Goal: Task Accomplishment & Management: Manage account settings

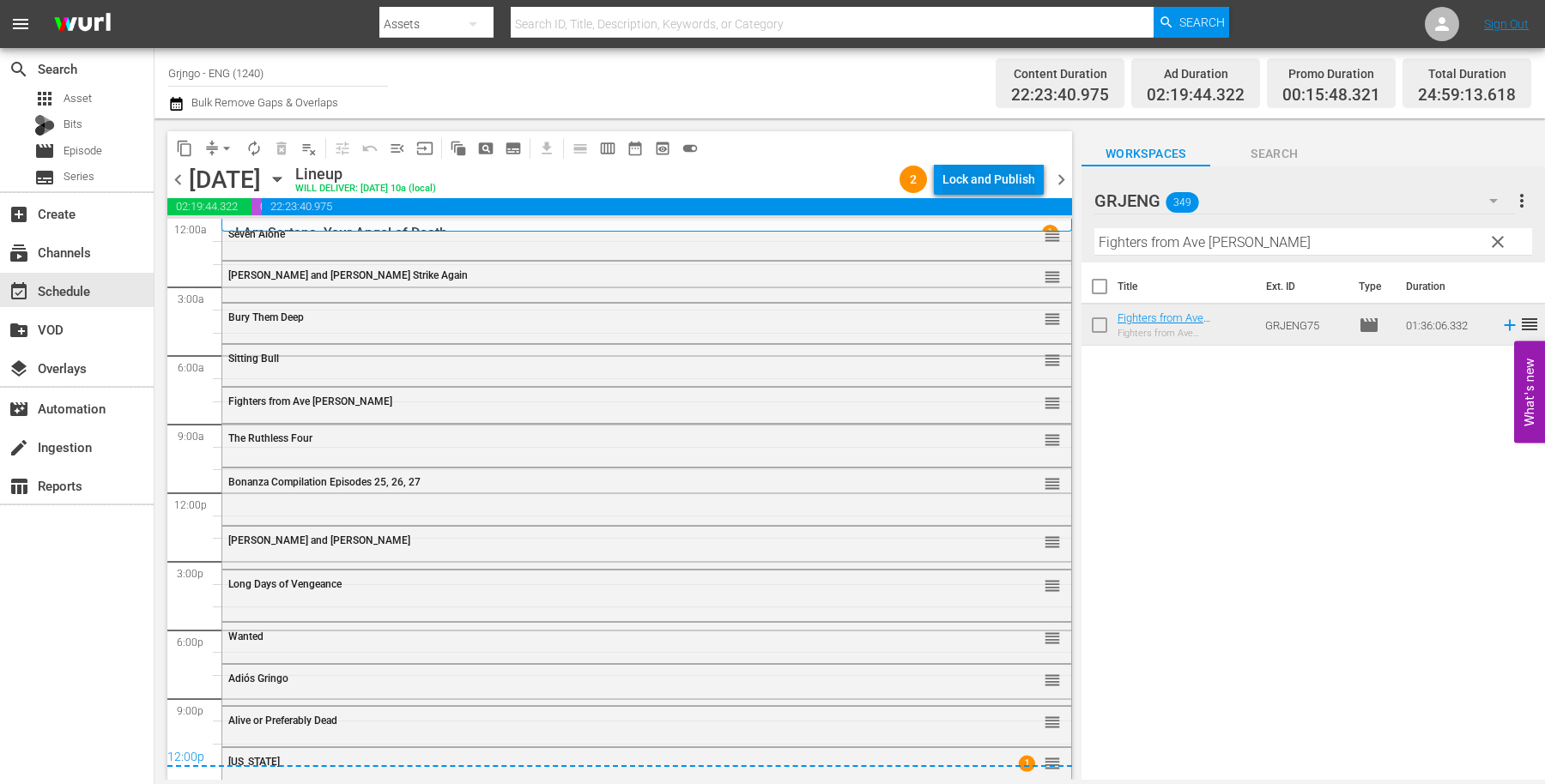
click at [970, 175] on div "Lock and Publish" at bounding box center [989, 179] width 93 height 31
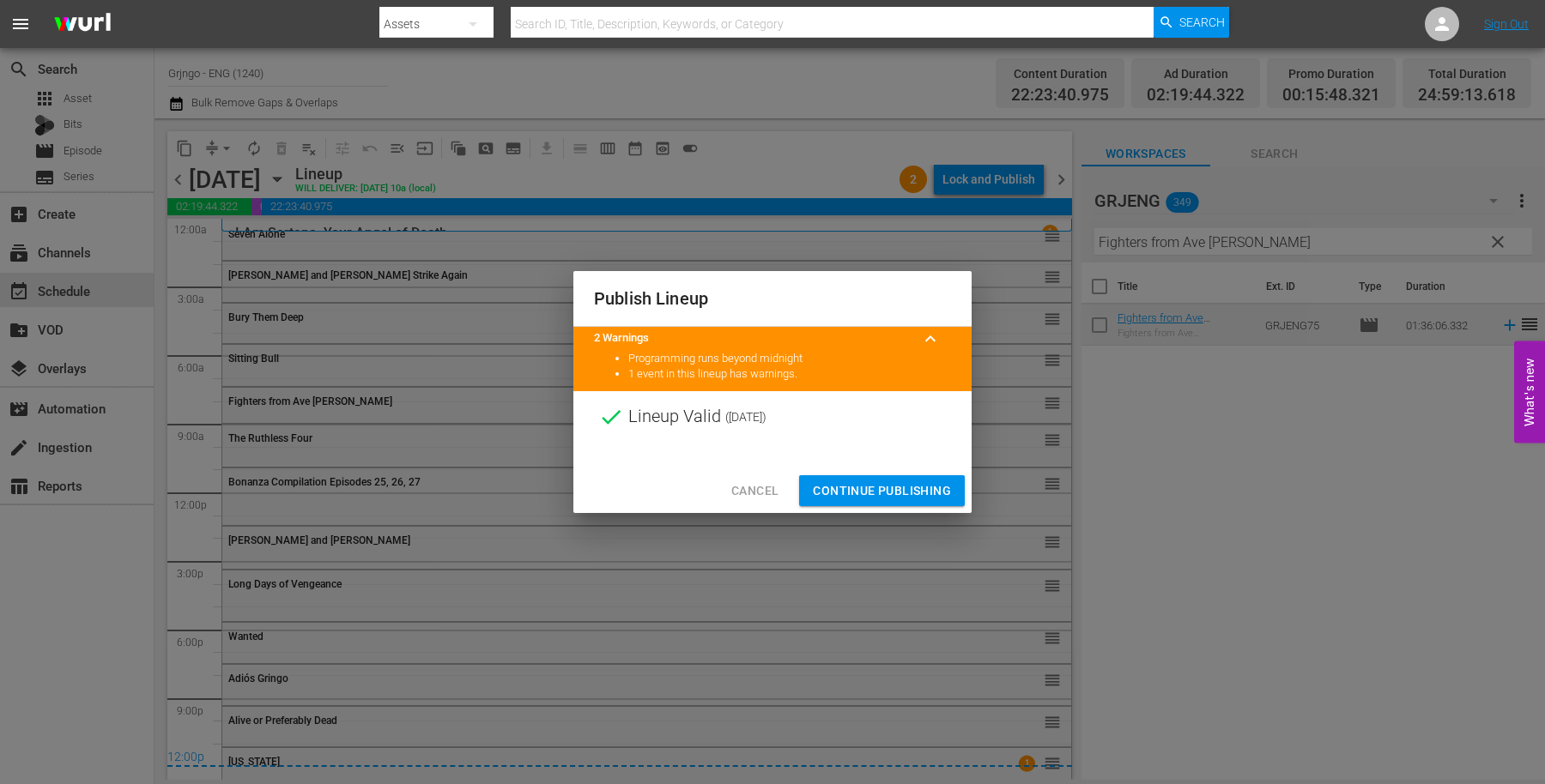
click at [847, 485] on span "Continue Publishing" at bounding box center [881, 491] width 138 height 21
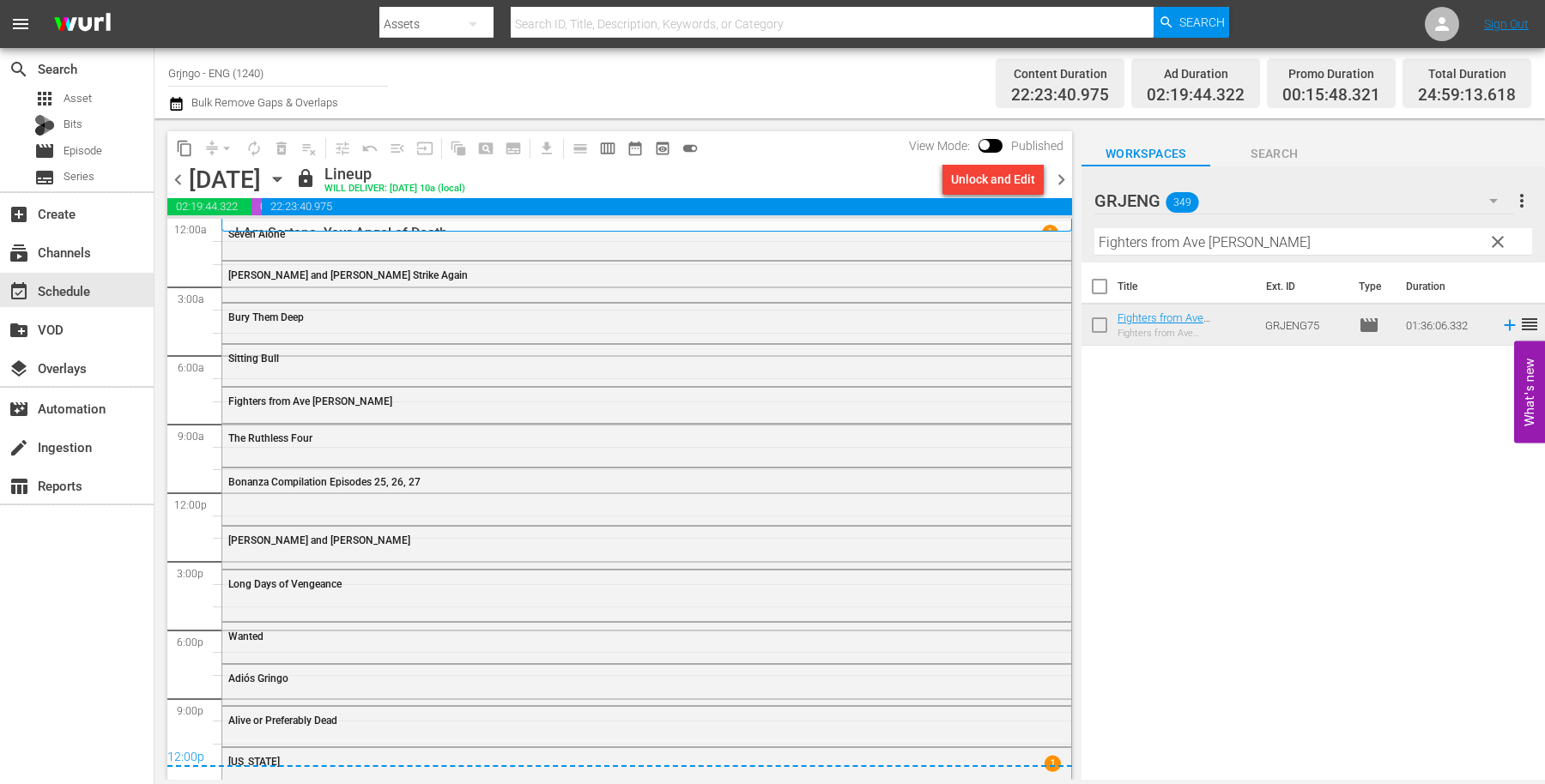
click at [1052, 176] on span "chevron_right" at bounding box center [1061, 180] width 21 height 21
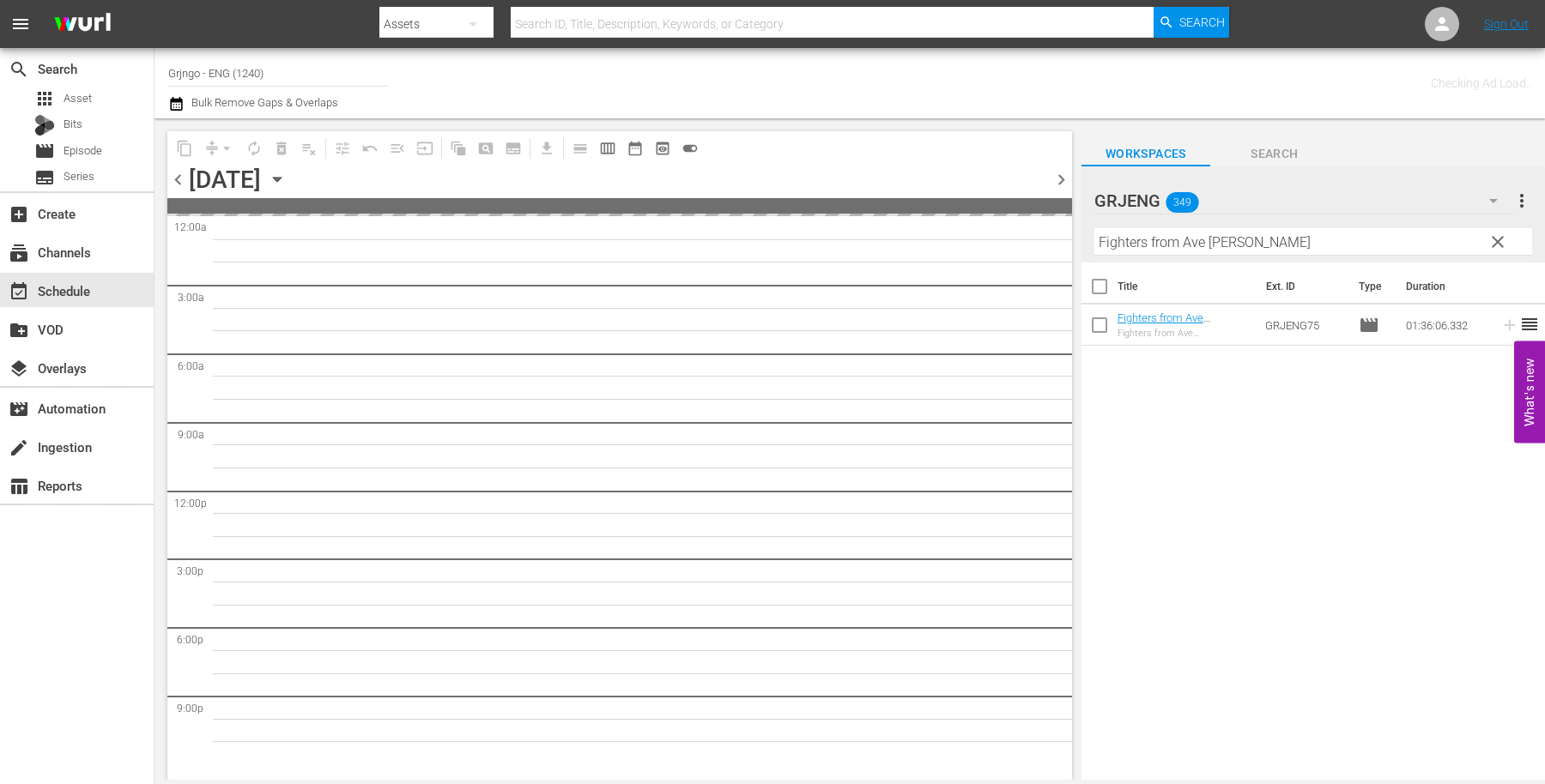
click at [1491, 240] on span "clear" at bounding box center [1498, 241] width 20 height 20
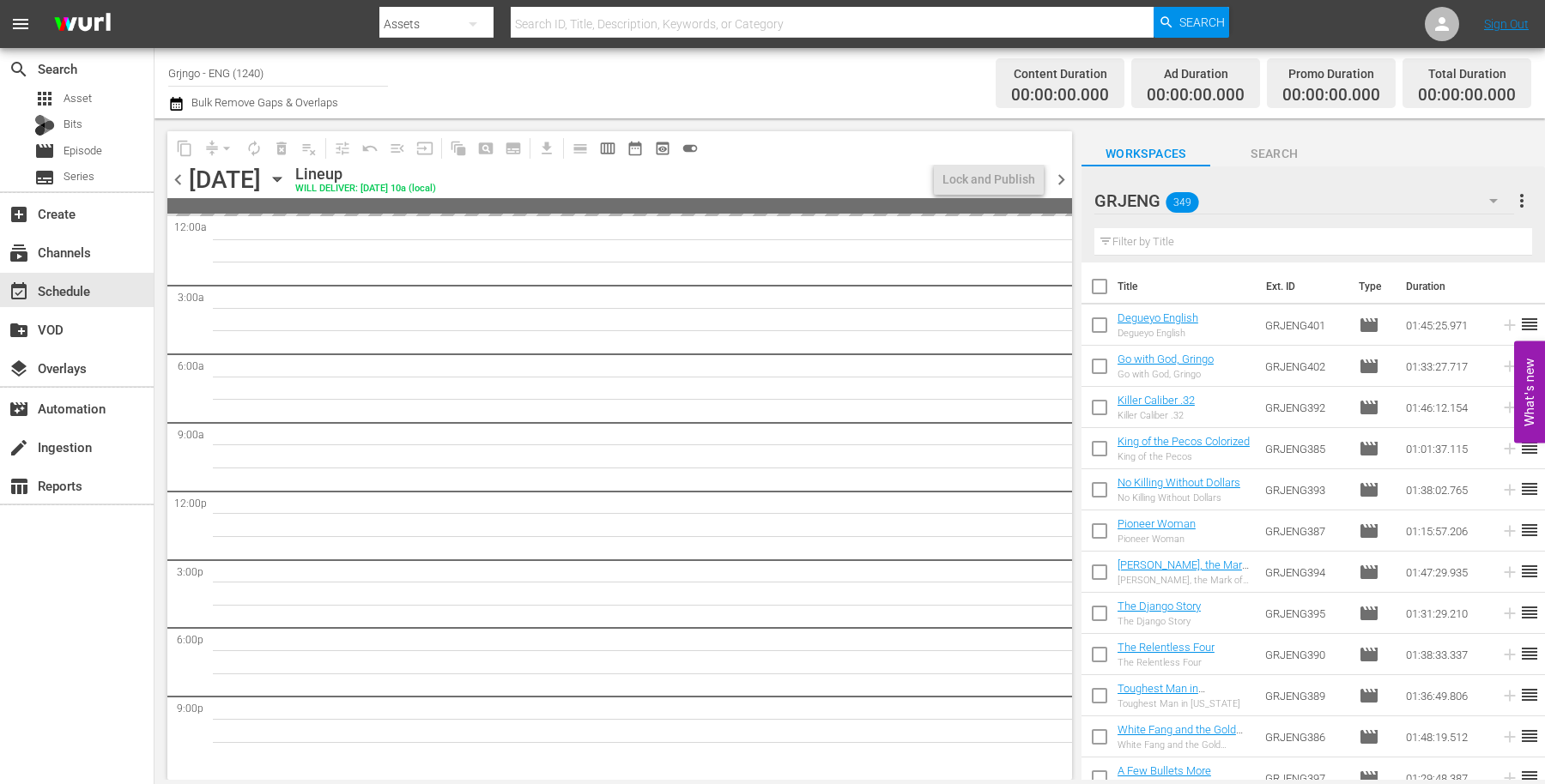
click at [1159, 237] on input "text" at bounding box center [1313, 241] width 437 height 27
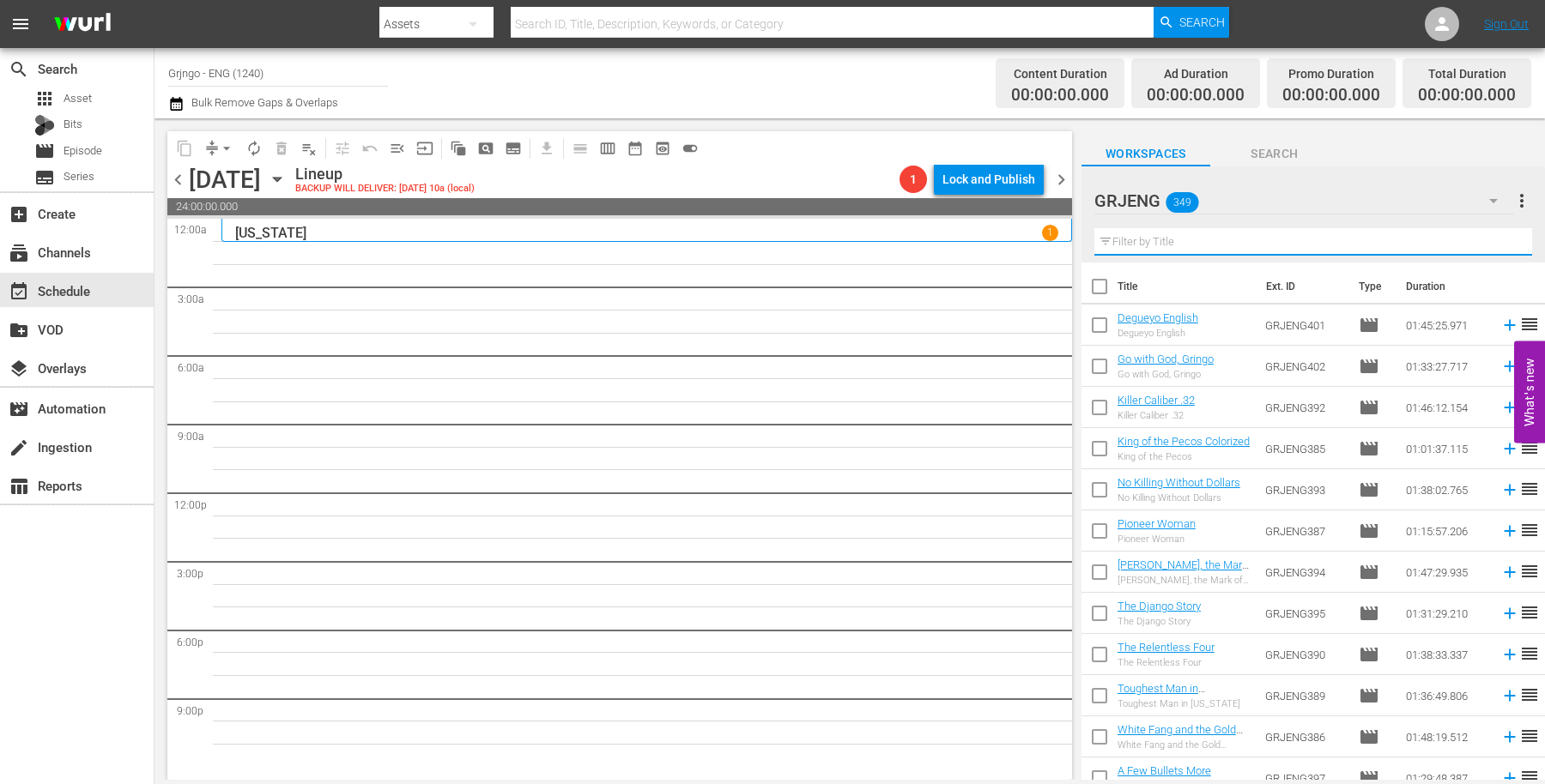
paste input "More Dollars for the MacGregors"
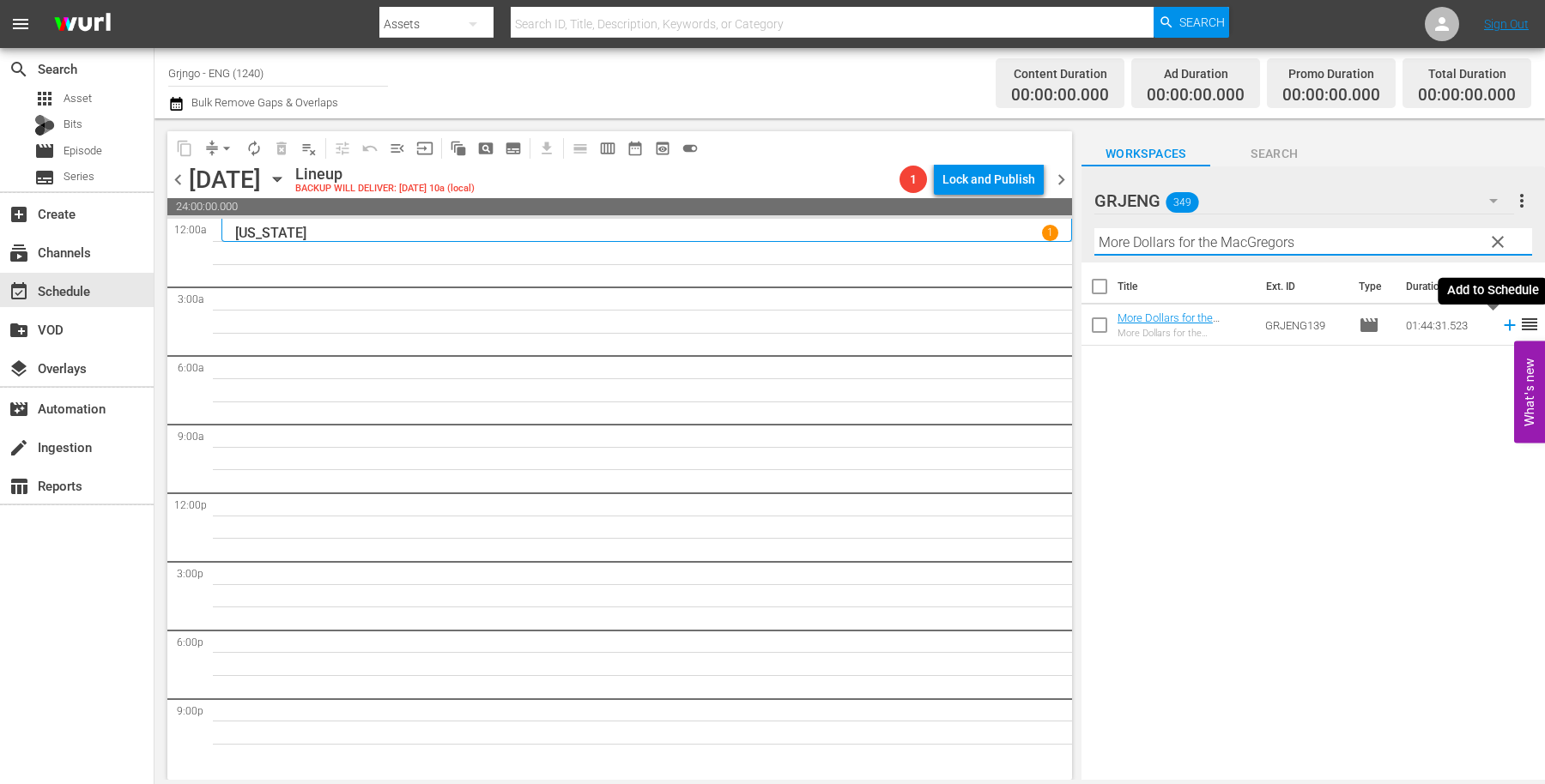
type input "More Dollars for the MacGregors"
click at [1500, 320] on icon at bounding box center [1509, 325] width 18 height 18
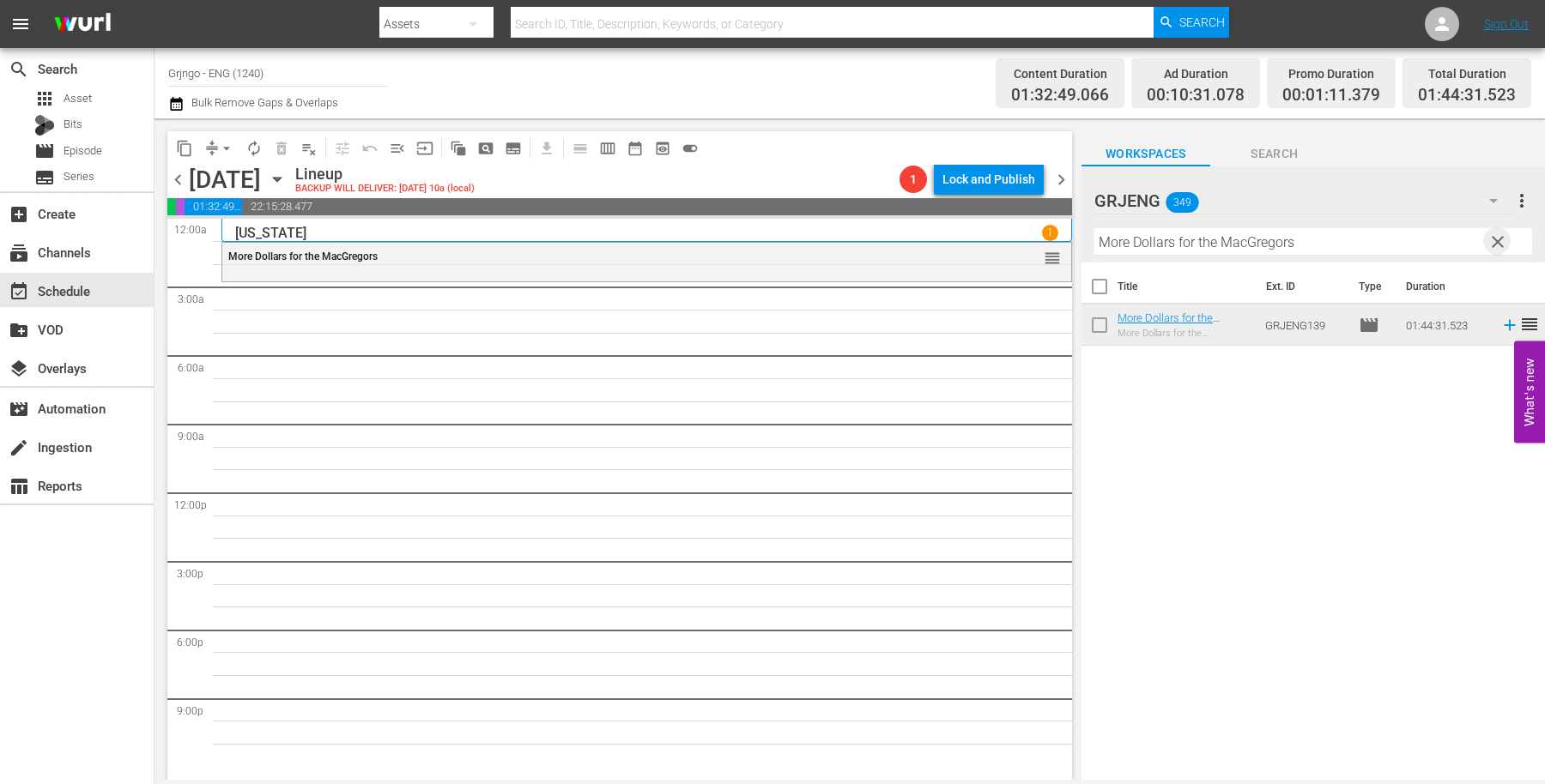
click at [1501, 233] on span "clear" at bounding box center [1498, 241] width 20 height 20
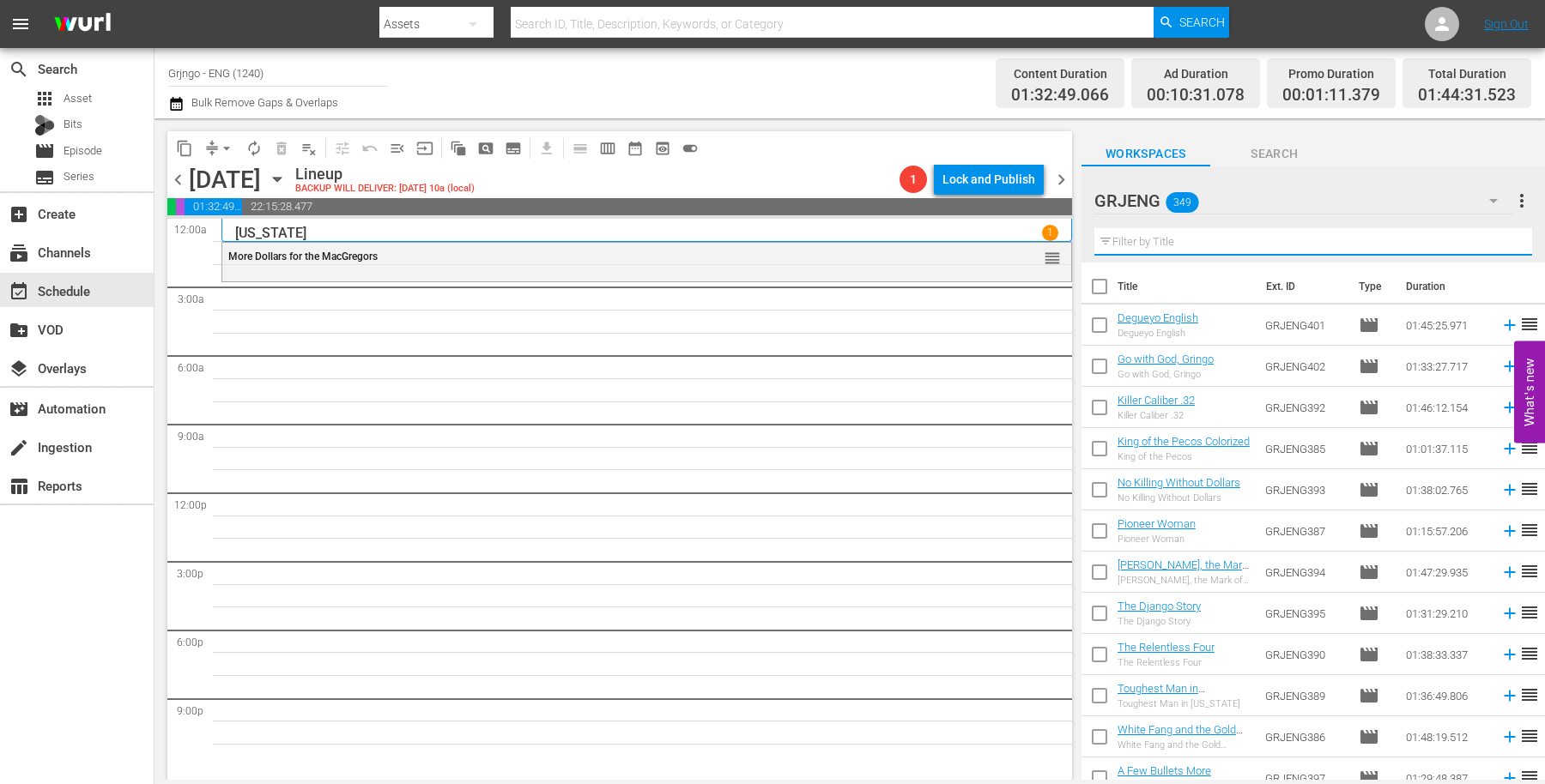
paste input "Four Fast Guns"
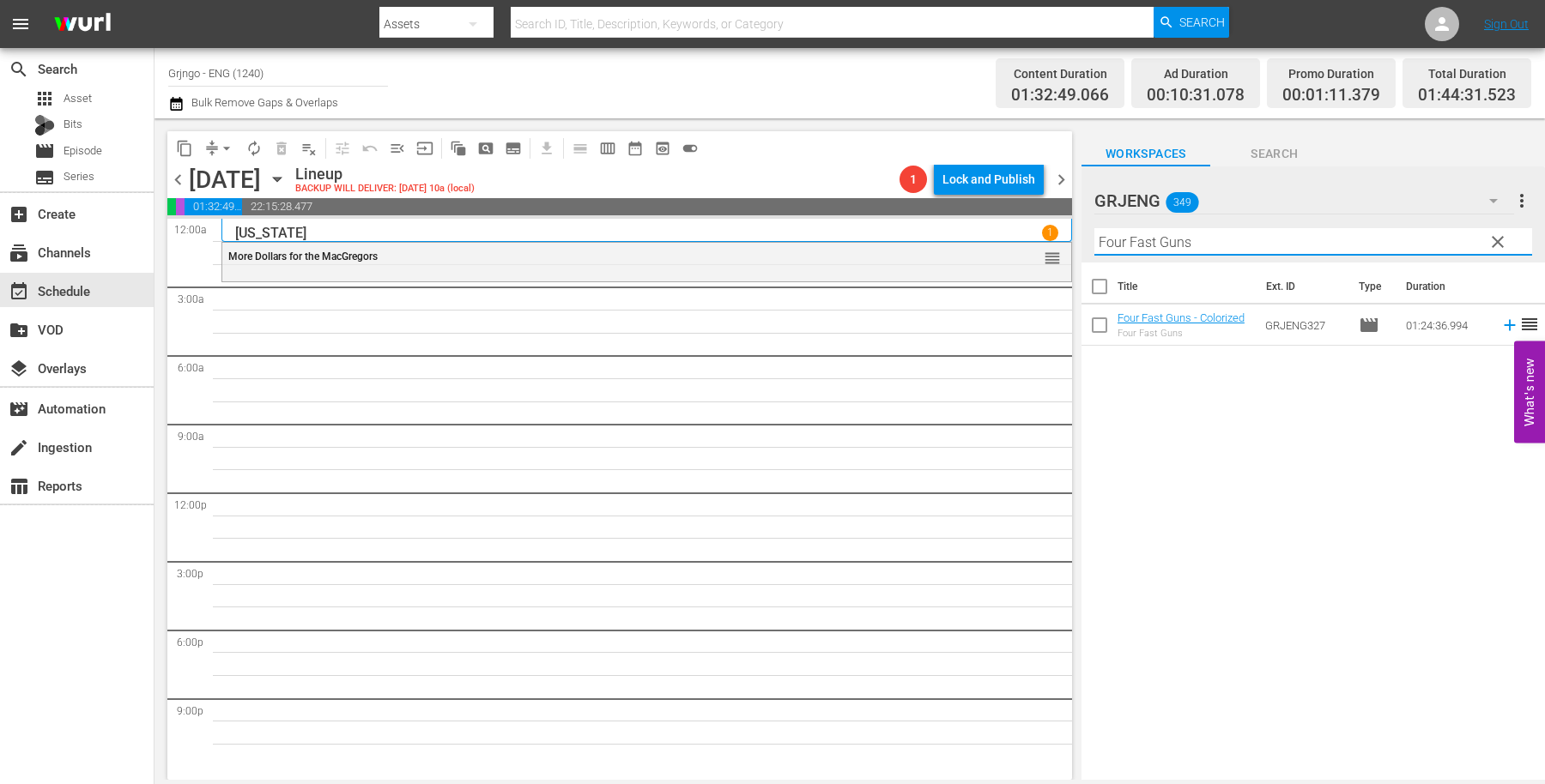
type input "Four Fast Guns"
click at [1500, 324] on icon at bounding box center [1509, 325] width 18 height 18
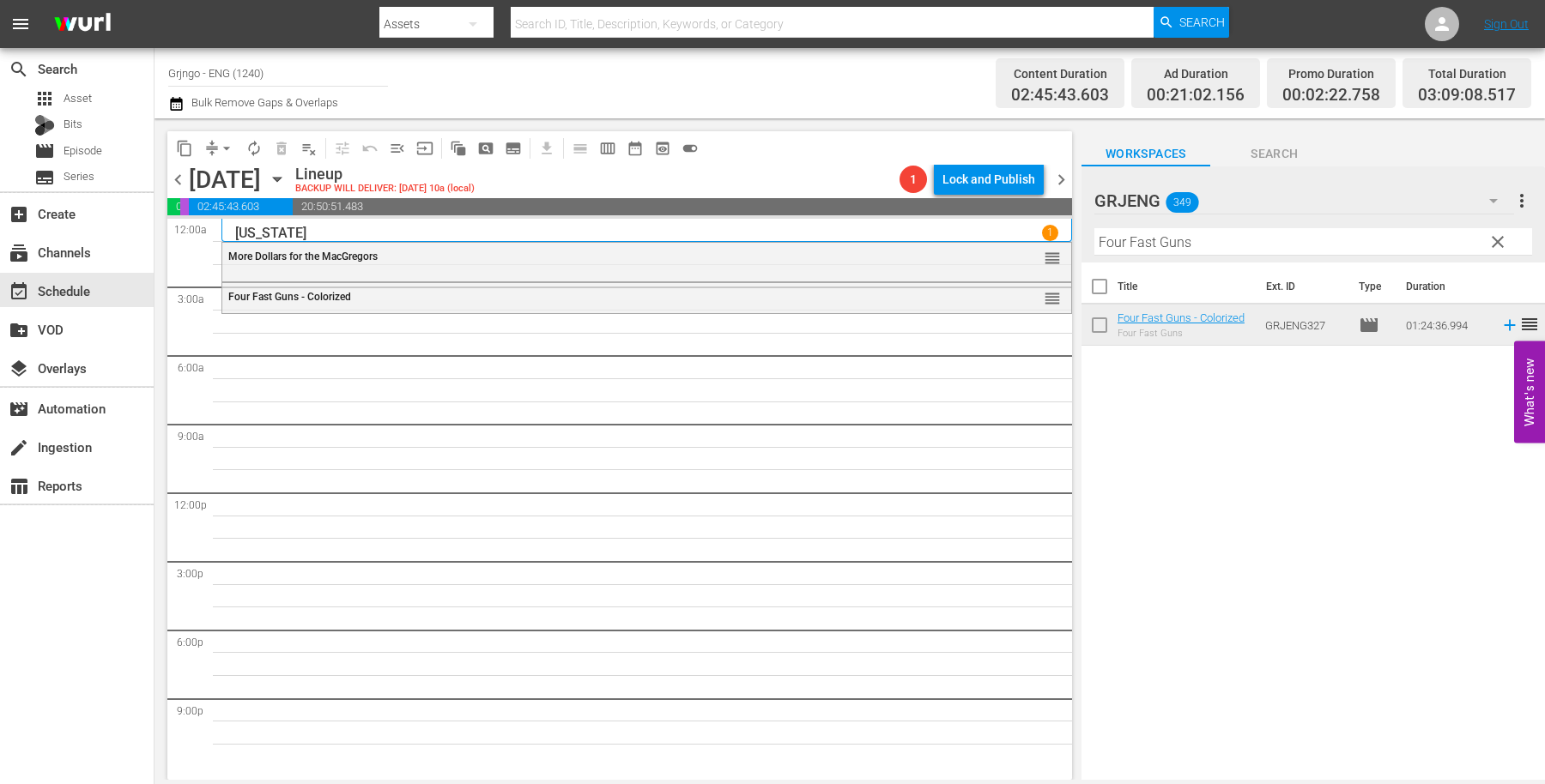
click at [1497, 230] on button "clear" at bounding box center [1497, 241] width 27 height 27
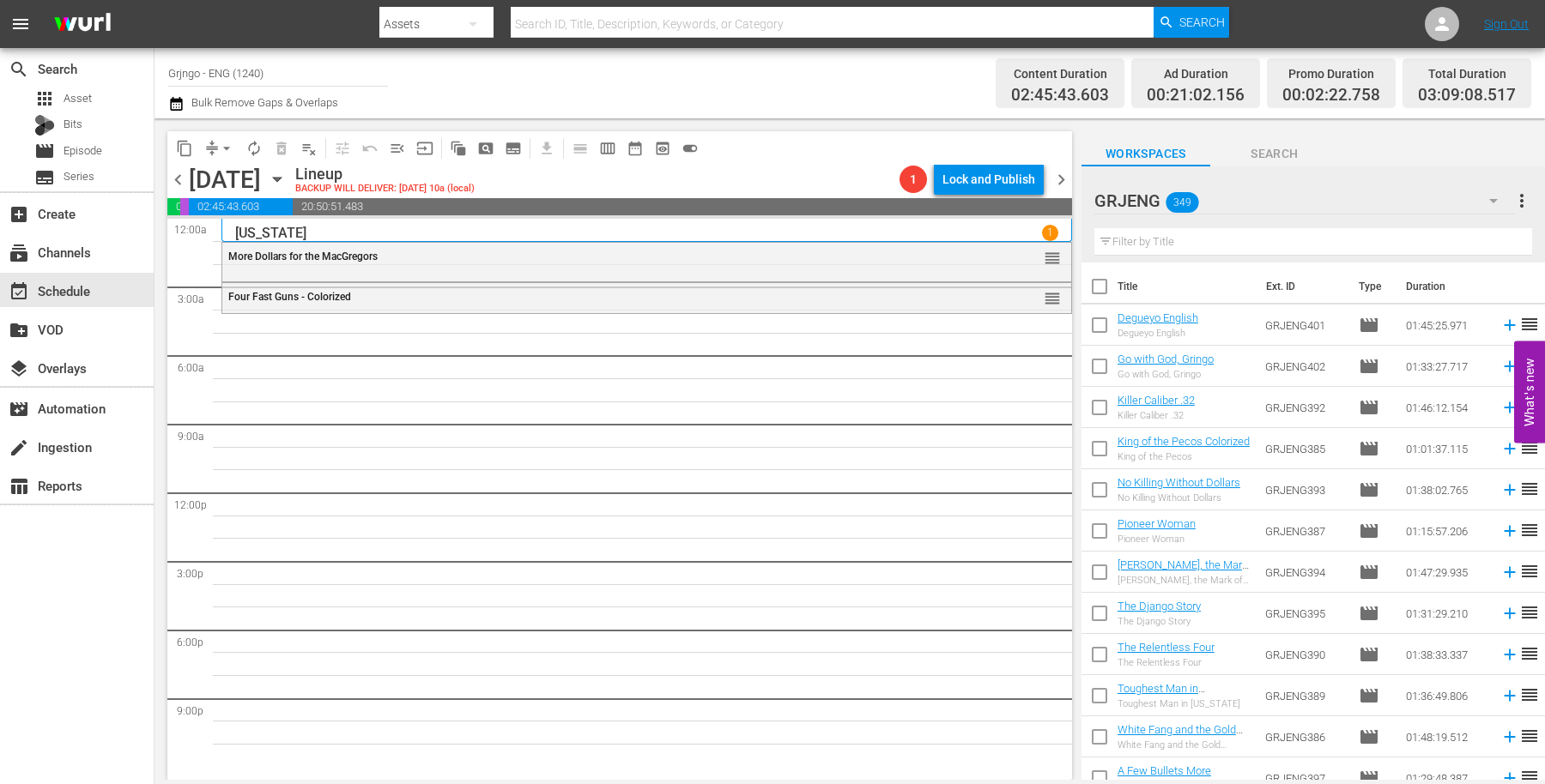
click at [1195, 241] on input "text" at bounding box center [1313, 241] width 437 height 27
paste input "Little Big Horn"
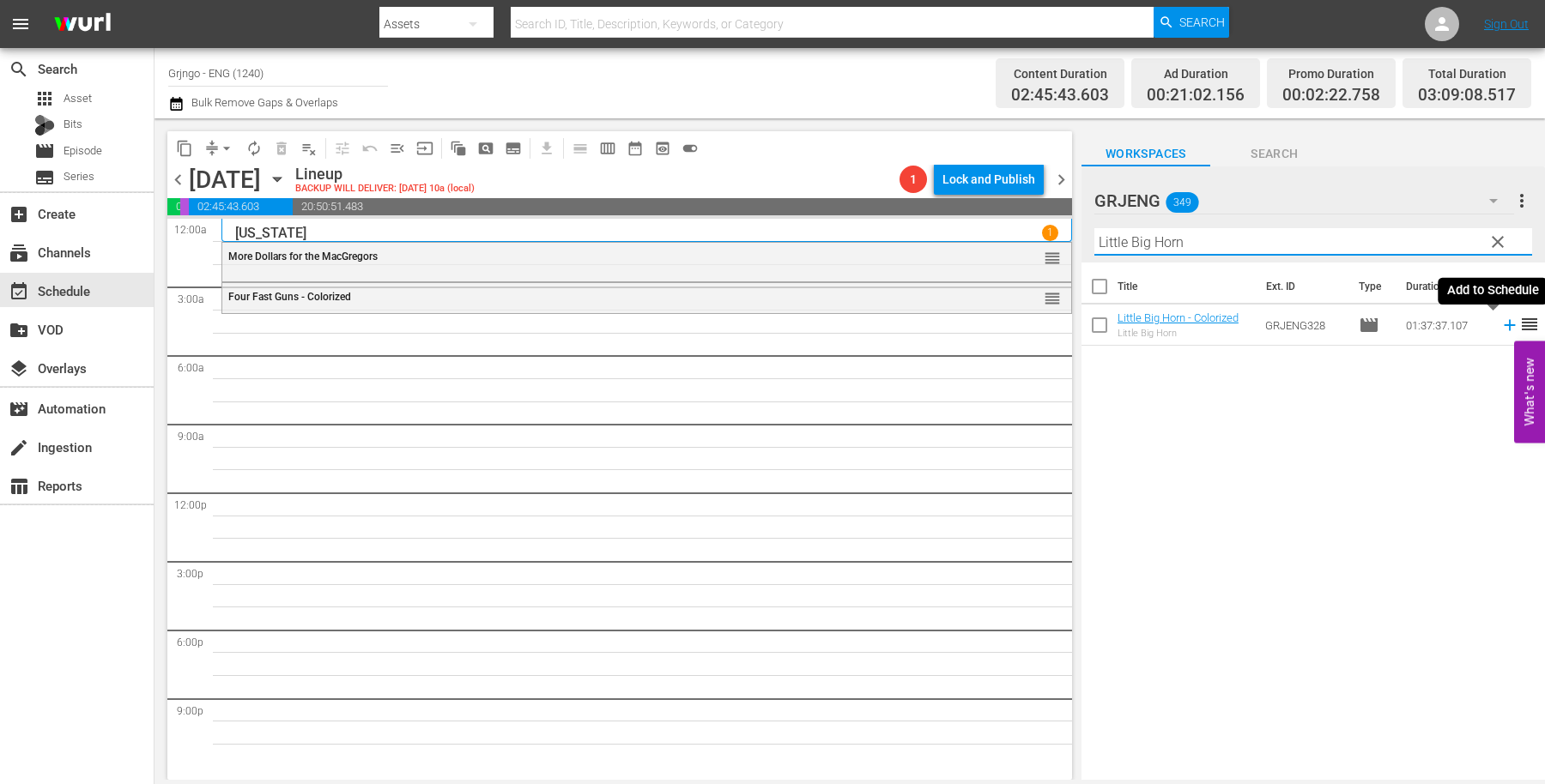
type input "Little Big Horn"
click at [1500, 329] on icon at bounding box center [1509, 325] width 18 height 18
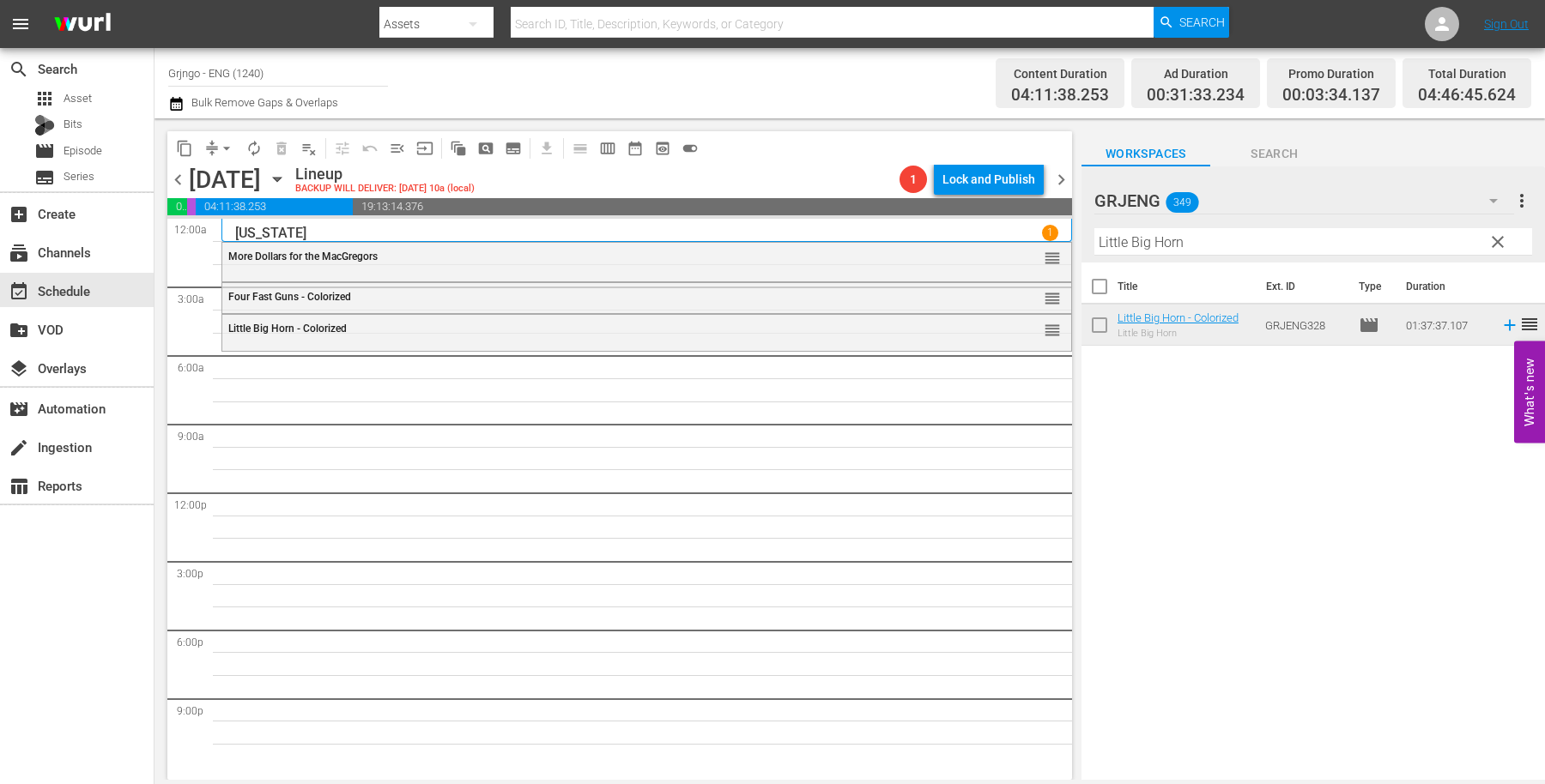
click at [1502, 237] on span "clear" at bounding box center [1498, 241] width 20 height 20
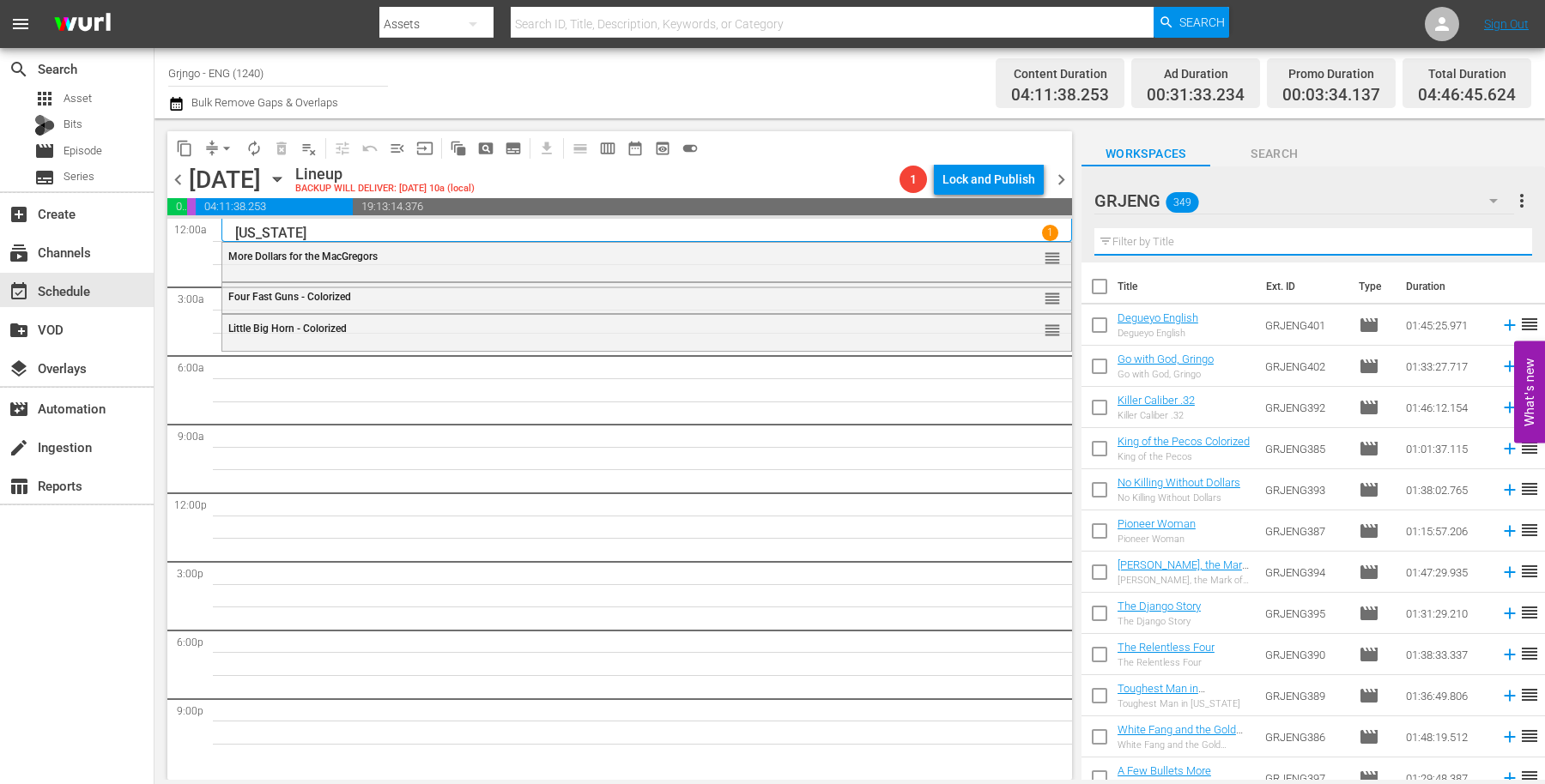
paste input "My Name Is Shanghai [PERSON_NAME]"
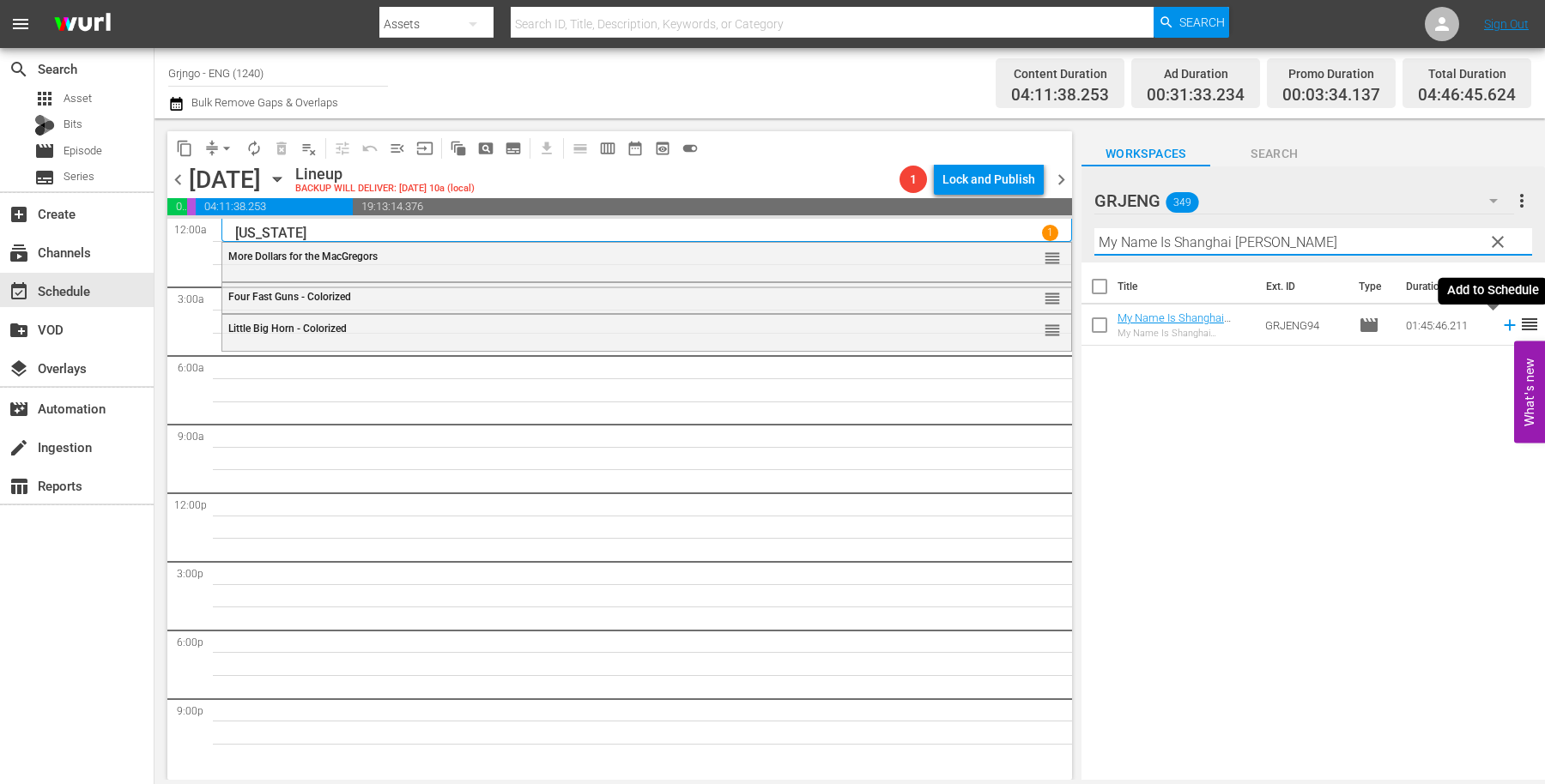
type input "My Name Is Shanghai [PERSON_NAME]"
click at [1500, 327] on icon at bounding box center [1509, 325] width 18 height 18
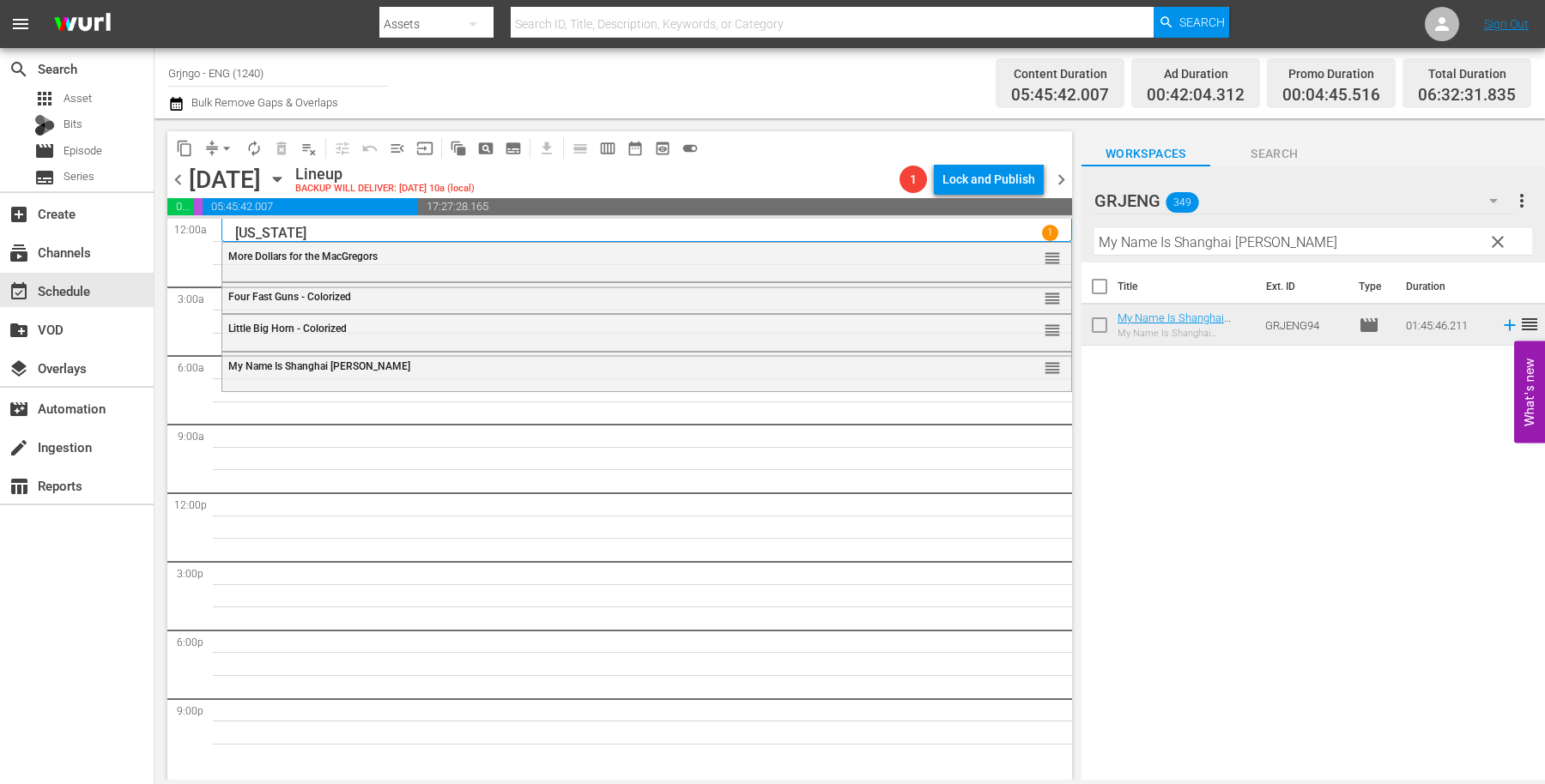
click at [1503, 234] on span "clear" at bounding box center [1498, 241] width 20 height 20
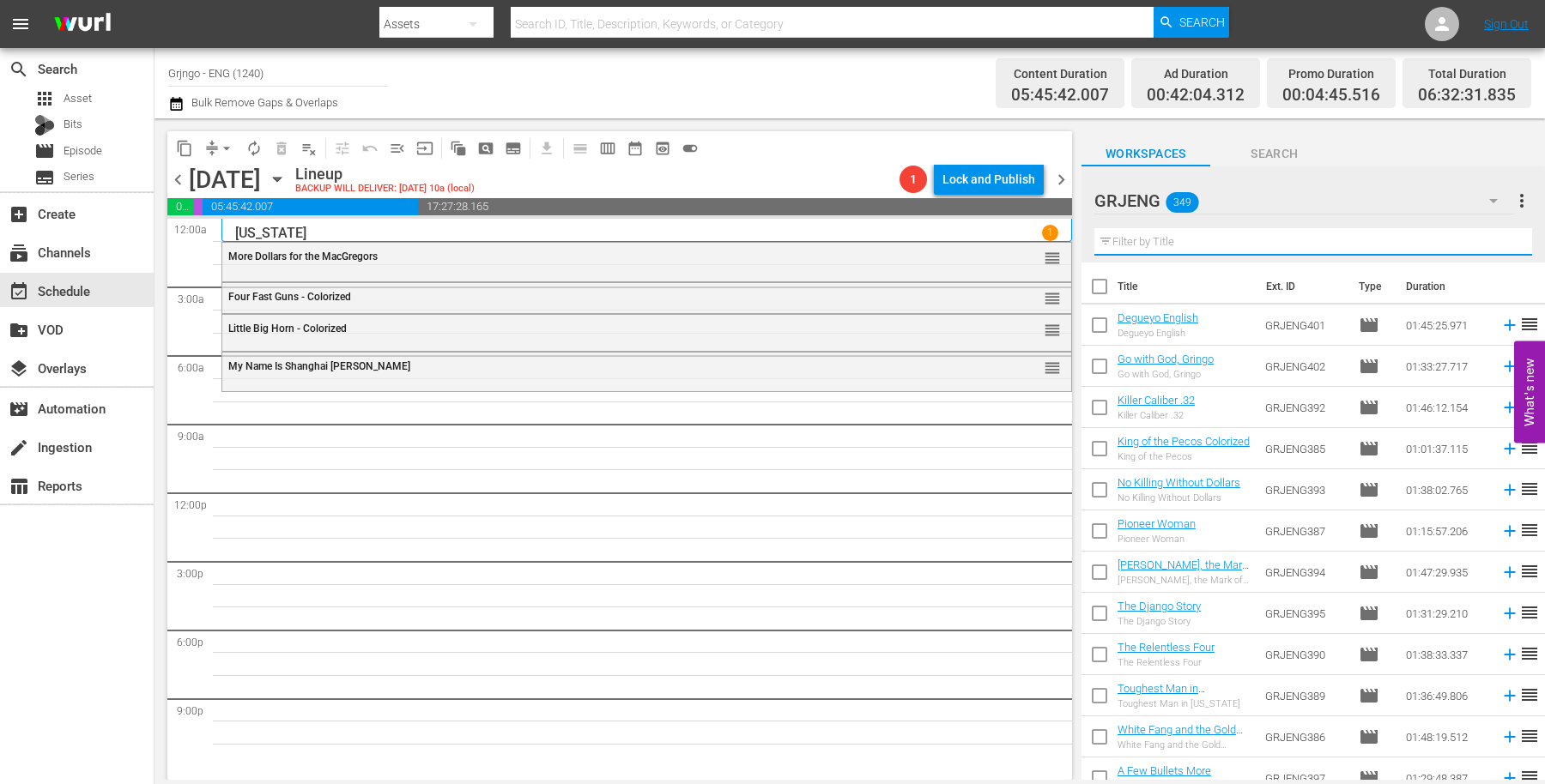
paste input "My Outlaw Brother"
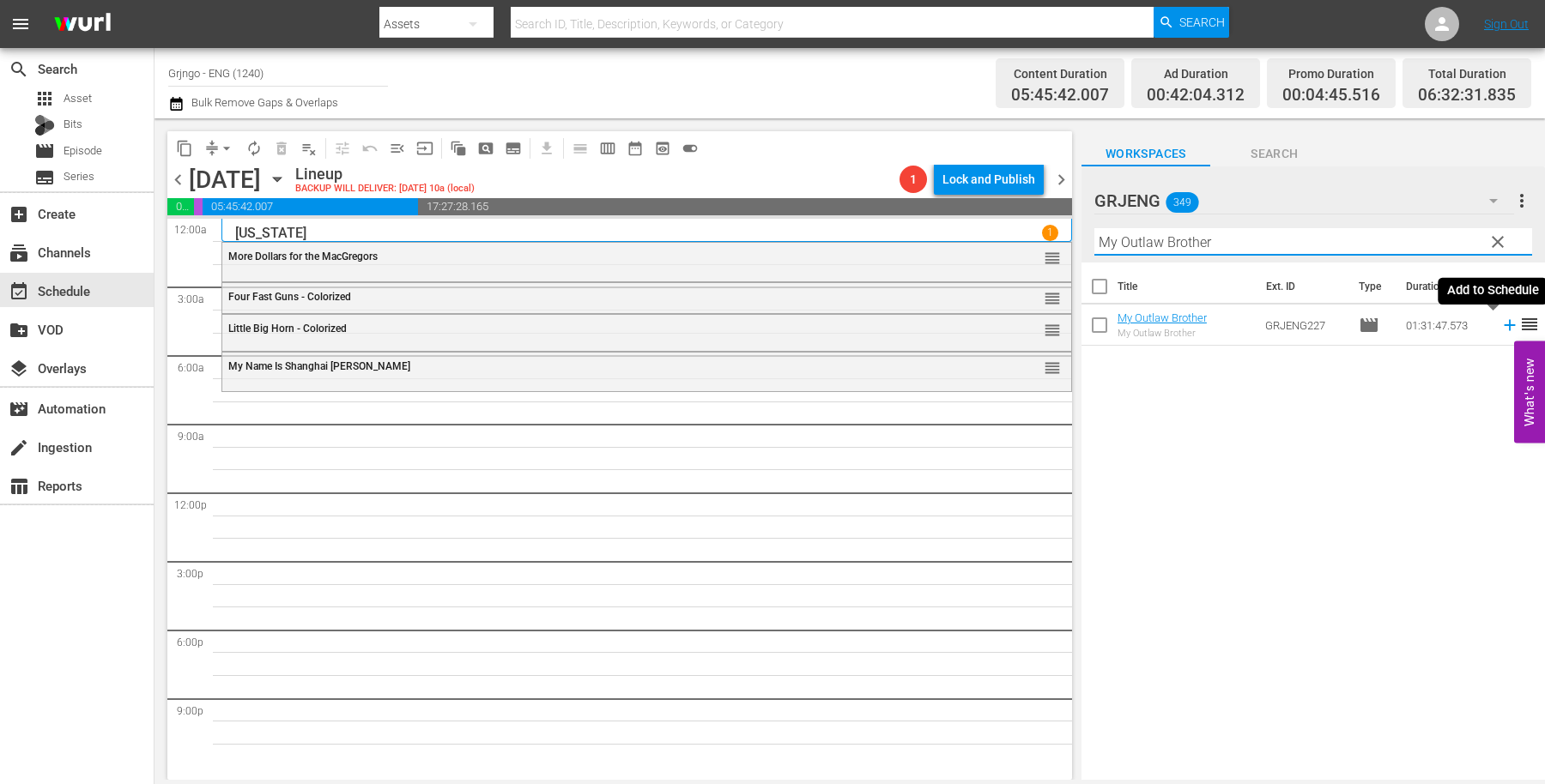
type input "My Outlaw Brother"
click at [1500, 326] on icon at bounding box center [1509, 325] width 18 height 18
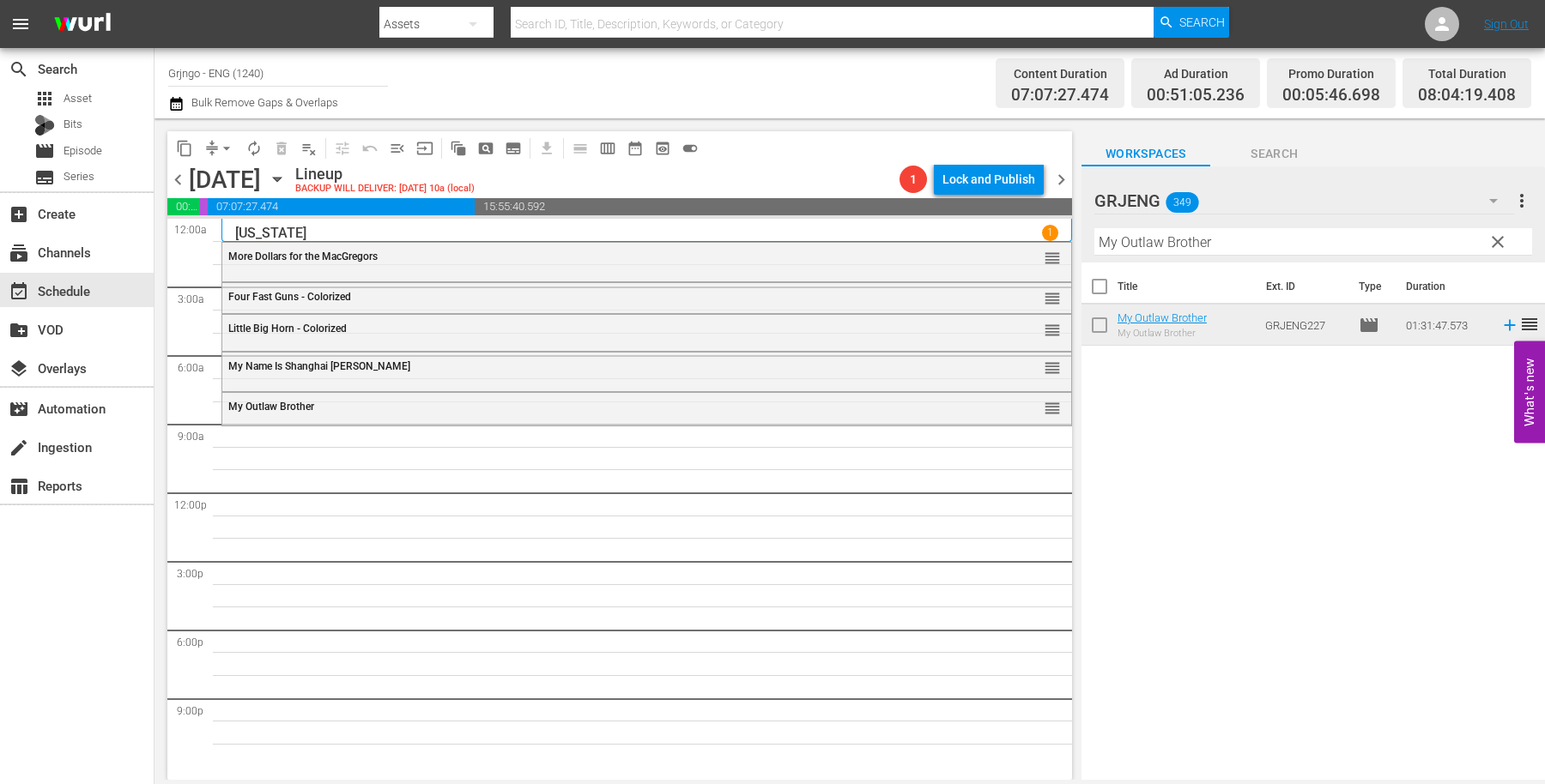
click at [1491, 241] on span "clear" at bounding box center [1498, 241] width 20 height 20
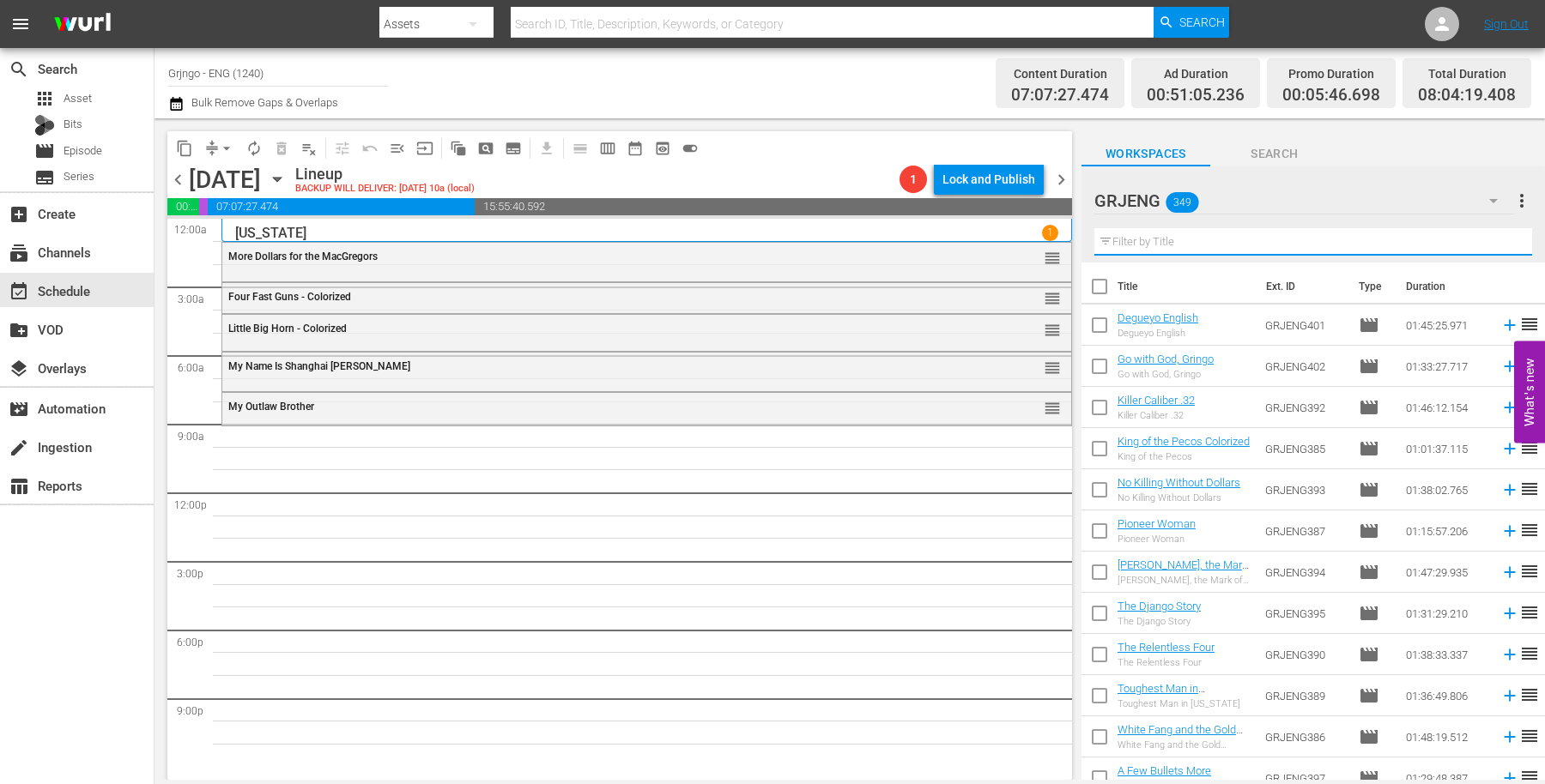
click at [1213, 239] on input "text" at bounding box center [1313, 241] width 437 height 27
paste input "[US_STATE] Colt Returns"
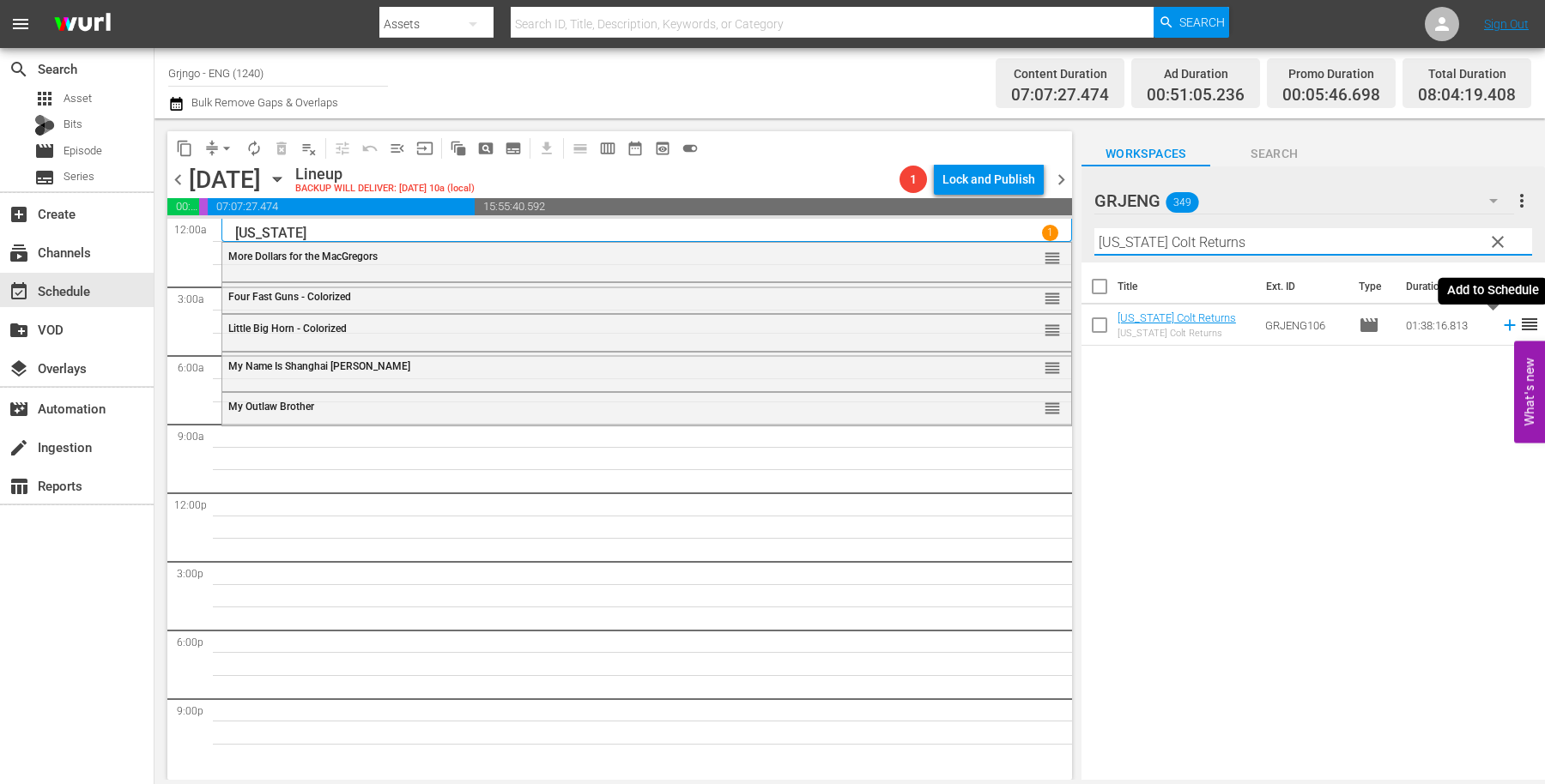
type input "[US_STATE] Colt Returns"
click at [1500, 324] on icon at bounding box center [1509, 325] width 18 height 18
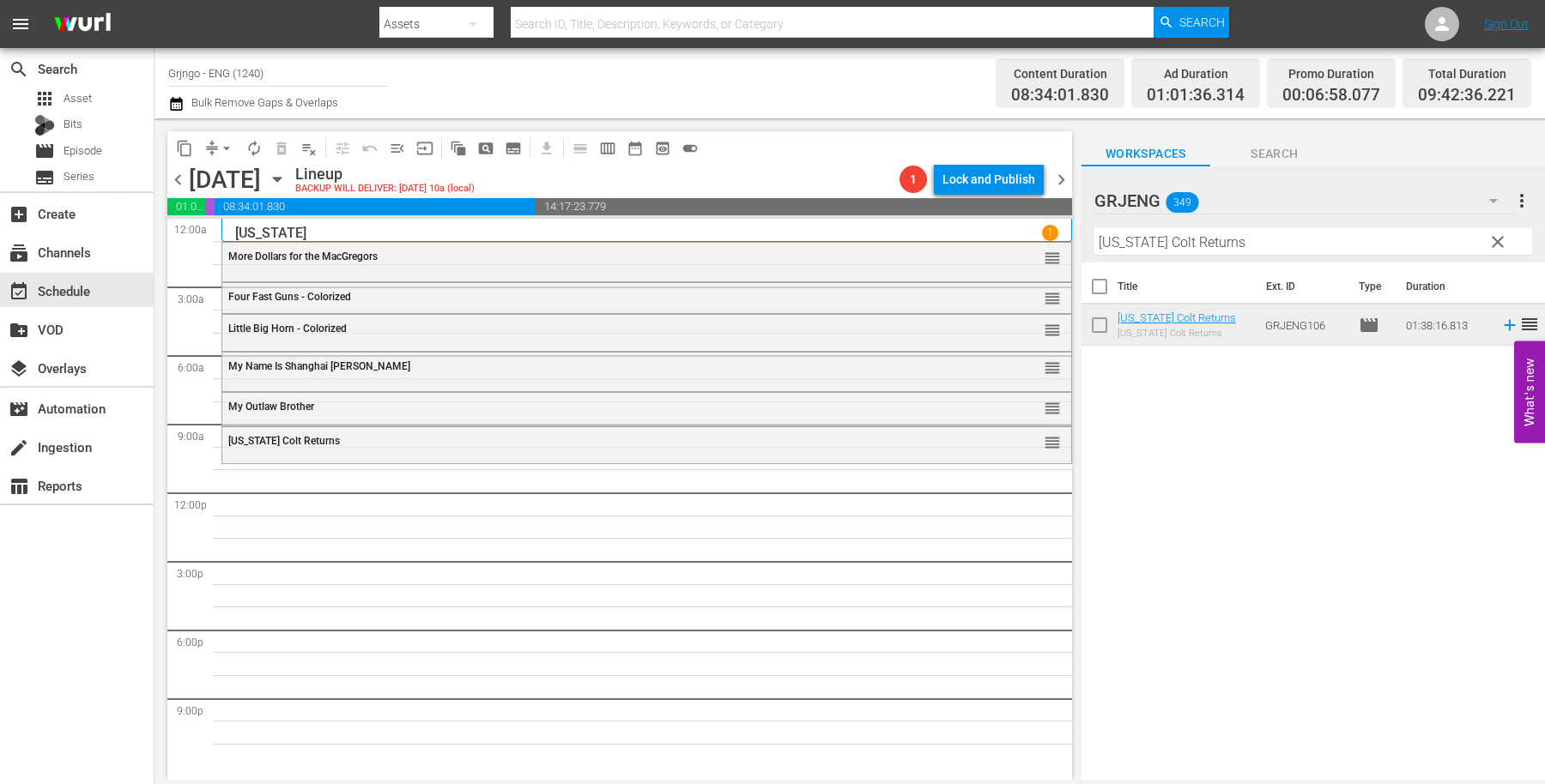
drag, startPoint x: 1490, startPoint y: 241, endPoint x: 1197, endPoint y: 233, distance: 293.1
click at [1492, 241] on span "clear" at bounding box center [1498, 241] width 20 height 20
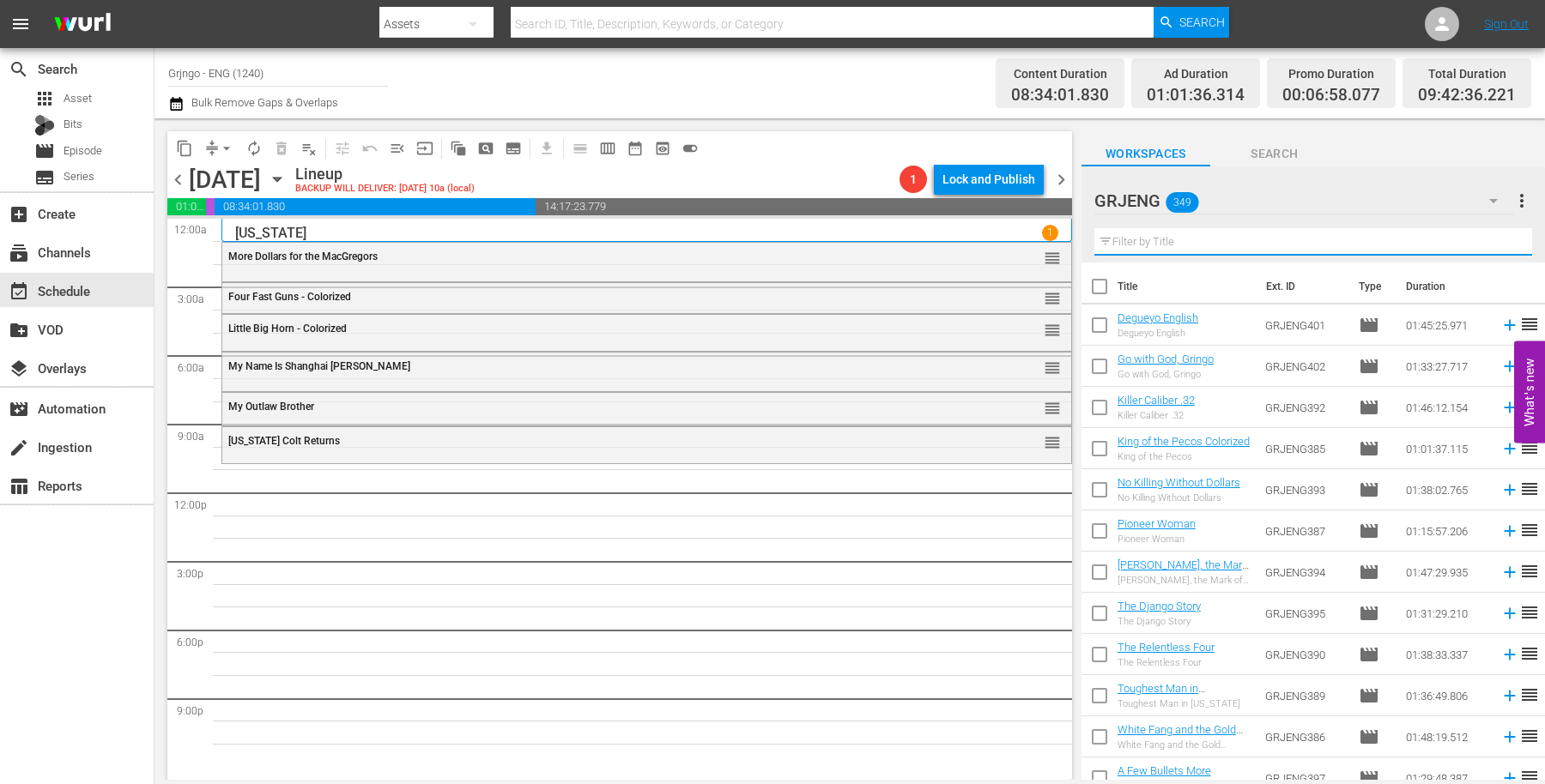
paste input "The Shooting"
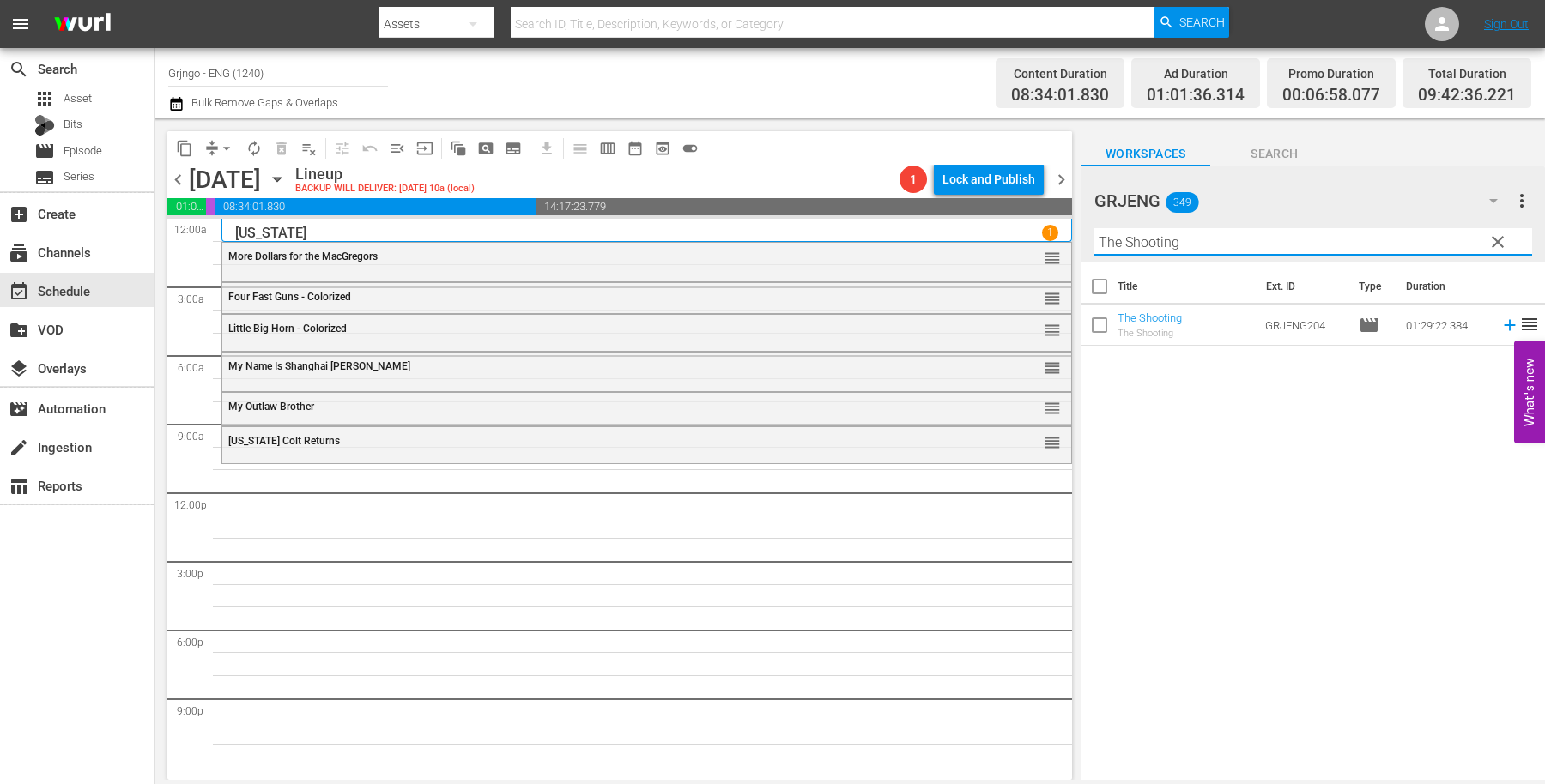
type input "The Shooting"
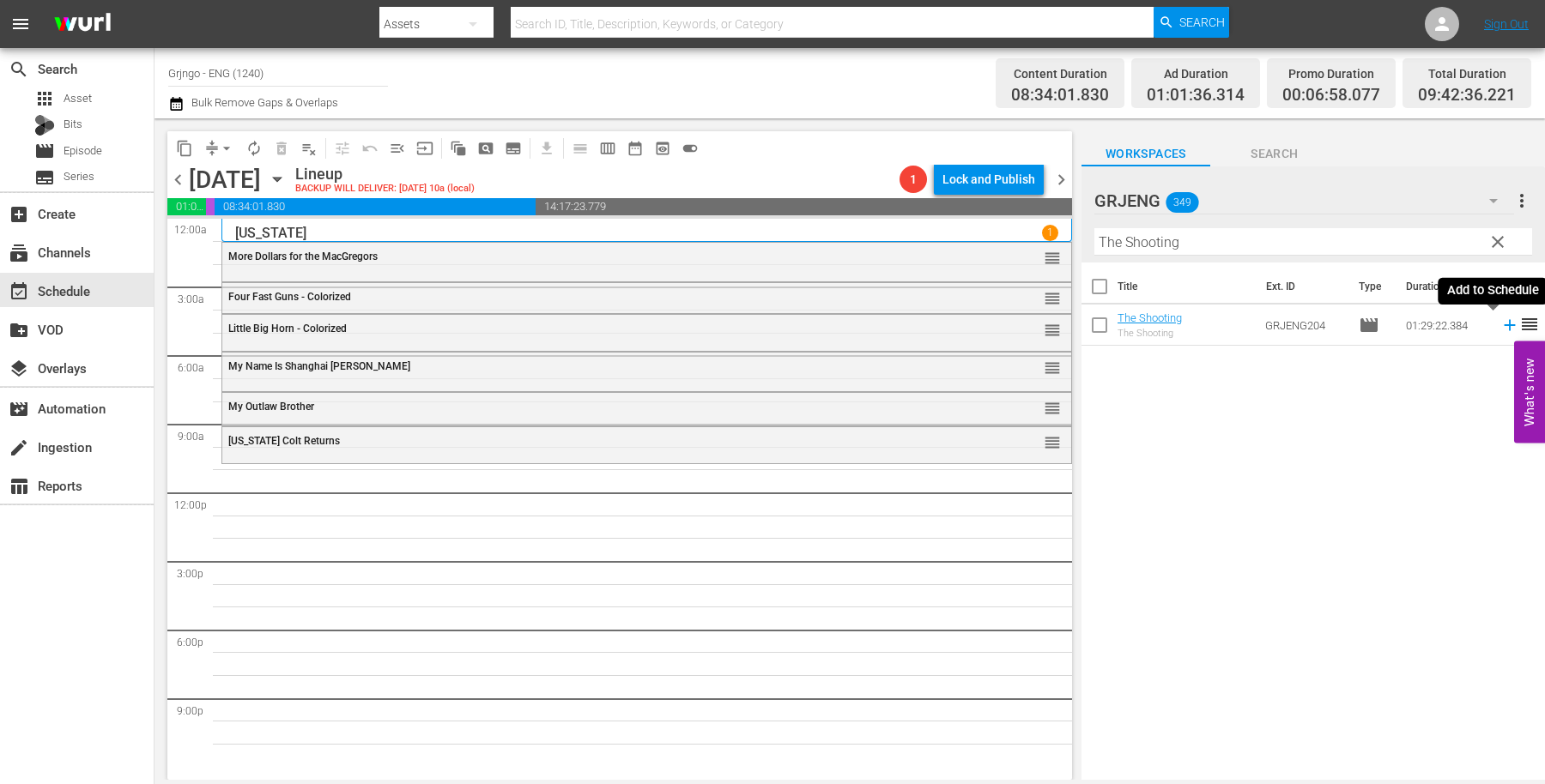
click at [1500, 321] on icon at bounding box center [1509, 325] width 18 height 18
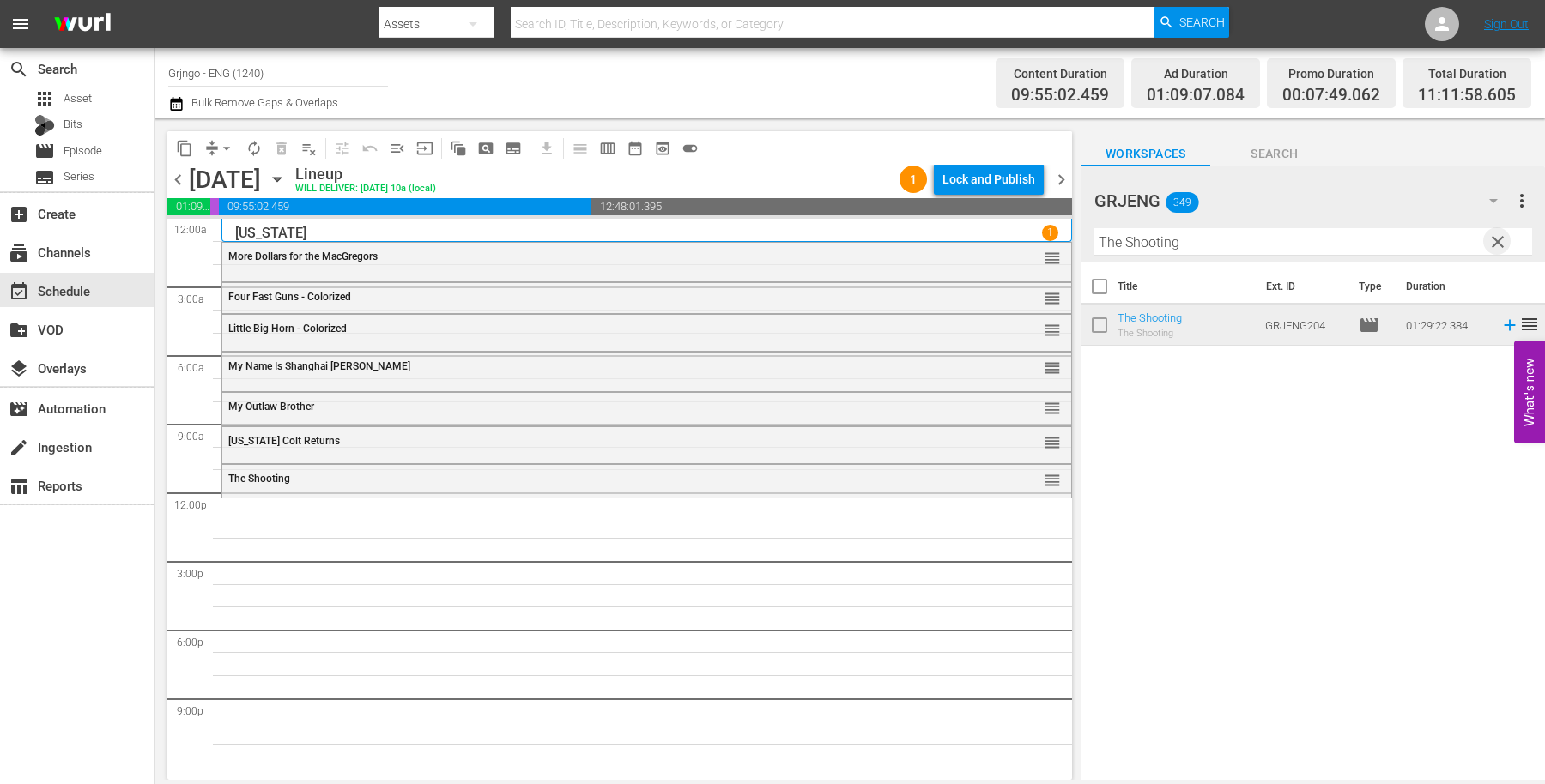
click at [1496, 239] on span "clear" at bounding box center [1498, 241] width 20 height 20
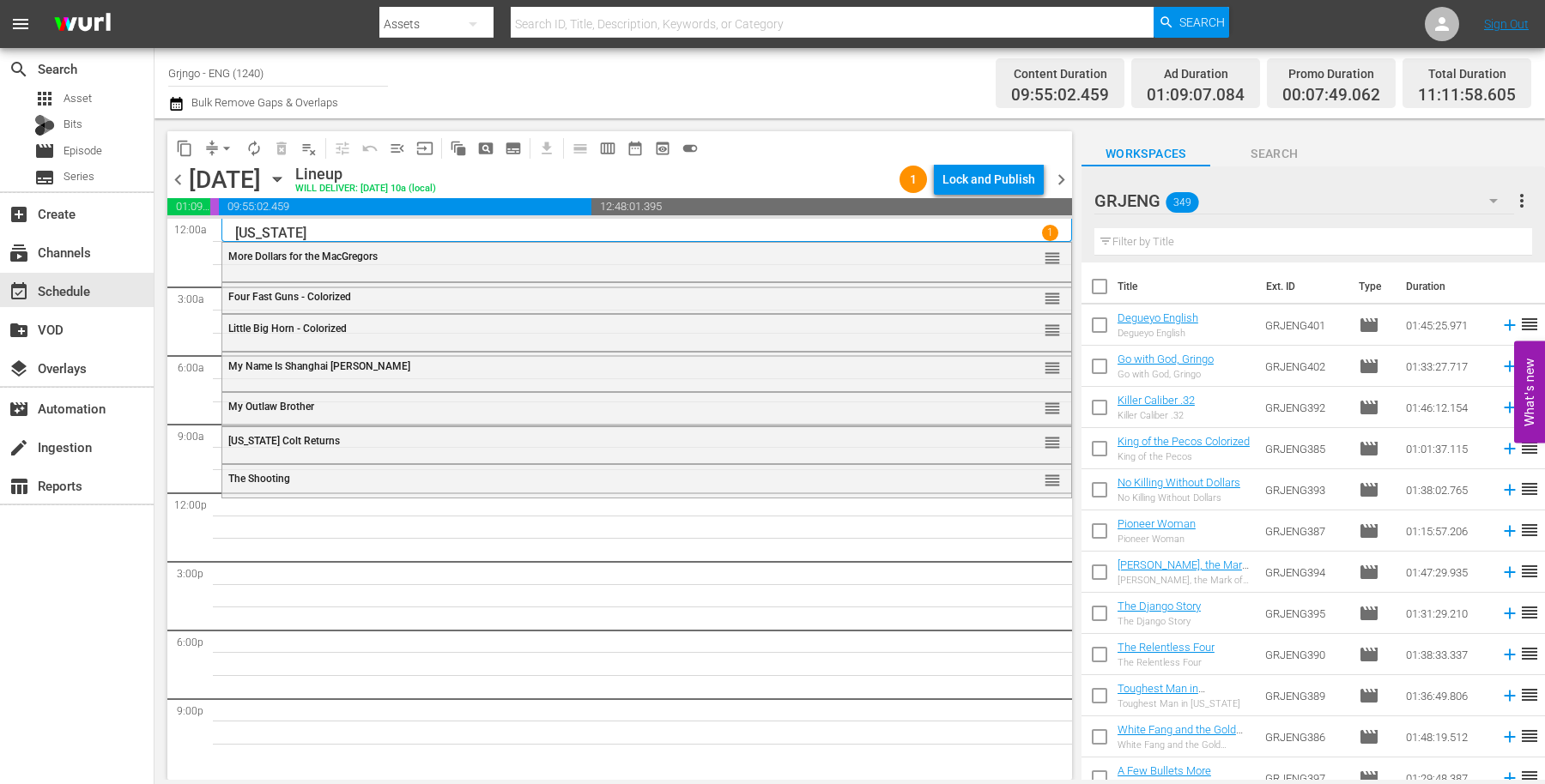
click at [1180, 235] on input "text" at bounding box center [1313, 241] width 437 height 27
paste input "[US_STATE] [PERSON_NAME]"
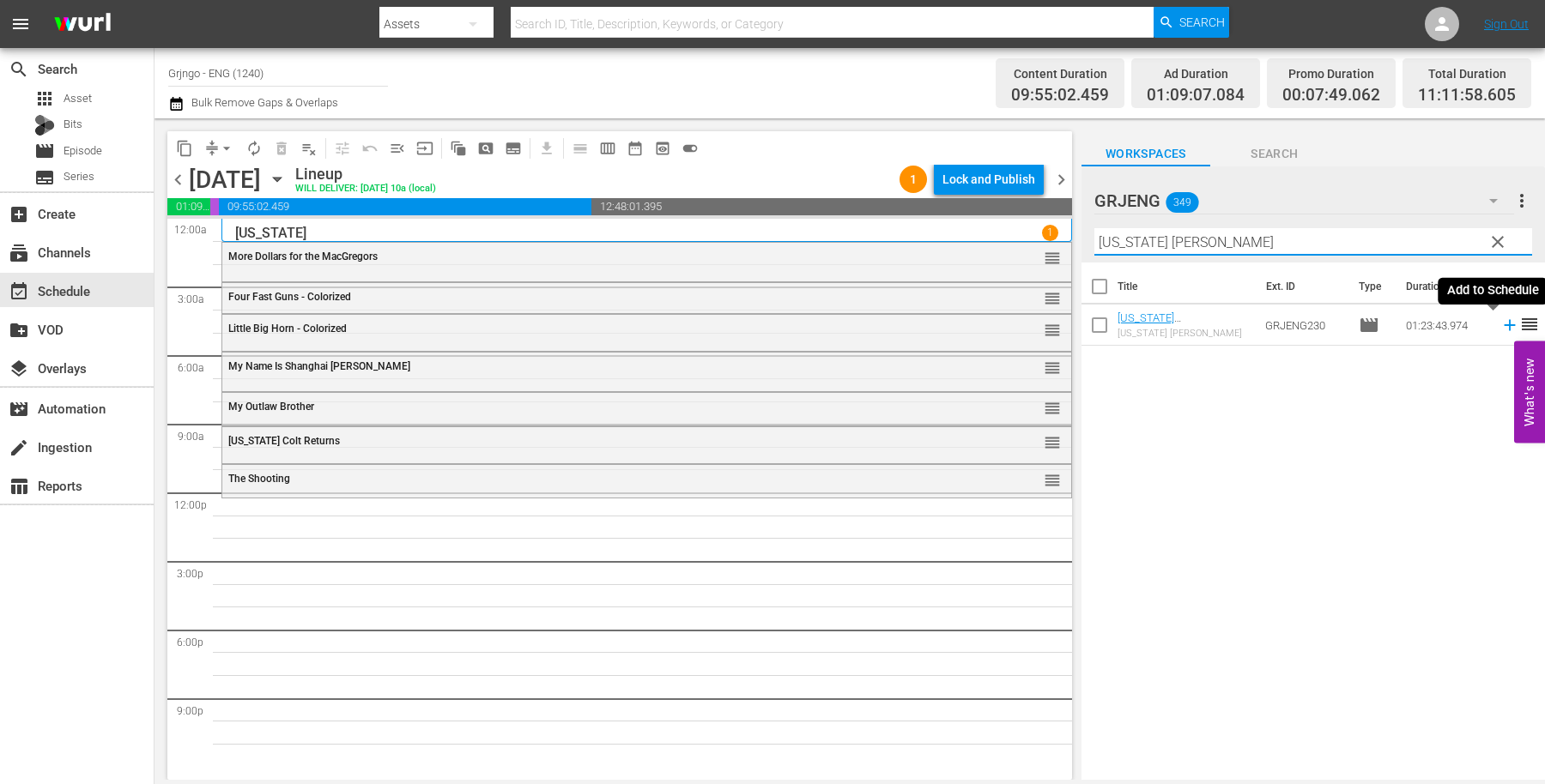
type input "[US_STATE] [PERSON_NAME]"
click at [1504, 323] on icon at bounding box center [1509, 326] width 11 height 11
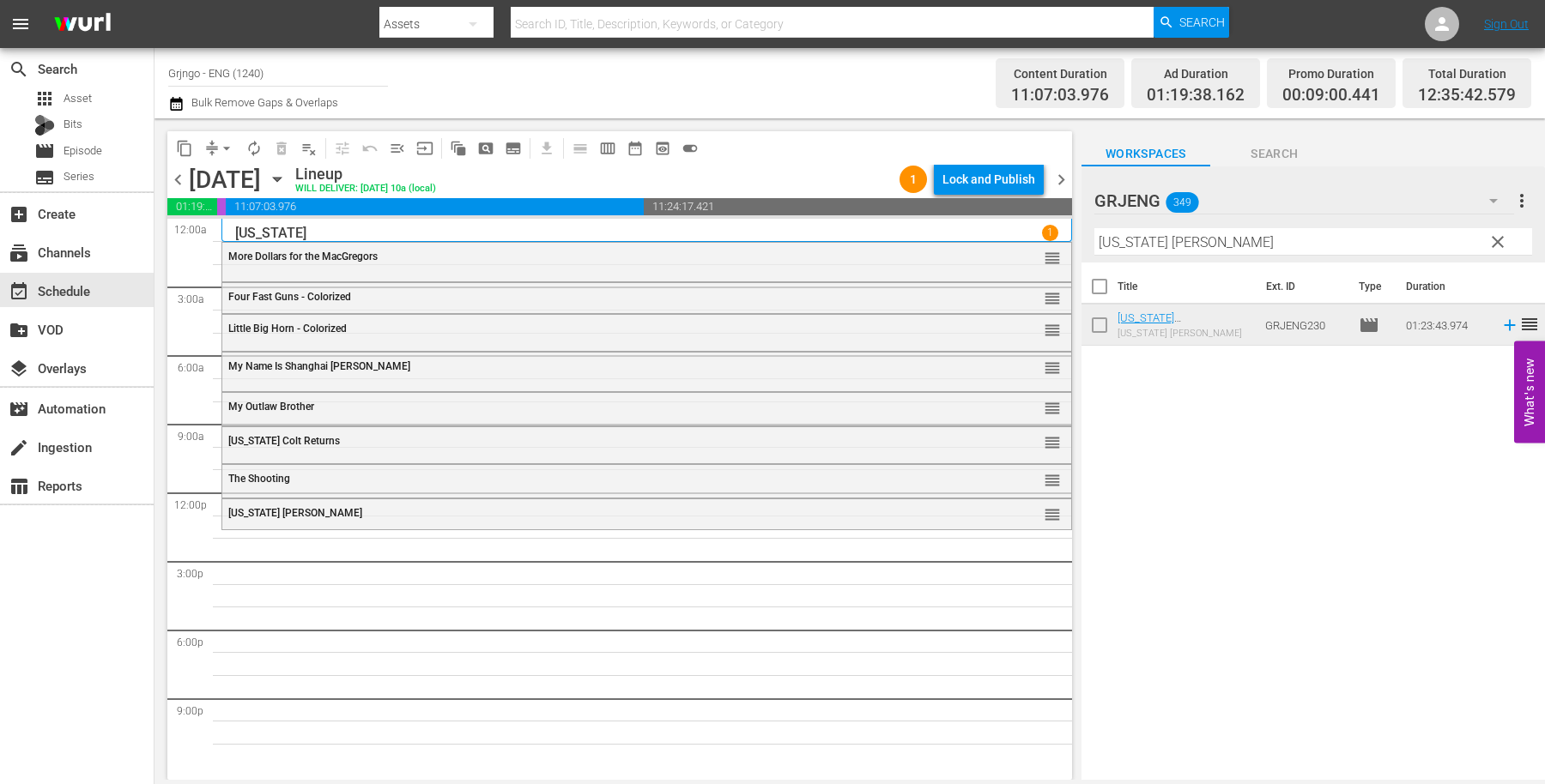
click at [1495, 239] on span "clear" at bounding box center [1498, 241] width 20 height 20
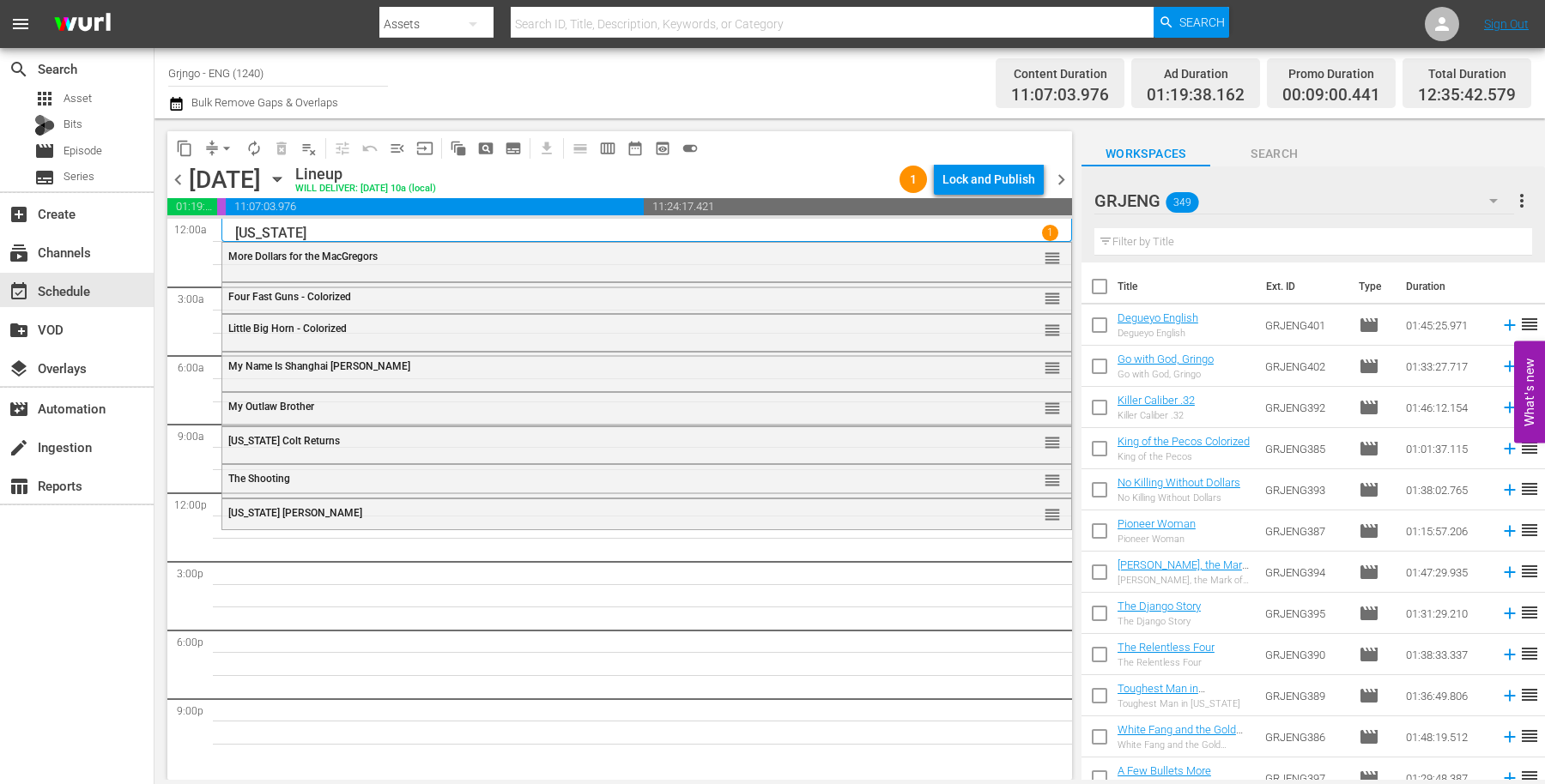
click at [1122, 240] on input "text" at bounding box center [1313, 241] width 437 height 27
paste input "$1,000 on the Black"
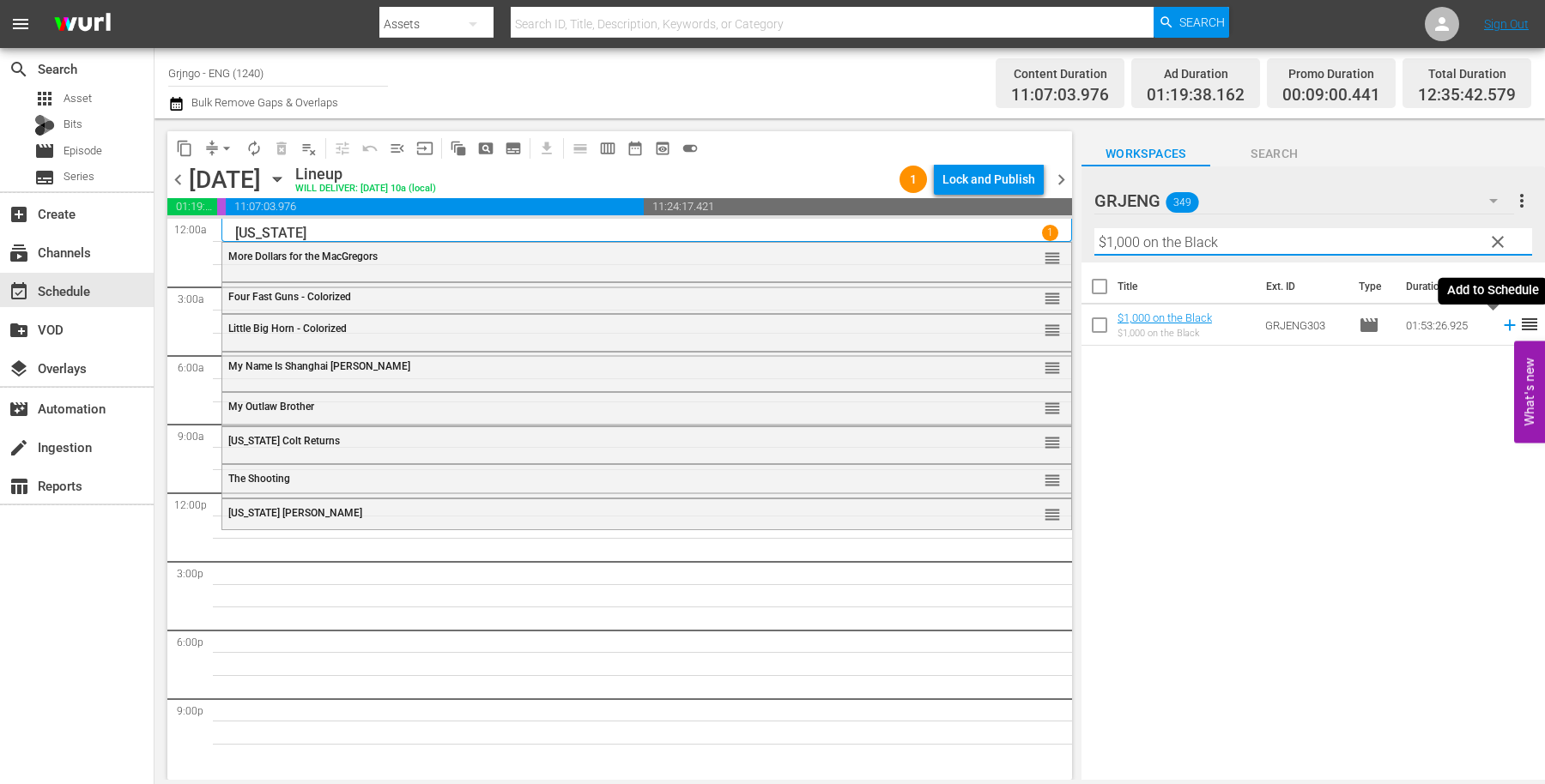
type input "$1,000 on the Black"
click at [1500, 321] on icon at bounding box center [1509, 325] width 18 height 18
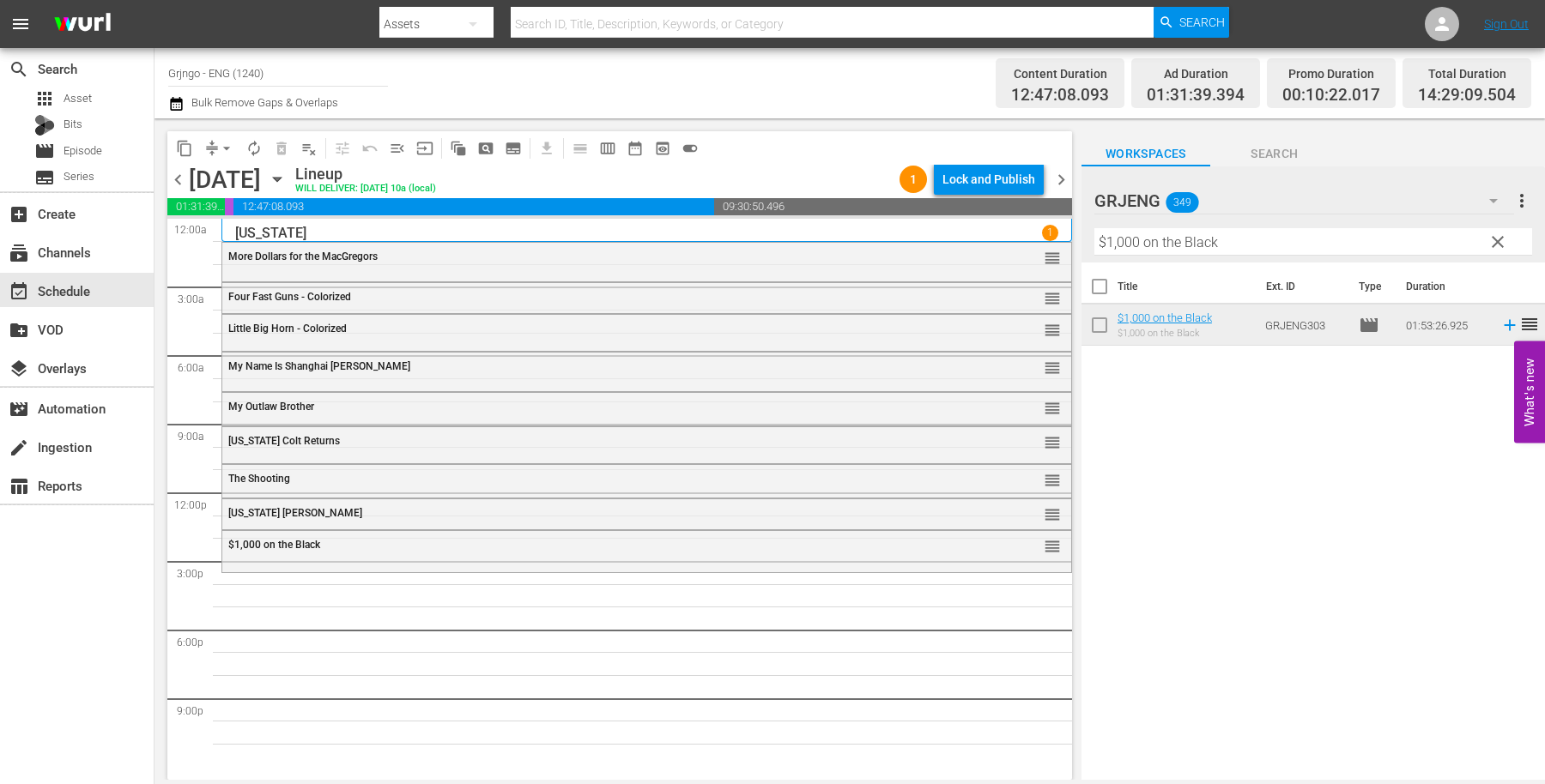
drag, startPoint x: 1497, startPoint y: 241, endPoint x: 1197, endPoint y: 234, distance: 300.1
click at [1498, 240] on span "clear" at bounding box center [1498, 241] width 20 height 20
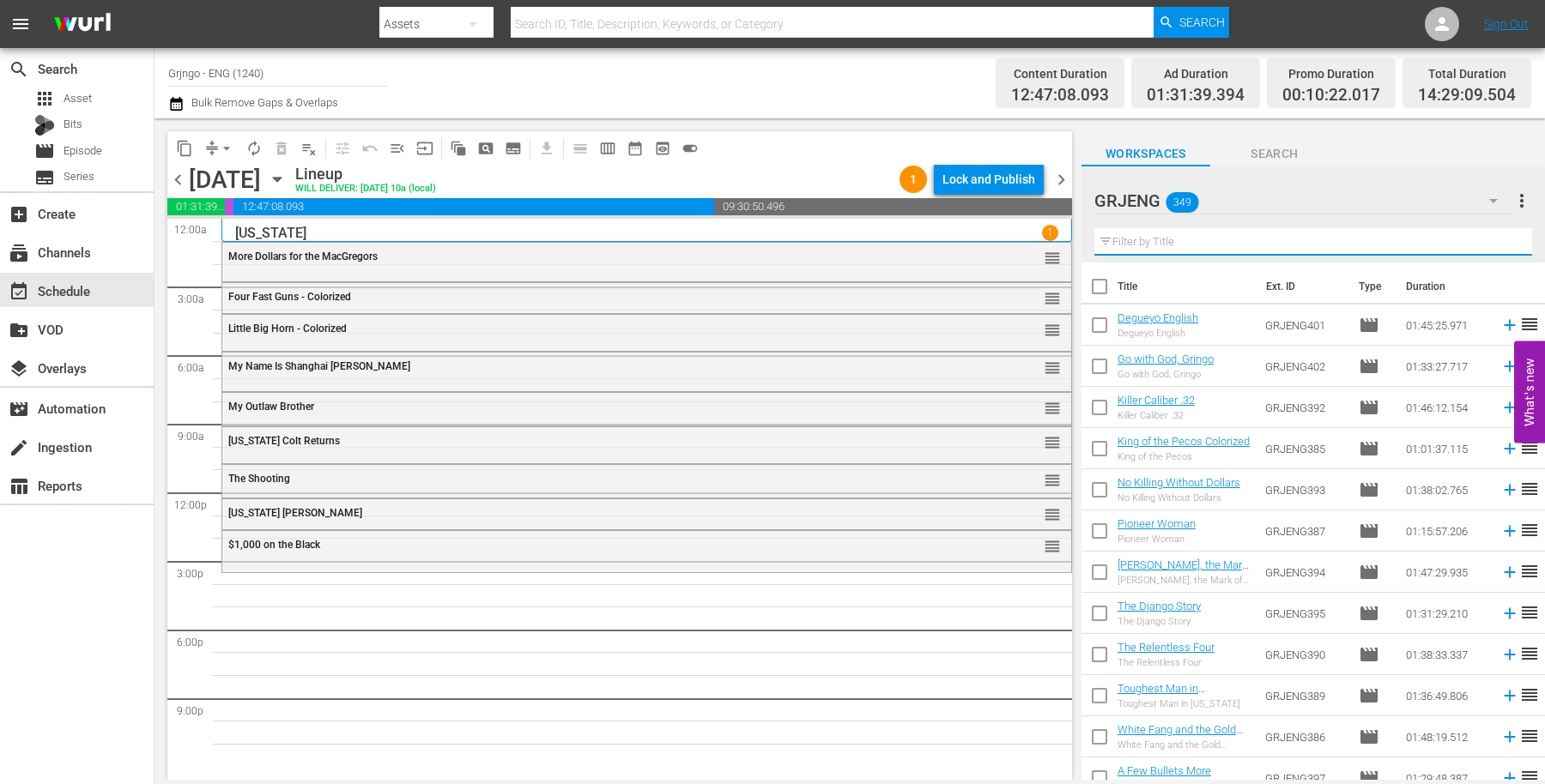
paste input "El Rojo"
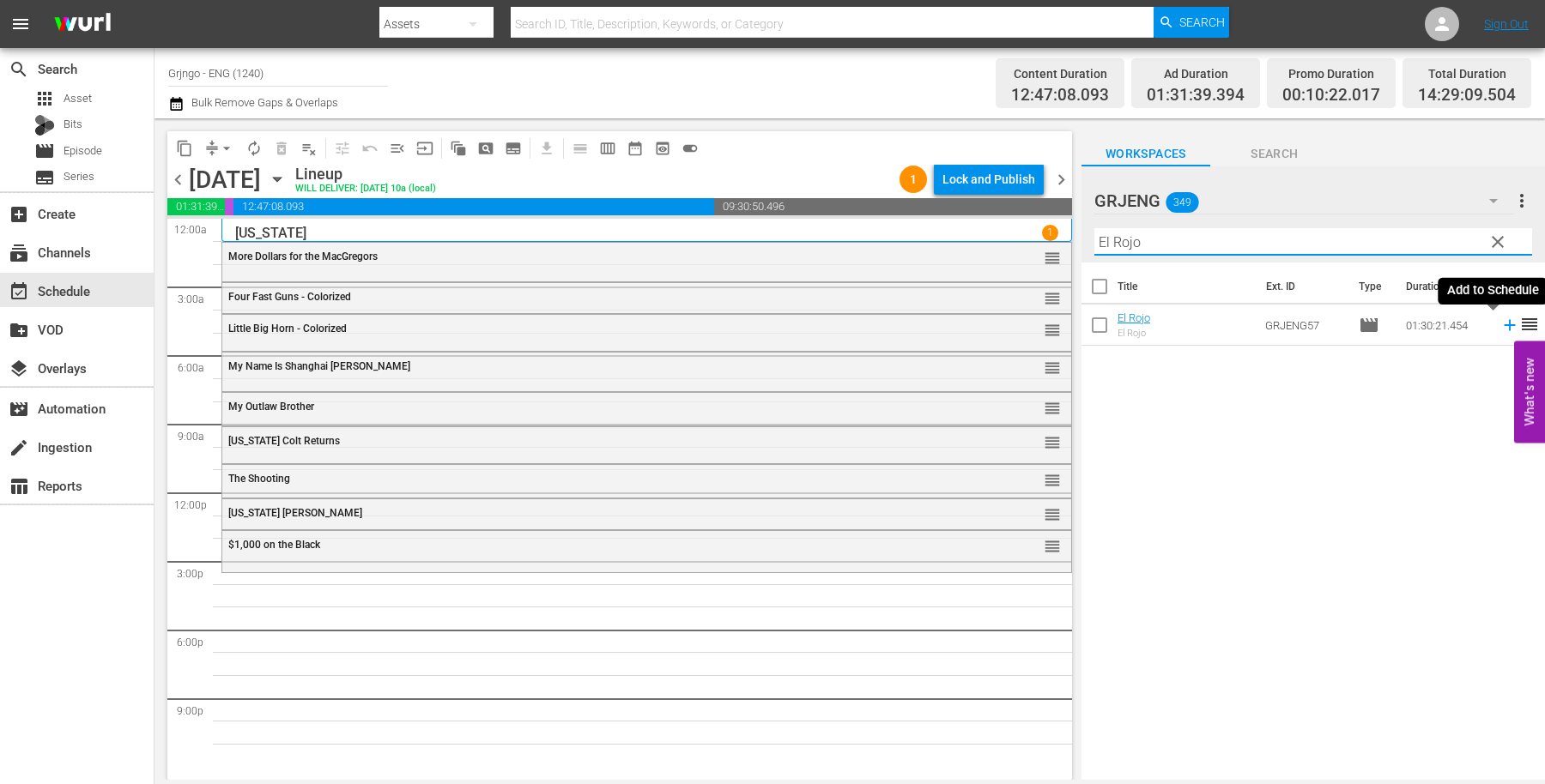
type input "El Rojo"
click at [1504, 325] on icon at bounding box center [1509, 326] width 11 height 11
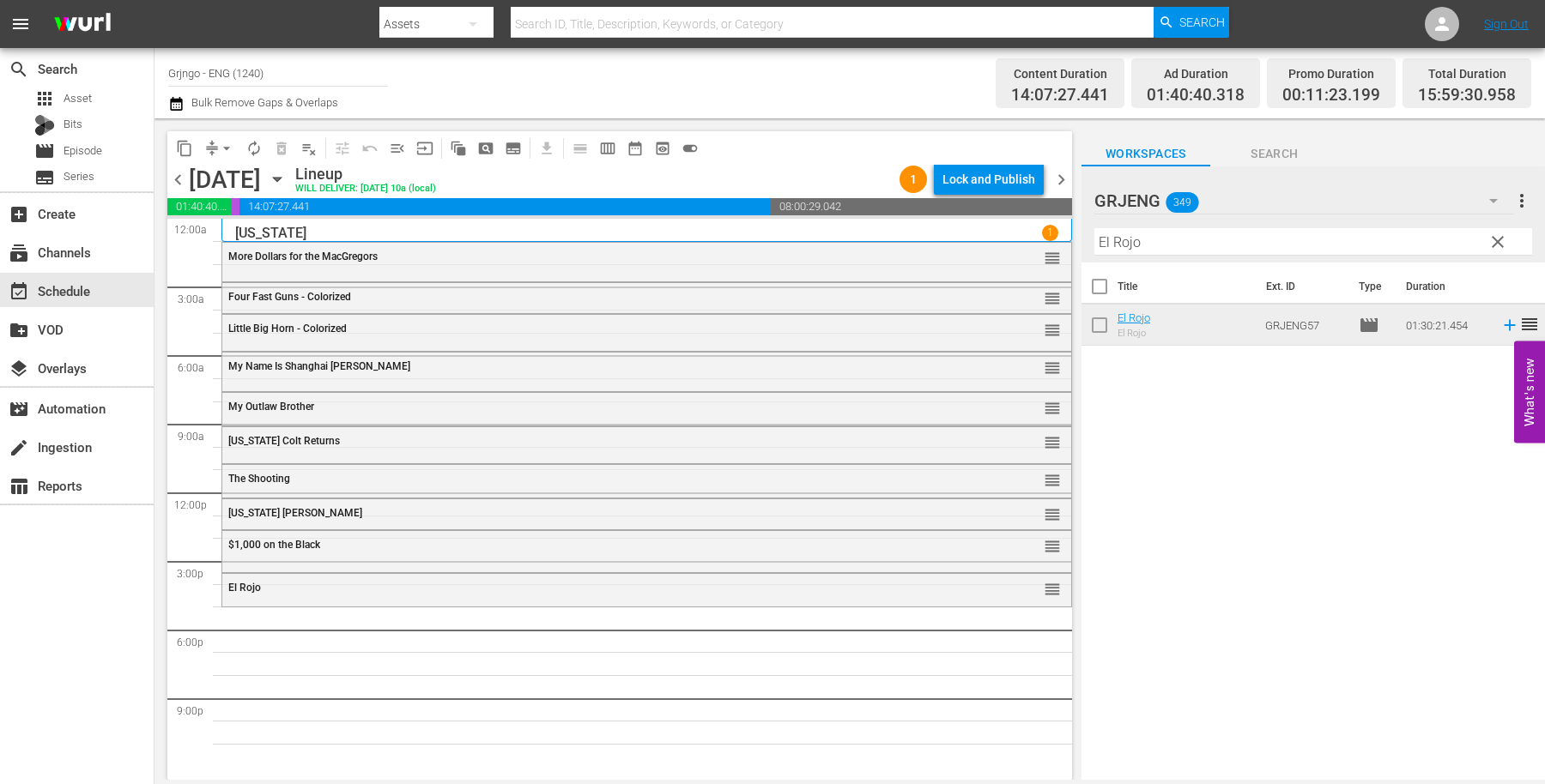
drag, startPoint x: 1497, startPoint y: 245, endPoint x: 1204, endPoint y: 231, distance: 293.3
click at [1498, 245] on span "clear" at bounding box center [1498, 241] width 20 height 20
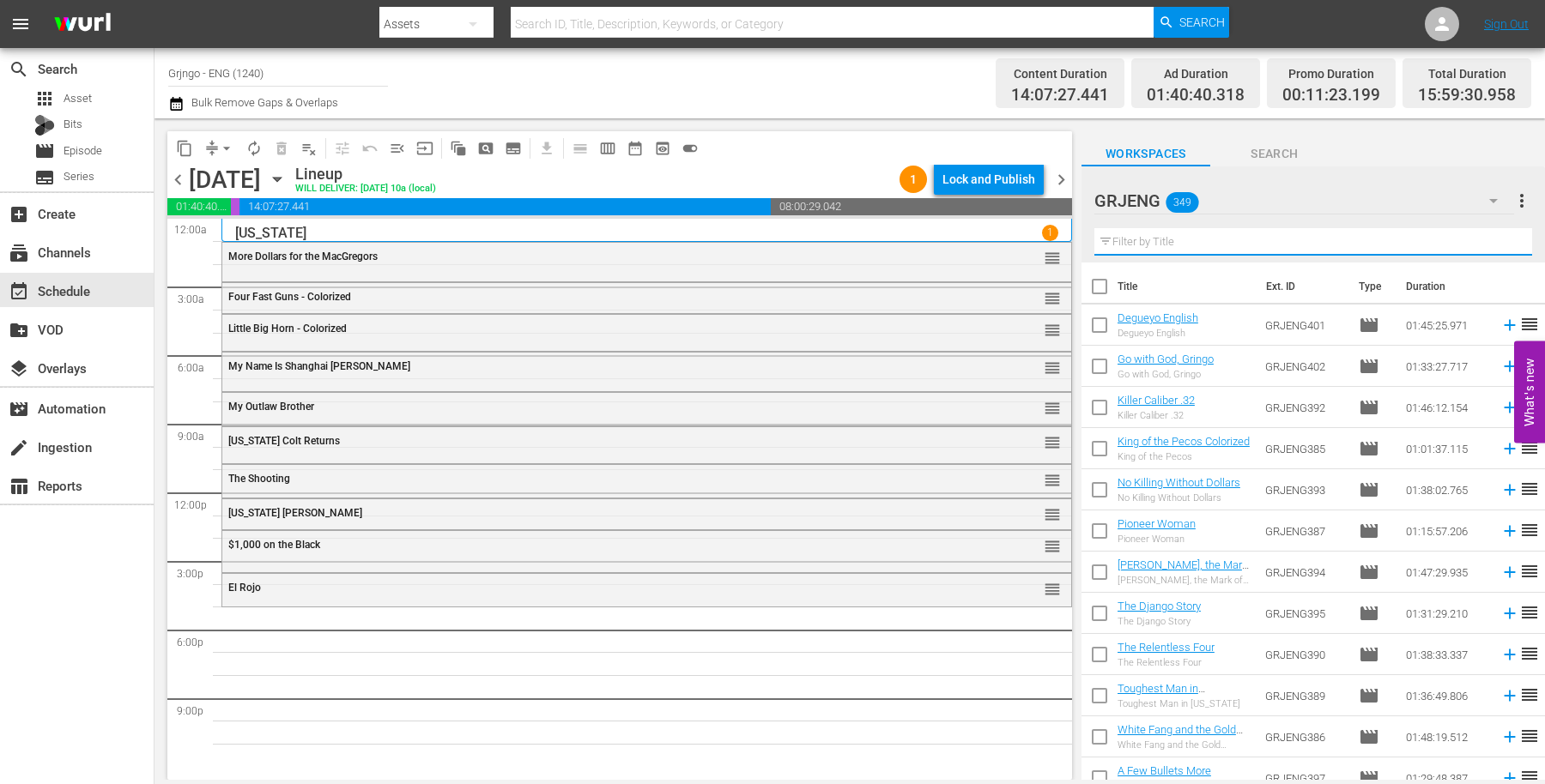
paste input "The Capture"
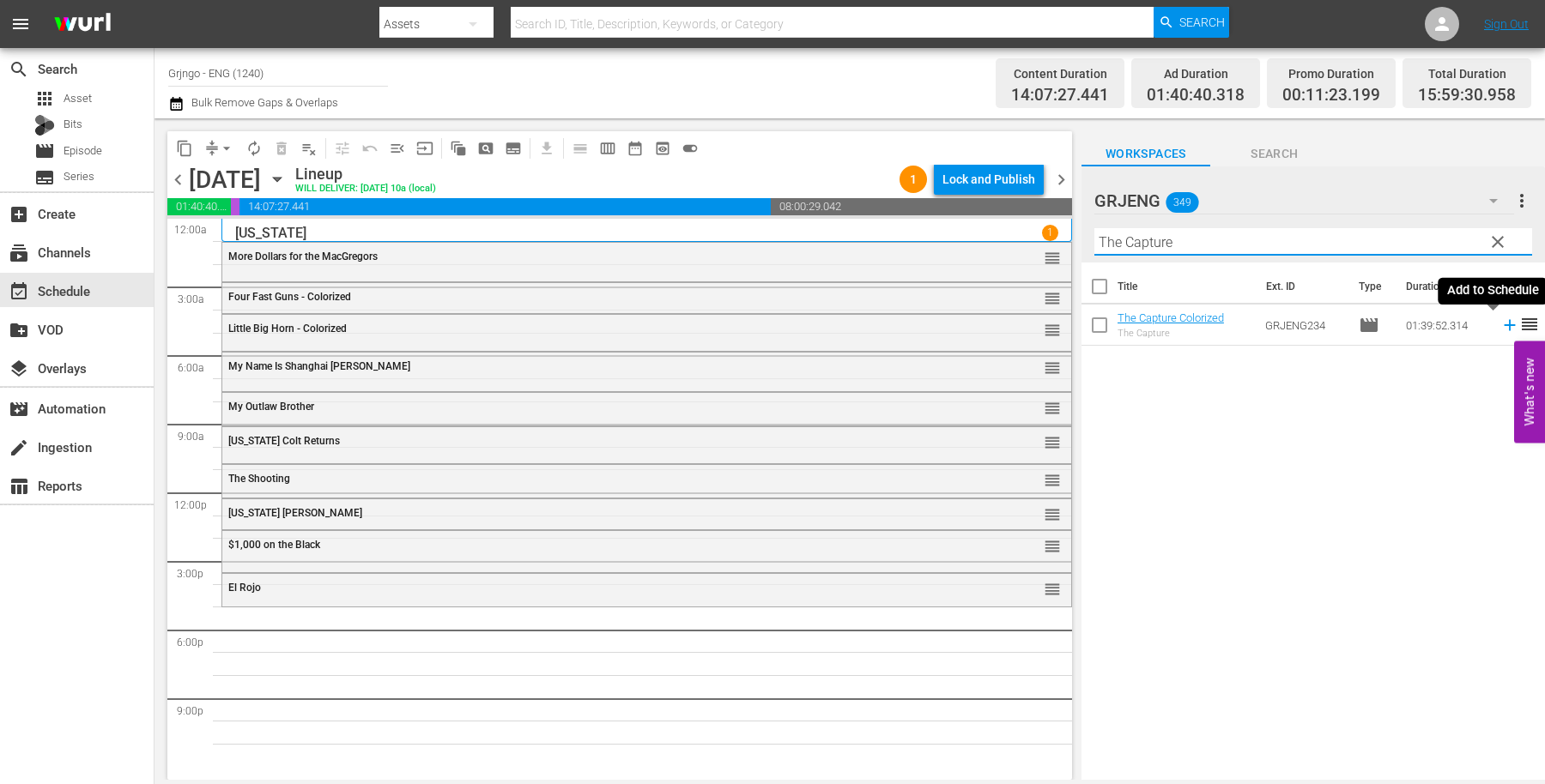
type input "The Capture"
click at [1504, 322] on icon at bounding box center [1509, 326] width 11 height 11
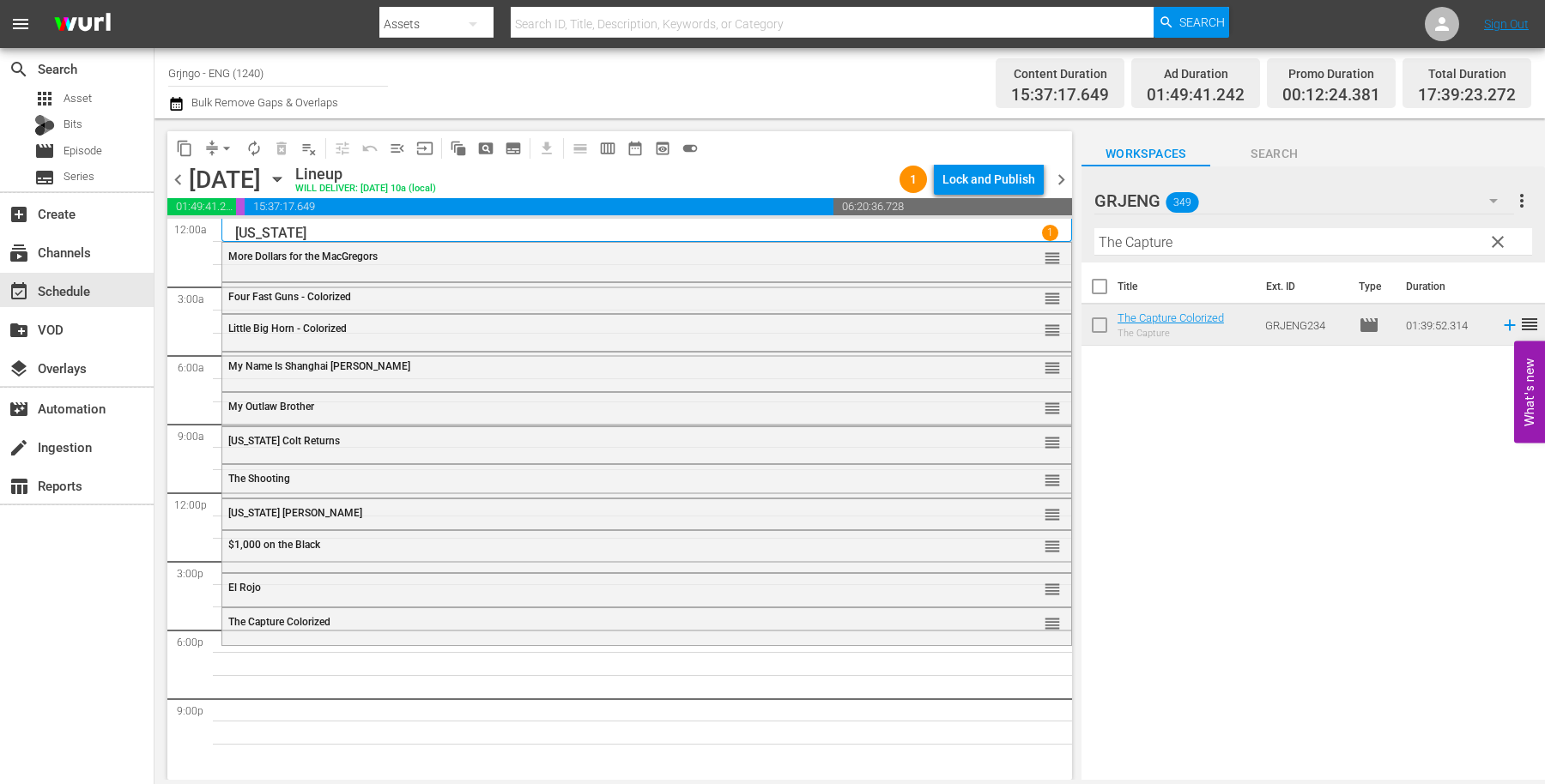
click at [1502, 232] on button "clear" at bounding box center [1497, 241] width 27 height 27
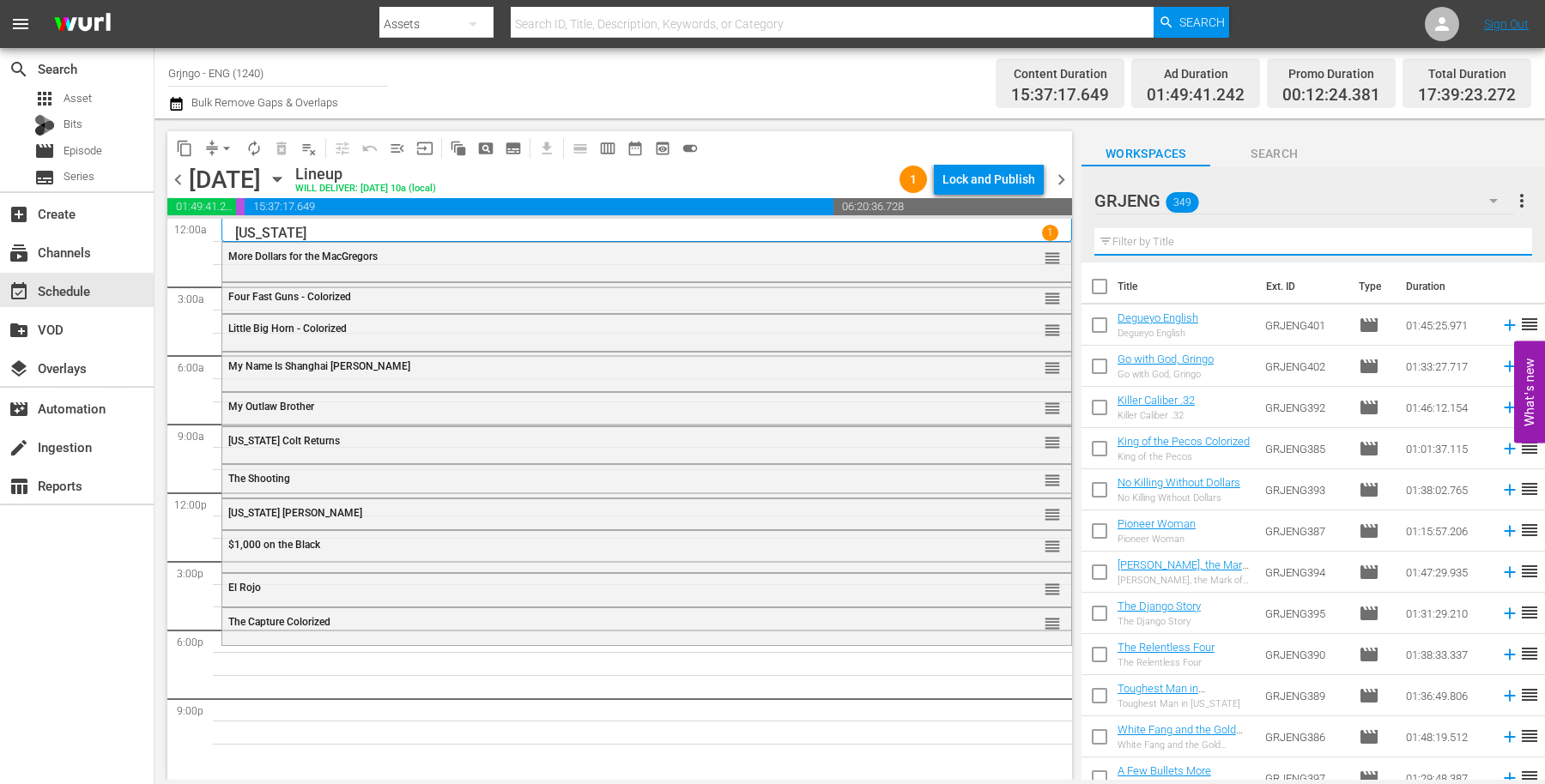
paste input "[PERSON_NAME] the Last Killer"
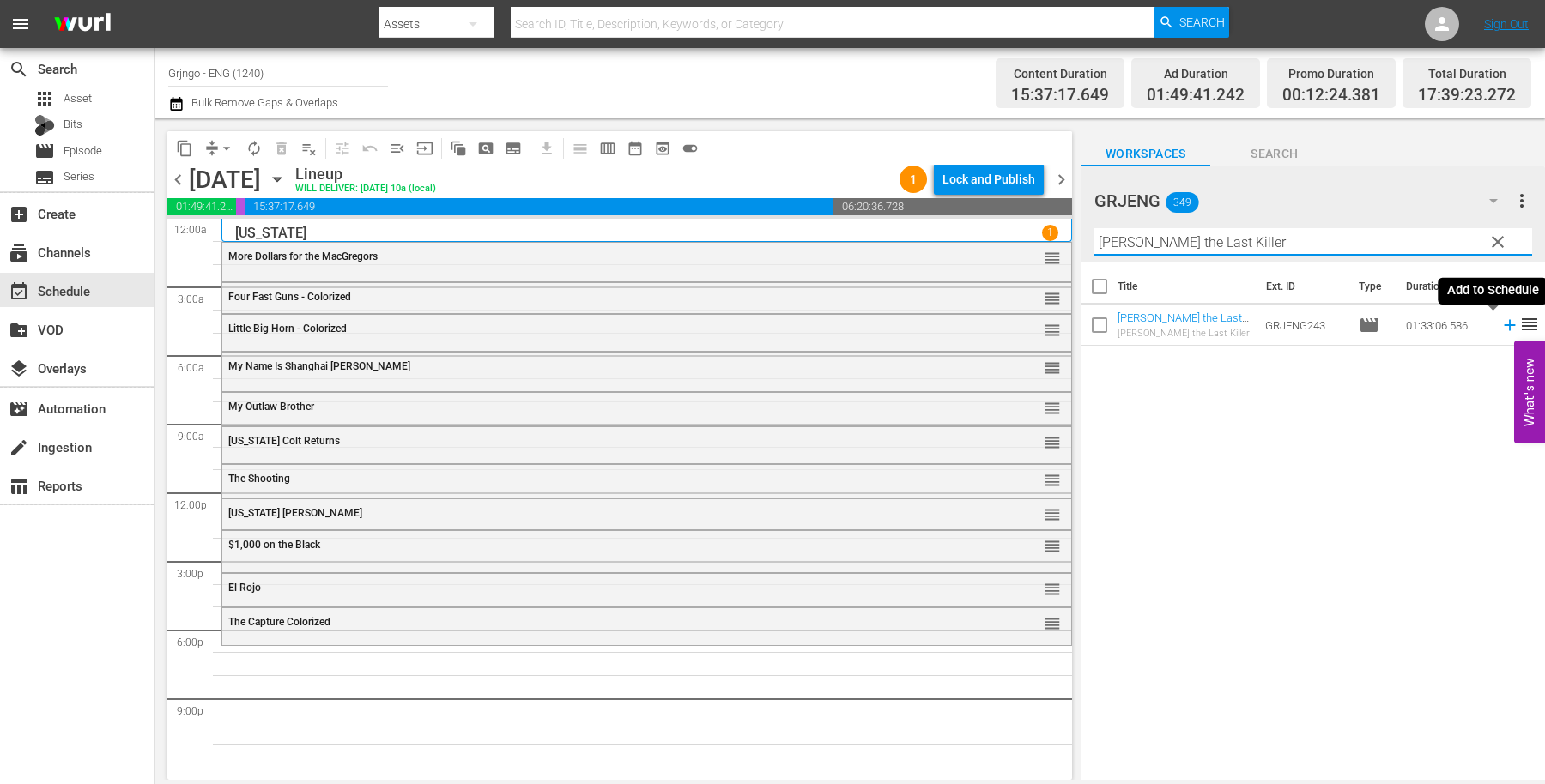
type input "[PERSON_NAME] the Last Killer"
click at [1500, 326] on icon at bounding box center [1509, 325] width 18 height 18
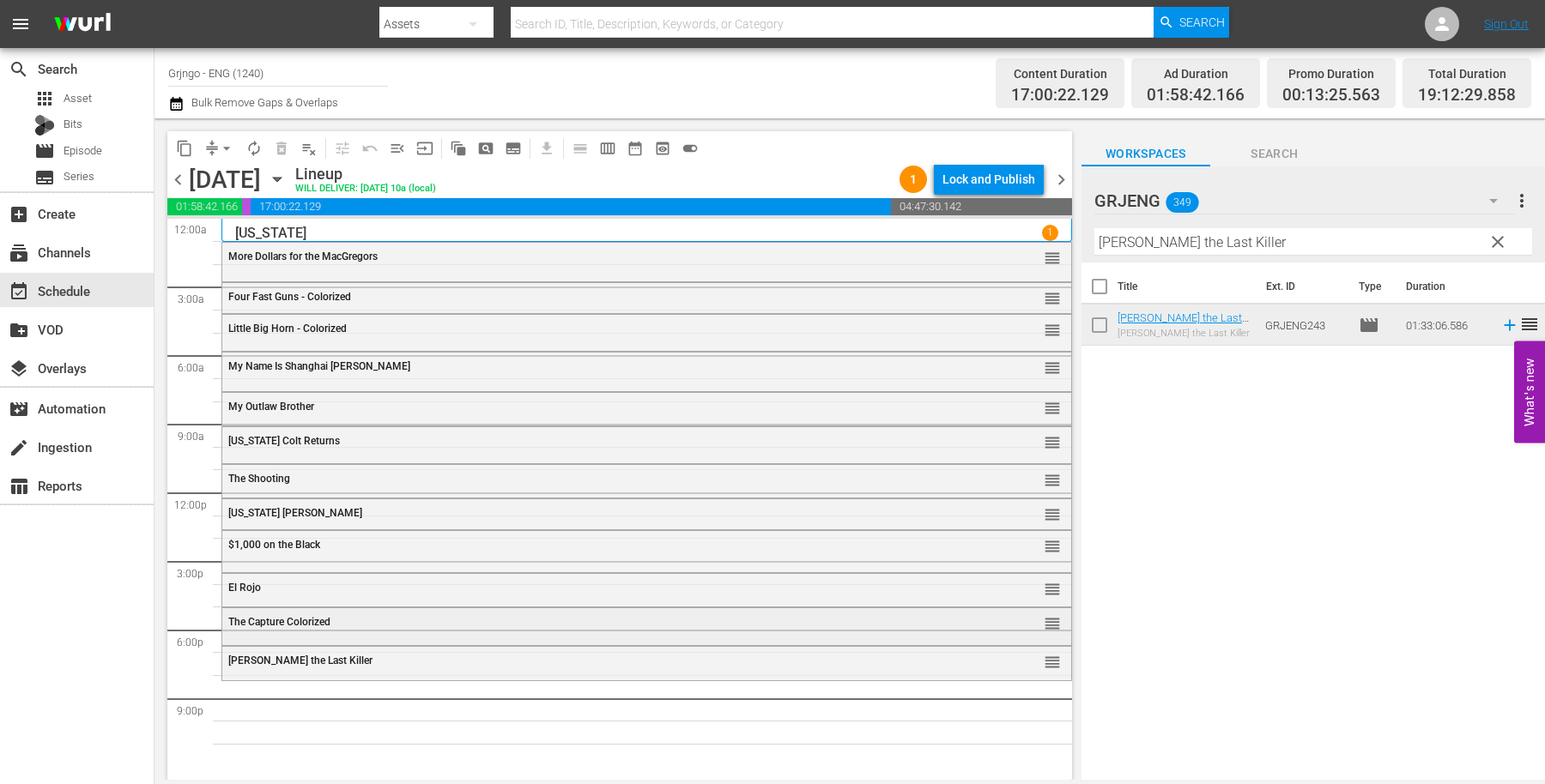
click at [239, 625] on span "The Capture Colorized" at bounding box center [279, 622] width 102 height 12
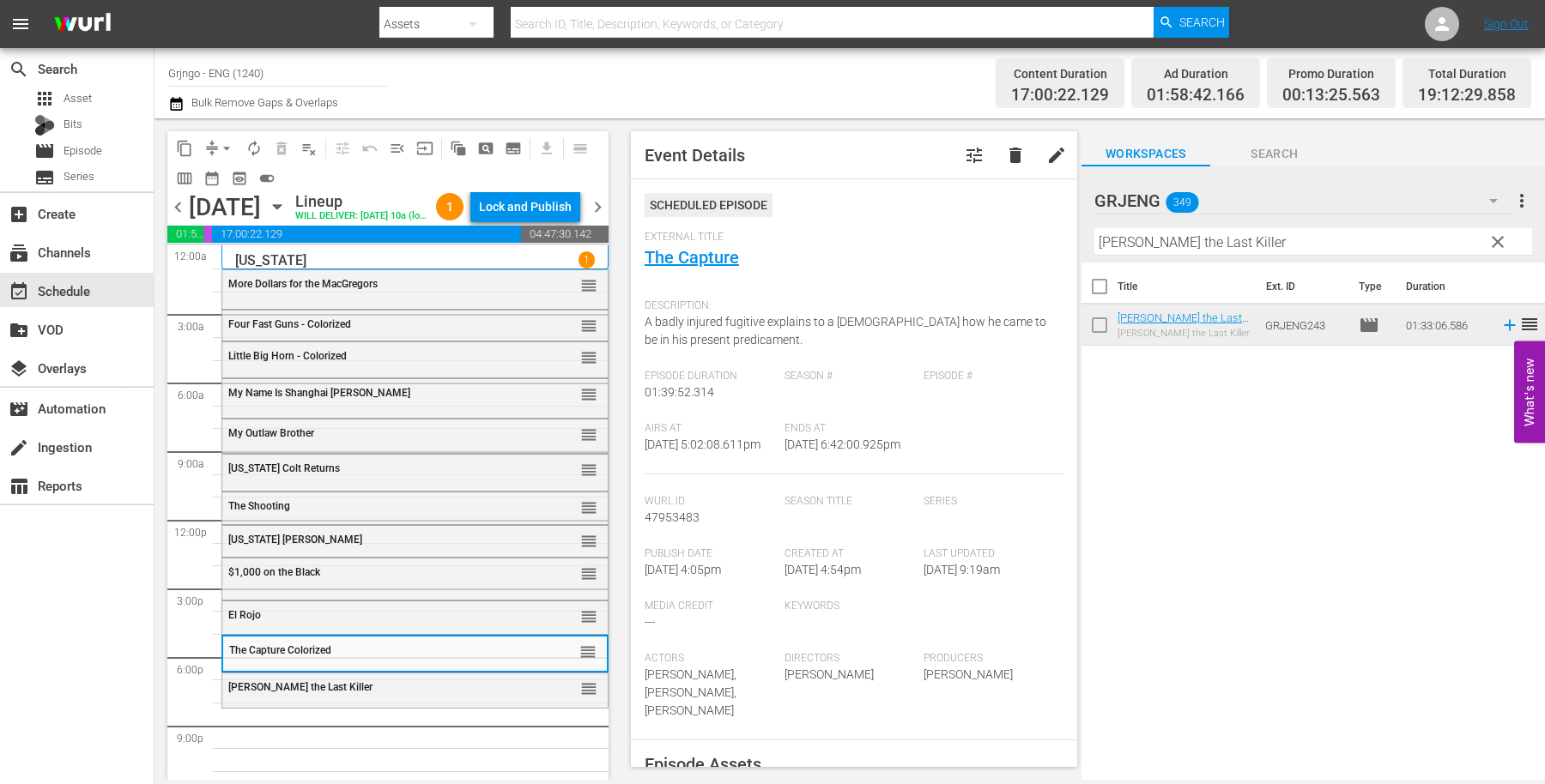
click at [1498, 236] on span "clear" at bounding box center [1498, 241] width 20 height 20
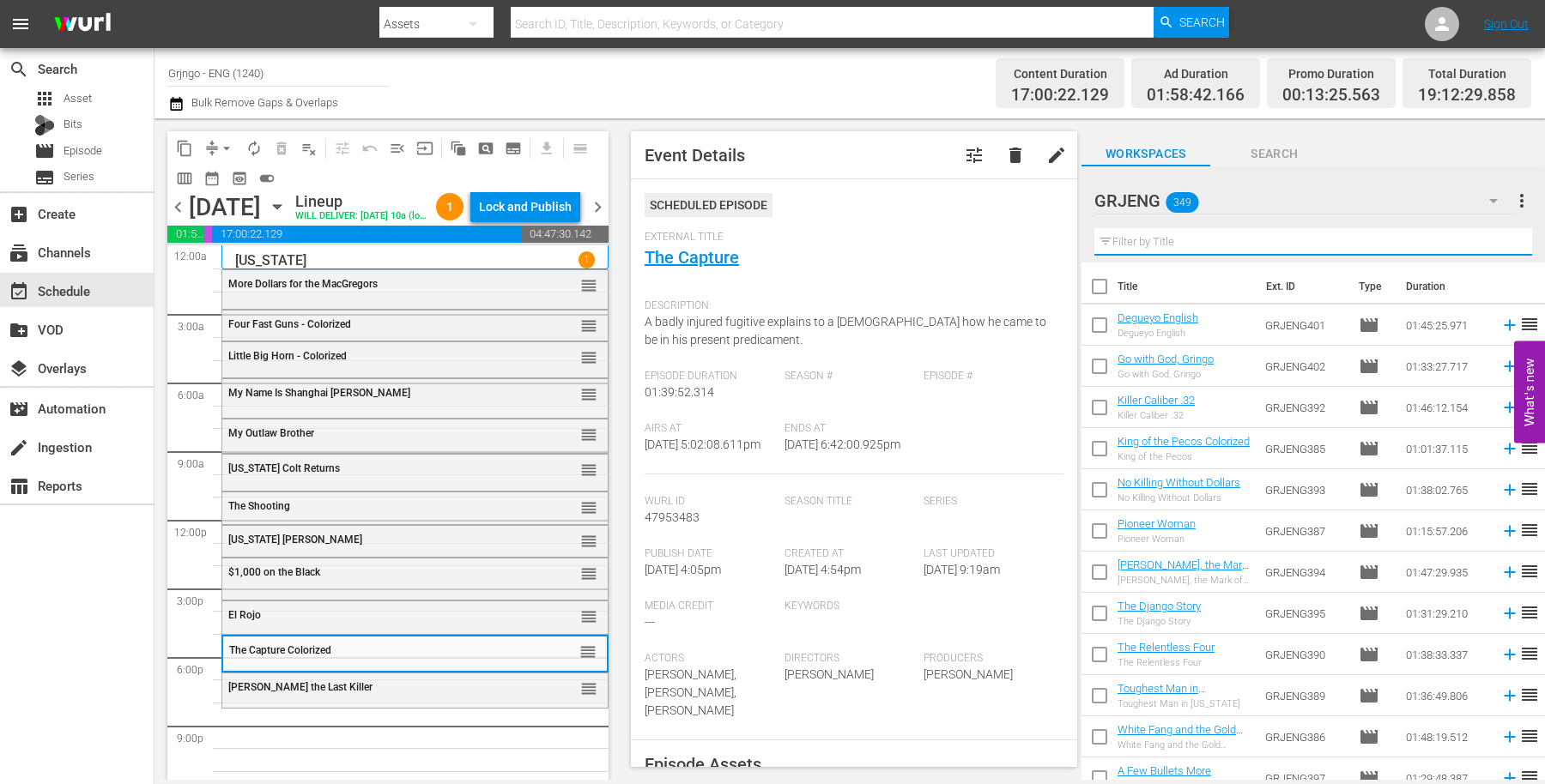
paste input "[GEOGRAPHIC_DATA], Don't Backslide"
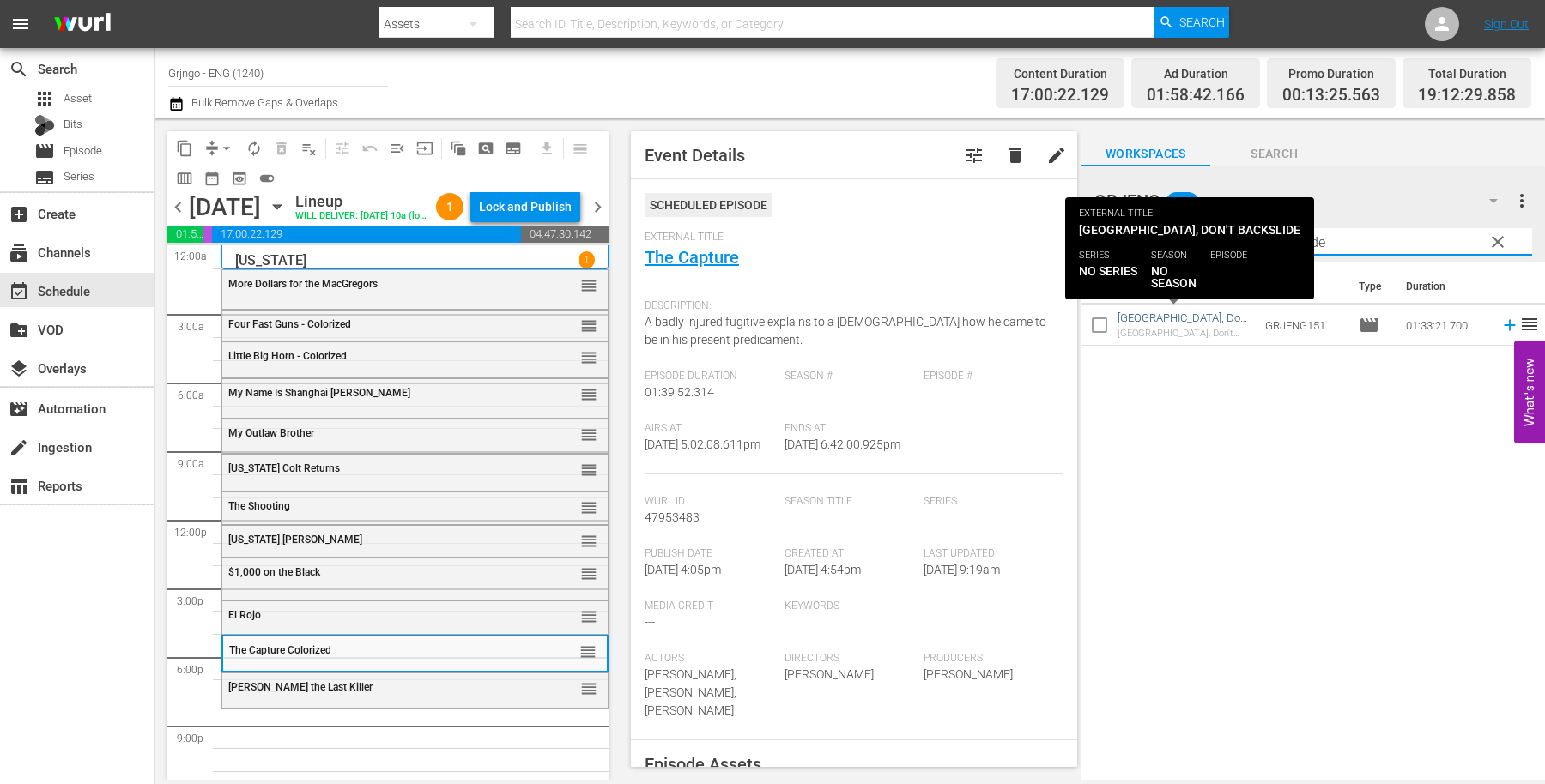
type input "[GEOGRAPHIC_DATA], Don't Backslide"
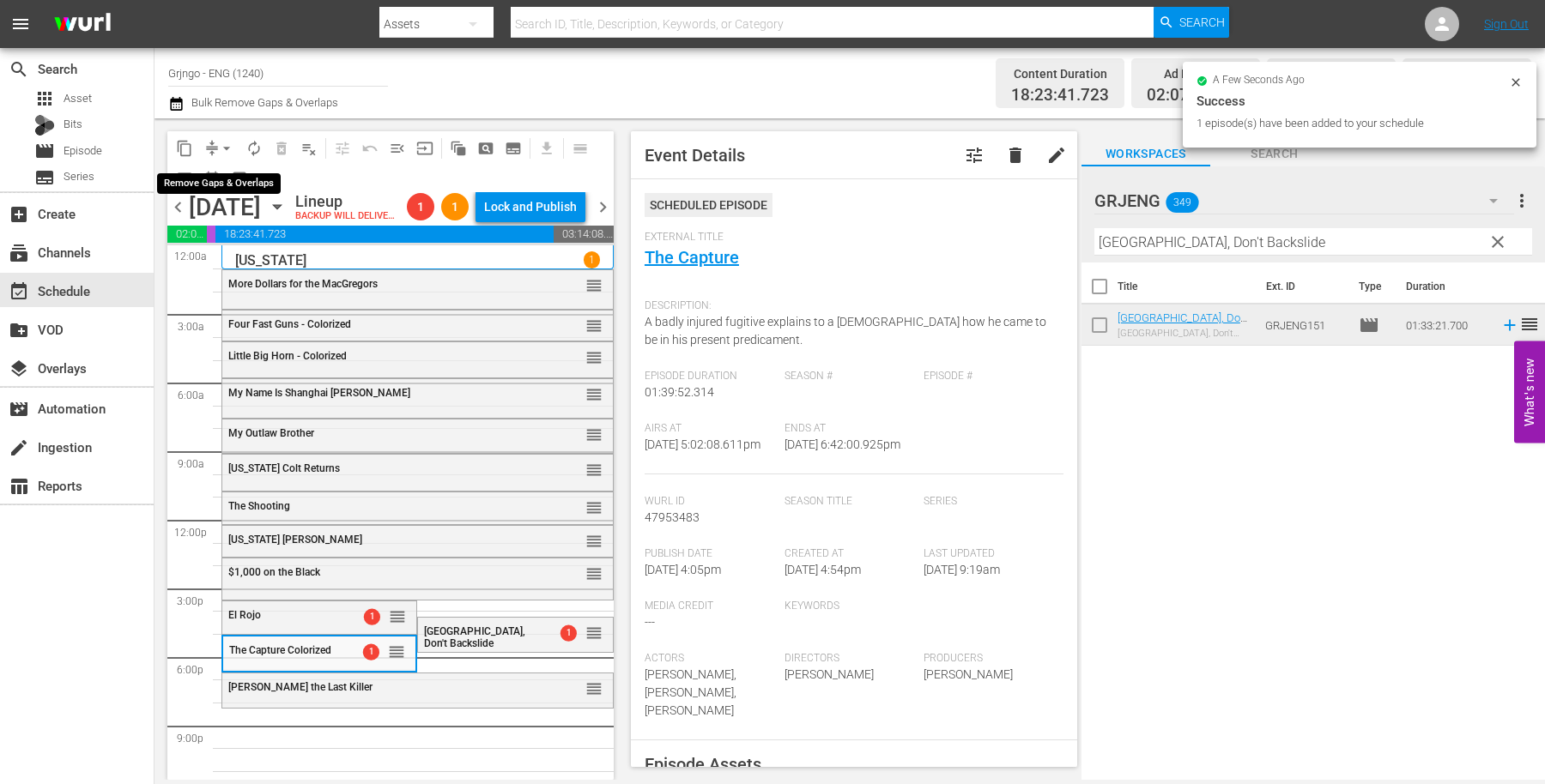
click at [227, 141] on span "arrow_drop_down" at bounding box center [227, 148] width 18 height 18
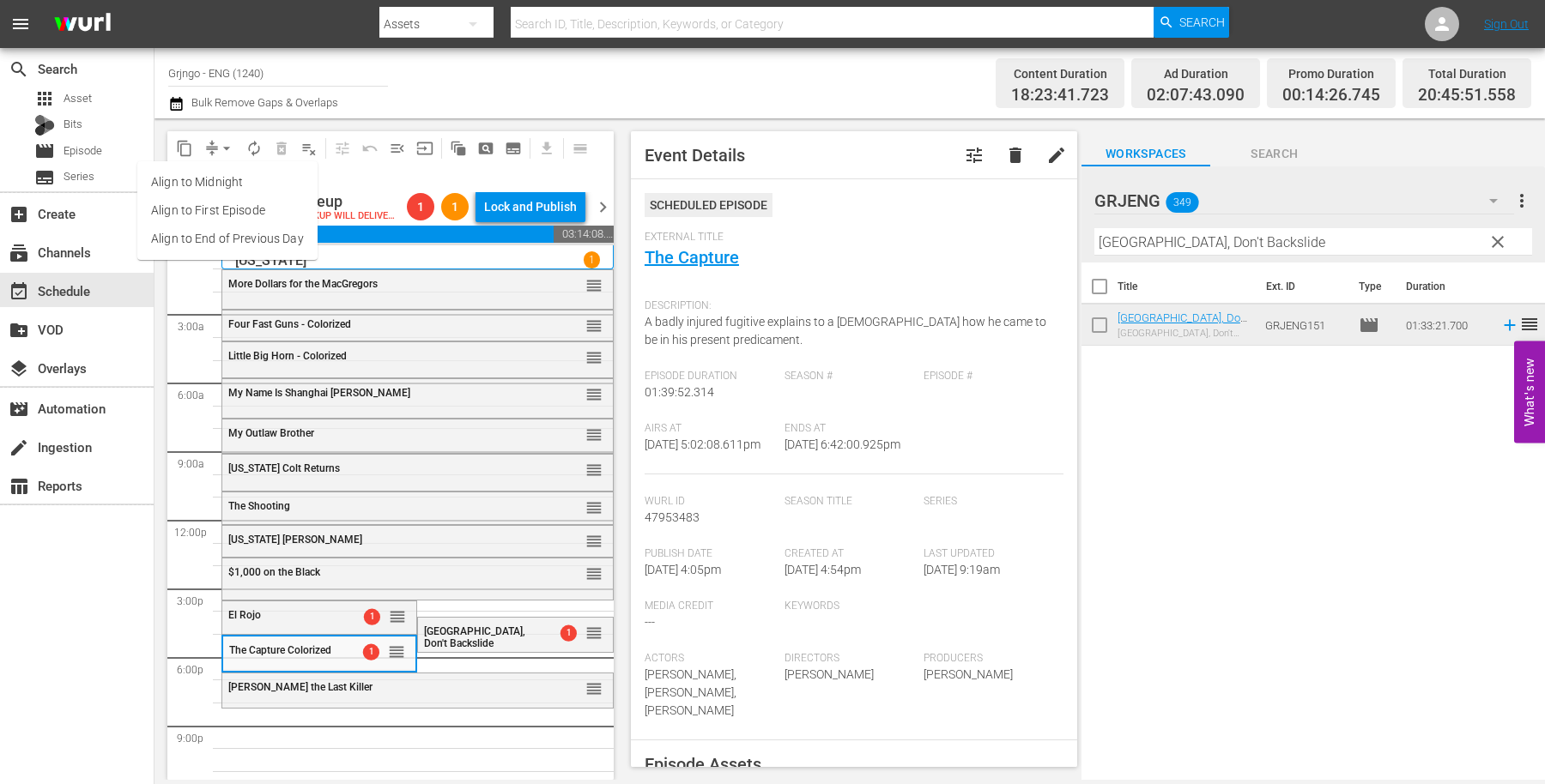
click at [270, 234] on li "Align to End of Previous Day" at bounding box center [227, 239] width 180 height 28
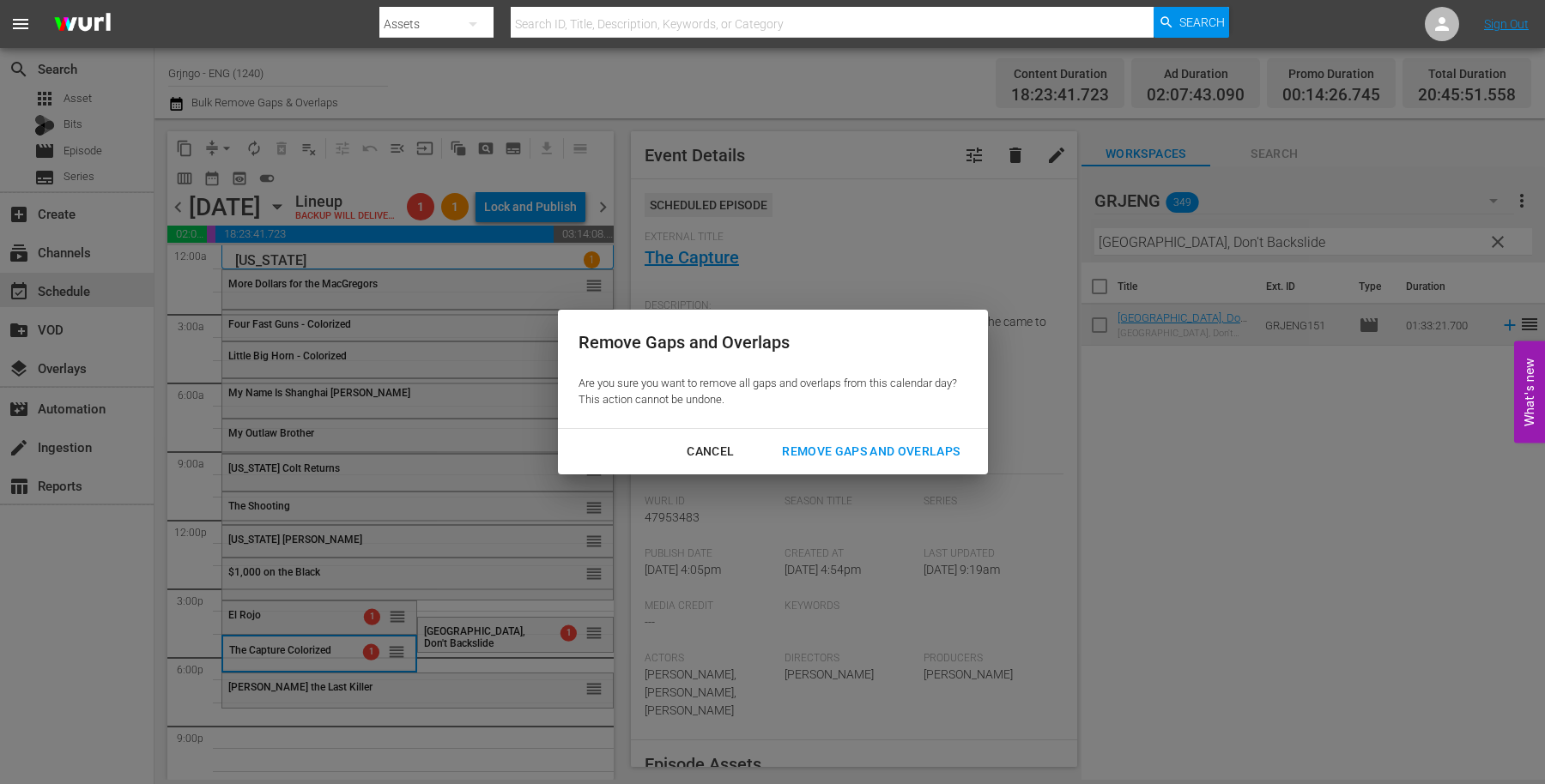
click at [896, 441] on div "Remove Gaps and Overlaps" at bounding box center [871, 451] width 206 height 21
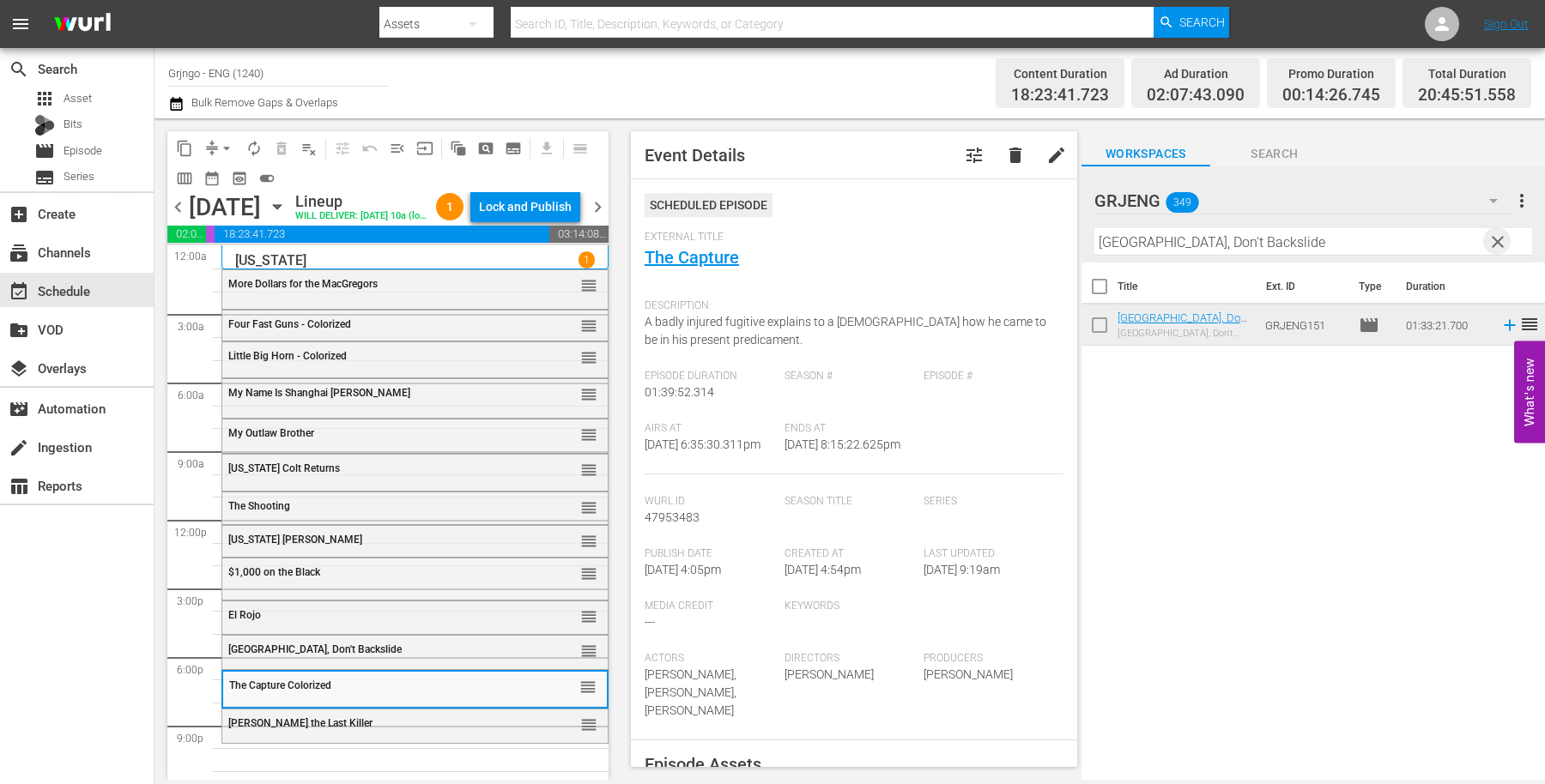
click at [1493, 238] on span "clear" at bounding box center [1498, 241] width 20 height 20
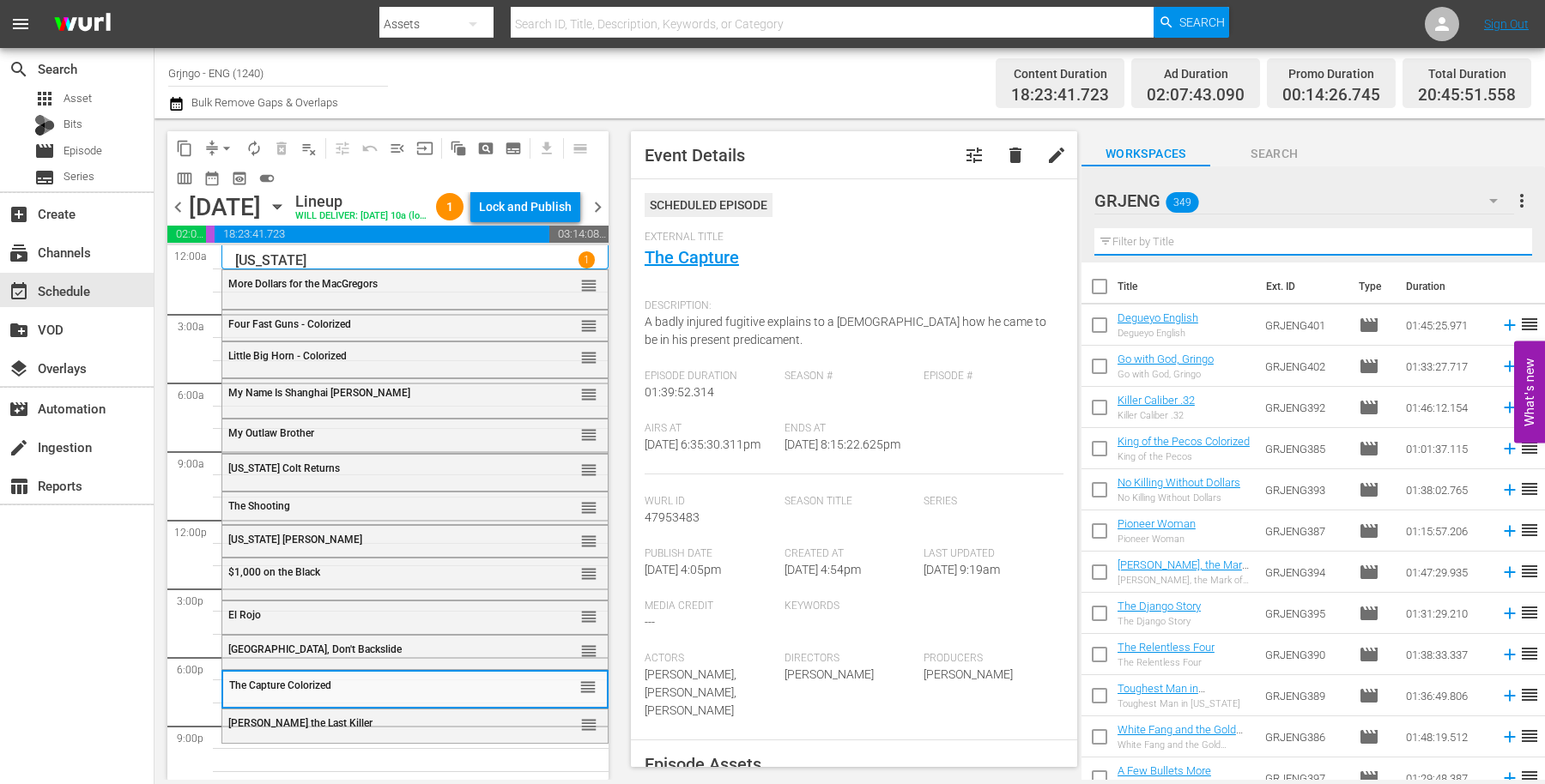
click at [1121, 241] on input "text" at bounding box center [1313, 241] width 437 height 27
paste input "Robbery Under Arms"
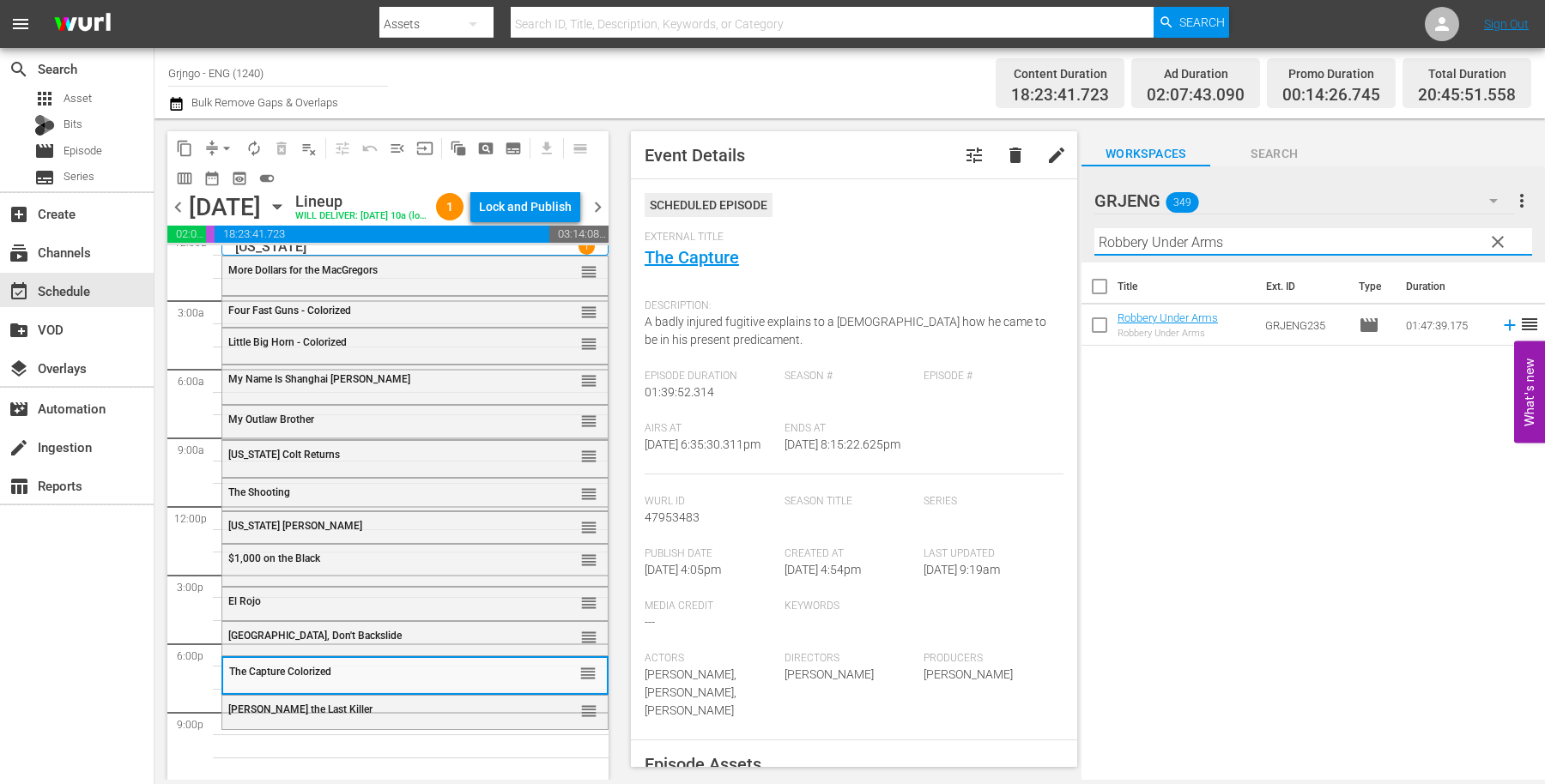
scroll to position [42, 0]
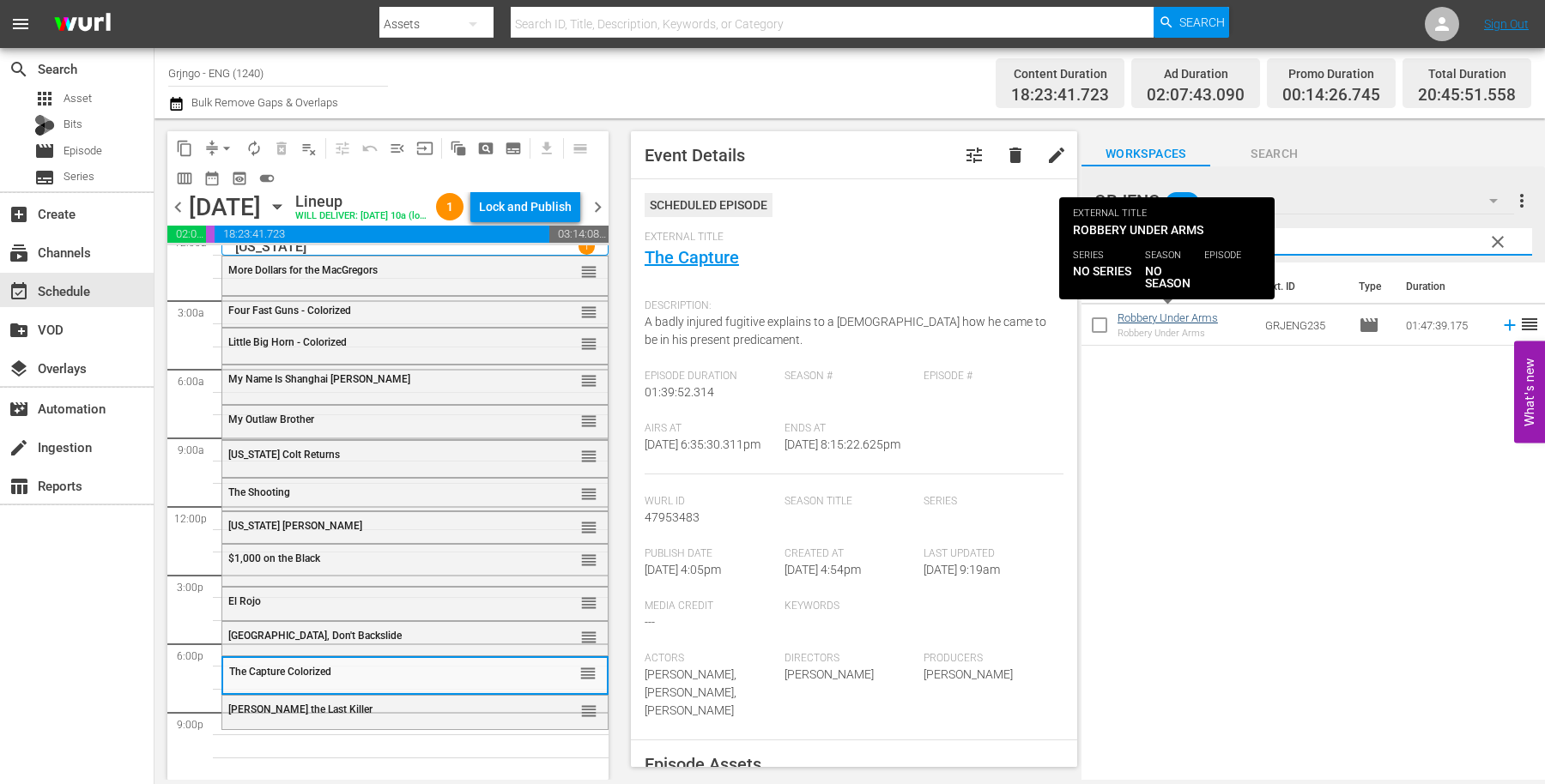
type input "Robbery Under Arms"
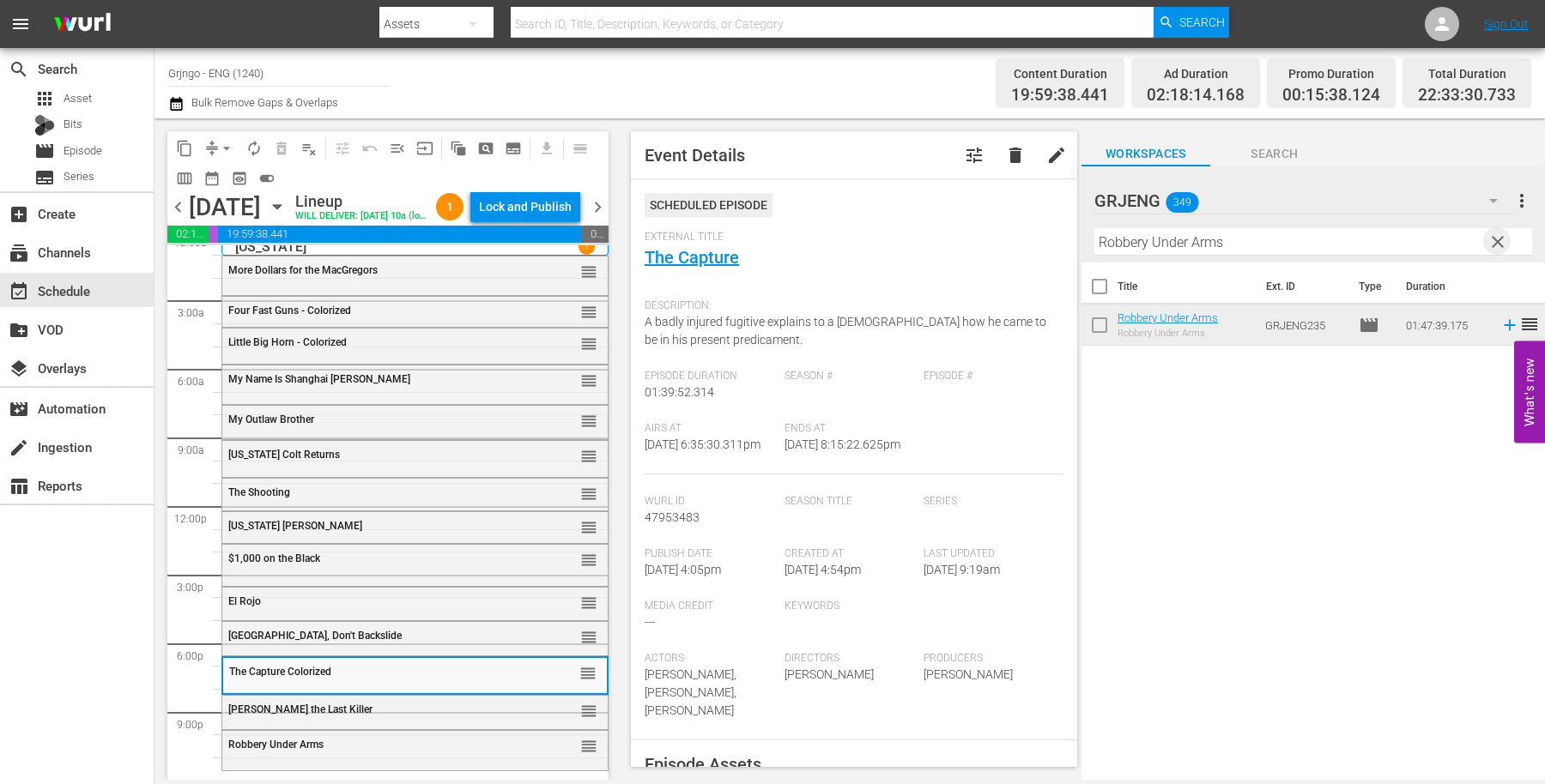
click at [1497, 234] on span "clear" at bounding box center [1498, 241] width 20 height 20
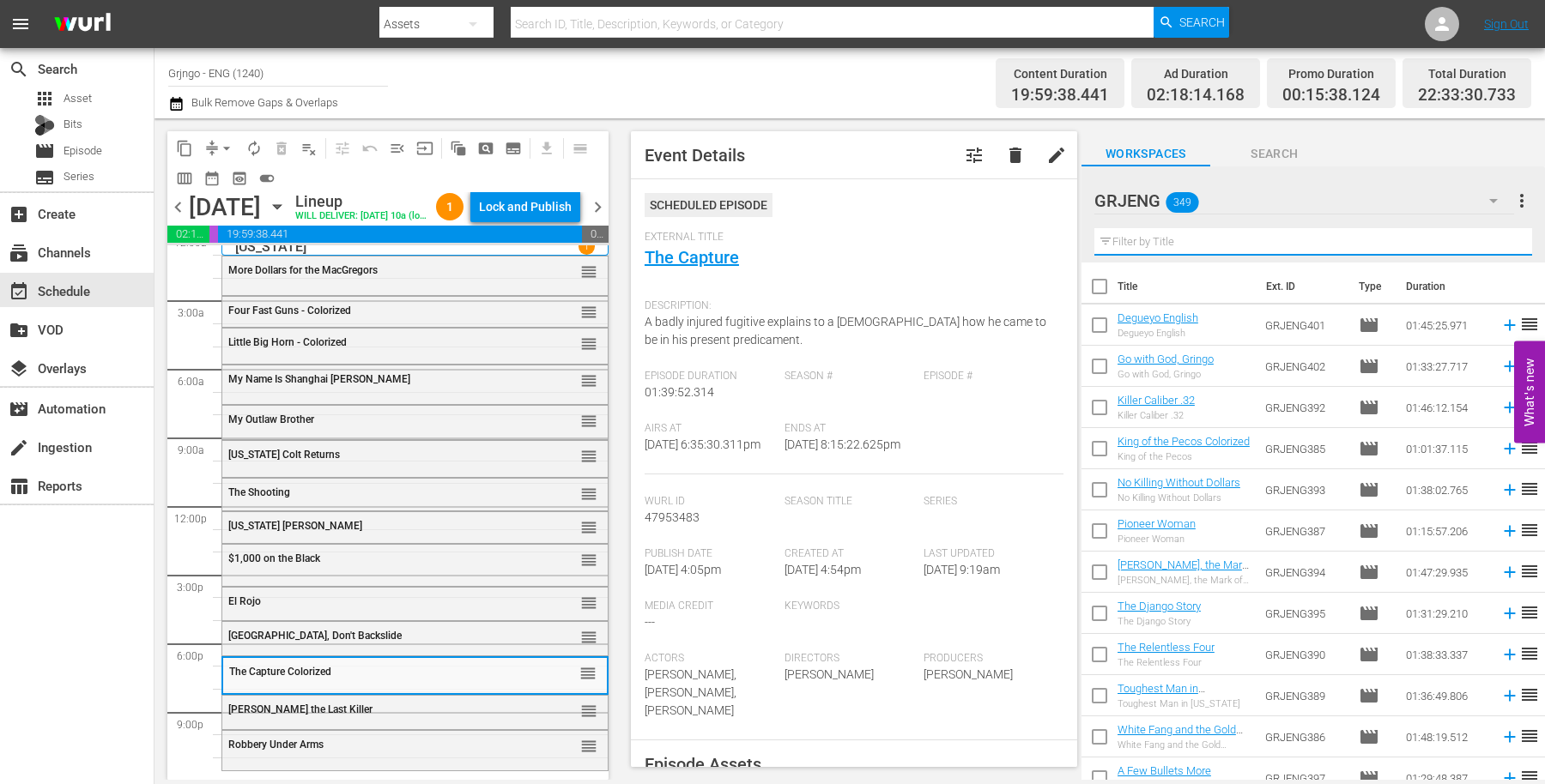
paste input "Don't Wait, Django... Shoot!"
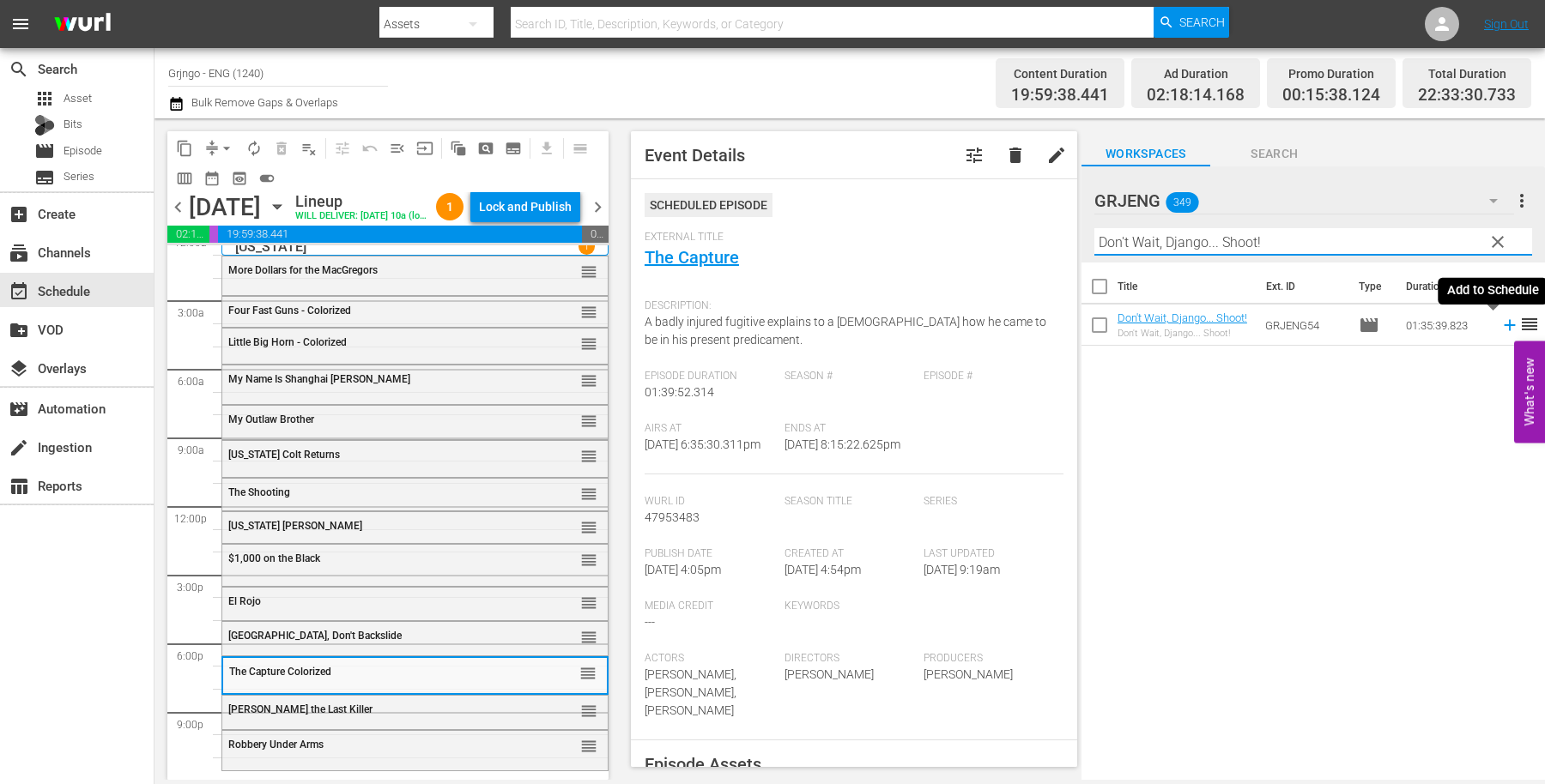
type input "Don't Wait, Django... Shoot!"
click at [1500, 321] on icon at bounding box center [1509, 325] width 18 height 18
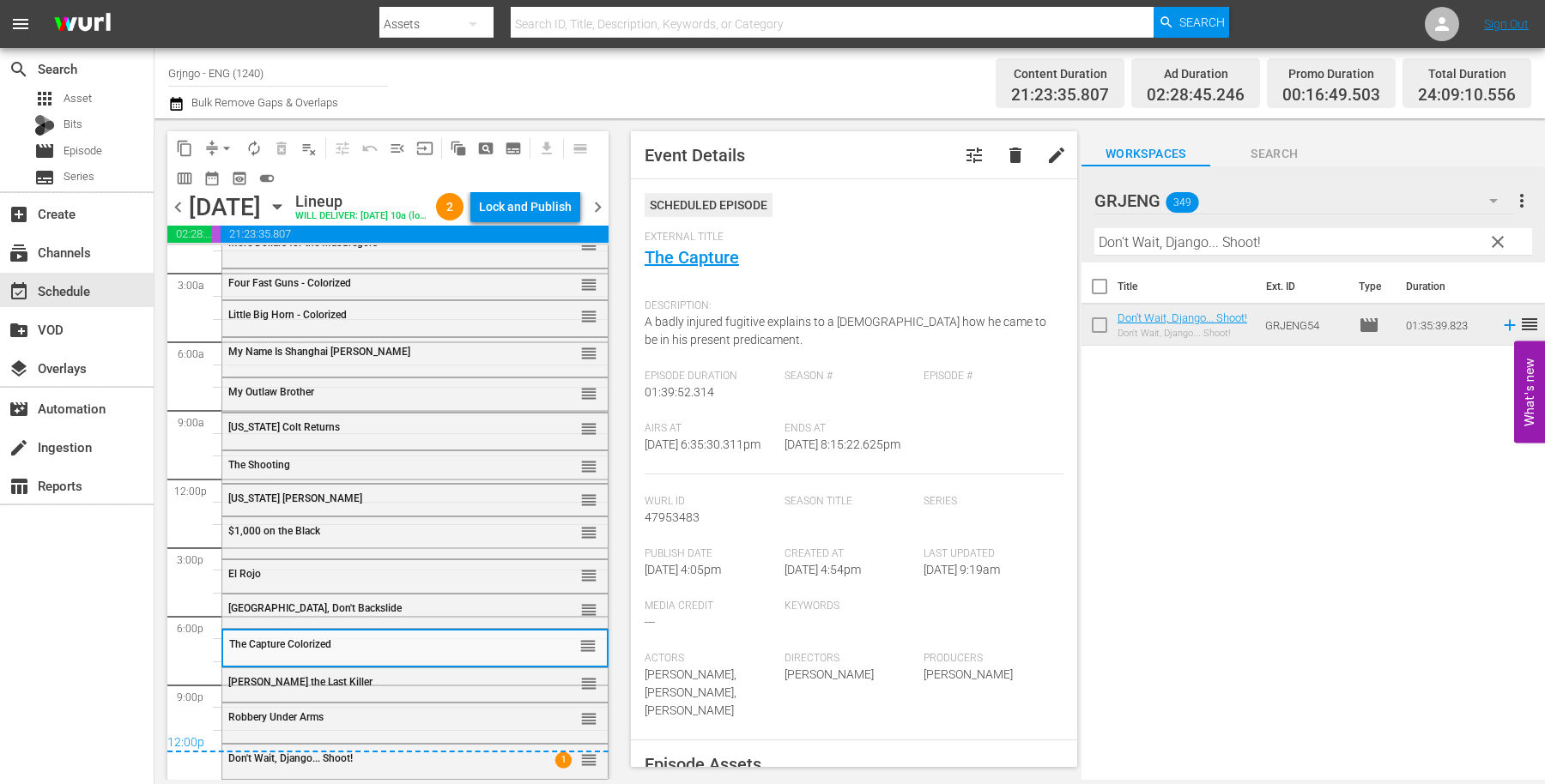
scroll to position [69, 0]
click at [227, 145] on span "arrow_drop_down" at bounding box center [227, 148] width 18 height 18
click at [278, 234] on li "Align to End of Previous Day" at bounding box center [227, 239] width 180 height 28
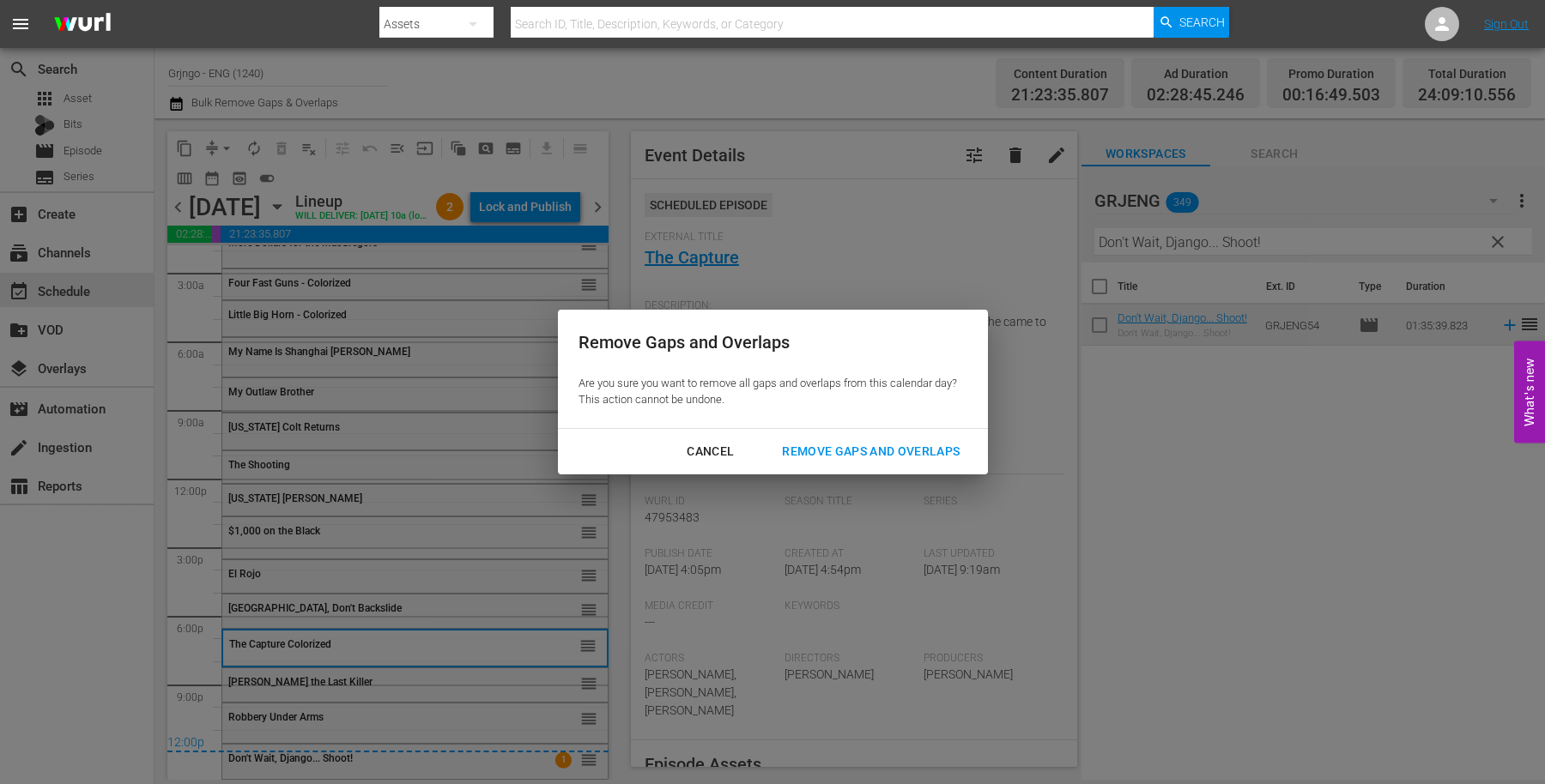
click at [820, 444] on div "Remove Gaps and Overlaps" at bounding box center [871, 451] width 206 height 21
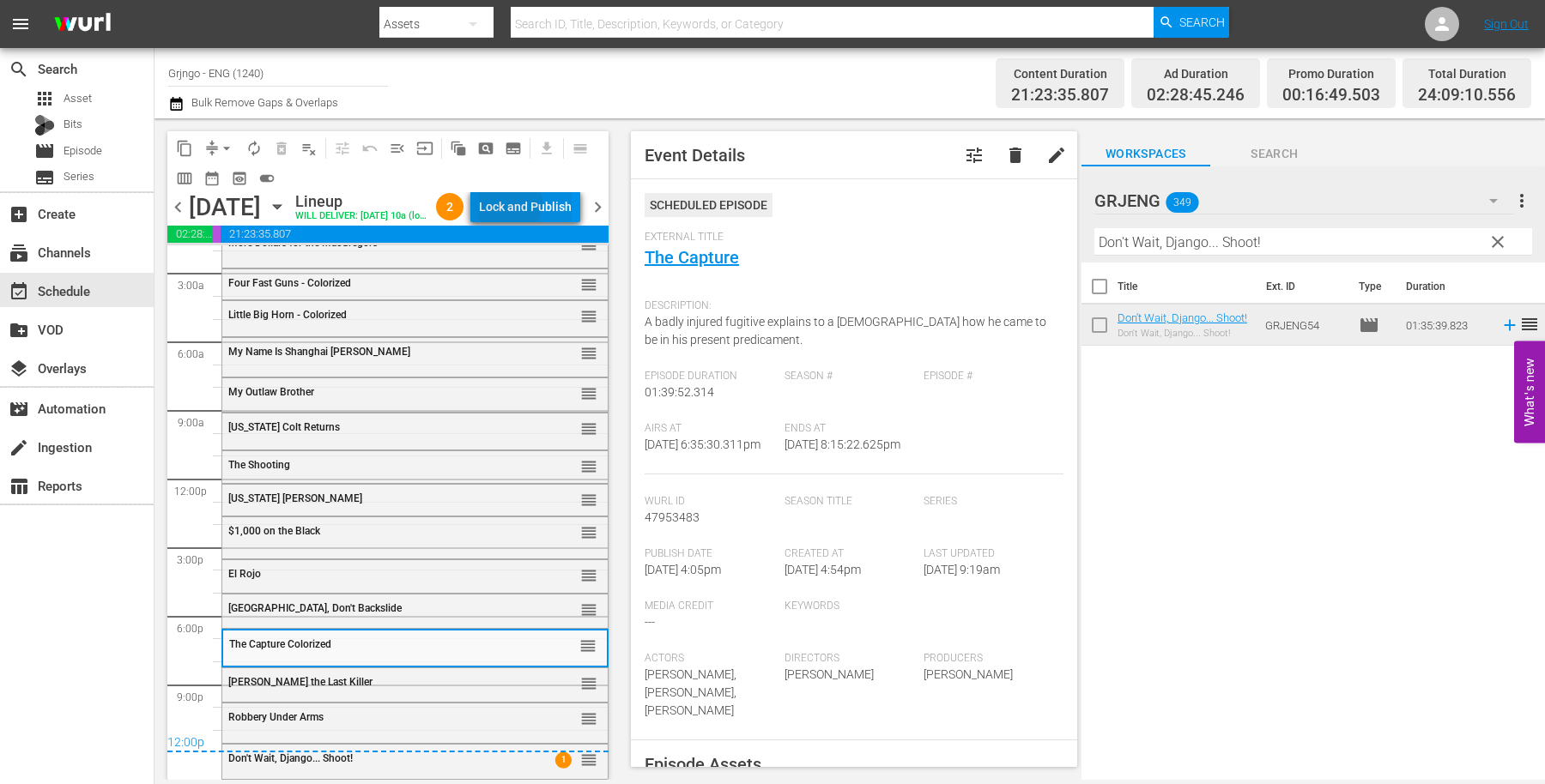
click at [545, 207] on div "Lock and Publish" at bounding box center [525, 206] width 93 height 31
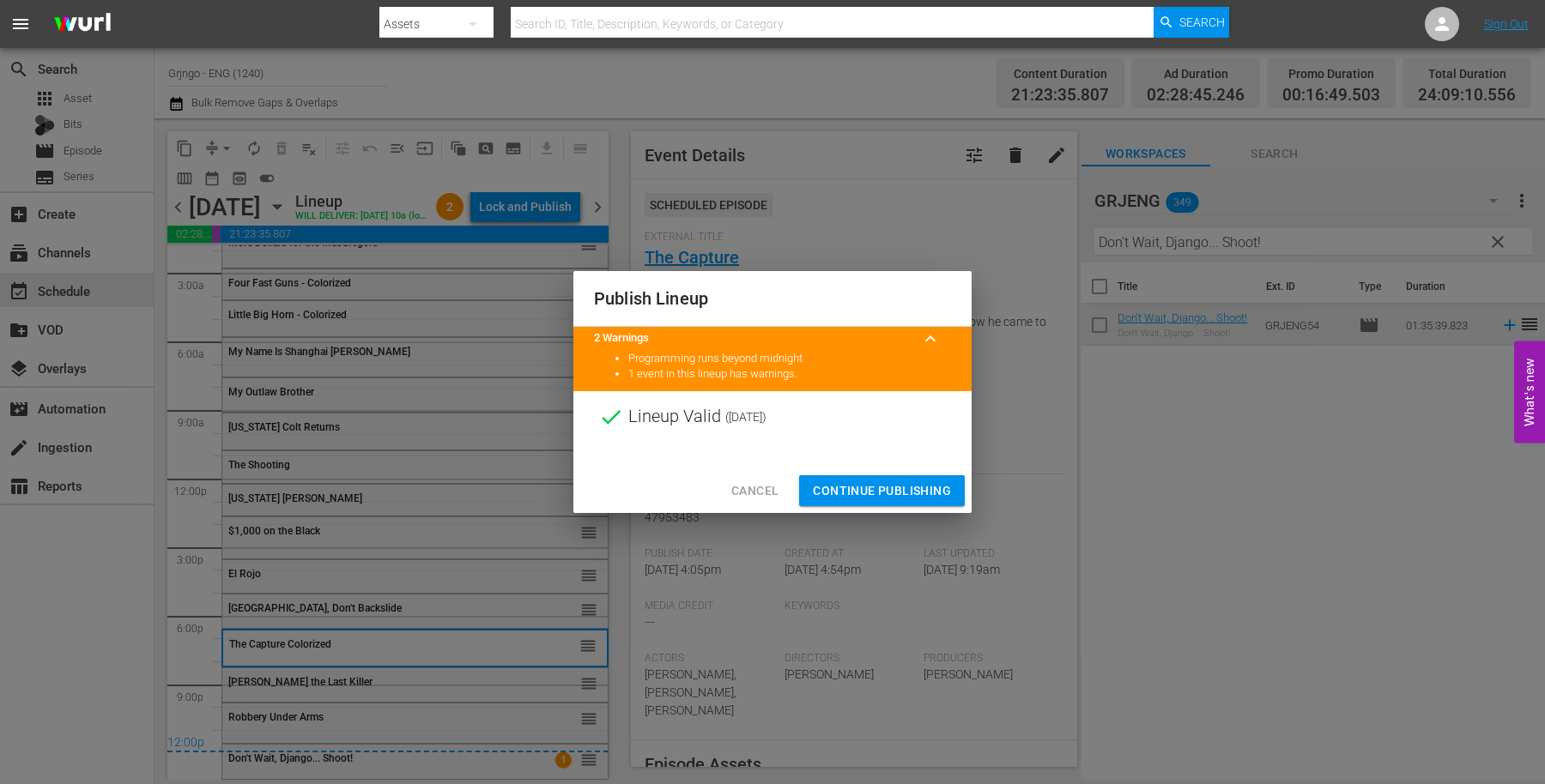
click at [811, 486] on button "Continue Publishing" at bounding box center [882, 491] width 166 height 32
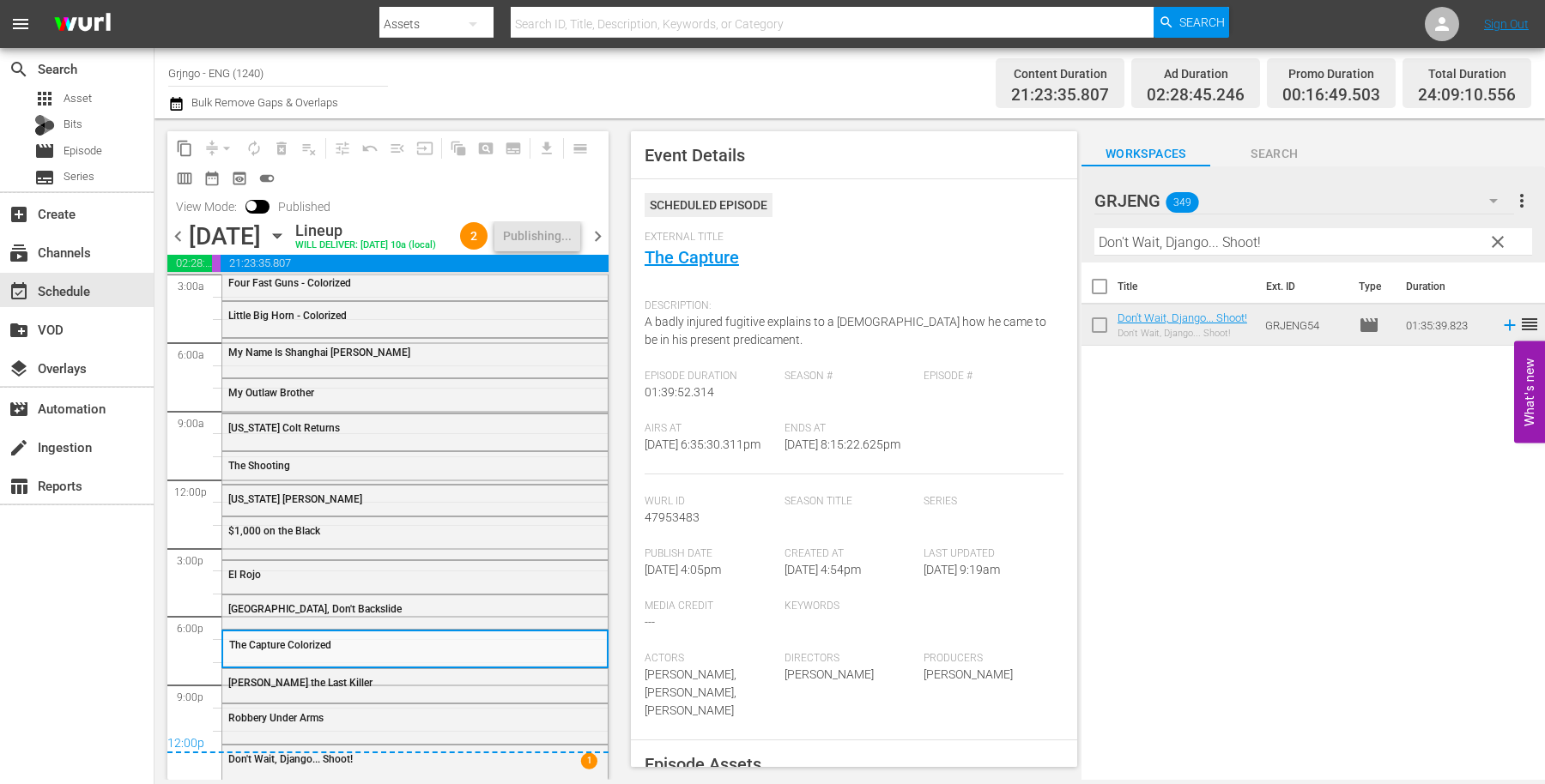
click at [598, 247] on span "chevron_right" at bounding box center [597, 236] width 21 height 21
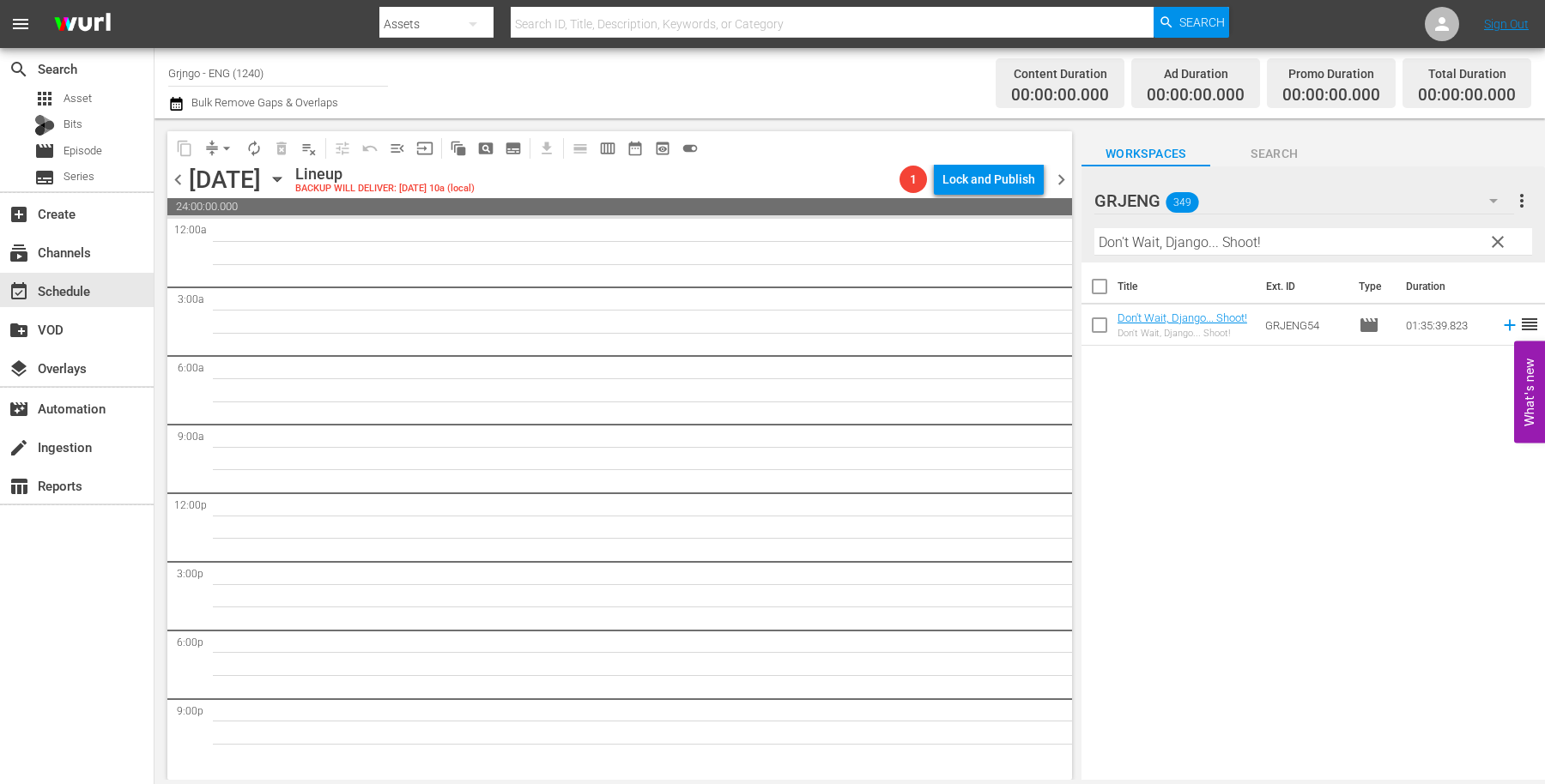
click at [1498, 235] on span "clear" at bounding box center [1498, 241] width 20 height 20
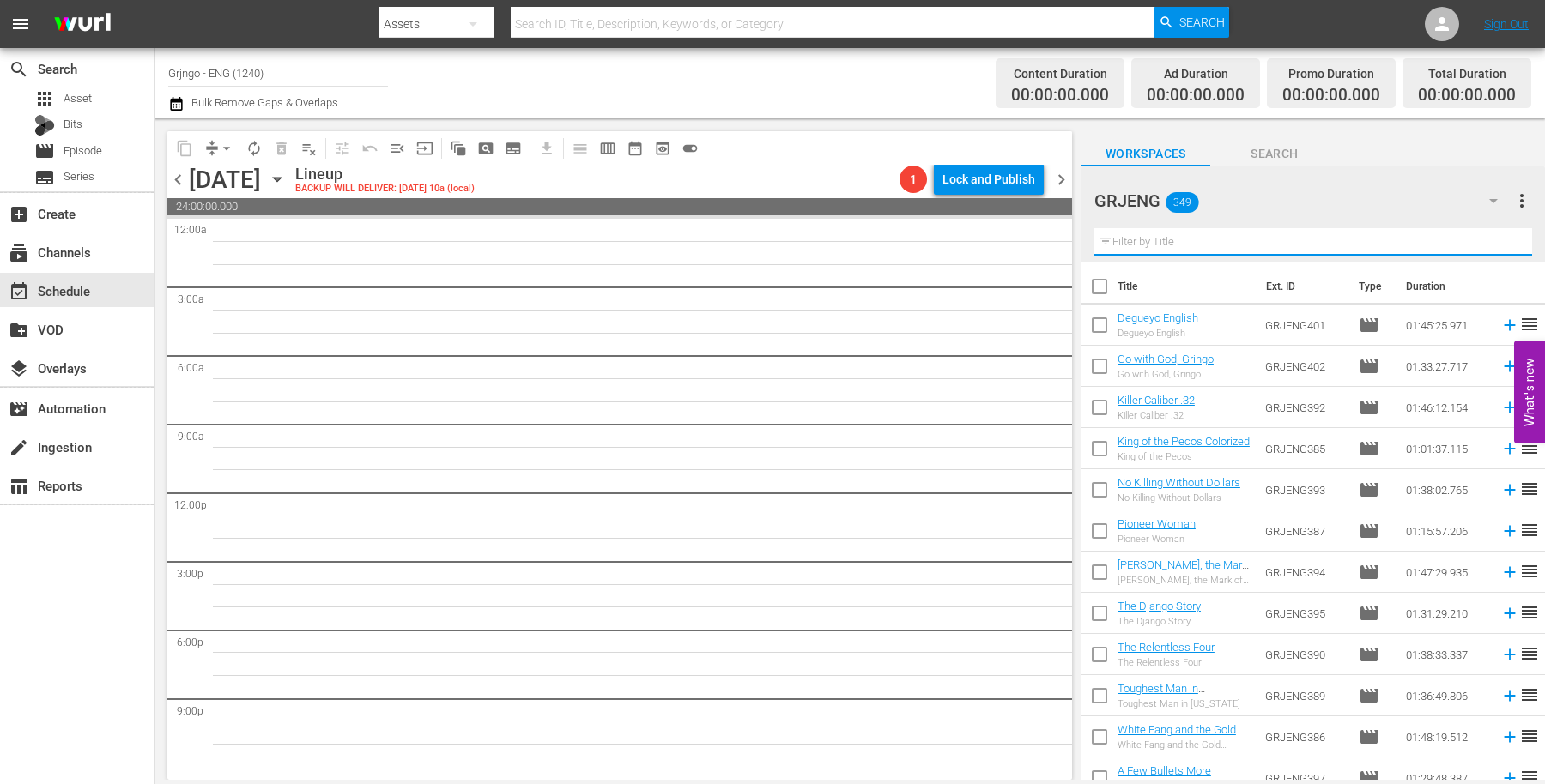
paste input "A Town Called Hell"
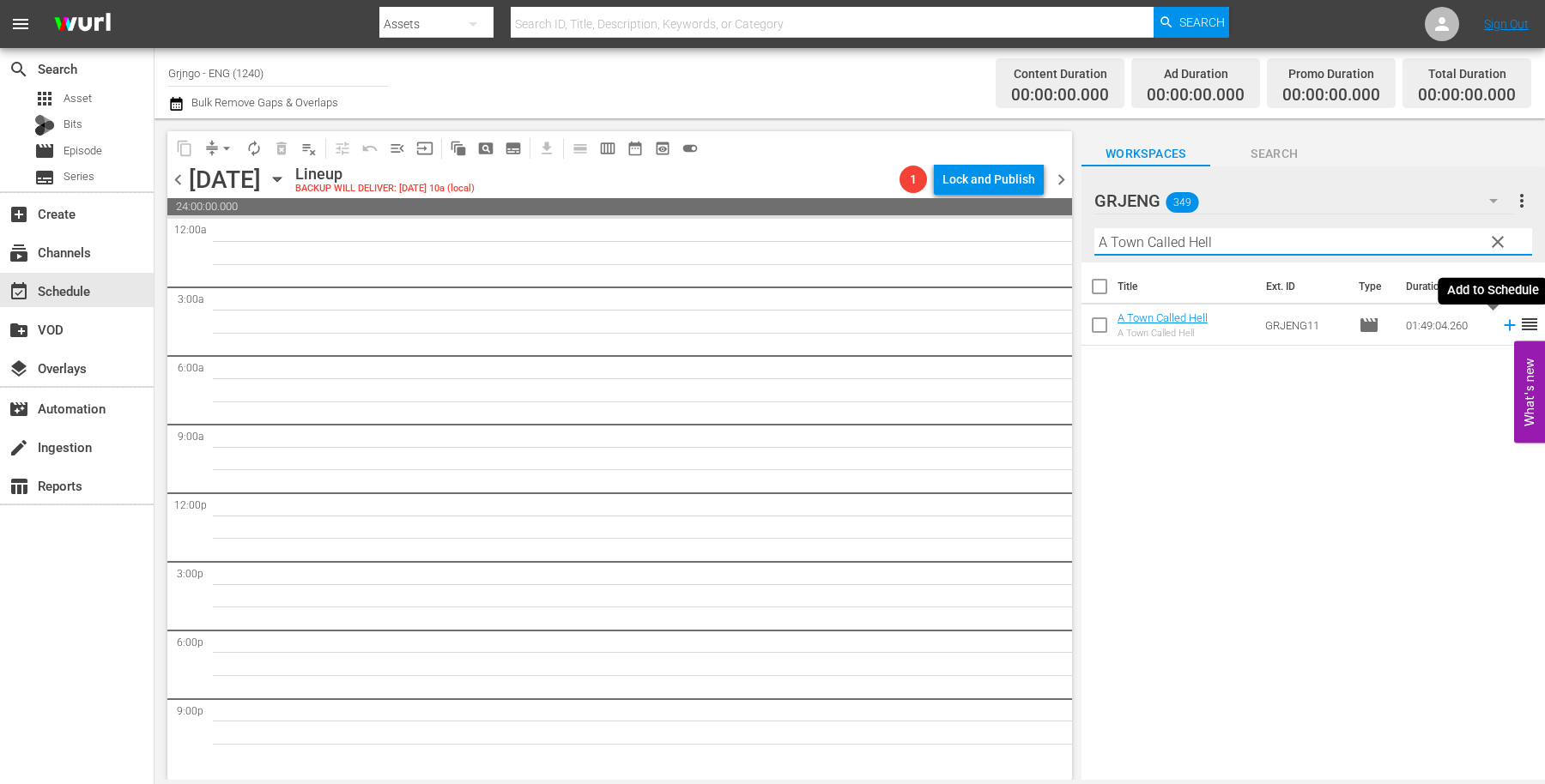
type input "A Town Called Hell"
click at [1500, 327] on icon at bounding box center [1509, 325] width 18 height 18
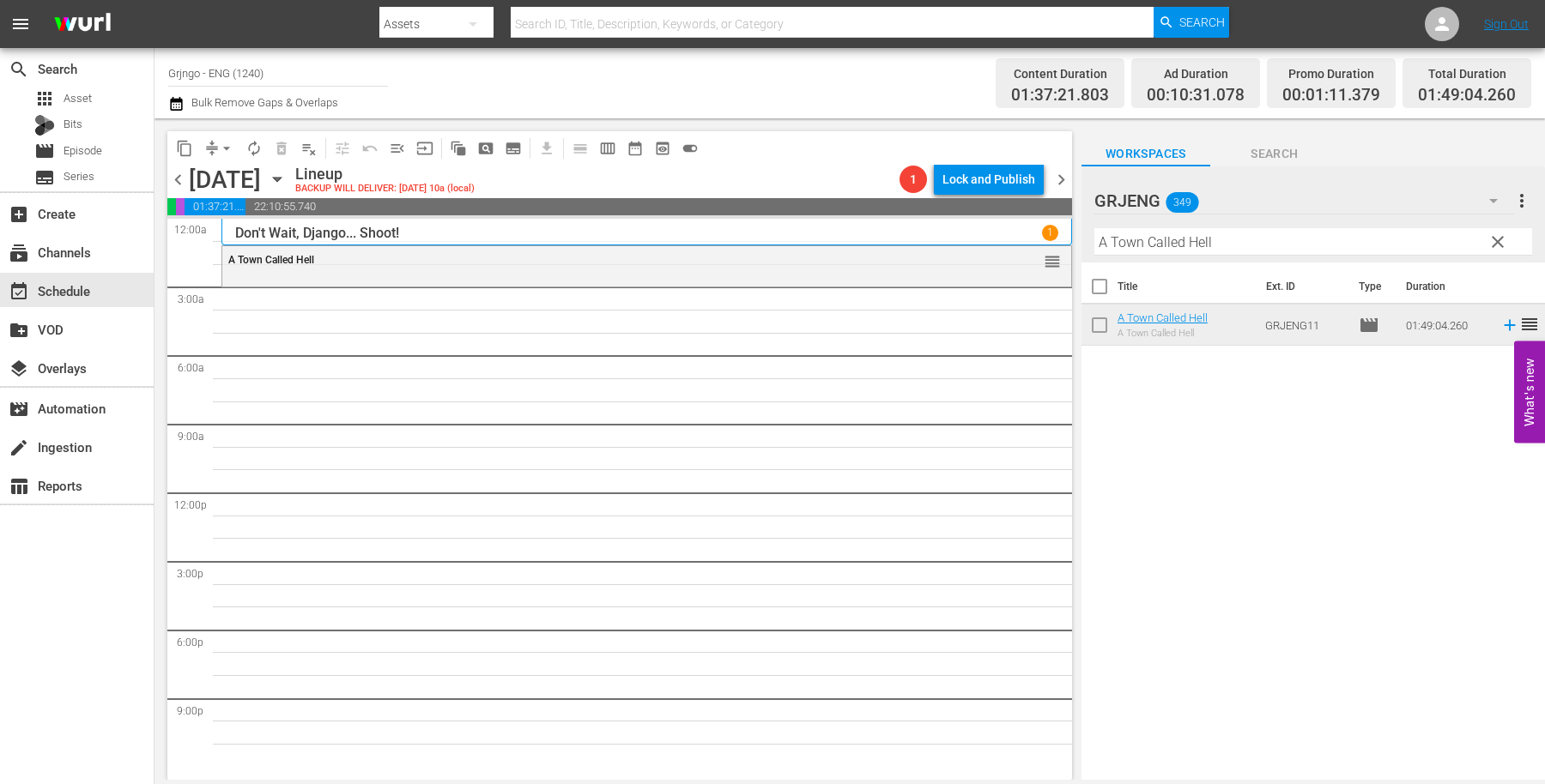
click at [1500, 241] on span "clear" at bounding box center [1498, 241] width 20 height 20
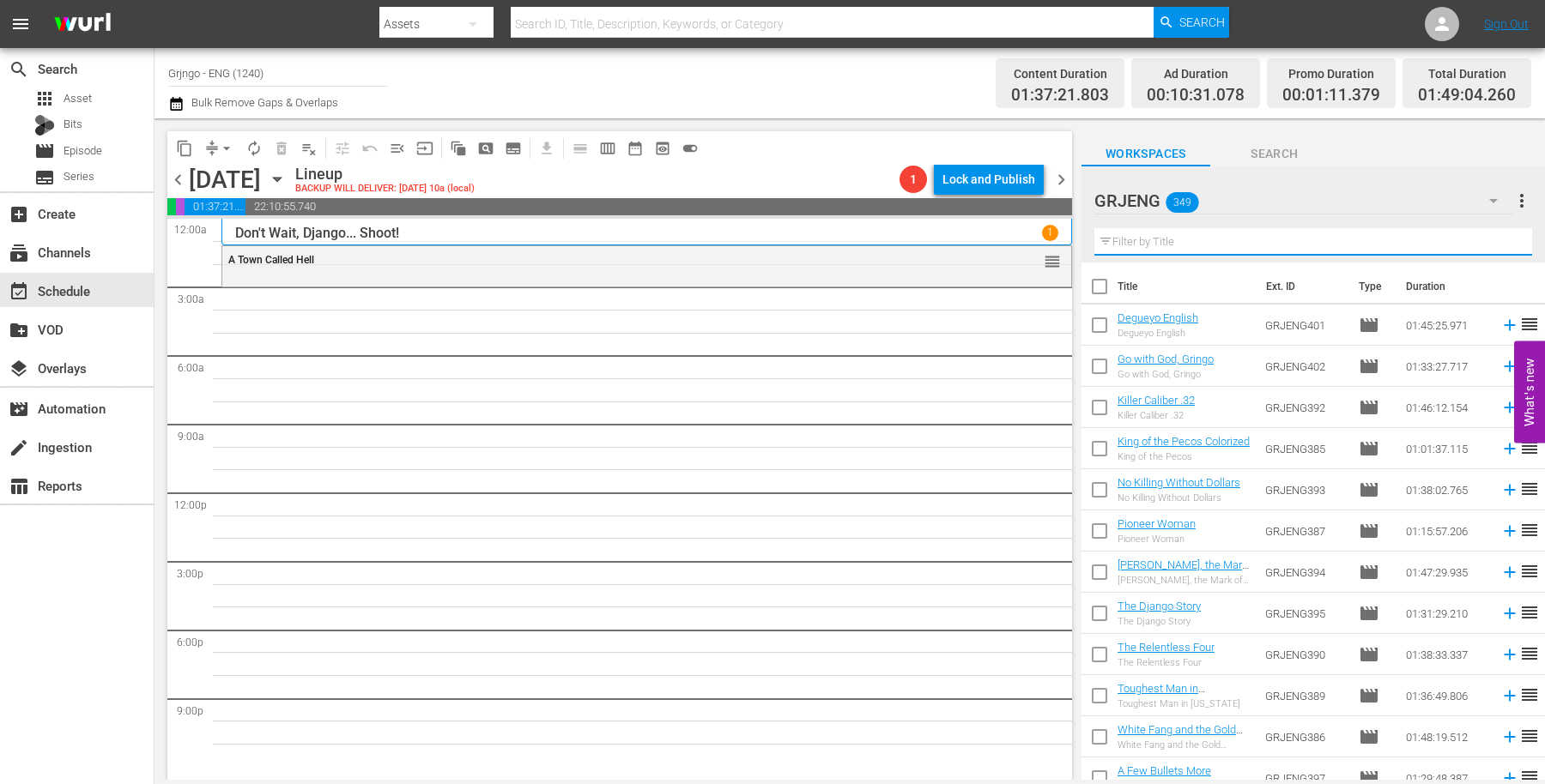
click at [1161, 245] on input "text" at bounding box center [1313, 241] width 437 height 27
paste input "Outlaw Women"
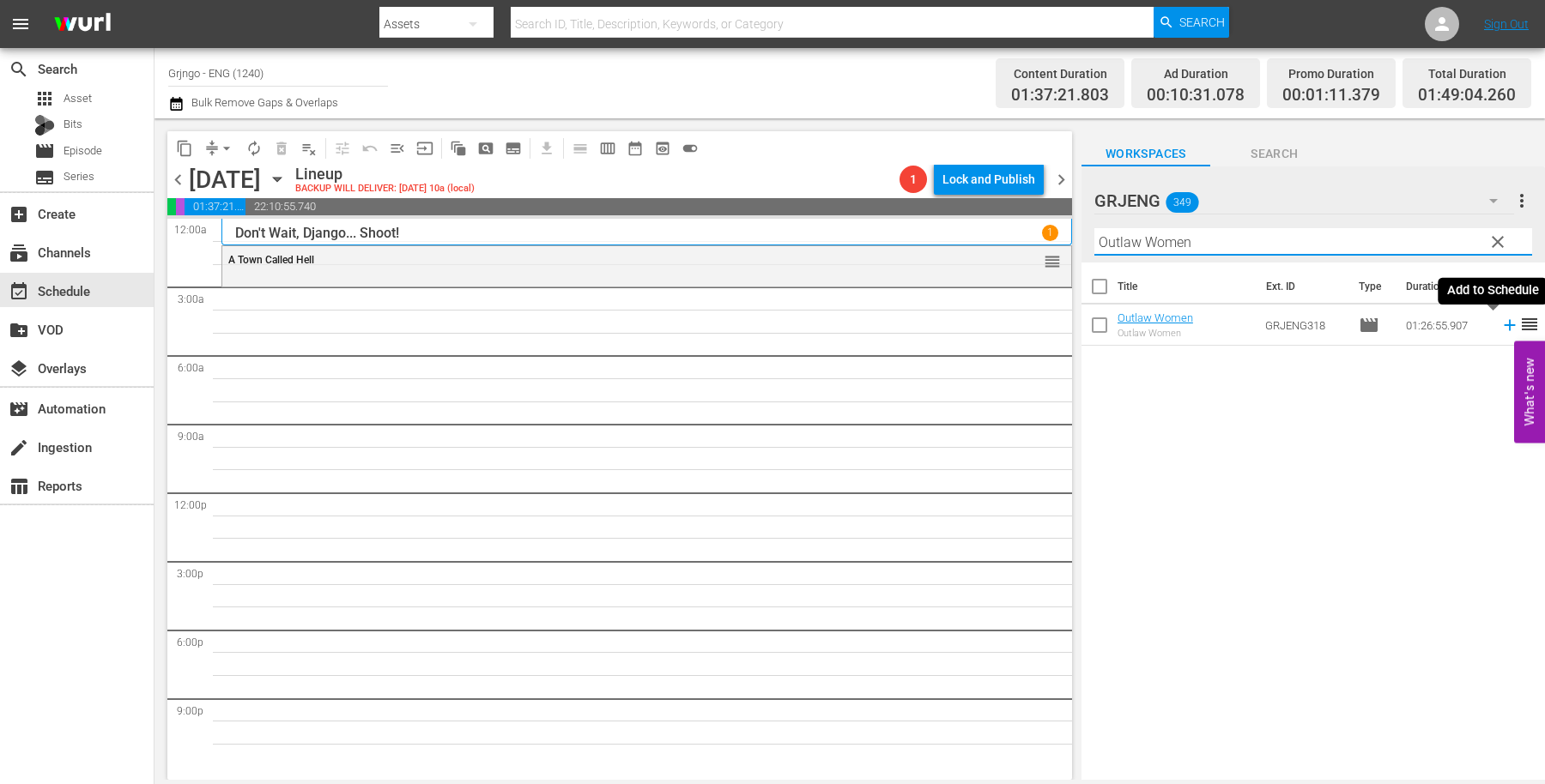
type input "Outlaw Women"
click at [1504, 325] on icon at bounding box center [1509, 326] width 11 height 11
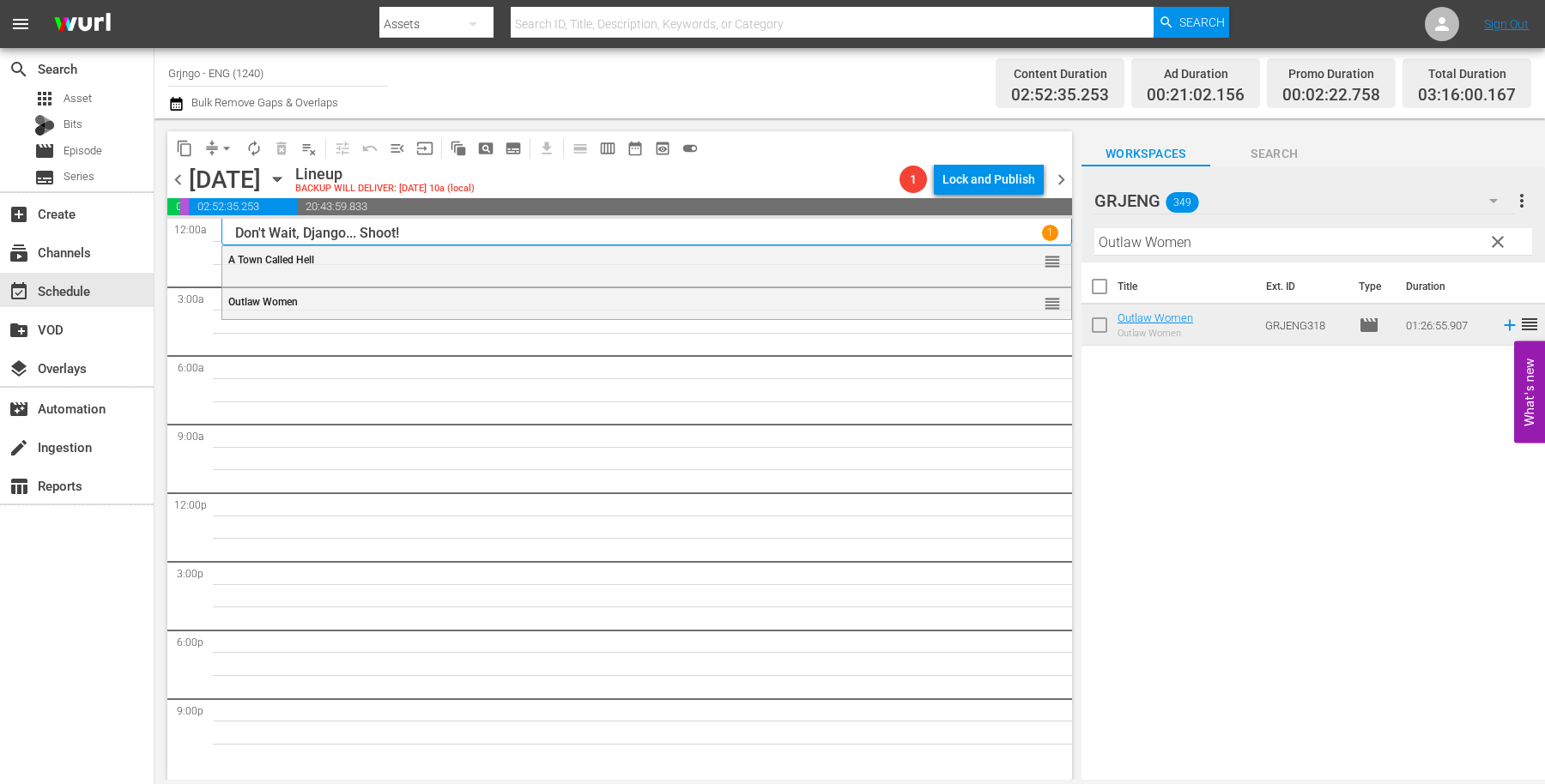
click at [1499, 239] on span "clear" at bounding box center [1498, 241] width 20 height 20
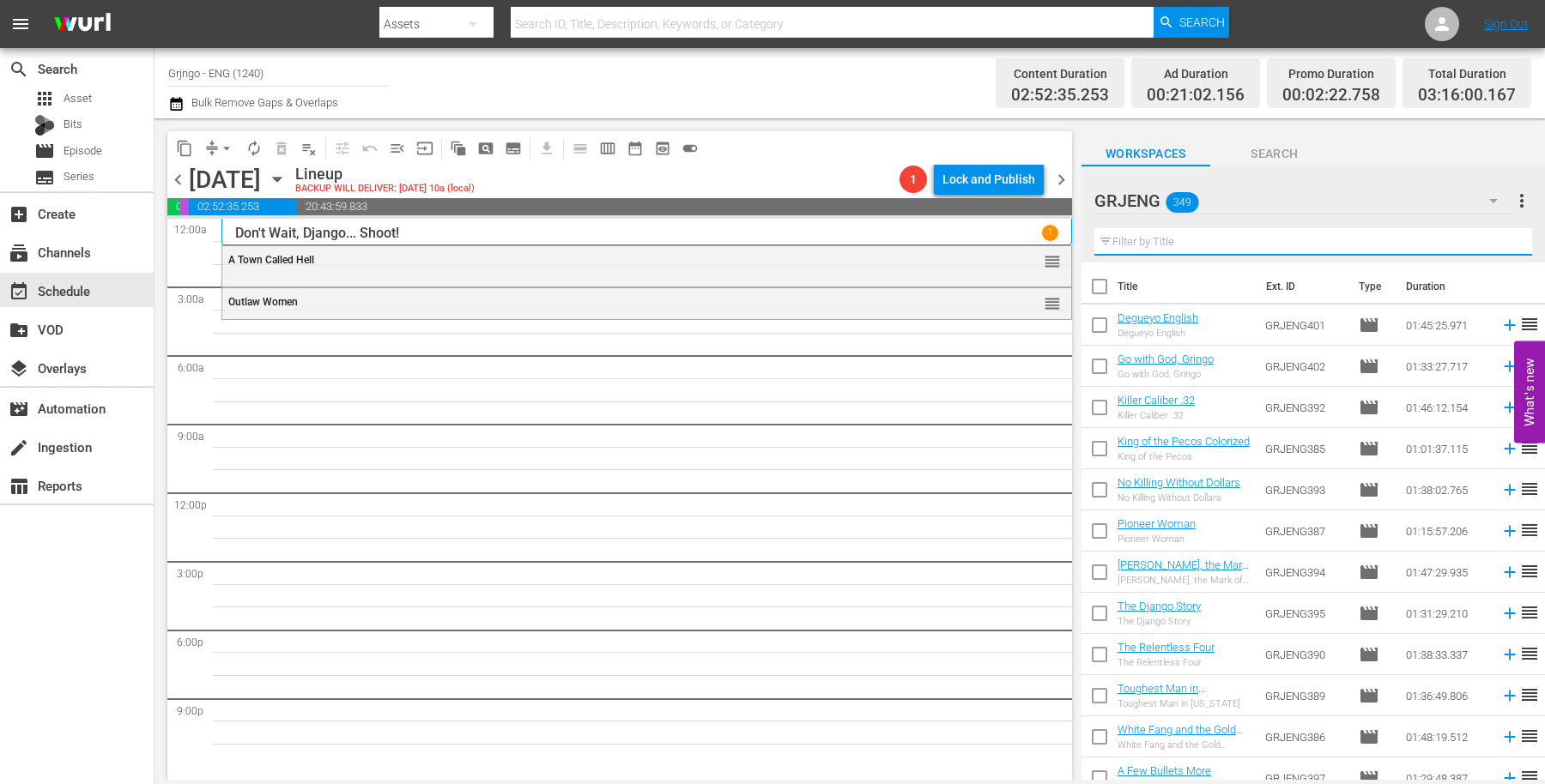
click at [1121, 245] on input "text" at bounding box center [1313, 241] width 437 height 27
paste input "The Deadly Companions"
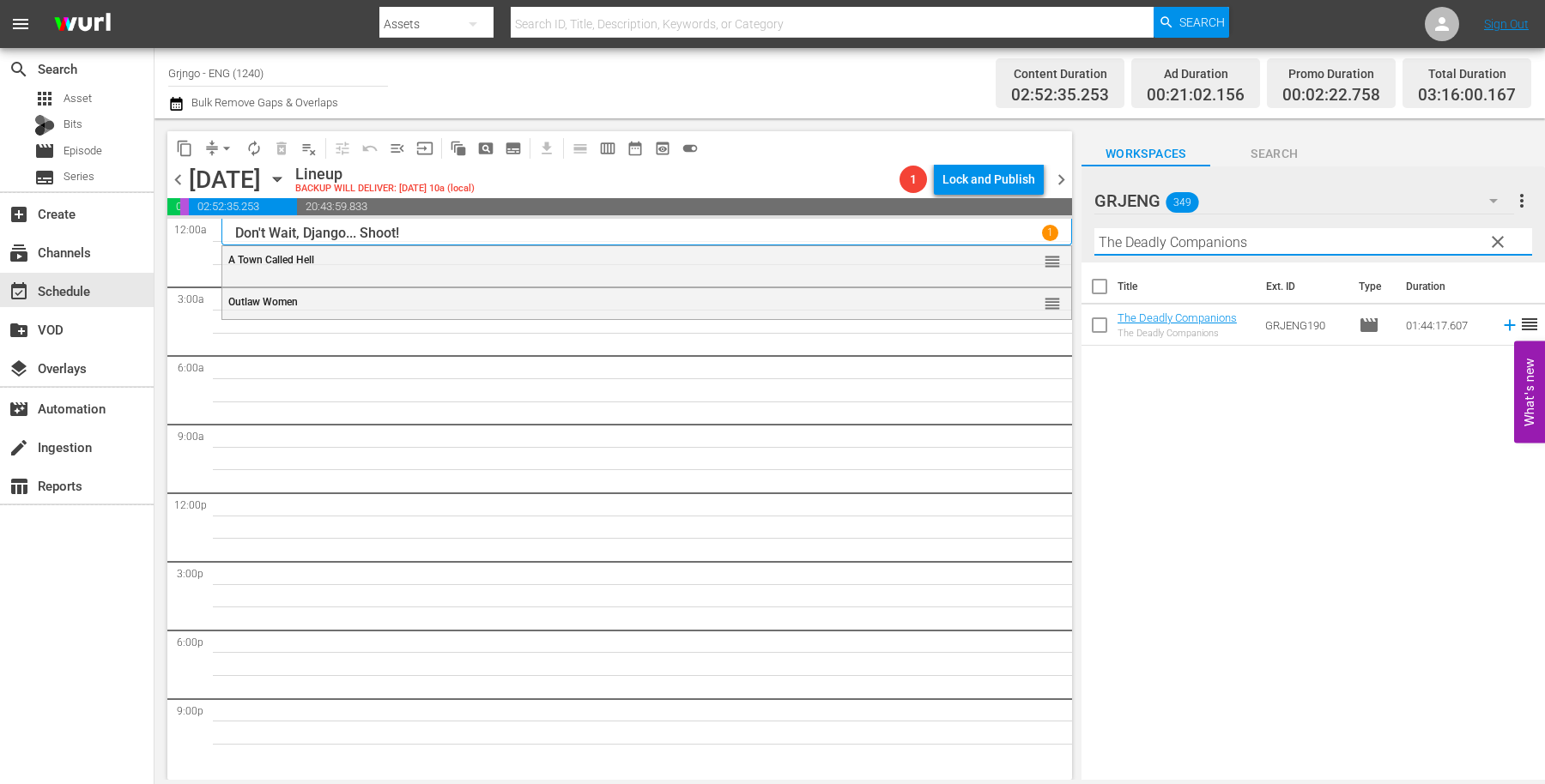
type input "The Deadly Companions"
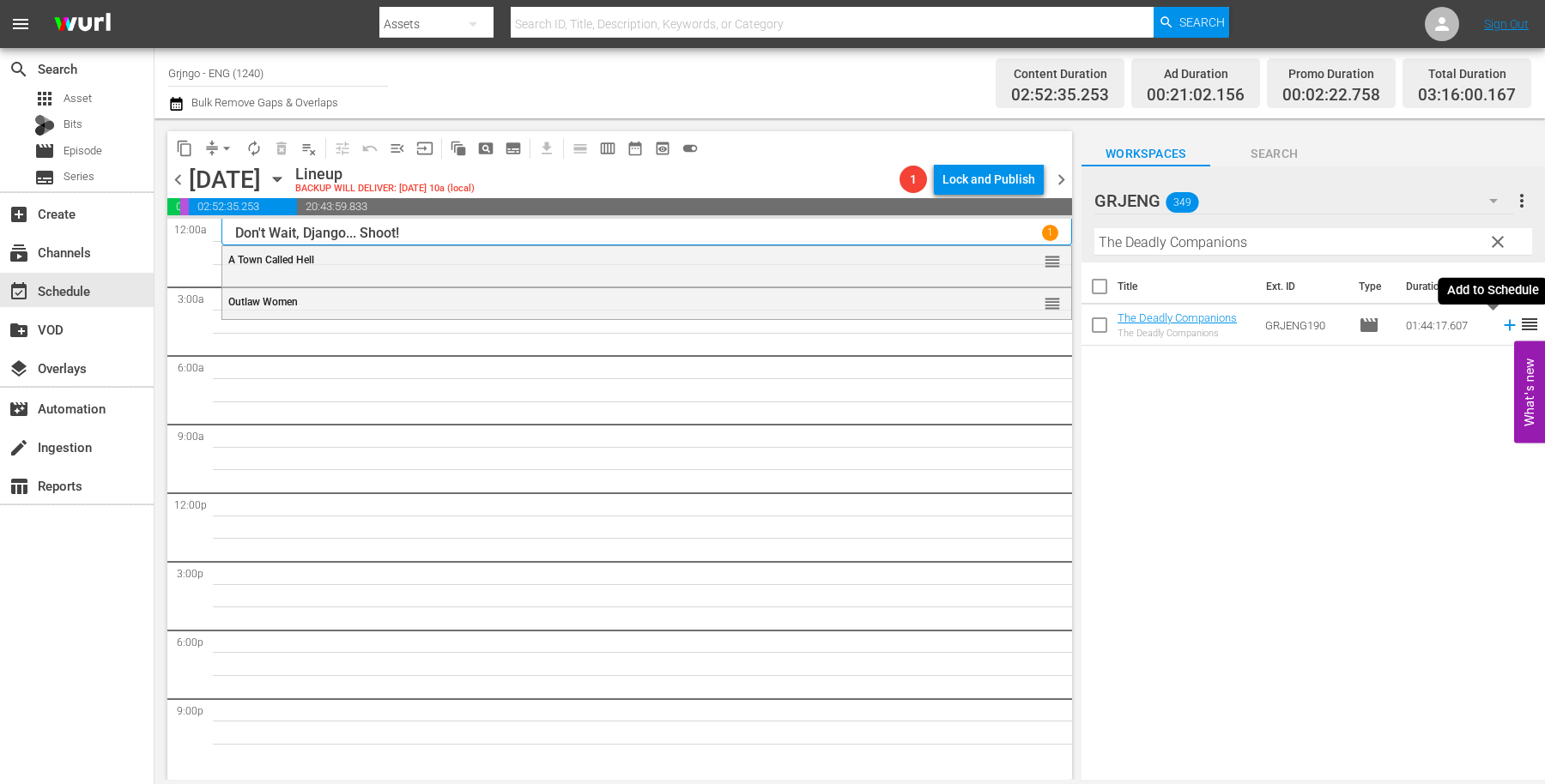
click at [1504, 324] on icon at bounding box center [1509, 326] width 11 height 11
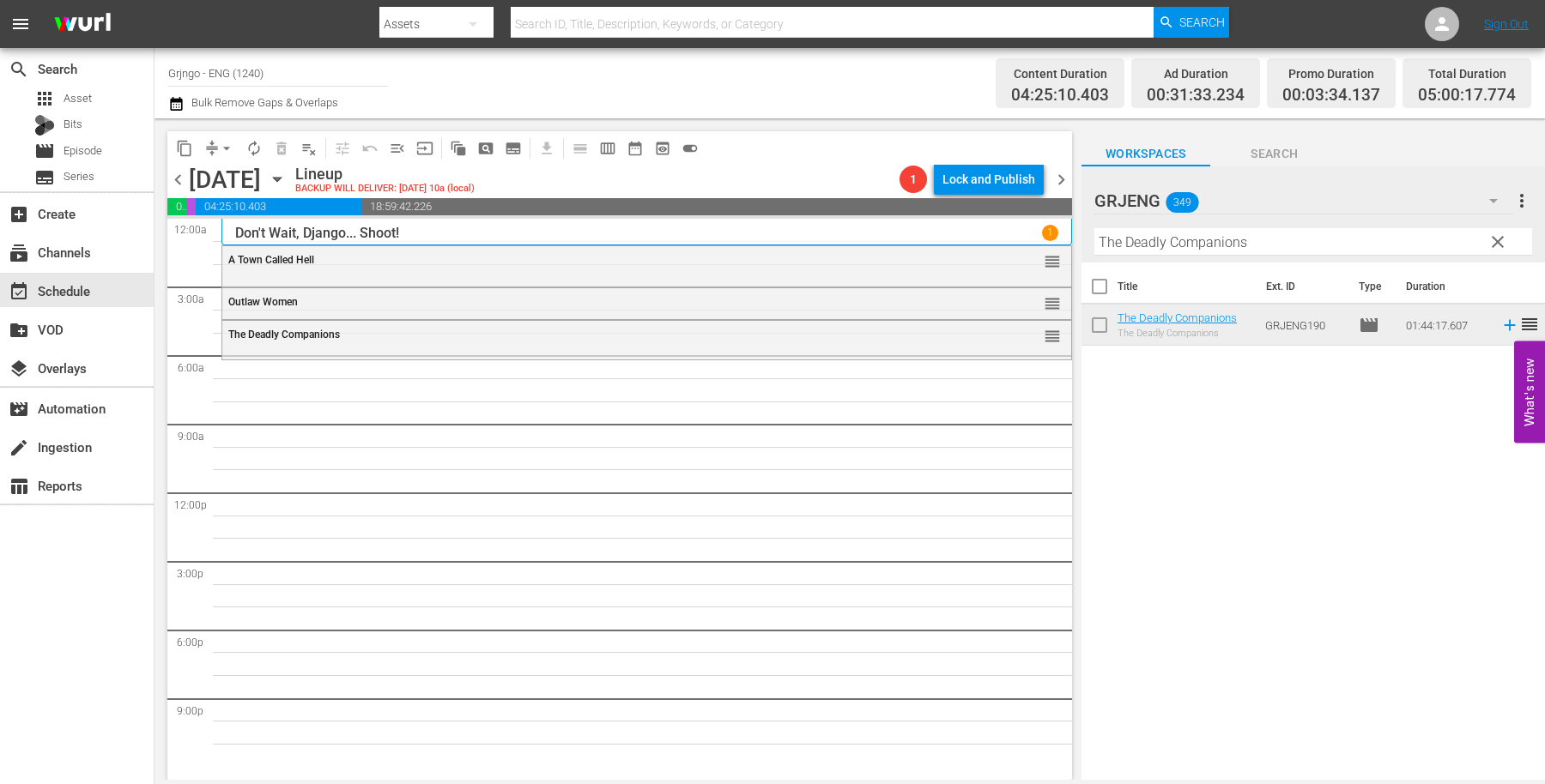
click at [1495, 245] on span "clear" at bounding box center [1498, 241] width 20 height 20
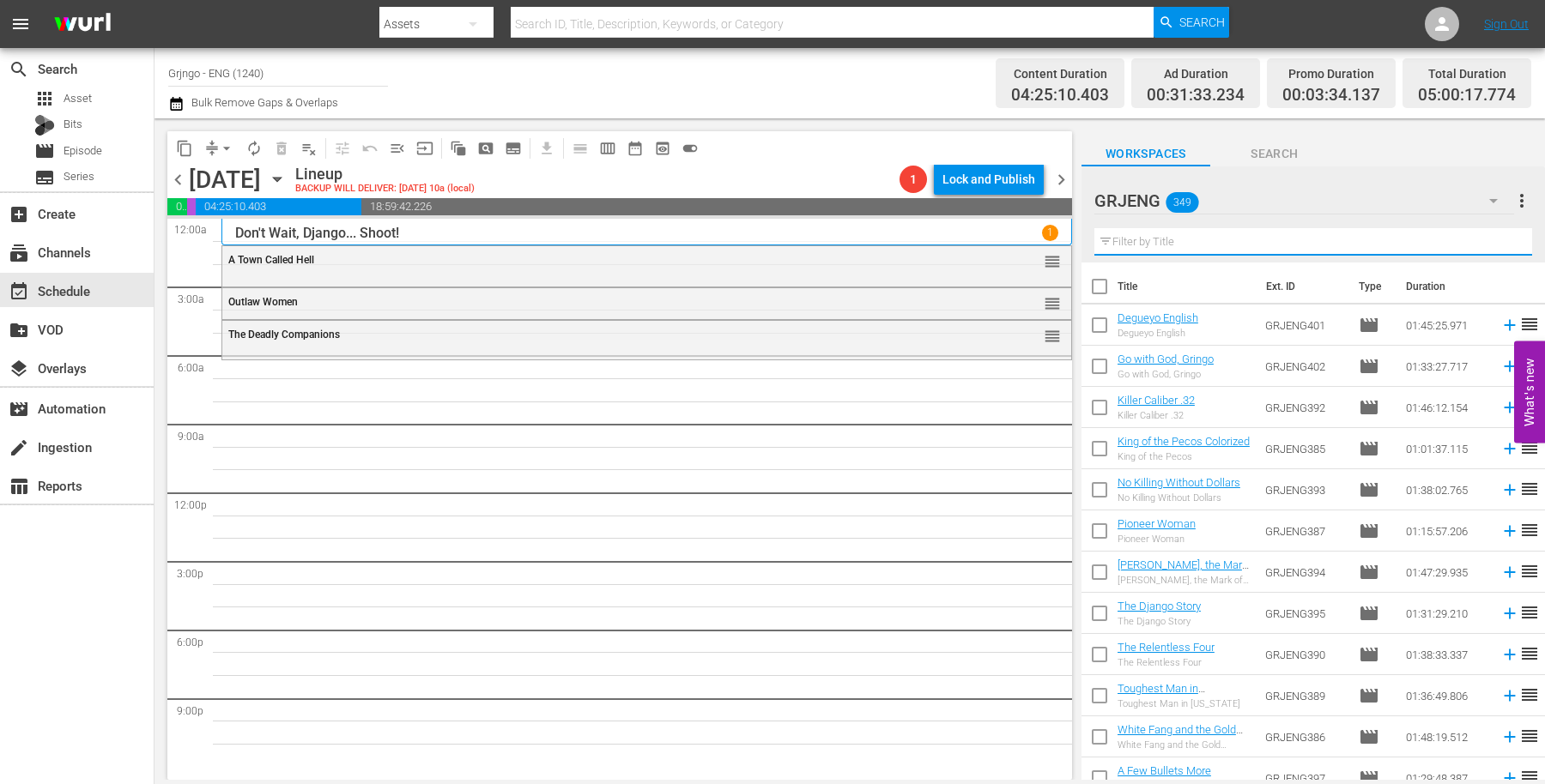
paste input "Seven Guns for the MacGregors"
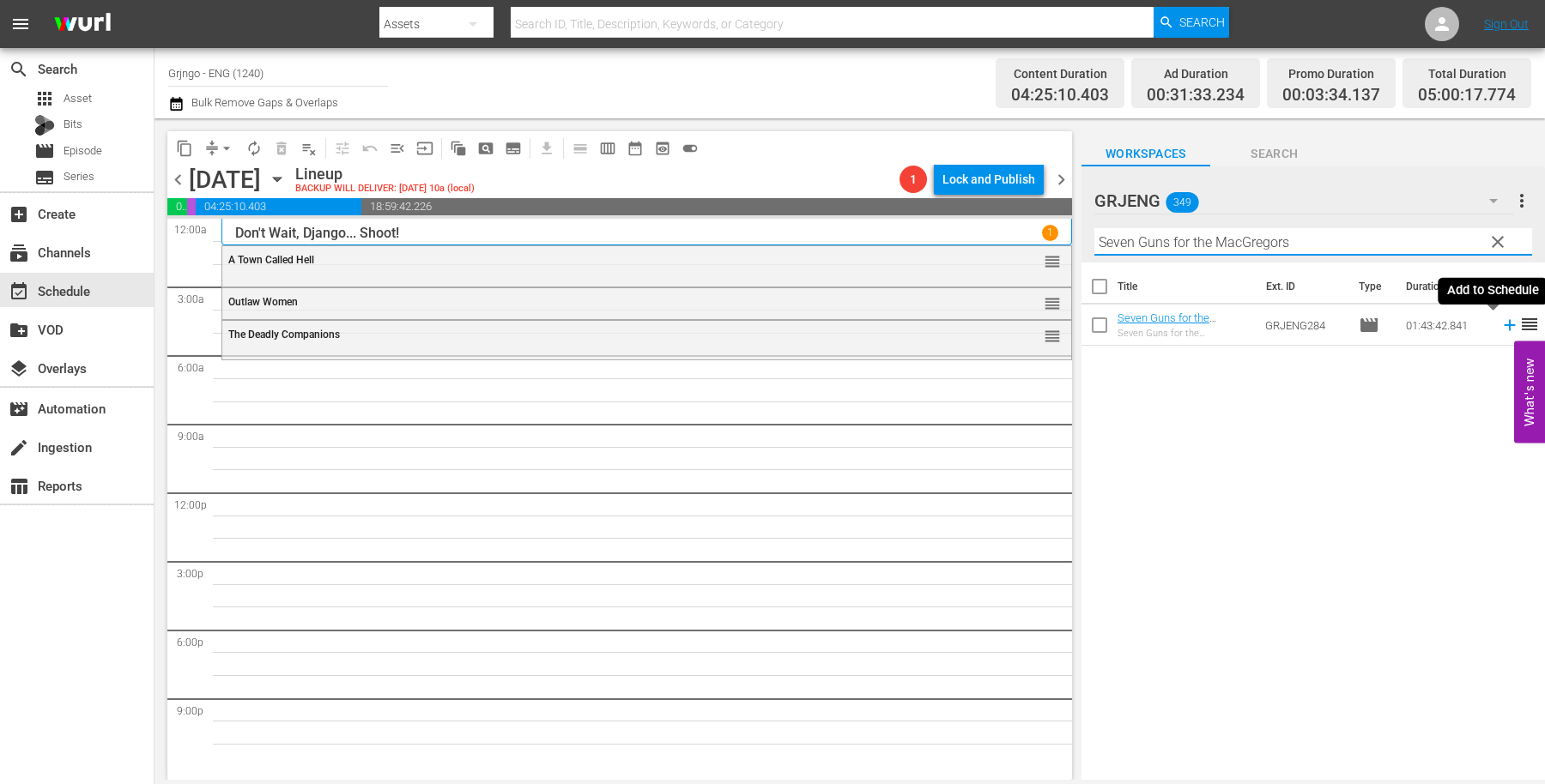
type input "Seven Guns for the MacGregors"
click at [1504, 326] on icon at bounding box center [1509, 326] width 11 height 11
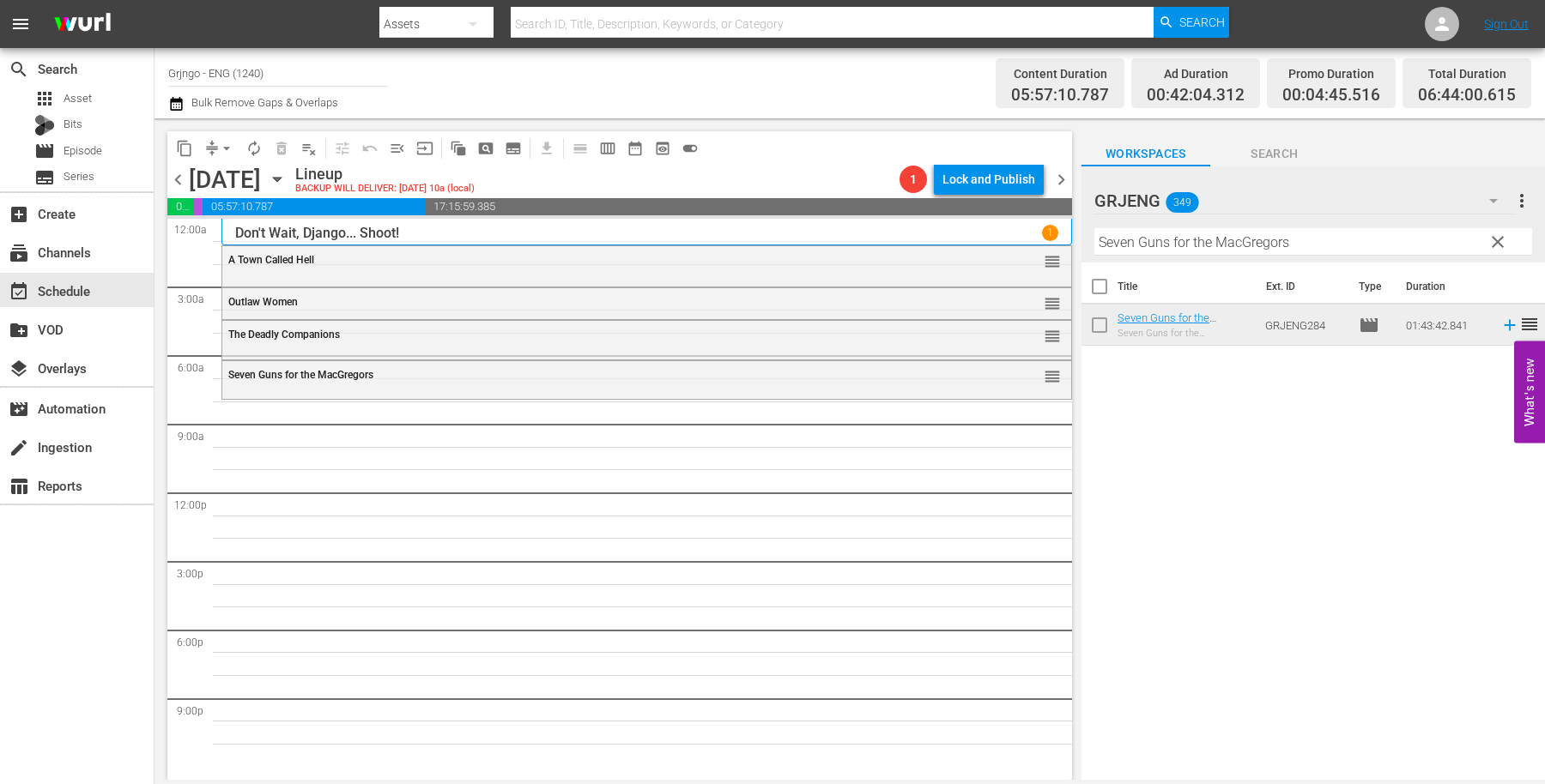
click at [1493, 241] on span "clear" at bounding box center [1498, 241] width 20 height 20
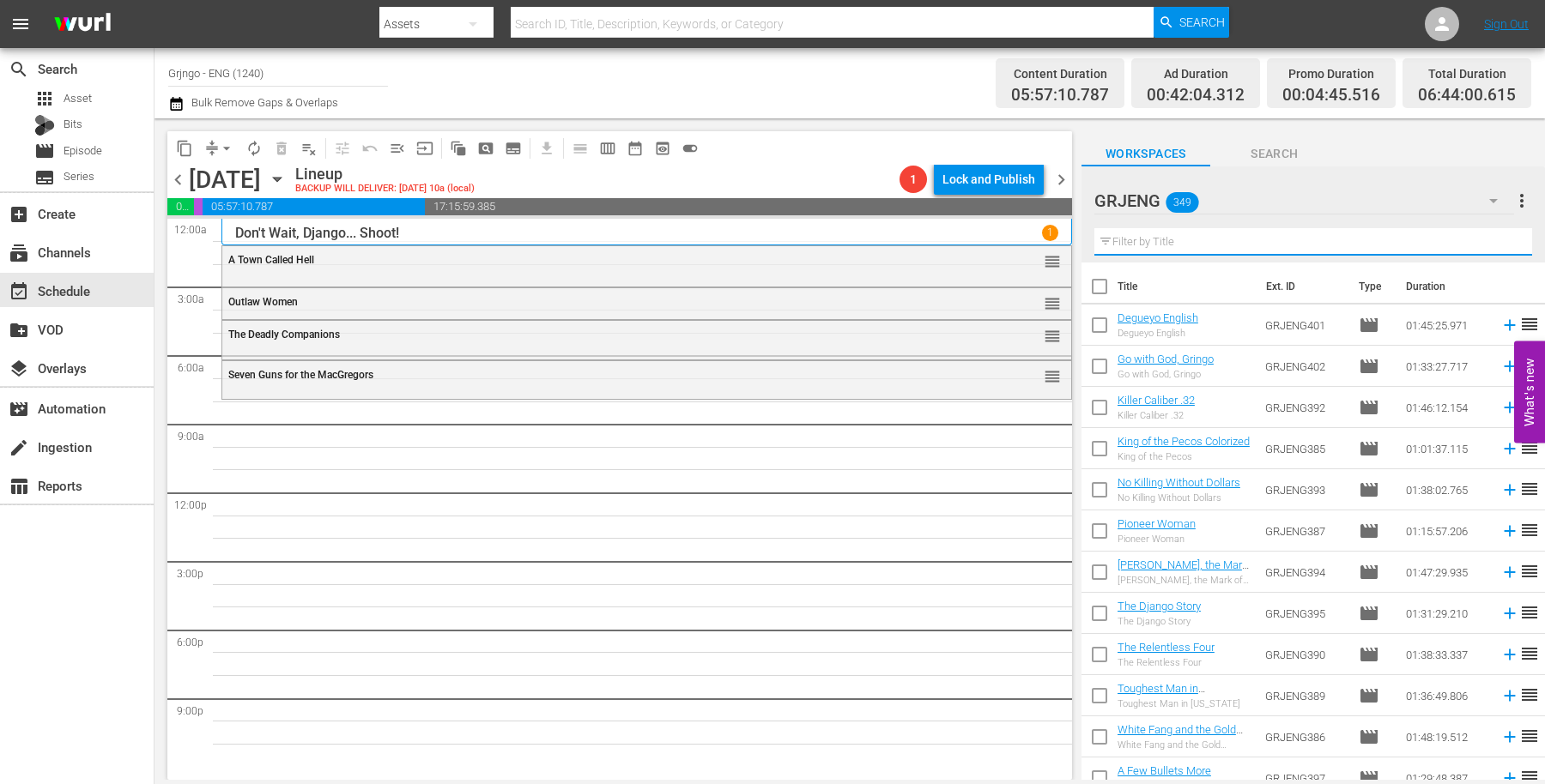
paste input "Canadian Pacific"
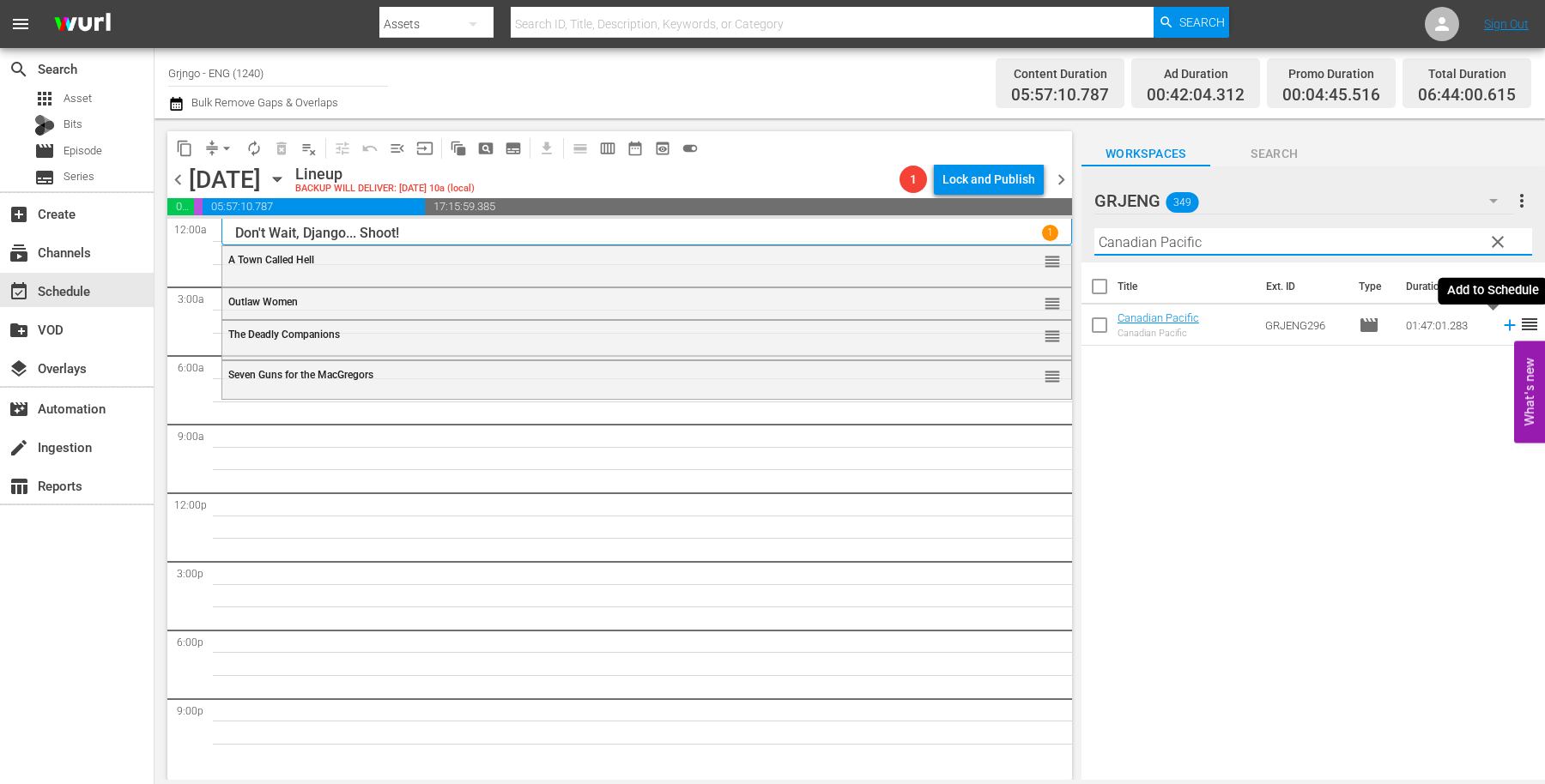
type input "Canadian Pacific"
click at [1500, 322] on icon at bounding box center [1509, 325] width 18 height 18
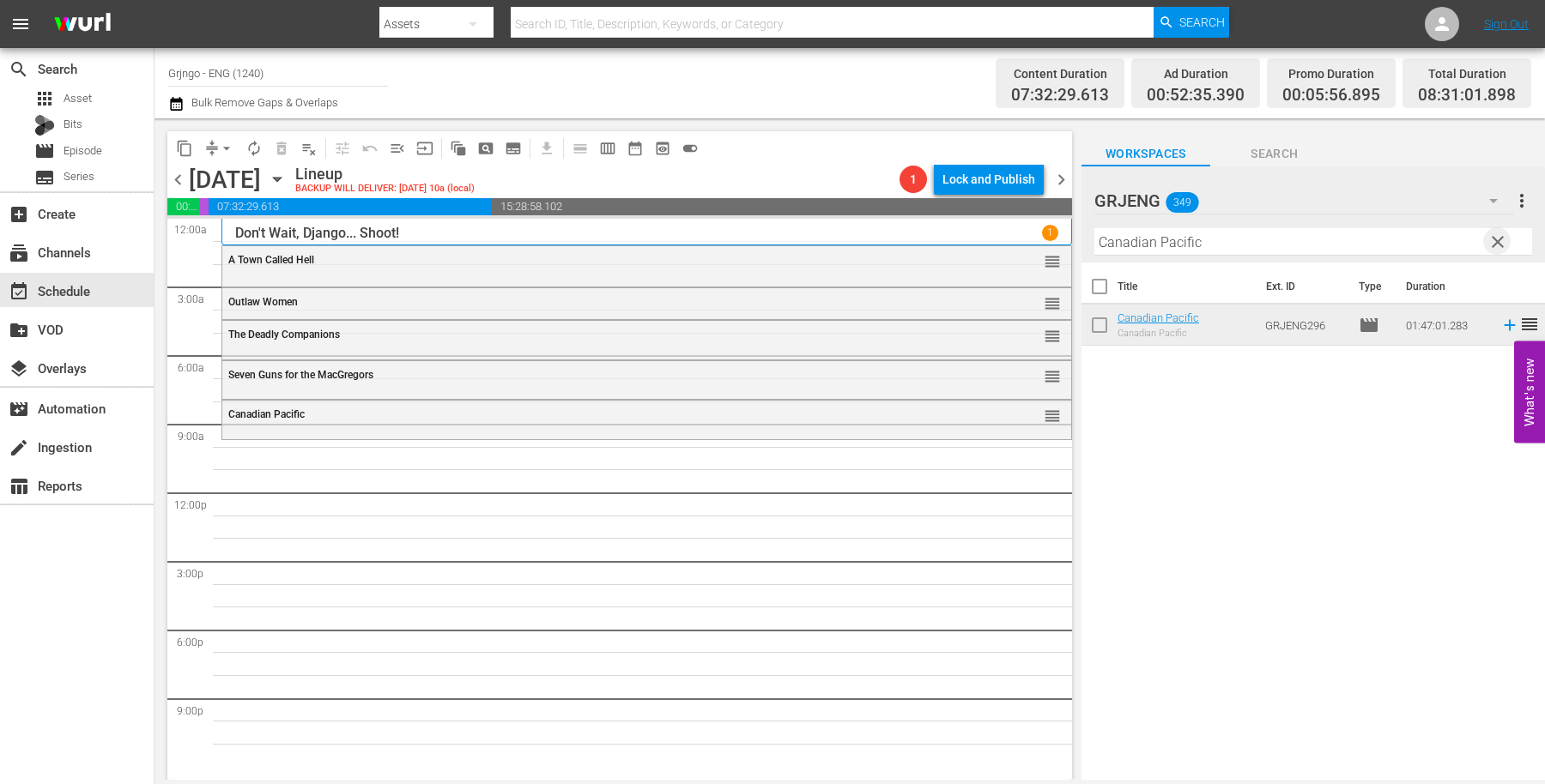
click at [1496, 236] on span "clear" at bounding box center [1498, 241] width 20 height 20
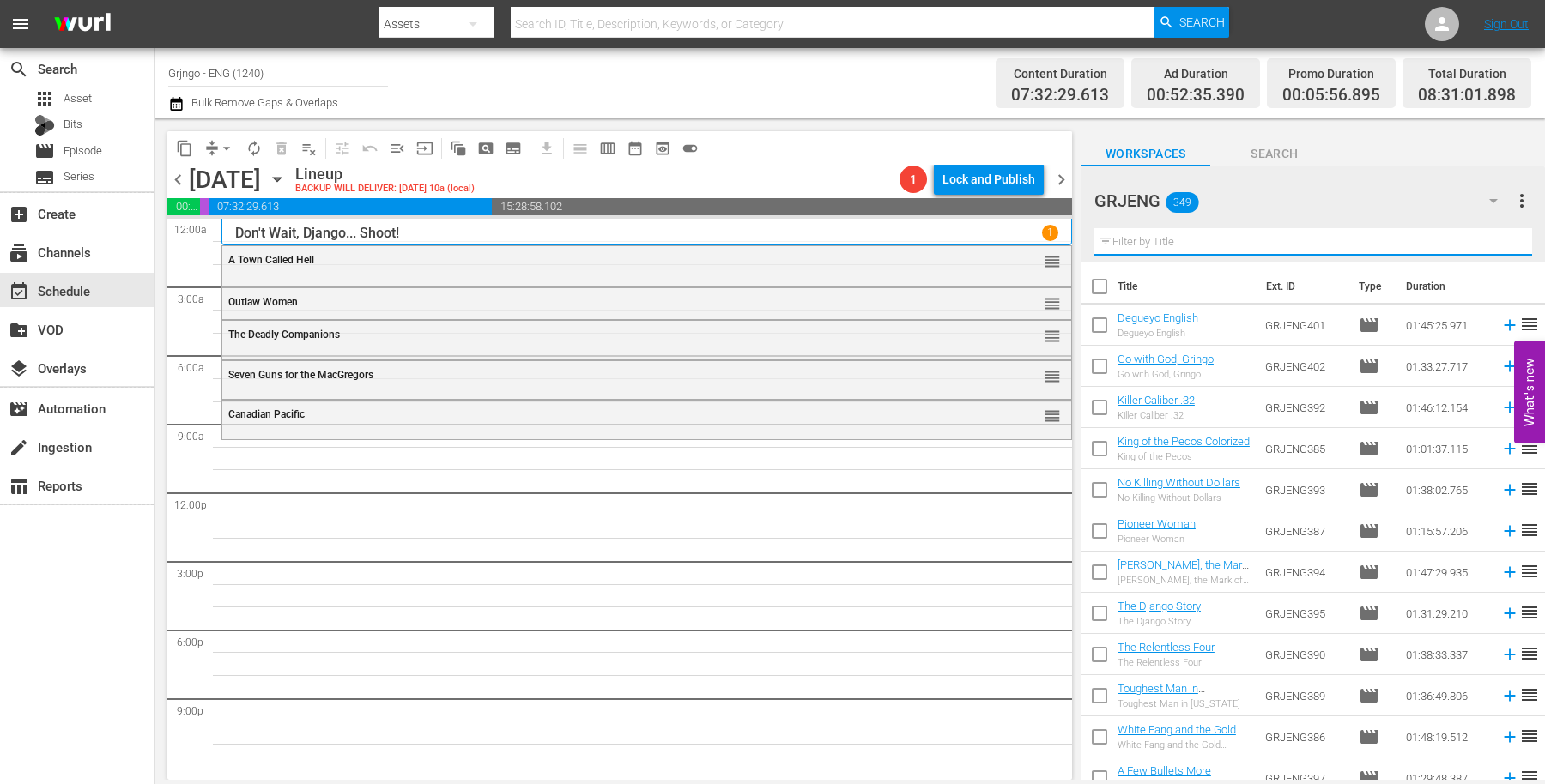
paste input "Paid in Blood"
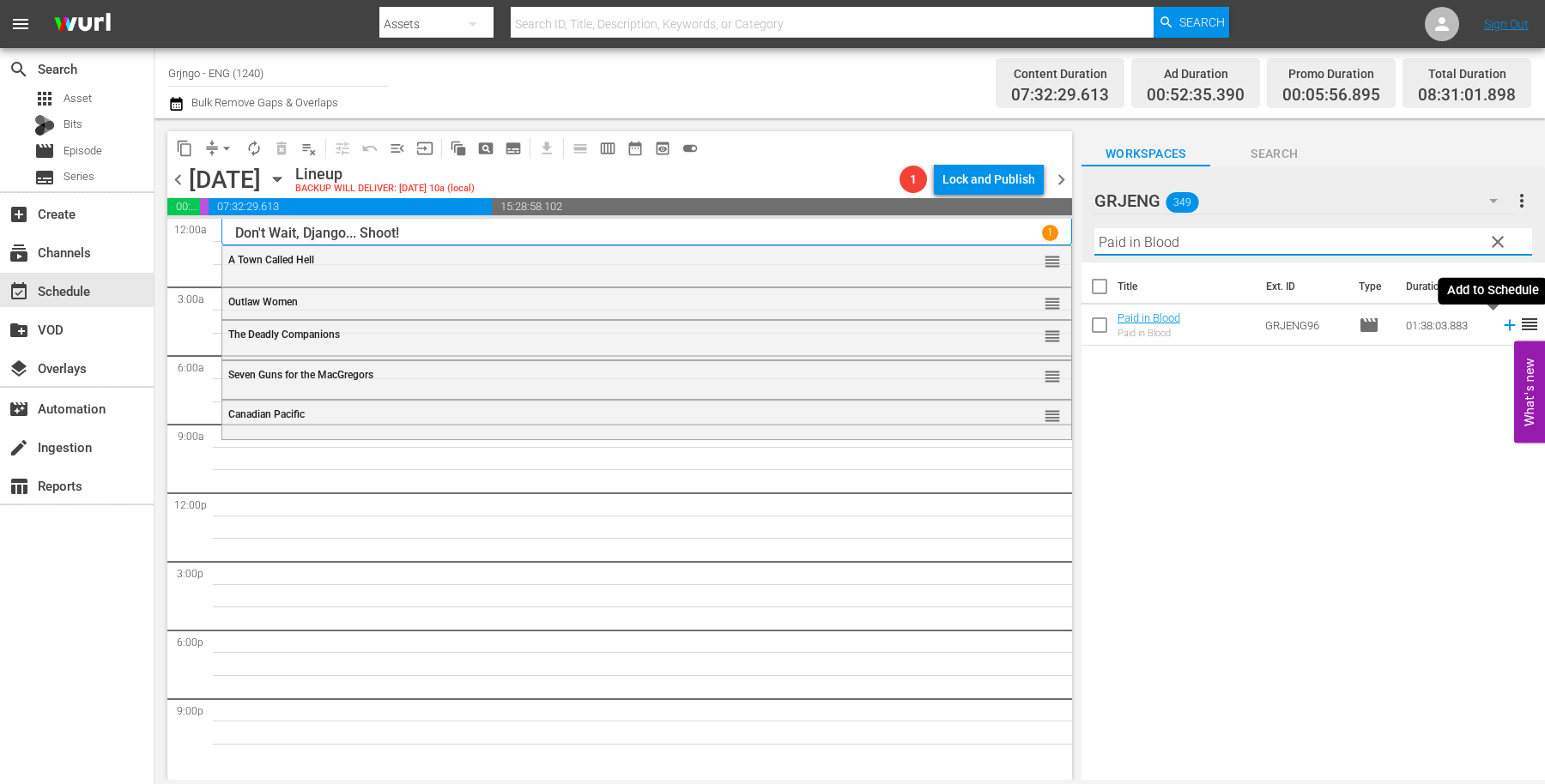
type input "Paid in Blood"
click at [1504, 320] on icon at bounding box center [1509, 326] width 11 height 11
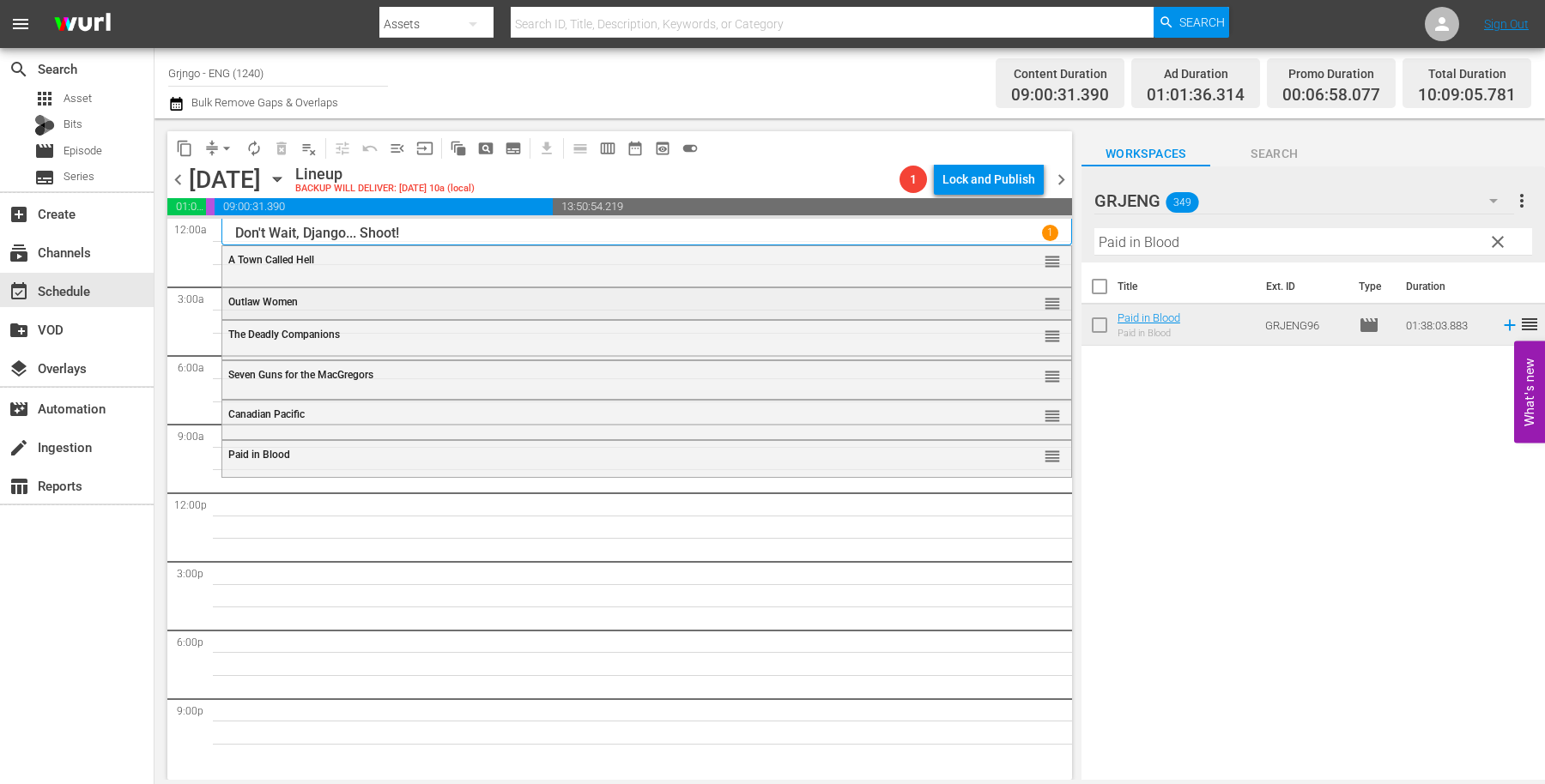
drag, startPoint x: 1498, startPoint y: 235, endPoint x: 1020, endPoint y: 296, distance: 481.9
click at [1498, 236] on span "clear" at bounding box center [1498, 241] width 20 height 20
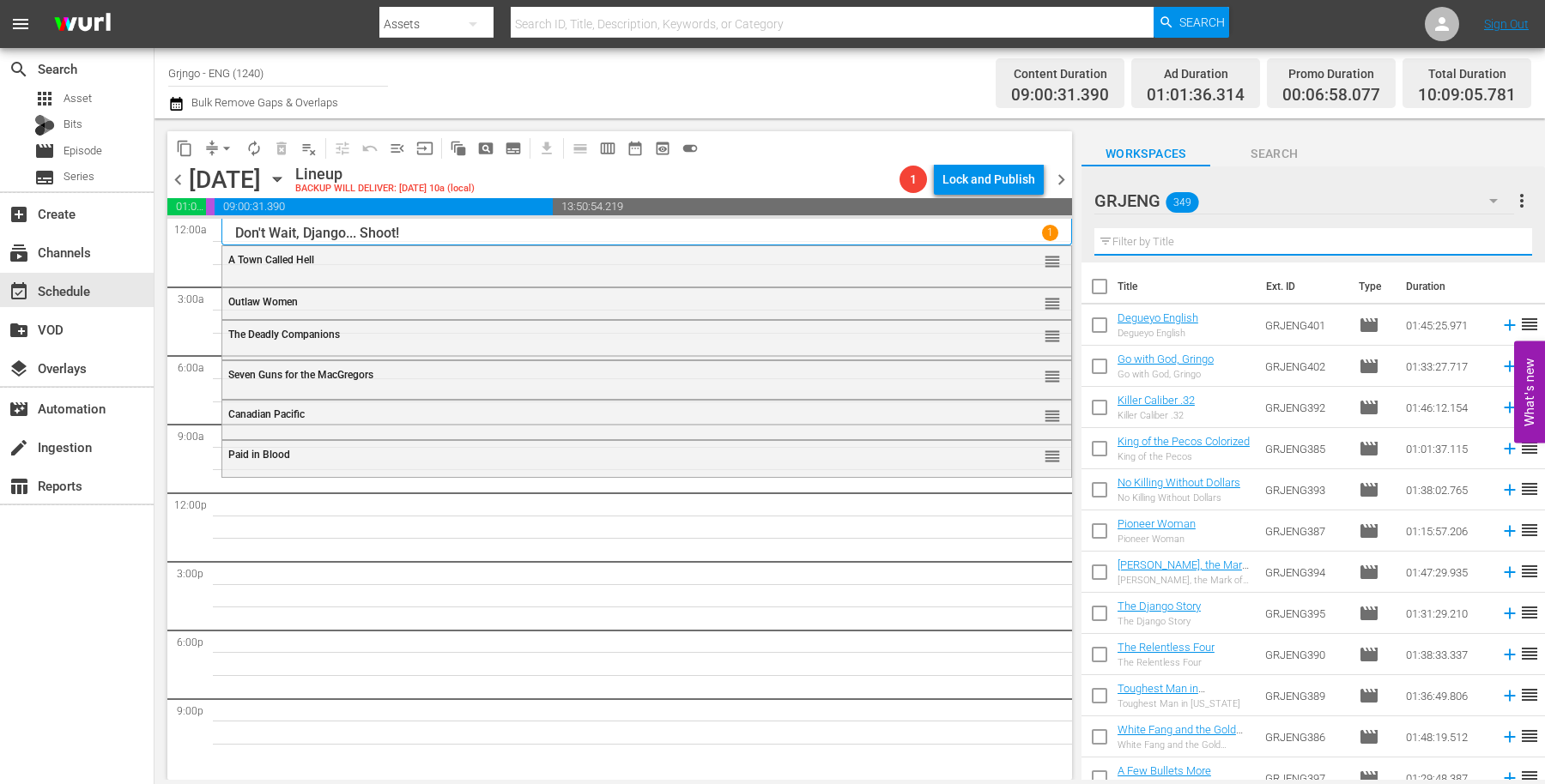
click at [1127, 241] on input "text" at bounding box center [1313, 241] width 437 height 27
paste input "The Bounty Killer"
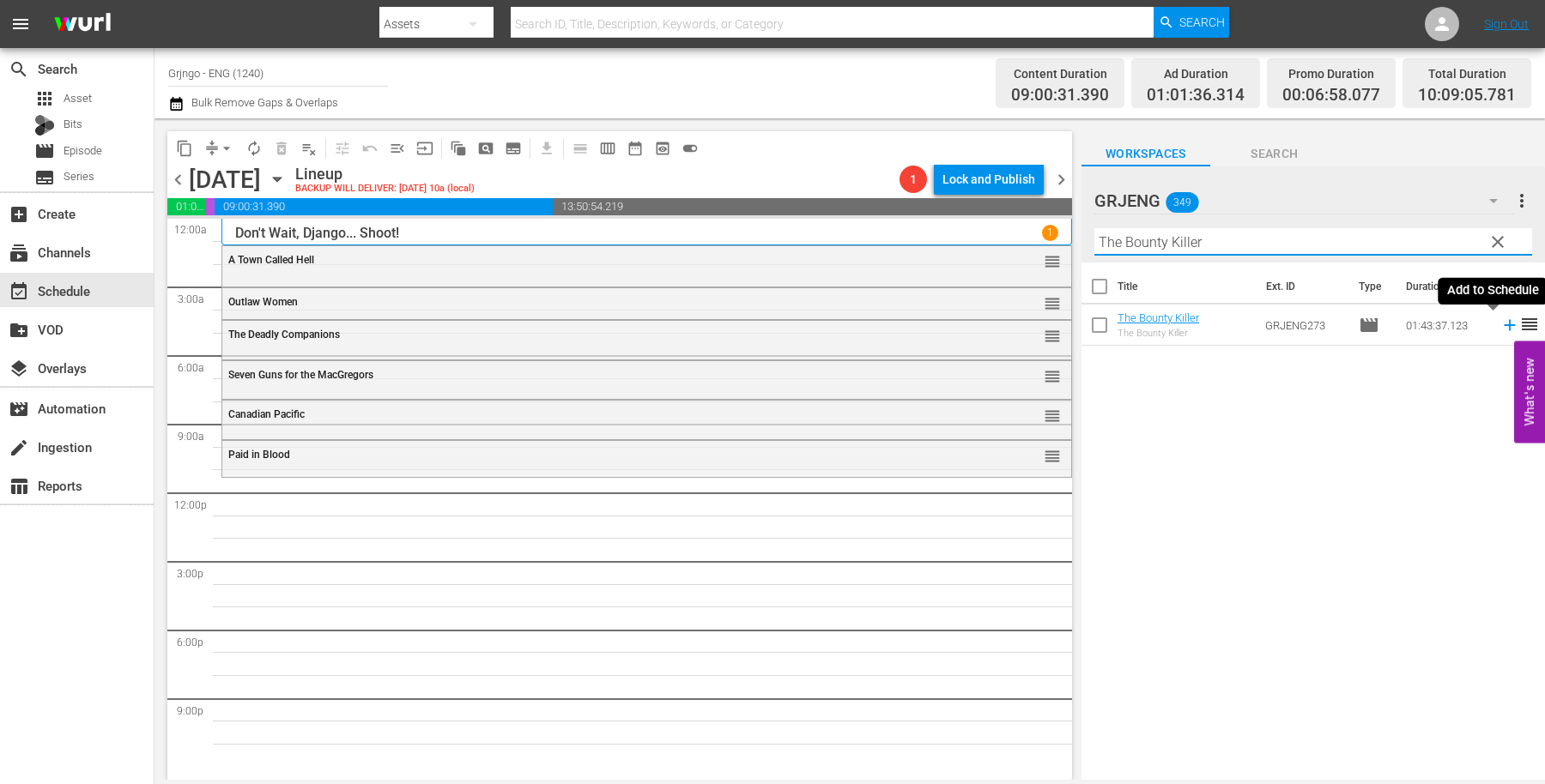
type input "The Bounty Killer"
click at [1504, 325] on icon at bounding box center [1509, 326] width 11 height 11
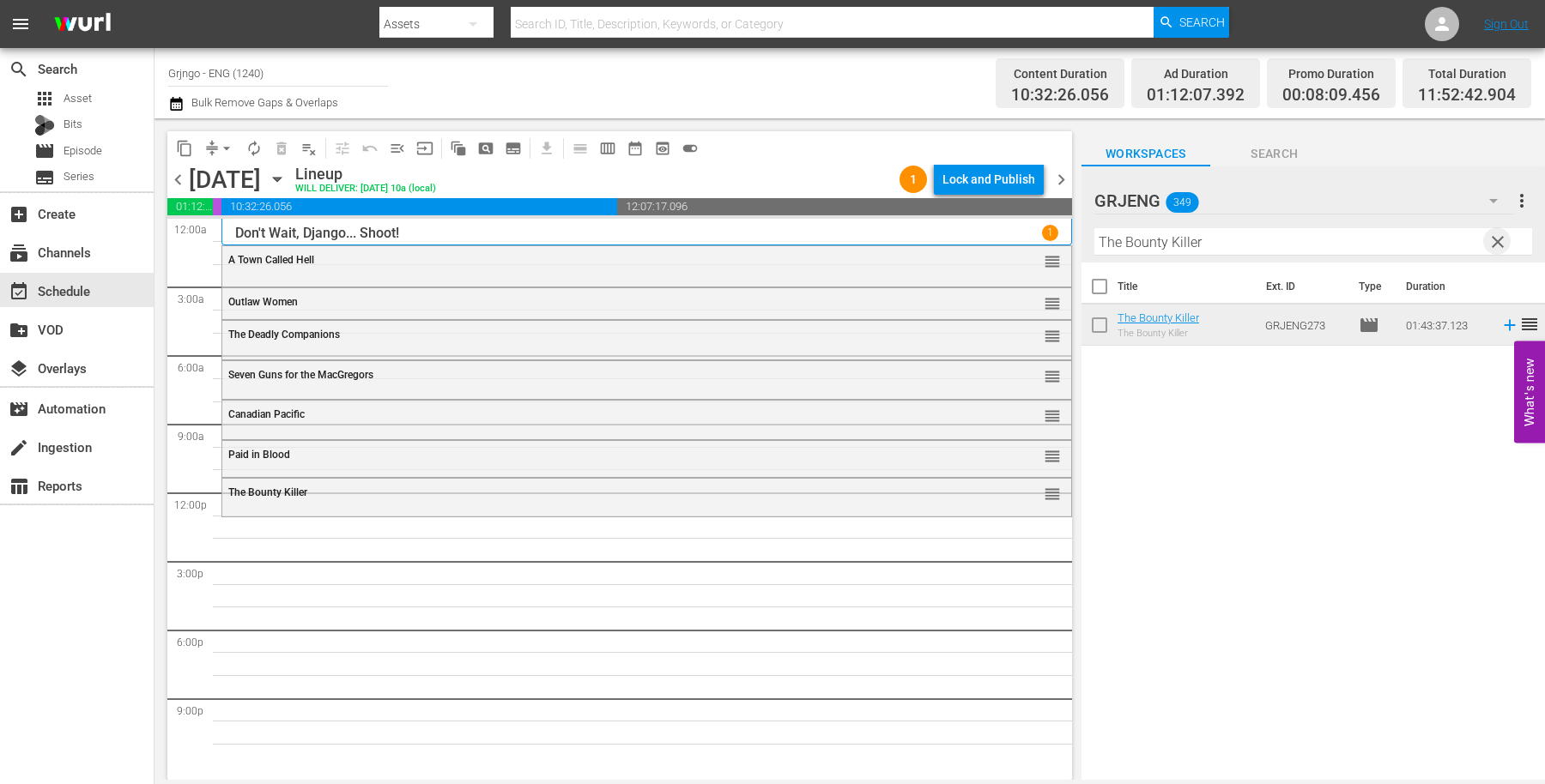
click at [1496, 238] on span "clear" at bounding box center [1498, 241] width 20 height 20
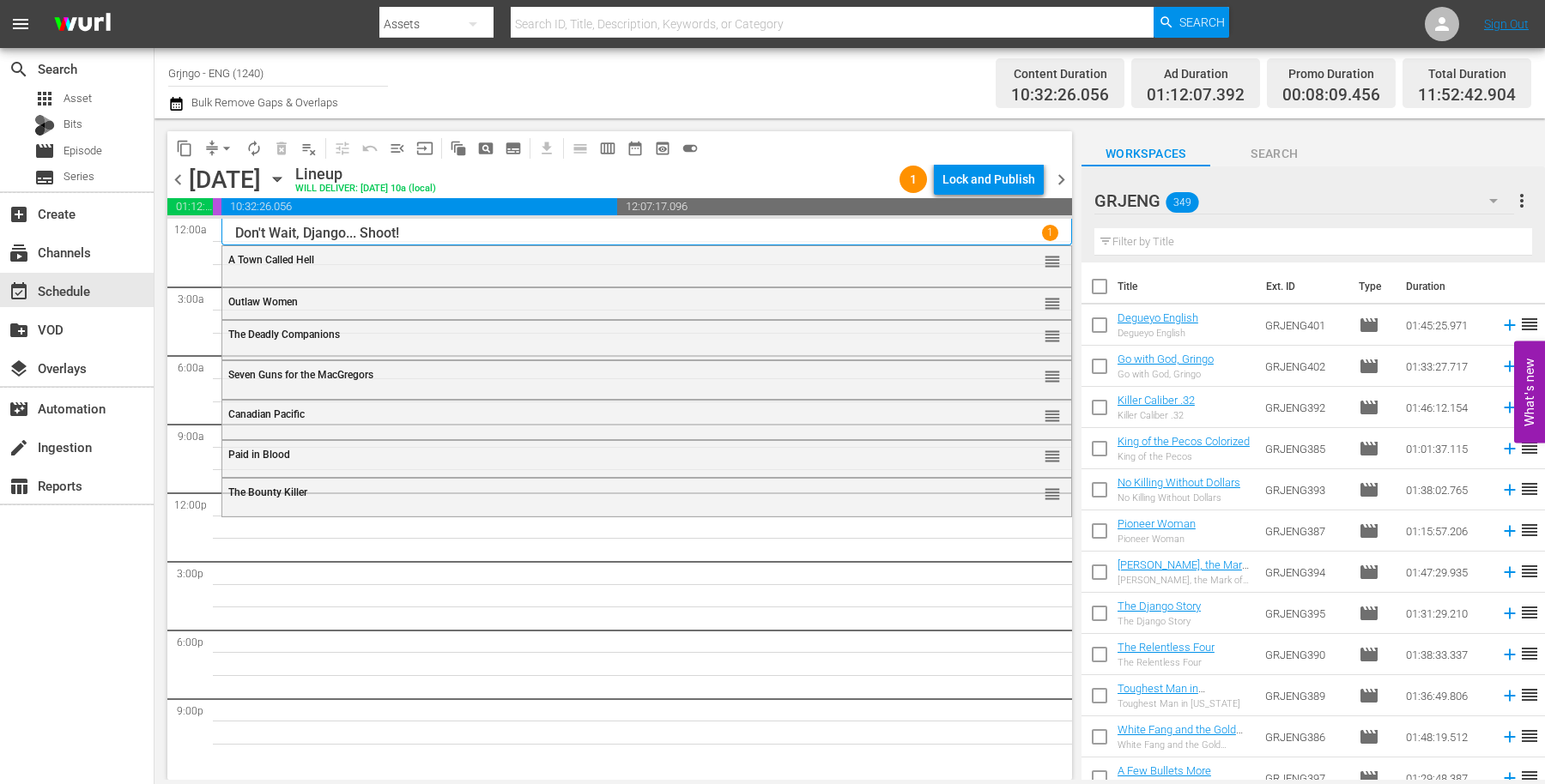
click at [1138, 238] on input "text" at bounding box center [1313, 241] width 437 height 27
paste input "Pawnee"
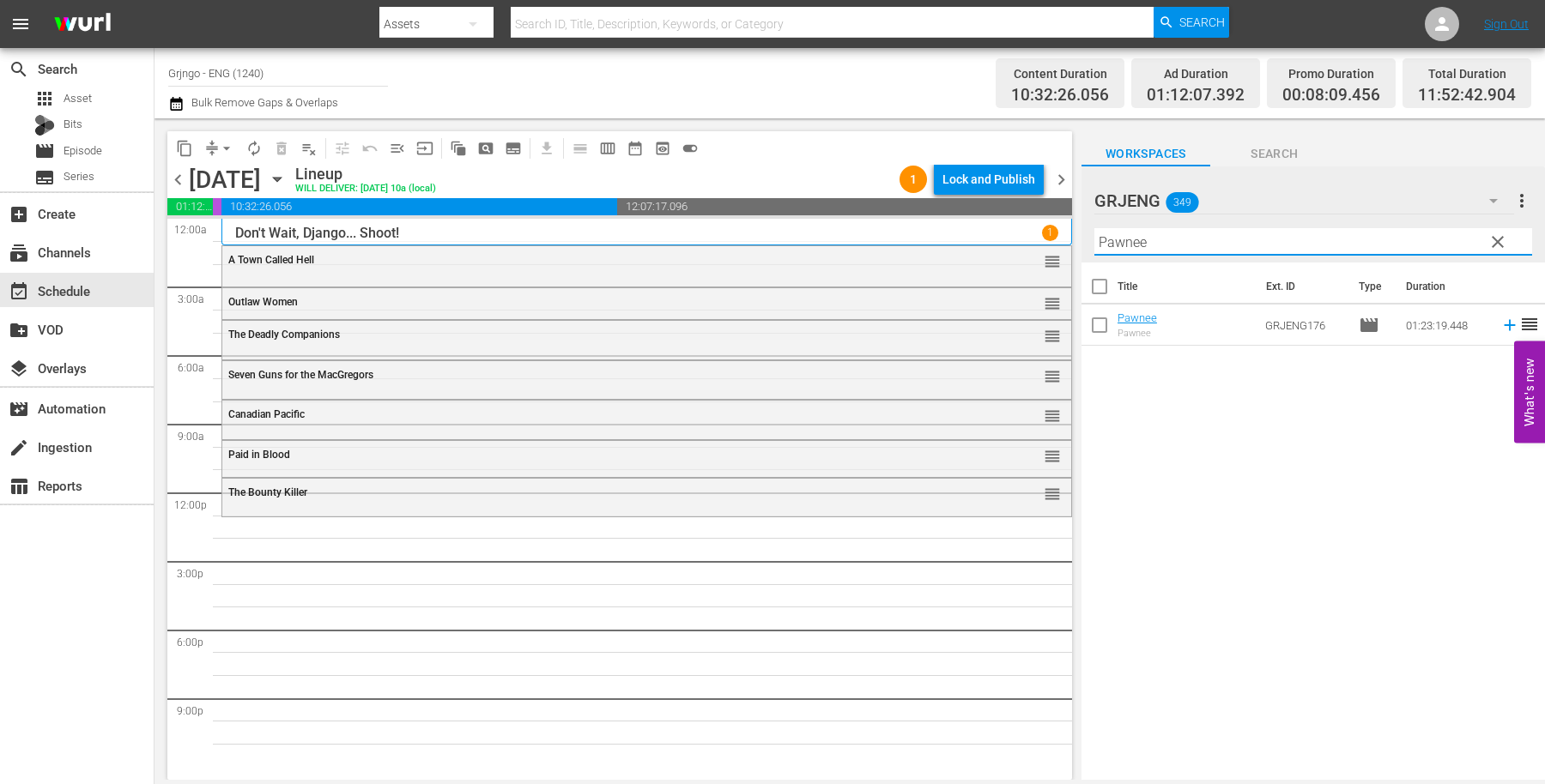
type input "Pawnee"
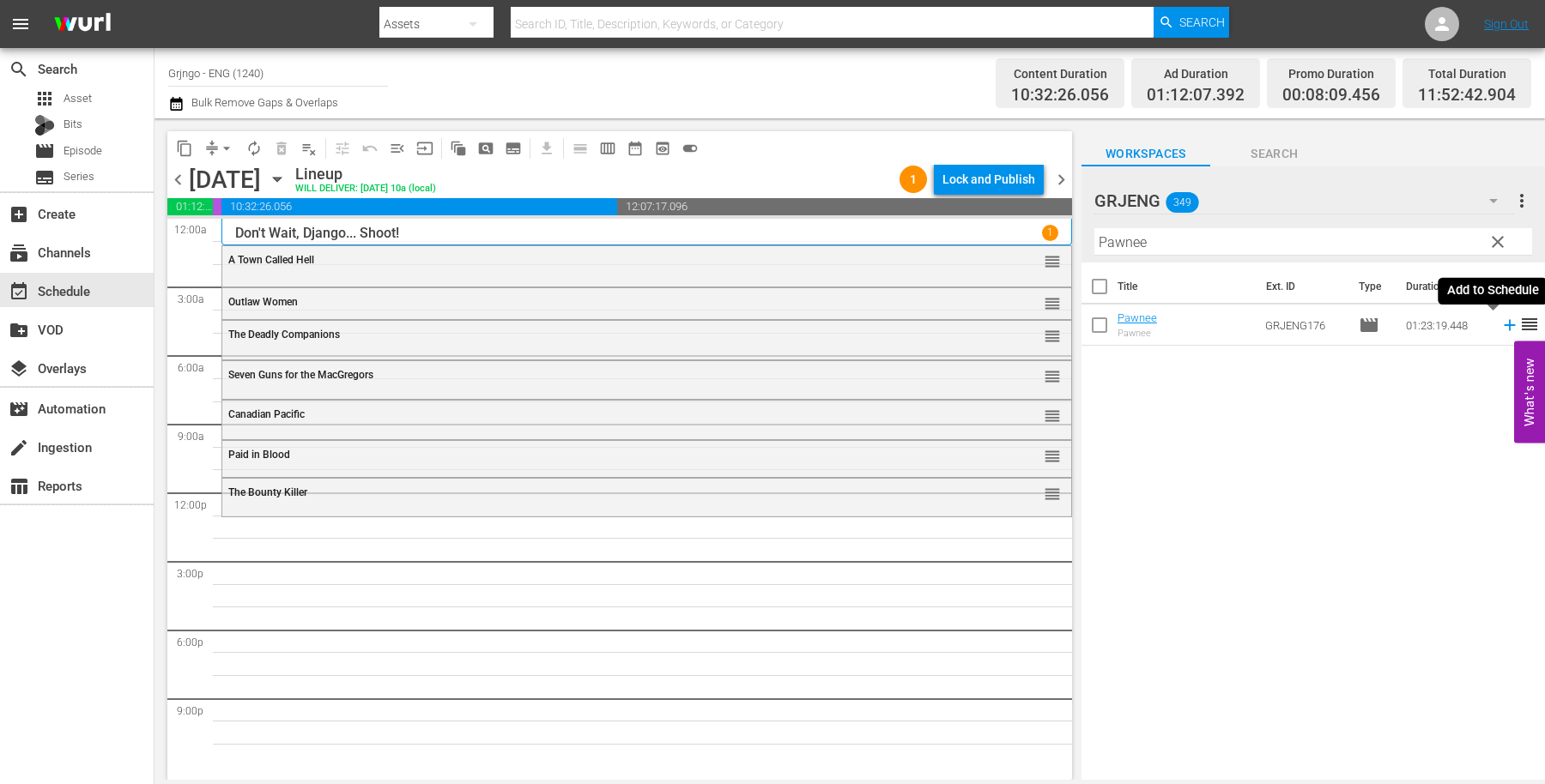
click at [1500, 322] on icon at bounding box center [1509, 325] width 18 height 18
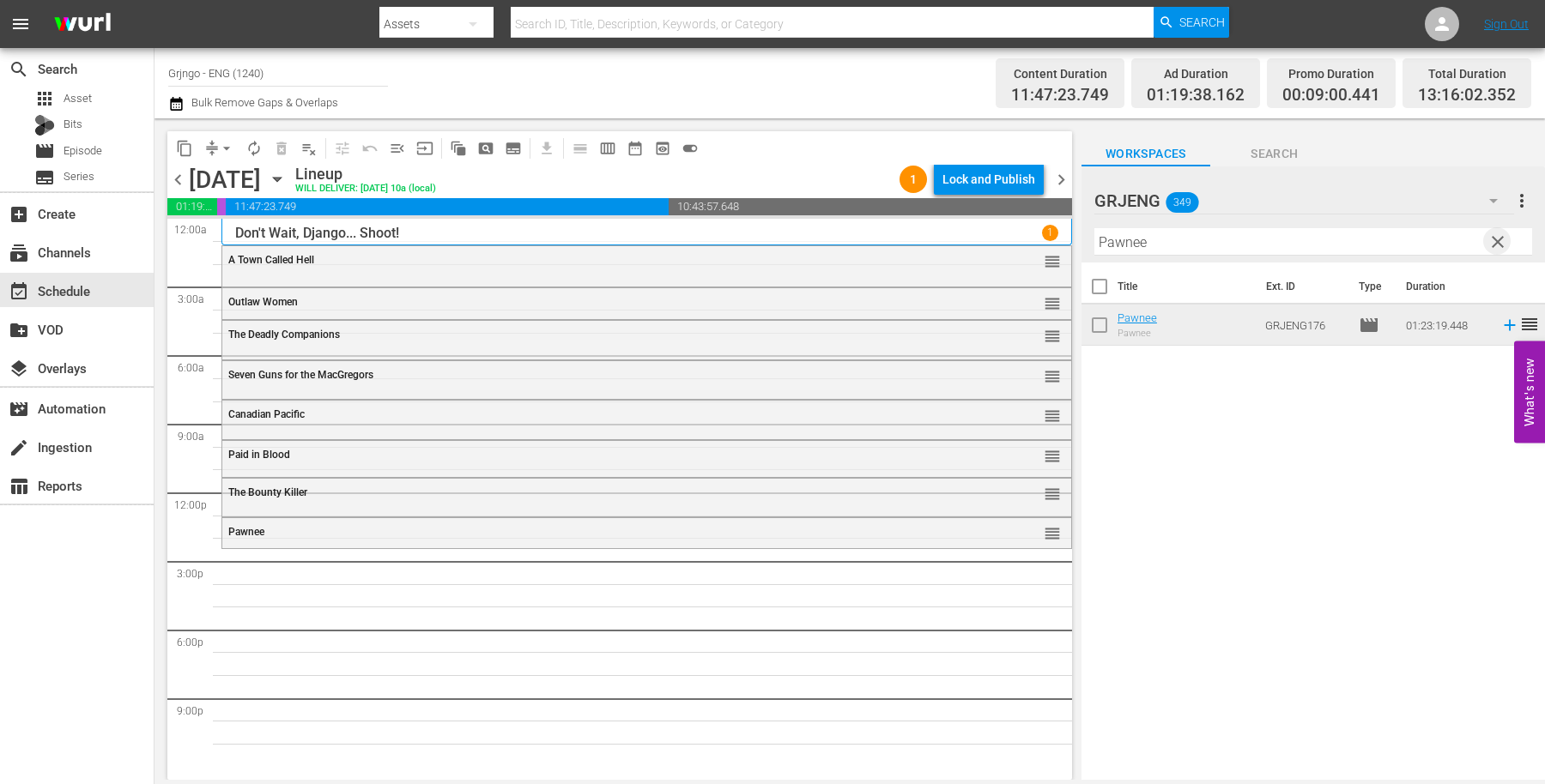
click at [1498, 243] on span "clear" at bounding box center [1498, 241] width 20 height 20
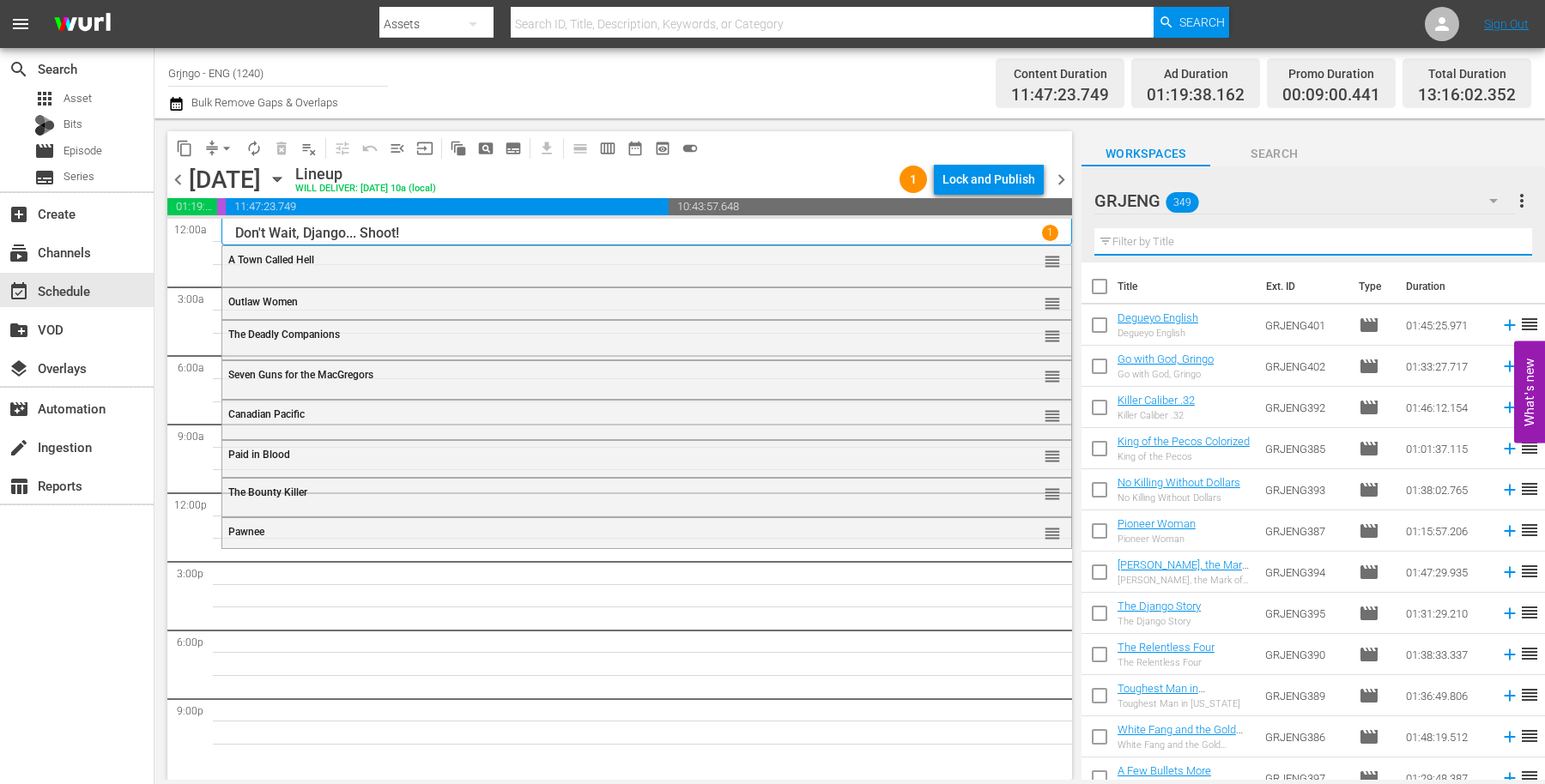
paste input "Bonanza Compilation Episodes 28, 29, 30"
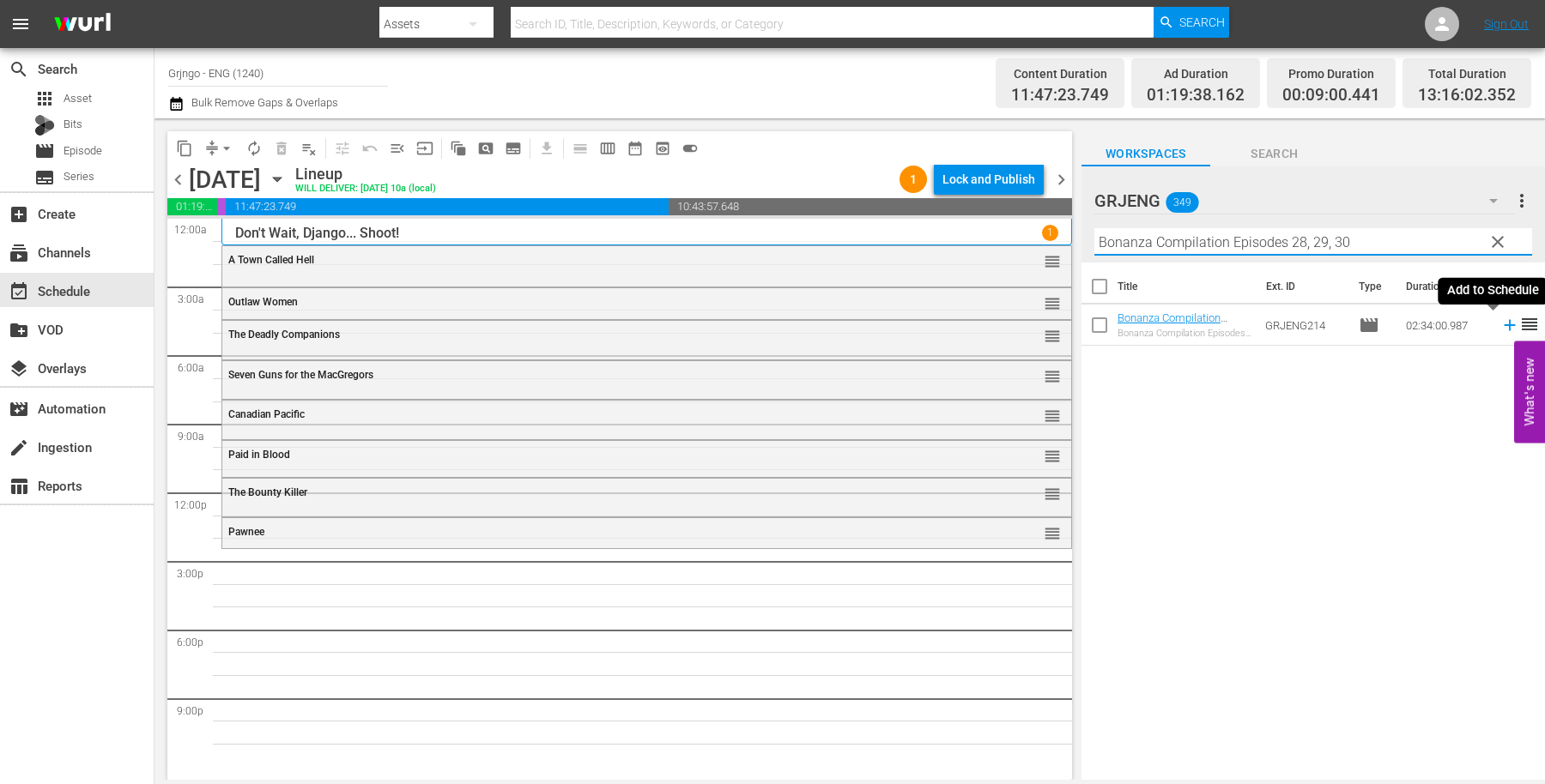
type input "Bonanza Compilation Episodes 28, 29, 30"
click at [1500, 320] on icon at bounding box center [1509, 325] width 18 height 18
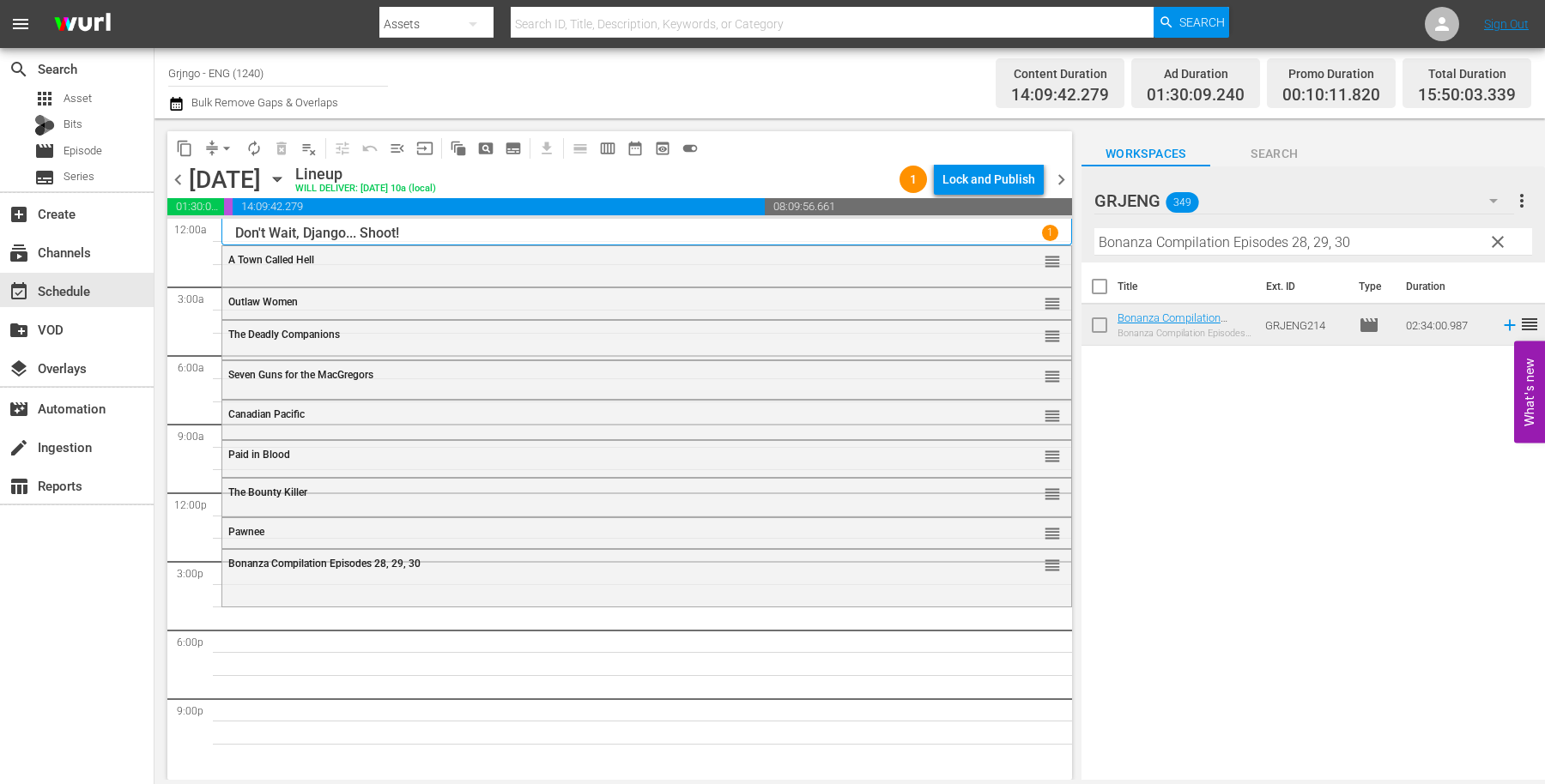
drag, startPoint x: 1500, startPoint y: 236, endPoint x: 1133, endPoint y: 234, distance: 367.0
click at [1500, 236] on span "clear" at bounding box center [1498, 241] width 20 height 20
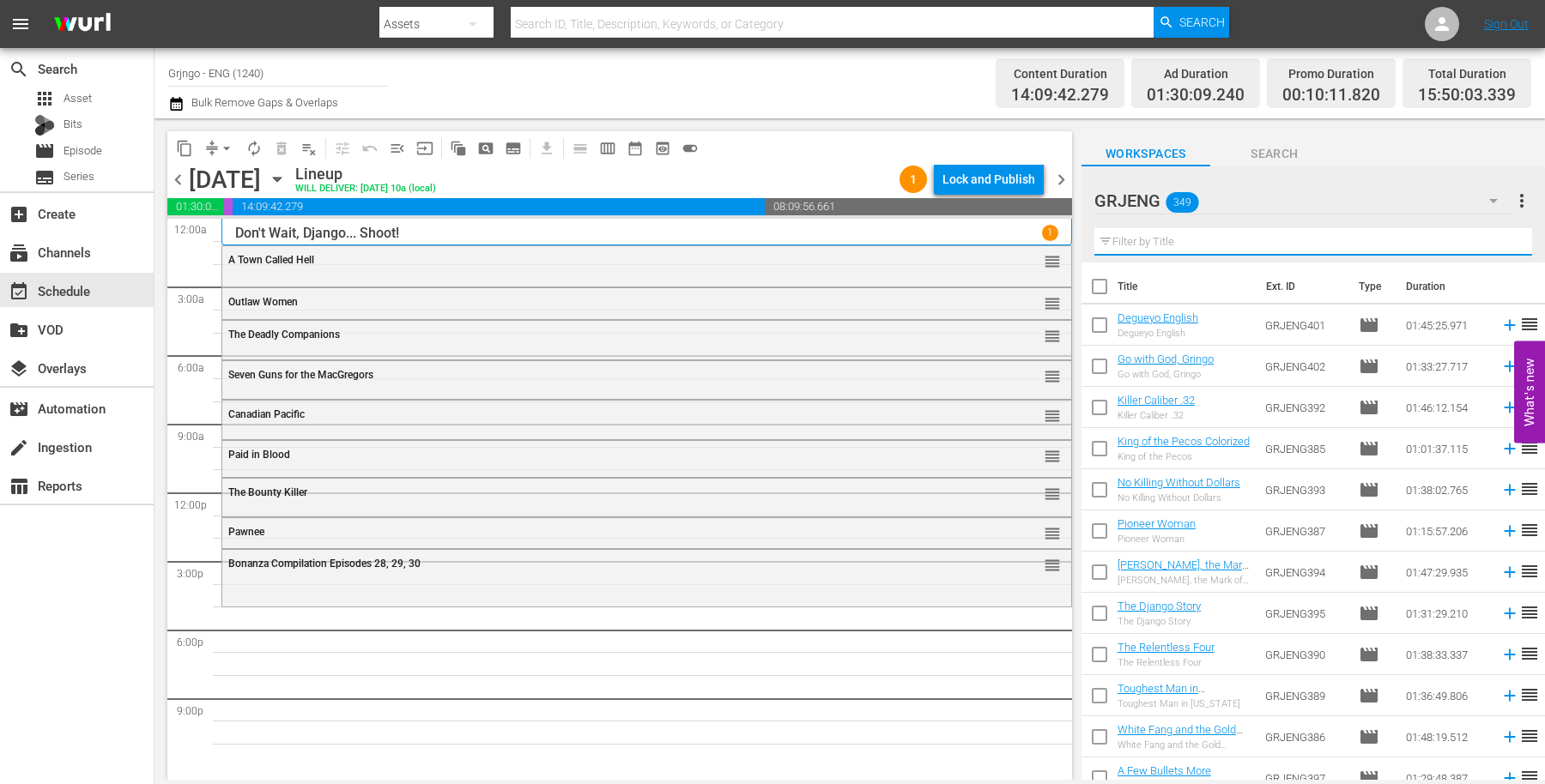
paste input "Buffalo Bill in [GEOGRAPHIC_DATA]"
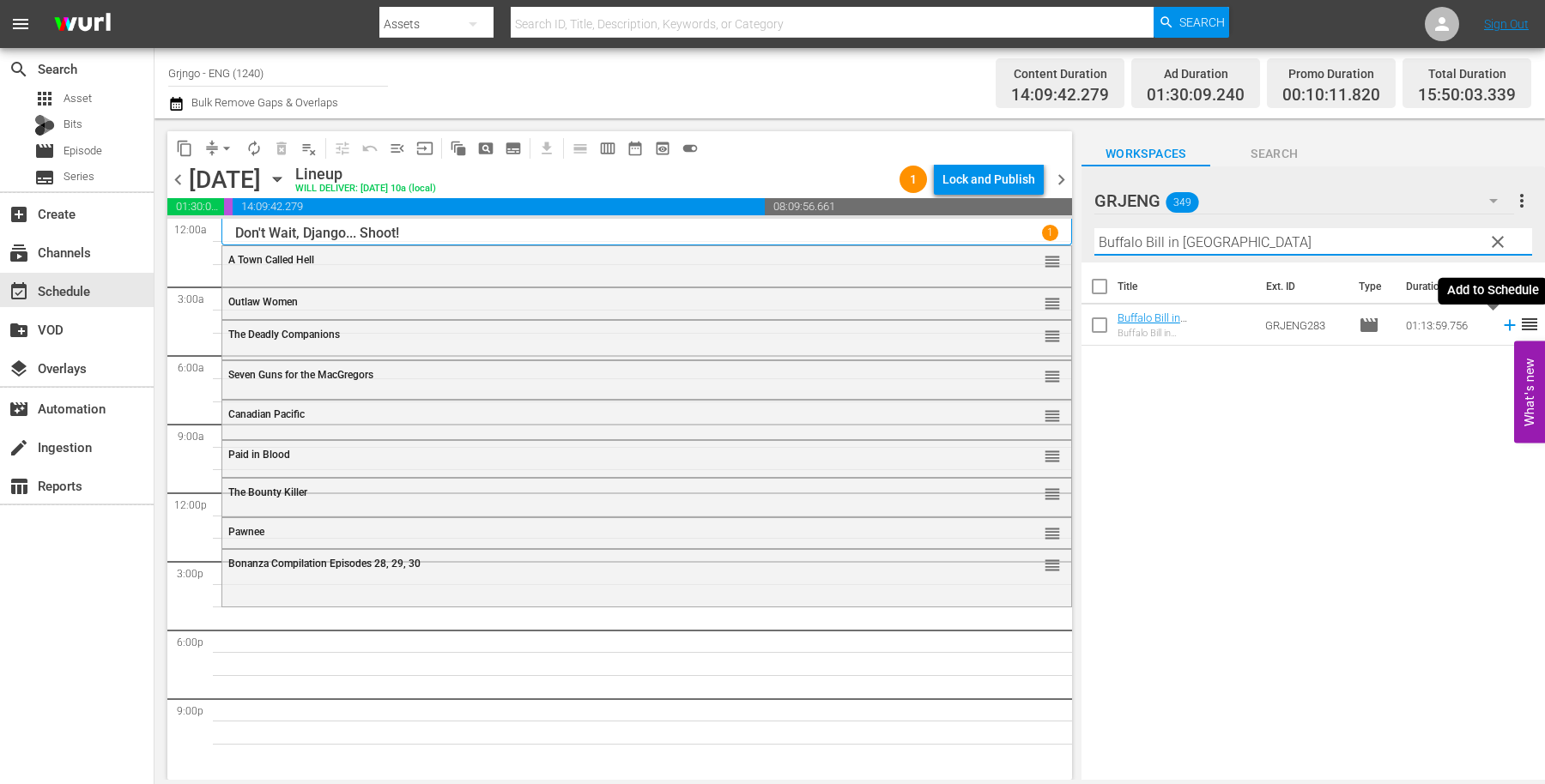
type input "Buffalo Bill in [GEOGRAPHIC_DATA]"
click at [1504, 320] on icon at bounding box center [1509, 326] width 11 height 11
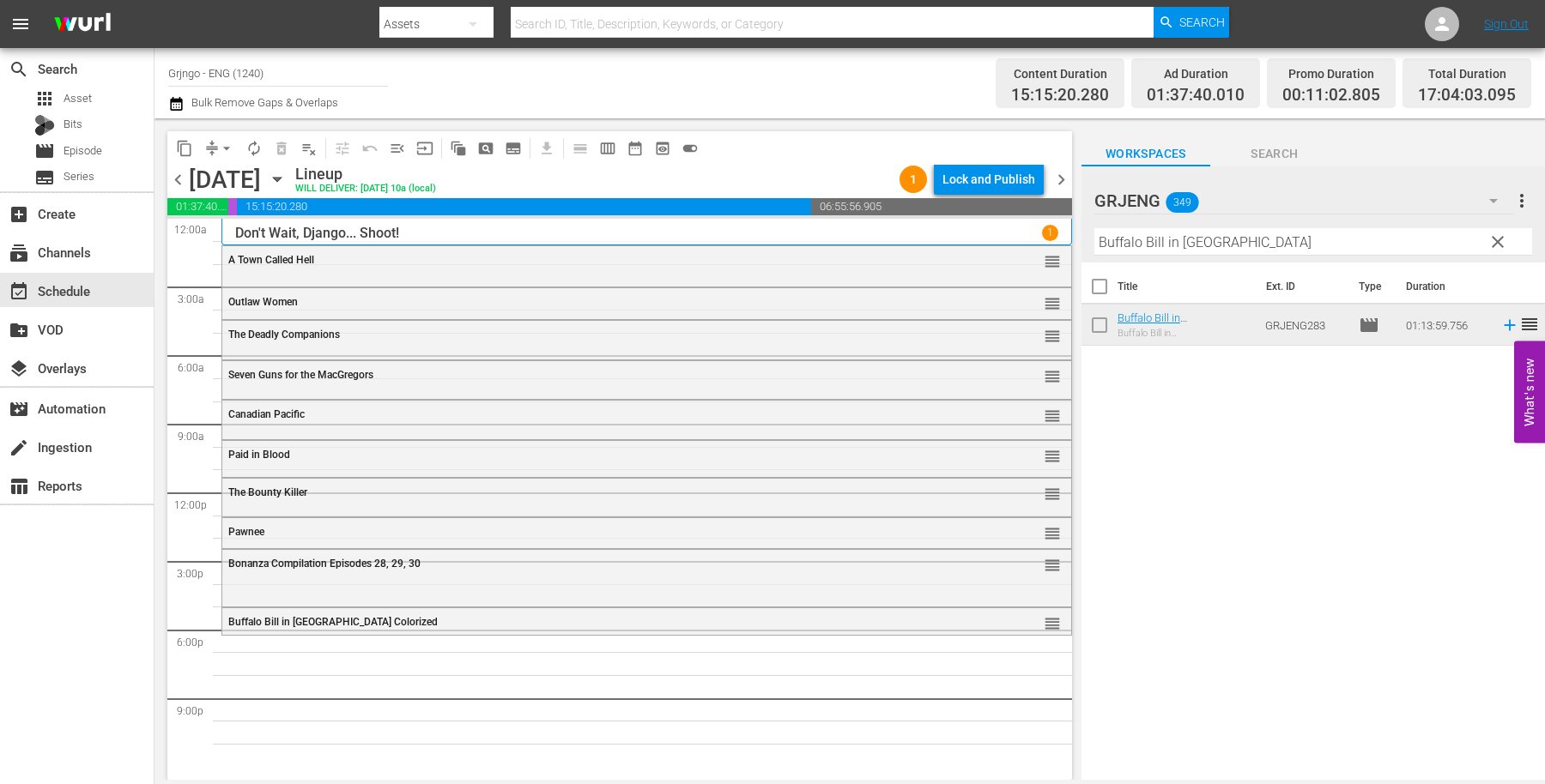
click at [1494, 239] on span "clear" at bounding box center [1498, 241] width 20 height 20
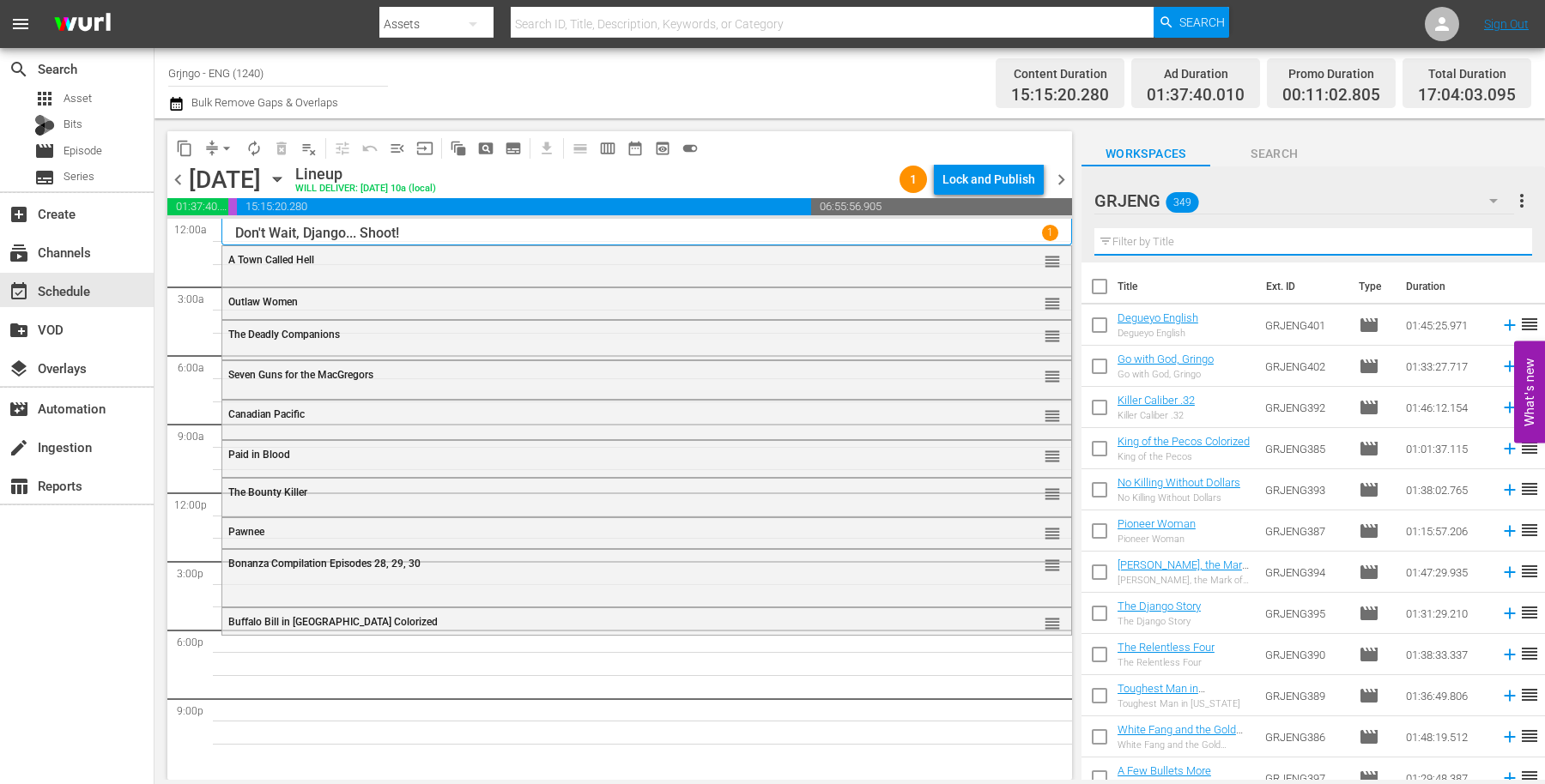
paste input "Black Killer"
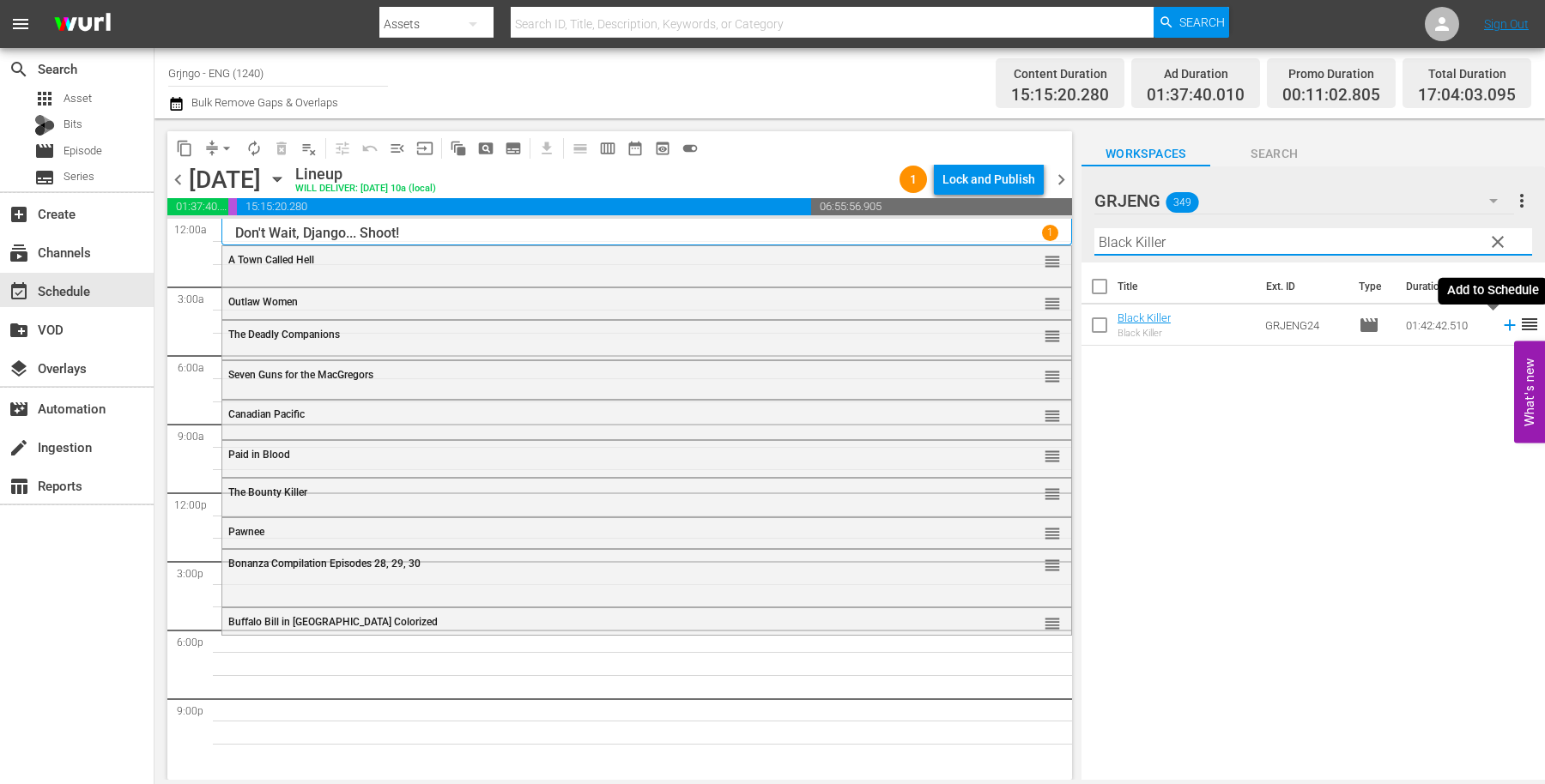
type input "Black Killer"
click at [1500, 326] on icon at bounding box center [1509, 325] width 18 height 18
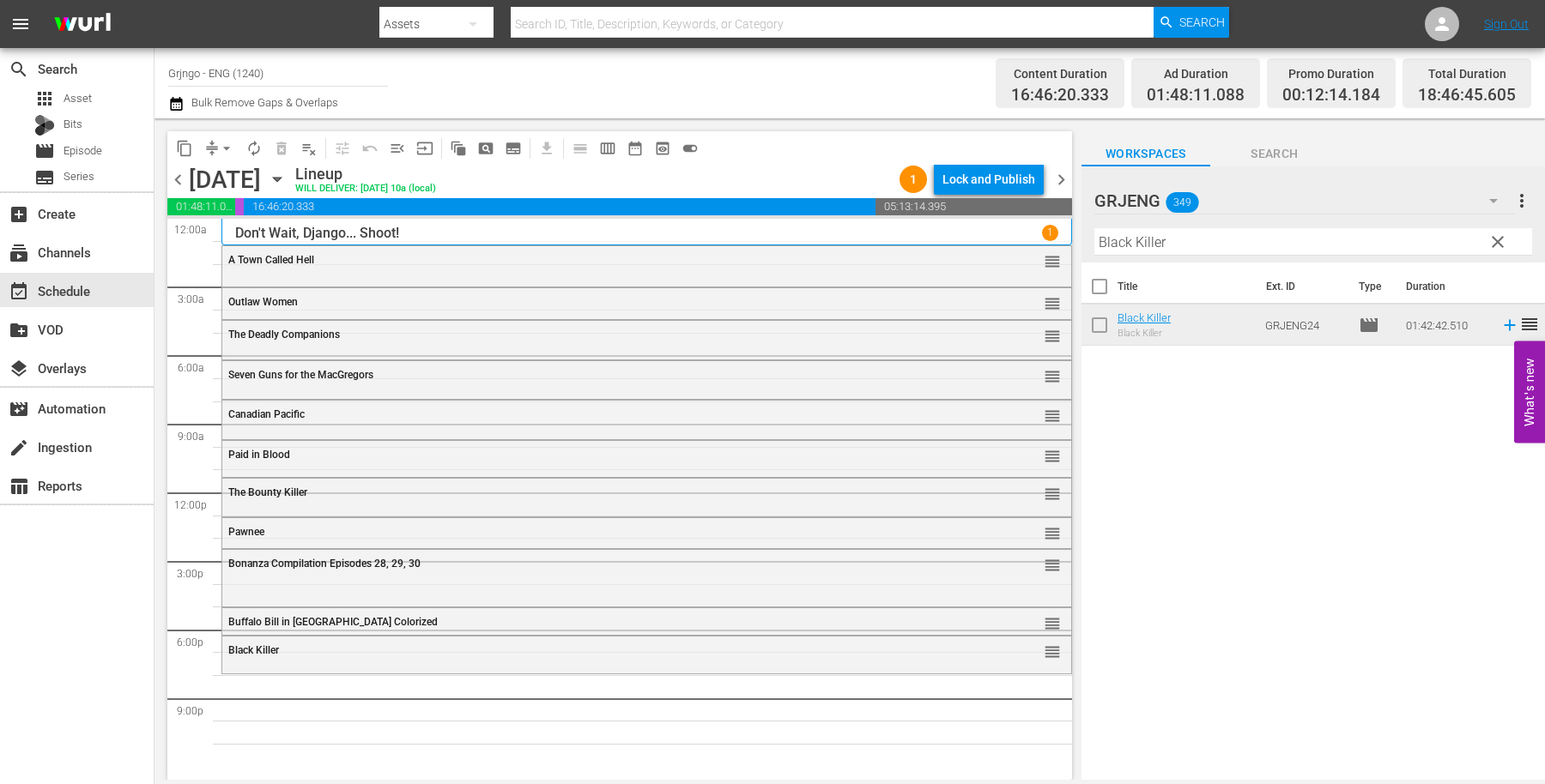
click at [1495, 237] on span "clear" at bounding box center [1498, 241] width 20 height 20
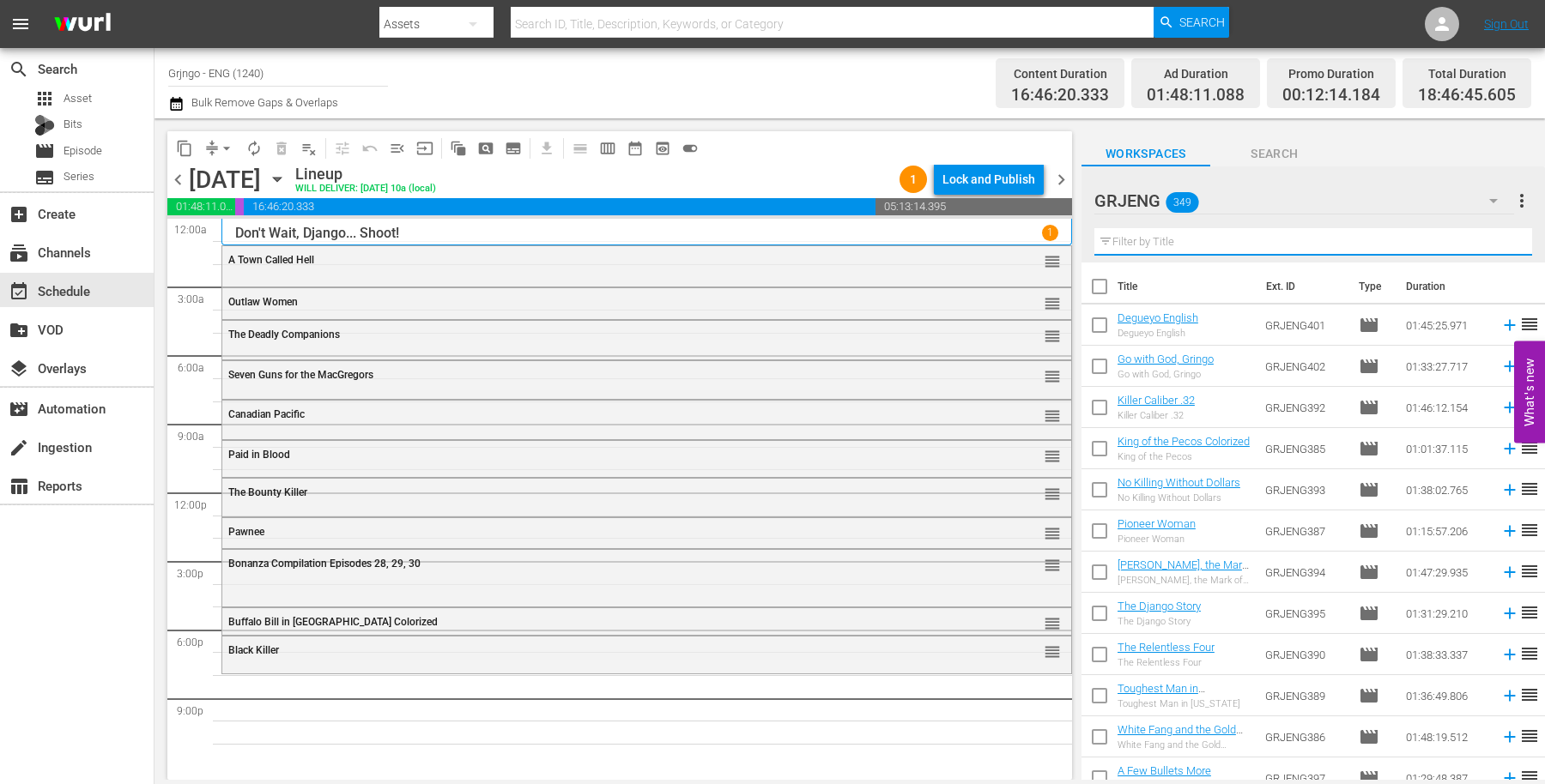
paste input "Alien Thunder"
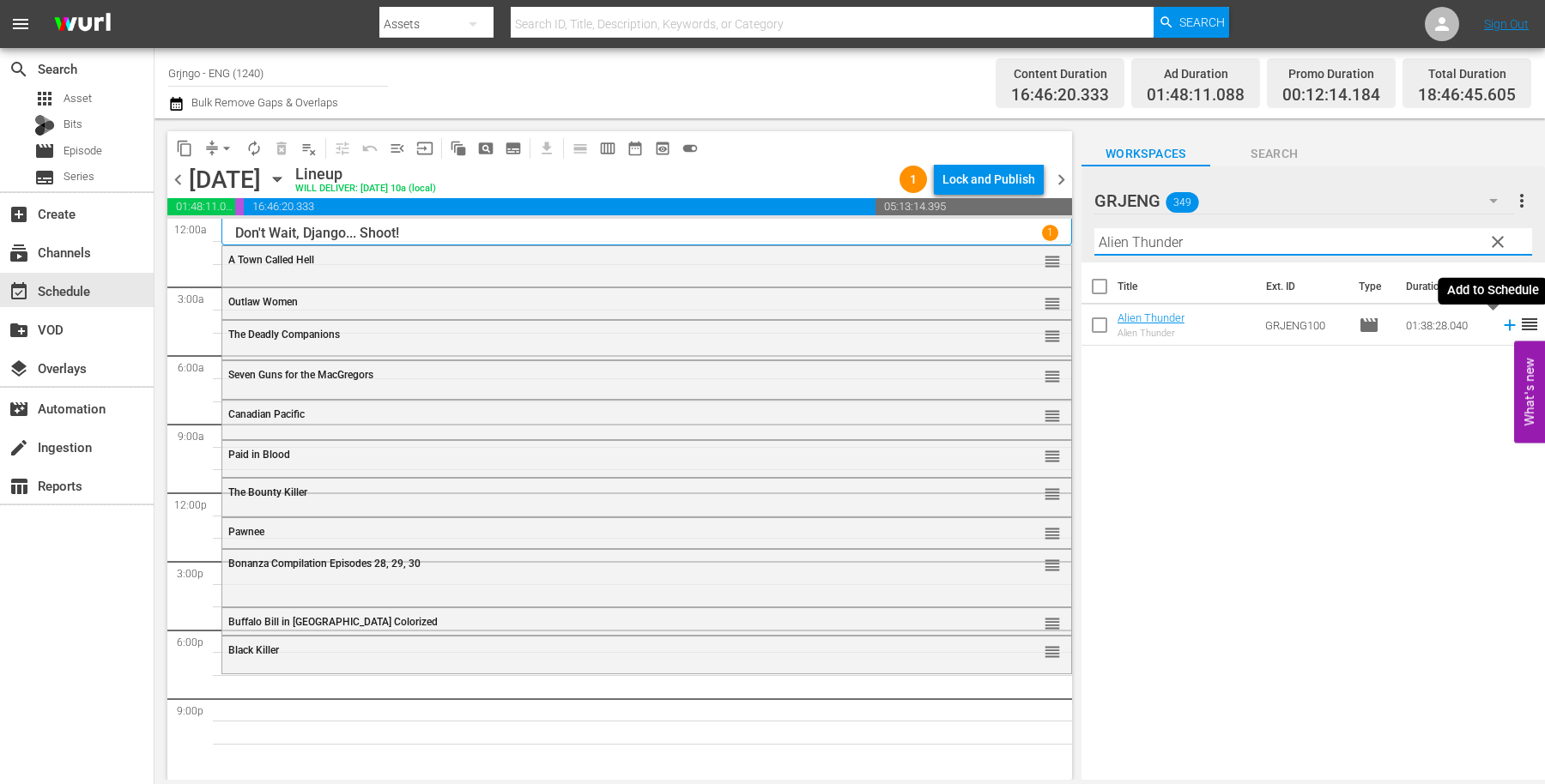
type input "Alien Thunder"
click at [1504, 321] on icon at bounding box center [1509, 326] width 11 height 11
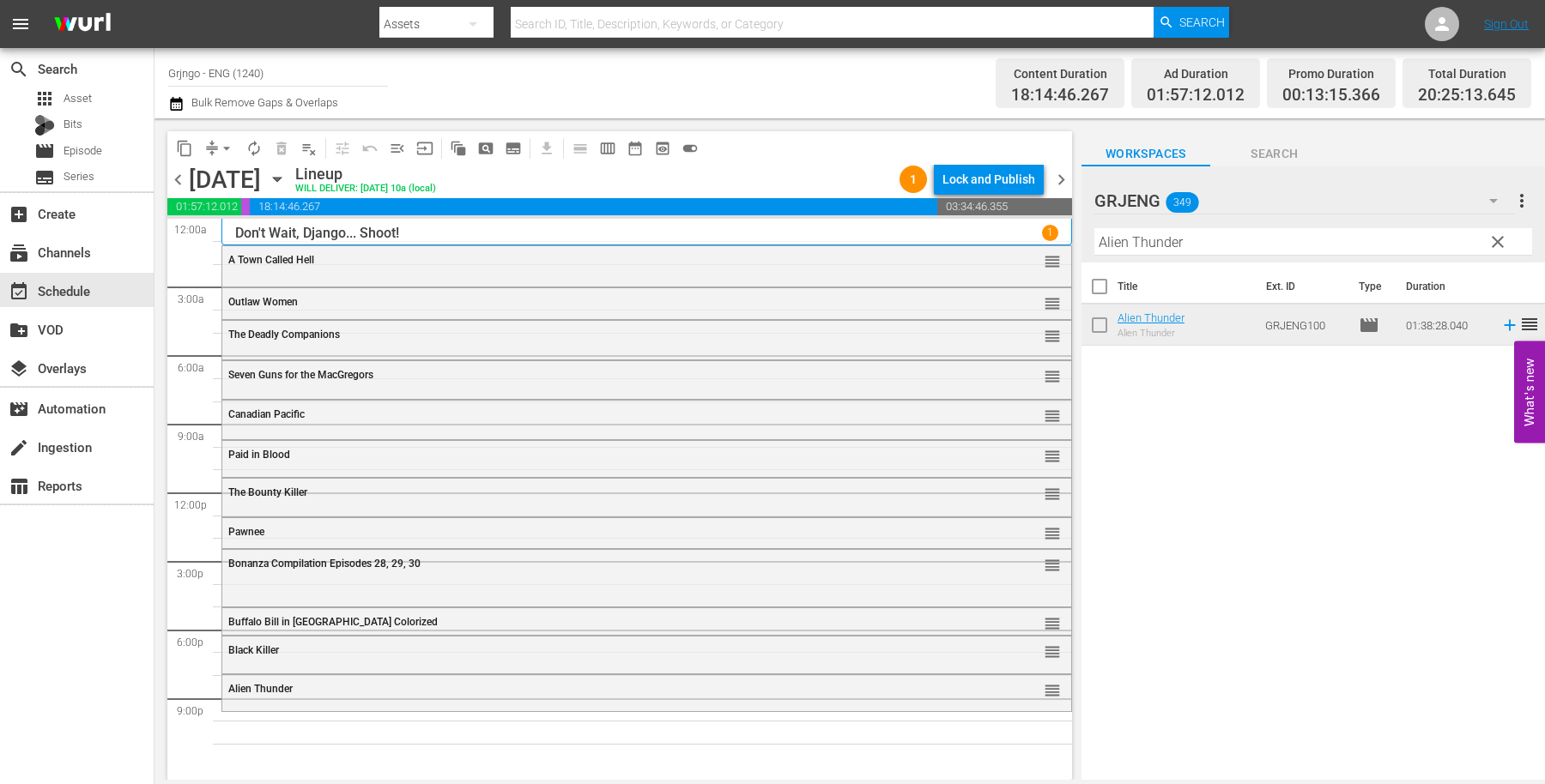
drag, startPoint x: 1491, startPoint y: 241, endPoint x: 1186, endPoint y: 237, distance: 305.0
click at [1491, 241] on span "clear" at bounding box center [1498, 241] width 20 height 20
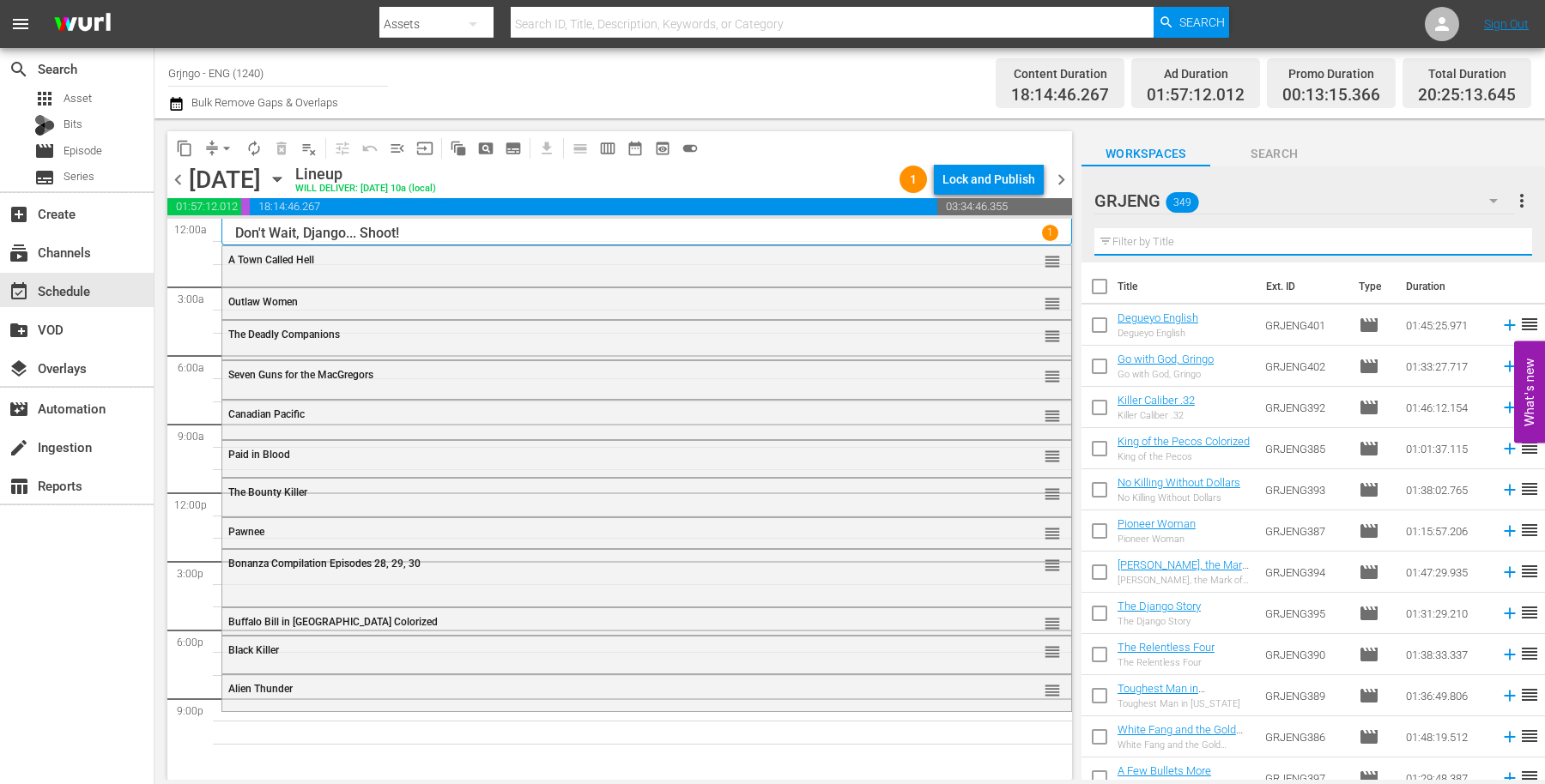
click at [1184, 241] on input "text" at bounding box center [1313, 241] width 437 height 27
paste input "To Hell and Back"
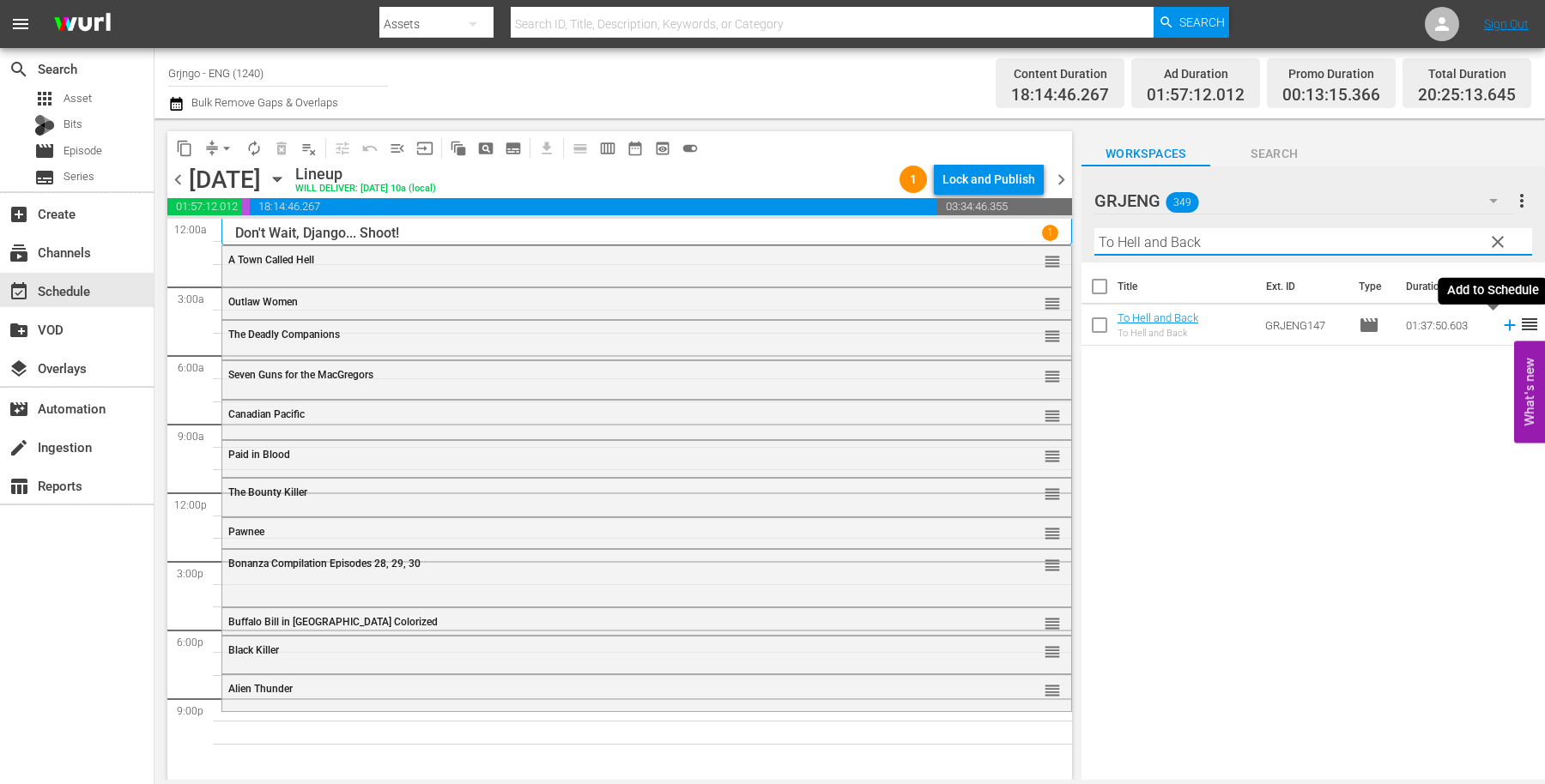
type input "To Hell and Back"
click at [1500, 322] on icon at bounding box center [1509, 325] width 18 height 18
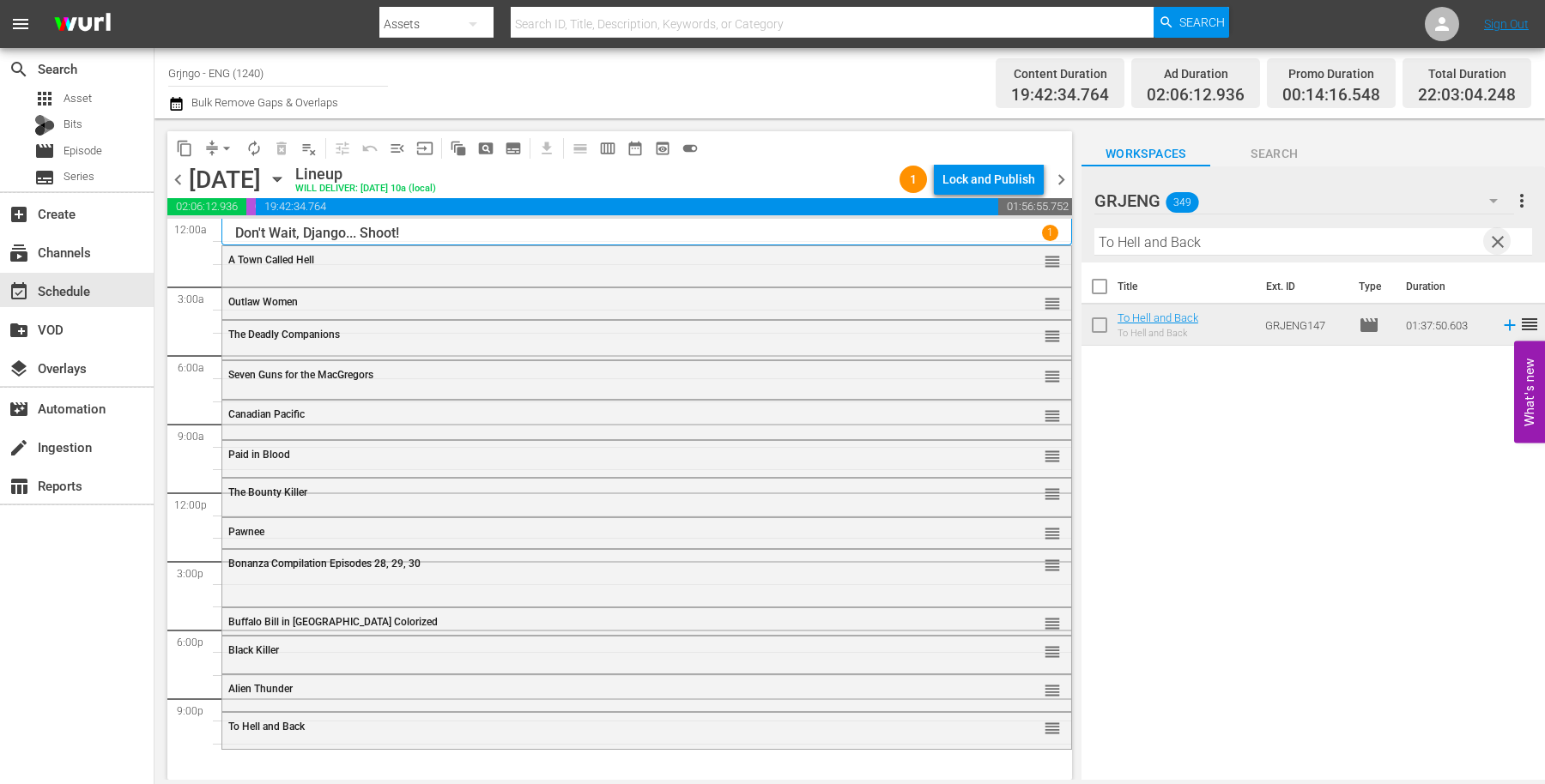
click at [1493, 238] on span "clear" at bounding box center [1498, 241] width 20 height 20
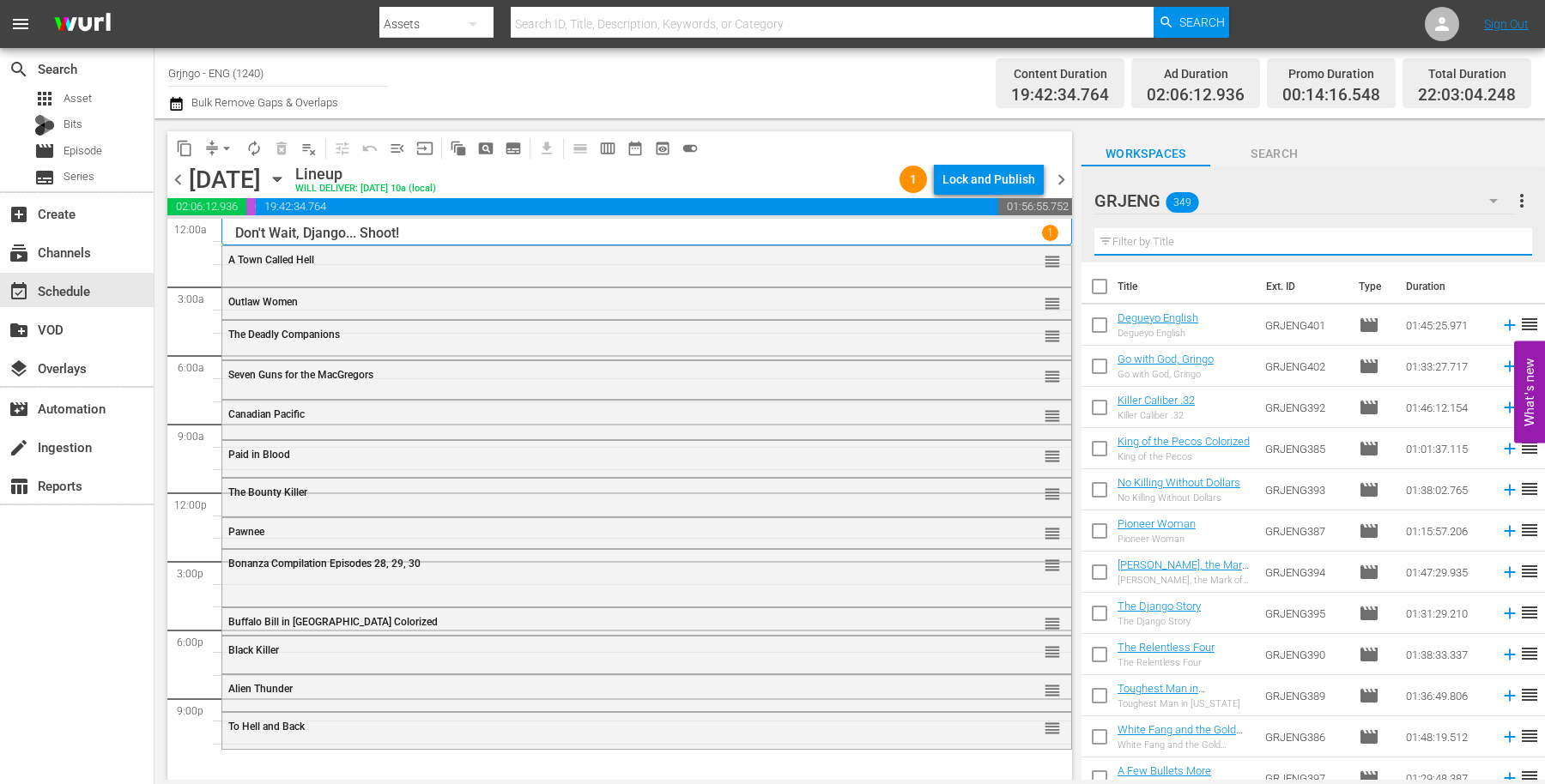
paste input "Three Lead Dollars"
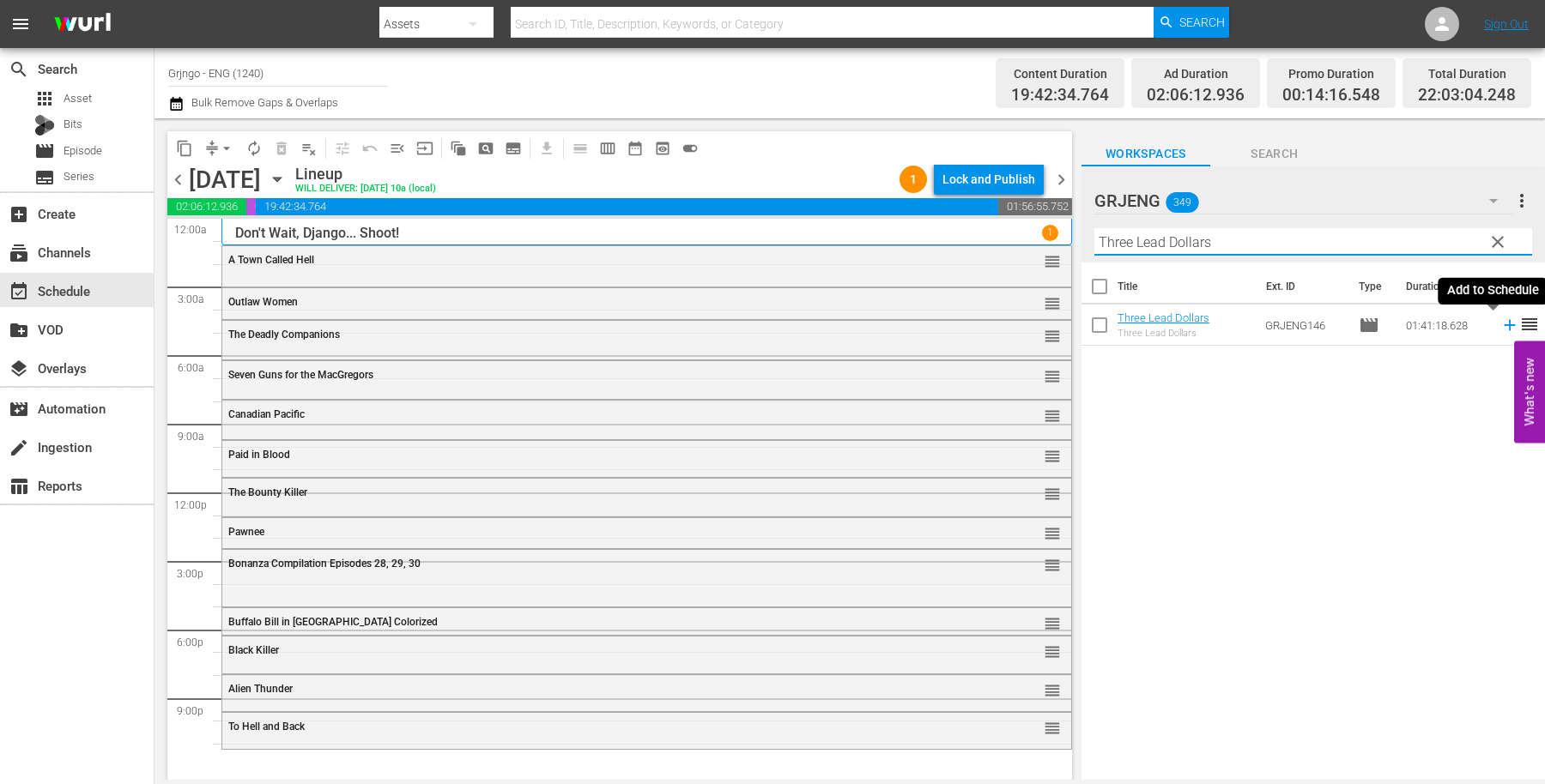
type input "Three Lead Dollars"
click at [1500, 320] on icon at bounding box center [1509, 325] width 18 height 18
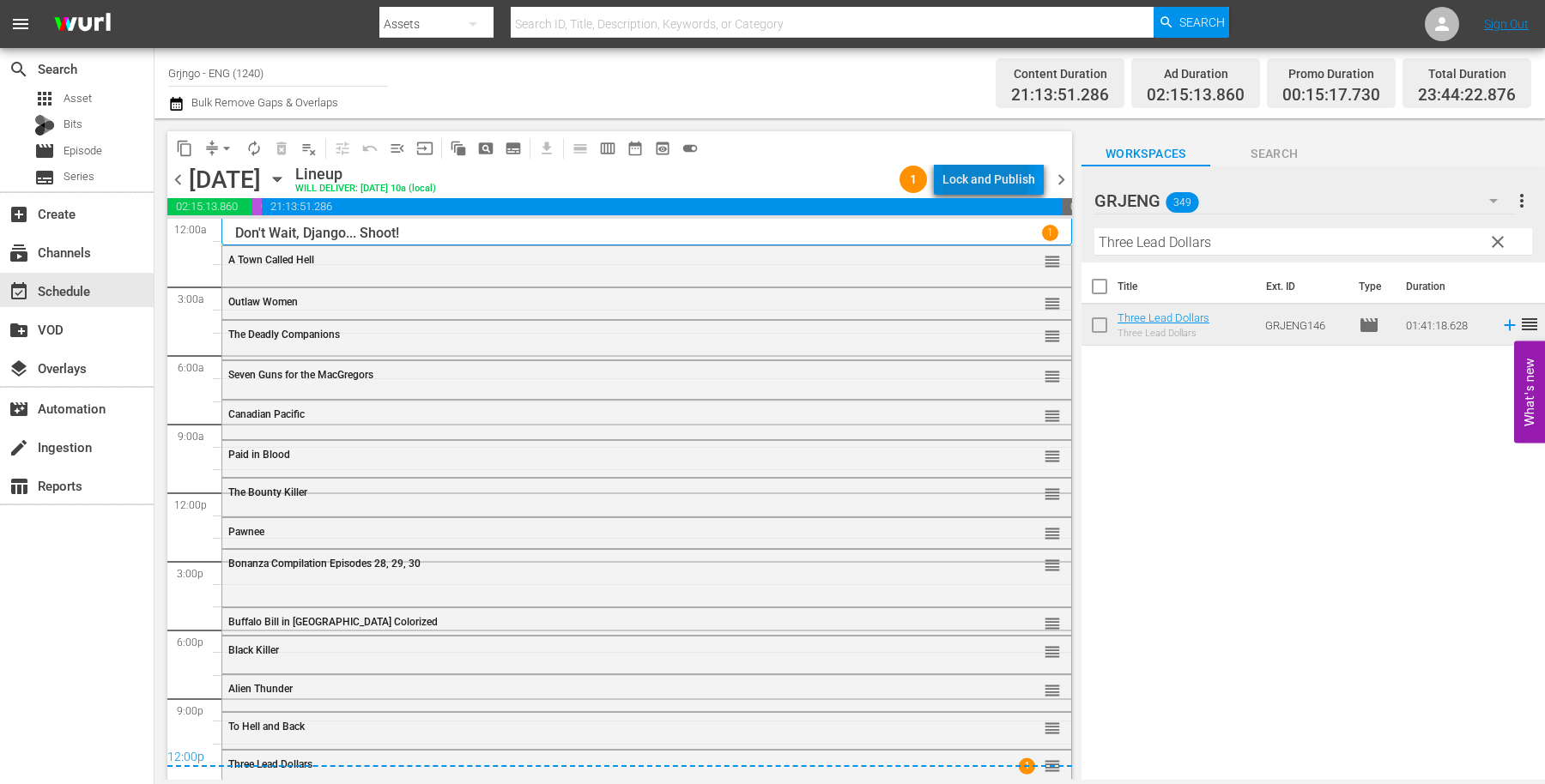
click at [986, 176] on div "Lock and Publish" at bounding box center [989, 179] width 93 height 31
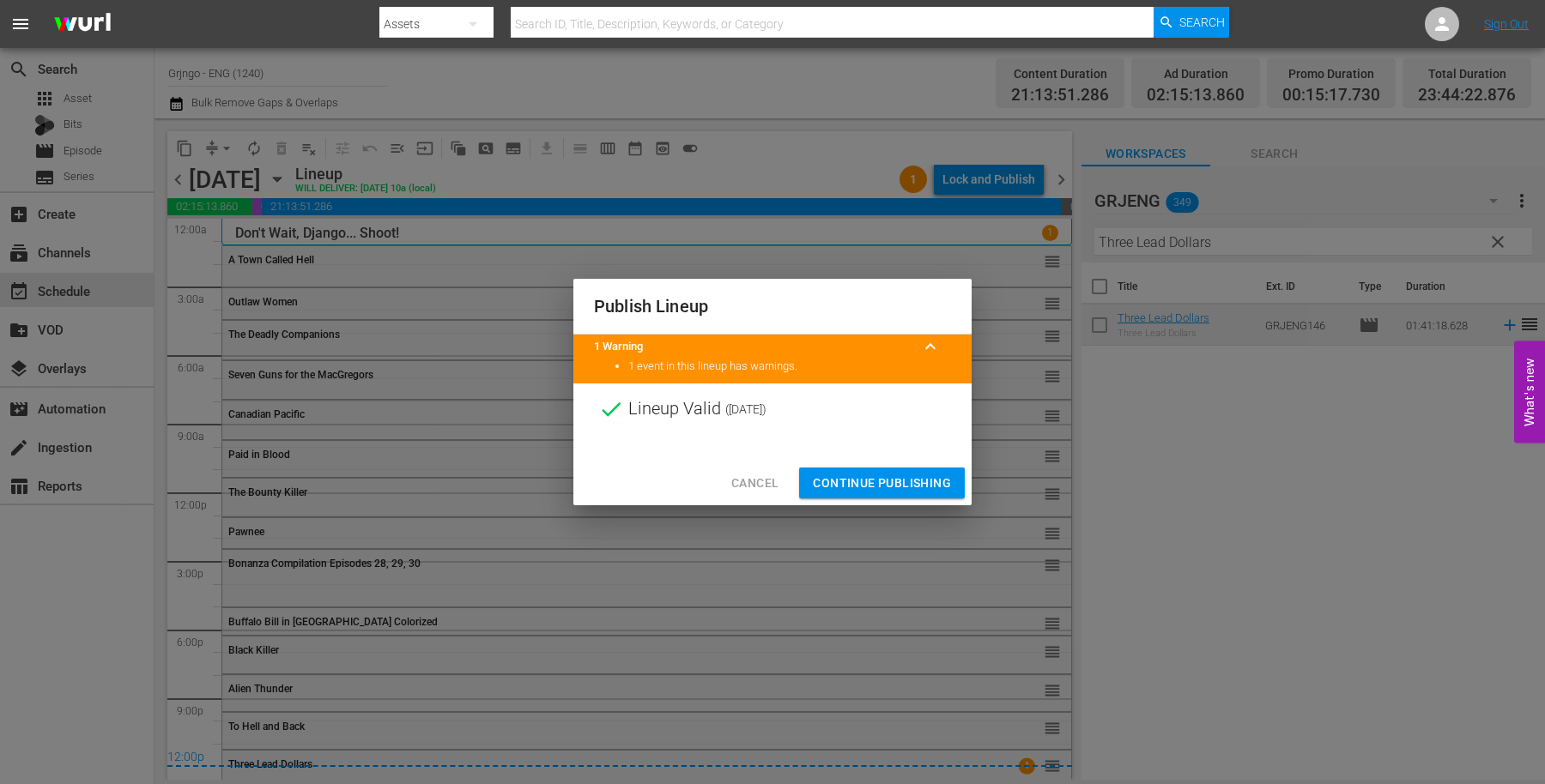
click at [834, 474] on span "Continue Publishing" at bounding box center [881, 483] width 138 height 21
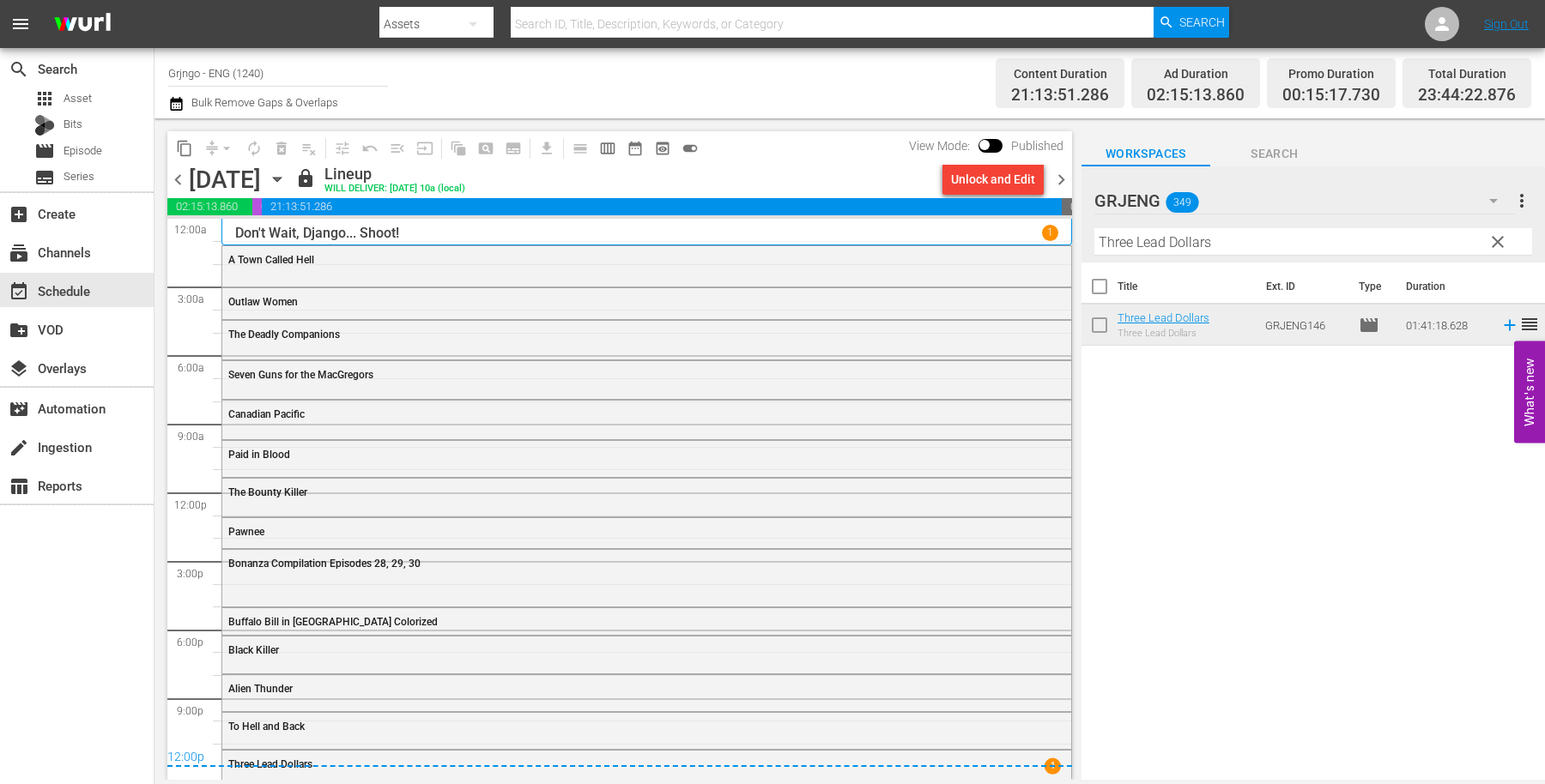
click at [1061, 176] on span "chevron_right" at bounding box center [1061, 180] width 21 height 21
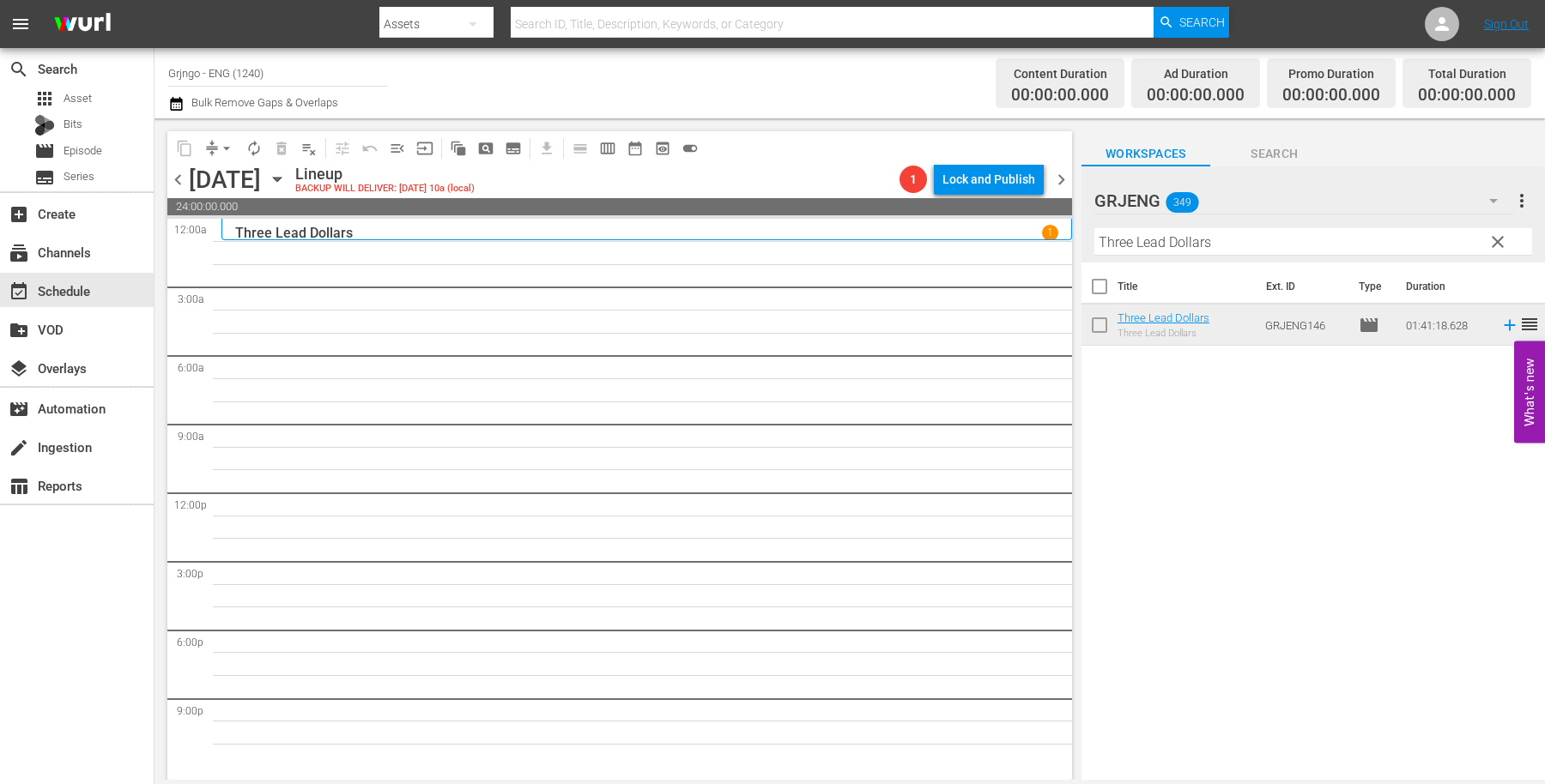
click at [1494, 235] on span "clear" at bounding box center [1498, 241] width 20 height 20
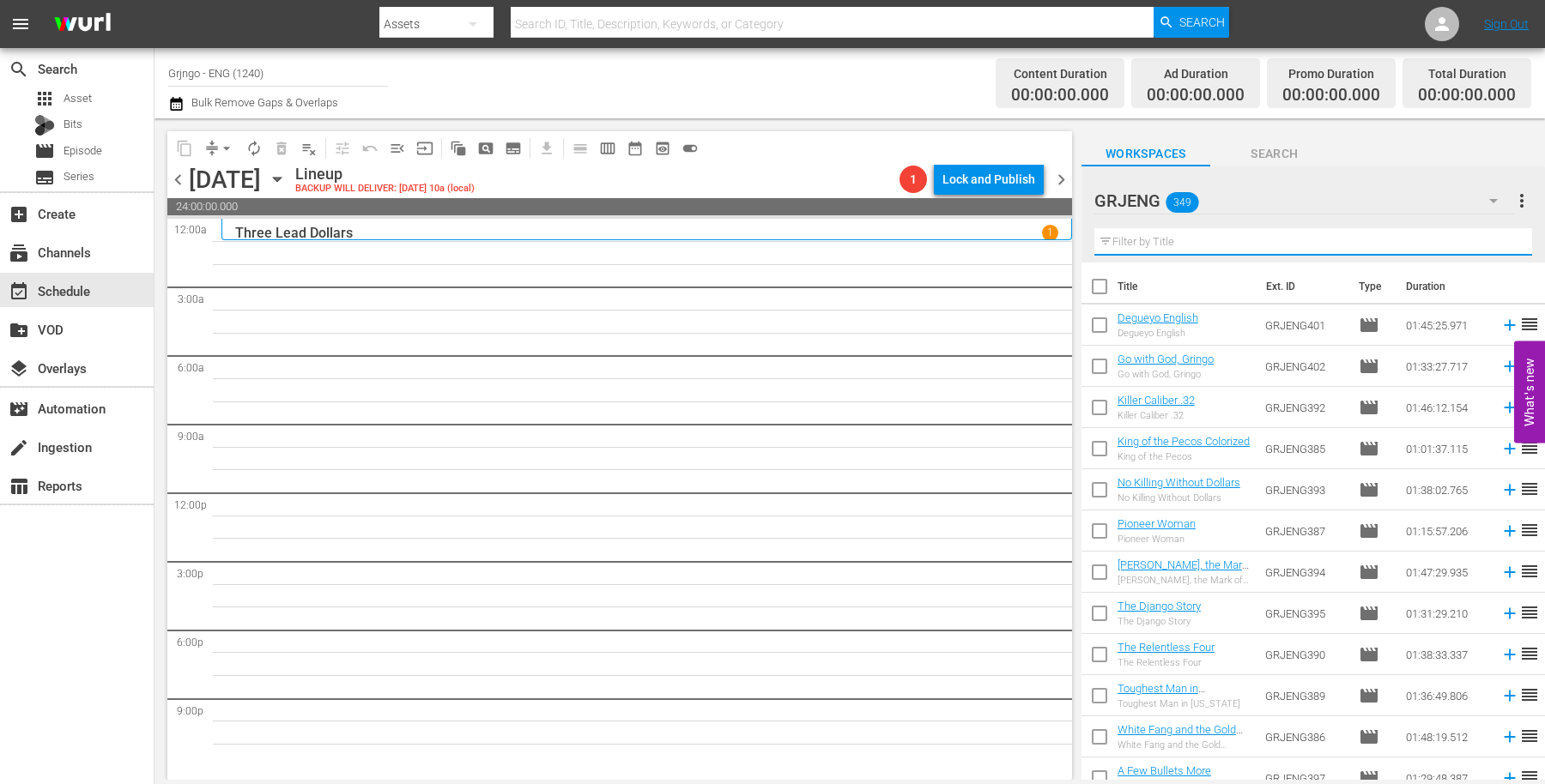
paste input "The Bushwhackers"
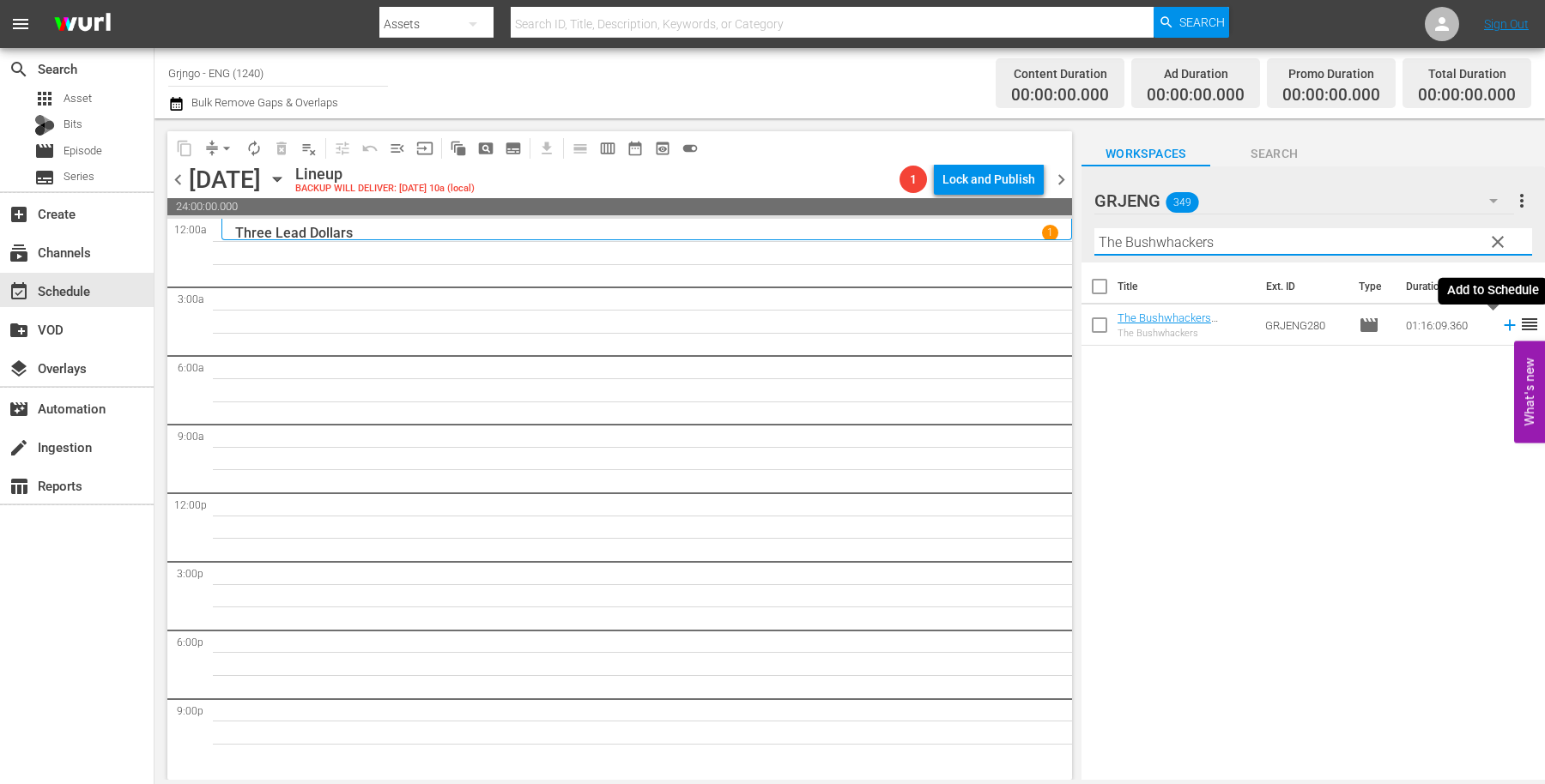
type input "The Bushwhackers"
click at [1500, 326] on icon at bounding box center [1509, 325] width 18 height 18
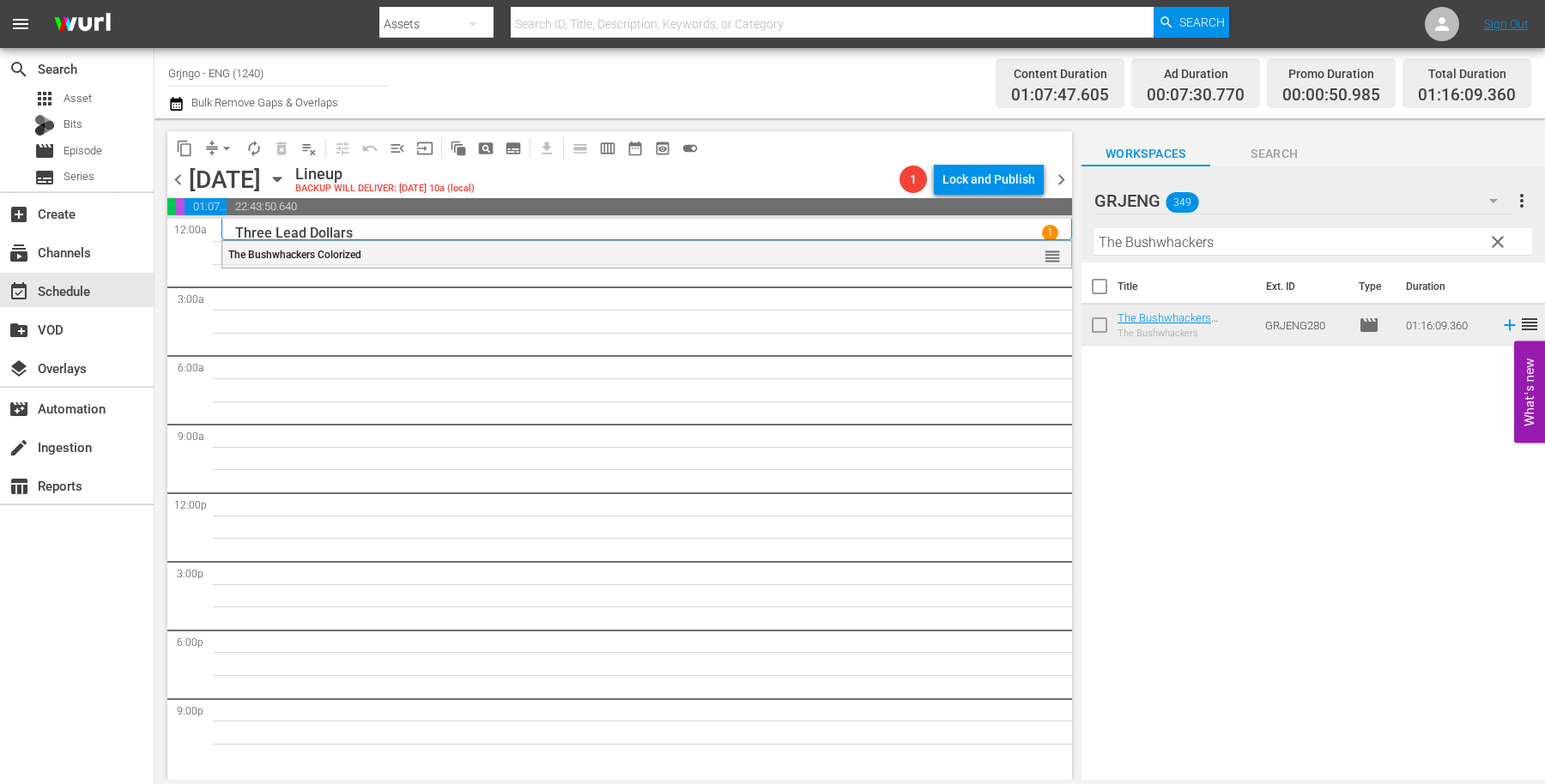
click at [1498, 245] on span "clear" at bounding box center [1498, 241] width 20 height 20
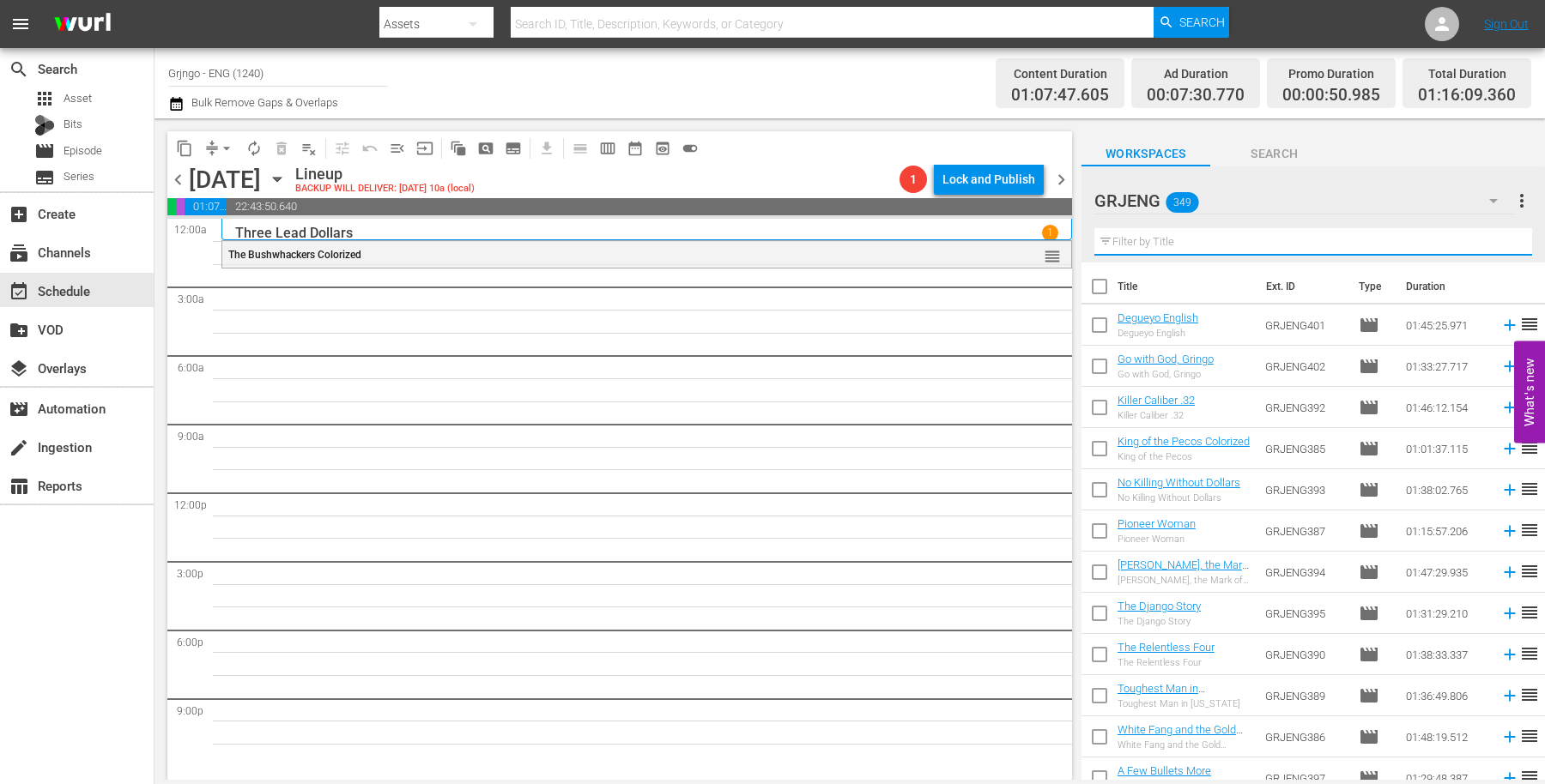
paste input "Four Gunmen of the Holy Trinity"
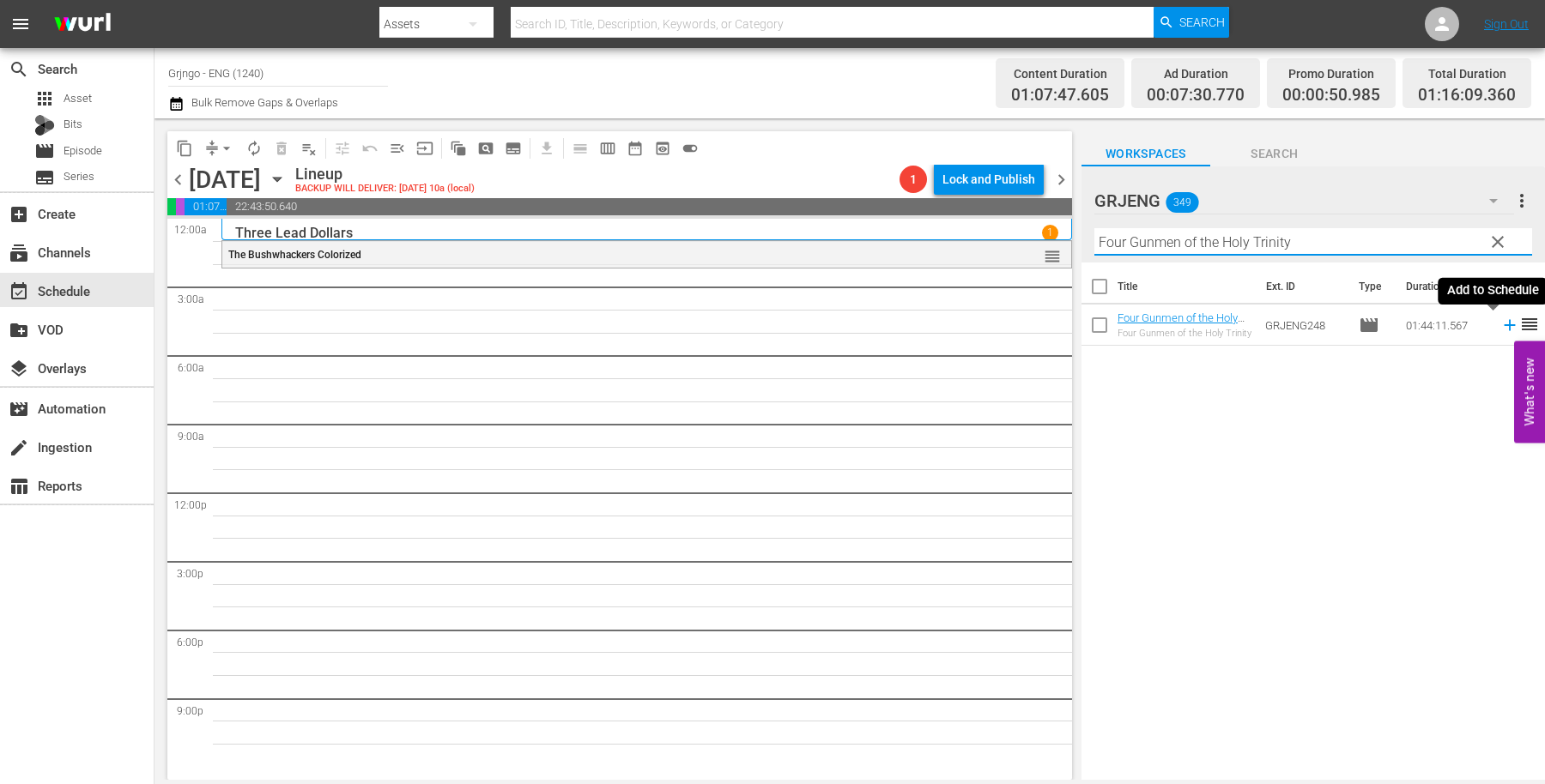
type input "Four Gunmen of the Holy Trinity"
click at [1504, 325] on icon at bounding box center [1509, 326] width 11 height 11
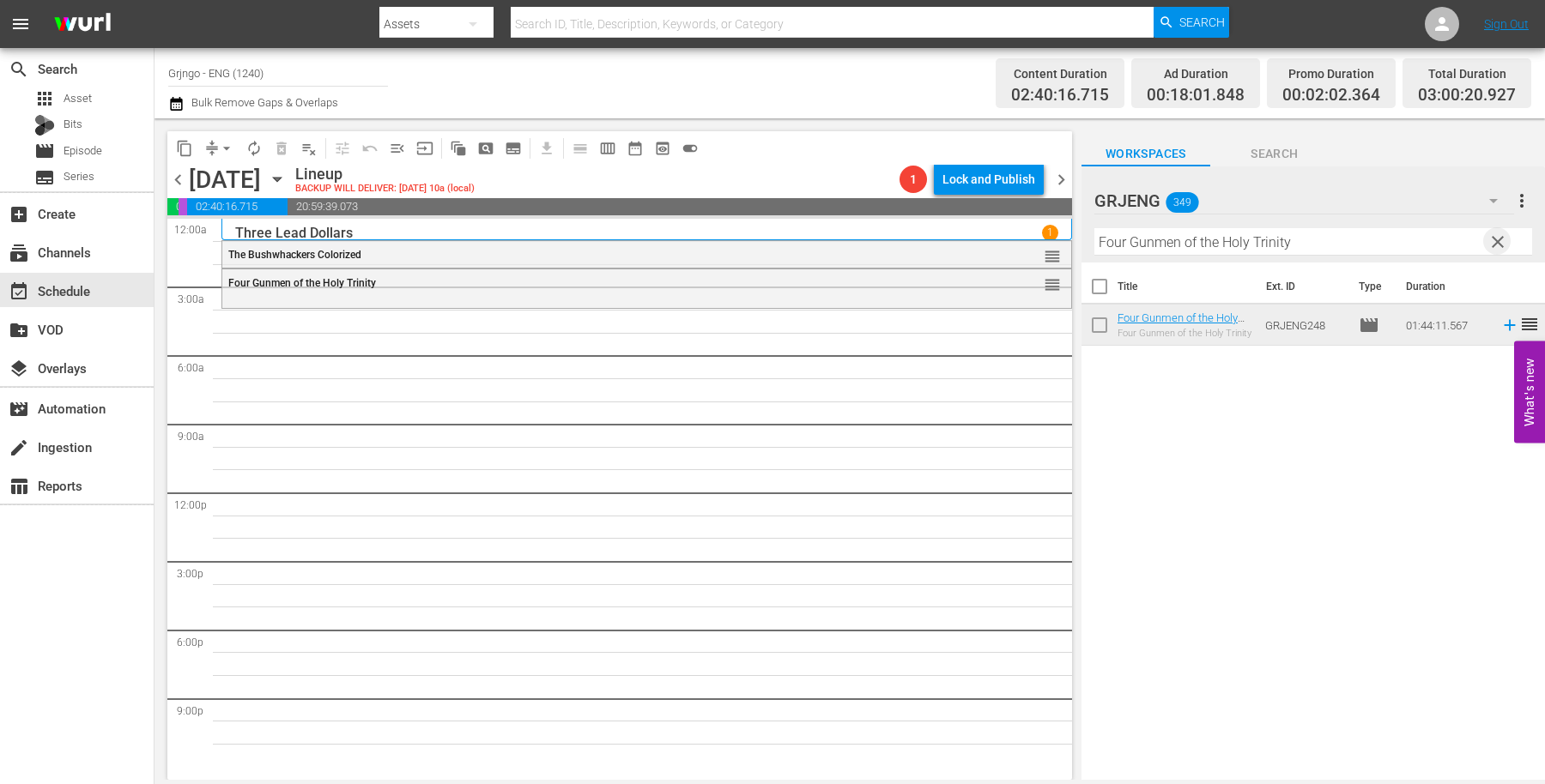
click at [1493, 238] on span "clear" at bounding box center [1498, 241] width 20 height 20
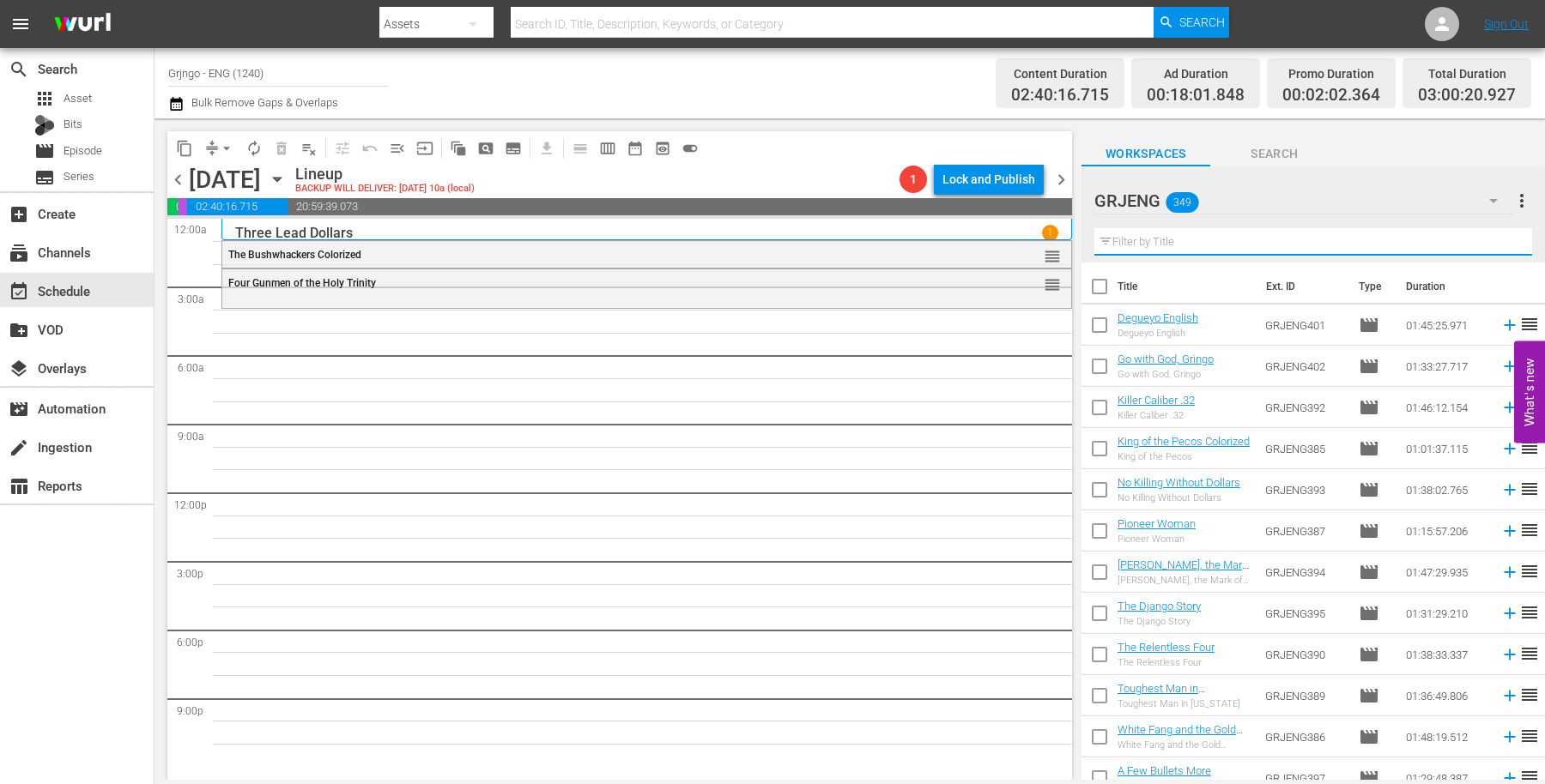
paste input "Western Kid"
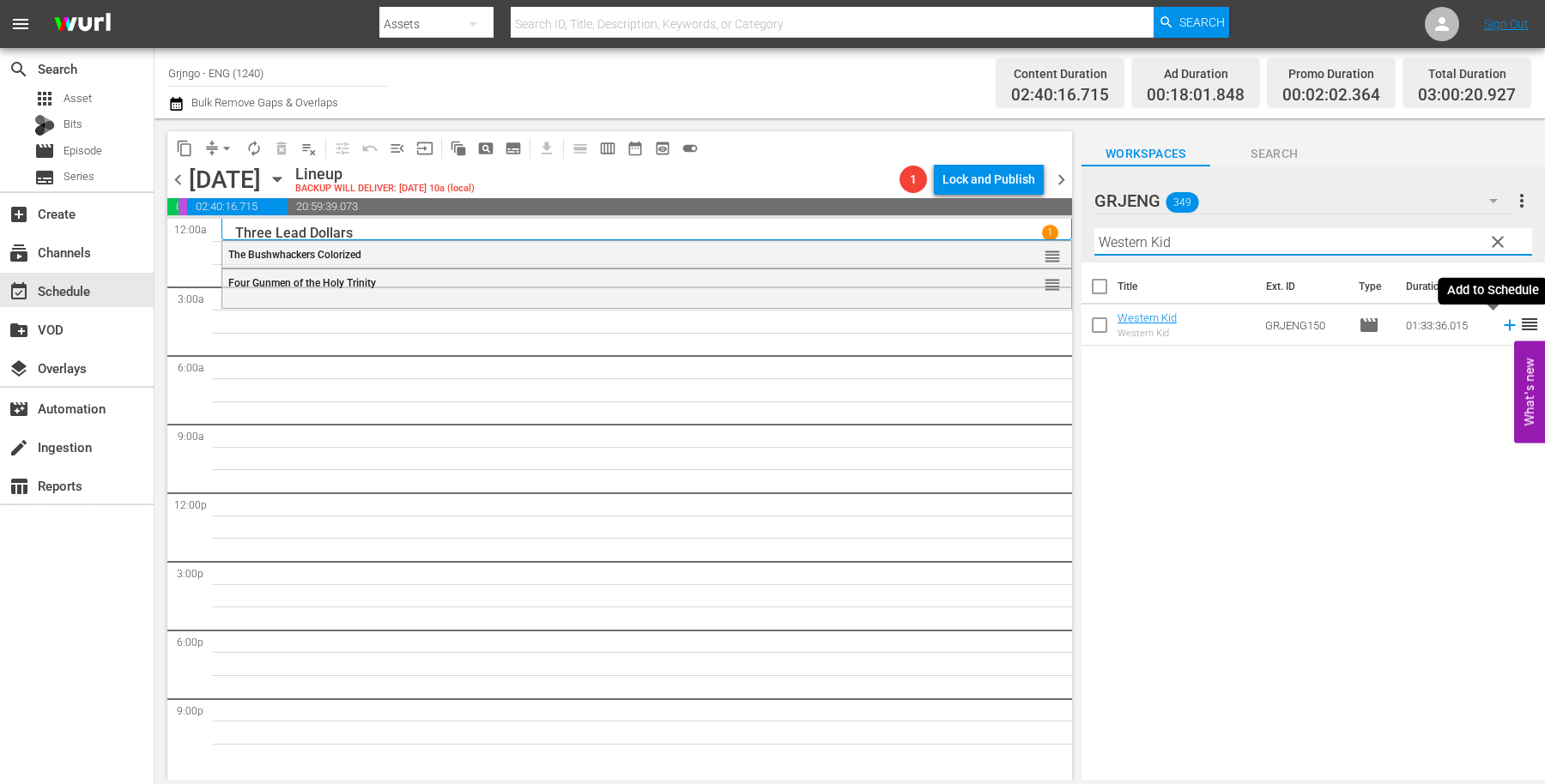
type input "Western Kid"
click at [1504, 326] on icon at bounding box center [1509, 326] width 11 height 11
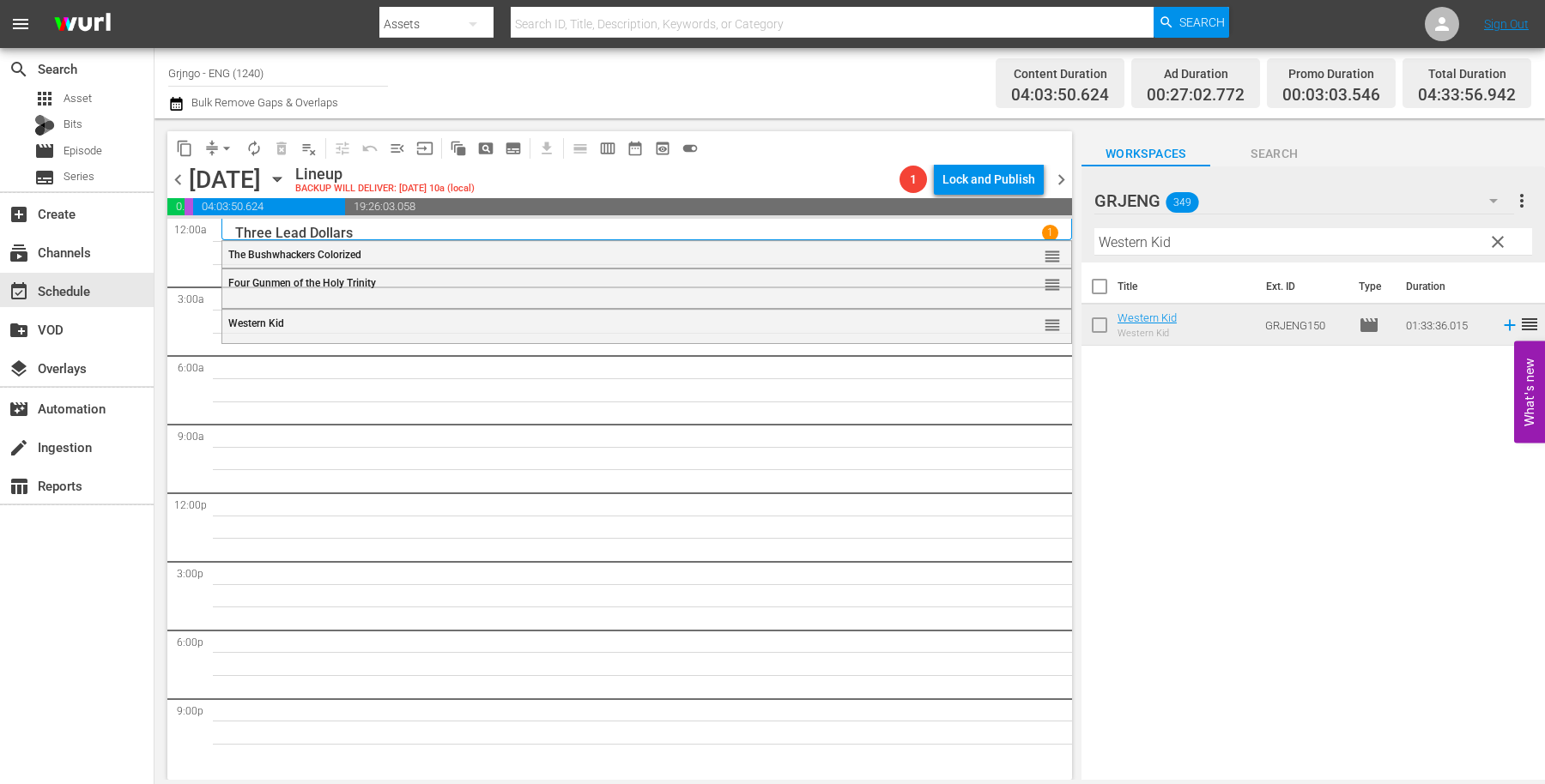
click at [1493, 243] on span "clear" at bounding box center [1498, 241] width 20 height 20
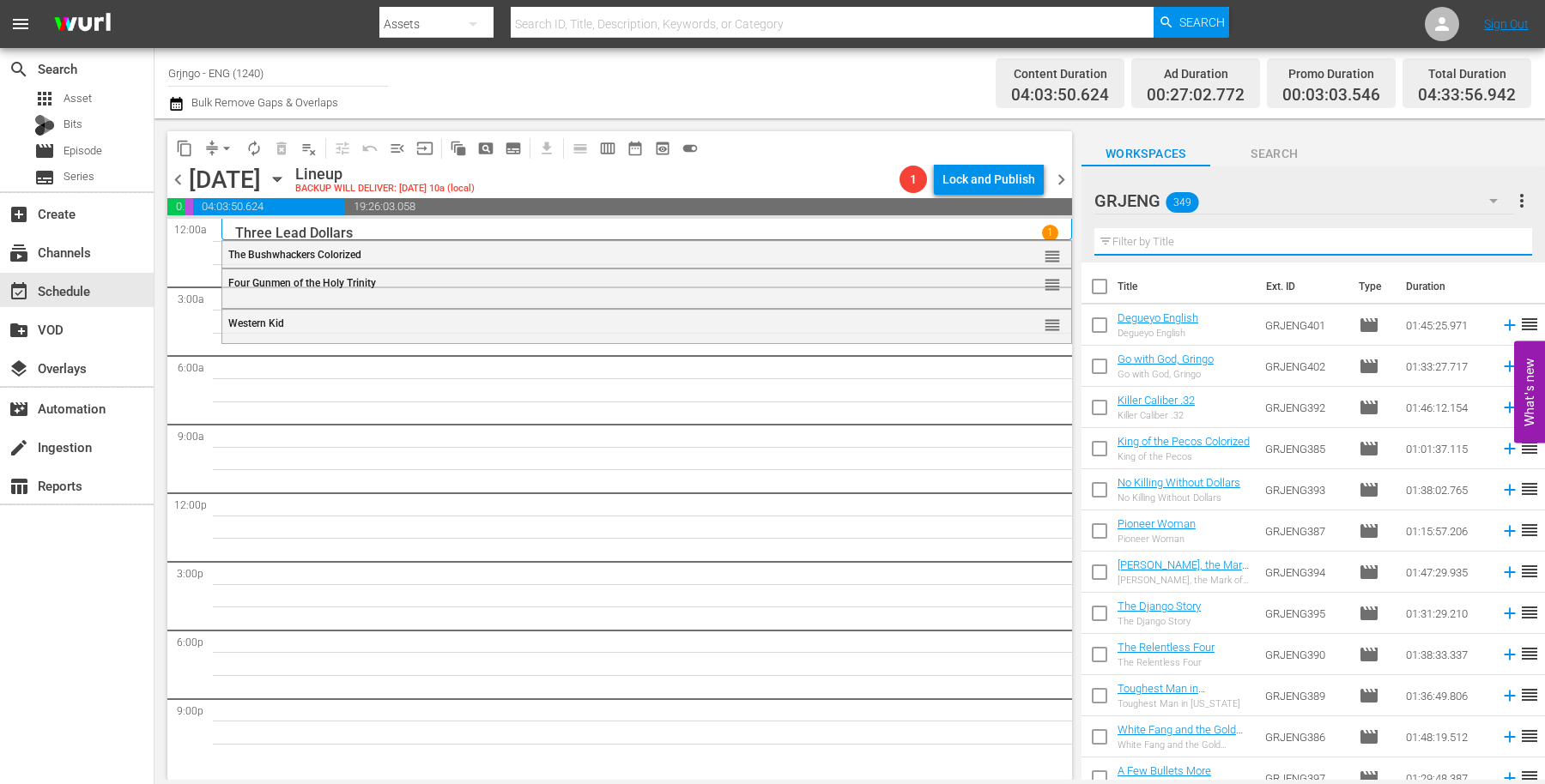
click at [1188, 234] on input "text" at bounding box center [1313, 241] width 437 height 27
paste input "Hour of Death"
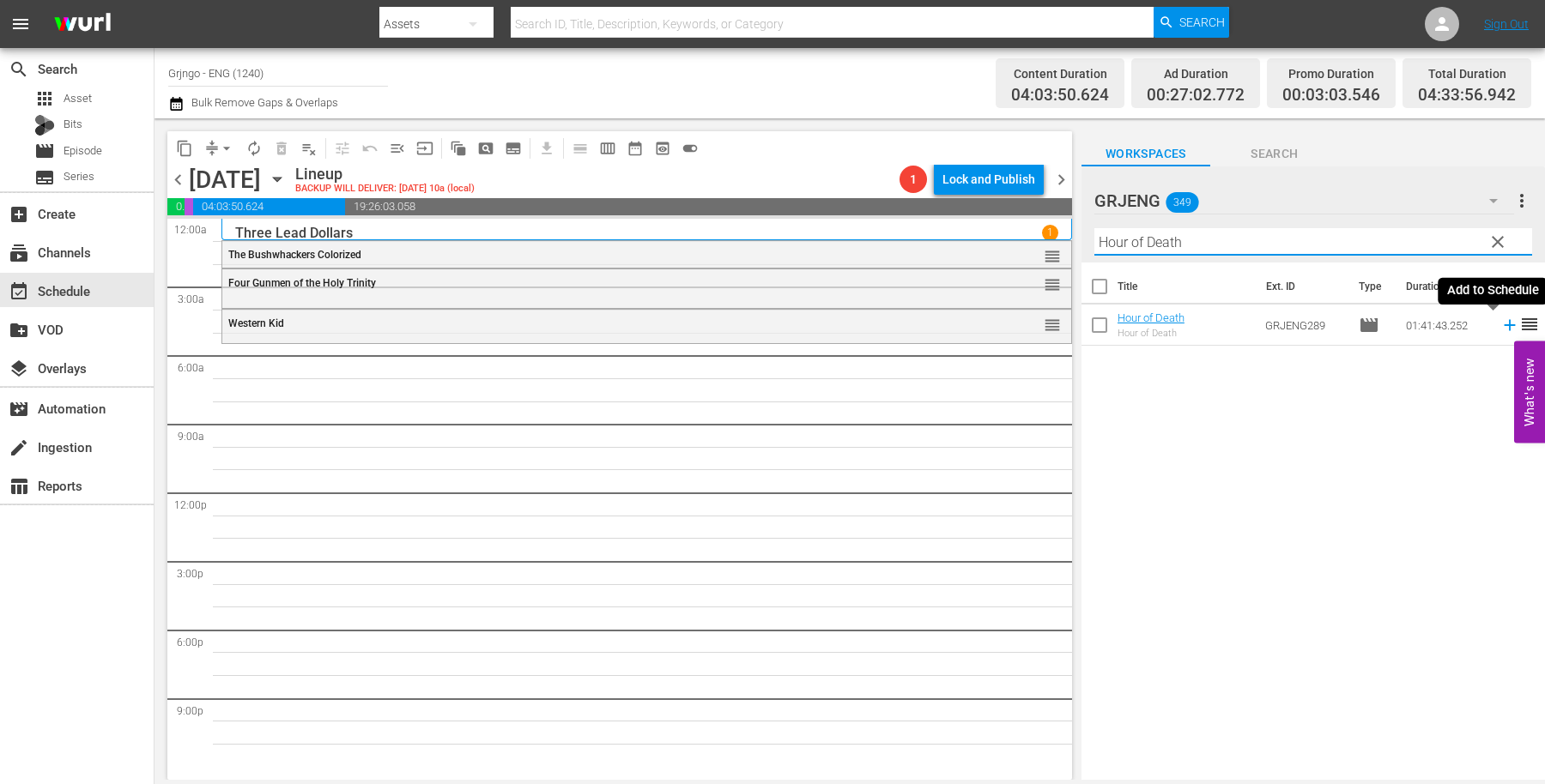
type input "Hour of Death"
click at [1504, 325] on icon at bounding box center [1509, 326] width 11 height 11
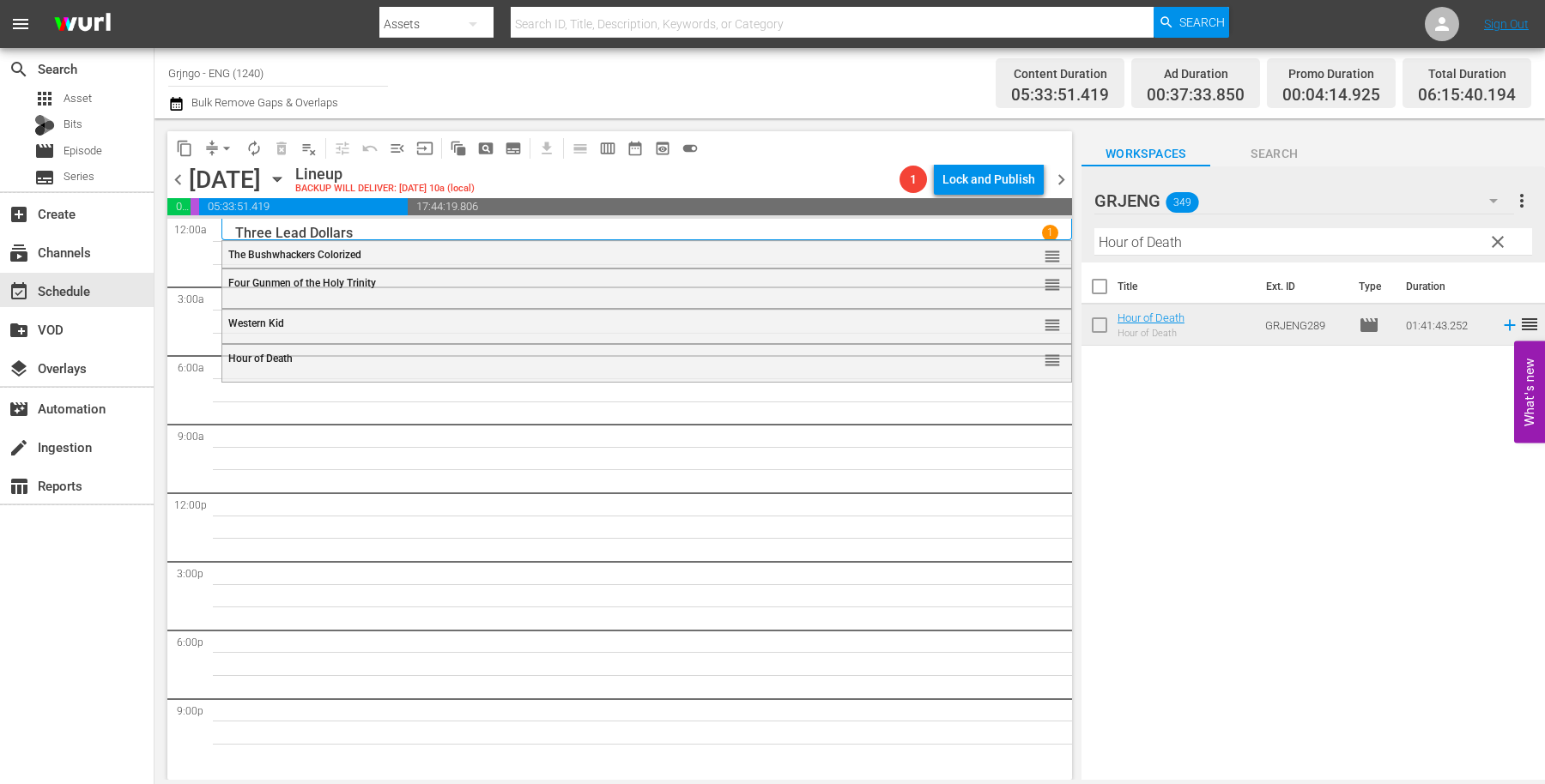
click at [1498, 236] on span "clear" at bounding box center [1498, 241] width 20 height 20
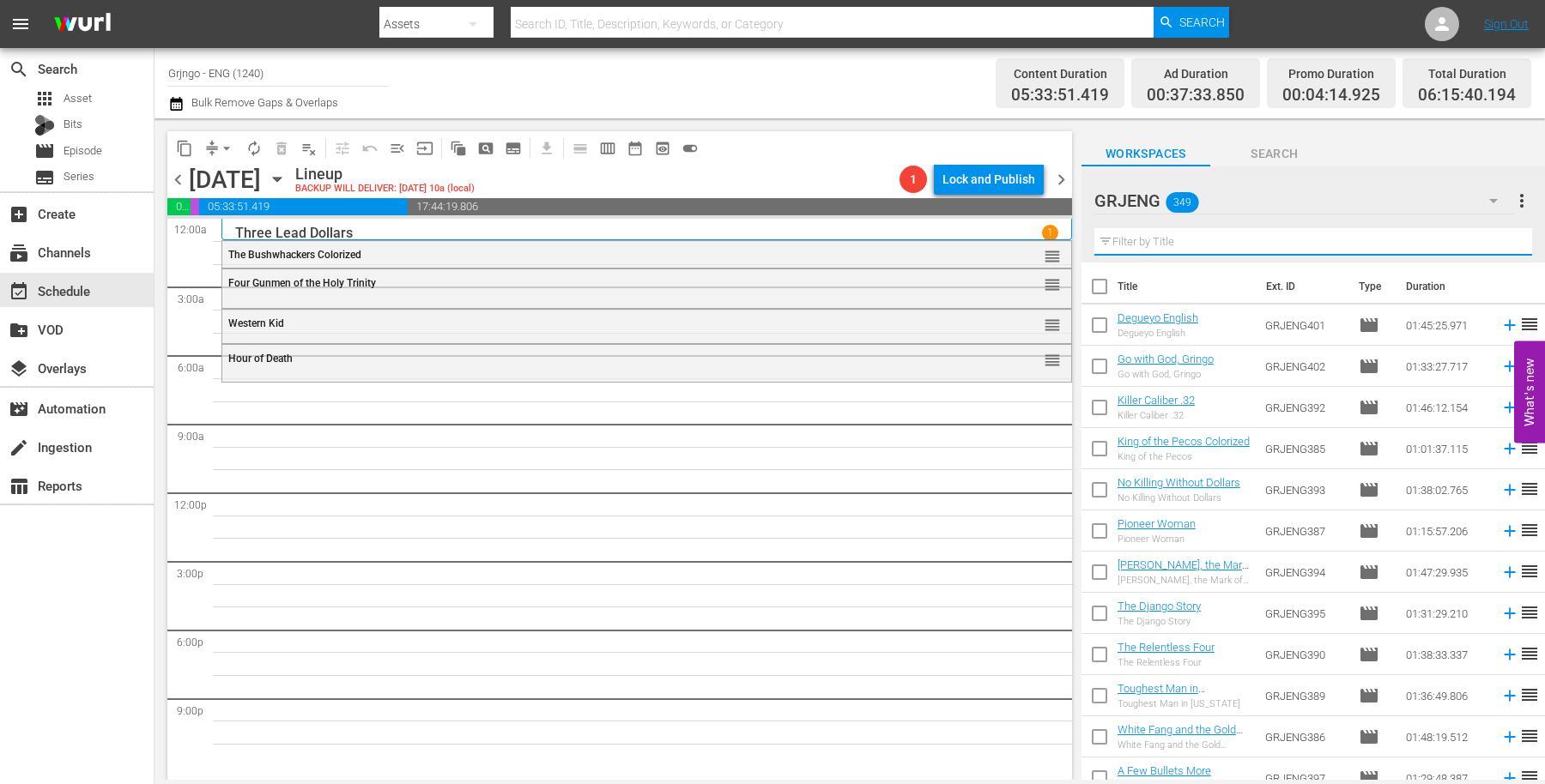
paste input "Bastard, Go and Kill"
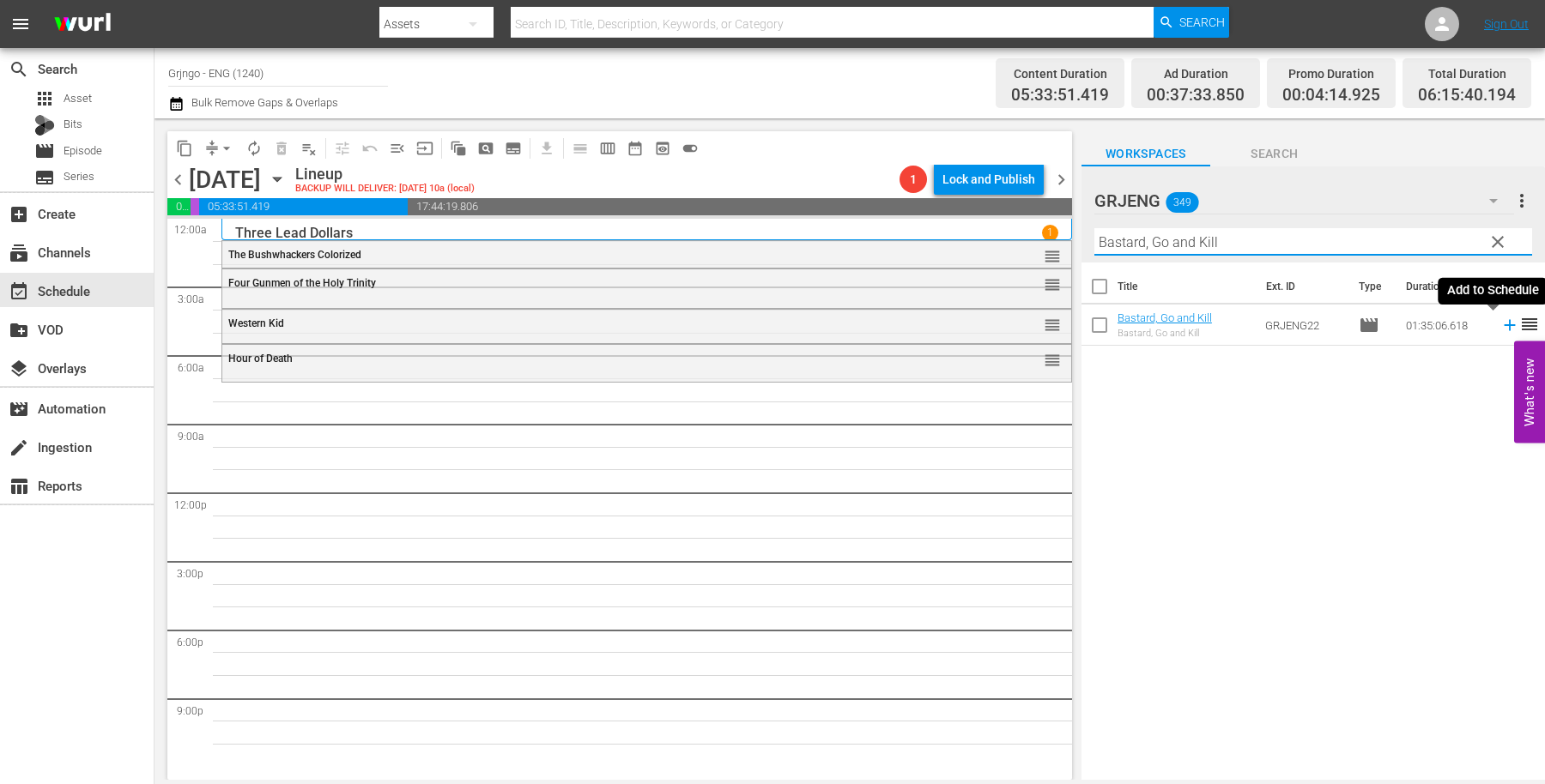
type input "Bastard, Go and Kill"
click at [1500, 326] on icon at bounding box center [1509, 325] width 18 height 18
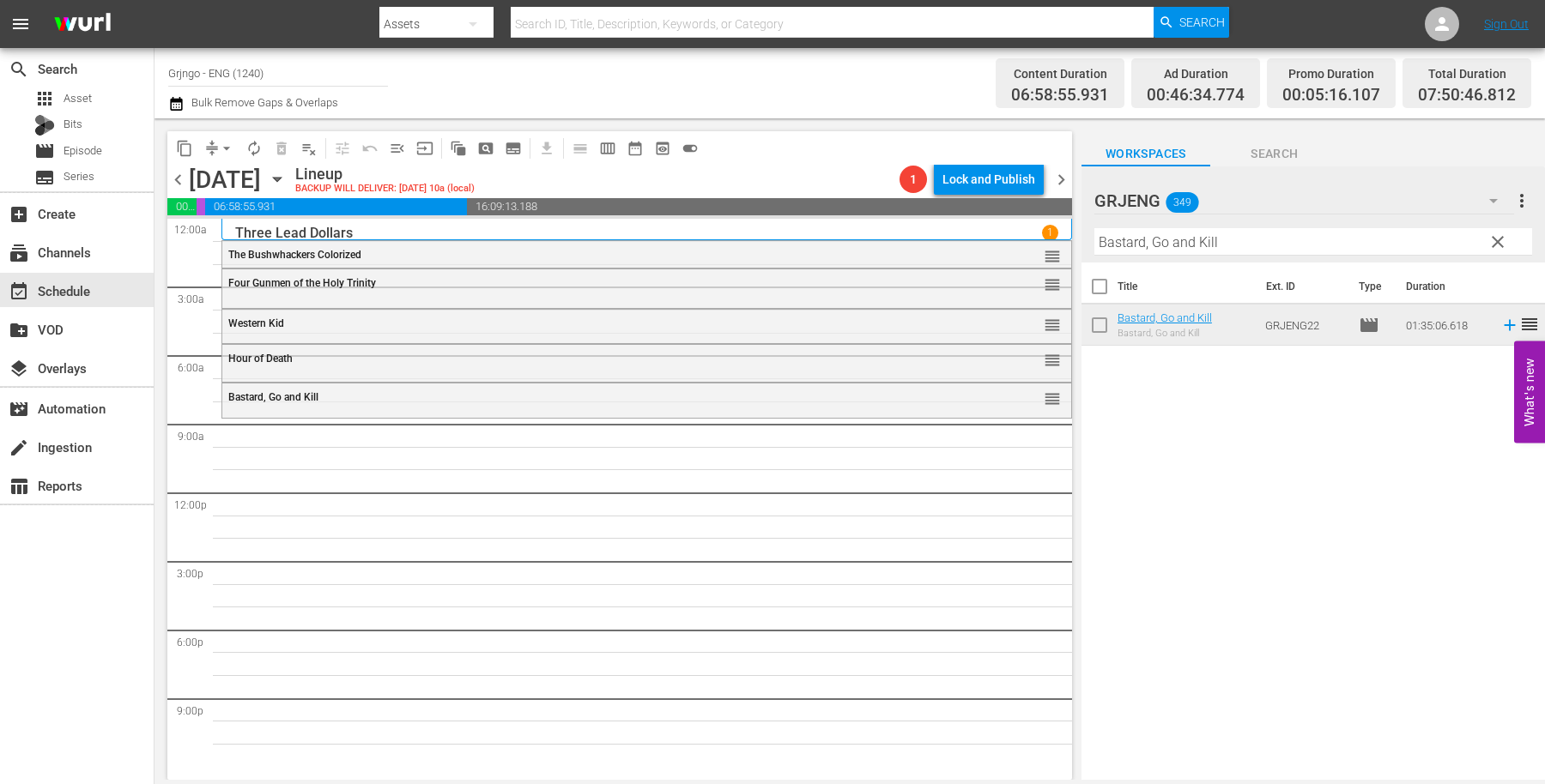
click at [1494, 241] on span "clear" at bounding box center [1498, 241] width 20 height 20
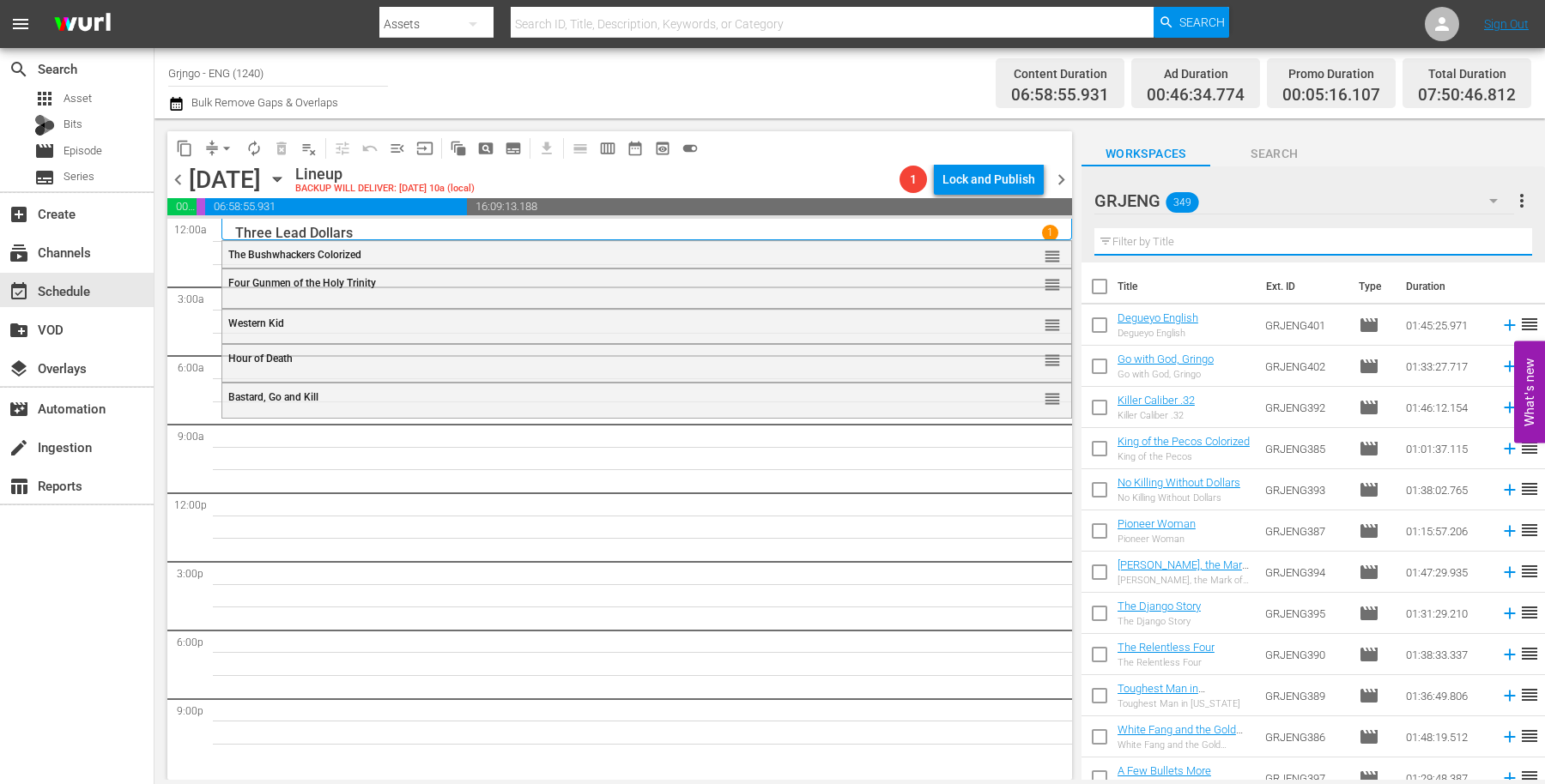
paste input "Savage Land"
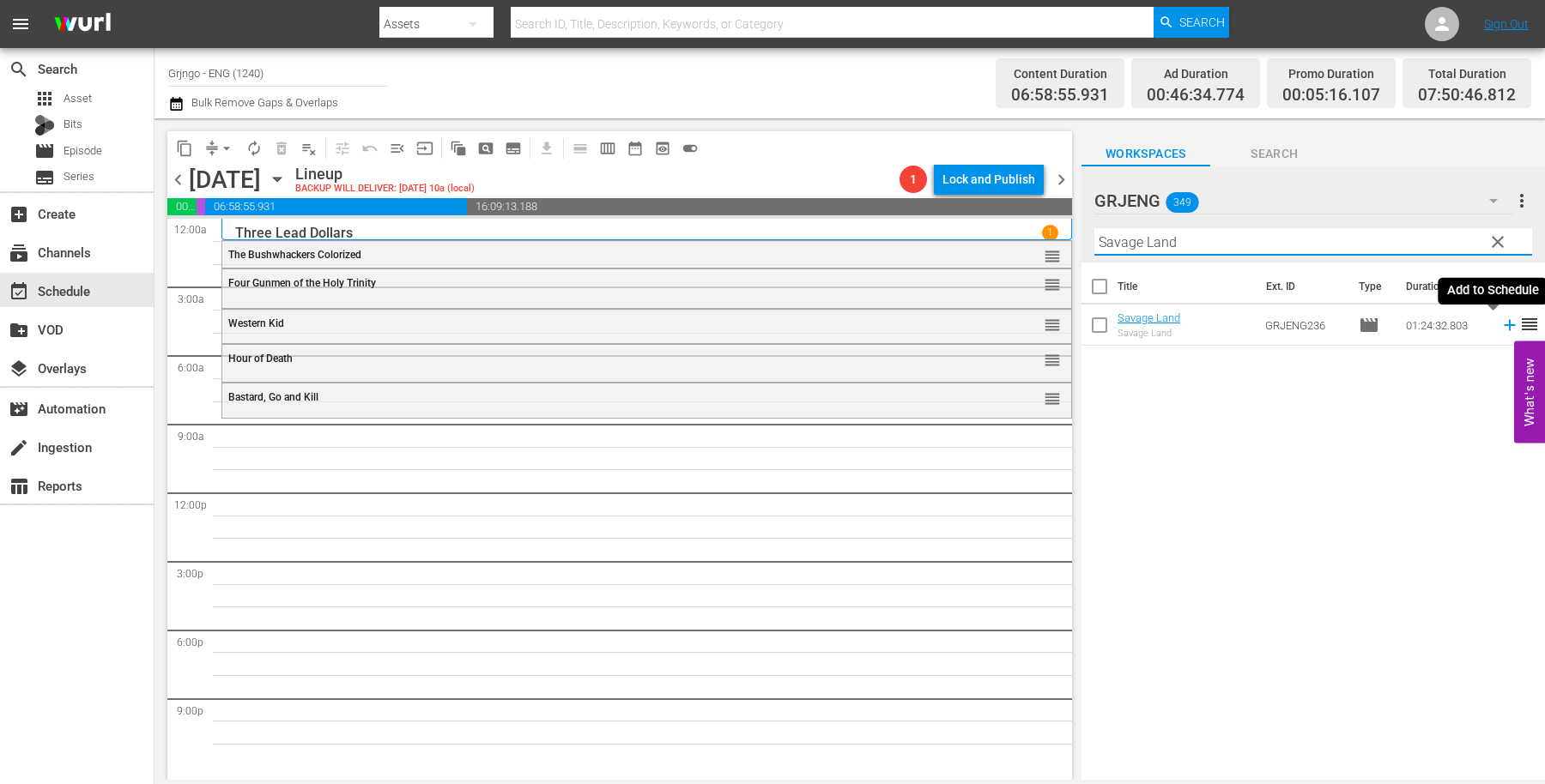
type input "Savage Land"
click at [1504, 324] on icon at bounding box center [1509, 326] width 11 height 11
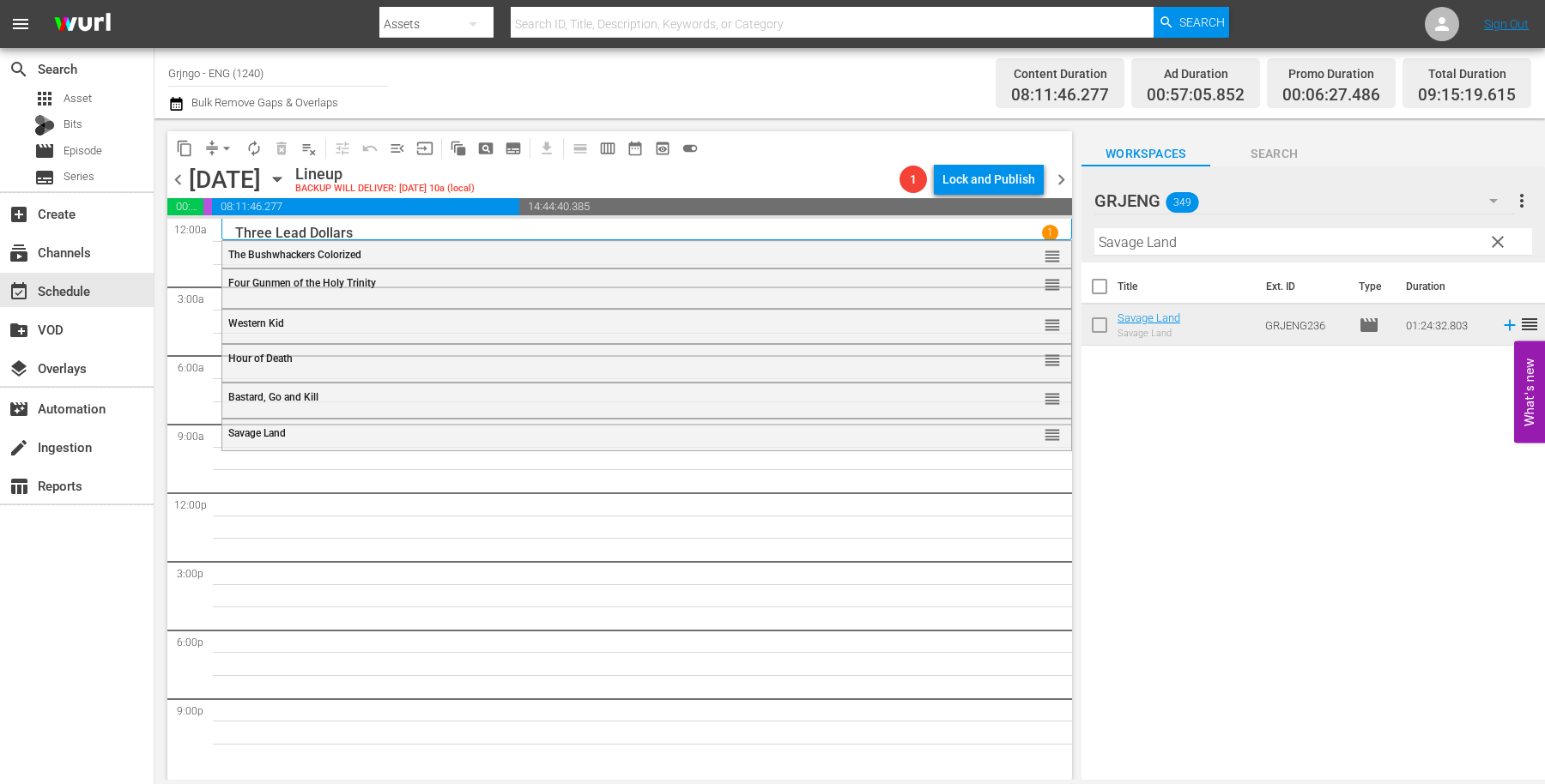
click at [1498, 241] on span "clear" at bounding box center [1498, 241] width 20 height 20
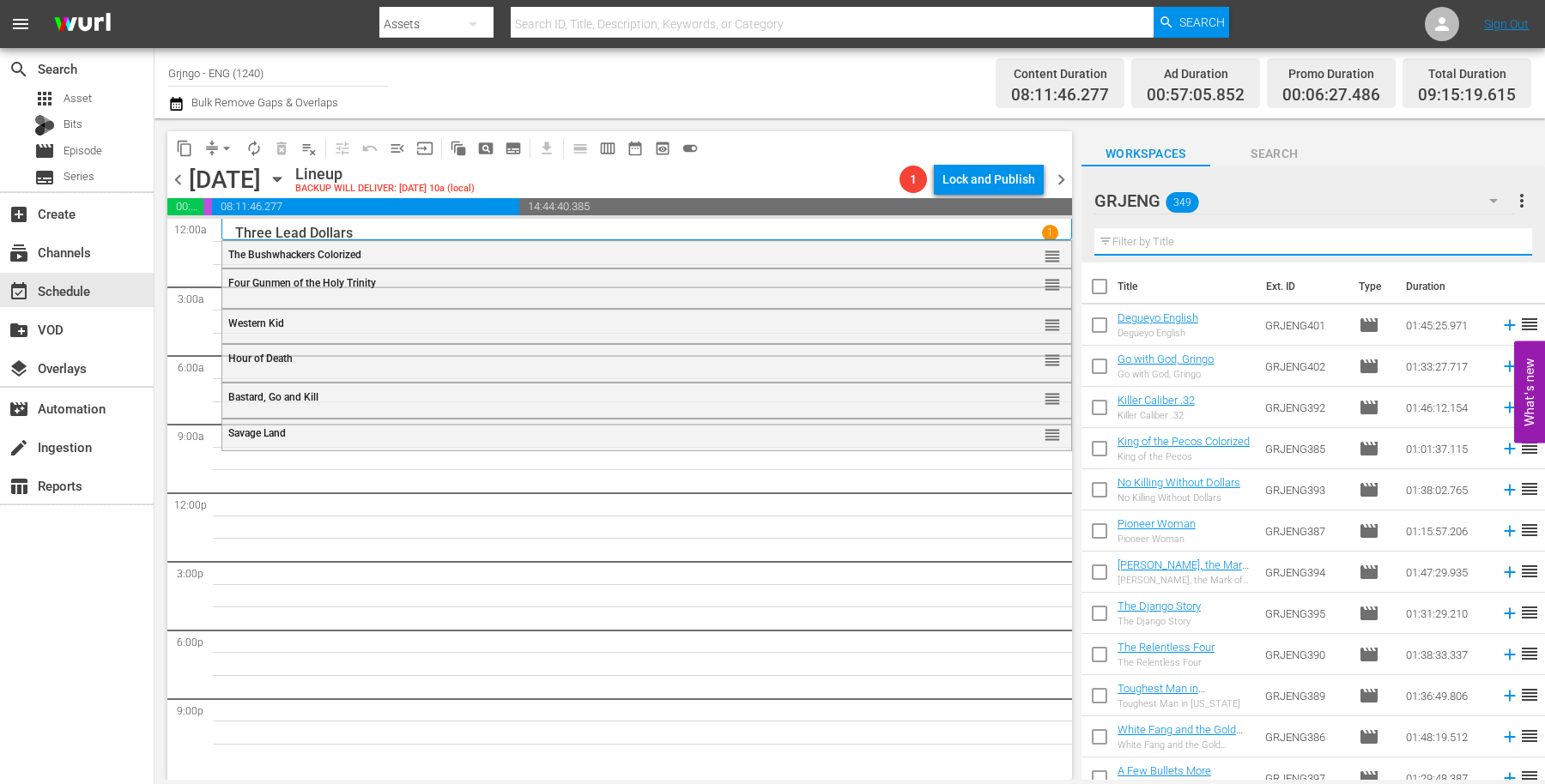
paste input "Day of the Outlaw"
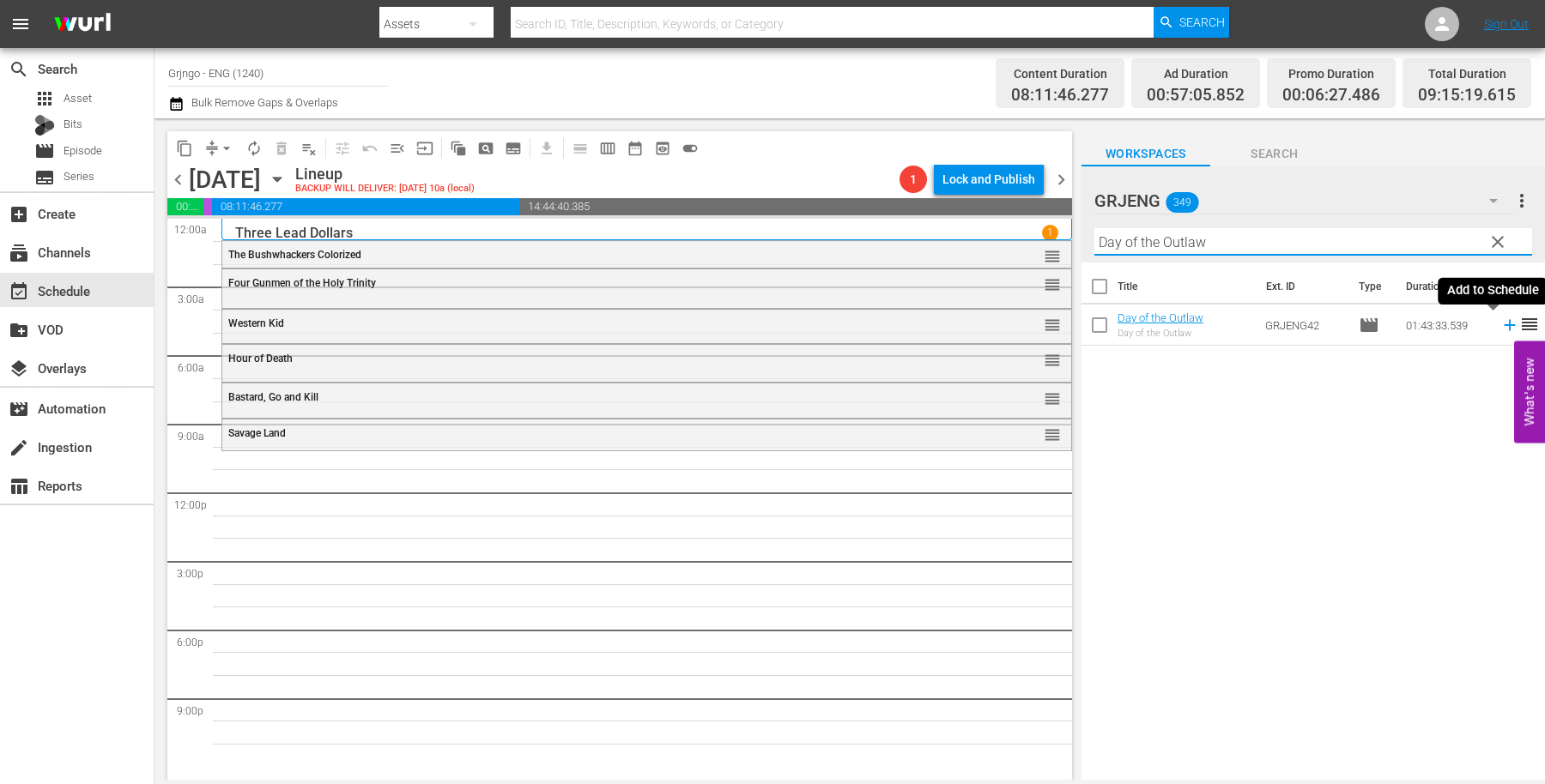
type input "Day of the Outlaw"
click at [1500, 324] on icon at bounding box center [1509, 325] width 18 height 18
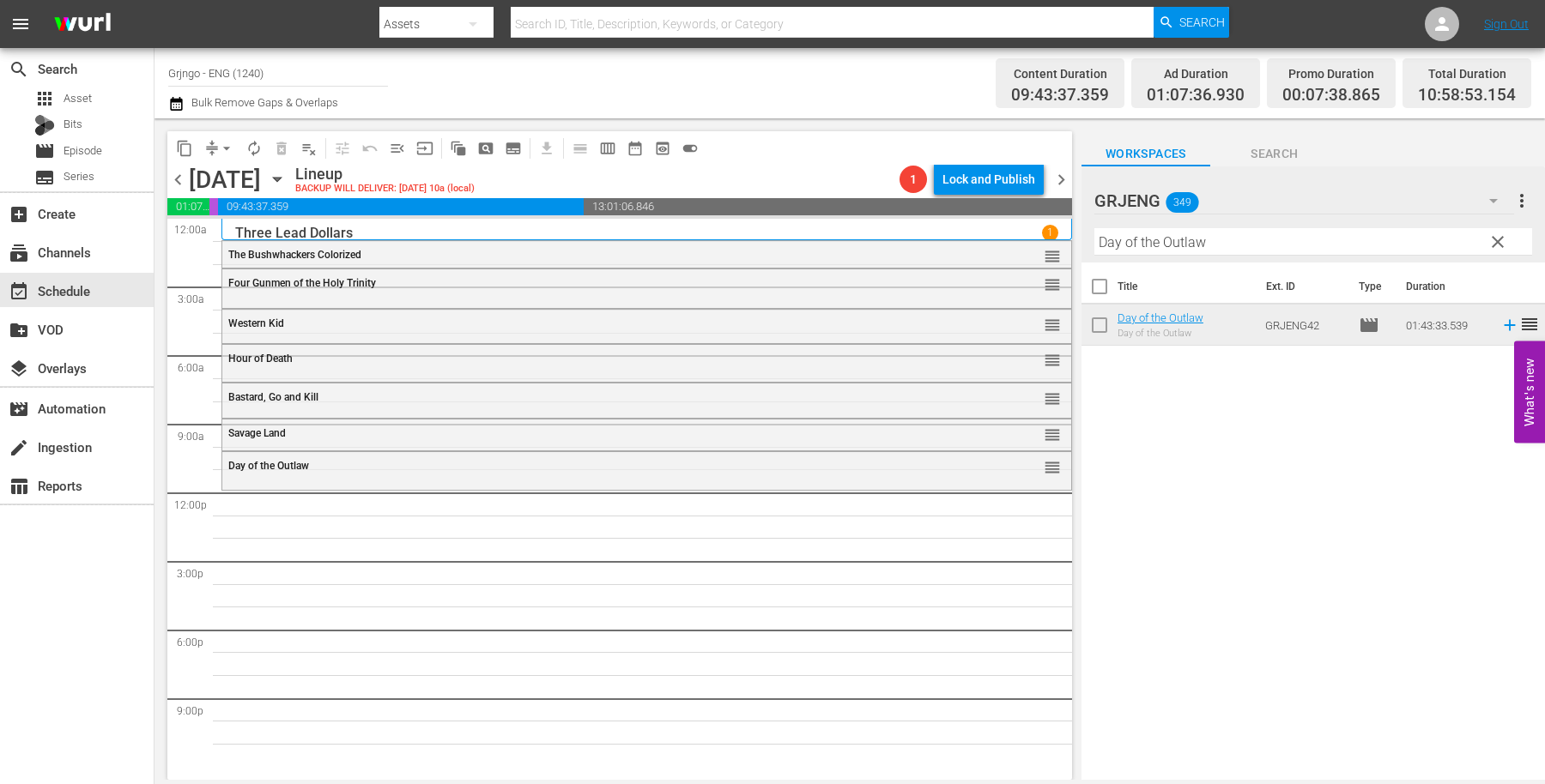
click at [1498, 242] on span "clear" at bounding box center [1498, 241] width 20 height 20
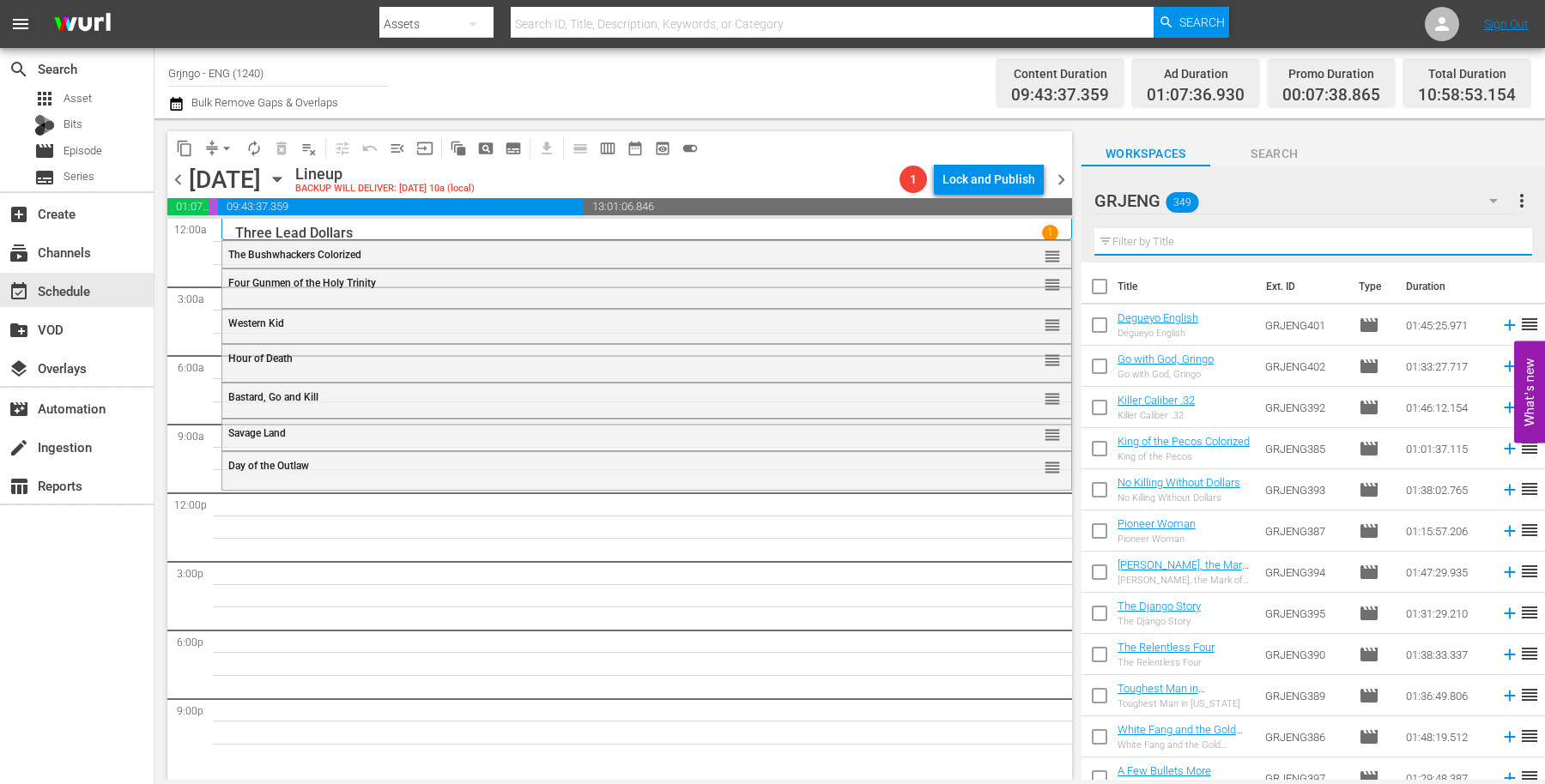
paste input "[DEMOGRAPHIC_DATA] Made Them... I Kill Them"
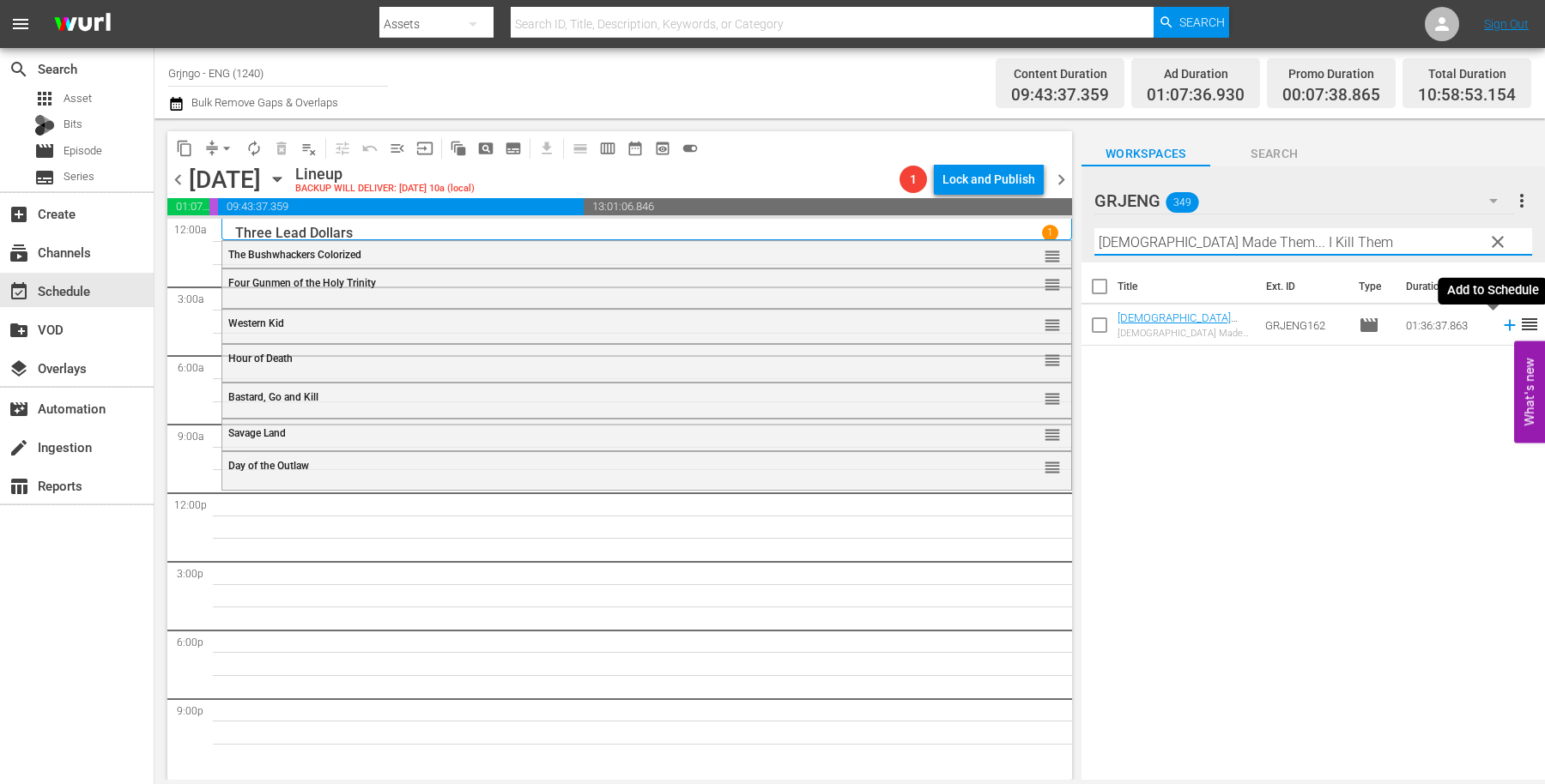
type input "[DEMOGRAPHIC_DATA] Made Them... I Kill Them"
click at [1500, 321] on icon at bounding box center [1509, 325] width 18 height 18
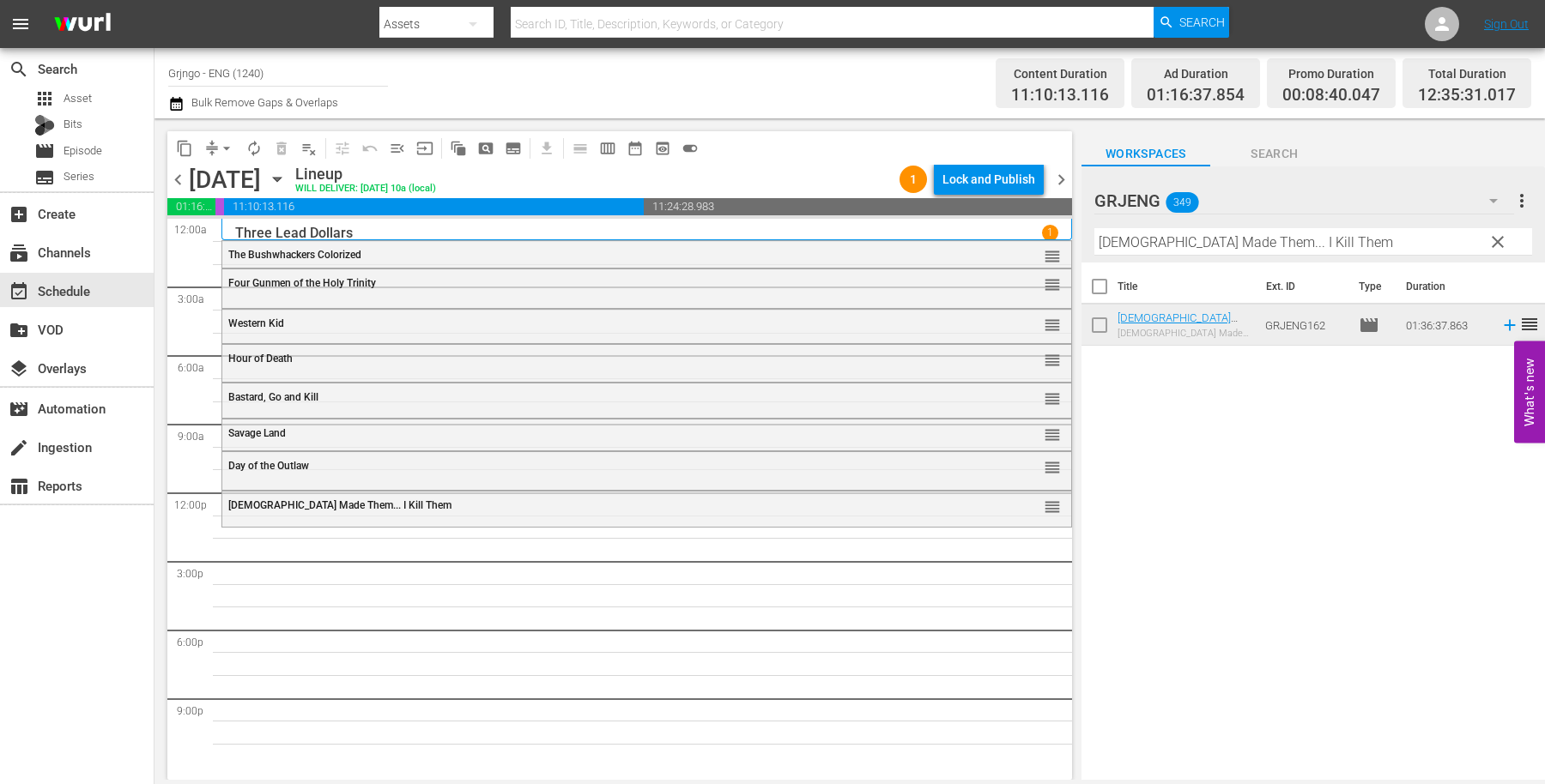
click at [1502, 241] on span "clear" at bounding box center [1498, 241] width 20 height 20
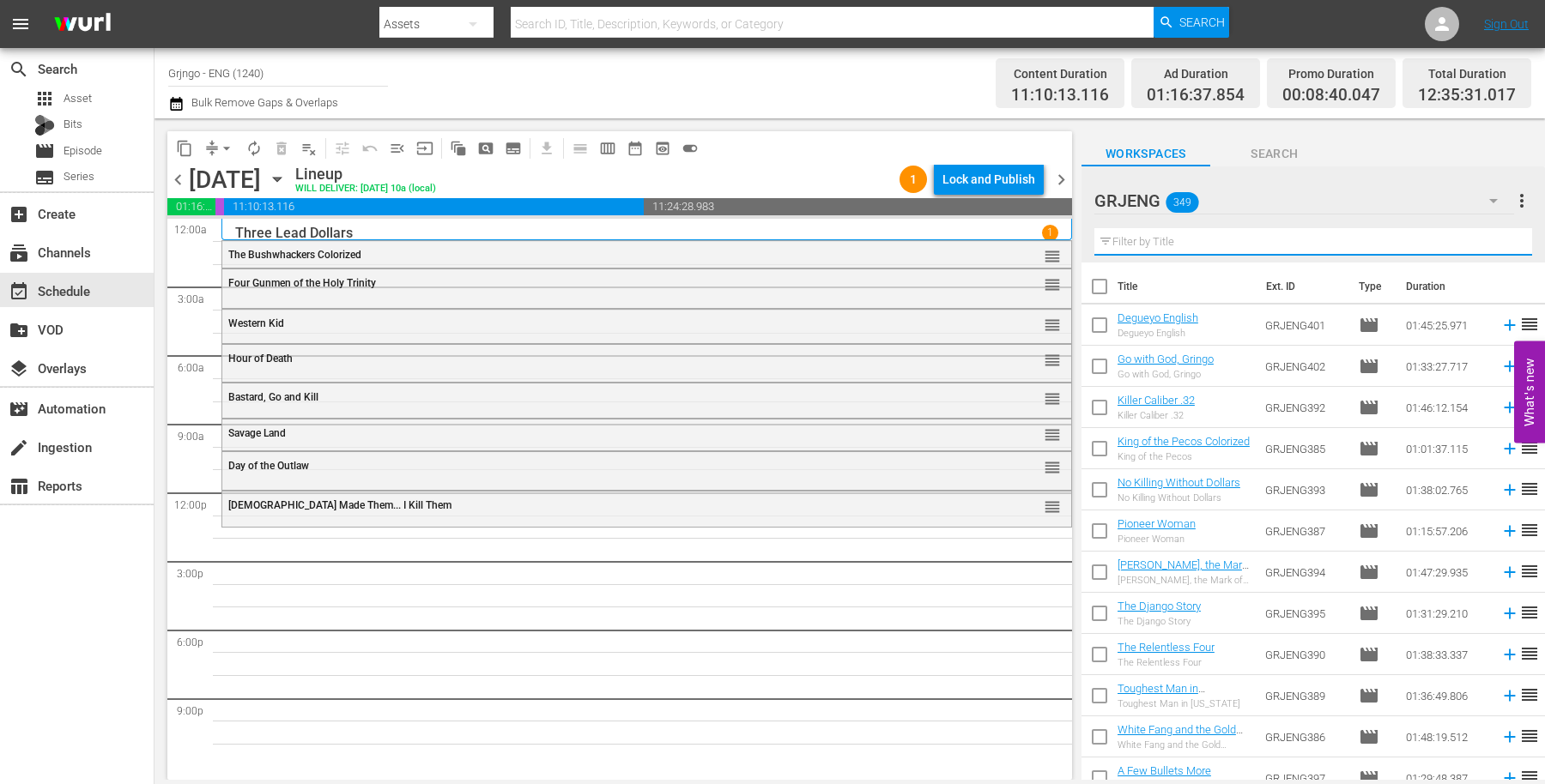
paste input "Bonanza Compilation Episodes 31, 32, 33"
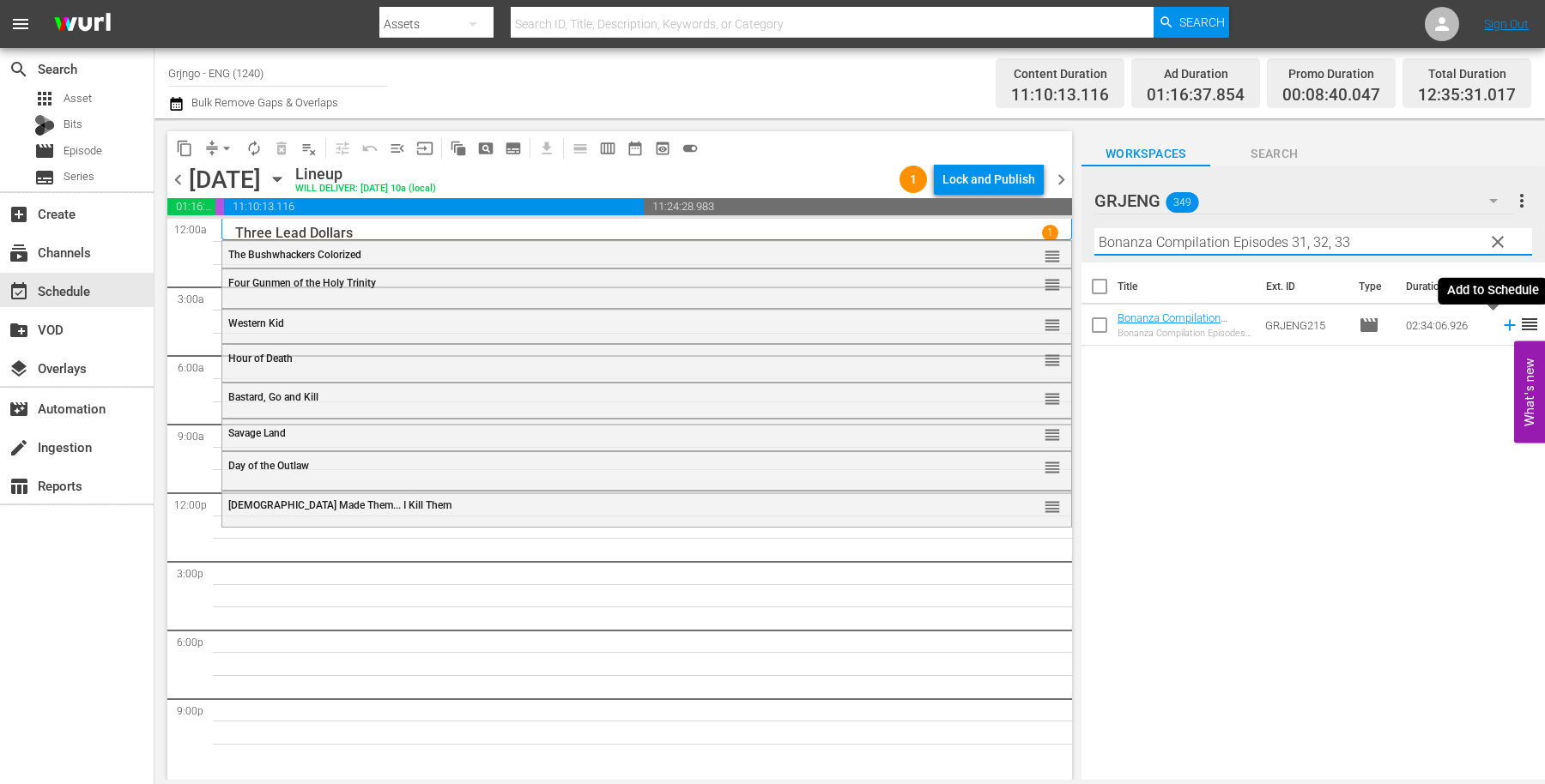
type input "Bonanza Compilation Episodes 31, 32, 33"
click at [1500, 326] on icon at bounding box center [1509, 325] width 18 height 18
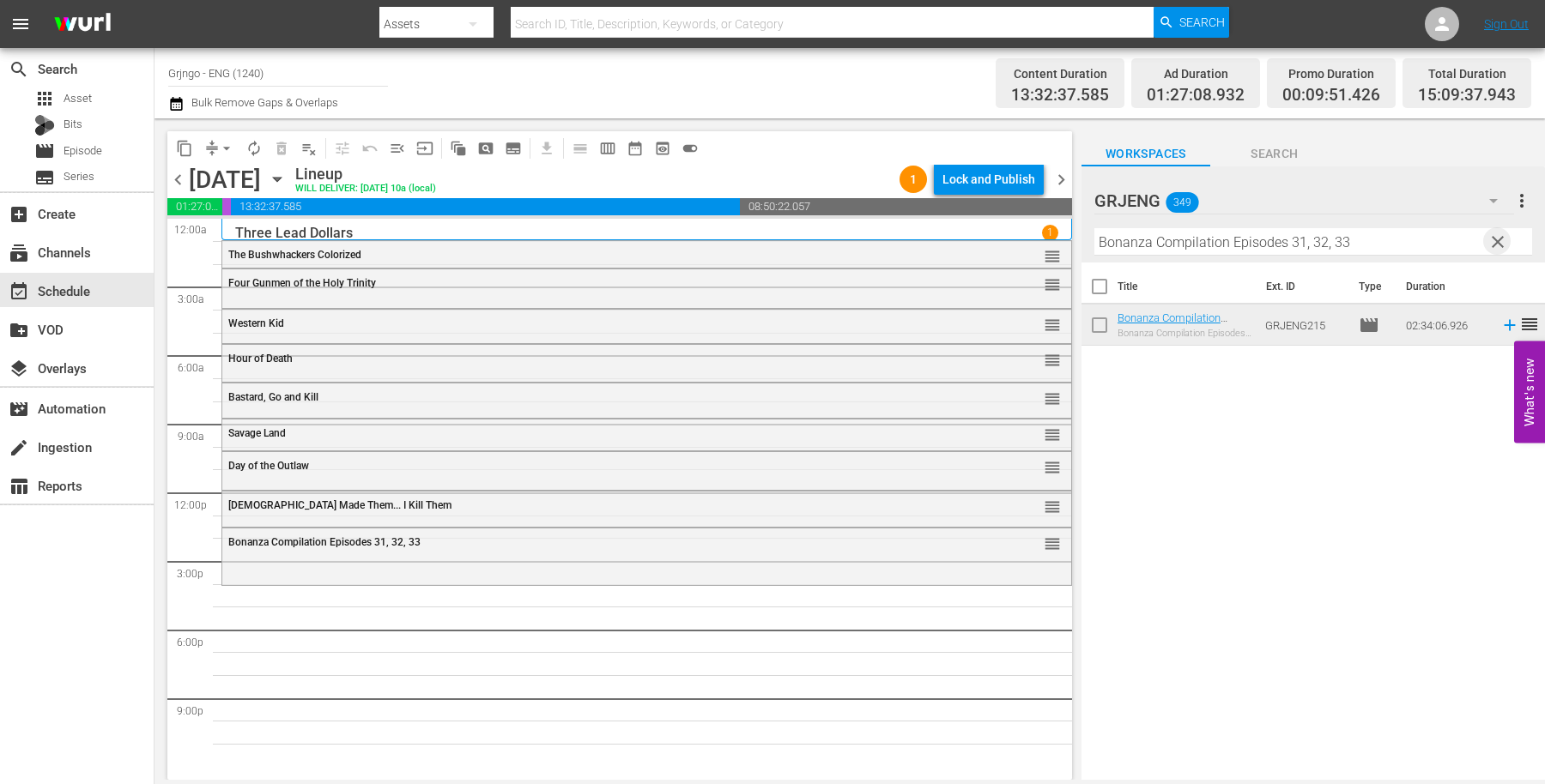
click at [1493, 240] on span "clear" at bounding box center [1498, 241] width 20 height 20
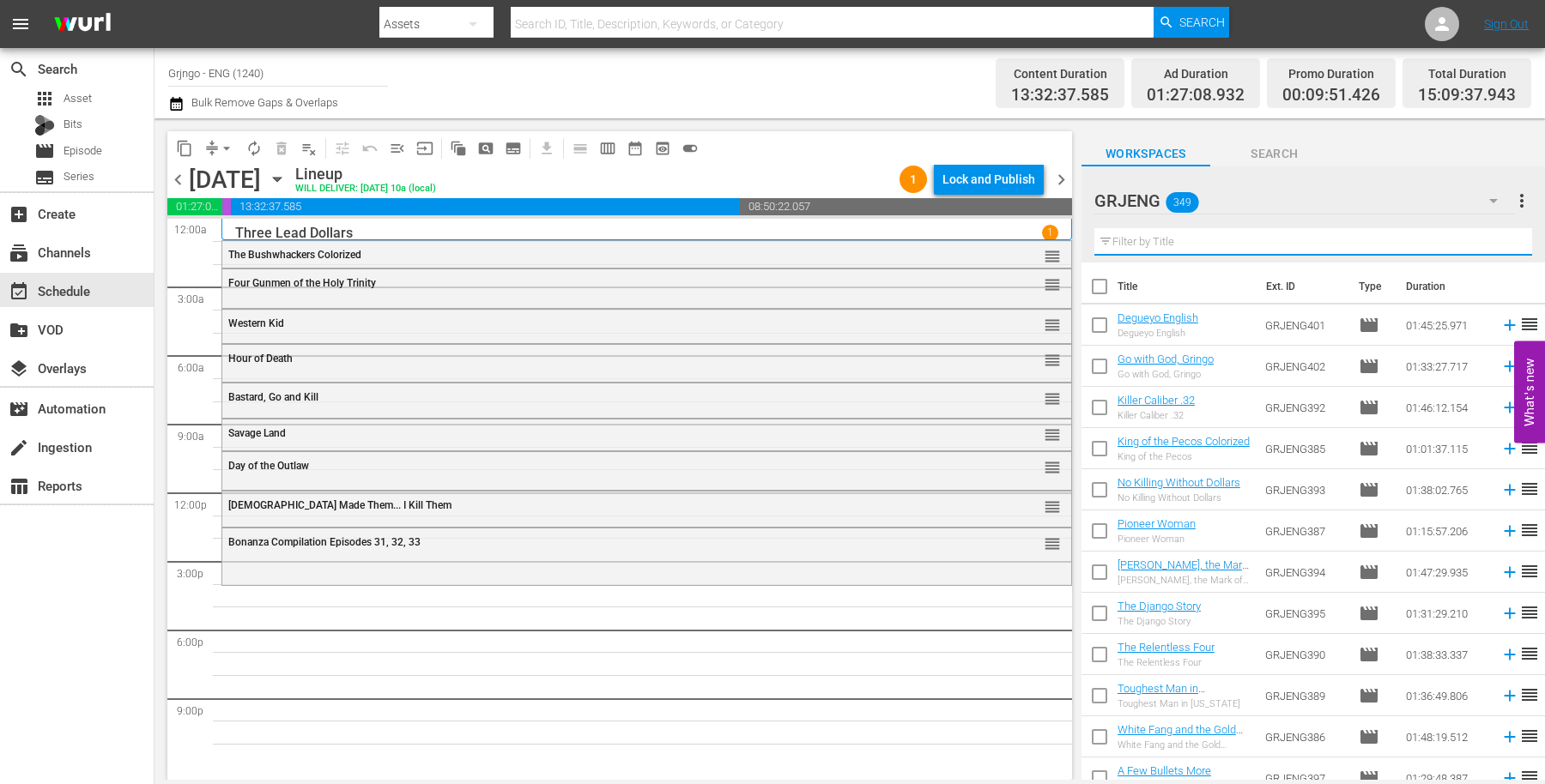
paste input "Comanche"
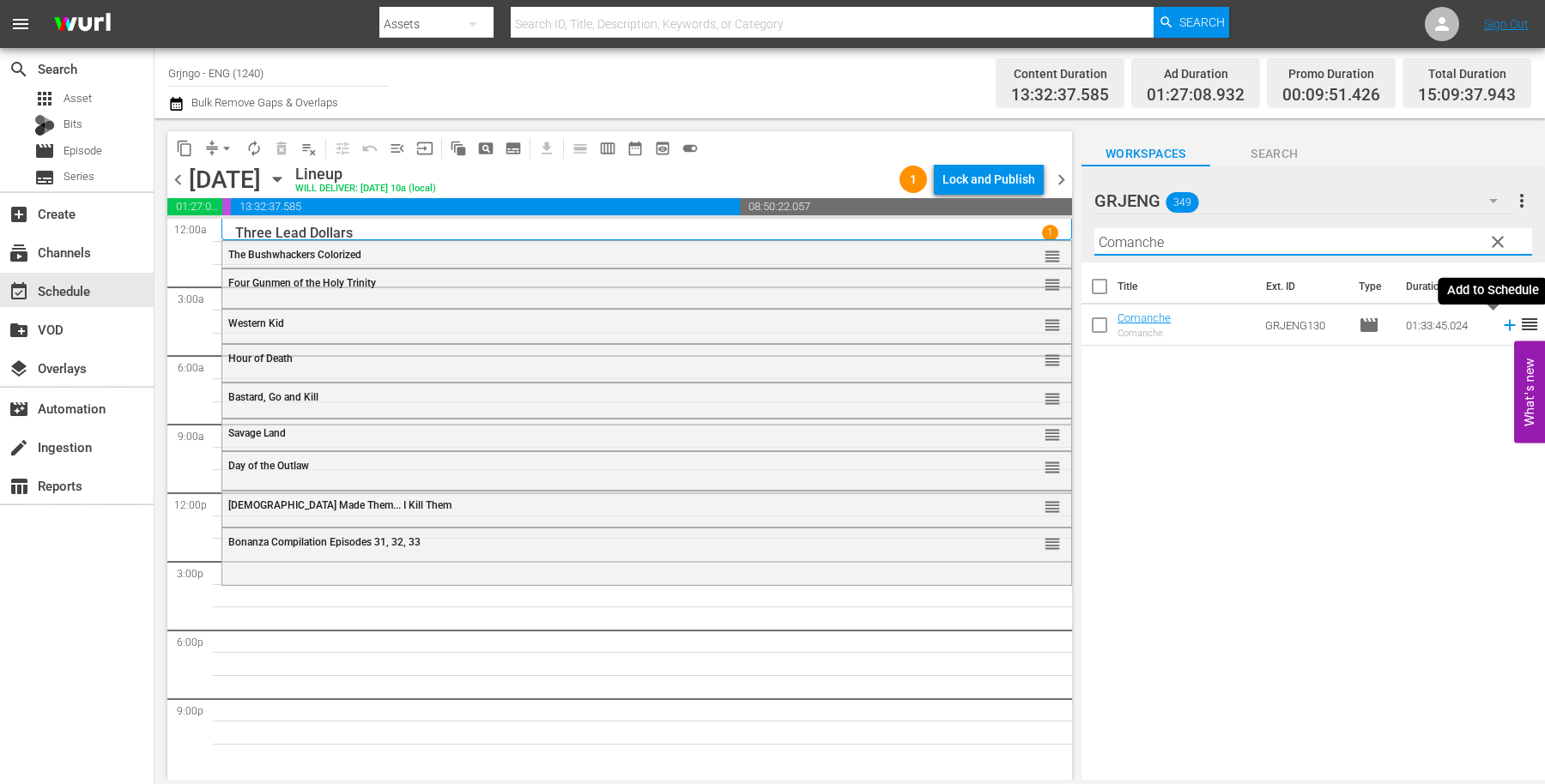
type input "Comanche"
click at [1504, 326] on icon at bounding box center [1509, 326] width 11 height 11
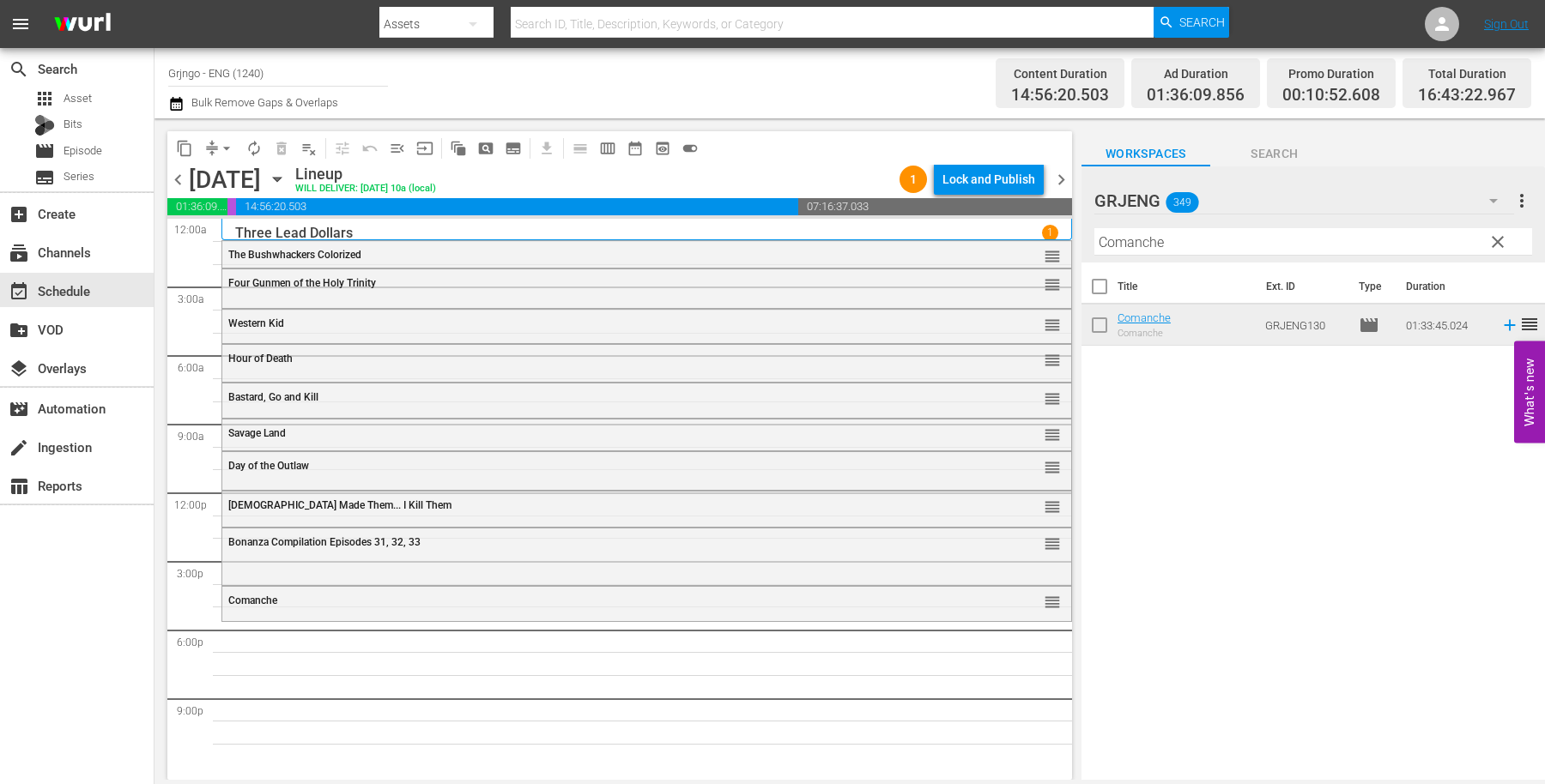
click at [1496, 242] on span "clear" at bounding box center [1498, 241] width 20 height 20
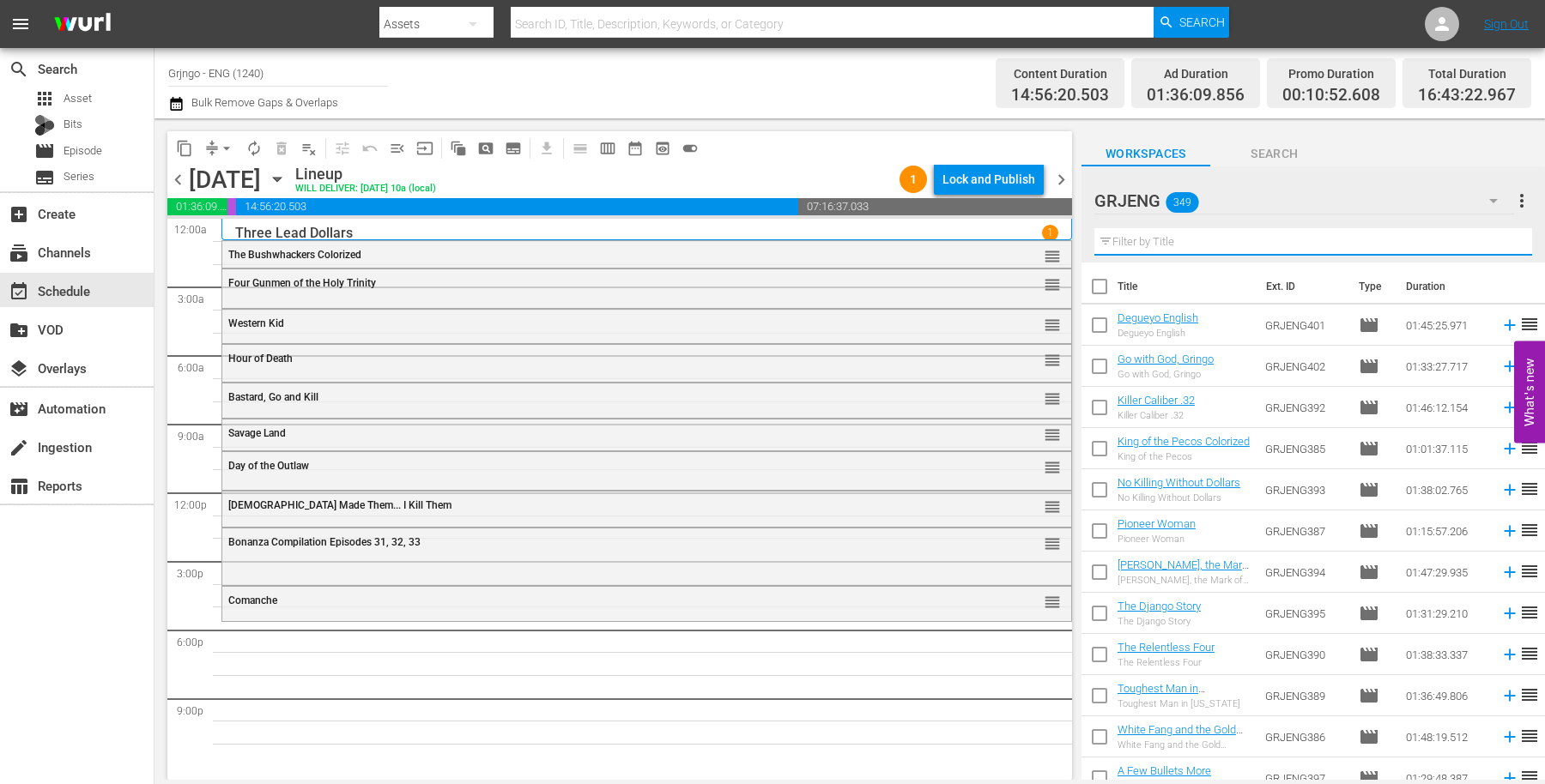
paste input "Vengeance Valley"
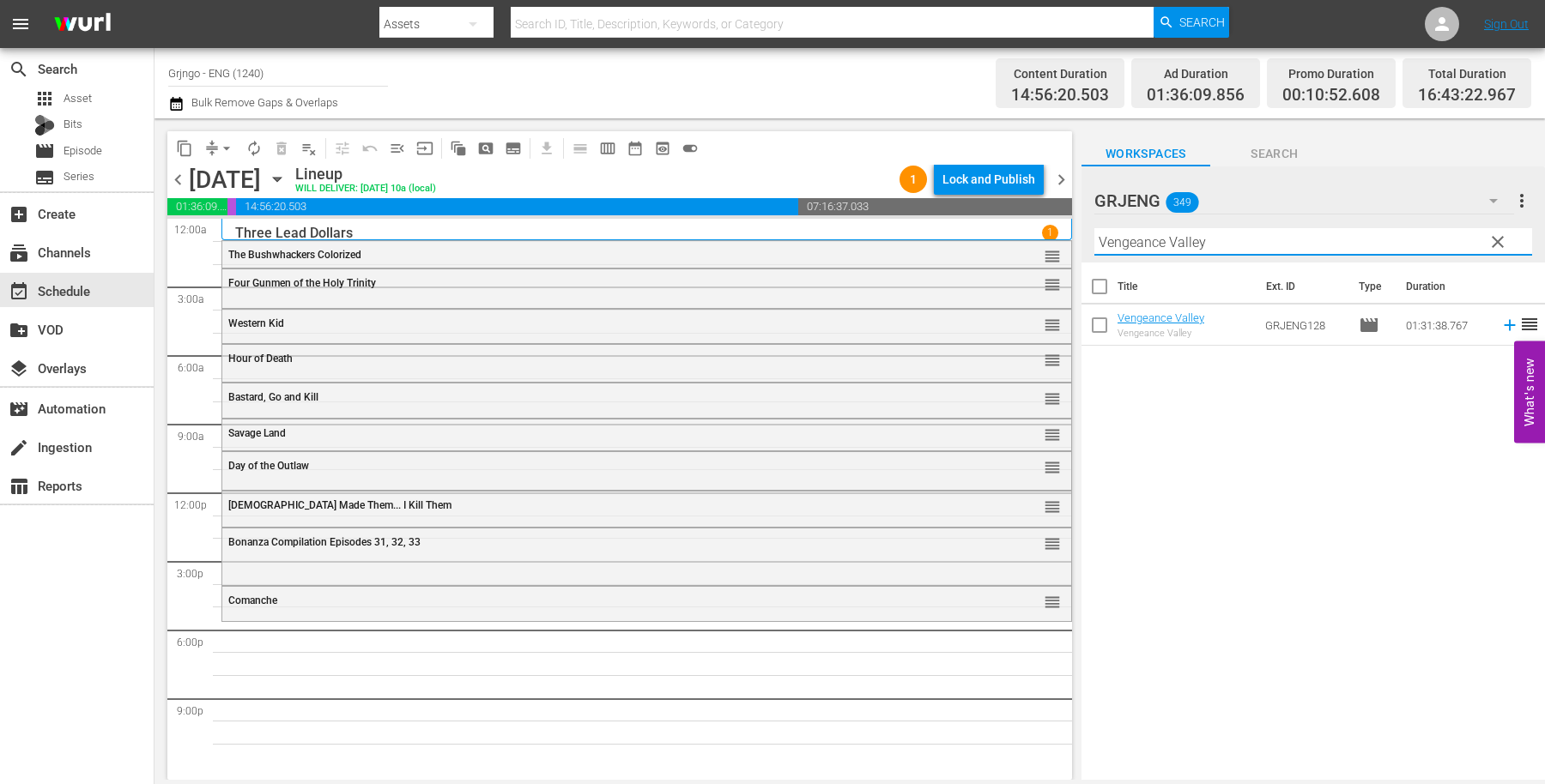
type input "Vengeance Valley"
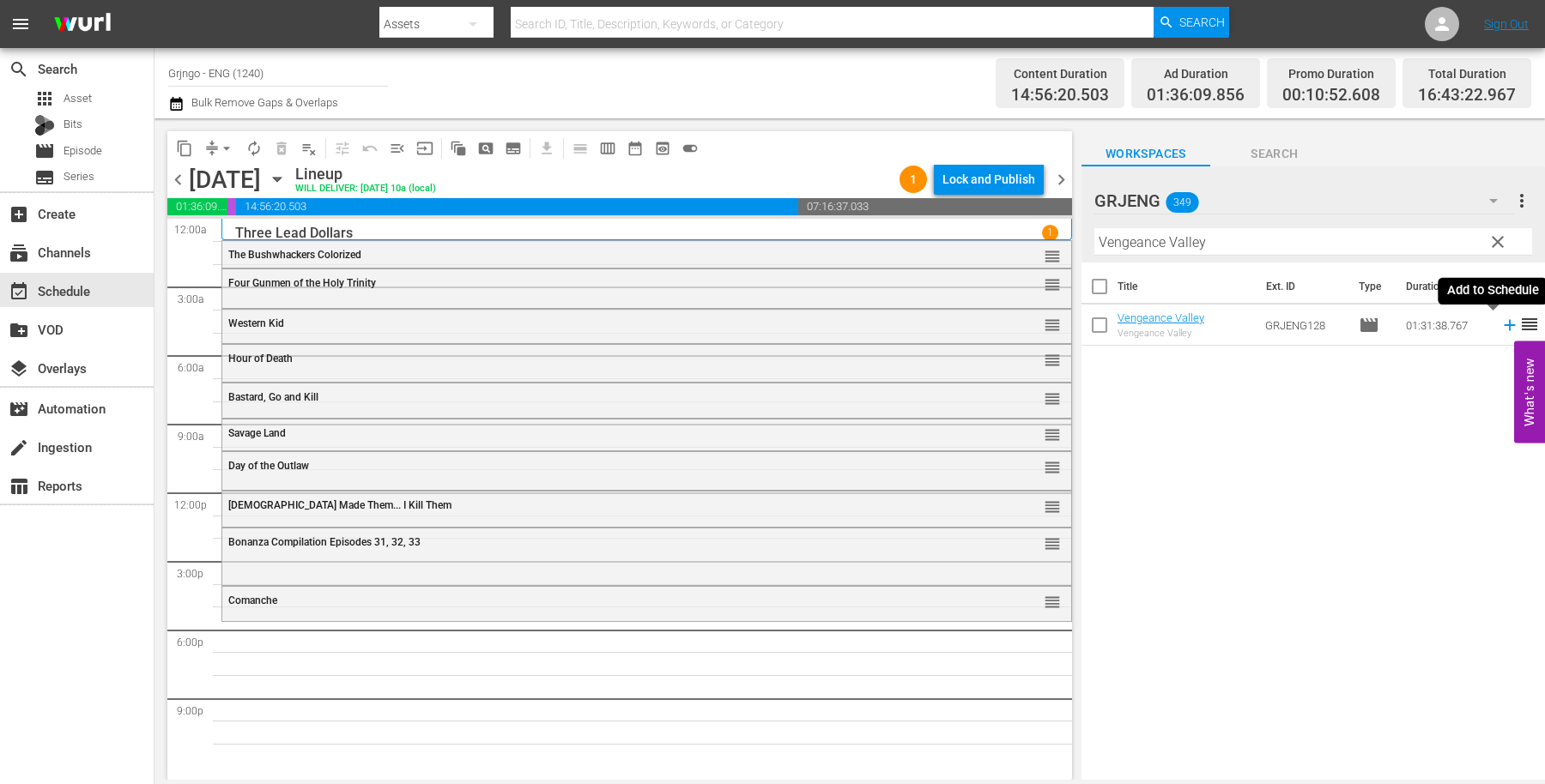
click at [1500, 323] on icon at bounding box center [1509, 325] width 18 height 18
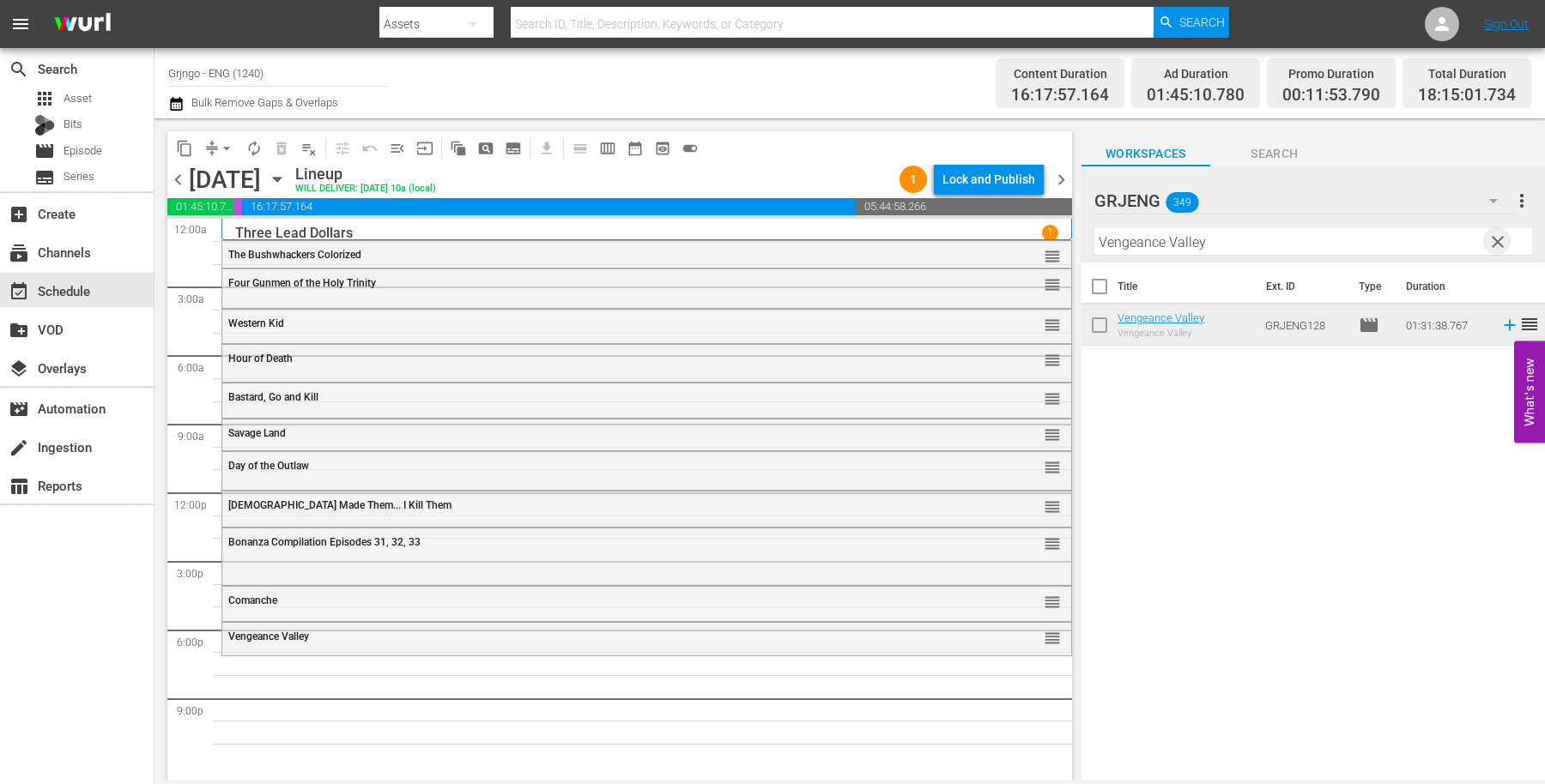
click at [1498, 239] on span "clear" at bounding box center [1498, 241] width 20 height 20
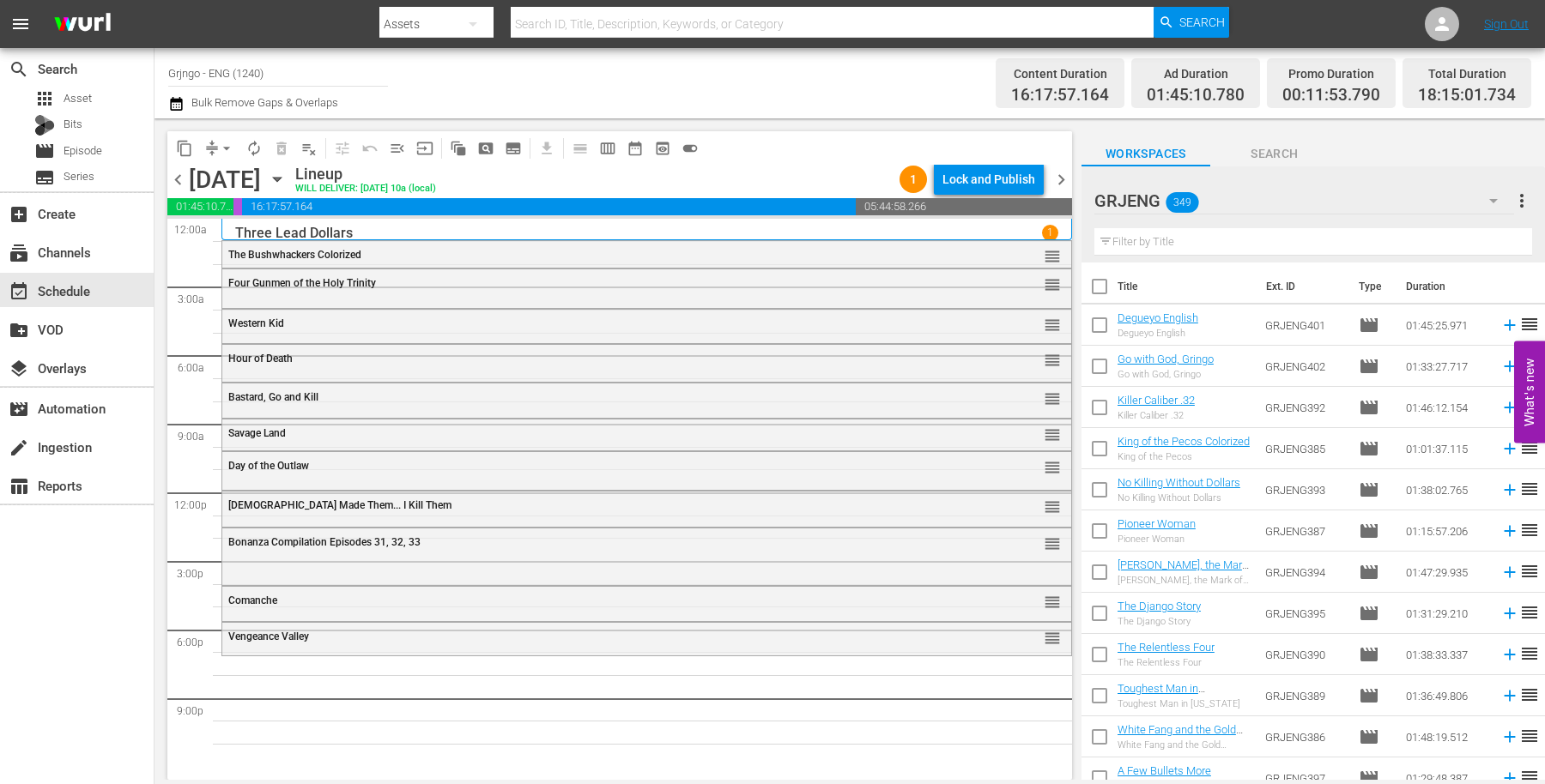
click at [1130, 241] on input "text" at bounding box center [1313, 241] width 437 height 27
paste input "Death Rides a Horse"
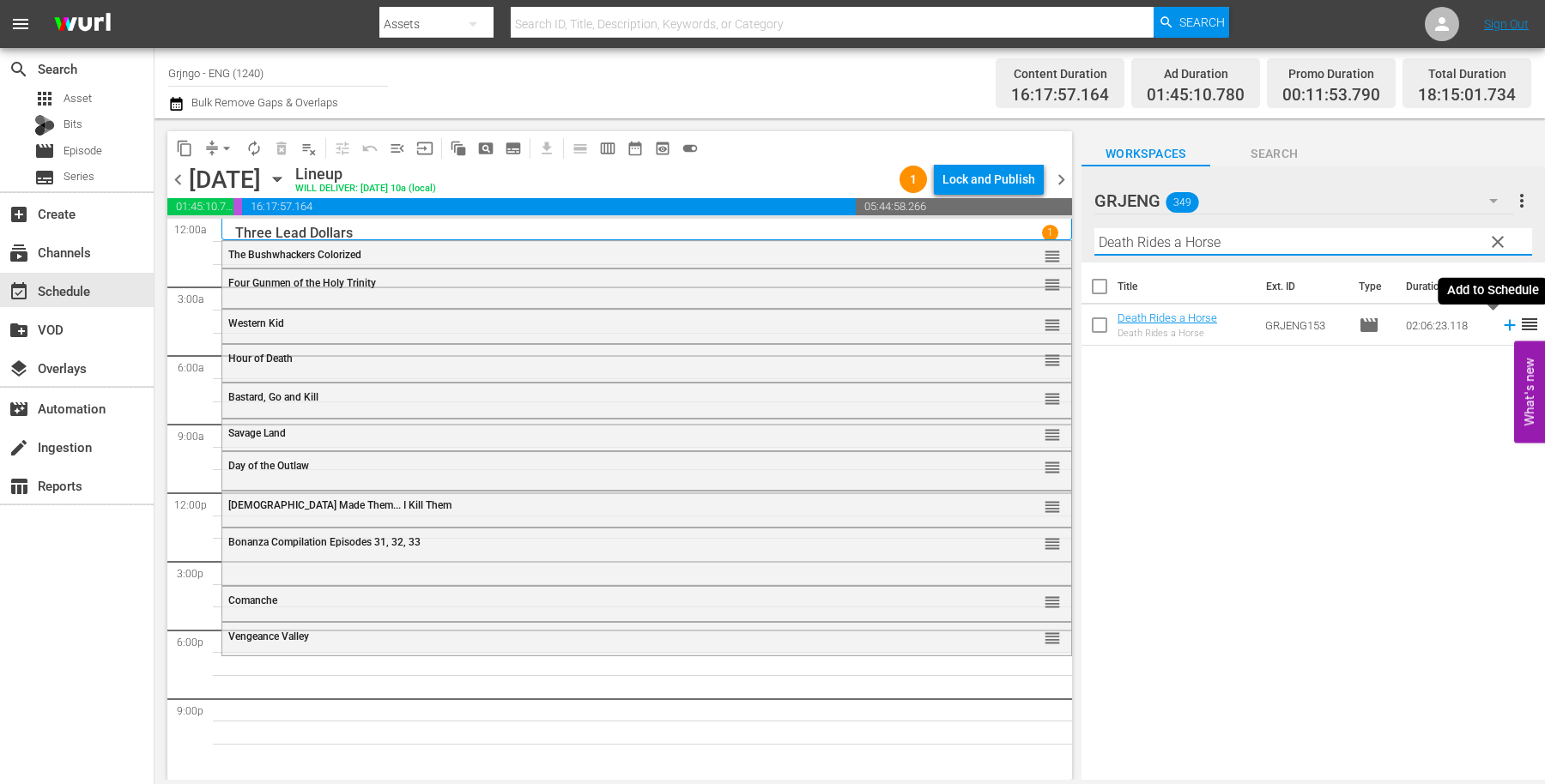
type input "Death Rides a Horse"
click at [1500, 323] on icon at bounding box center [1509, 325] width 18 height 18
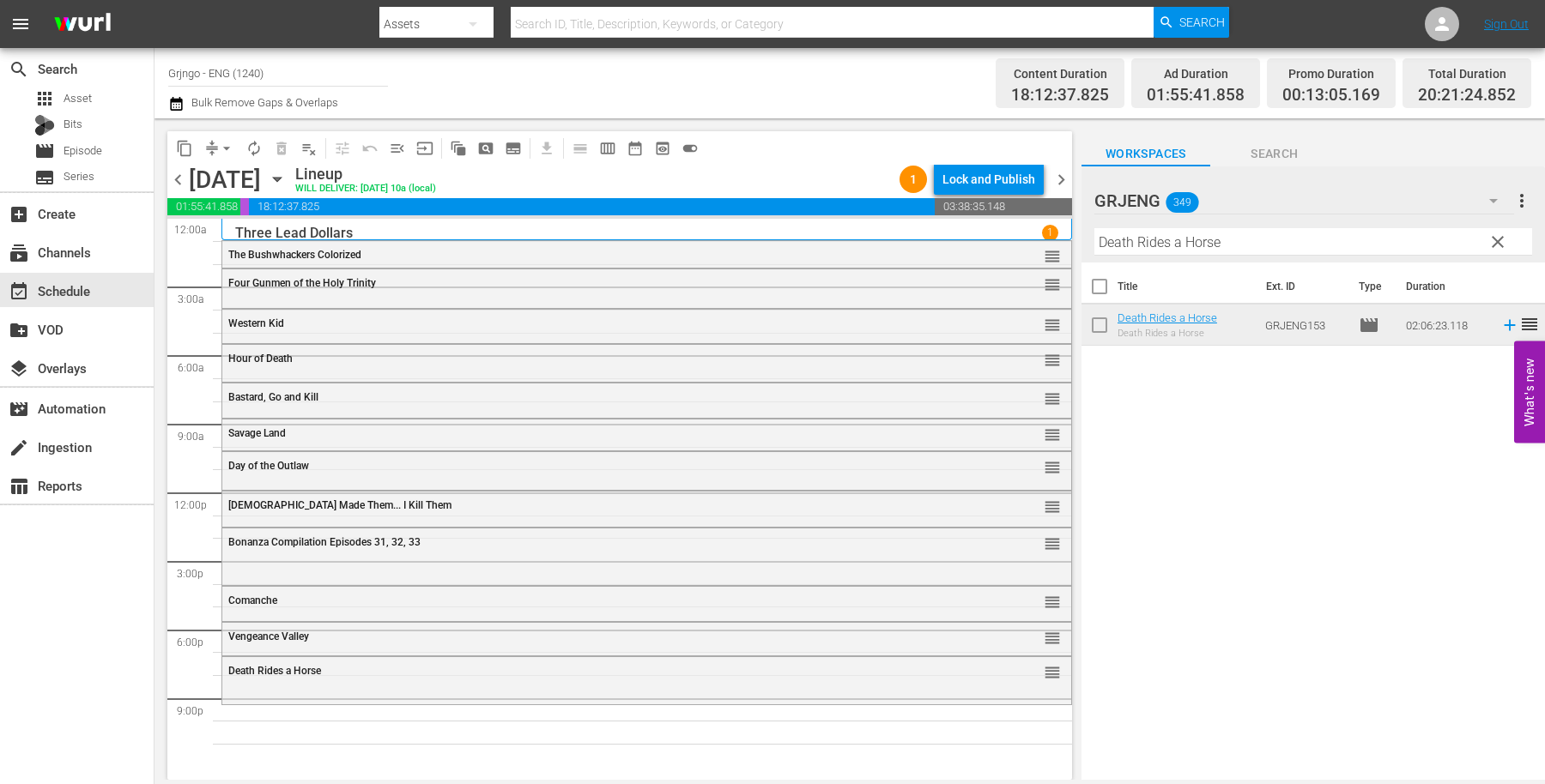
click at [350, 630] on div "Vengeance Valley" at bounding box center [600, 637] width 744 height 12
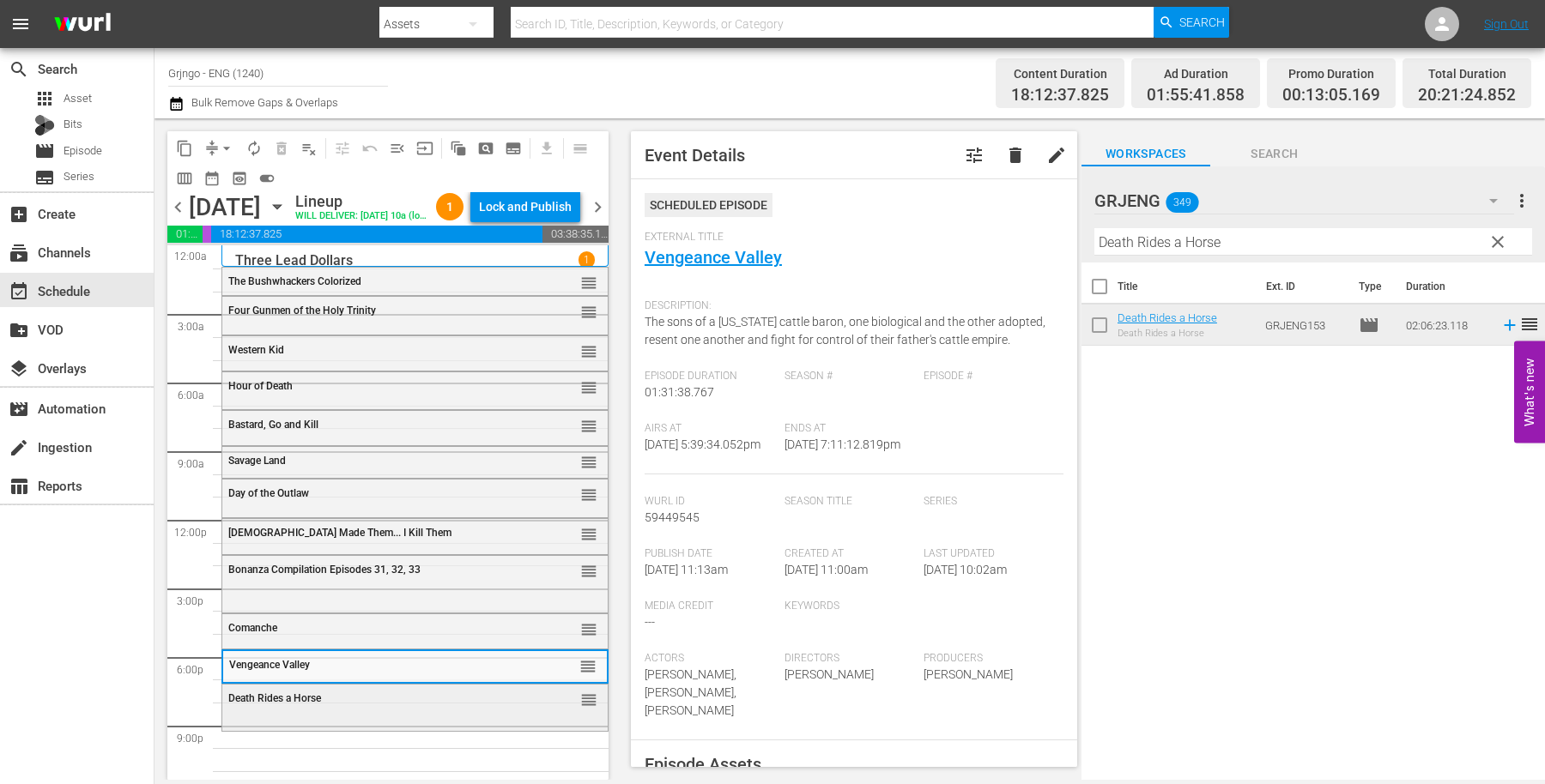
click at [365, 704] on div "Death Rides a Horse" at bounding box center [373, 699] width 290 height 12
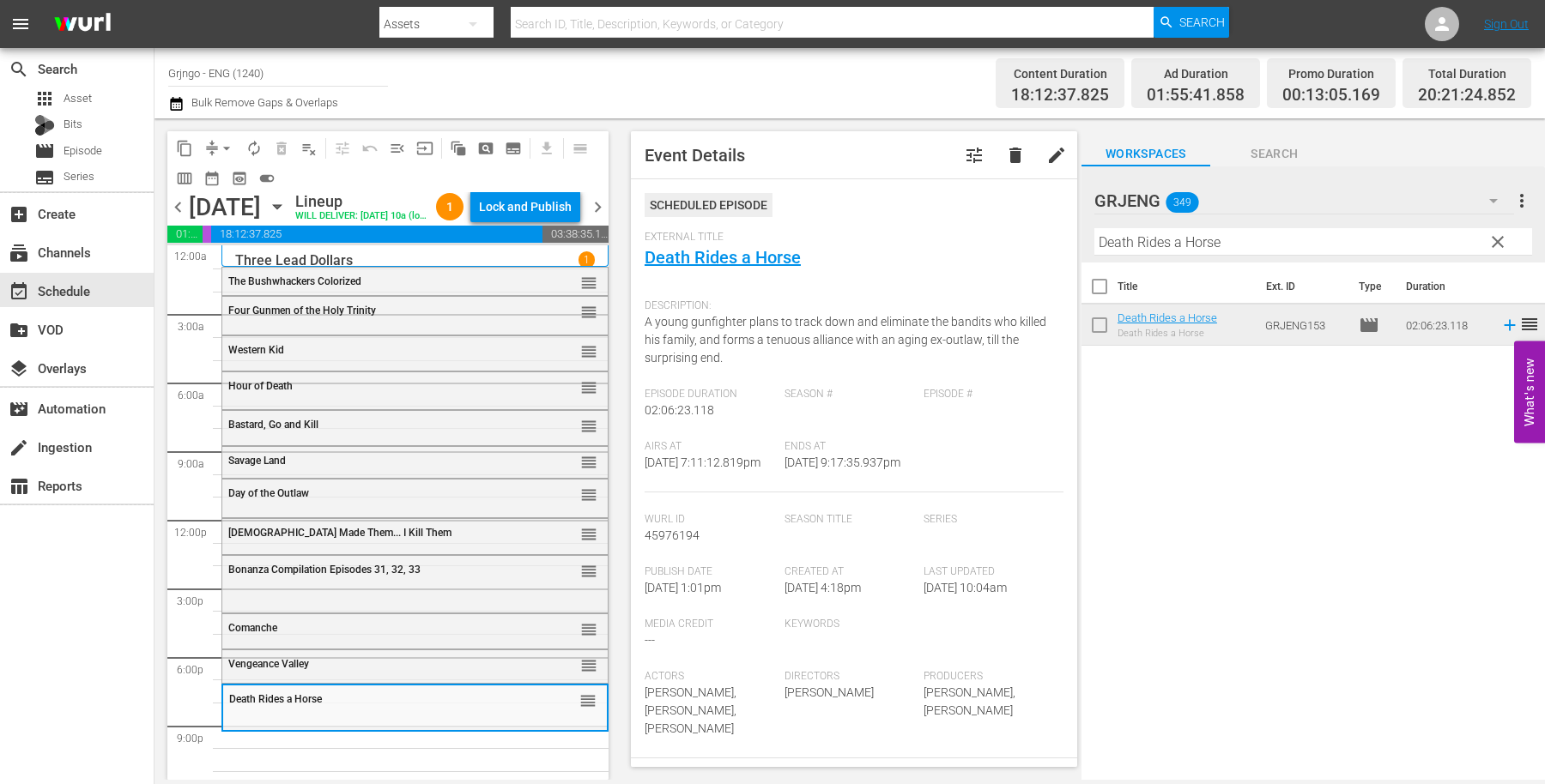
click at [1494, 236] on span "clear" at bounding box center [1498, 241] width 20 height 20
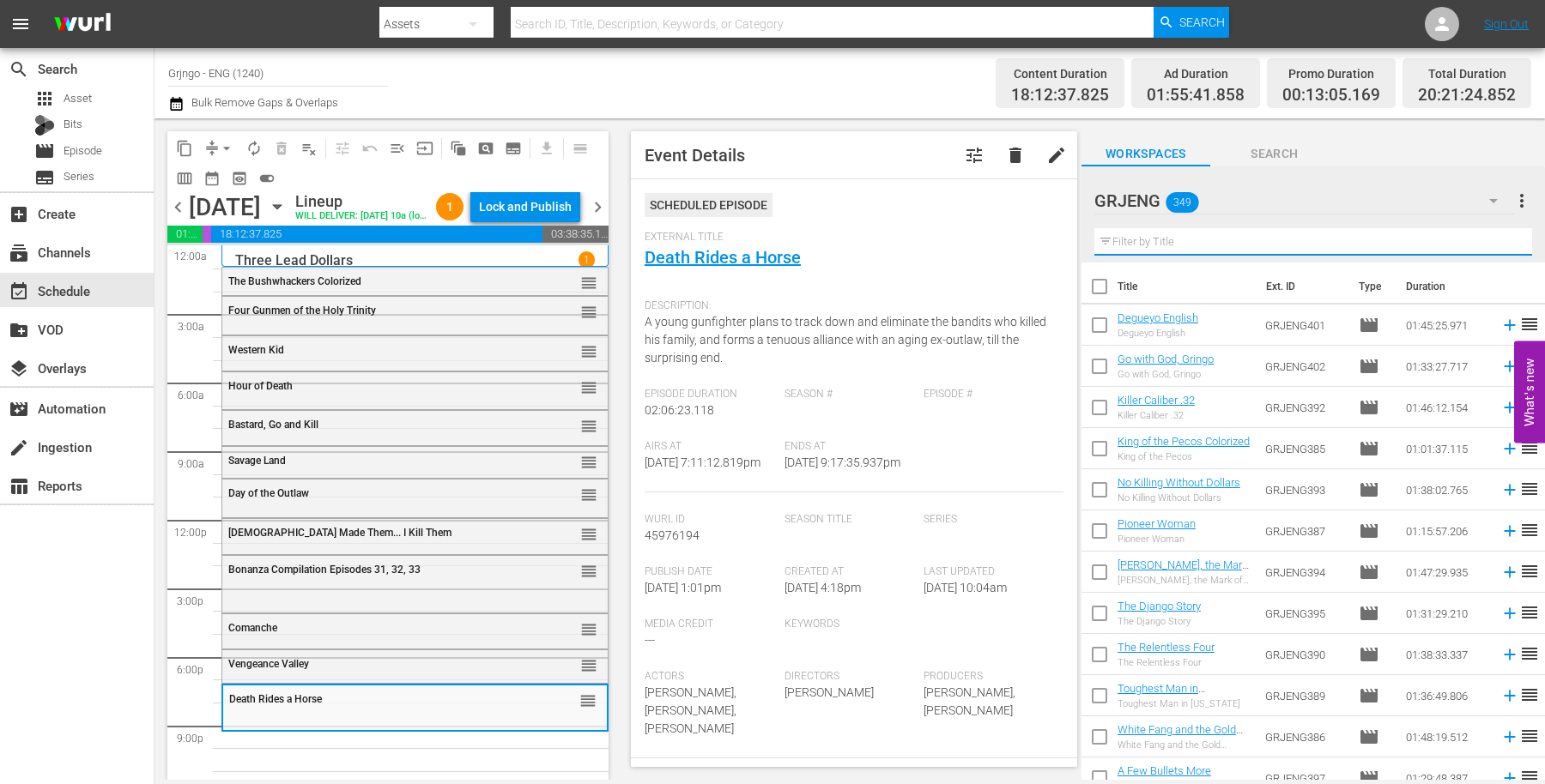
paste input "Adventures of [PERSON_NAME]"
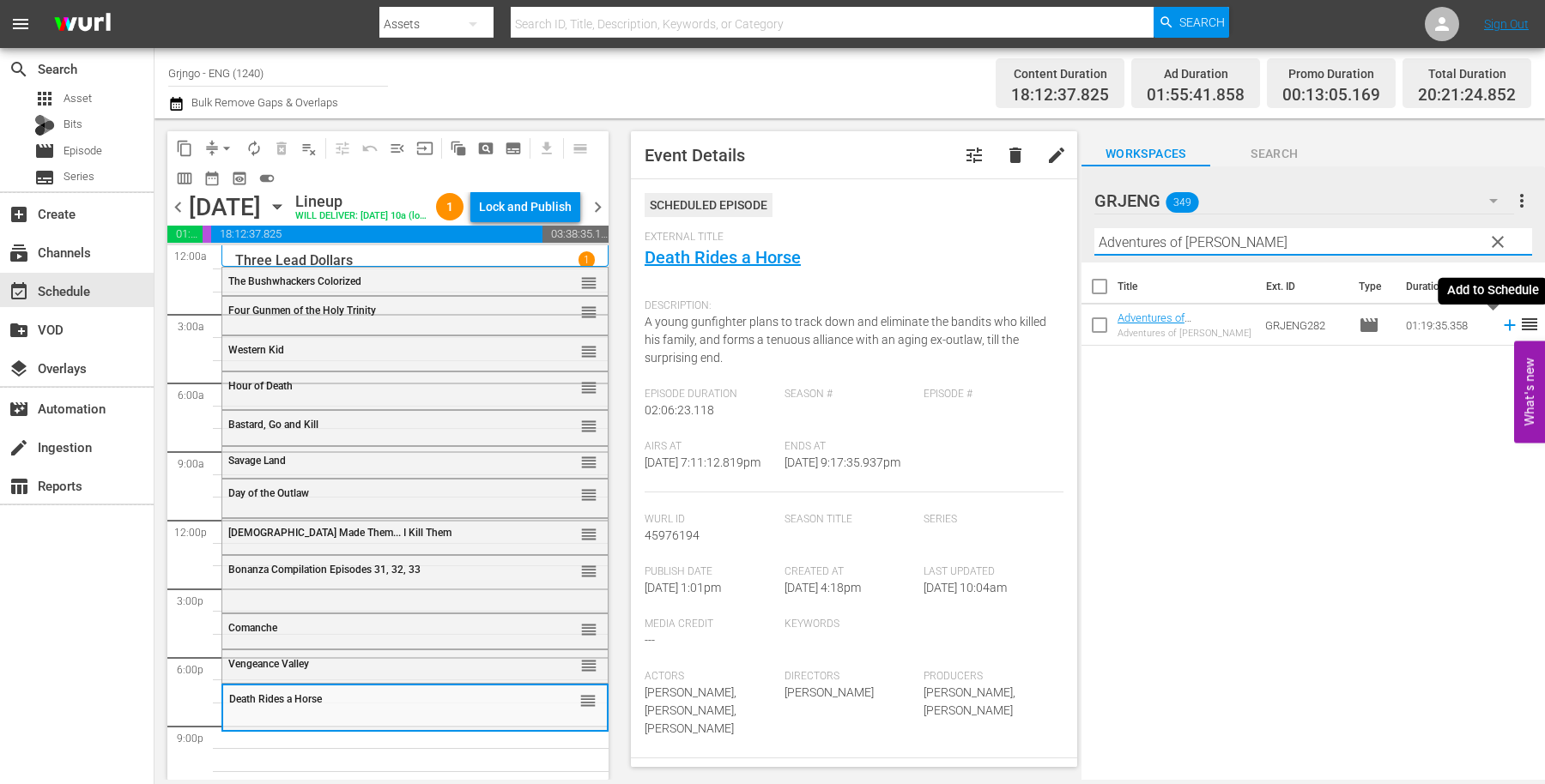
type input "Adventures of [PERSON_NAME]"
click at [1500, 321] on icon at bounding box center [1509, 325] width 18 height 18
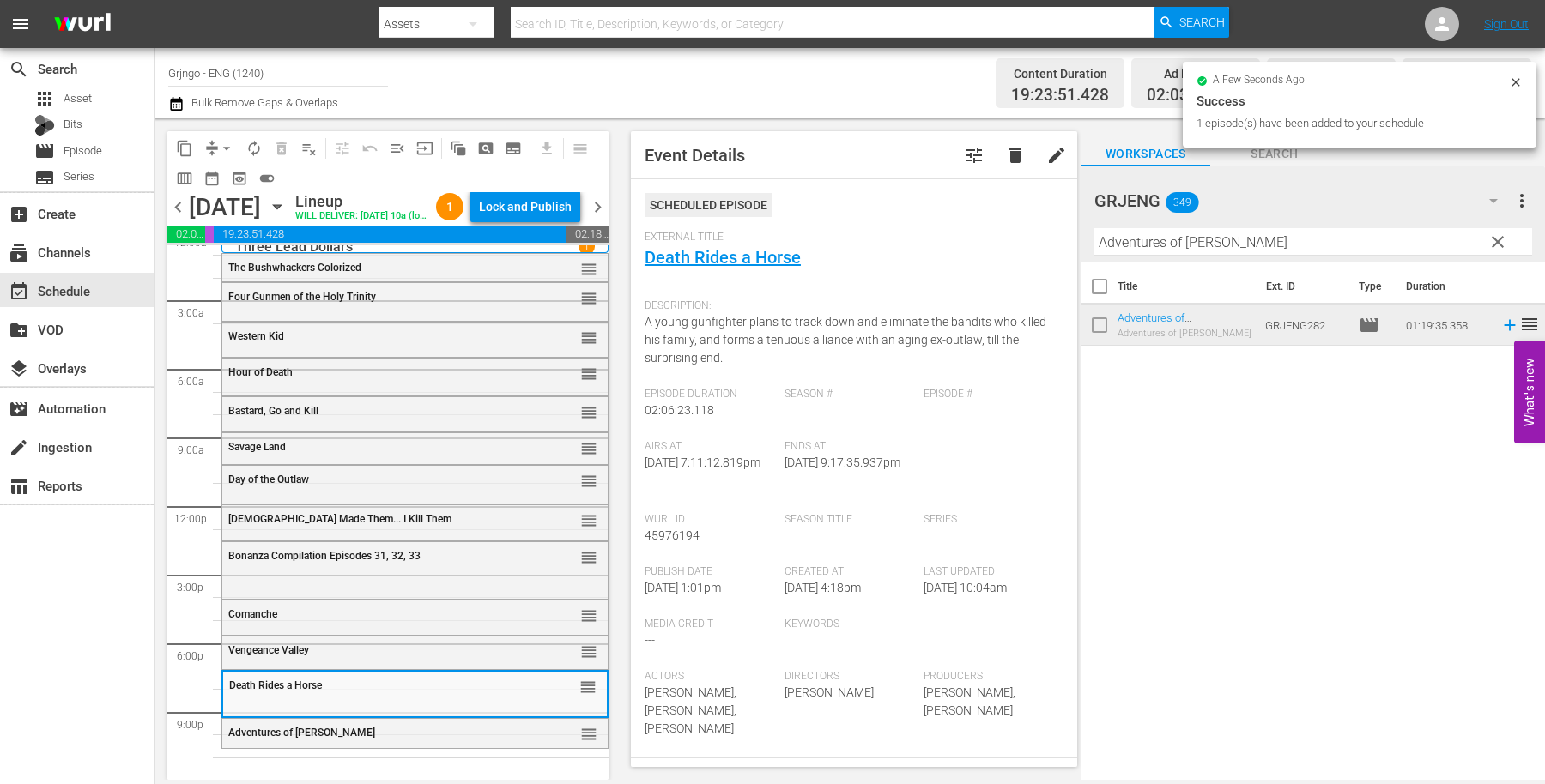
scroll to position [42, 0]
click at [299, 734] on span "Adventures of [PERSON_NAME]" at bounding box center [301, 733] width 147 height 12
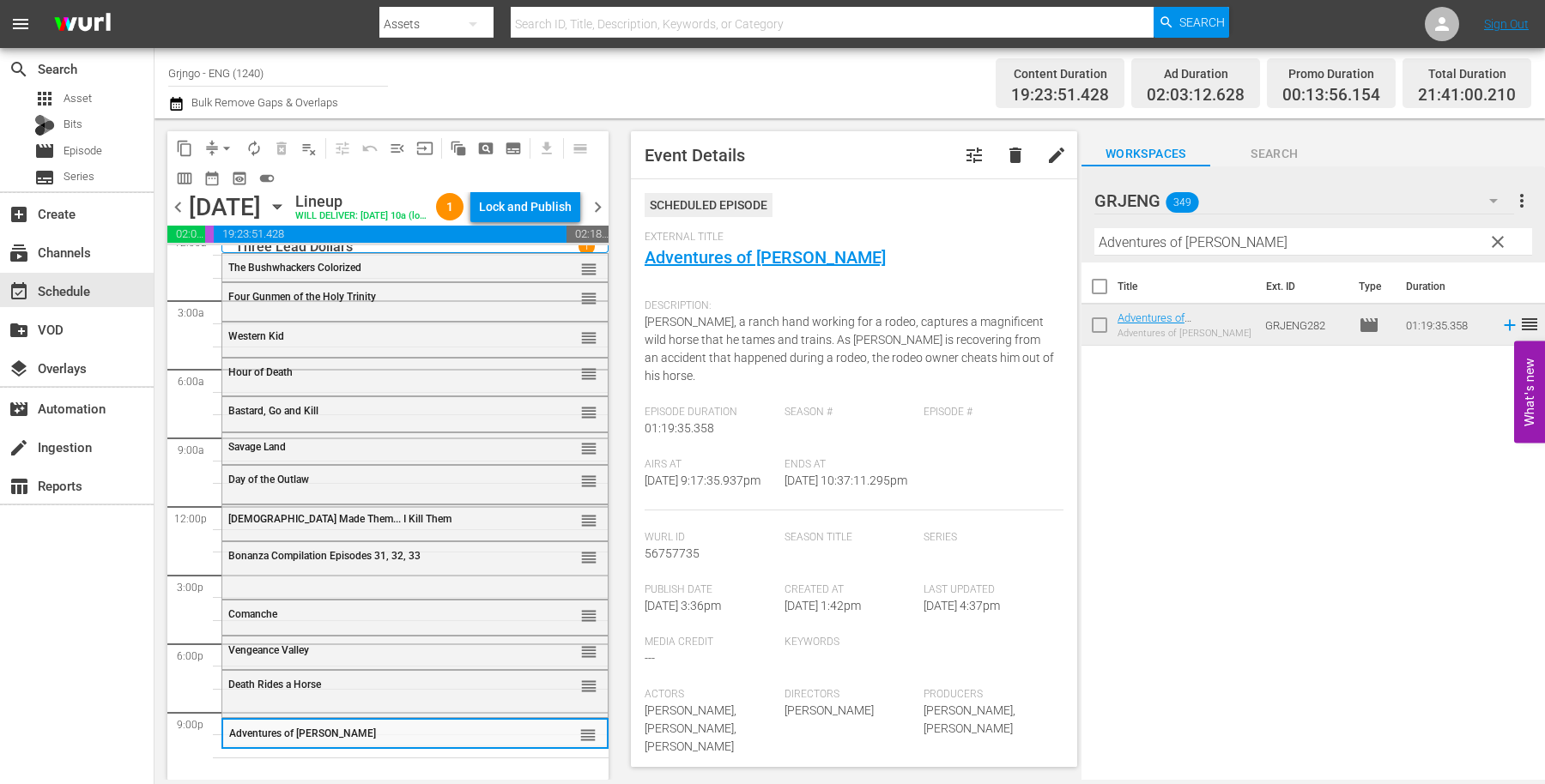
click at [1501, 241] on span "clear" at bounding box center [1498, 241] width 20 height 20
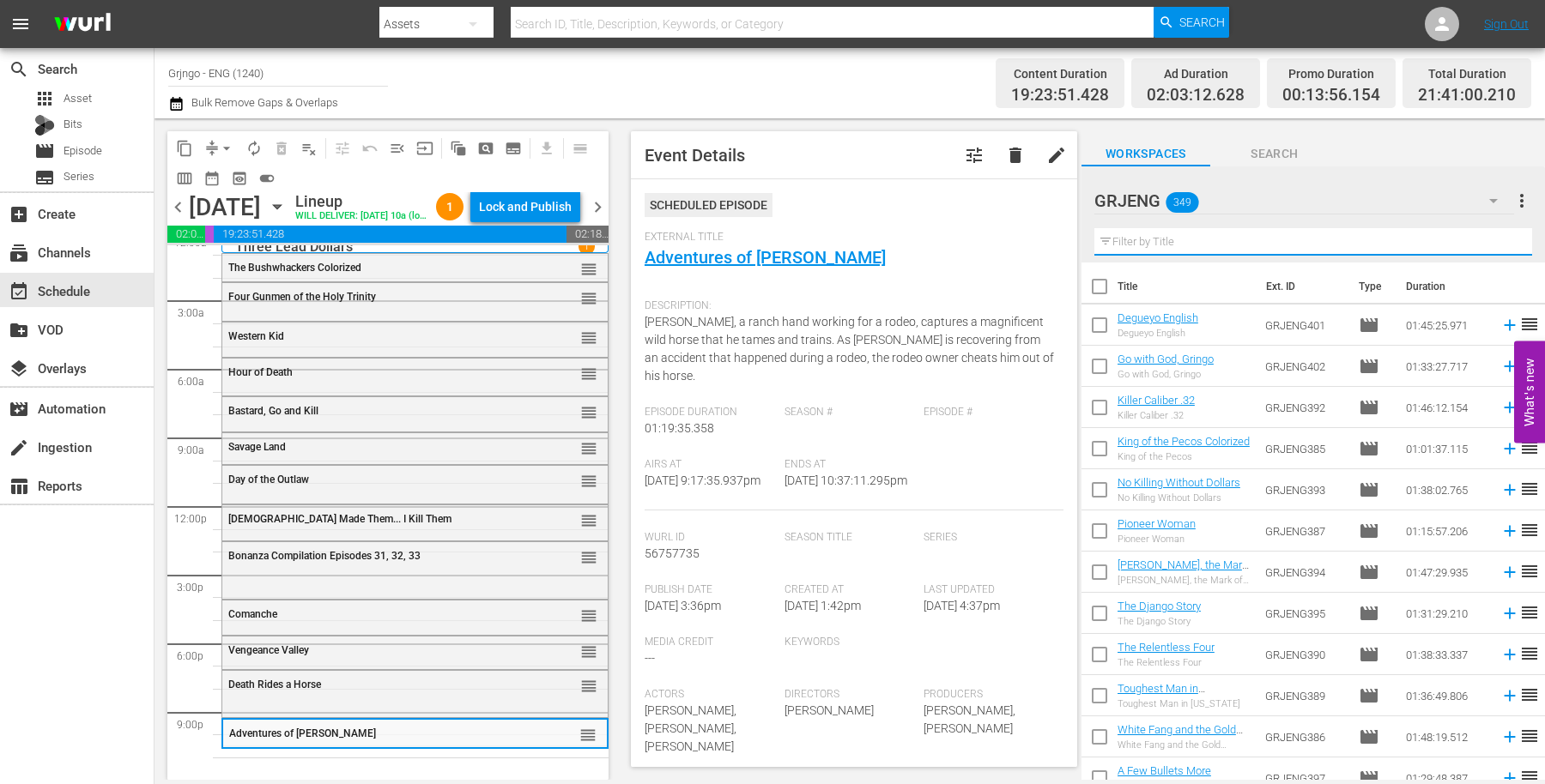
paste input "Navajo Colorized"
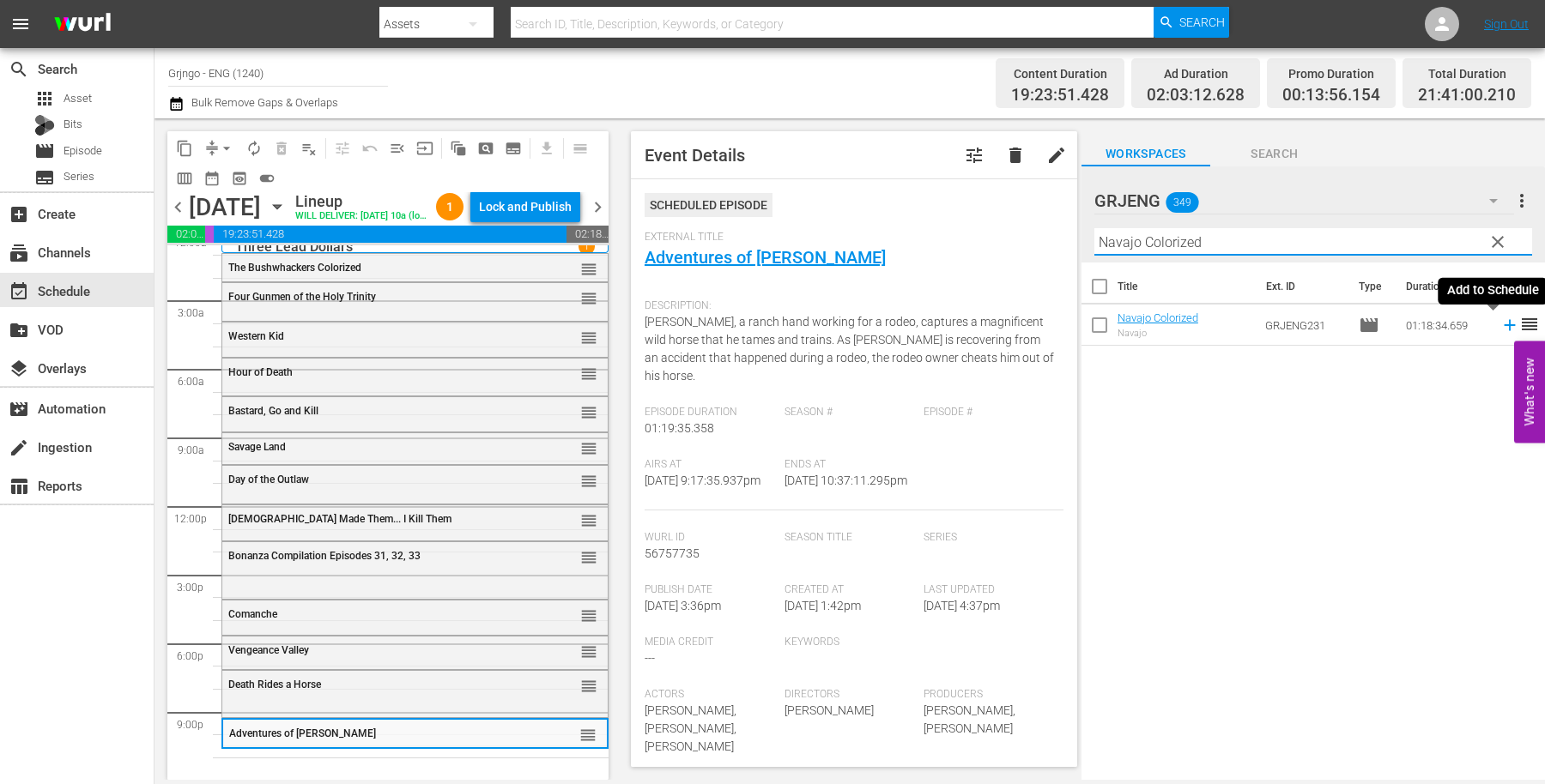
type input "Navajo Colorized"
click at [1504, 322] on icon at bounding box center [1509, 326] width 11 height 11
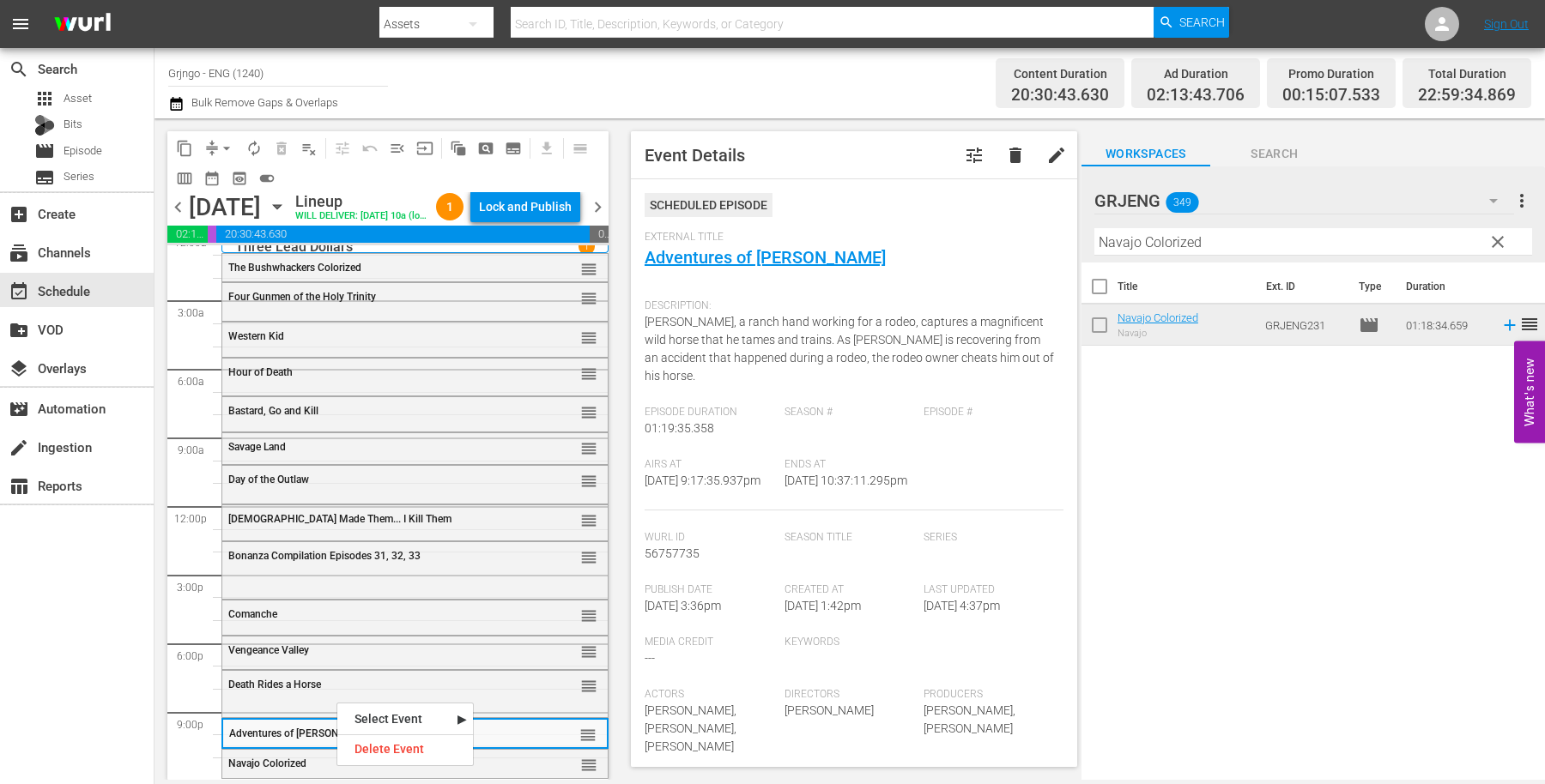
click at [444, 761] on nav "Select Event Navajo Delete Event" at bounding box center [405, 734] width 137 height 63
click at [505, 764] on div "Navajo Colorized" at bounding box center [373, 764] width 290 height 12
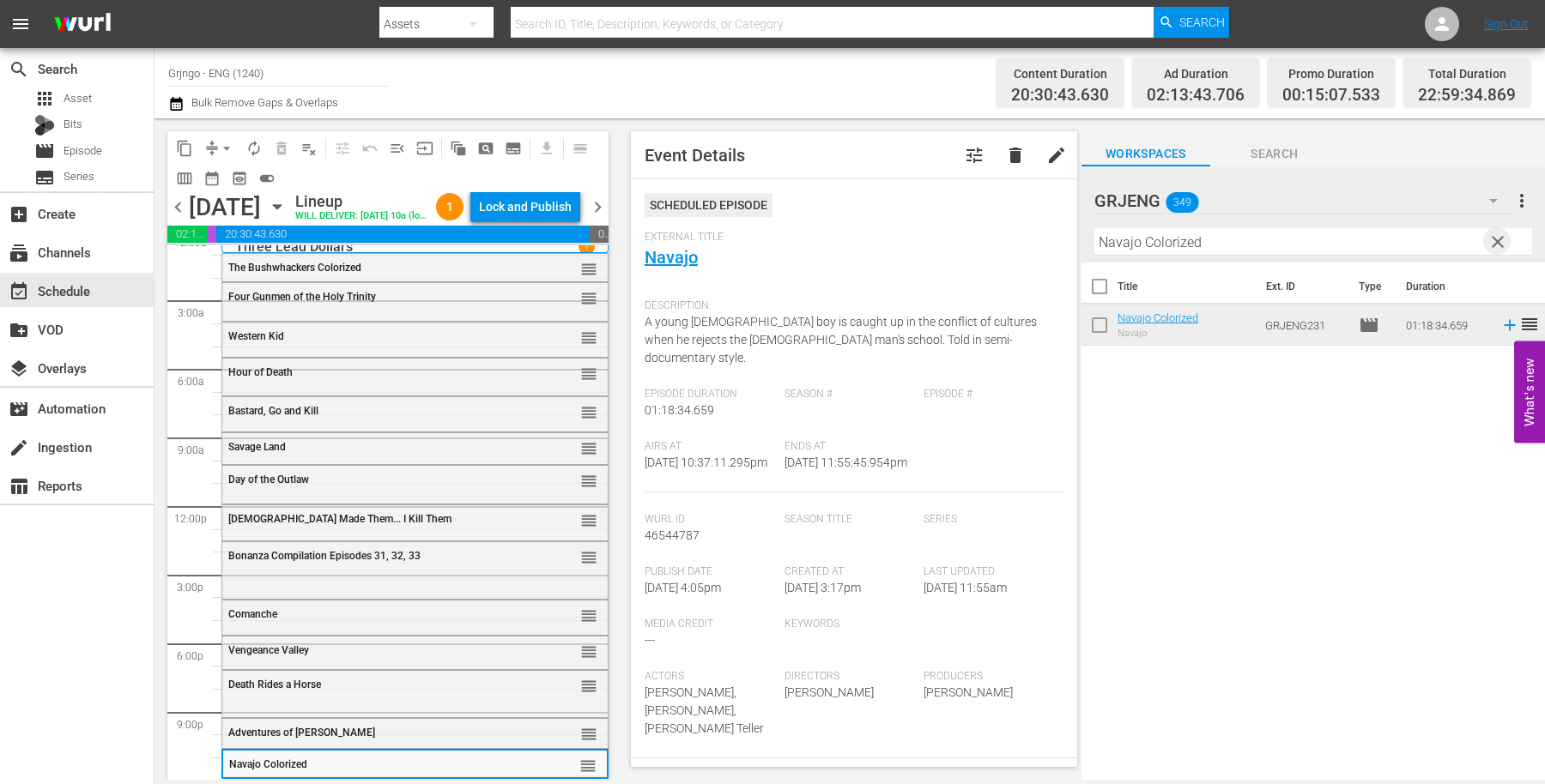
click at [1499, 240] on span "clear" at bounding box center [1498, 241] width 20 height 20
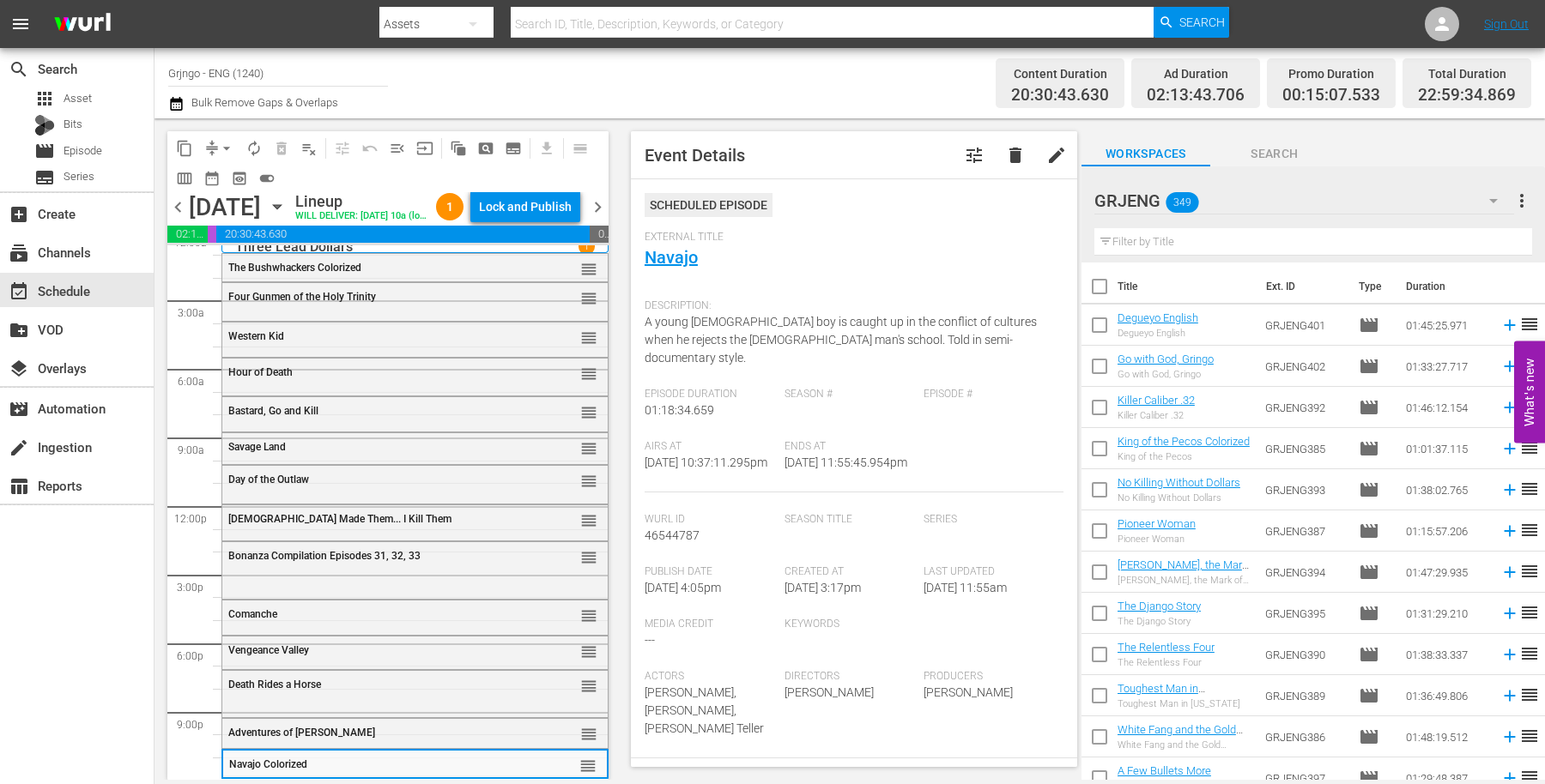
click at [1157, 241] on input "text" at bounding box center [1313, 241] width 437 height 27
paste input "[PERSON_NAME] Raiders EP01-04 Colorized"
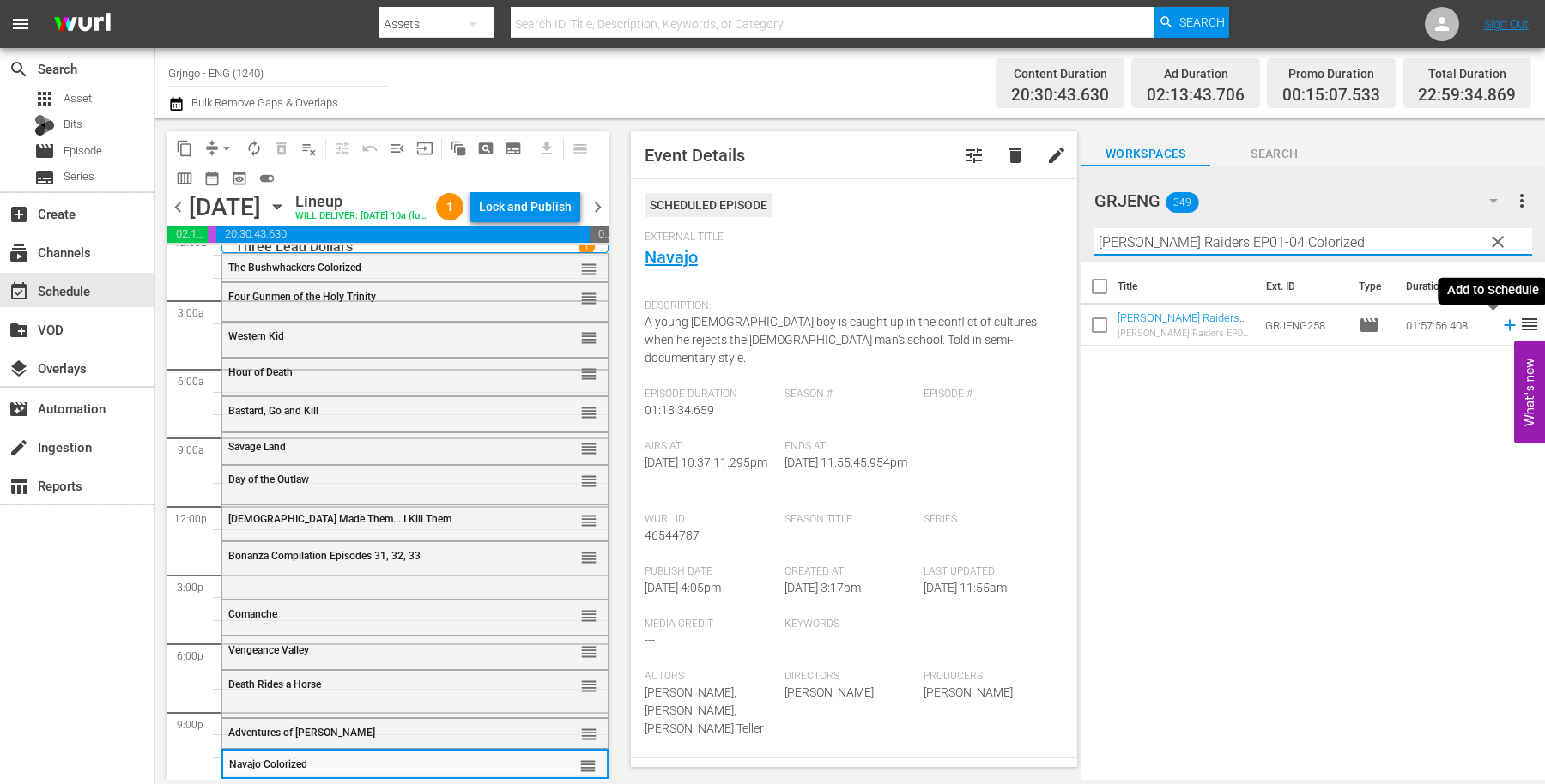
type input "[PERSON_NAME] Raiders EP01-04 Colorized"
click at [1500, 323] on icon at bounding box center [1509, 325] width 18 height 18
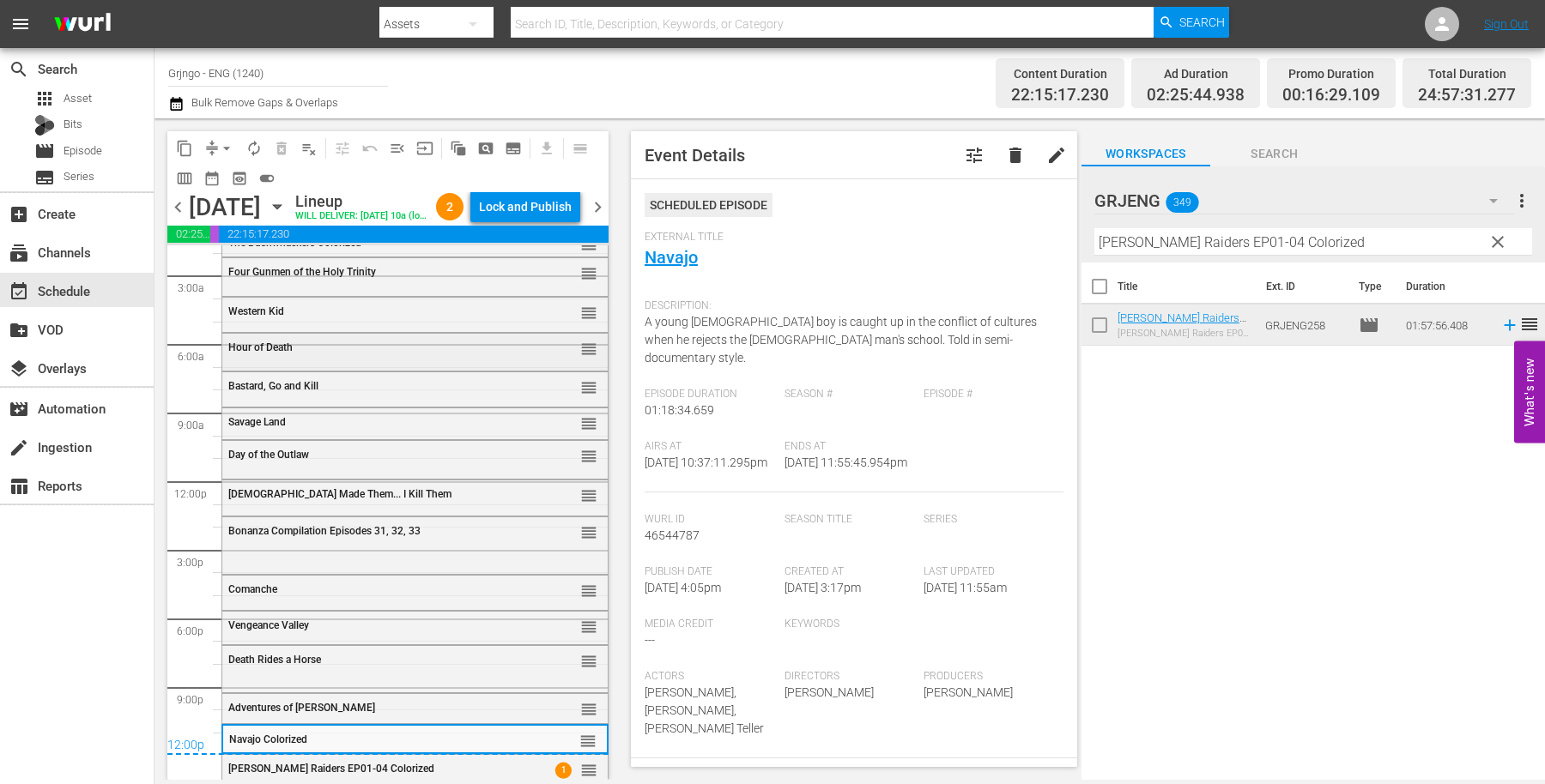
scroll to position [0, 0]
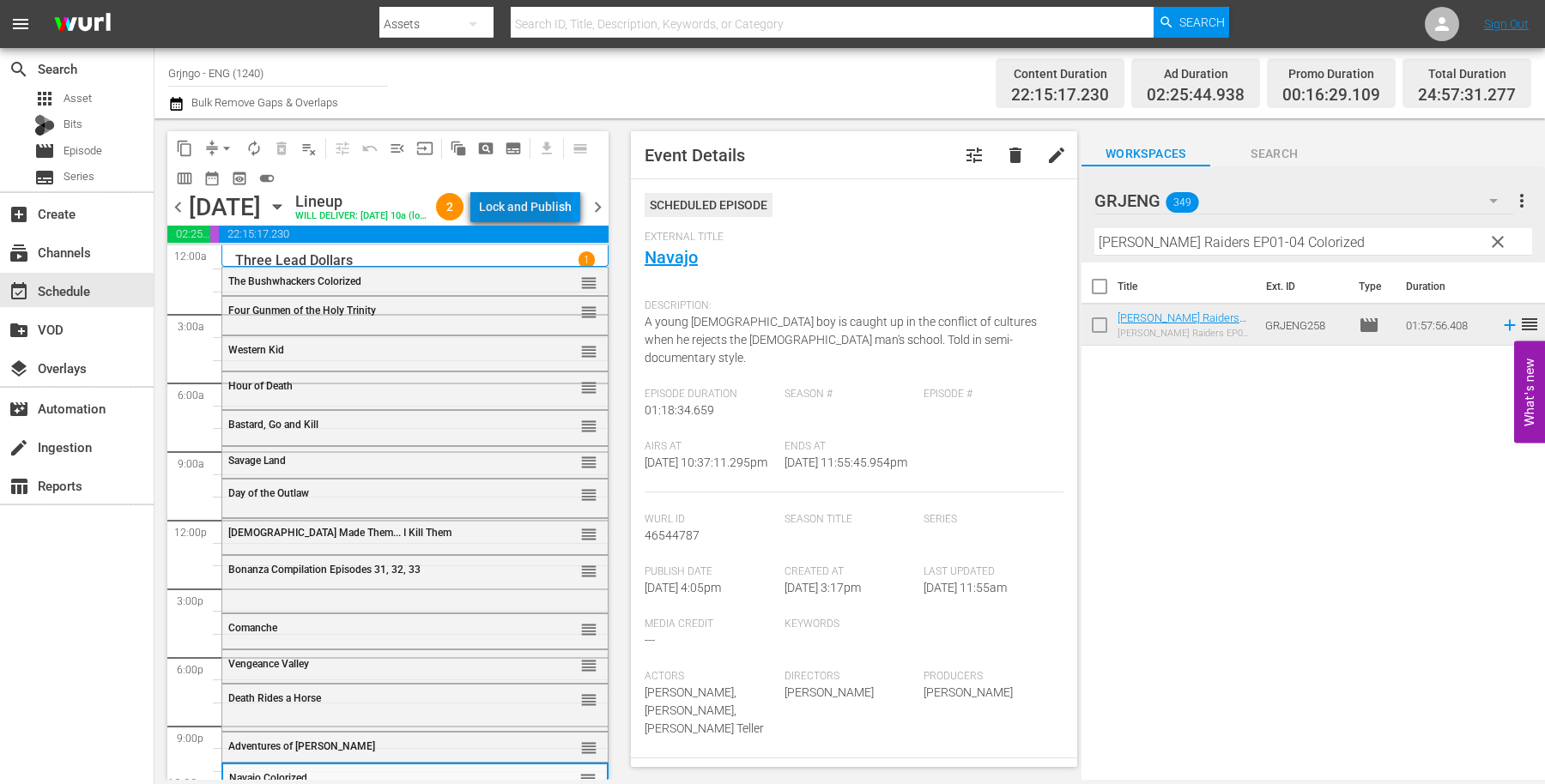
click at [529, 217] on div "Lock and Publish" at bounding box center [525, 206] width 93 height 31
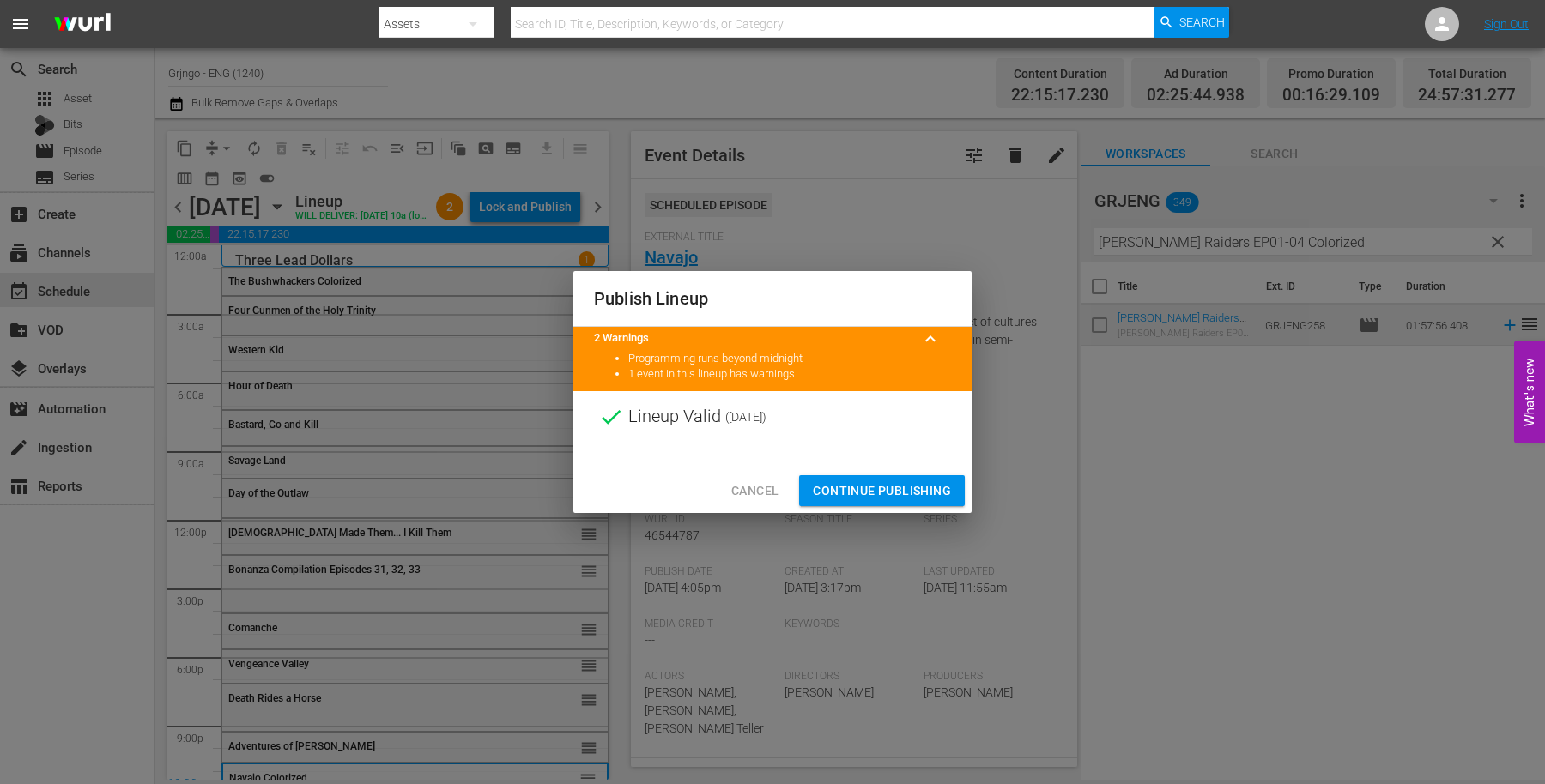
click at [873, 485] on span "Continue Publishing" at bounding box center [881, 491] width 138 height 21
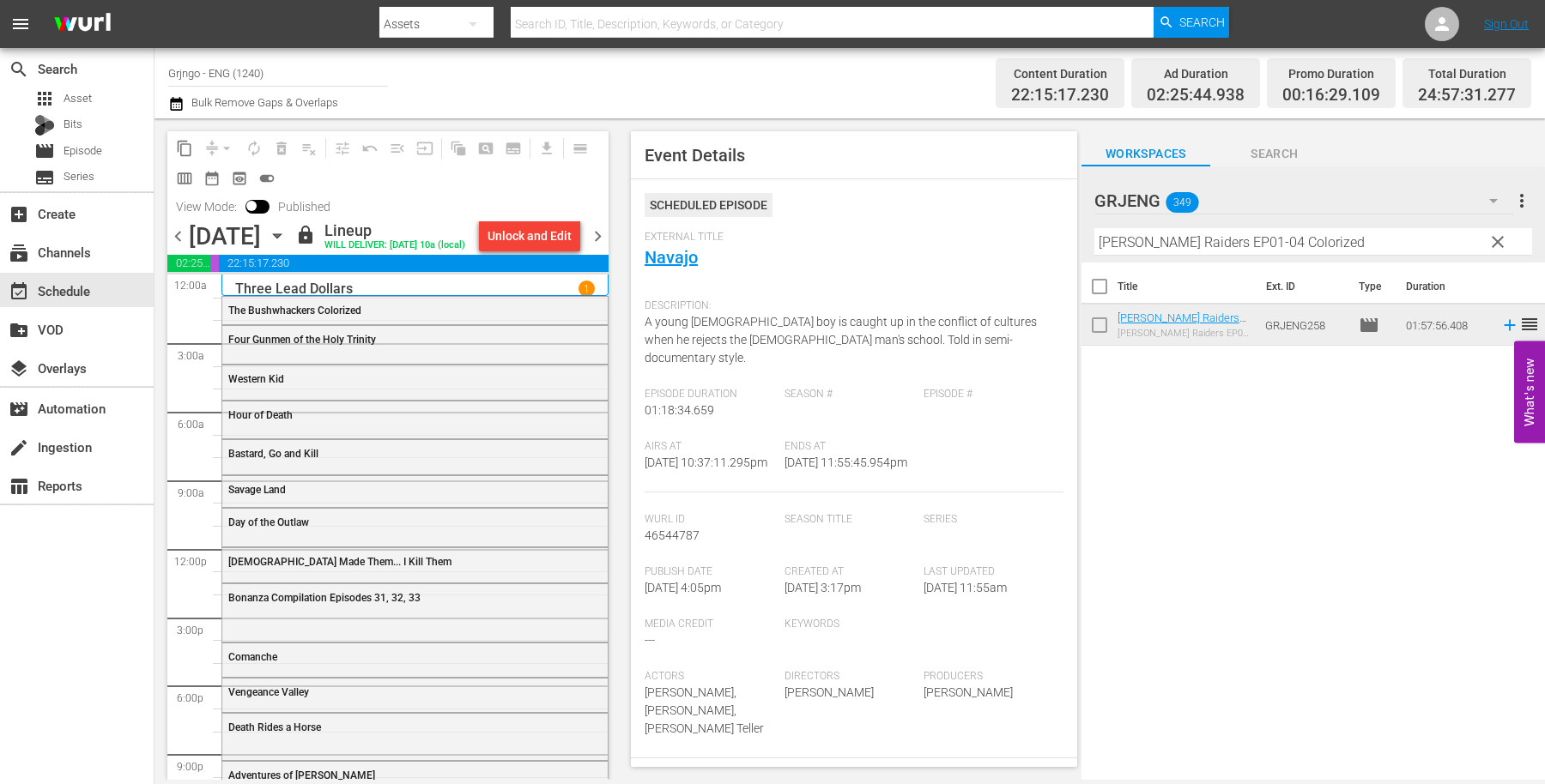
click at [602, 230] on span "chevron_right" at bounding box center [597, 236] width 21 height 21
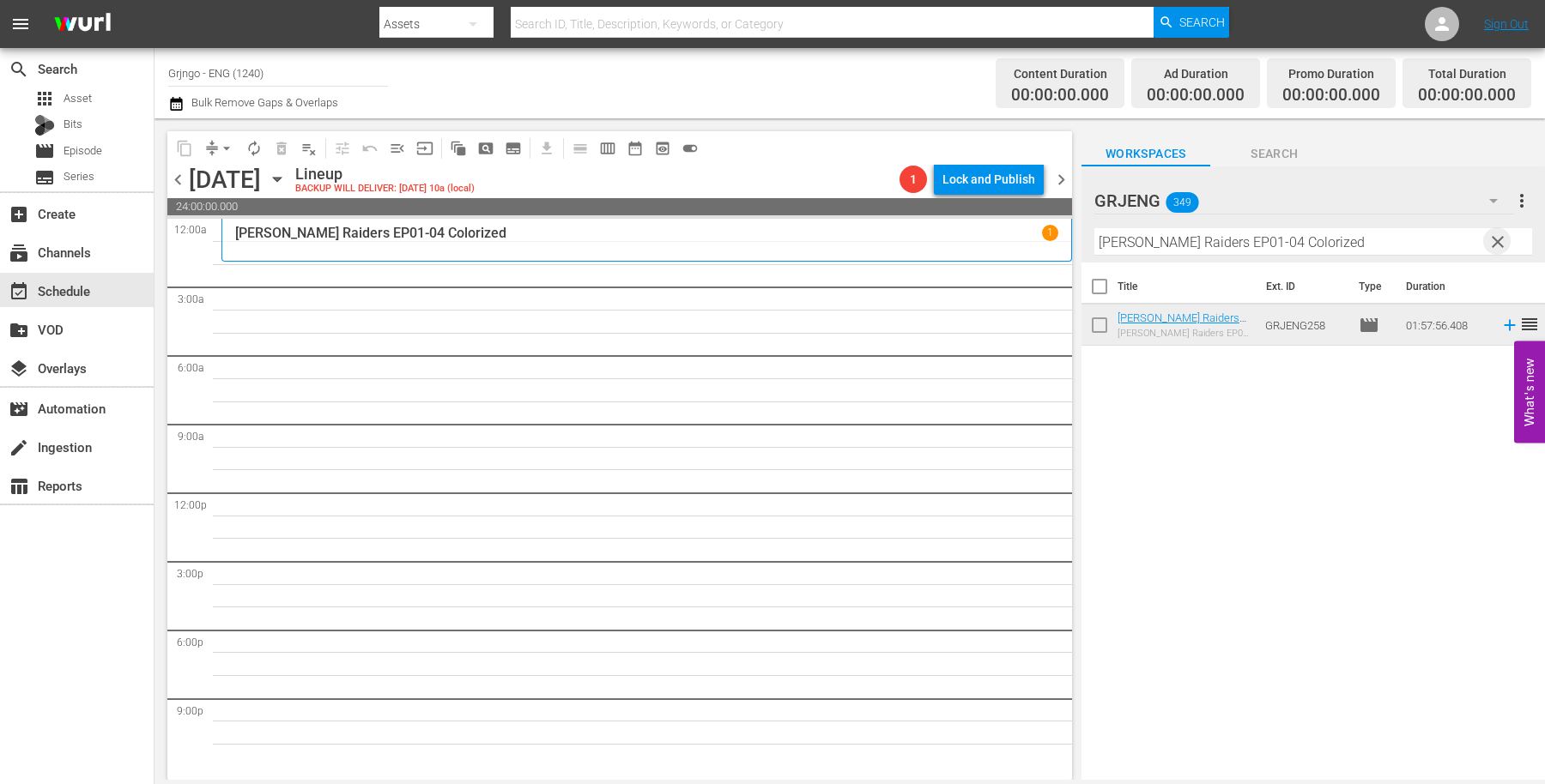
click at [1494, 246] on span "clear" at bounding box center [1498, 241] width 20 height 20
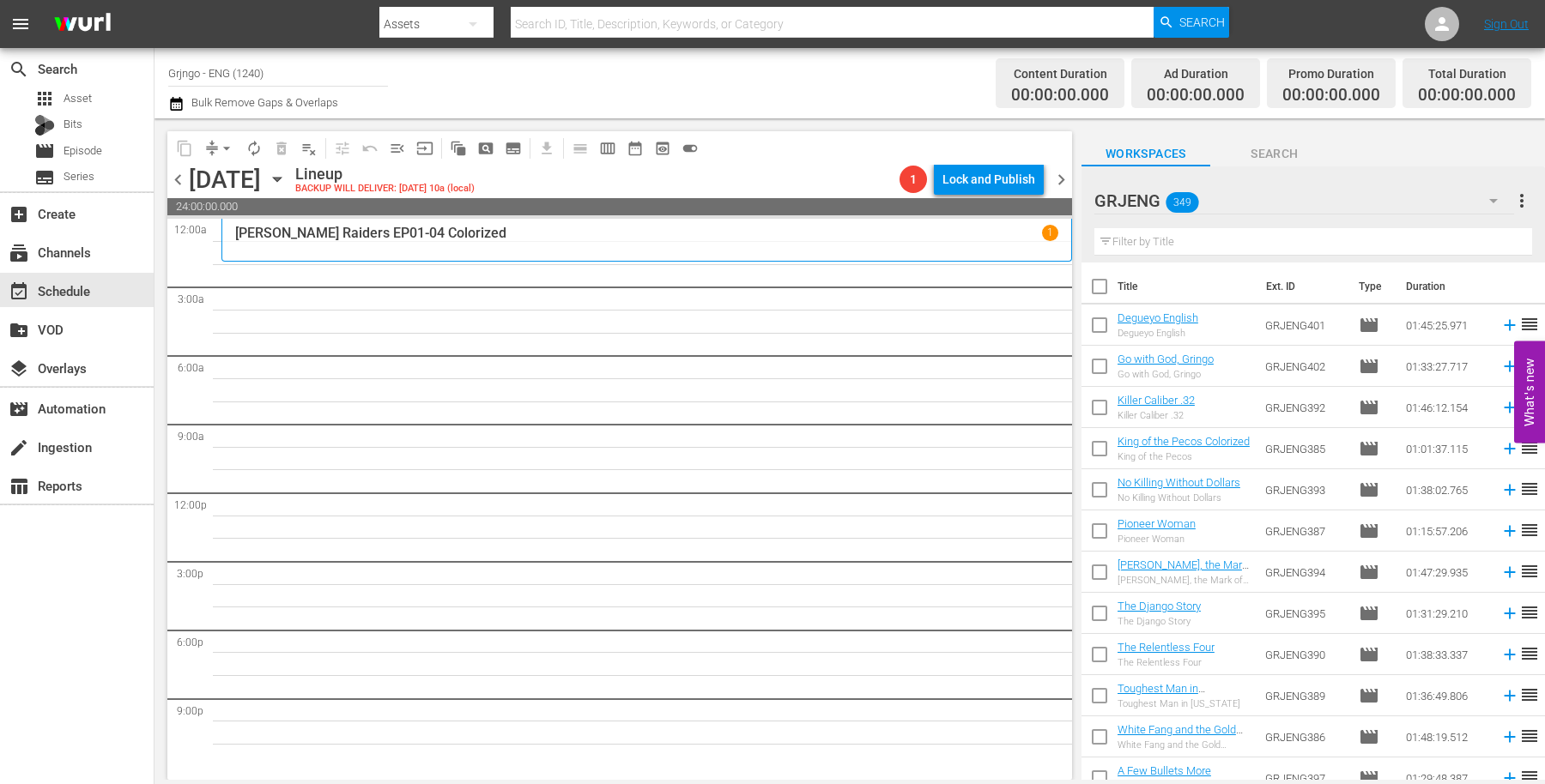
click at [1183, 232] on input "text" at bounding box center [1313, 241] width 437 height 27
paste input "They Called Him Trinity"
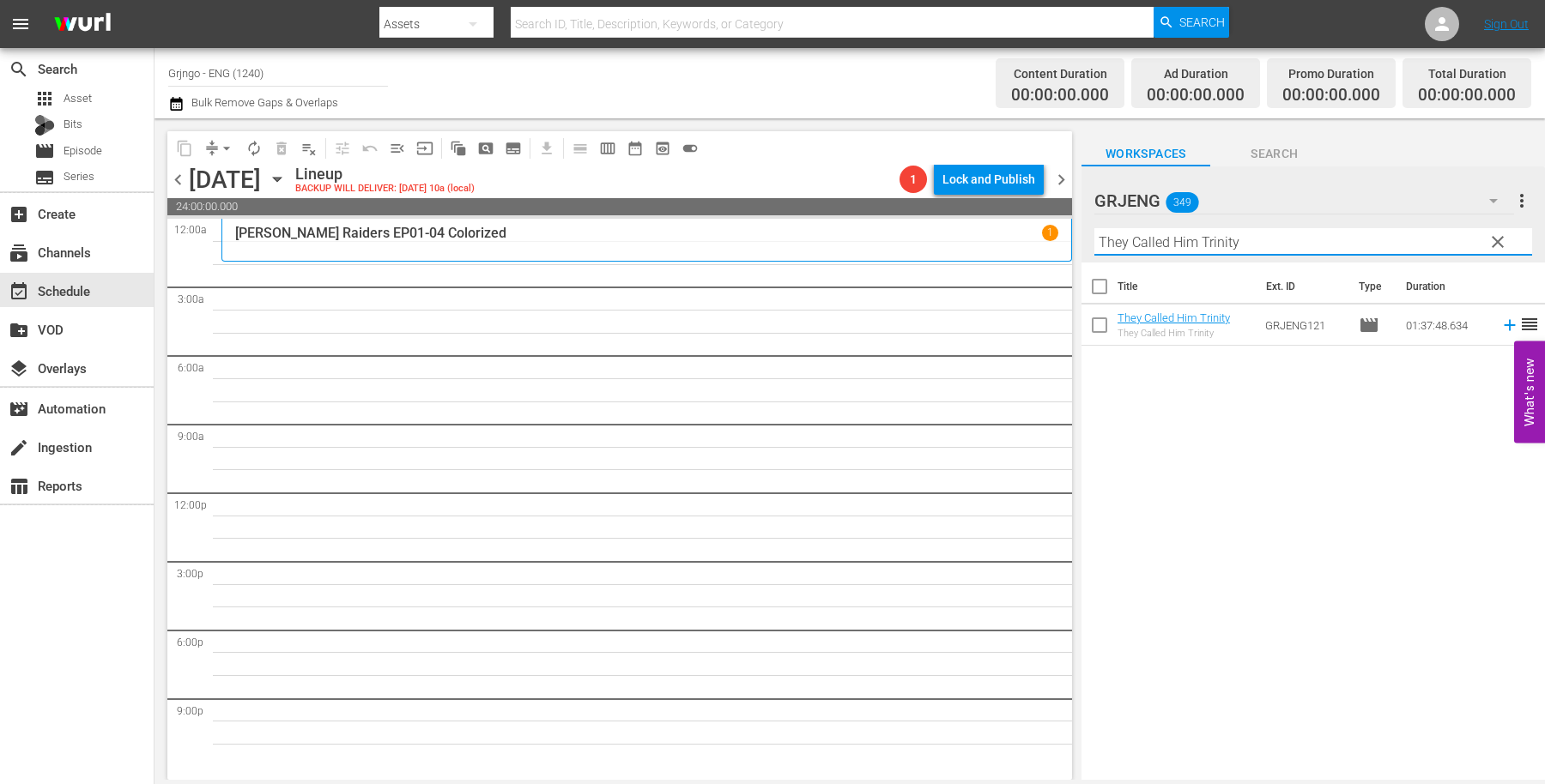
type input "They Called Him Trinity"
click at [1504, 324] on icon at bounding box center [1509, 326] width 11 height 11
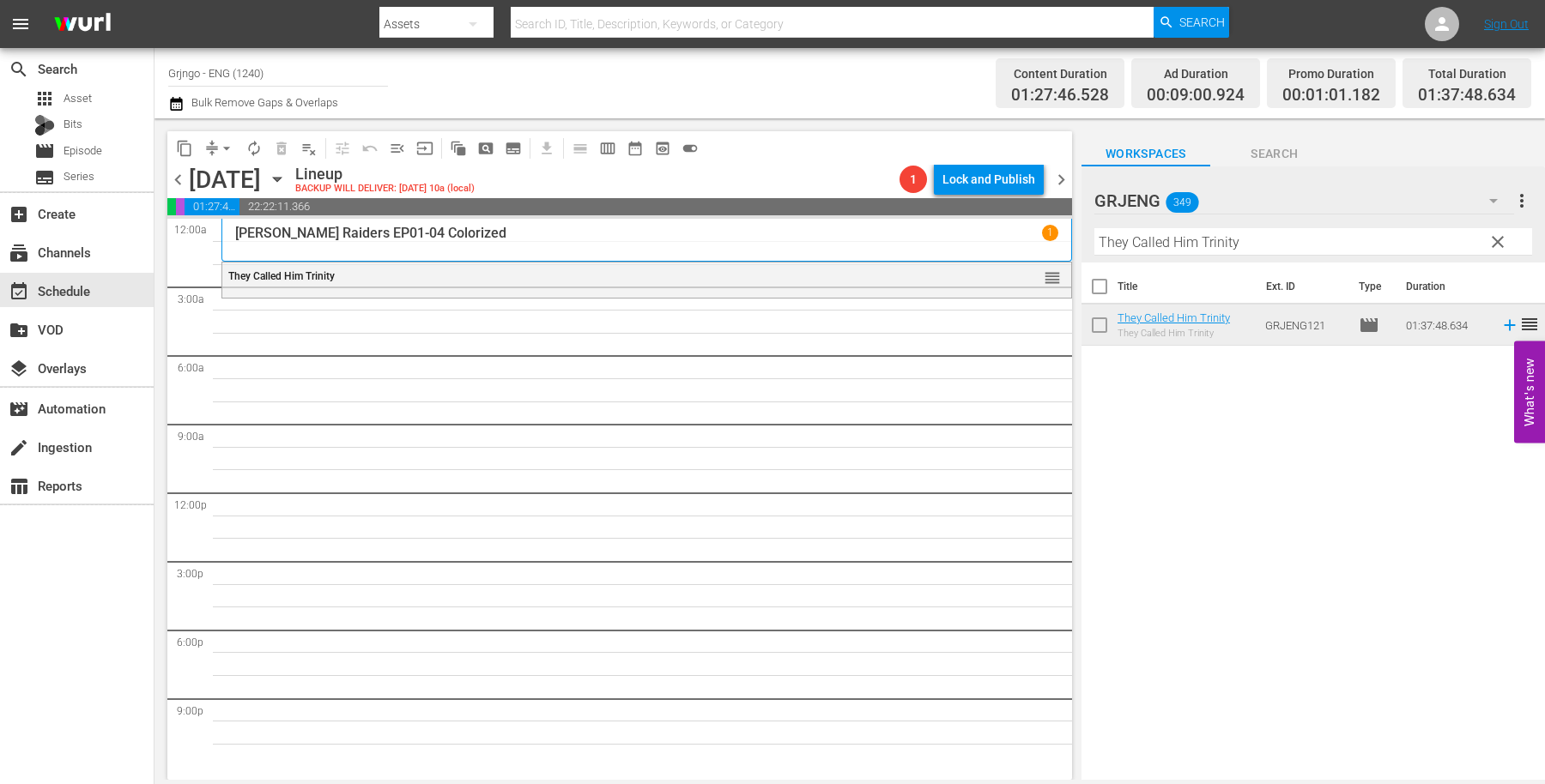
click at [1494, 237] on span "clear" at bounding box center [1498, 241] width 20 height 20
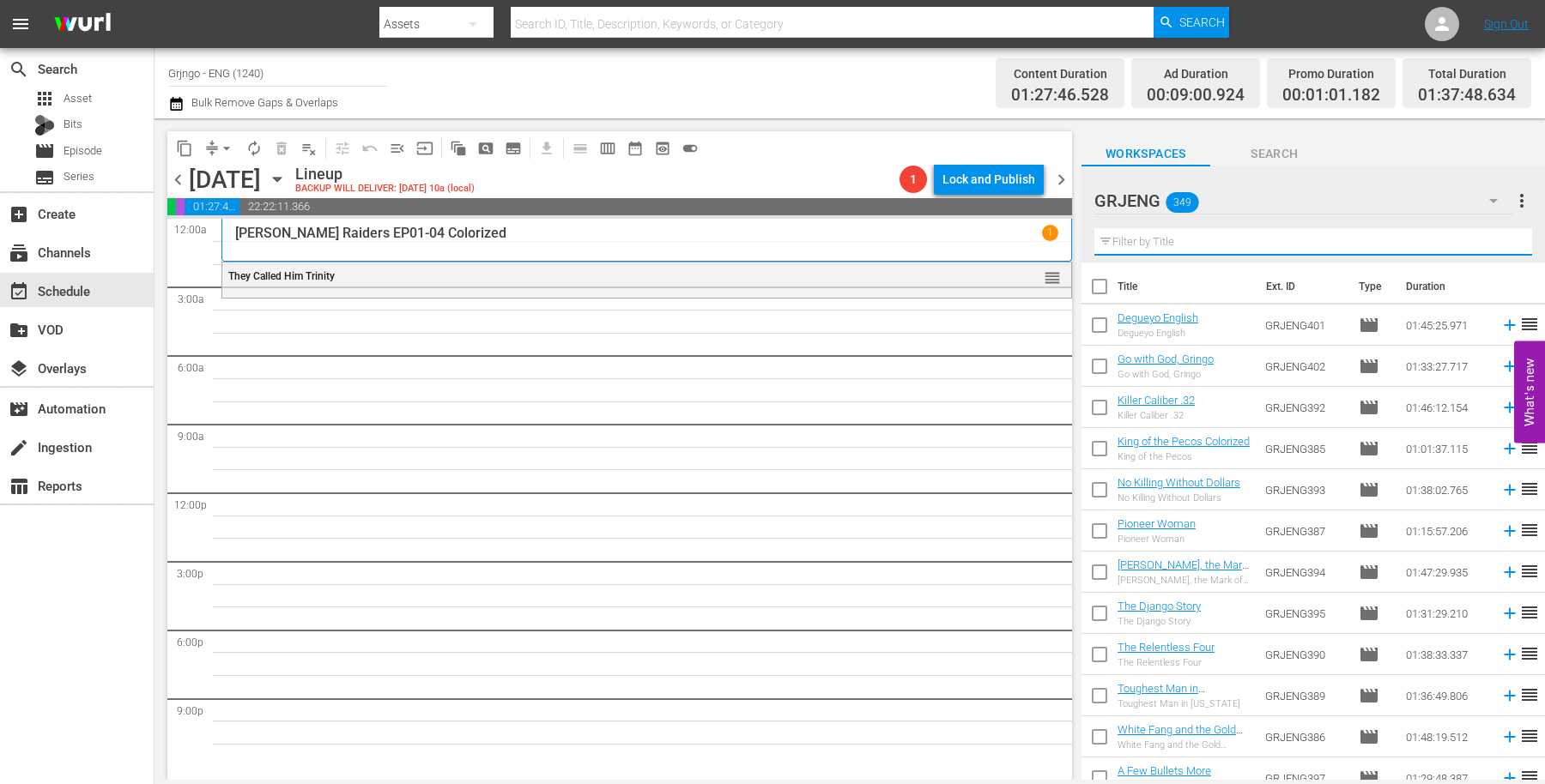
paste input "A Minute to Pray, a Second to Die"
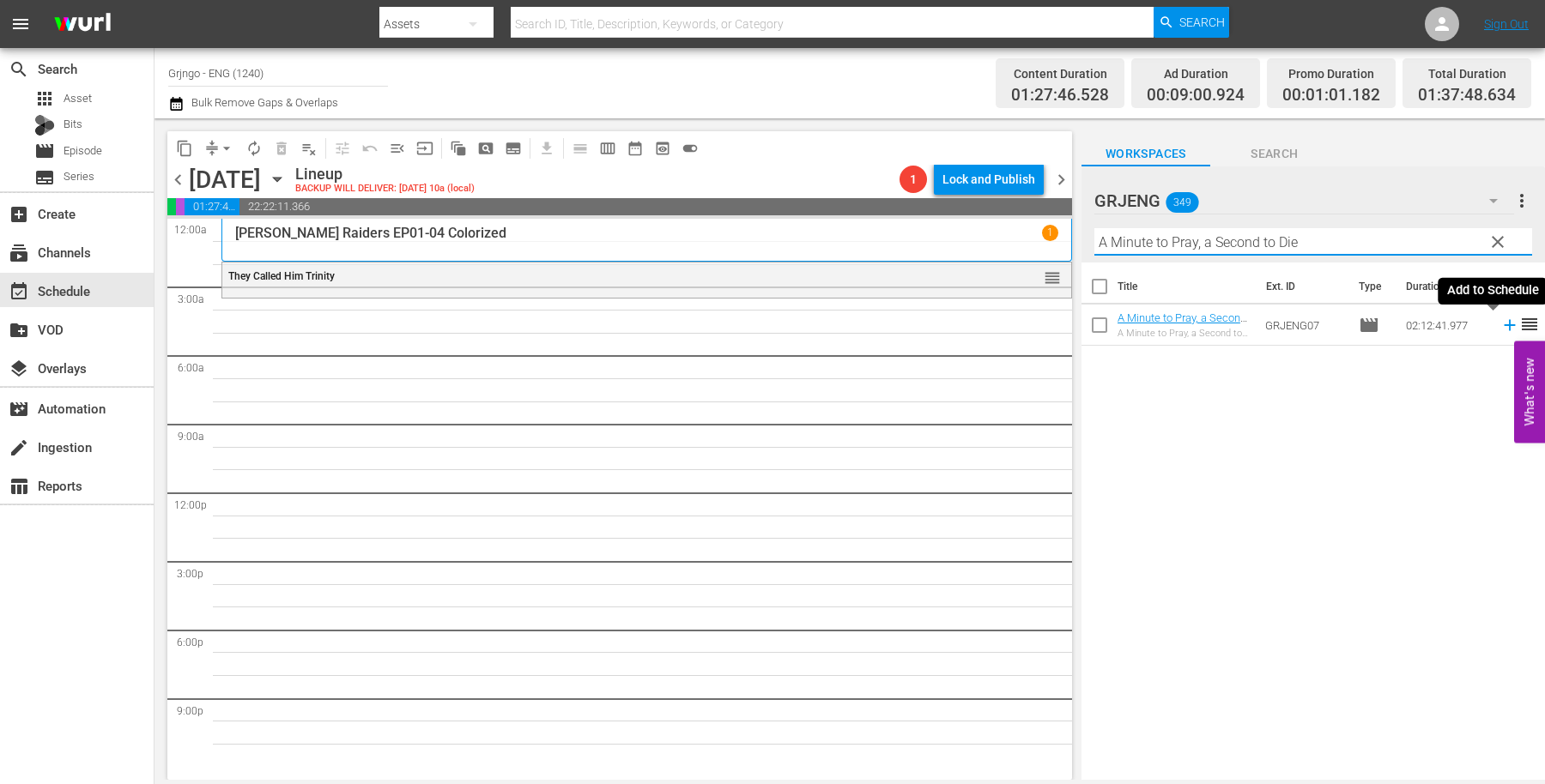
type input "A Minute to Pray, a Second to Die"
click at [1500, 323] on icon at bounding box center [1509, 325] width 18 height 18
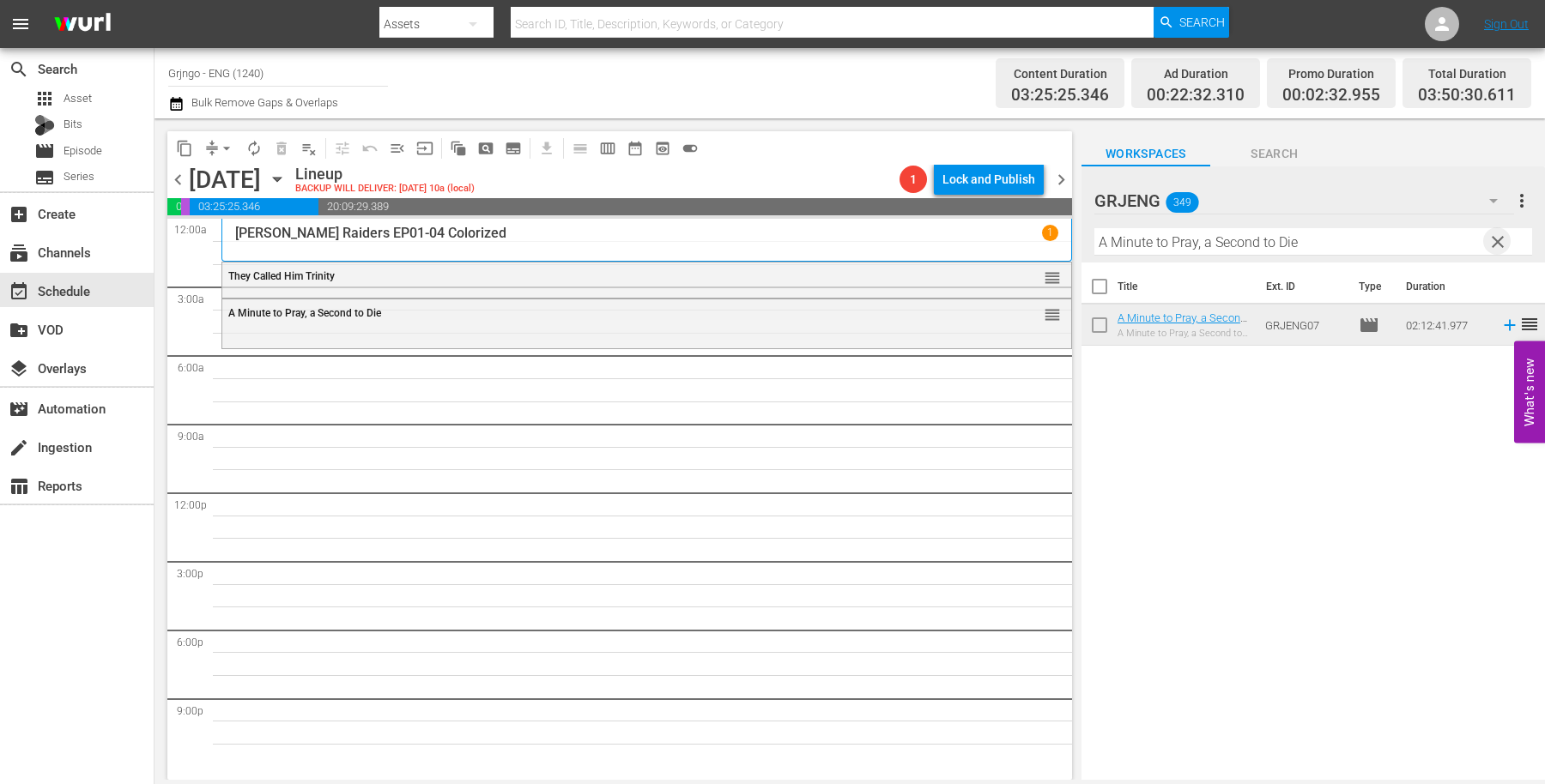
click at [1491, 240] on span "clear" at bounding box center [1498, 241] width 20 height 20
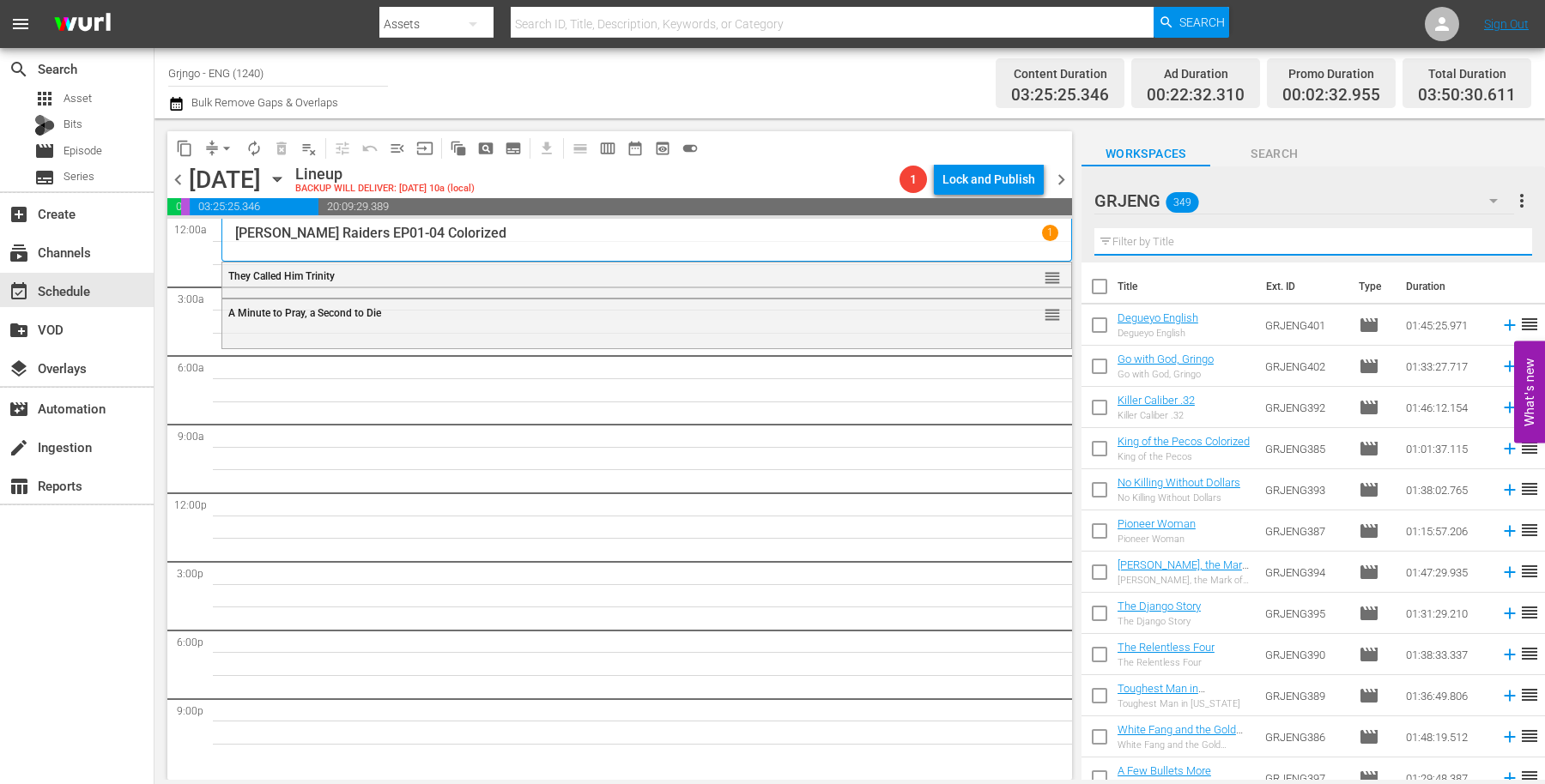
paste input "Custer of the West"
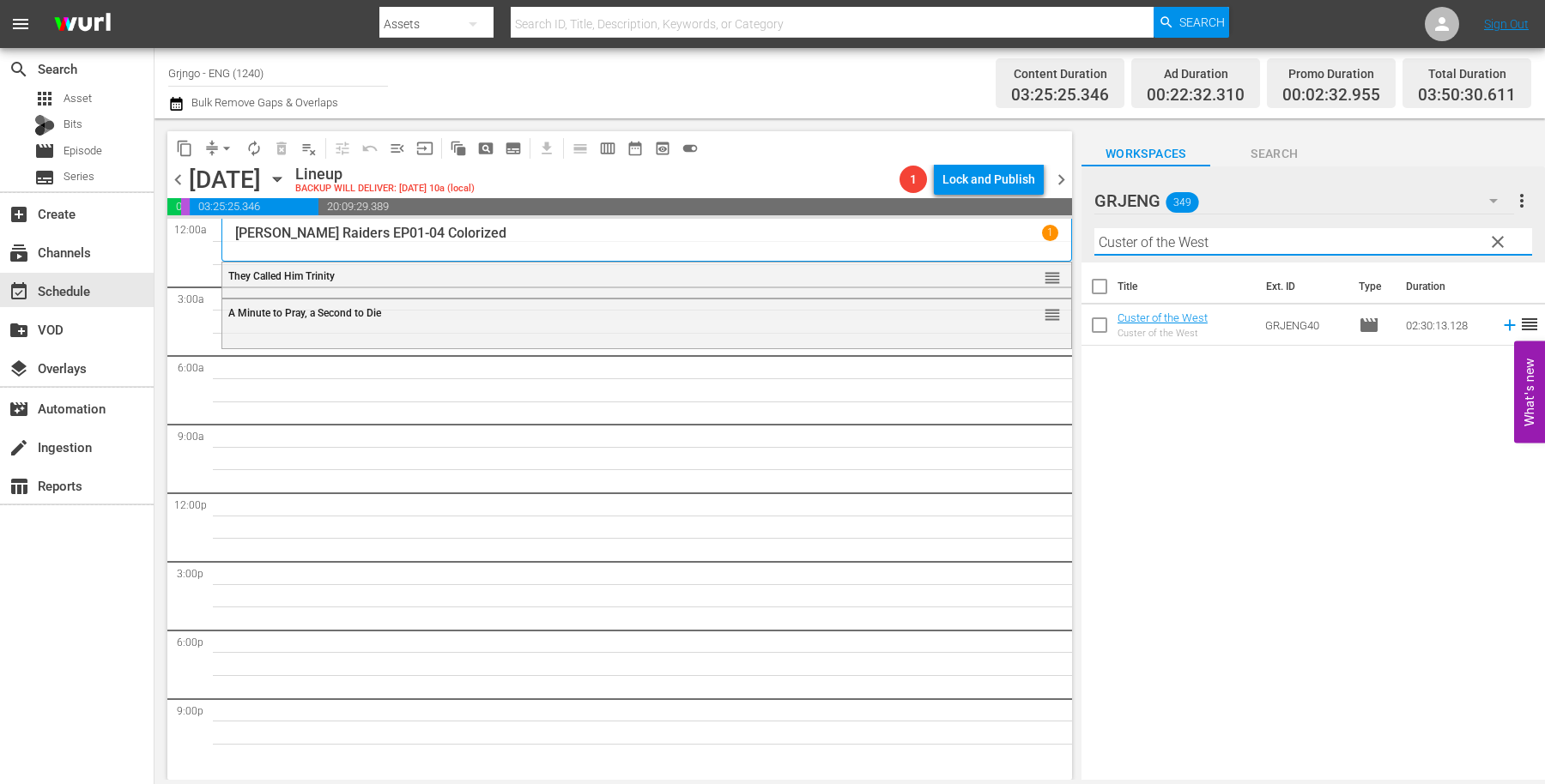
type input "Custer of the West"
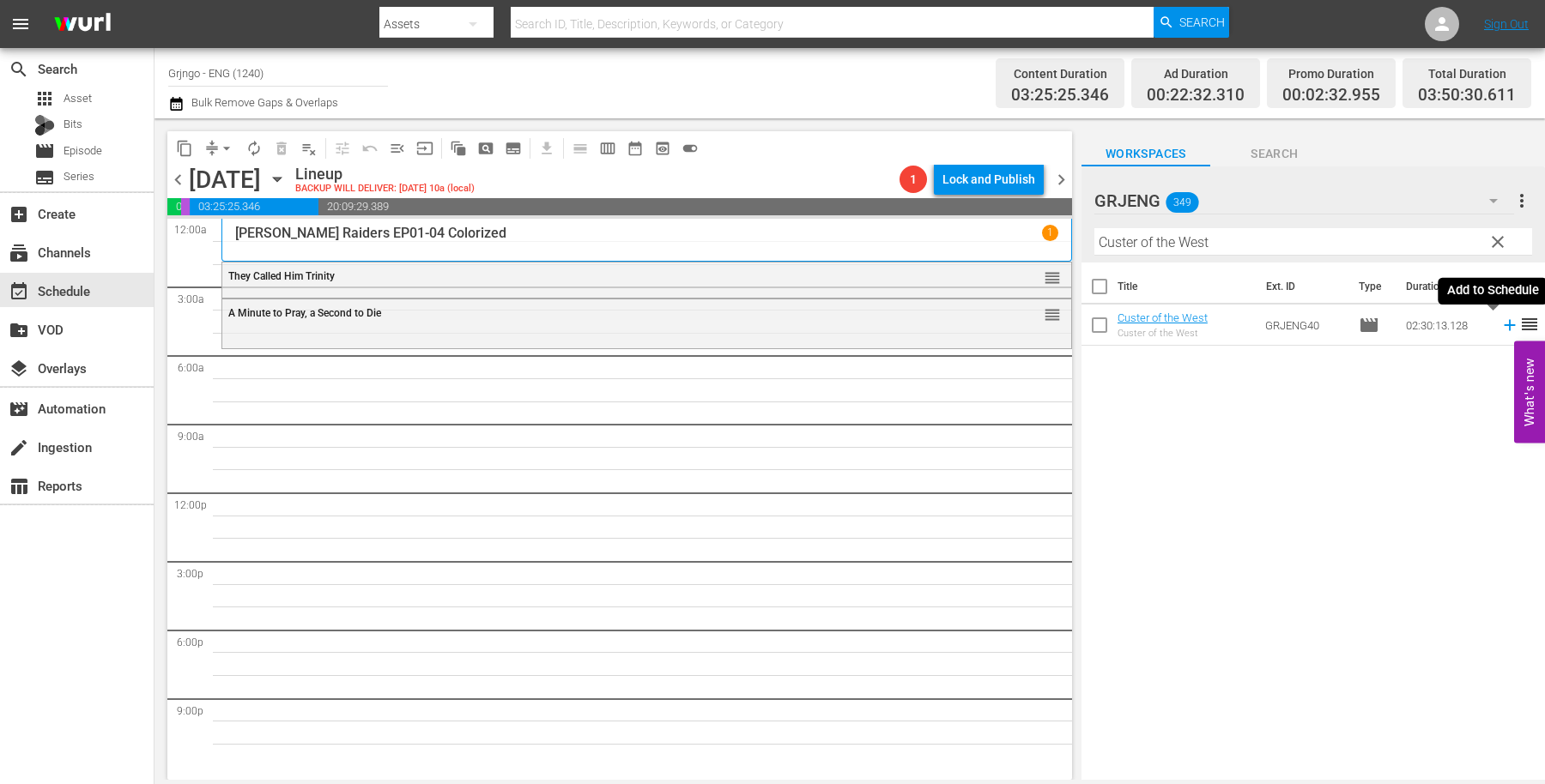
click at [1504, 327] on icon at bounding box center [1509, 326] width 11 height 11
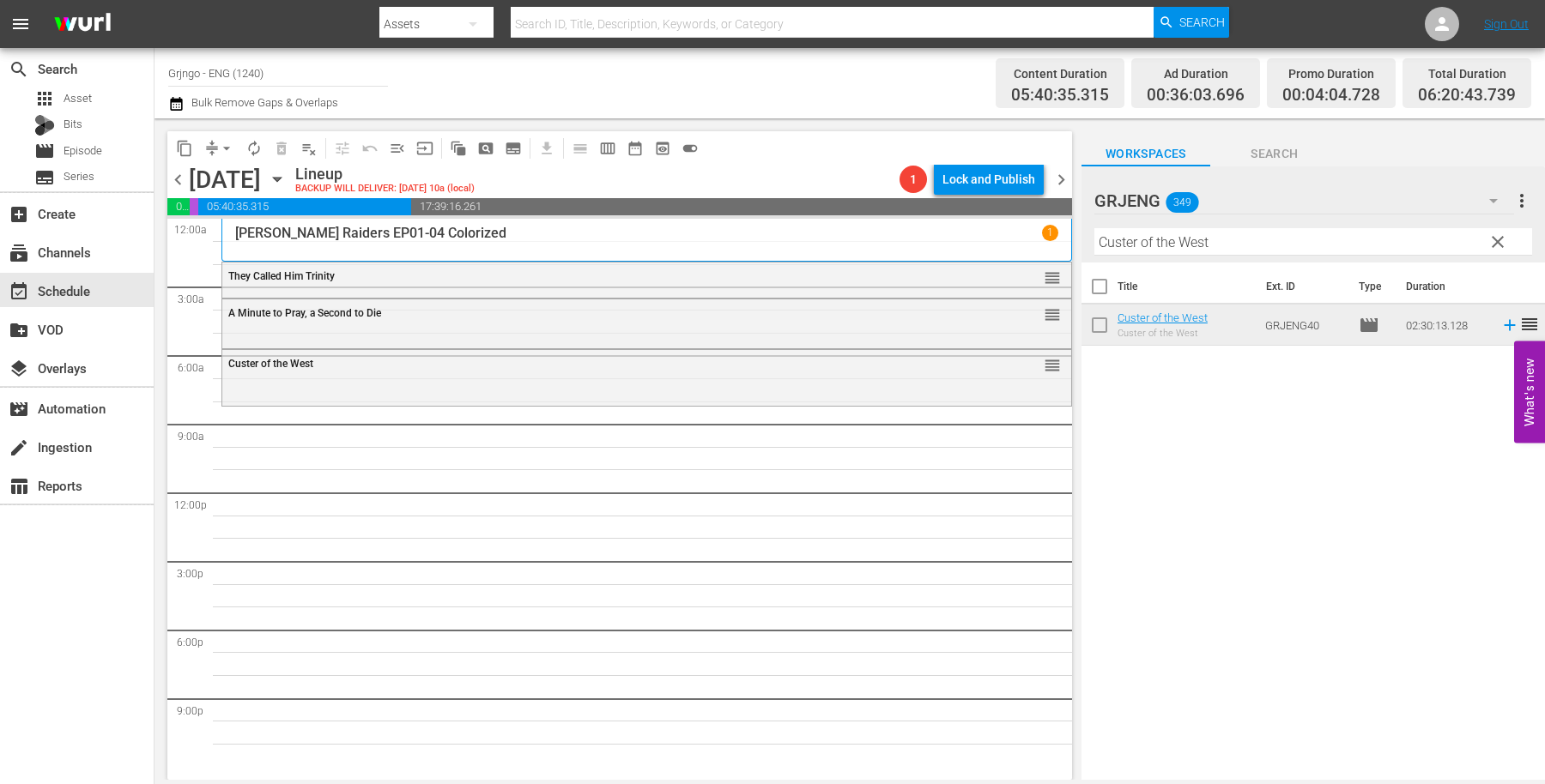
click at [1497, 232] on span "clear" at bounding box center [1498, 241] width 20 height 20
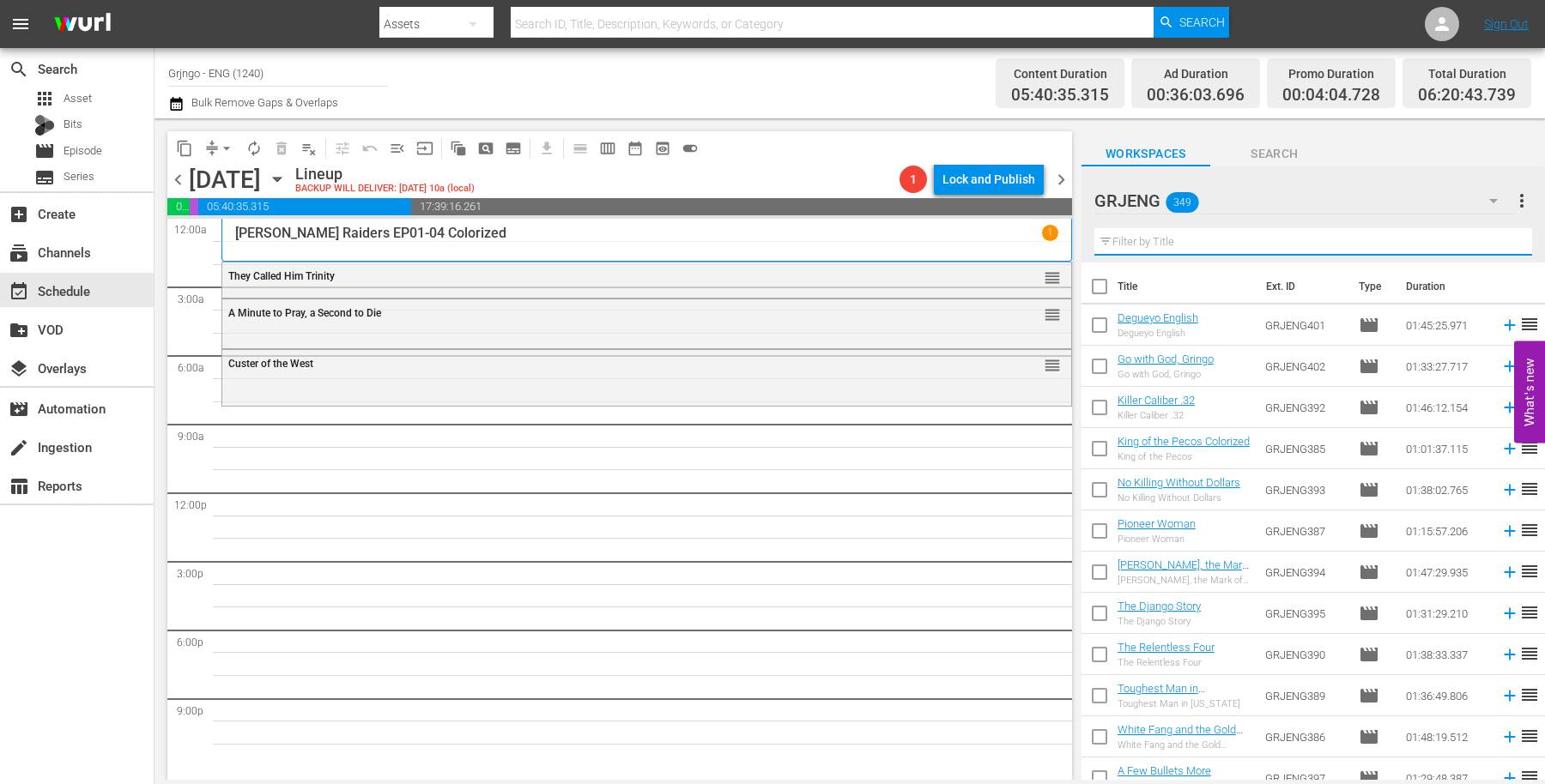
paste input "Dig Your Grave Friend... [PERSON_NAME] Coming"
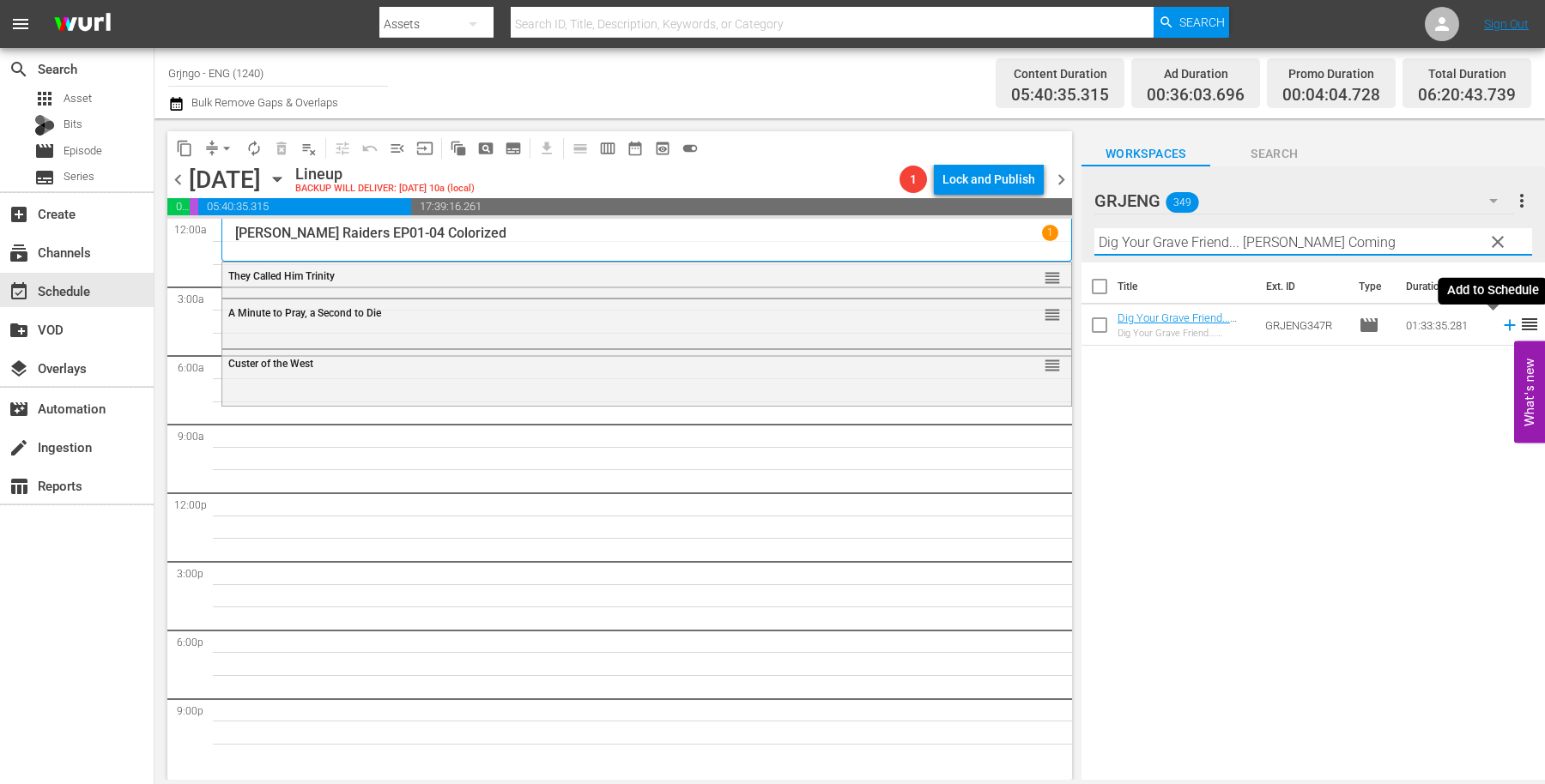
type input "Dig Your Grave Friend... [PERSON_NAME] Coming"
click at [1504, 324] on icon at bounding box center [1509, 326] width 11 height 11
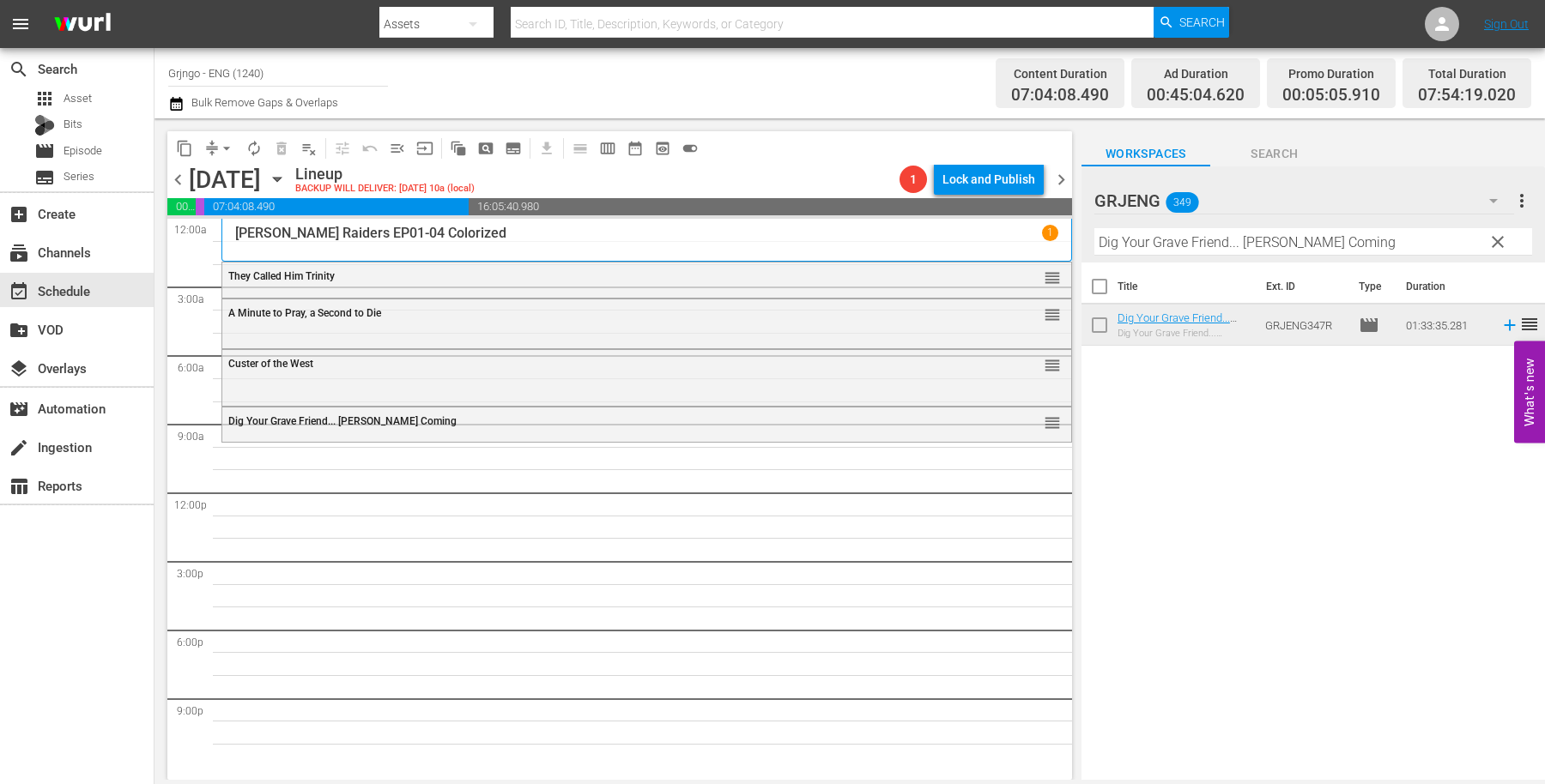
click at [1495, 239] on span "clear" at bounding box center [1498, 241] width 20 height 20
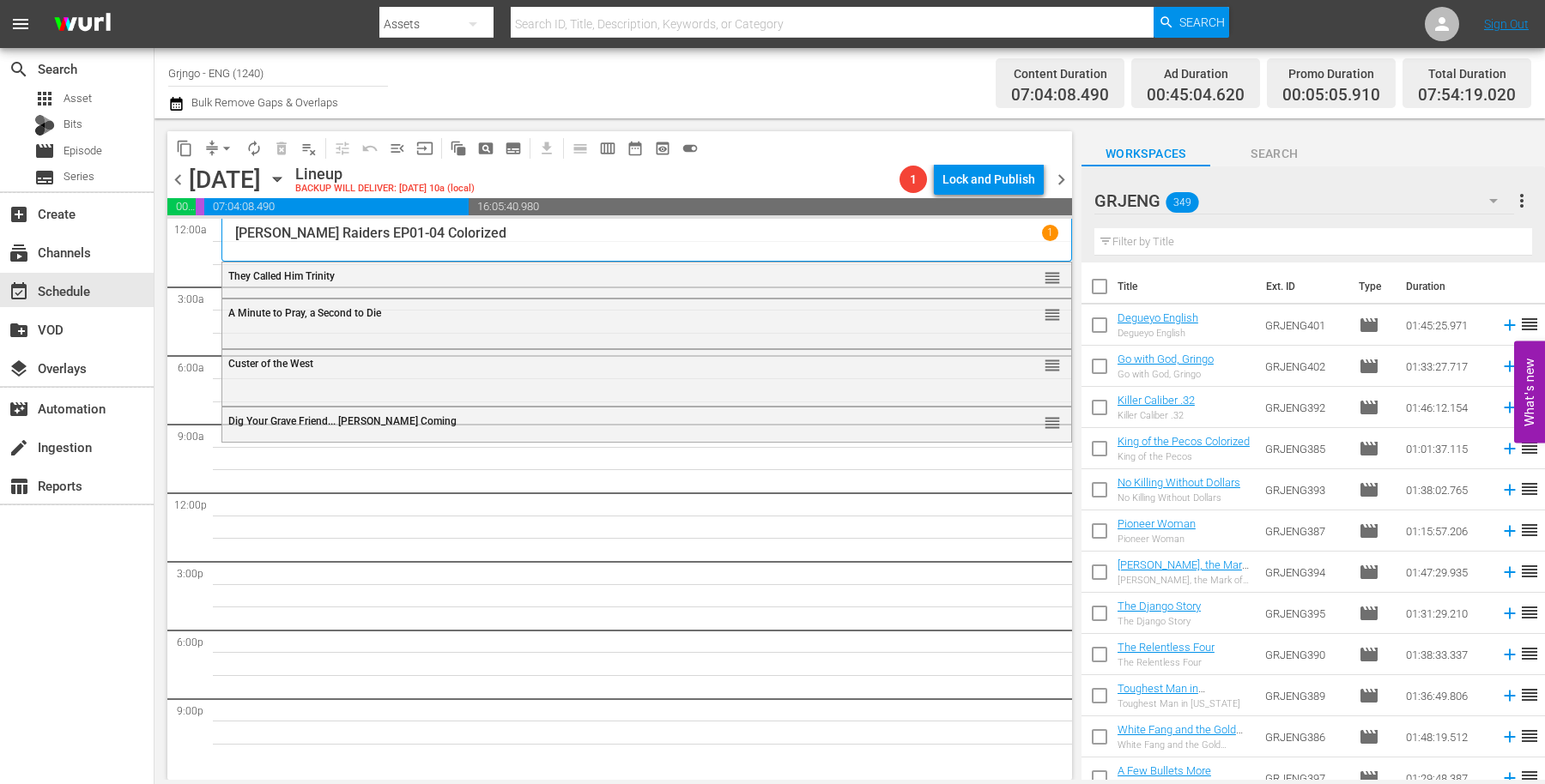
click at [1176, 241] on input "text" at bounding box center [1313, 241] width 437 height 27
paste input "Bonanza Compilation Episodes 34, 35, 36"
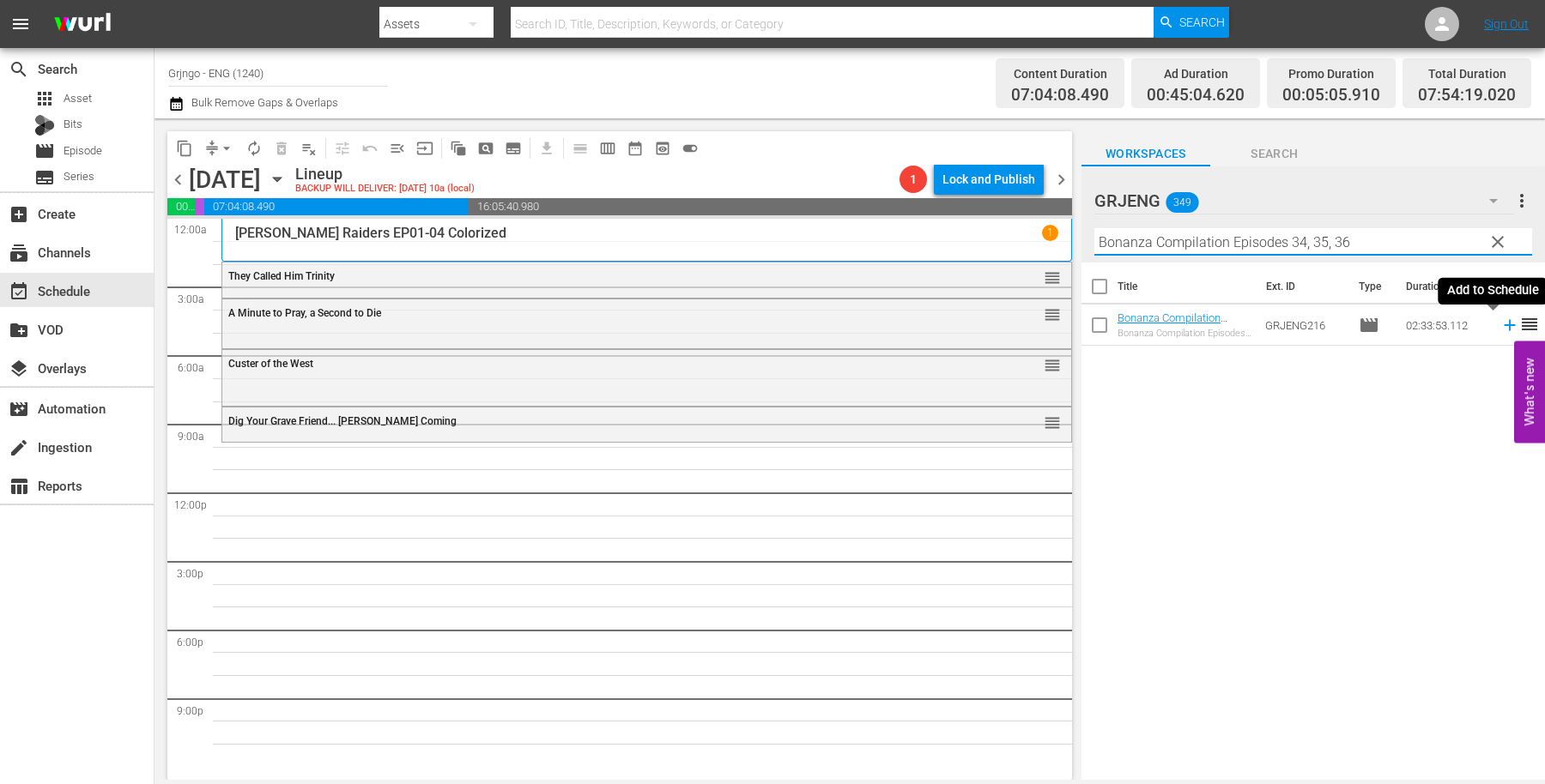
type input "Bonanza Compilation Episodes 34, 35, 36"
click at [1500, 322] on icon at bounding box center [1509, 325] width 18 height 18
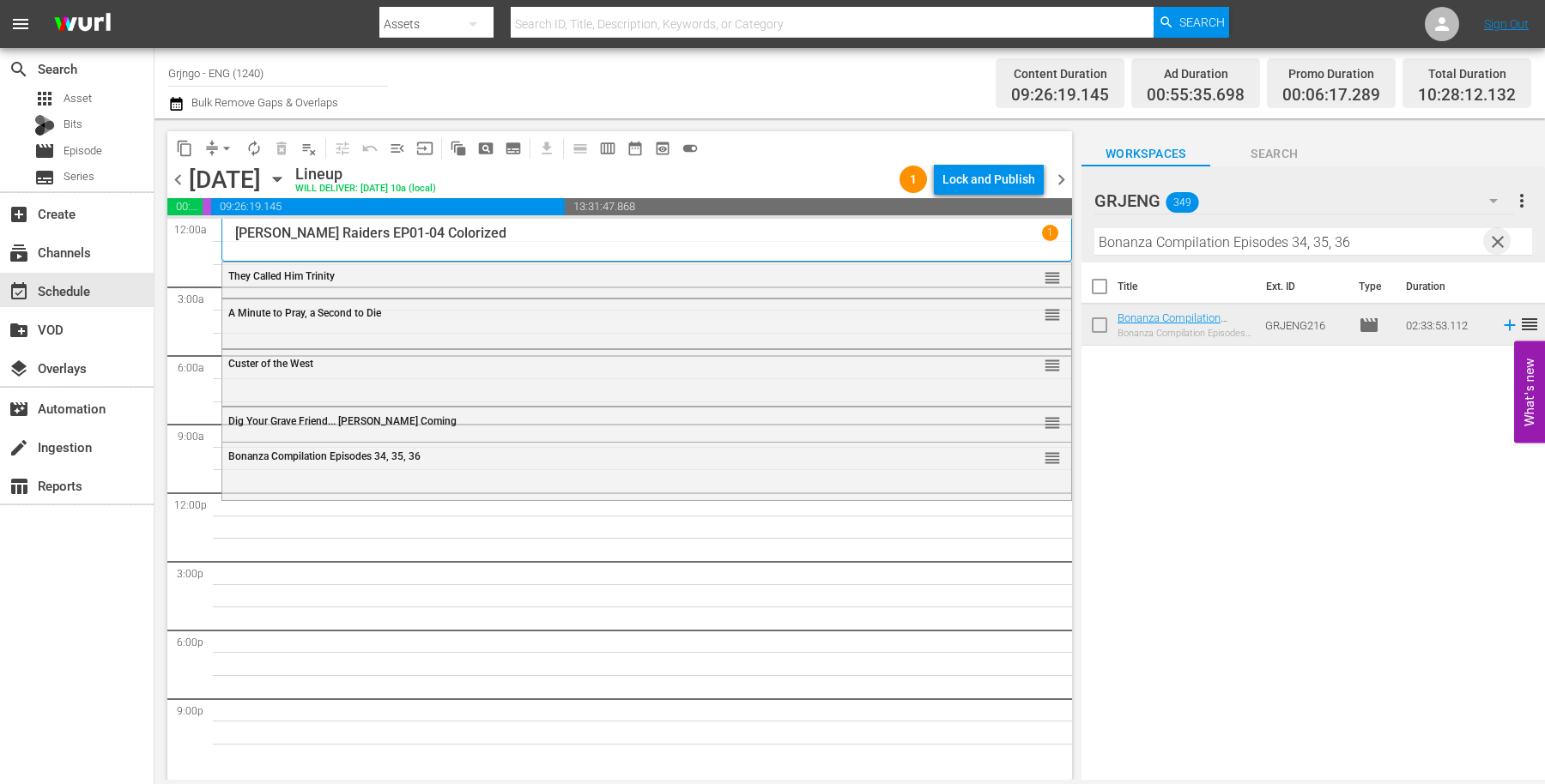
click at [1493, 241] on span "clear" at bounding box center [1498, 241] width 20 height 20
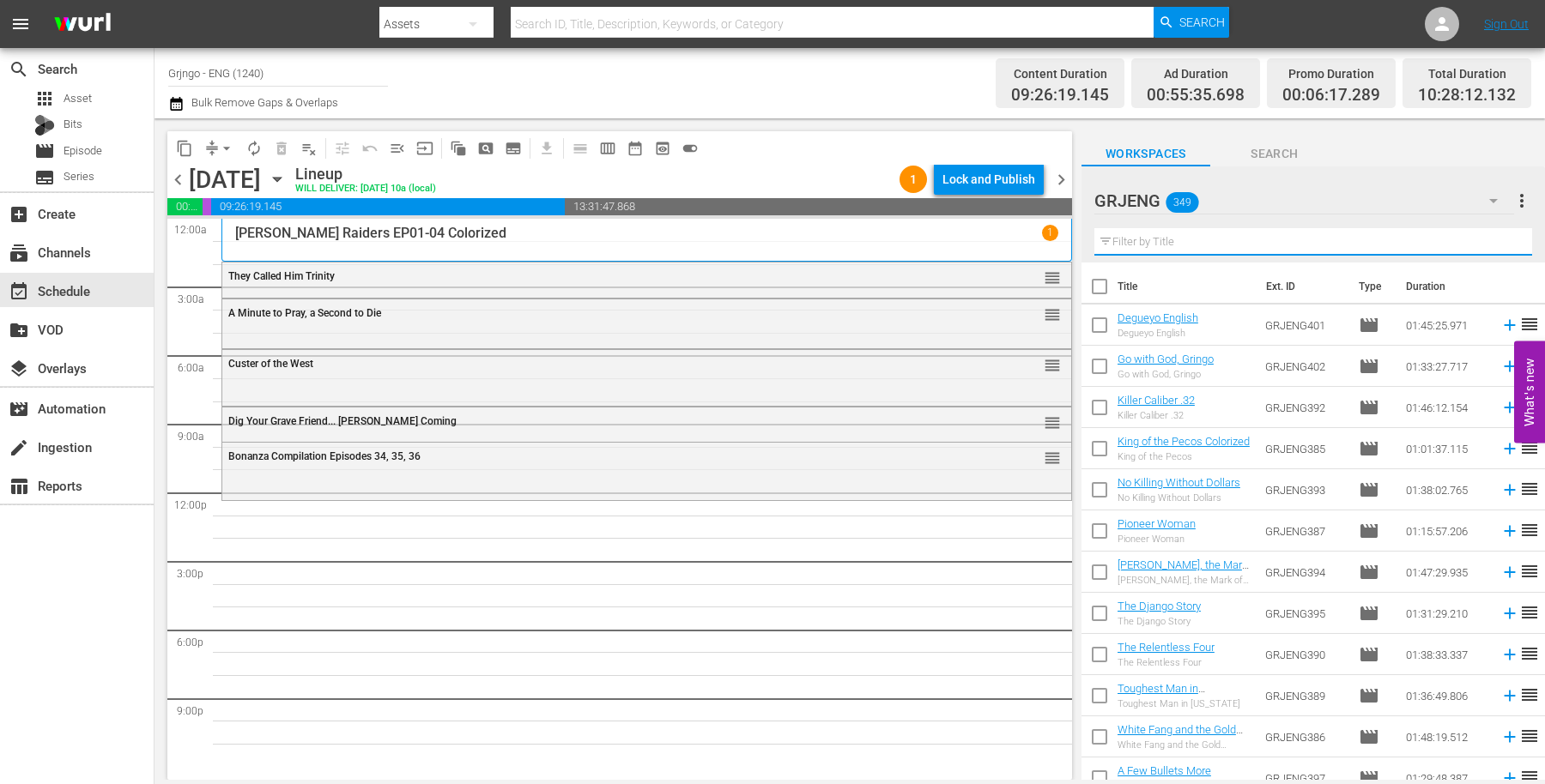
paste input "[PERSON_NAME]"
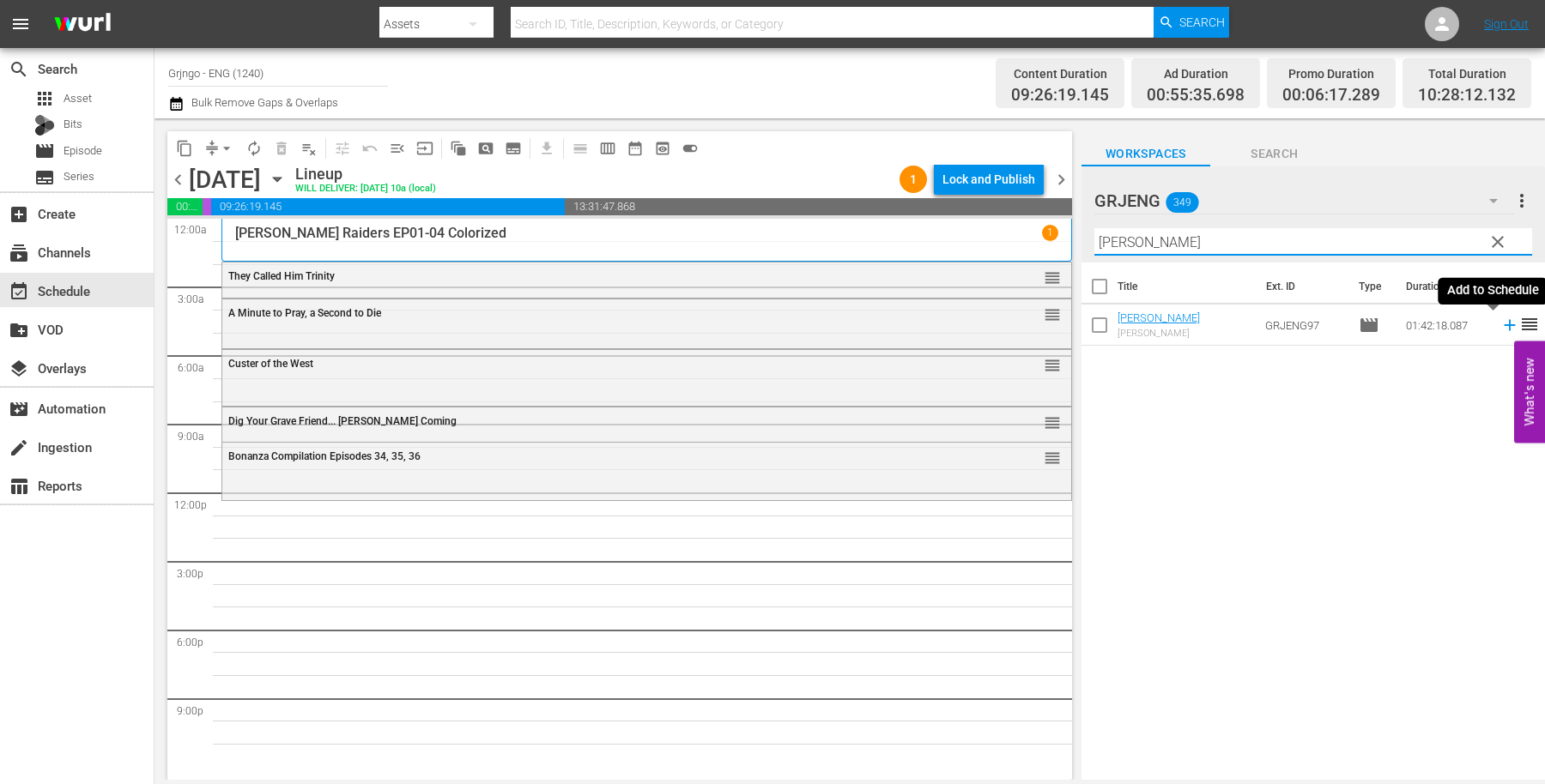
type input "[PERSON_NAME]"
click at [1500, 327] on icon at bounding box center [1509, 325] width 18 height 18
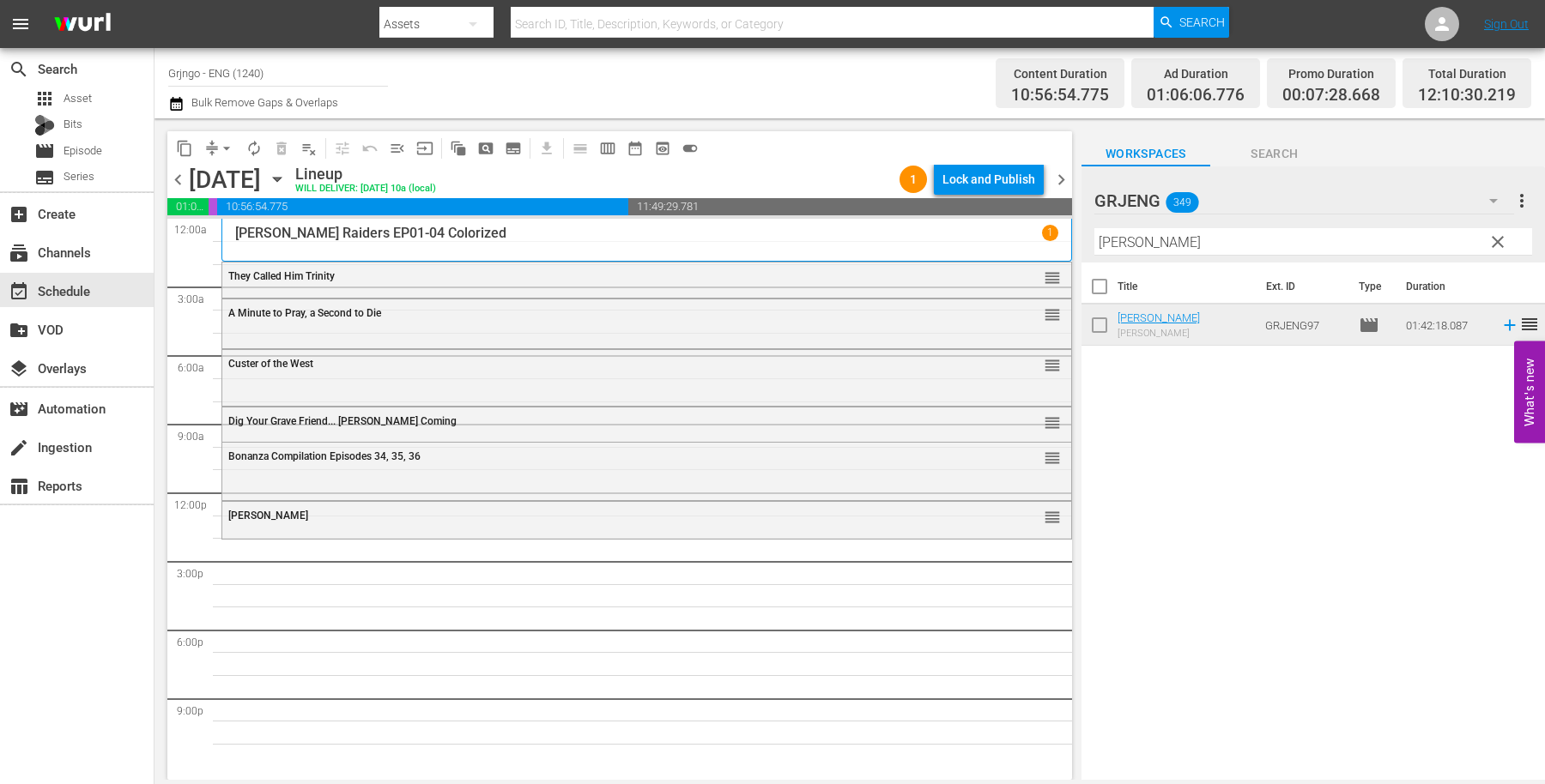
click at [1494, 237] on span "clear" at bounding box center [1498, 241] width 20 height 20
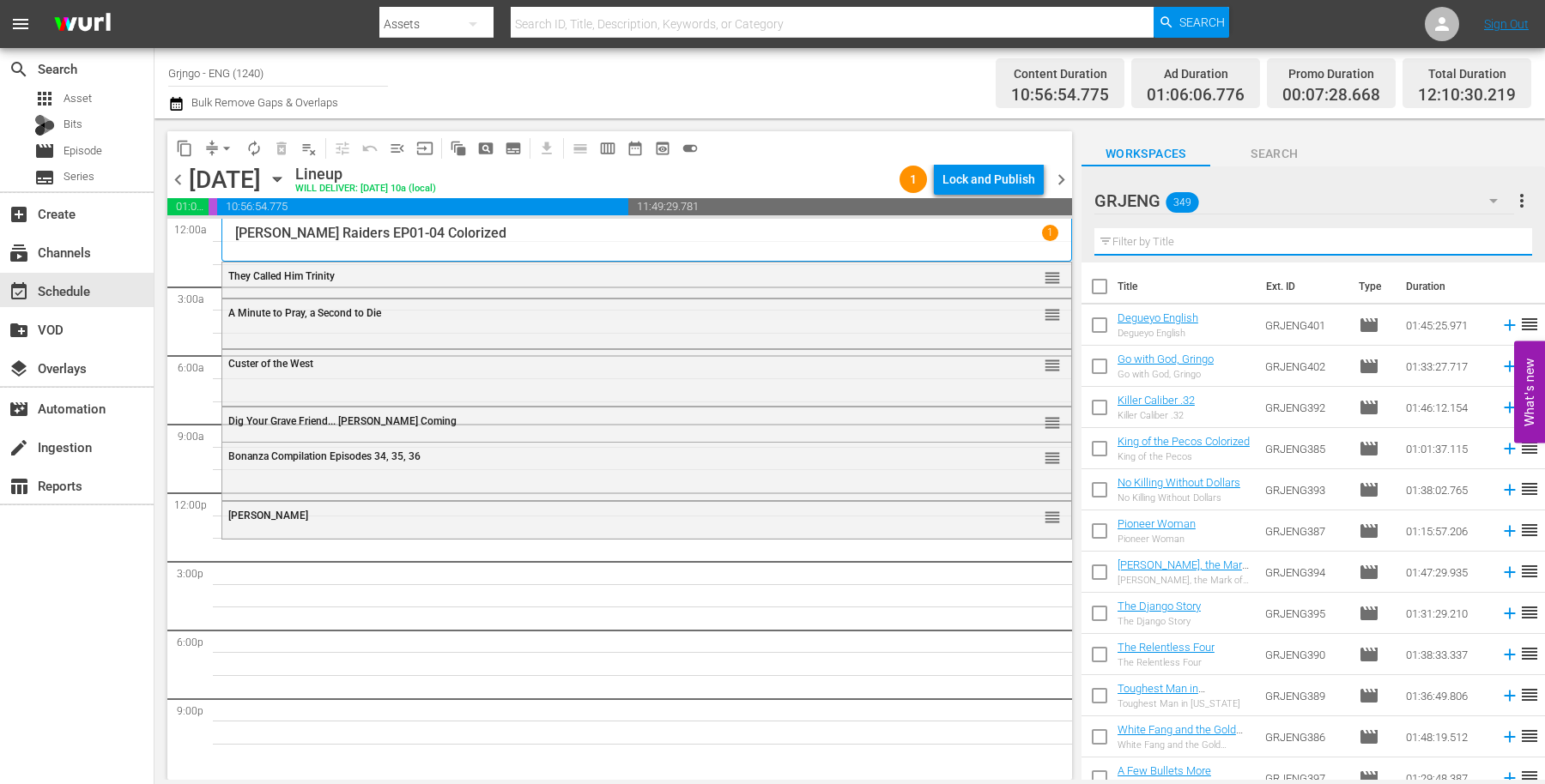
click at [1221, 248] on input "text" at bounding box center [1313, 241] width 437 height 27
paste input "Showdown At [PERSON_NAME][GEOGRAPHIC_DATA]"
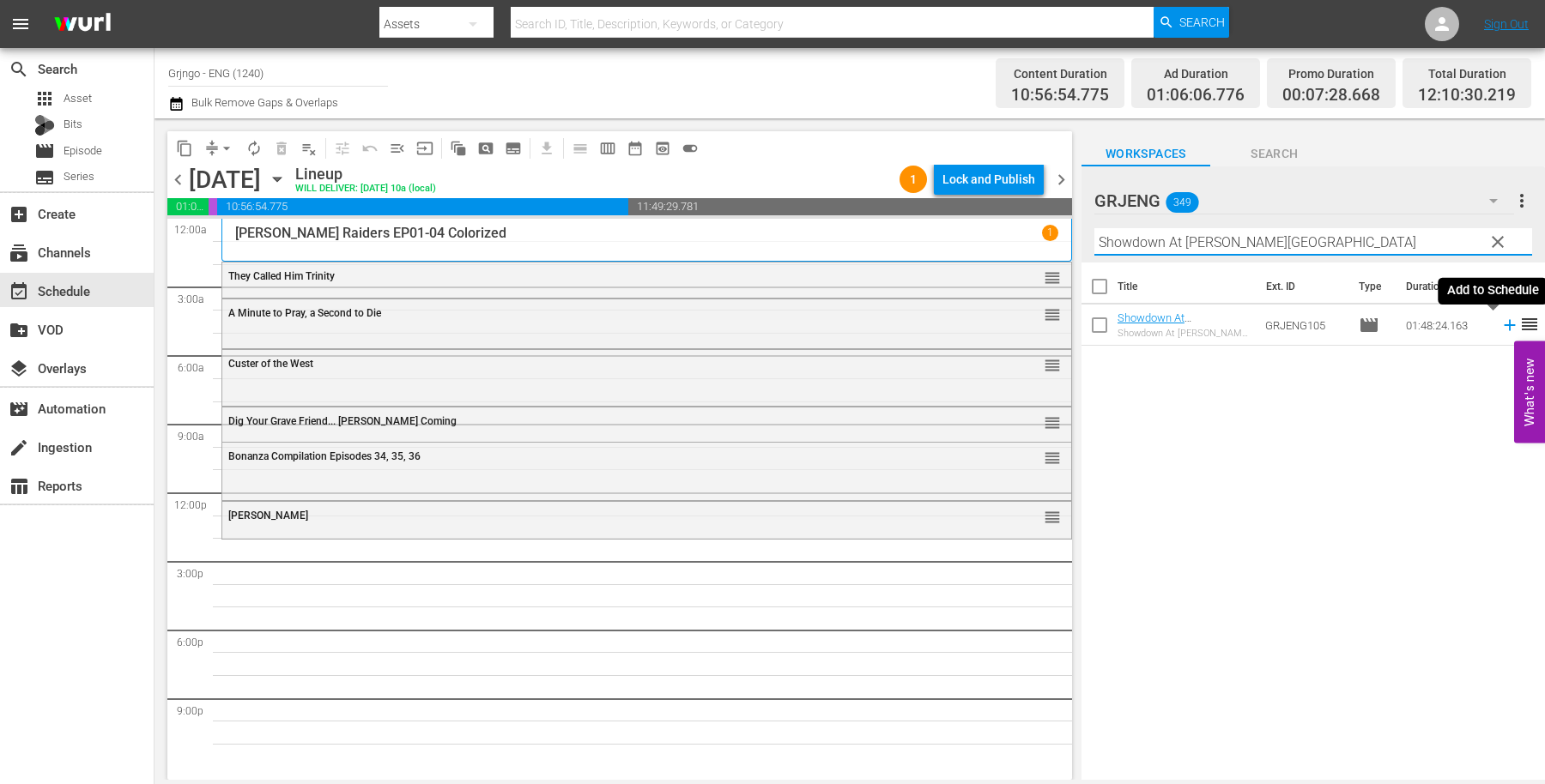
type input "Showdown At [PERSON_NAME][GEOGRAPHIC_DATA]"
click at [1504, 322] on icon at bounding box center [1509, 326] width 11 height 11
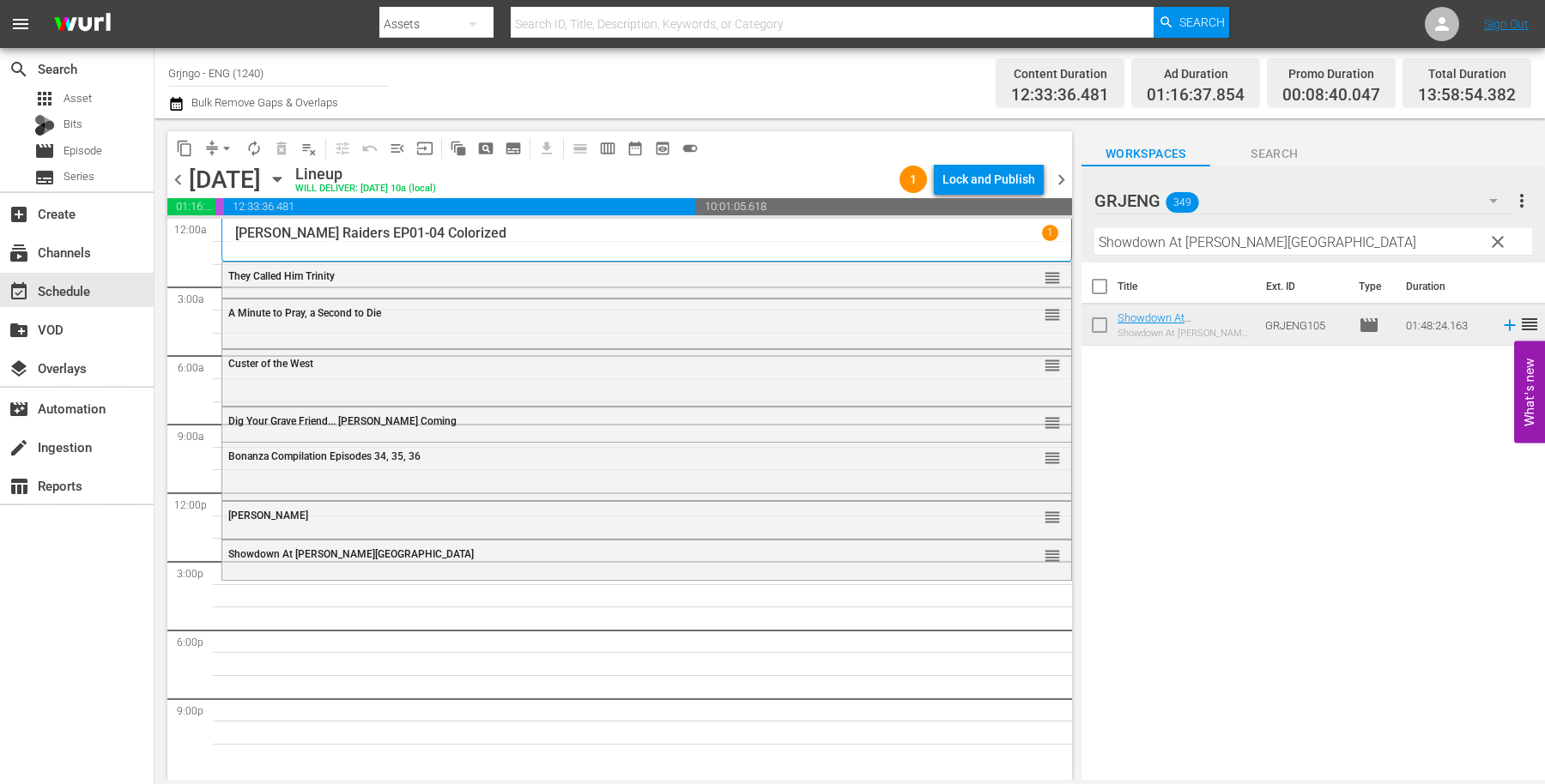
click at [1500, 238] on span "clear" at bounding box center [1498, 241] width 20 height 20
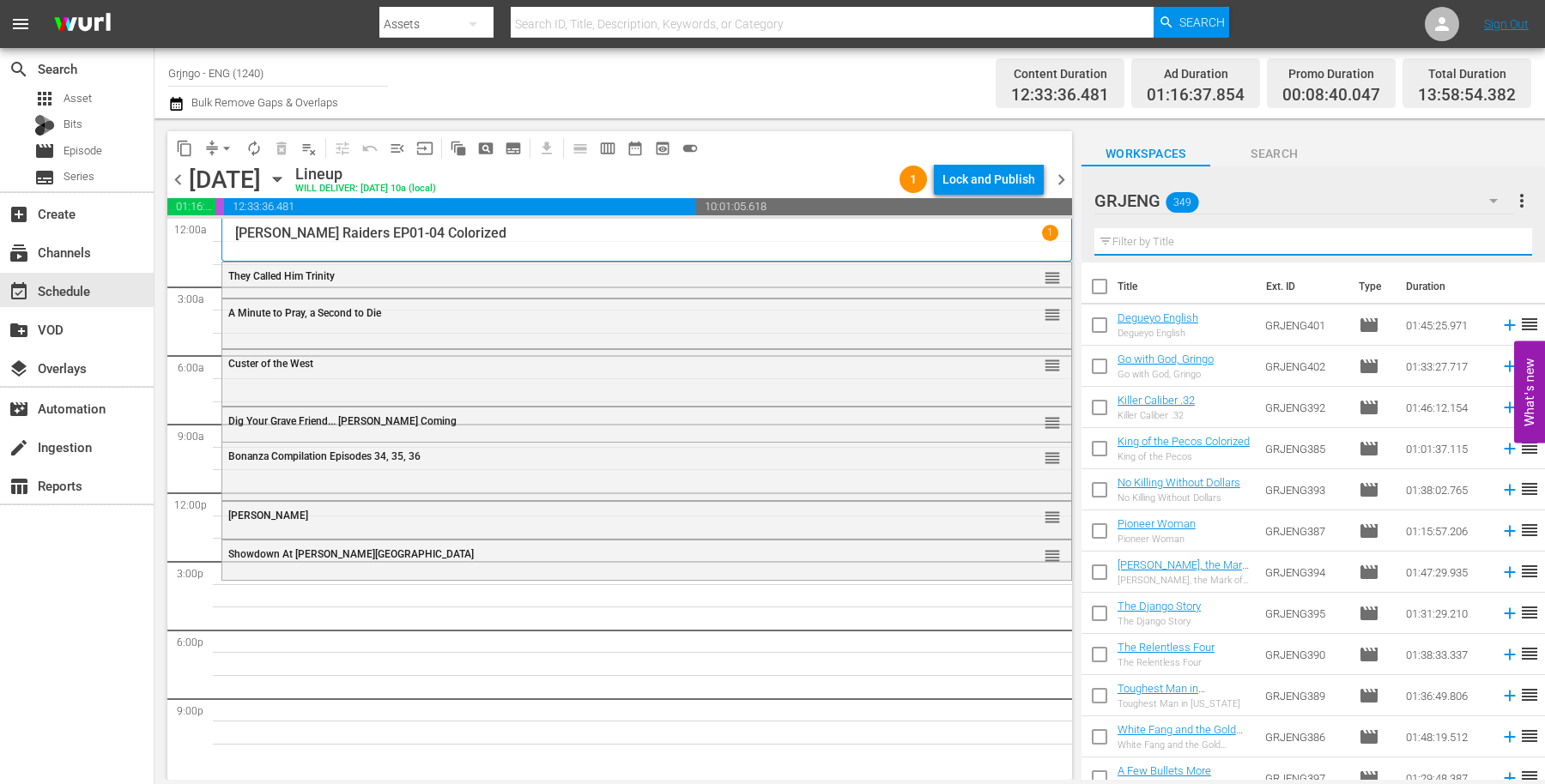
paste input "Duel in the Sun"
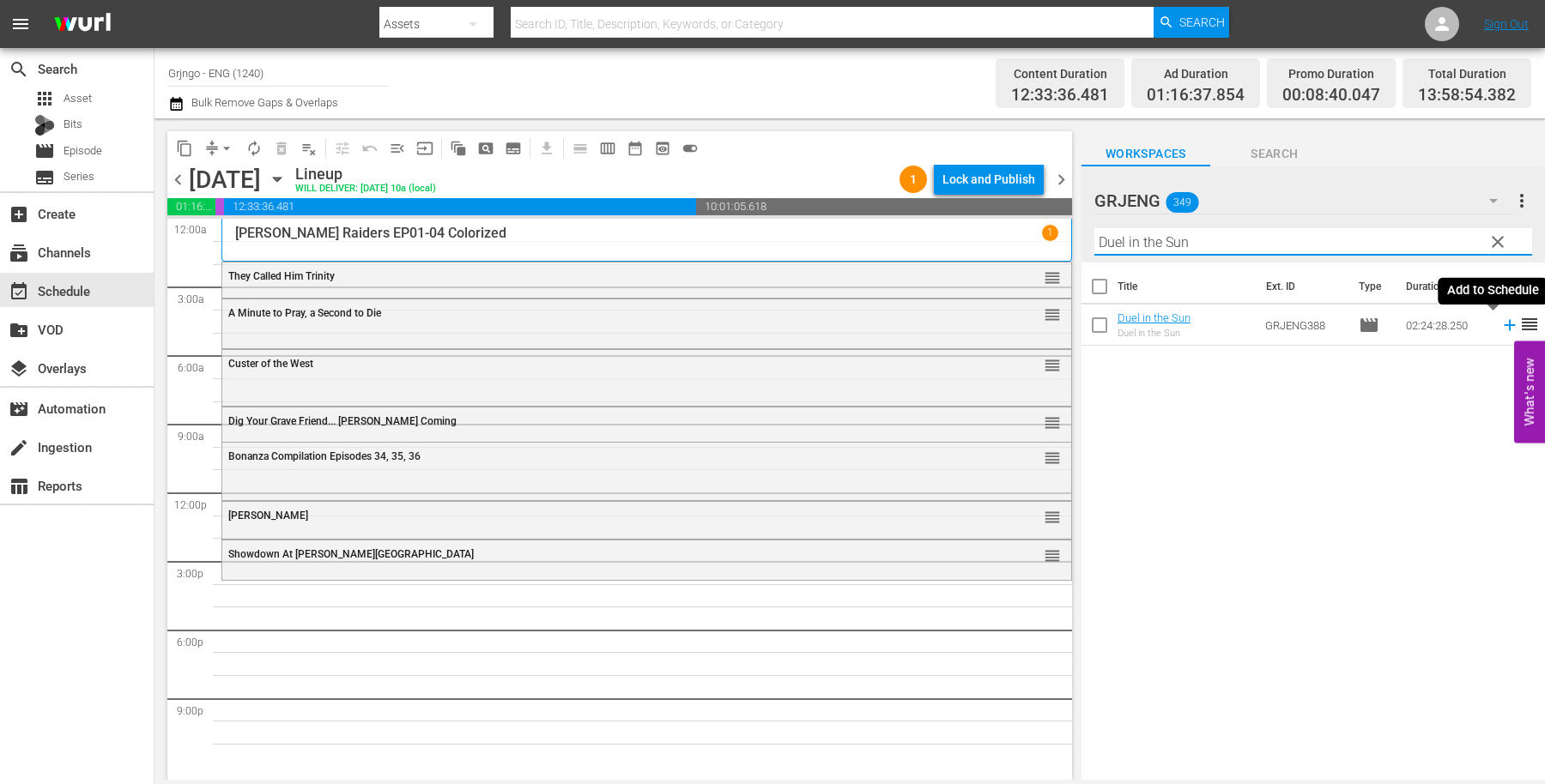
type input "Duel in the Sun"
click at [1500, 327] on icon at bounding box center [1509, 325] width 18 height 18
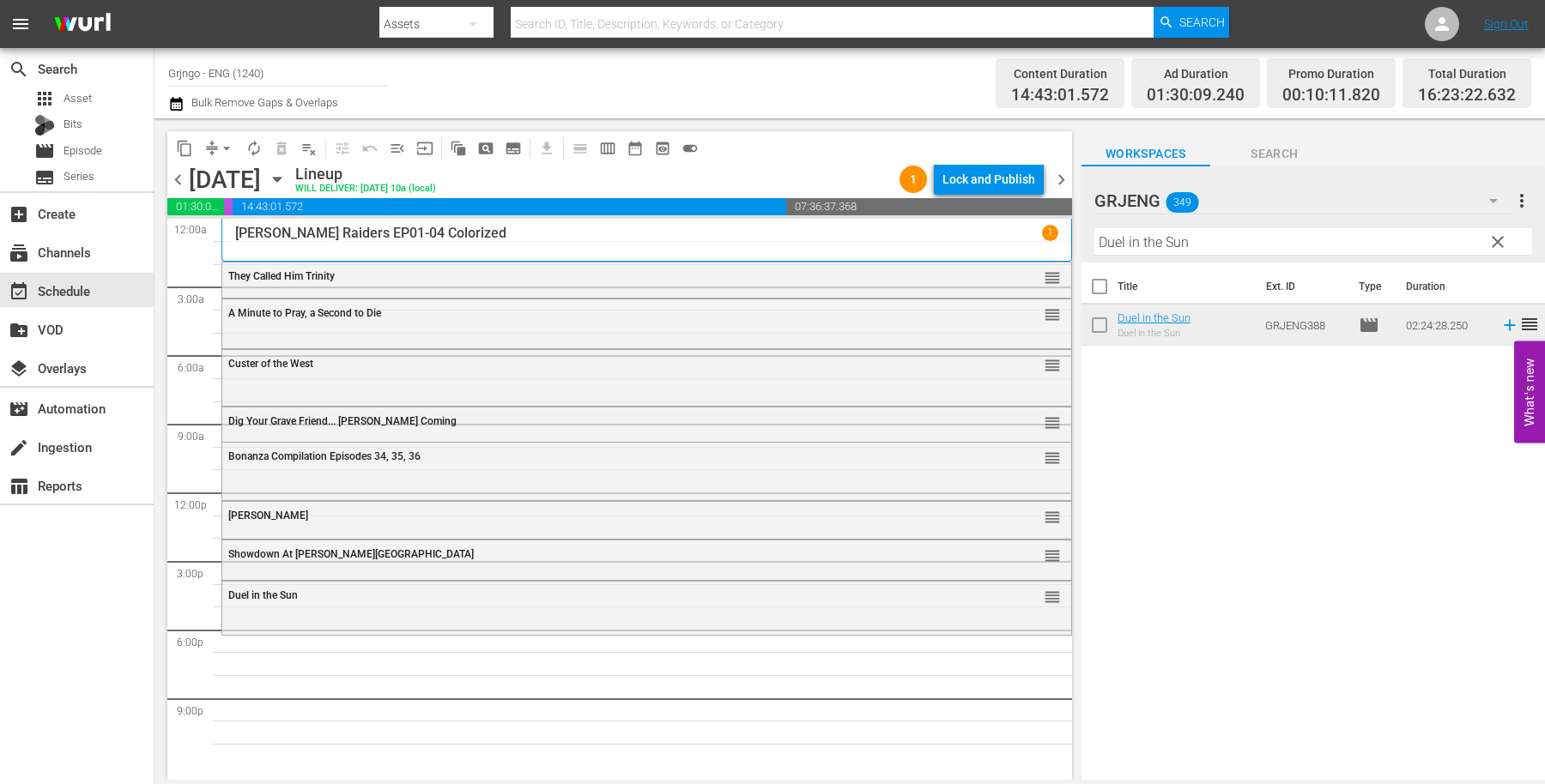
drag, startPoint x: 1494, startPoint y: 241, endPoint x: 1177, endPoint y: 255, distance: 317.3
click at [1494, 241] on span "clear" at bounding box center [1498, 241] width 20 height 20
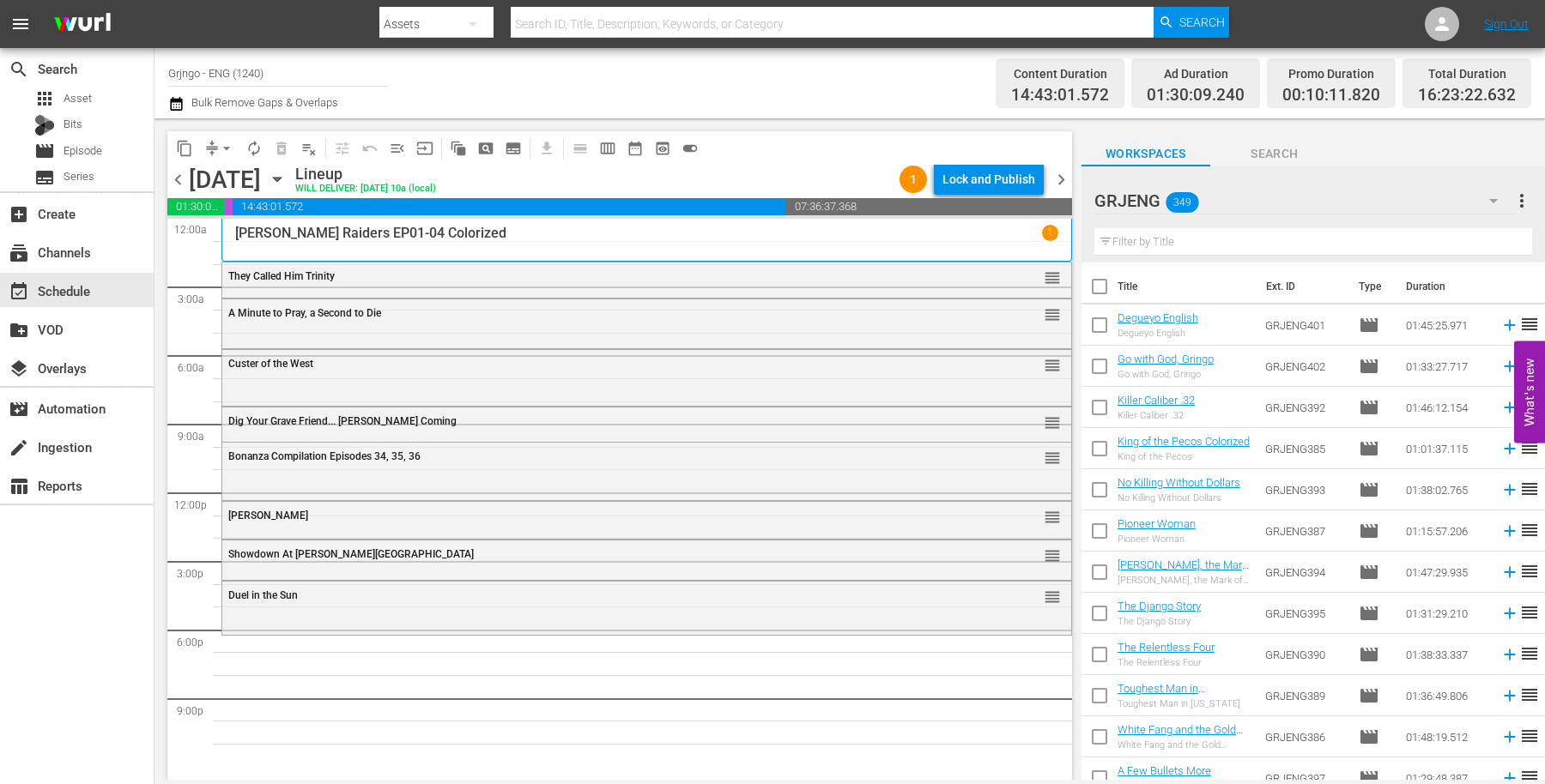
click at [1140, 240] on input "text" at bounding box center [1313, 241] width 437 height 27
paste input "The Last Traitor"
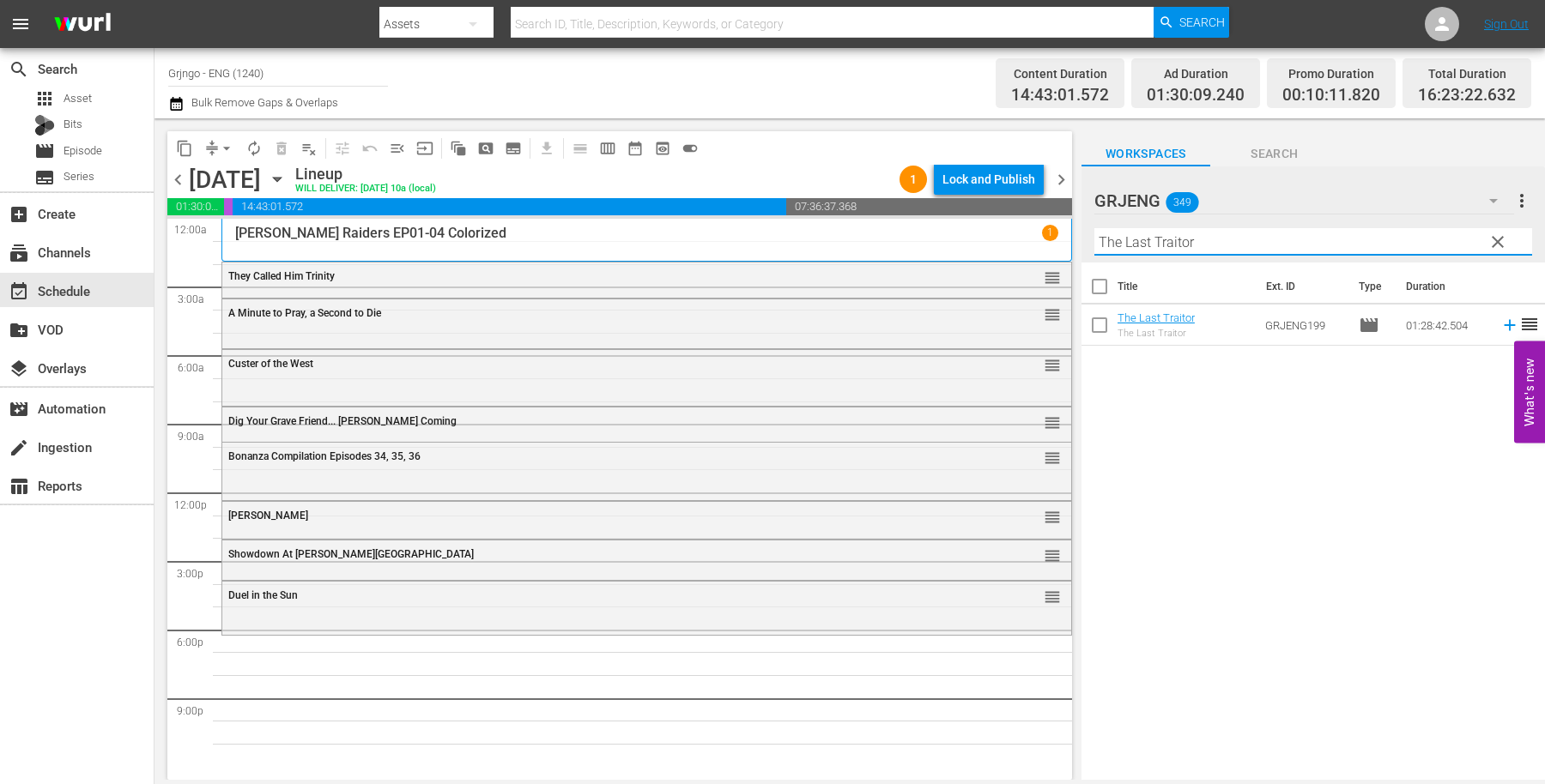
type input "The Last Traitor"
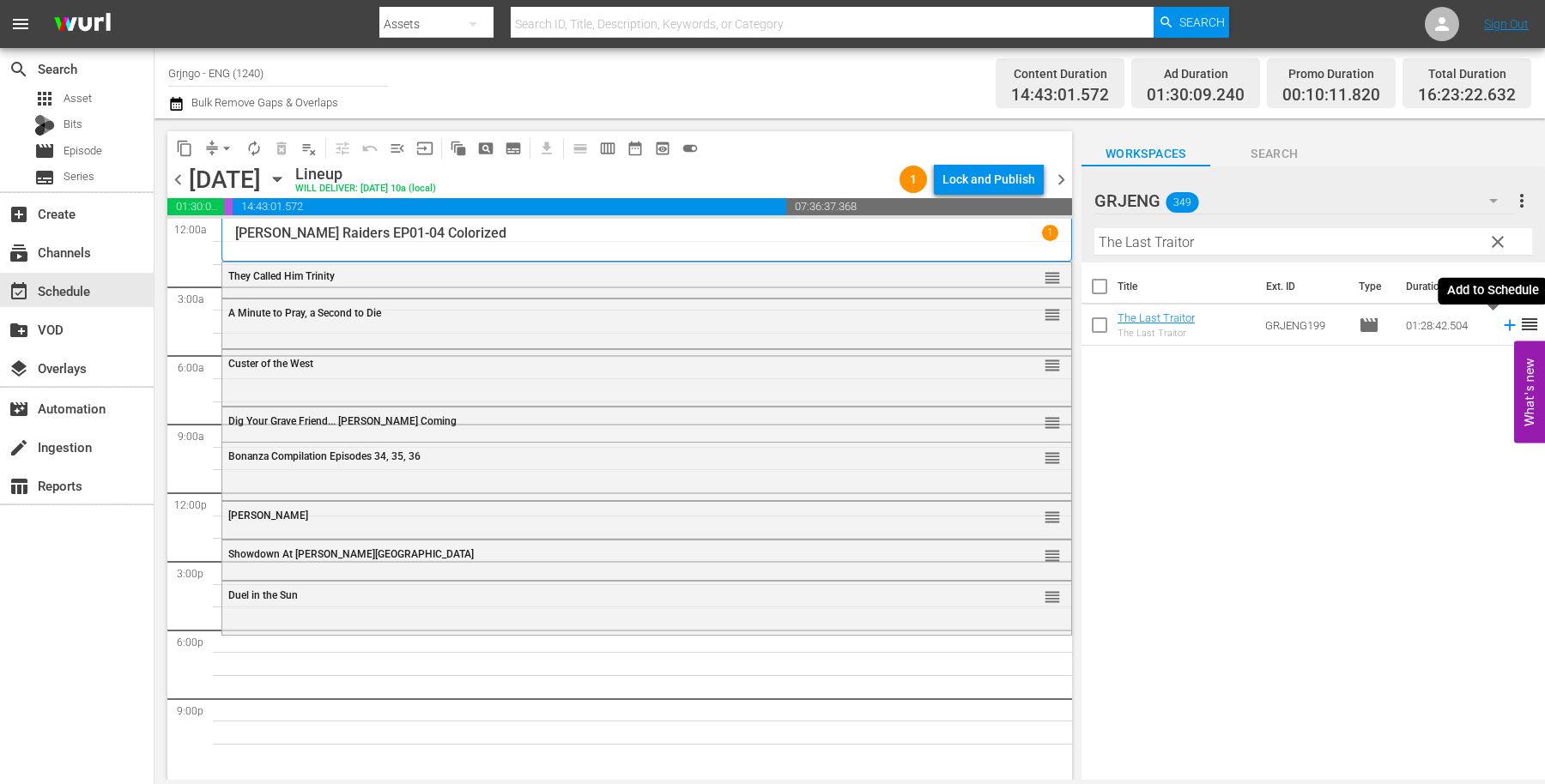
click at [1500, 326] on icon at bounding box center [1509, 325] width 18 height 18
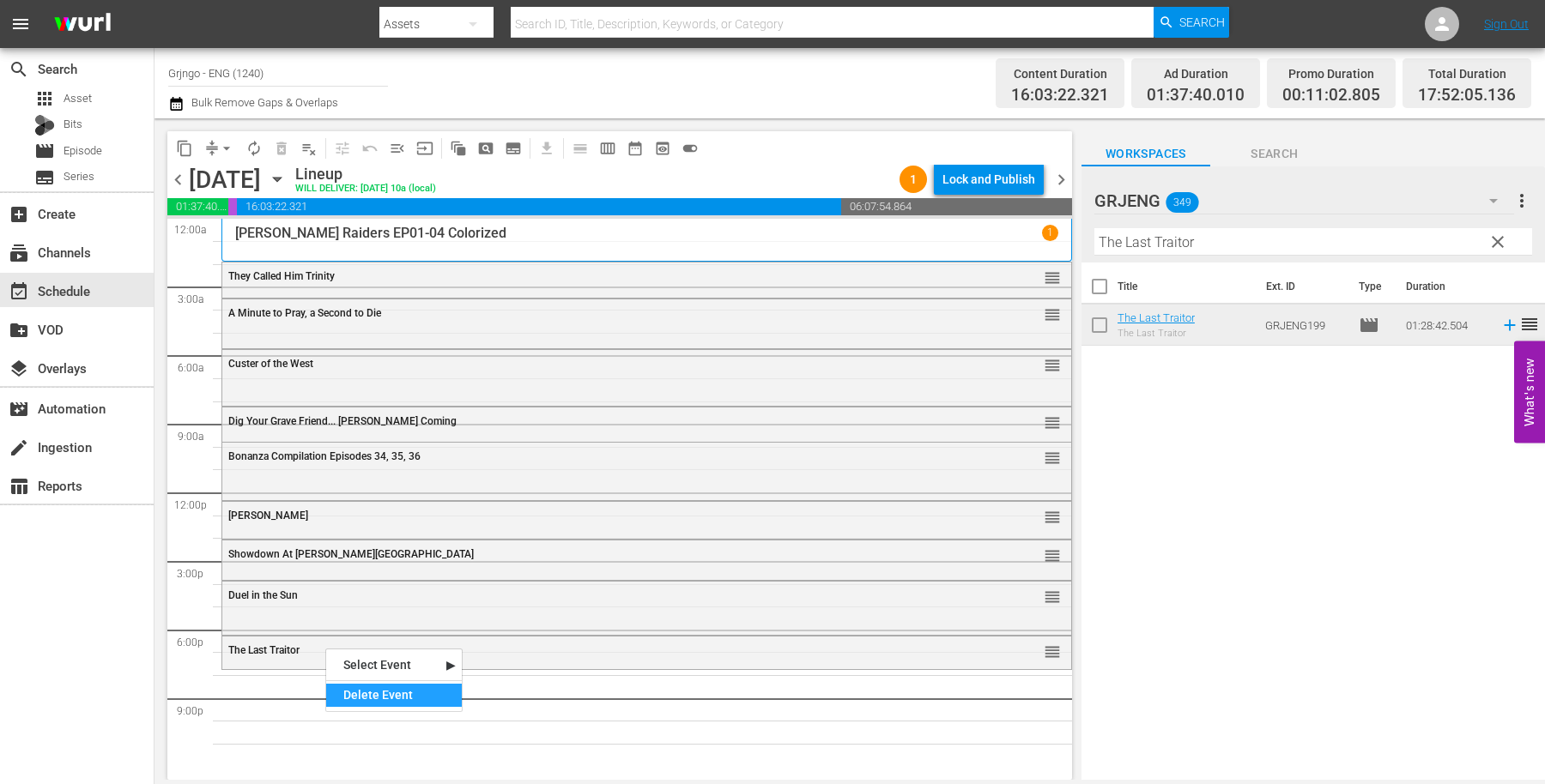
click at [365, 686] on div "Delete Event" at bounding box center [393, 695] width 135 height 23
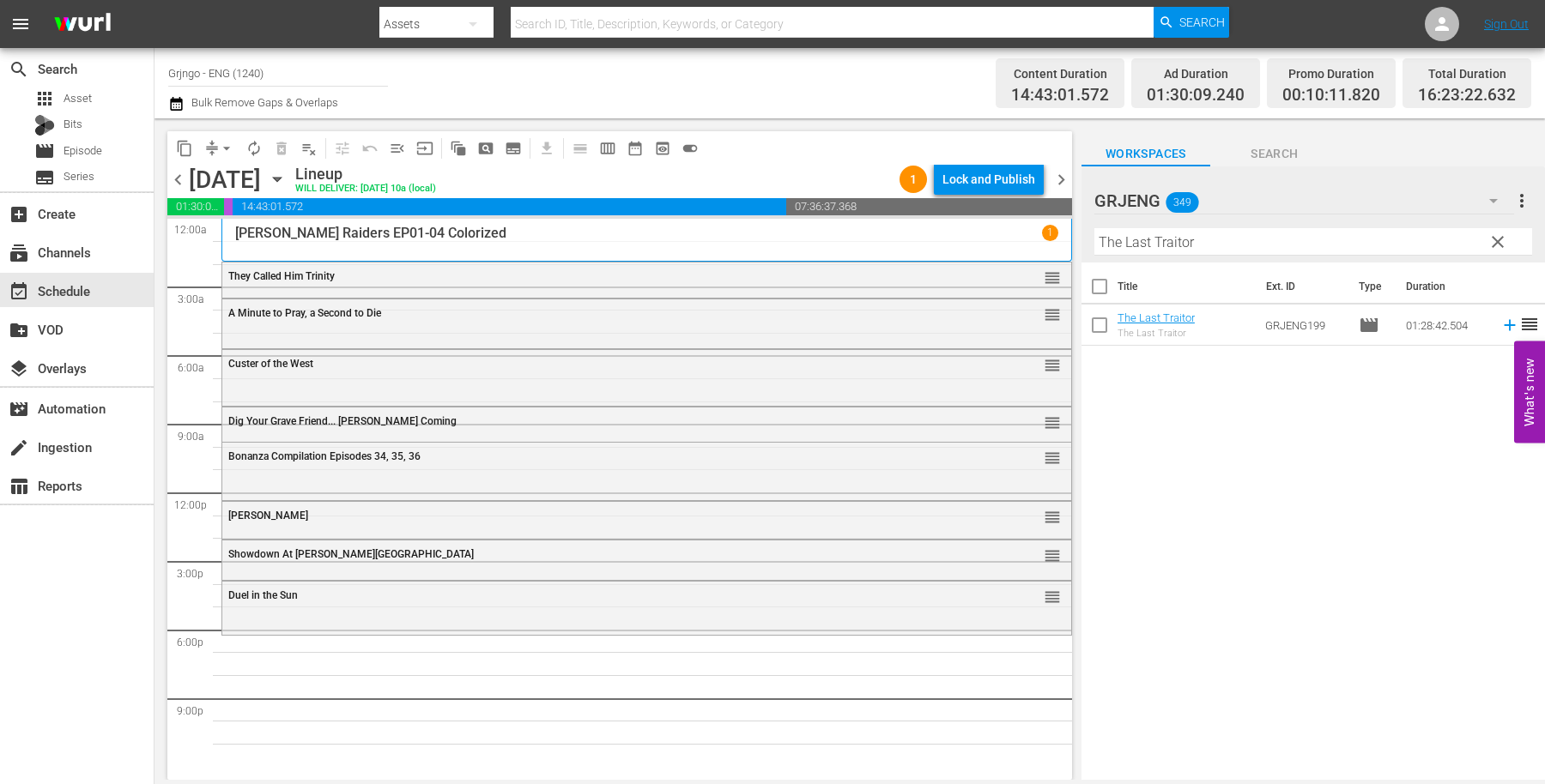
click at [1496, 234] on span "clear" at bounding box center [1498, 241] width 20 height 20
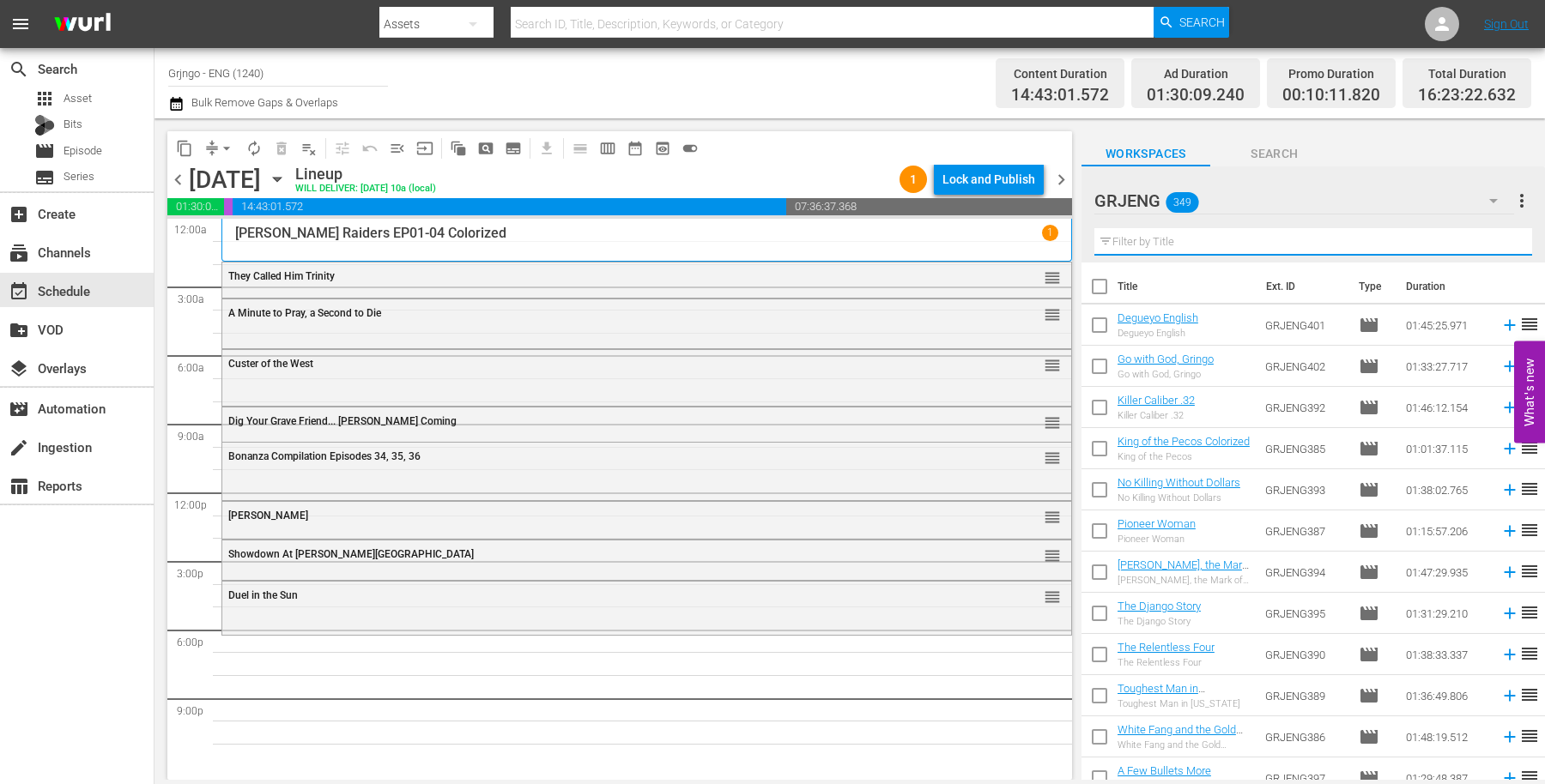
paste input "Degueyo"
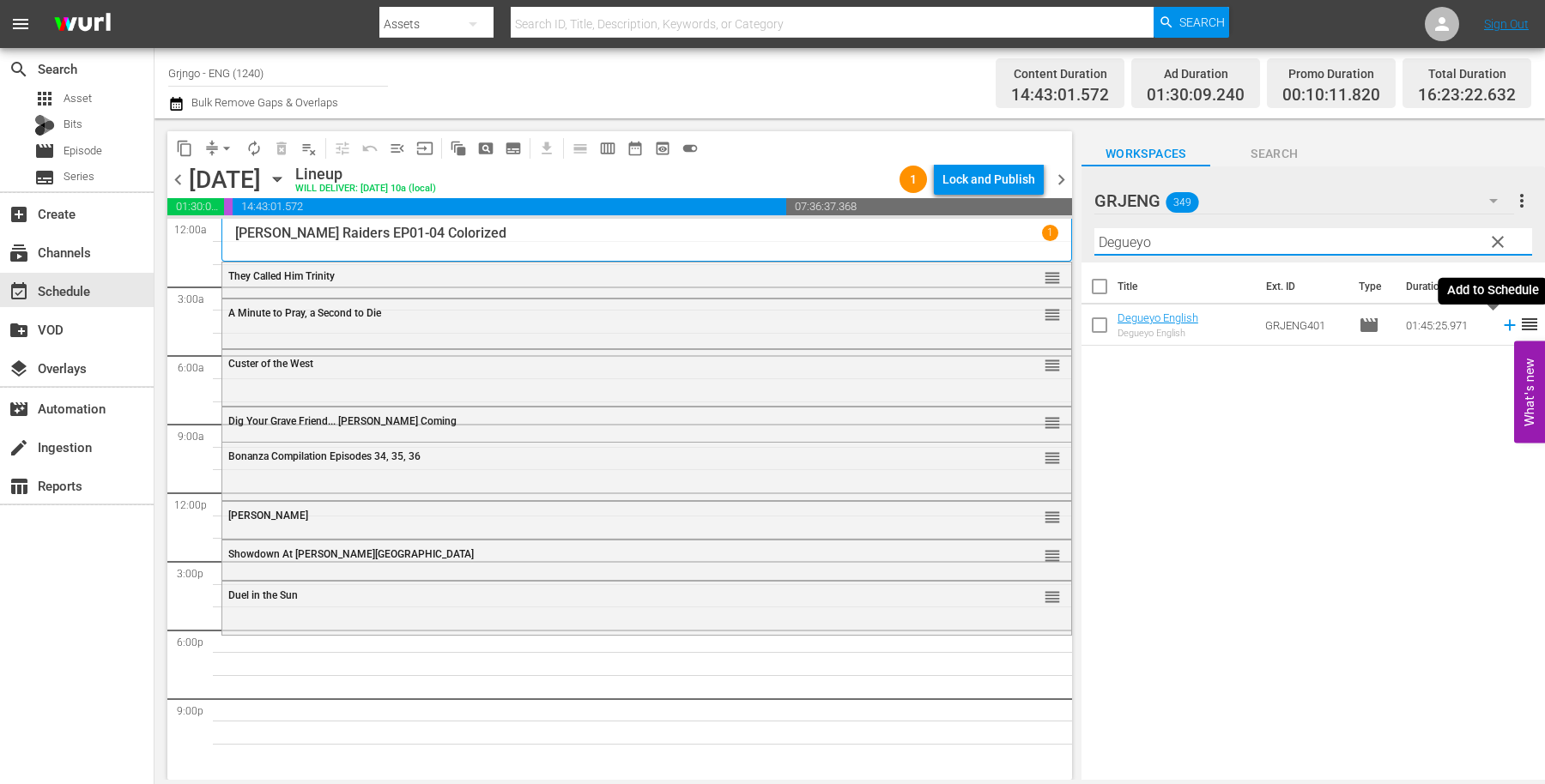
type input "Degueyo"
click at [1500, 329] on icon at bounding box center [1509, 325] width 18 height 18
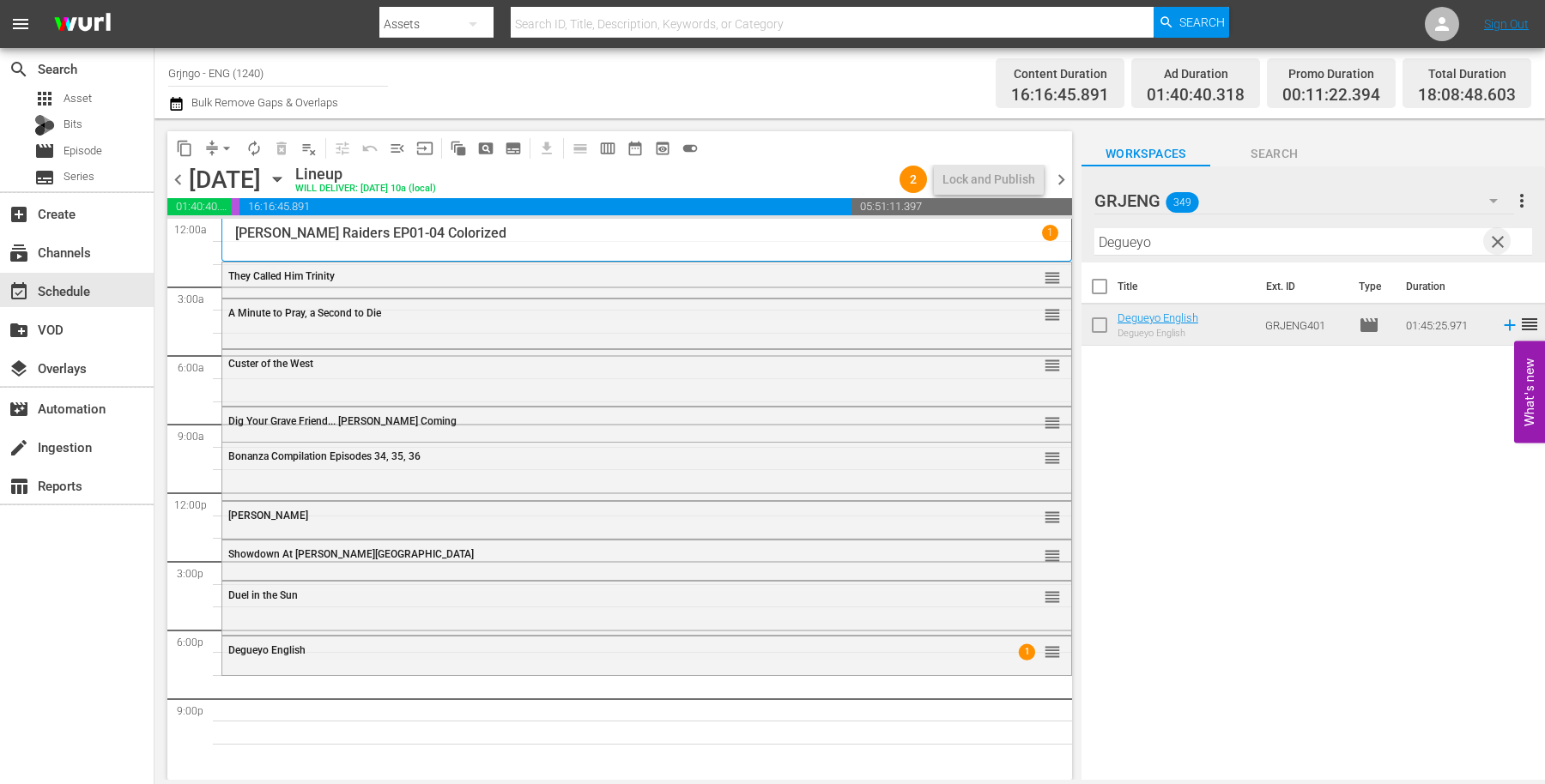
click at [1496, 234] on span "clear" at bounding box center [1498, 241] width 20 height 20
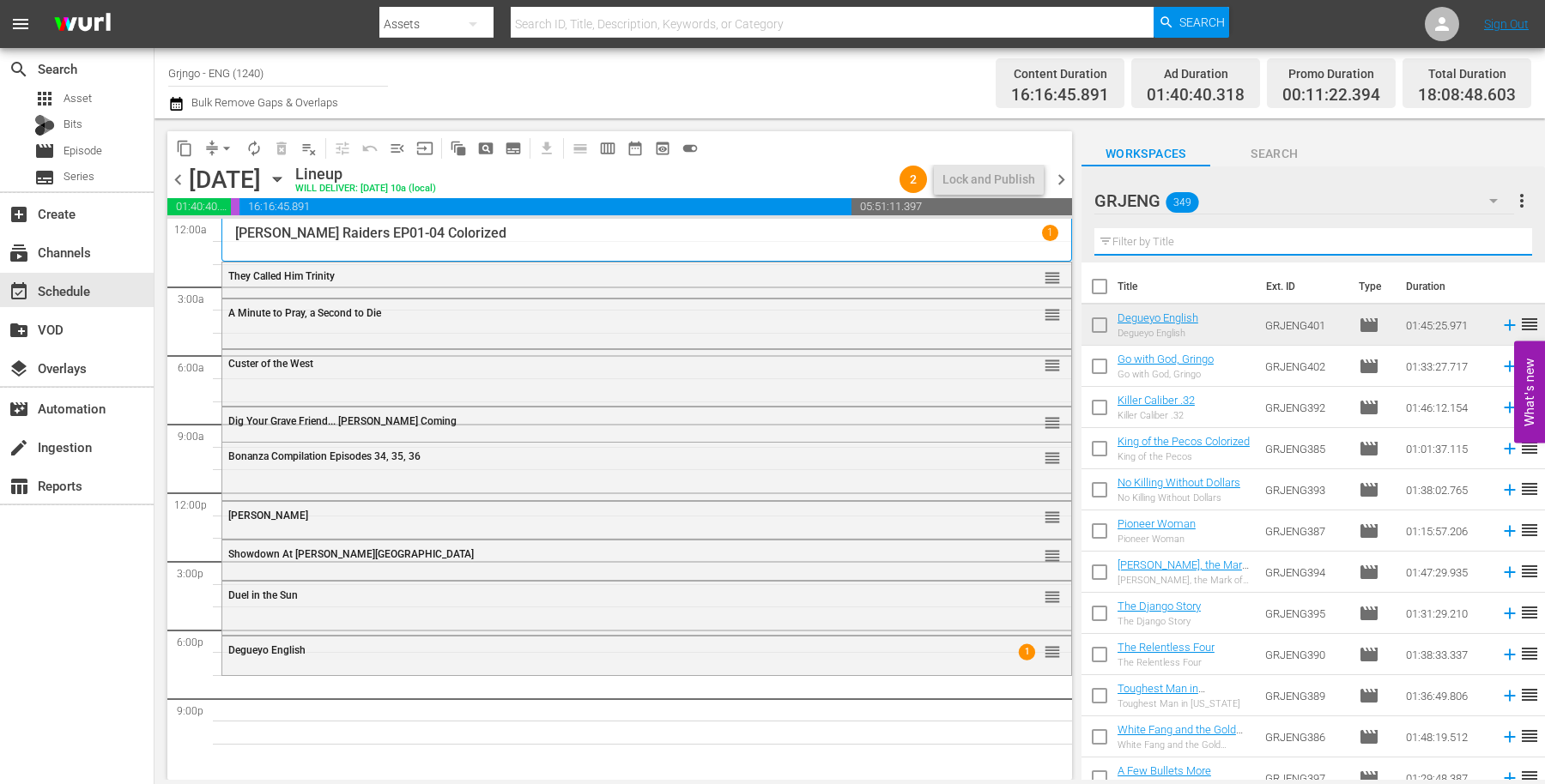
paste input "Go with God, Gringo"
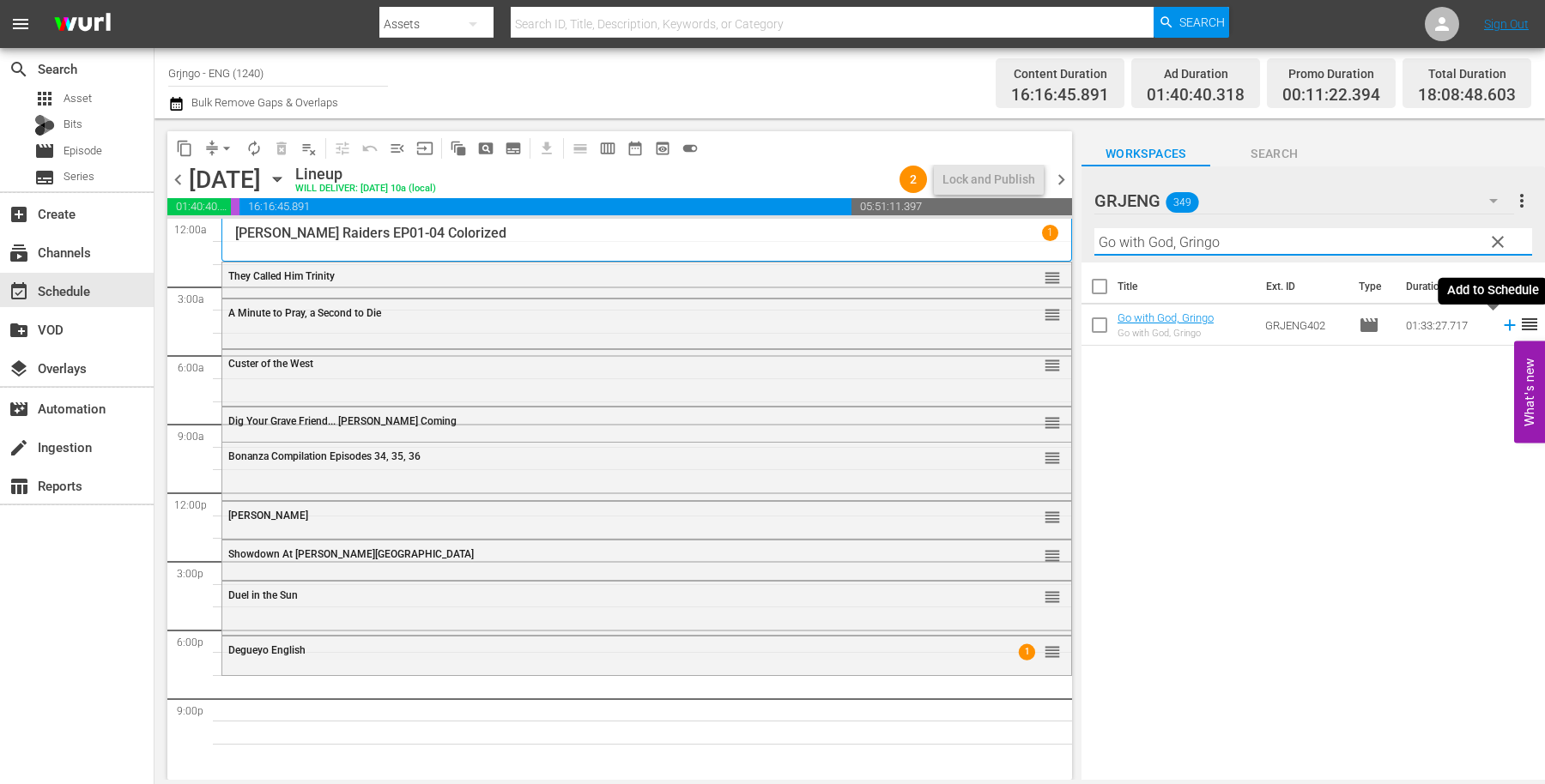
type input "Go with God, Gringo"
click at [1500, 328] on icon at bounding box center [1509, 325] width 18 height 18
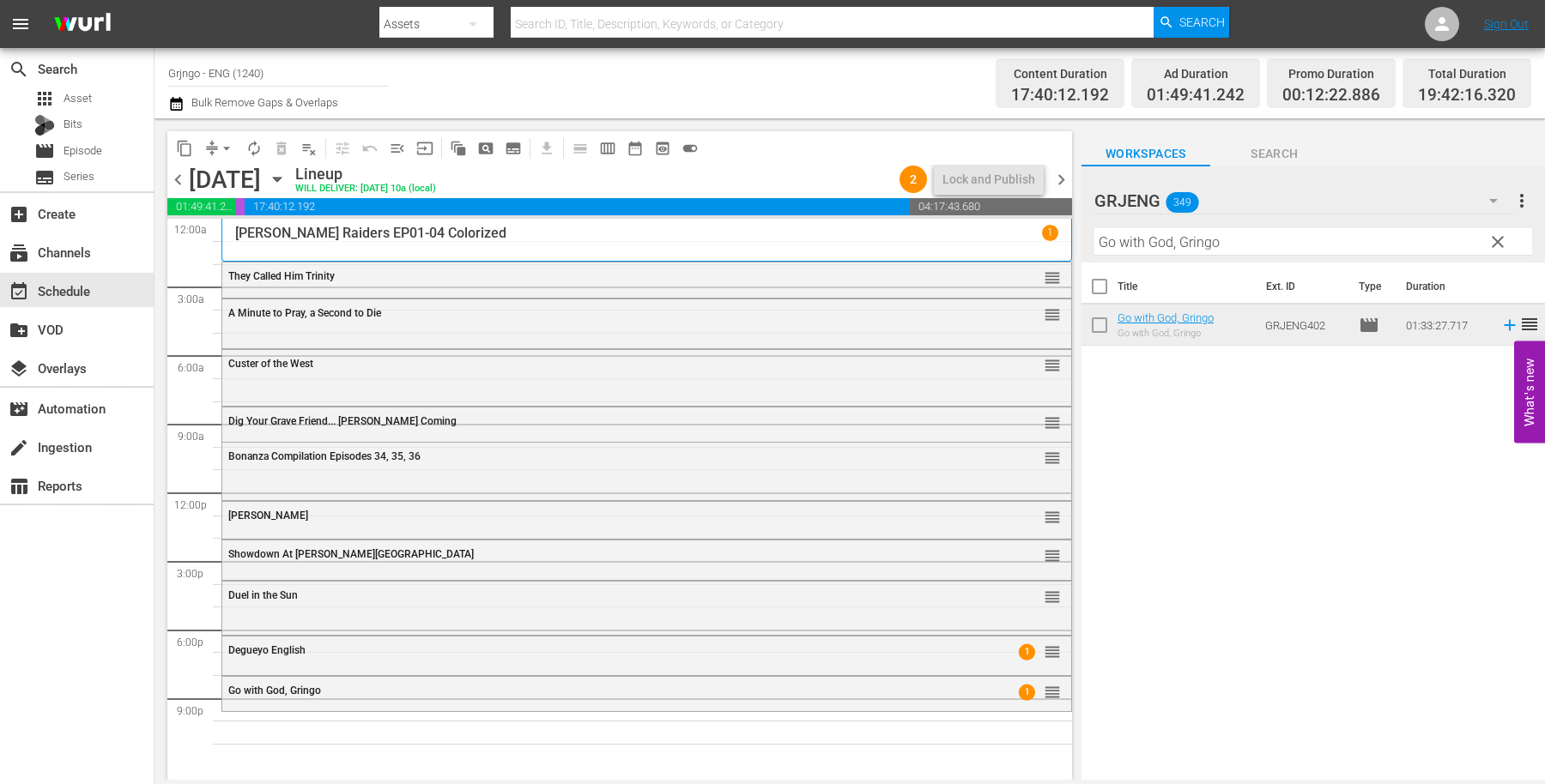
click at [1491, 230] on button "clear" at bounding box center [1497, 241] width 27 height 27
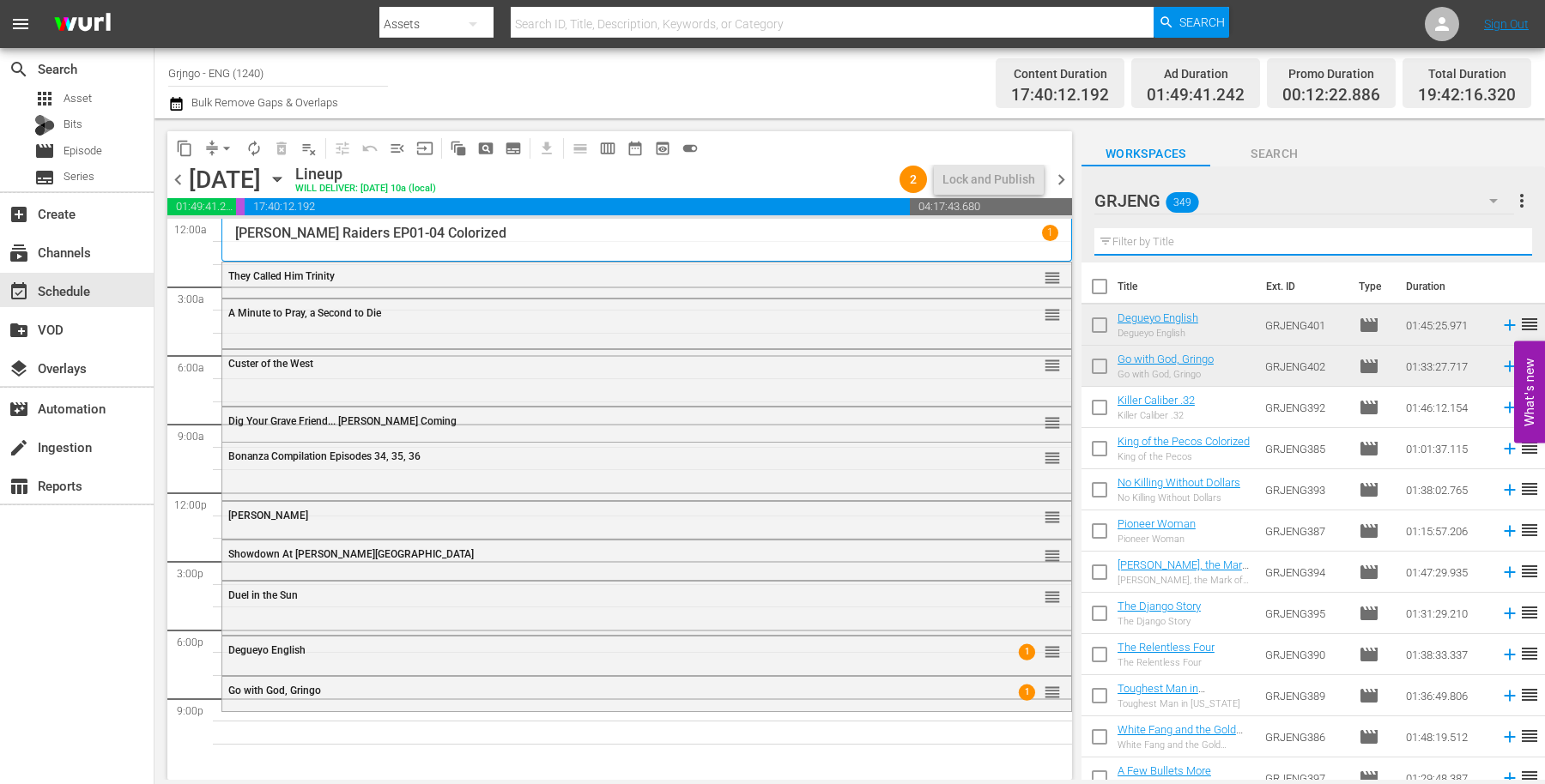
paste input "One Dollar Too Many"
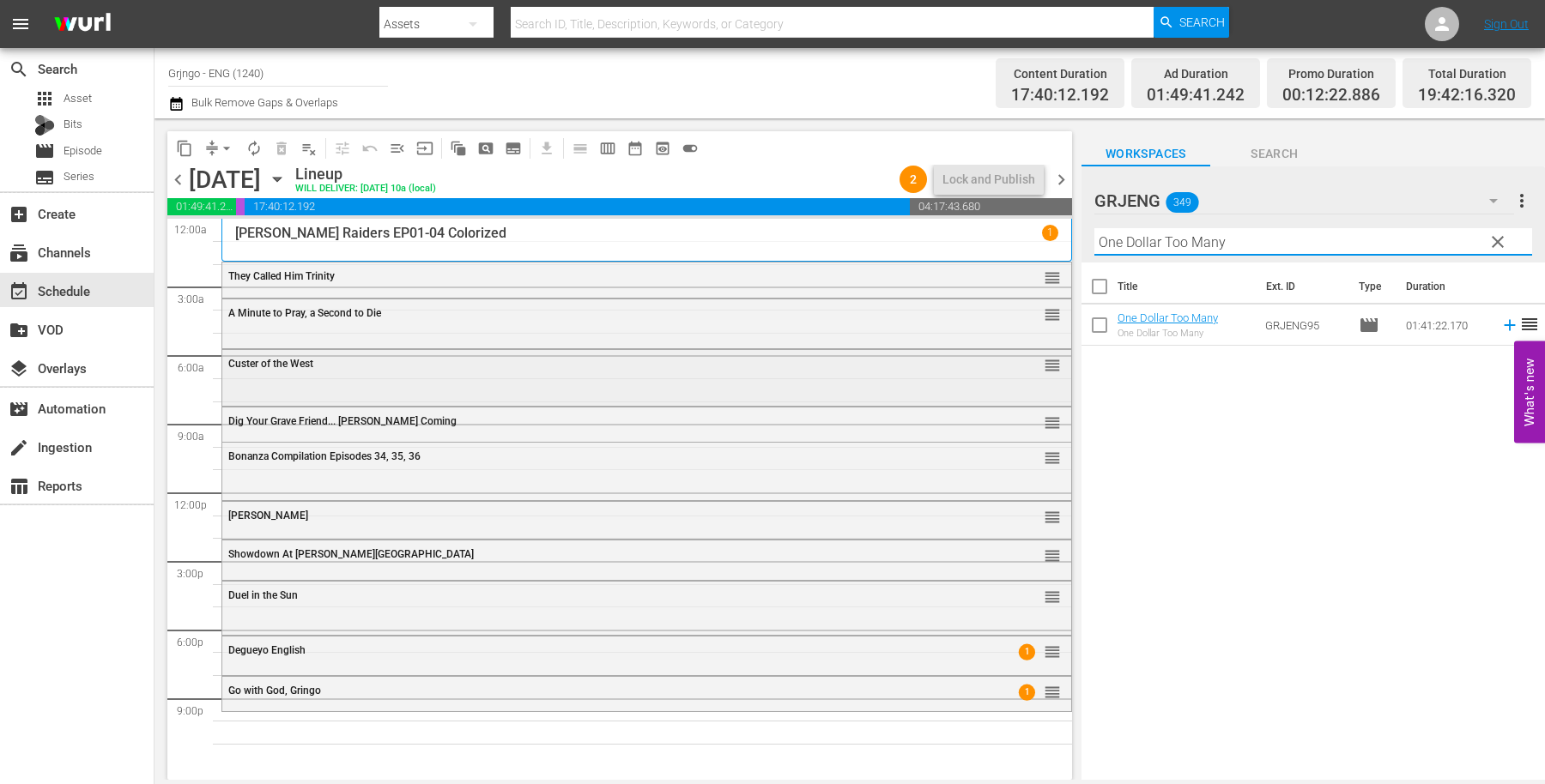
type input "One Dollar Too Many"
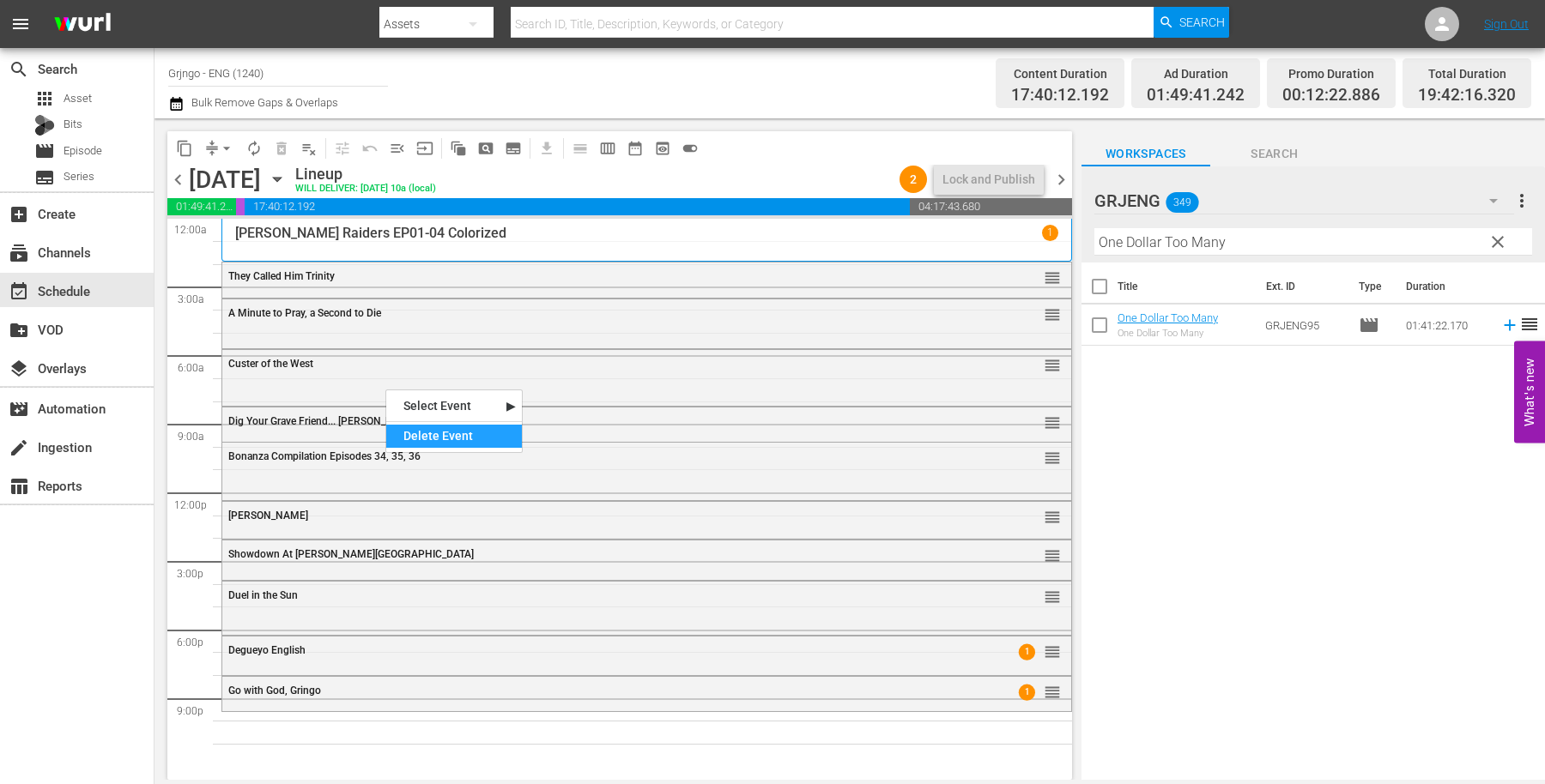
click at [432, 429] on div "Delete Event" at bounding box center [454, 436] width 135 height 23
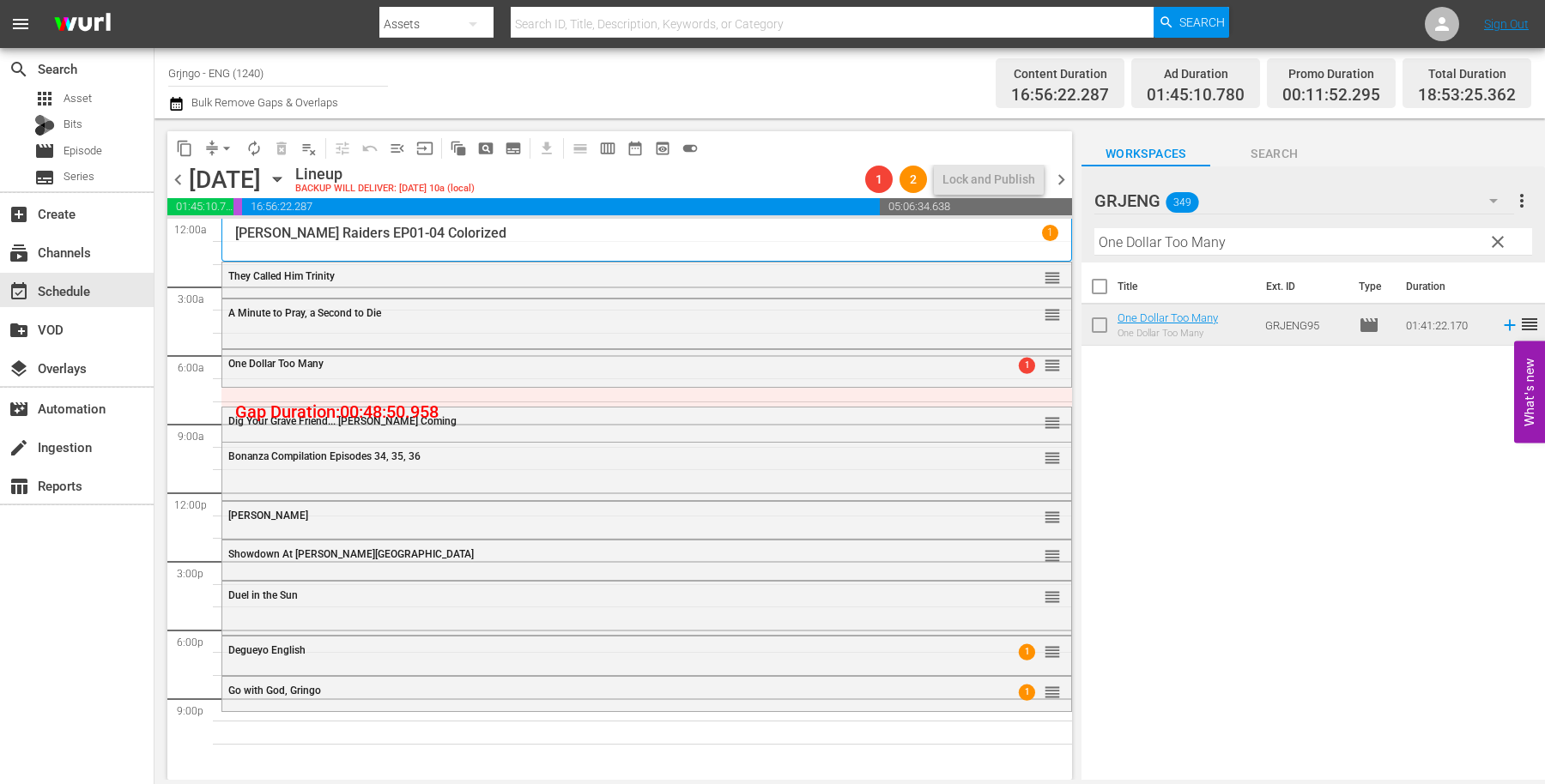
click at [1498, 239] on span "clear" at bounding box center [1498, 241] width 20 height 20
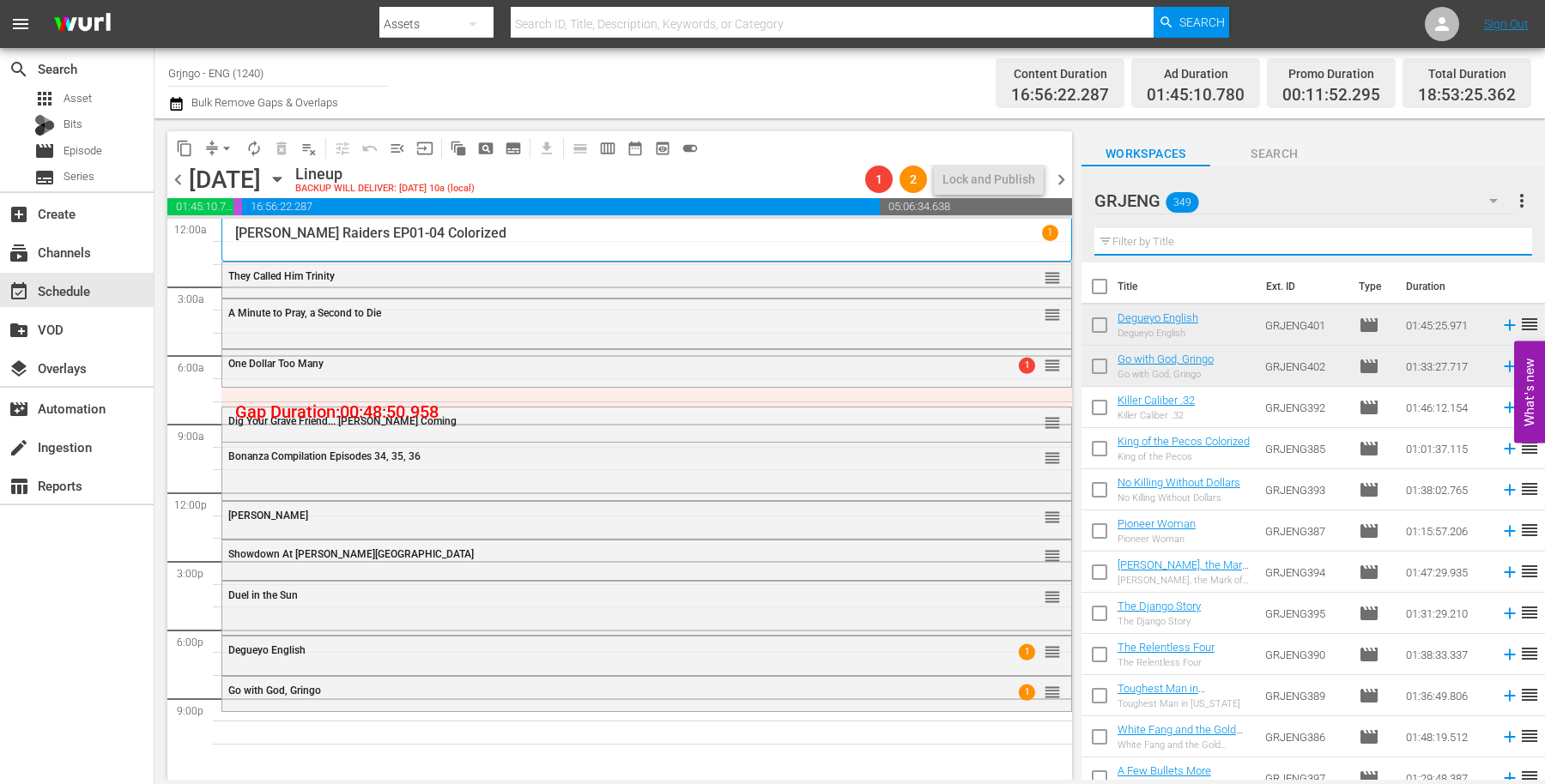
paste input "The Last Traitor"
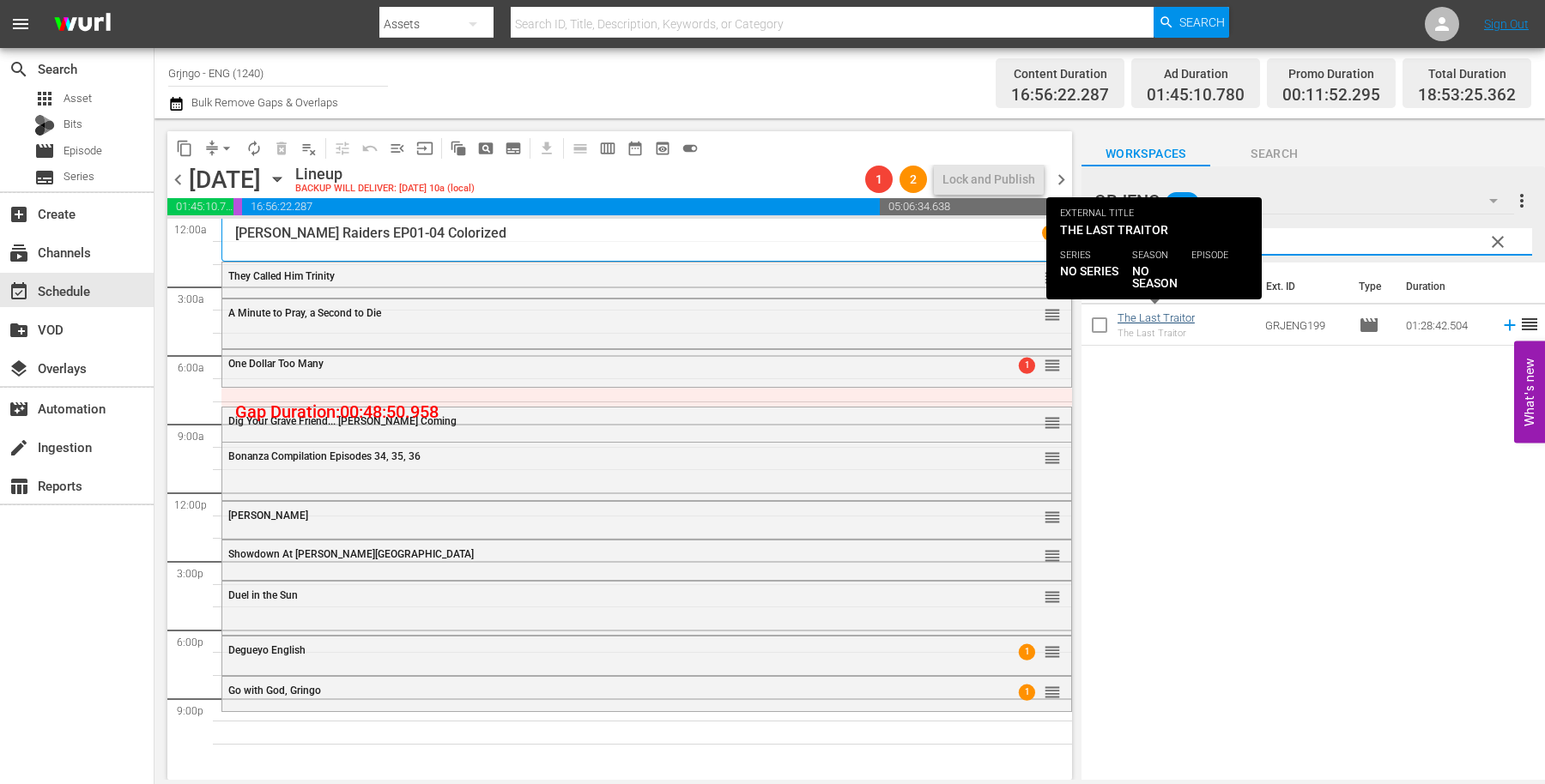
type input "The Last Traitor"
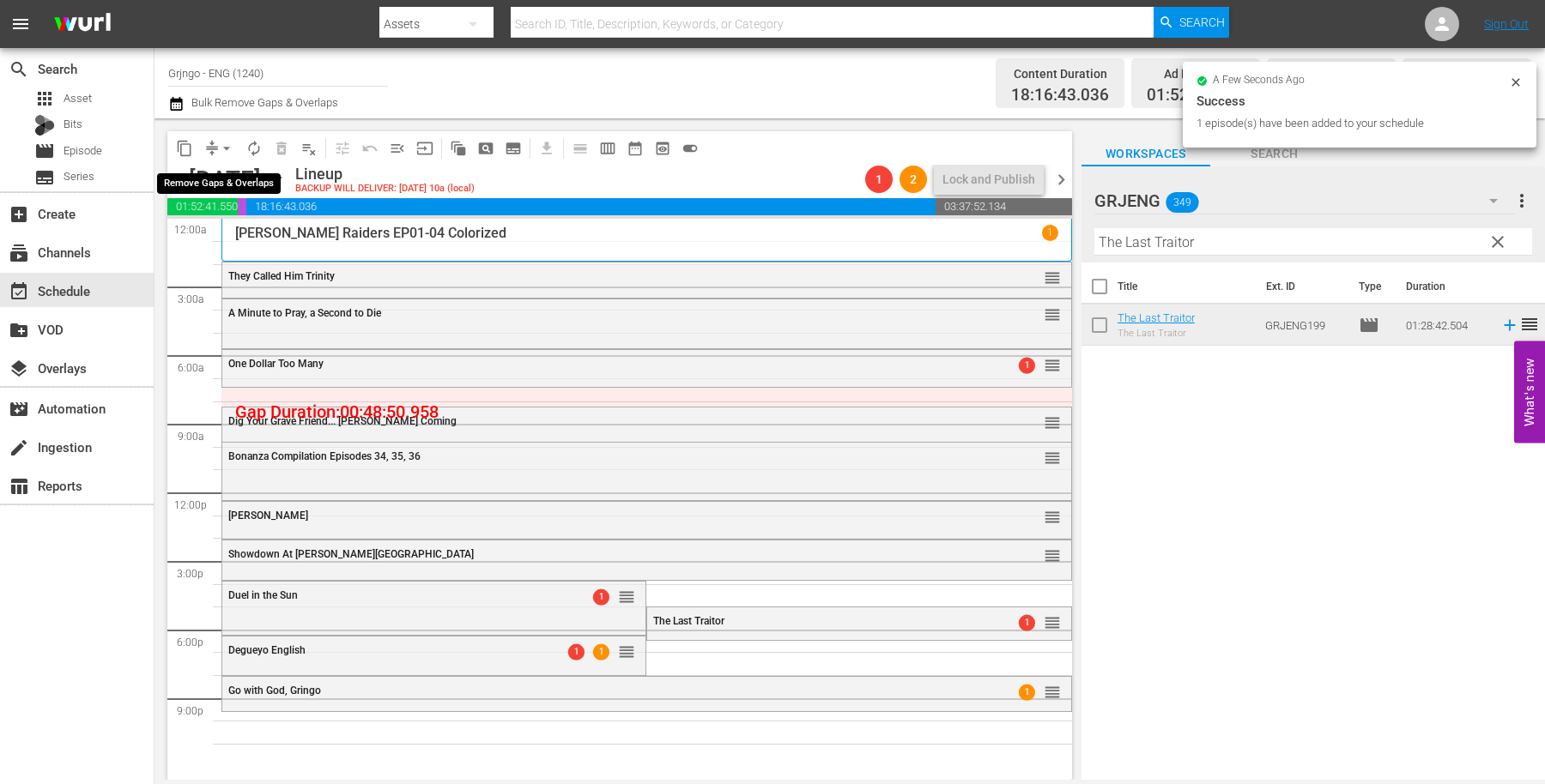
click at [218, 147] on span "arrow_drop_down" at bounding box center [227, 148] width 18 height 18
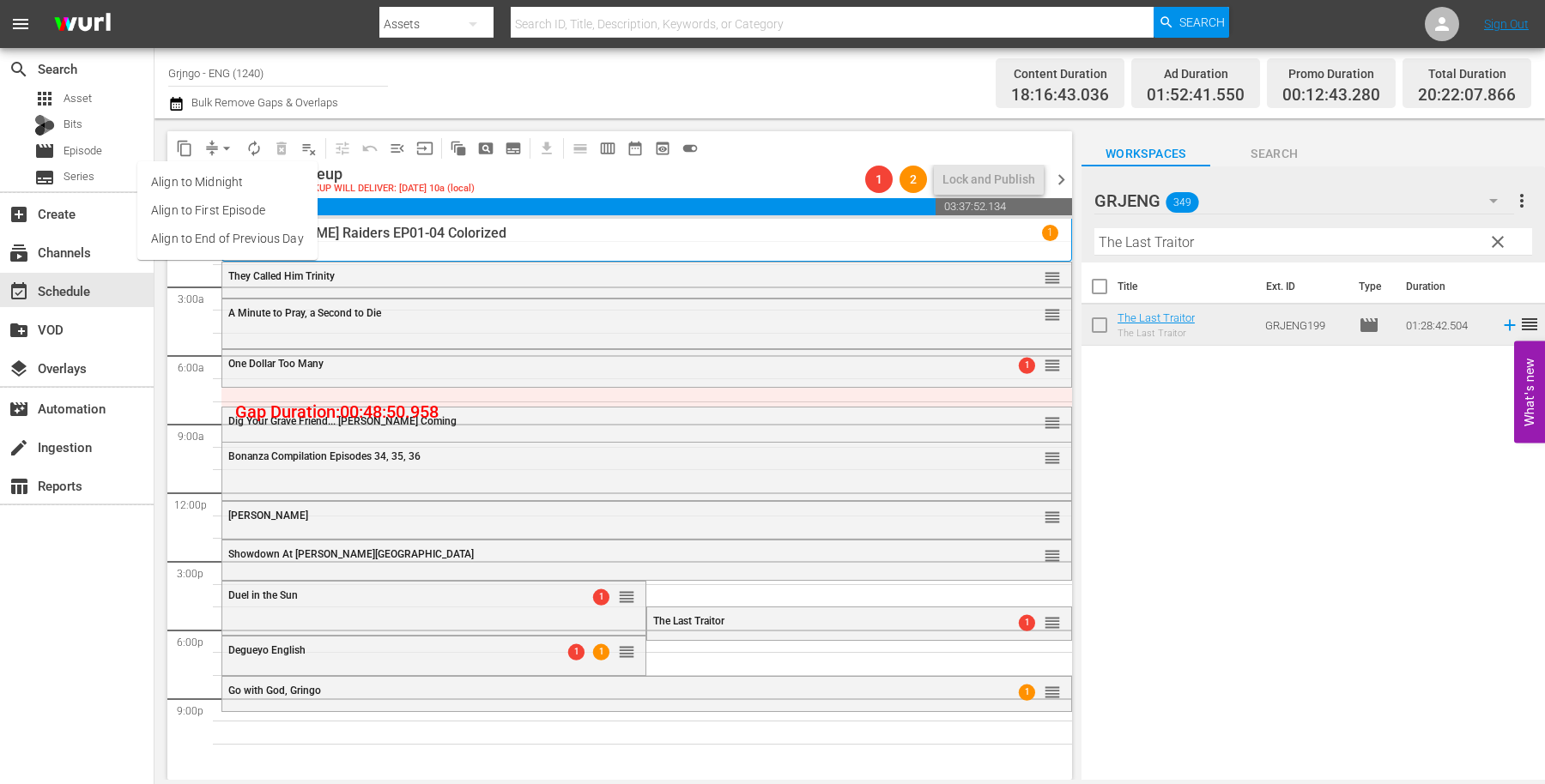
click at [228, 235] on li "Align to End of Previous Day" at bounding box center [227, 239] width 180 height 28
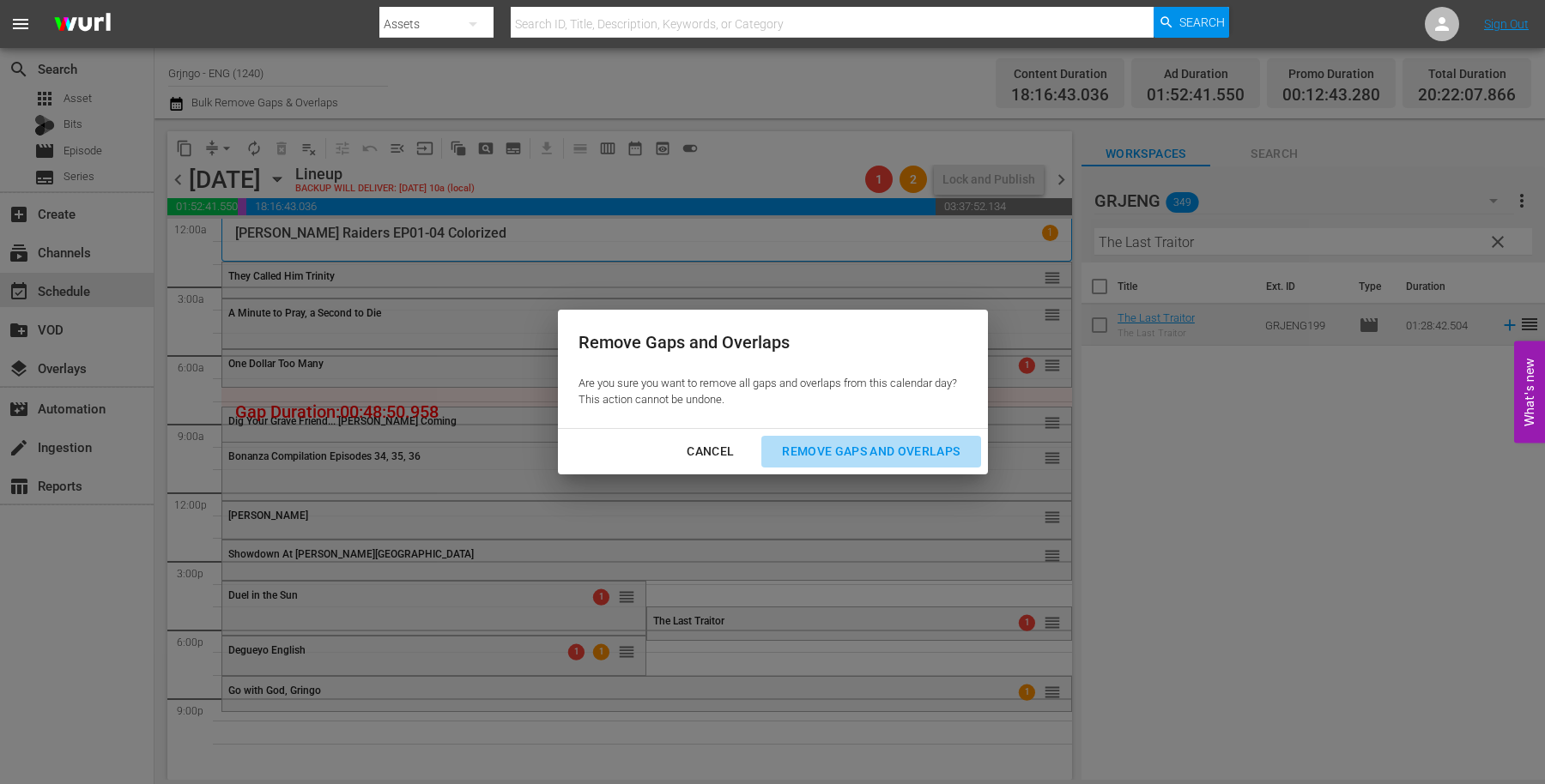
click at [825, 448] on div "Remove Gaps and Overlaps" at bounding box center [871, 451] width 206 height 21
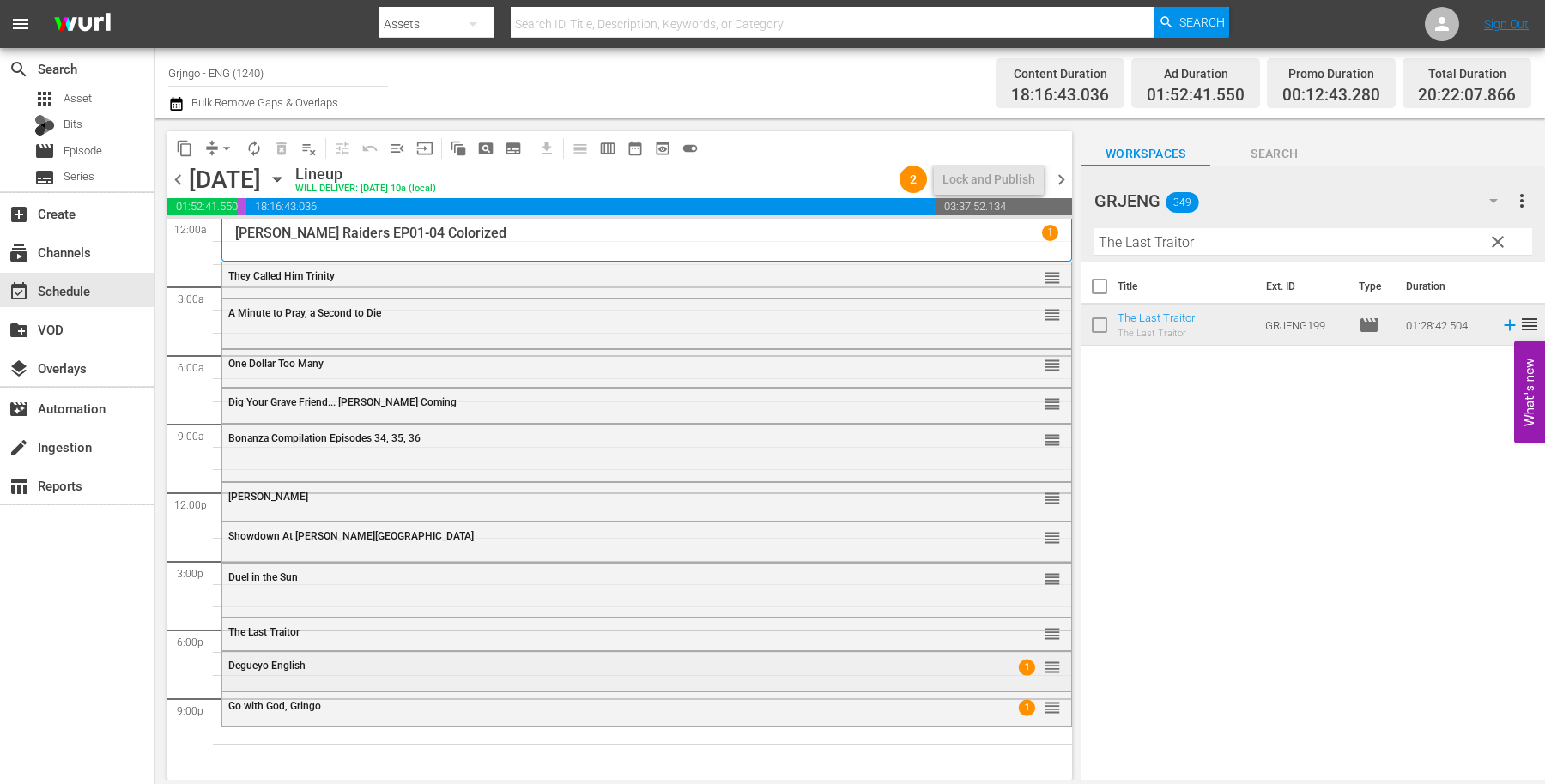
click at [302, 673] on div "Degueyo English 1 reorder" at bounding box center [646, 666] width 848 height 29
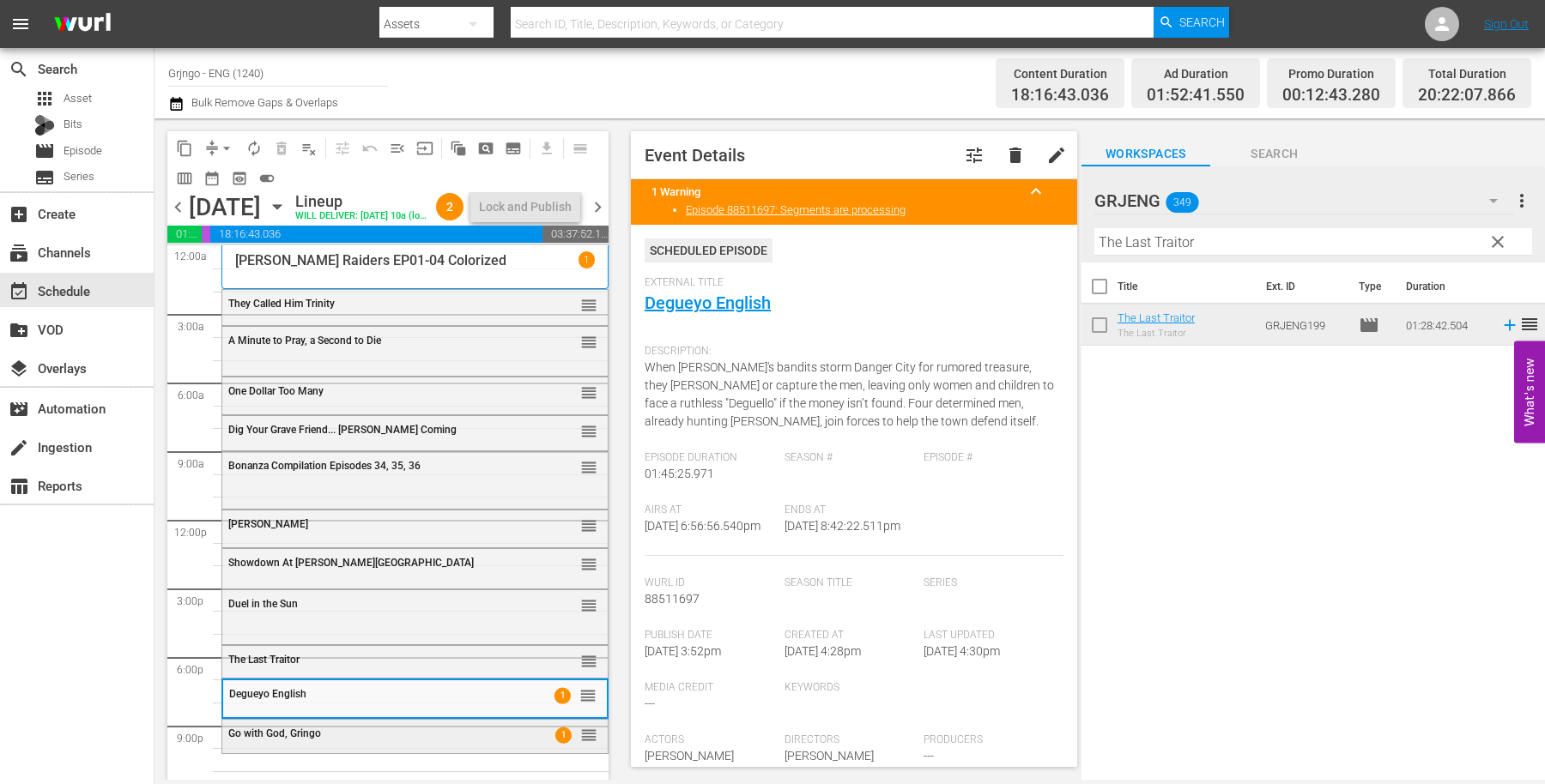
click at [312, 739] on span "Go with God, Gringo" at bounding box center [275, 734] width 93 height 12
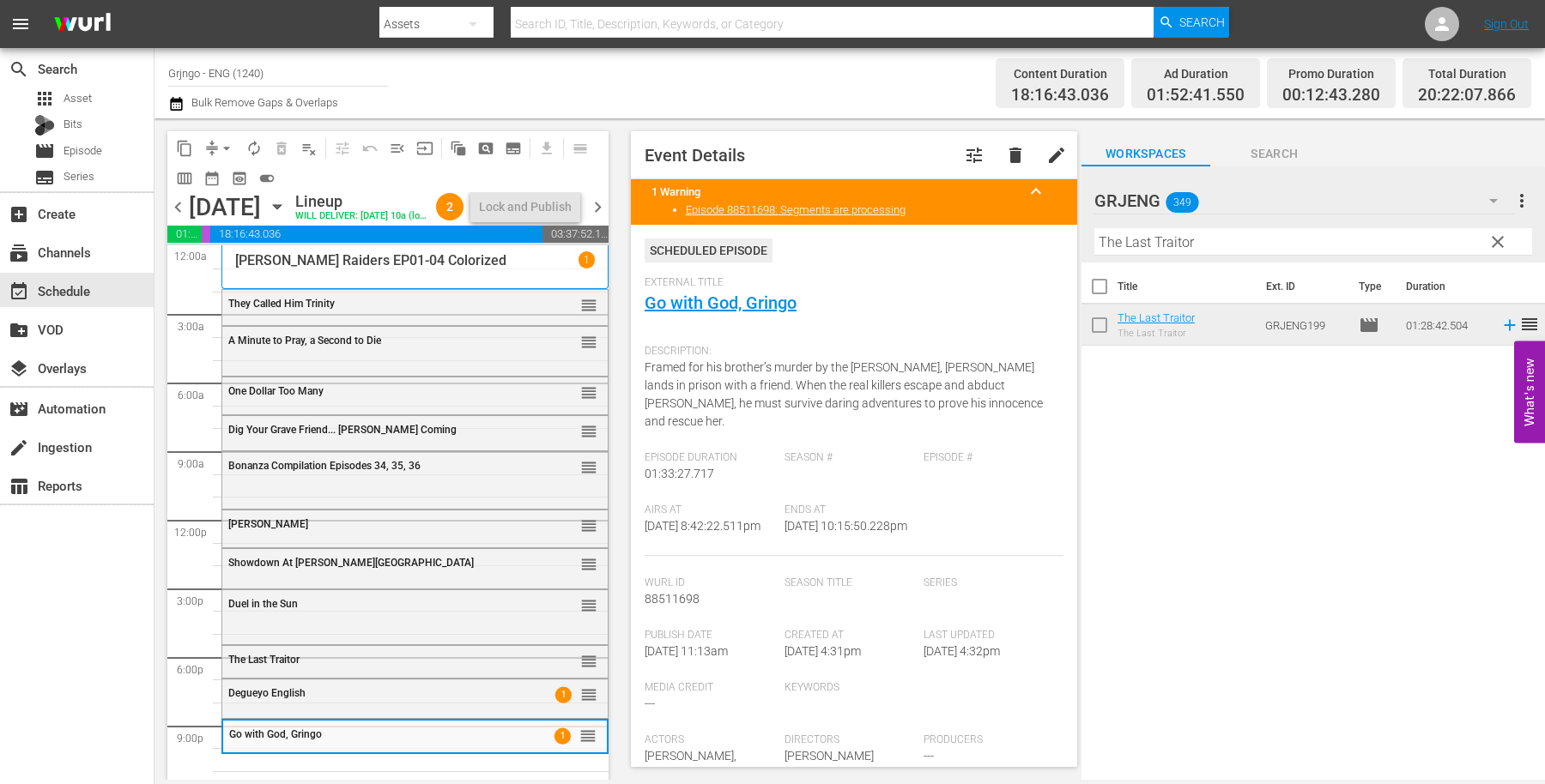
click at [1498, 241] on span "clear" at bounding box center [1498, 241] width 20 height 20
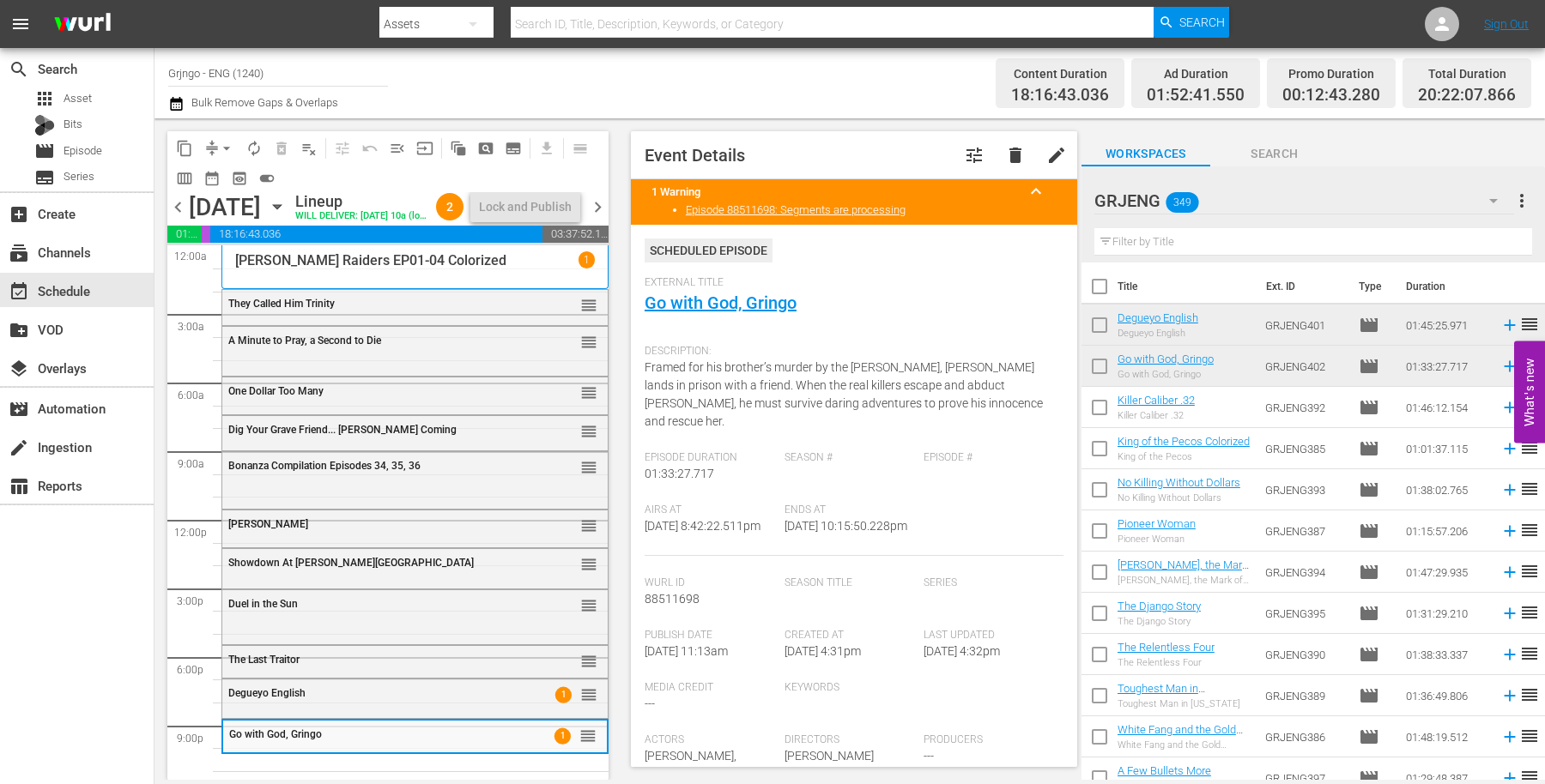
click at [1205, 245] on input "text" at bounding box center [1313, 241] width 437 height 27
paste input "Heroes of [GEOGRAPHIC_DATA]"
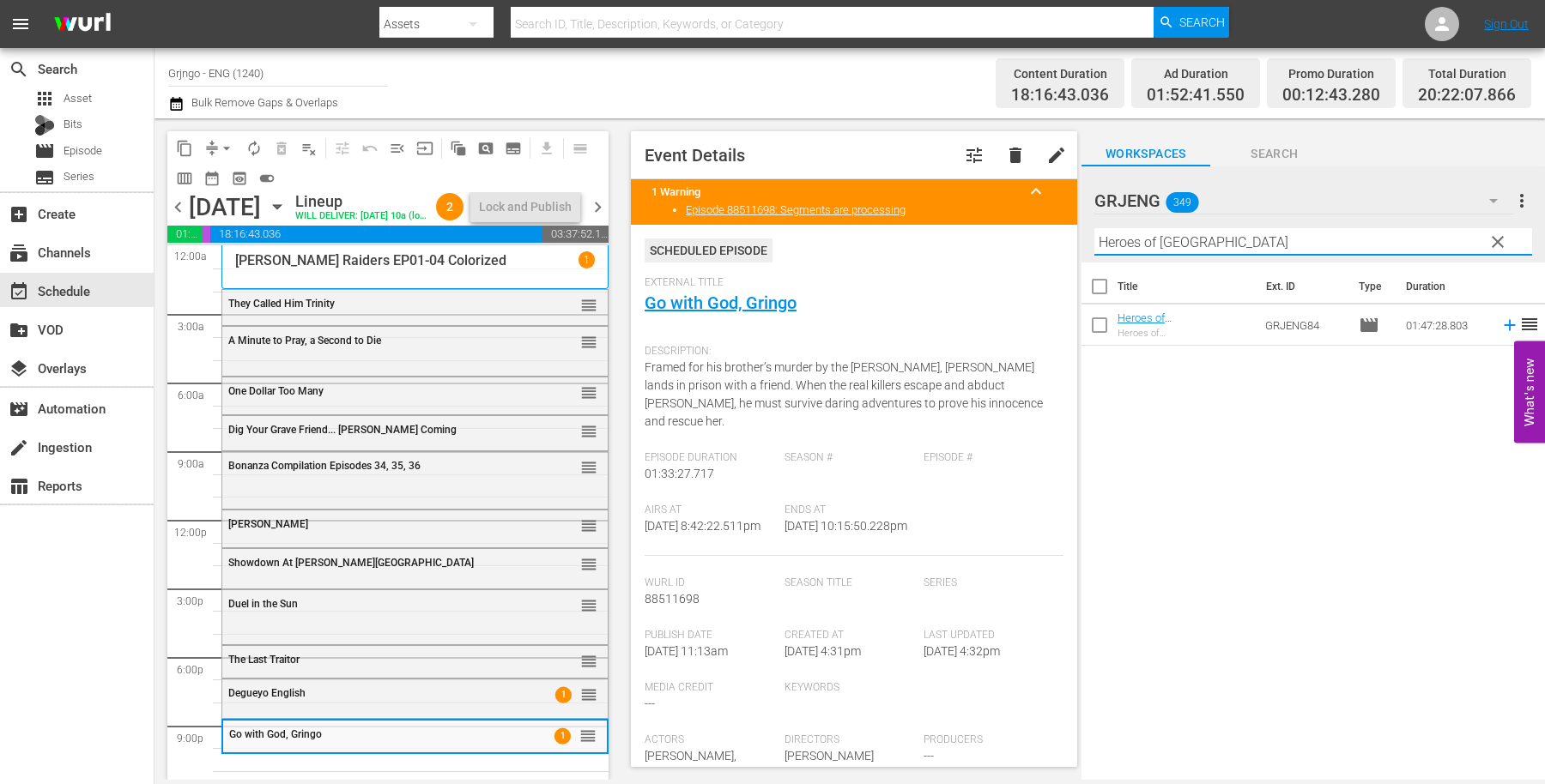
type input "Heroes of [GEOGRAPHIC_DATA]"
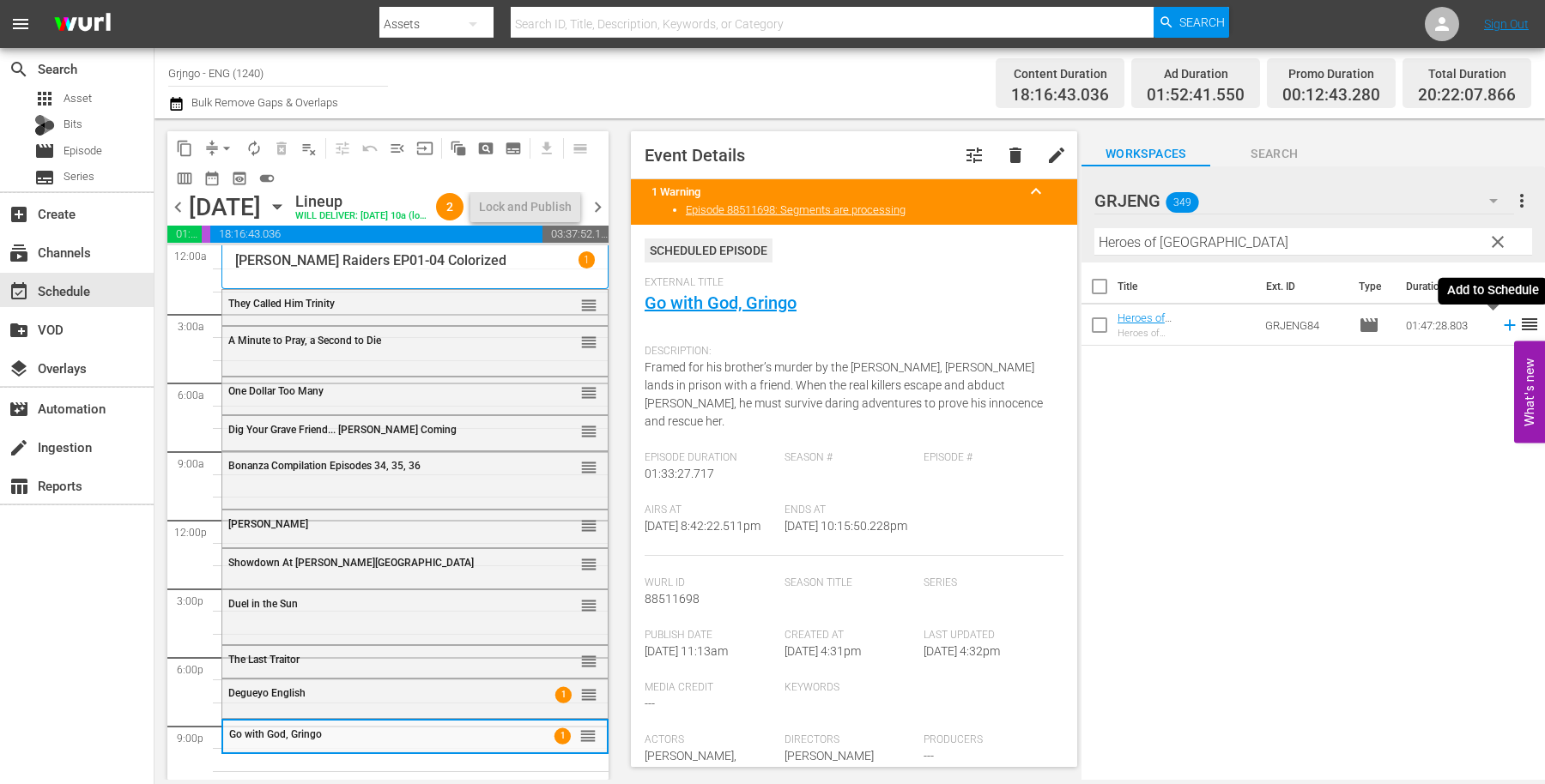
click at [1504, 322] on icon at bounding box center [1509, 326] width 11 height 11
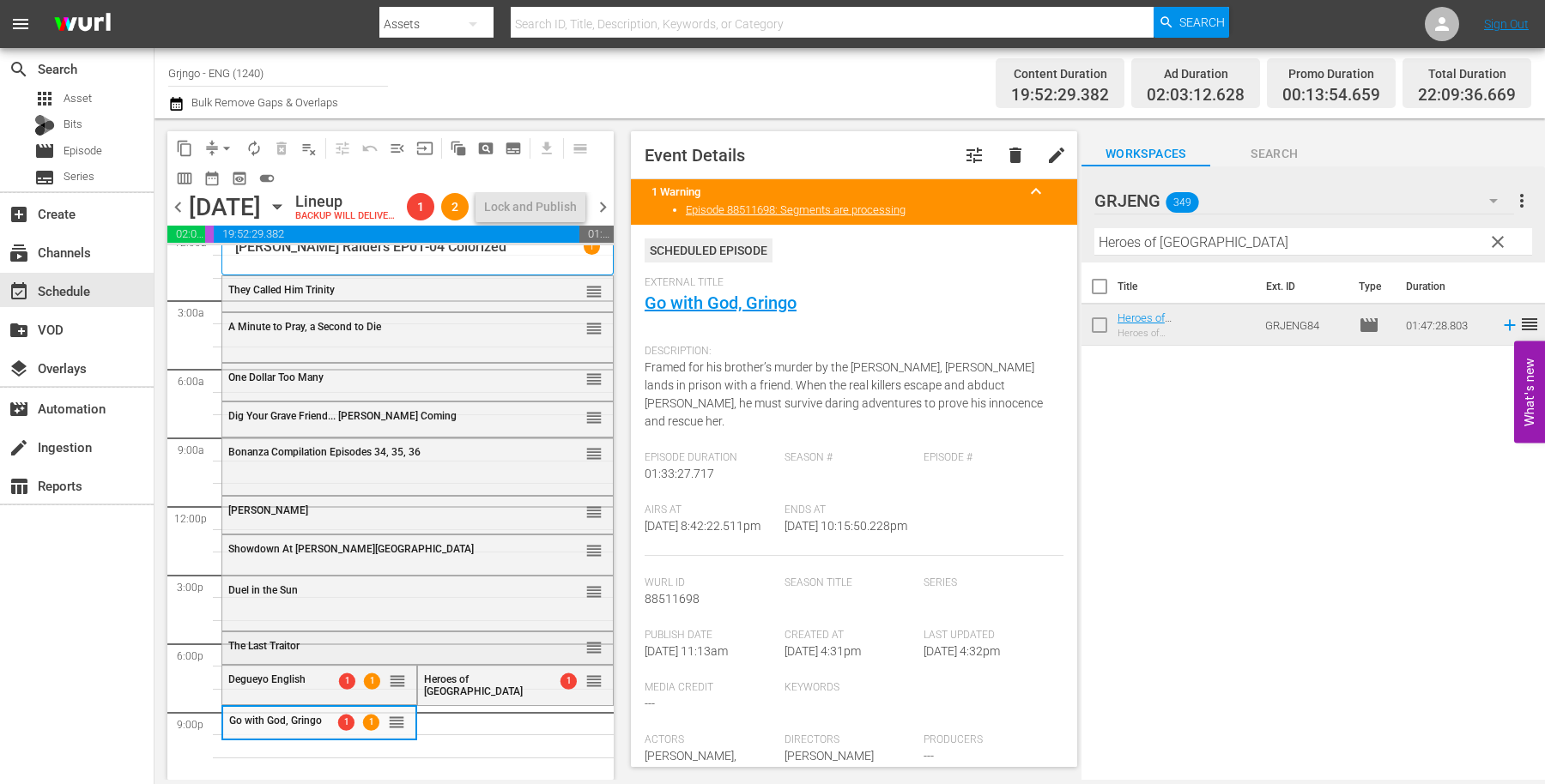
scroll to position [42, 0]
drag, startPoint x: 580, startPoint y: 680, endPoint x: 571, endPoint y: 740, distance: 60.7
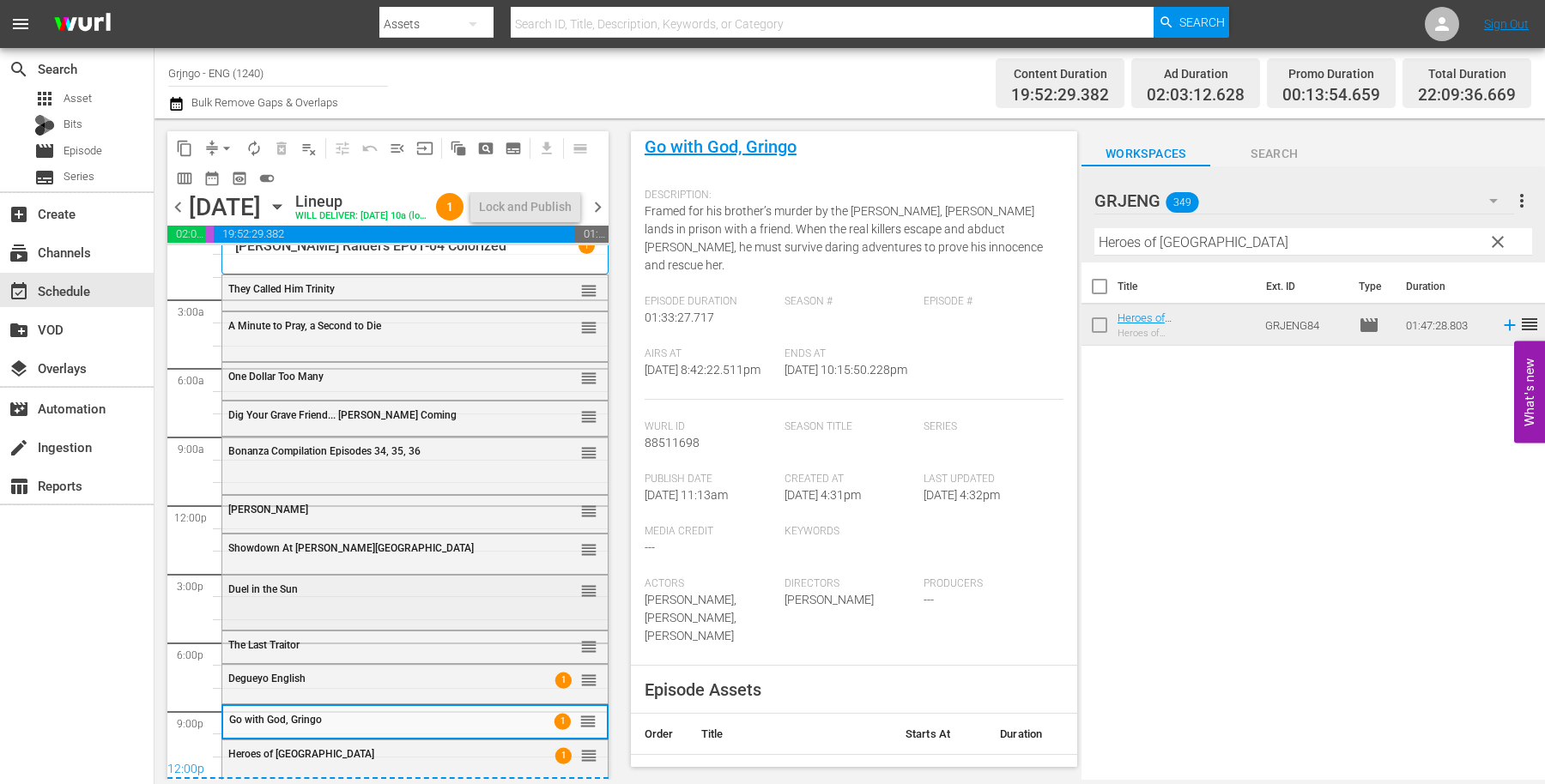
scroll to position [44, 0]
click at [449, 736] on div "Delete Event" at bounding box center [481, 734] width 135 height 23
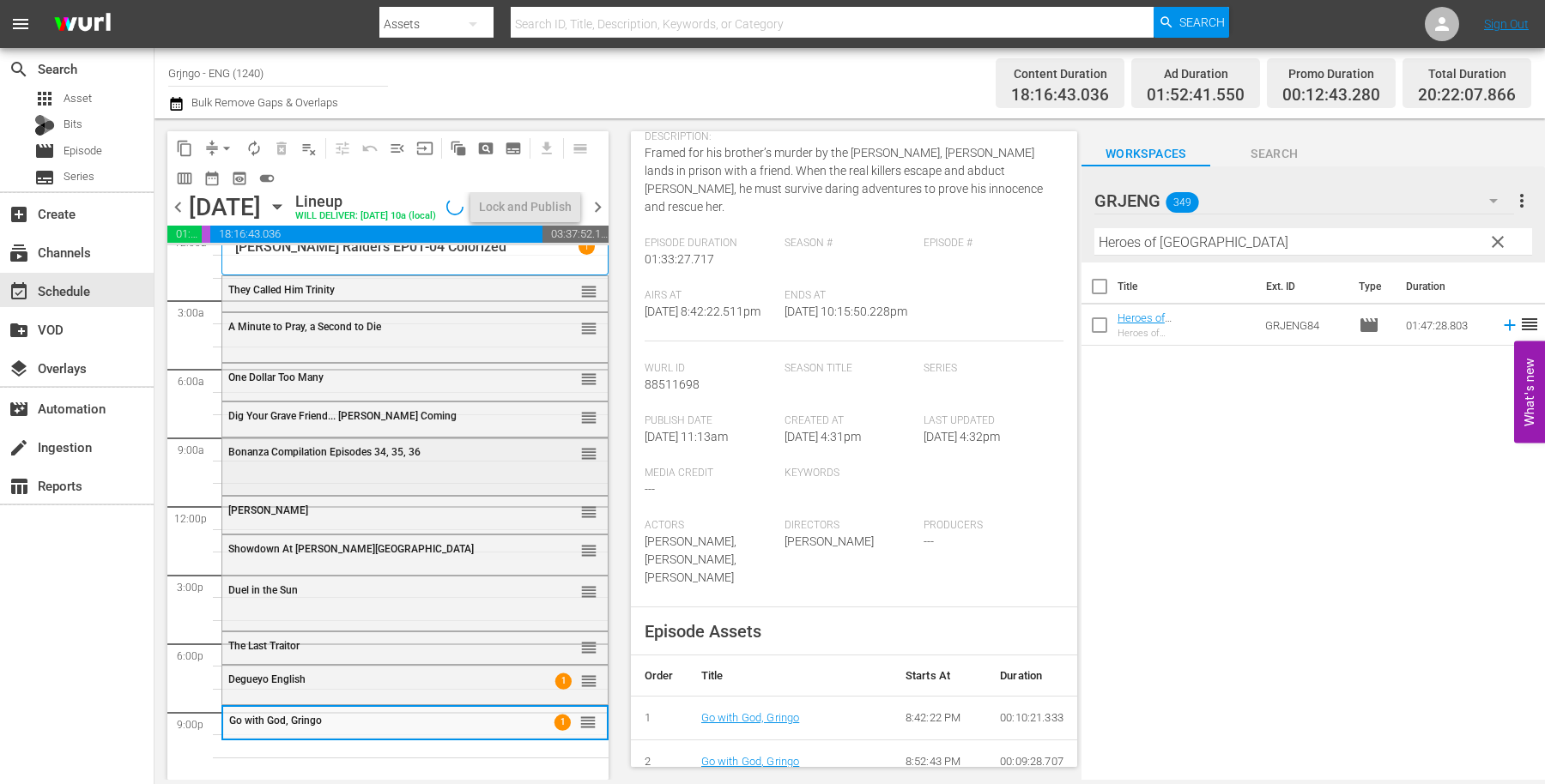
scroll to position [155, 0]
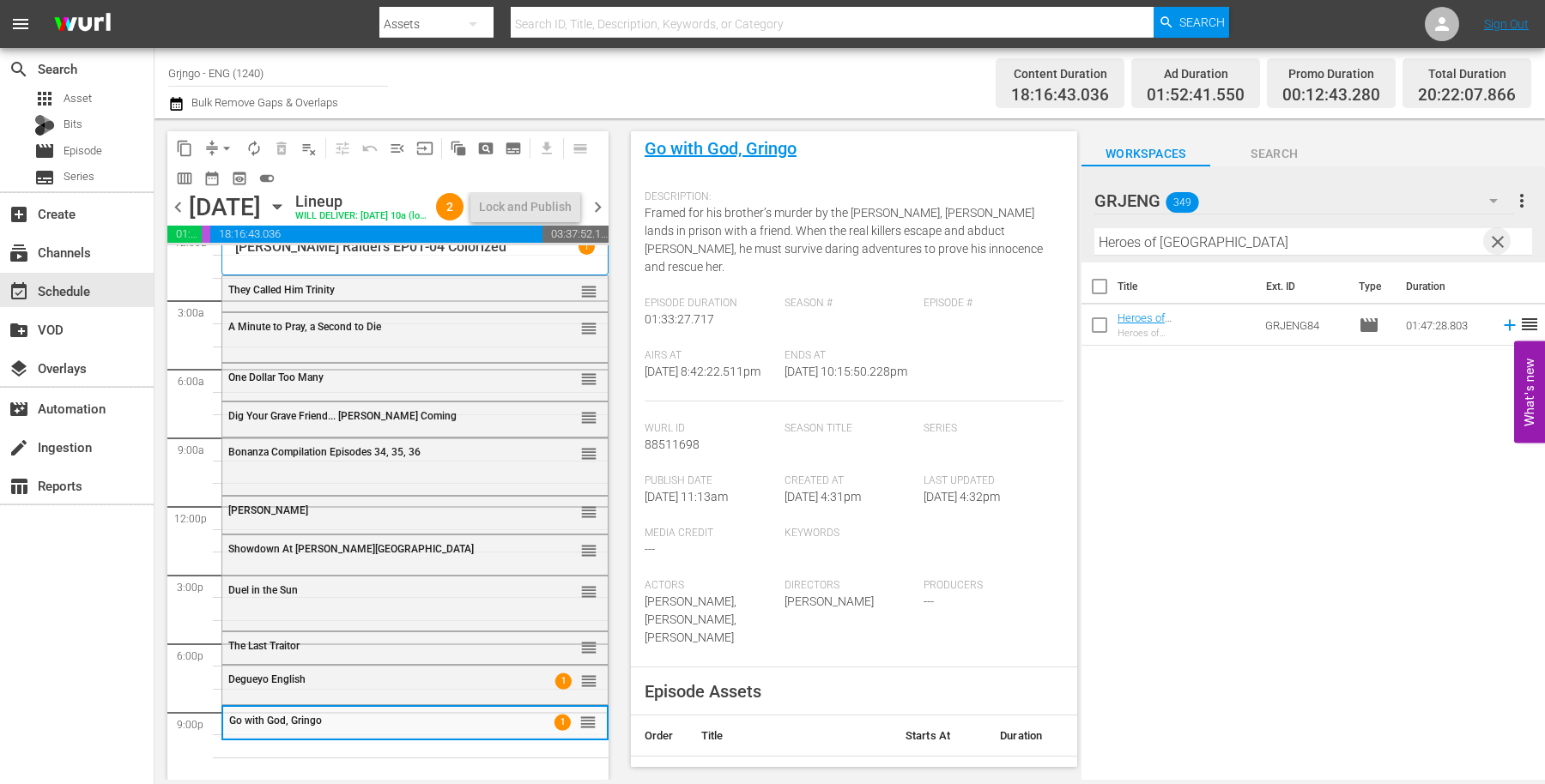
click at [1496, 241] on span "clear" at bounding box center [1498, 241] width 20 height 20
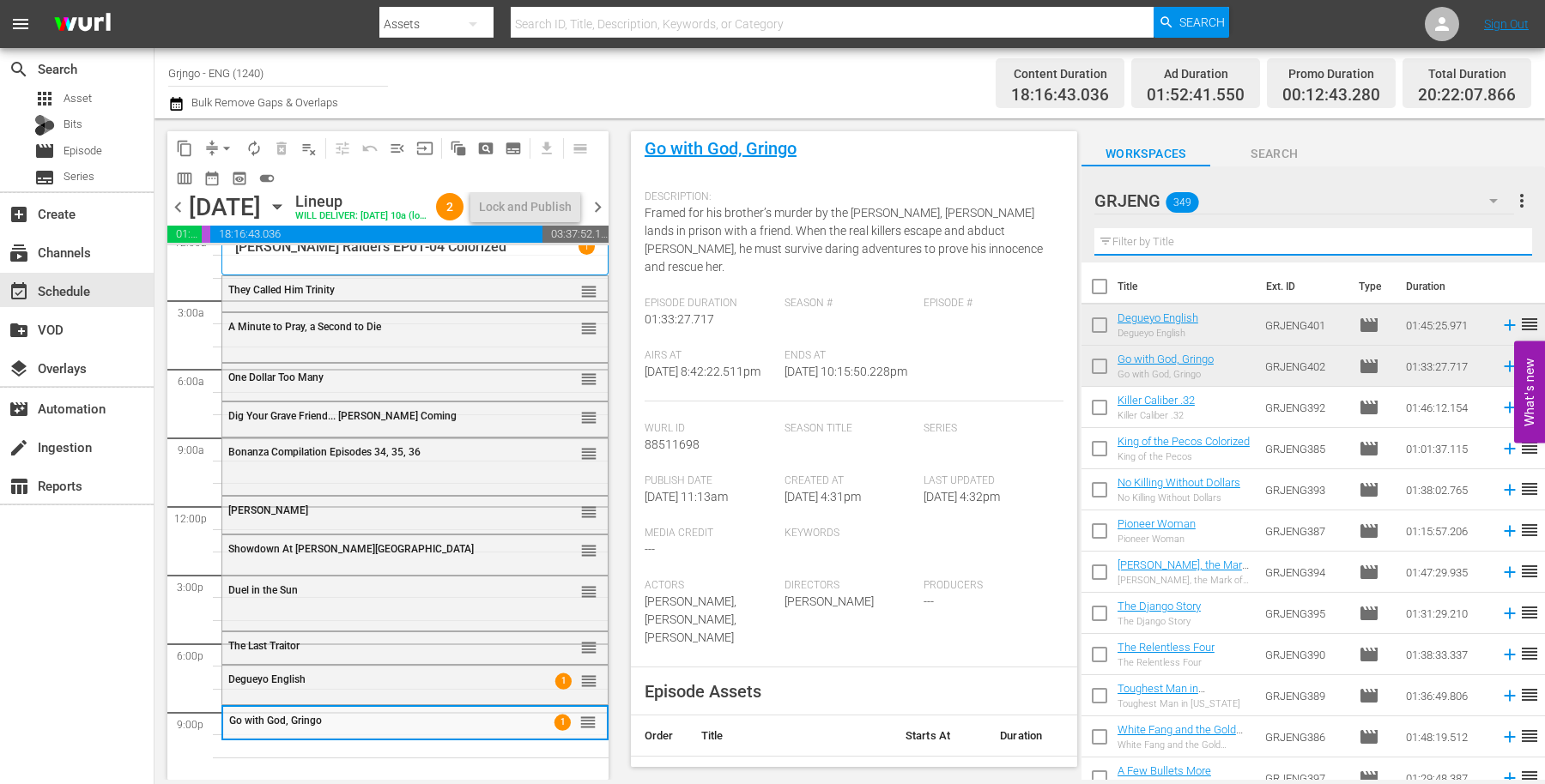
paste input "Tequila Joe"
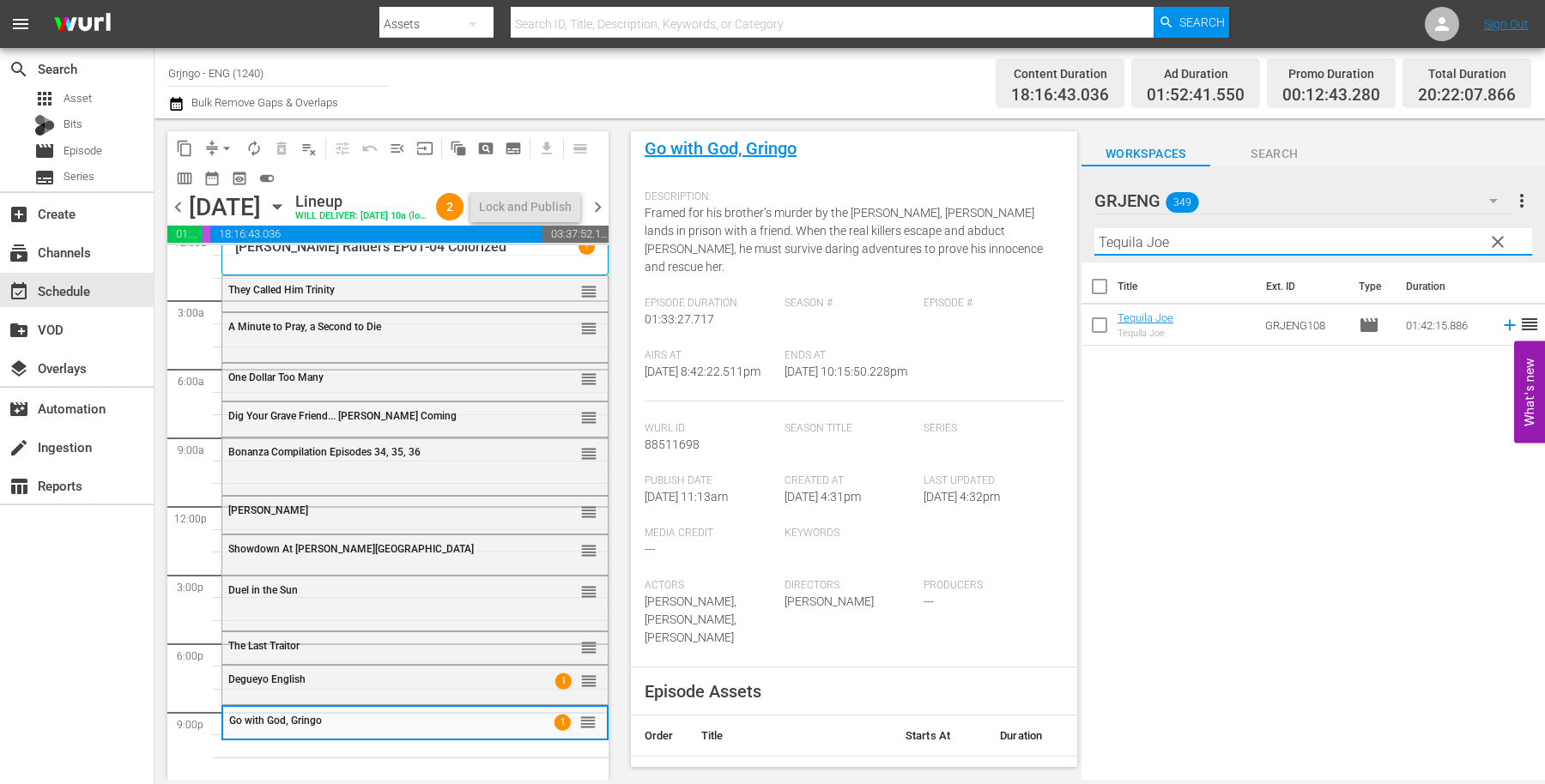
type input "Tequila Joe"
click at [1500, 322] on icon at bounding box center [1509, 325] width 18 height 18
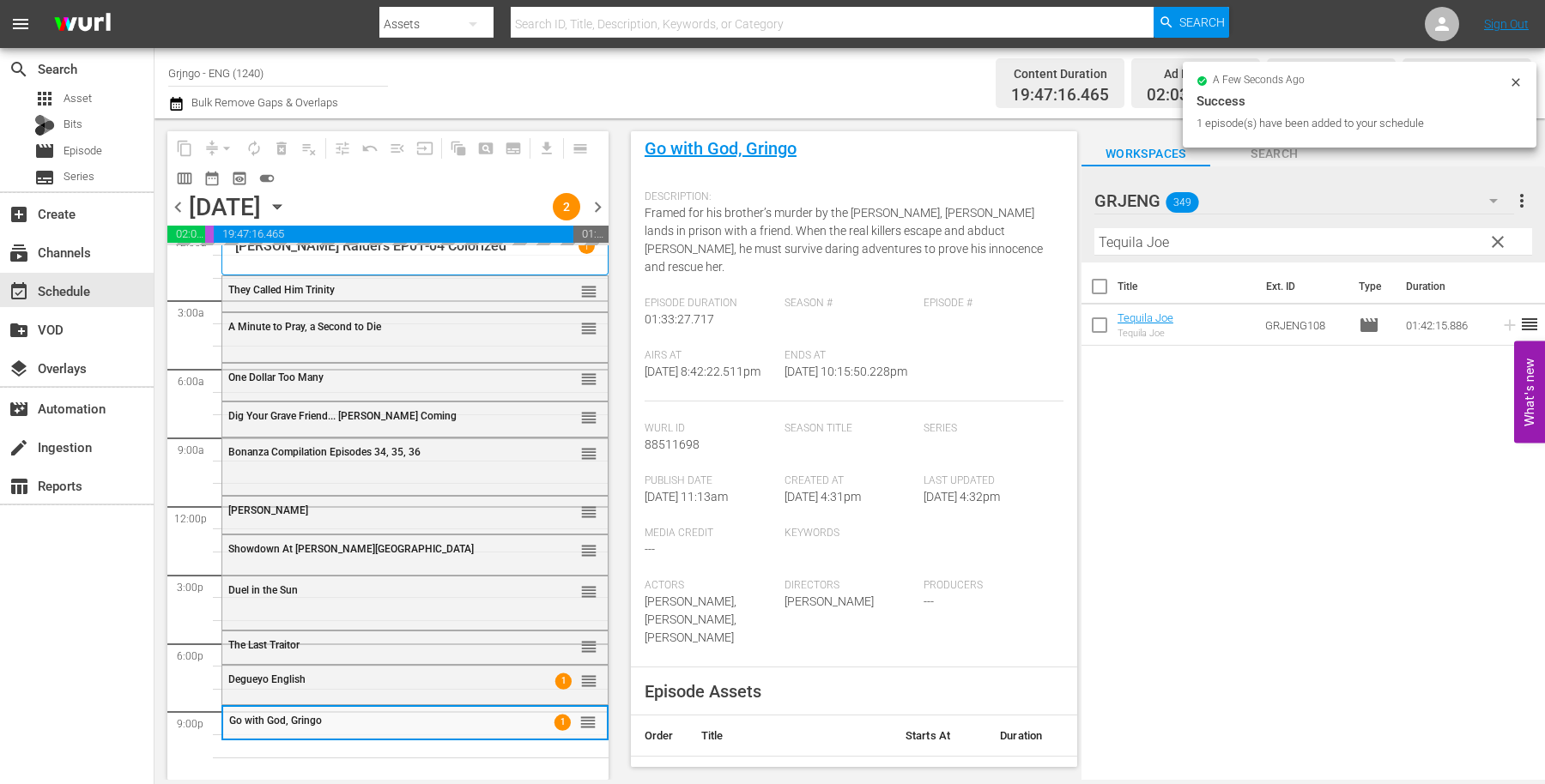
scroll to position [42, 0]
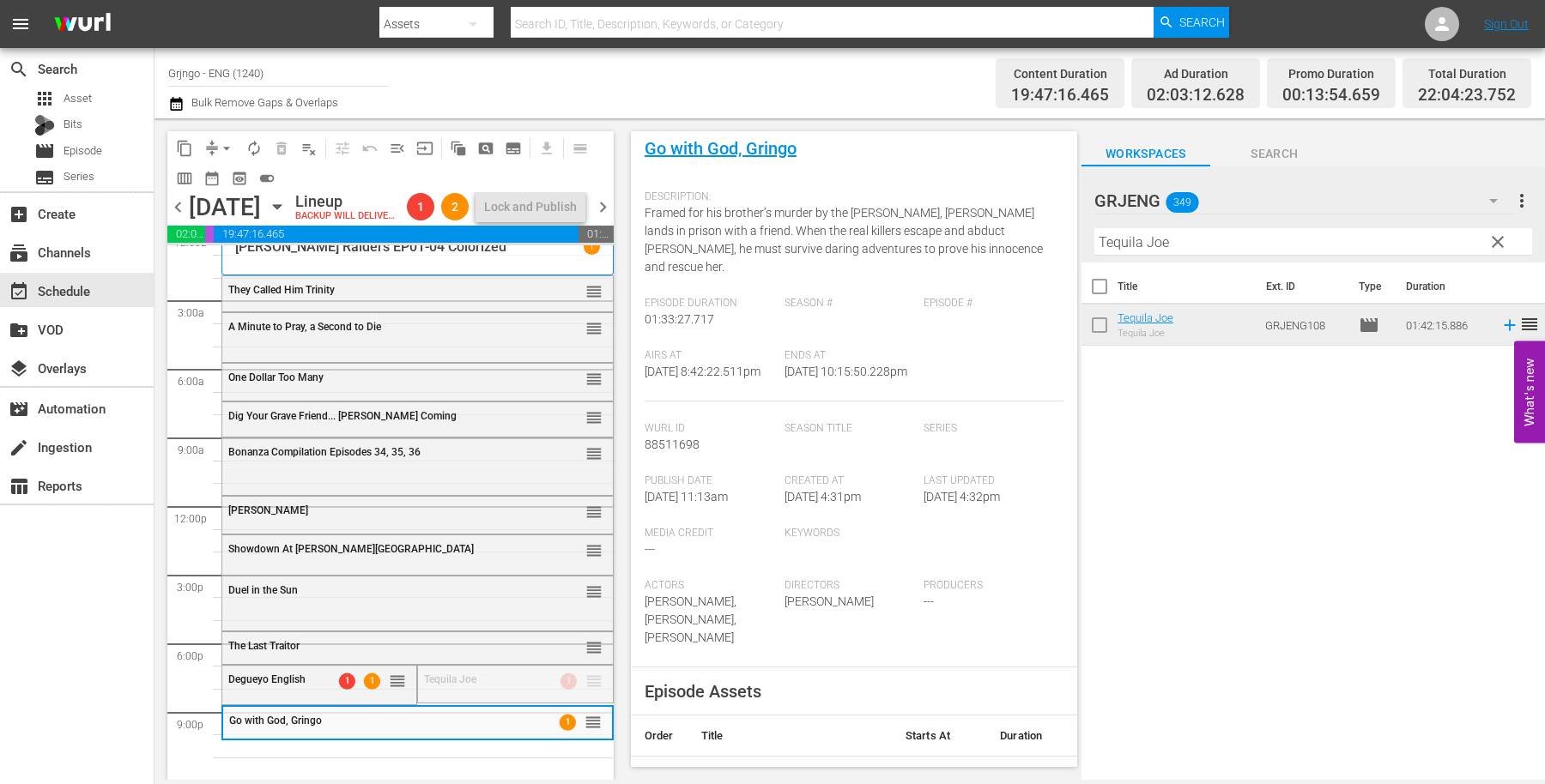
drag, startPoint x: 578, startPoint y: 676, endPoint x: 574, endPoint y: 740, distance: 64.1
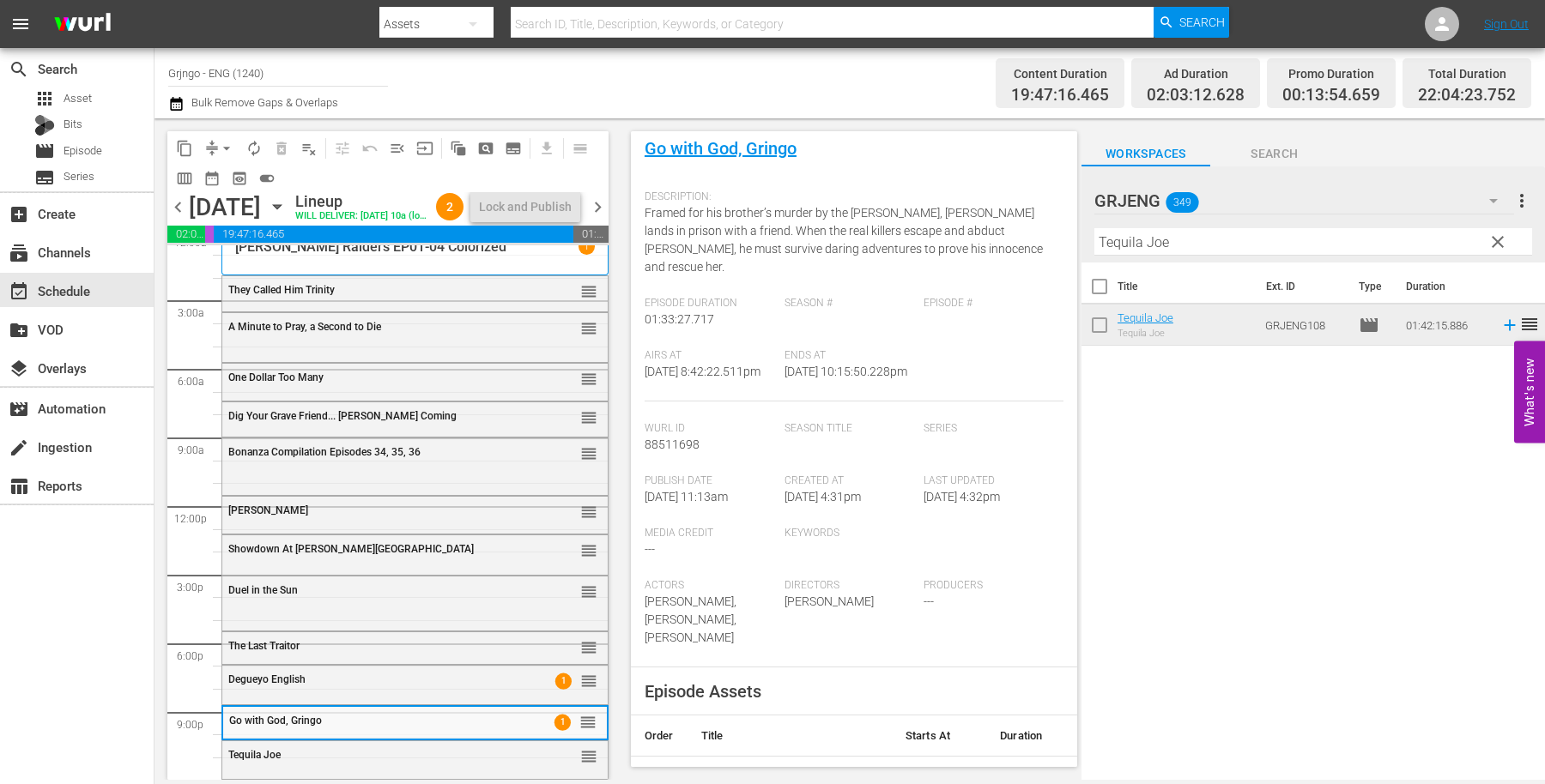
drag, startPoint x: 1494, startPoint y: 238, endPoint x: 1239, endPoint y: 233, distance: 255.0
click at [1494, 237] on span "clear" at bounding box center [1498, 241] width 20 height 20
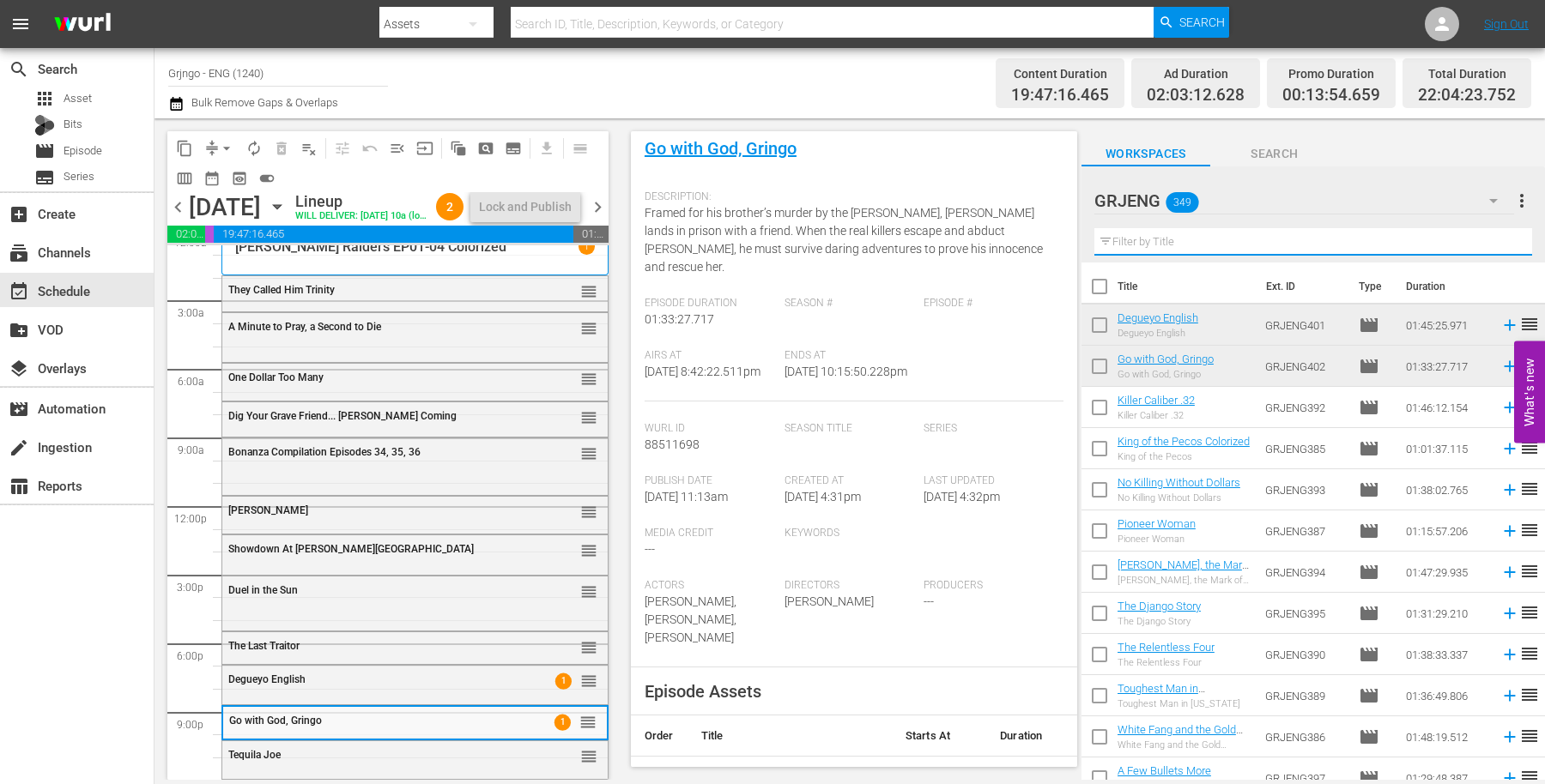
paste input "Ride the Man Down"
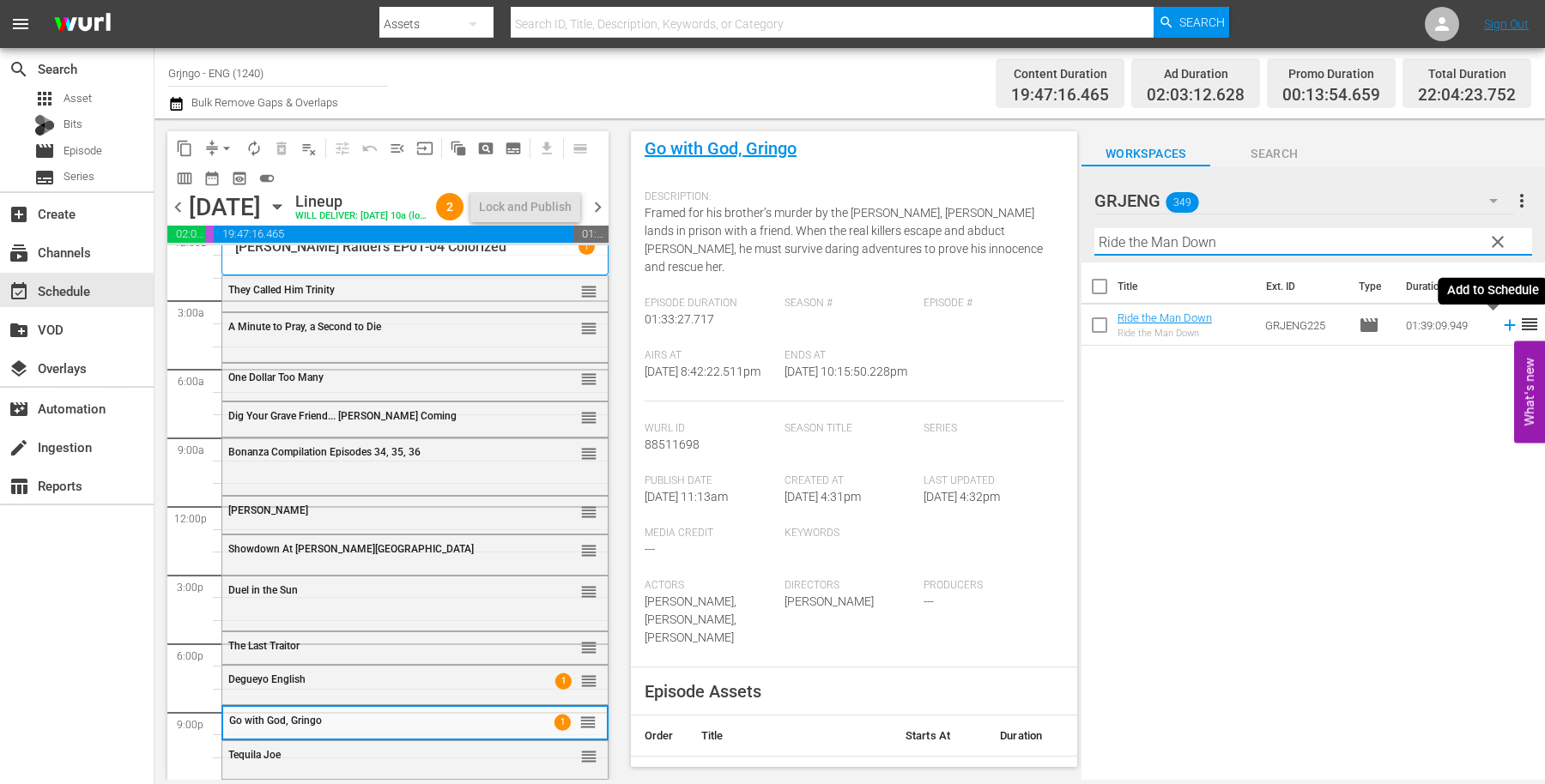
type input "Ride the Man Down"
click at [1500, 319] on icon at bounding box center [1509, 325] width 18 height 18
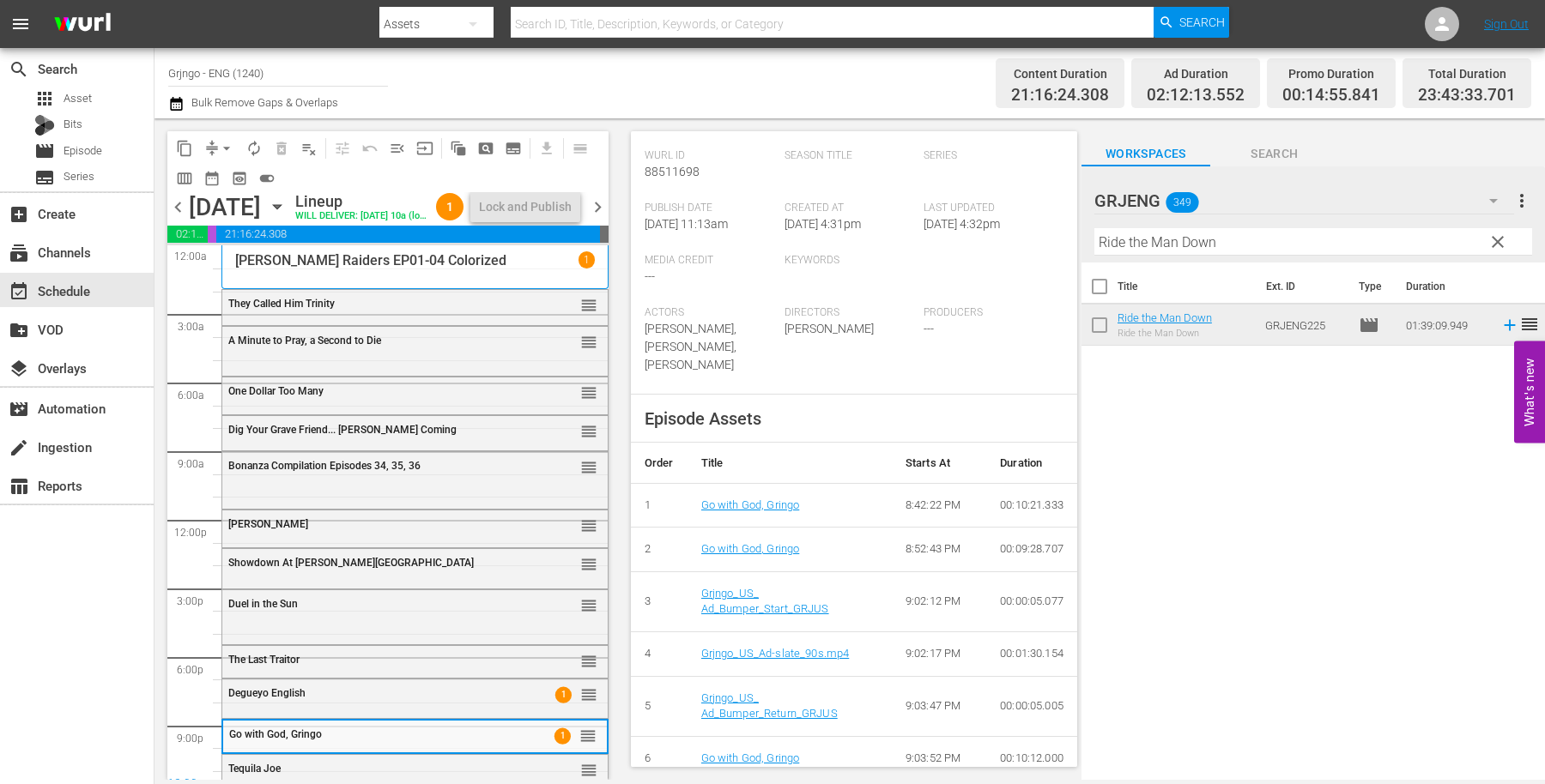
scroll to position [476, 0]
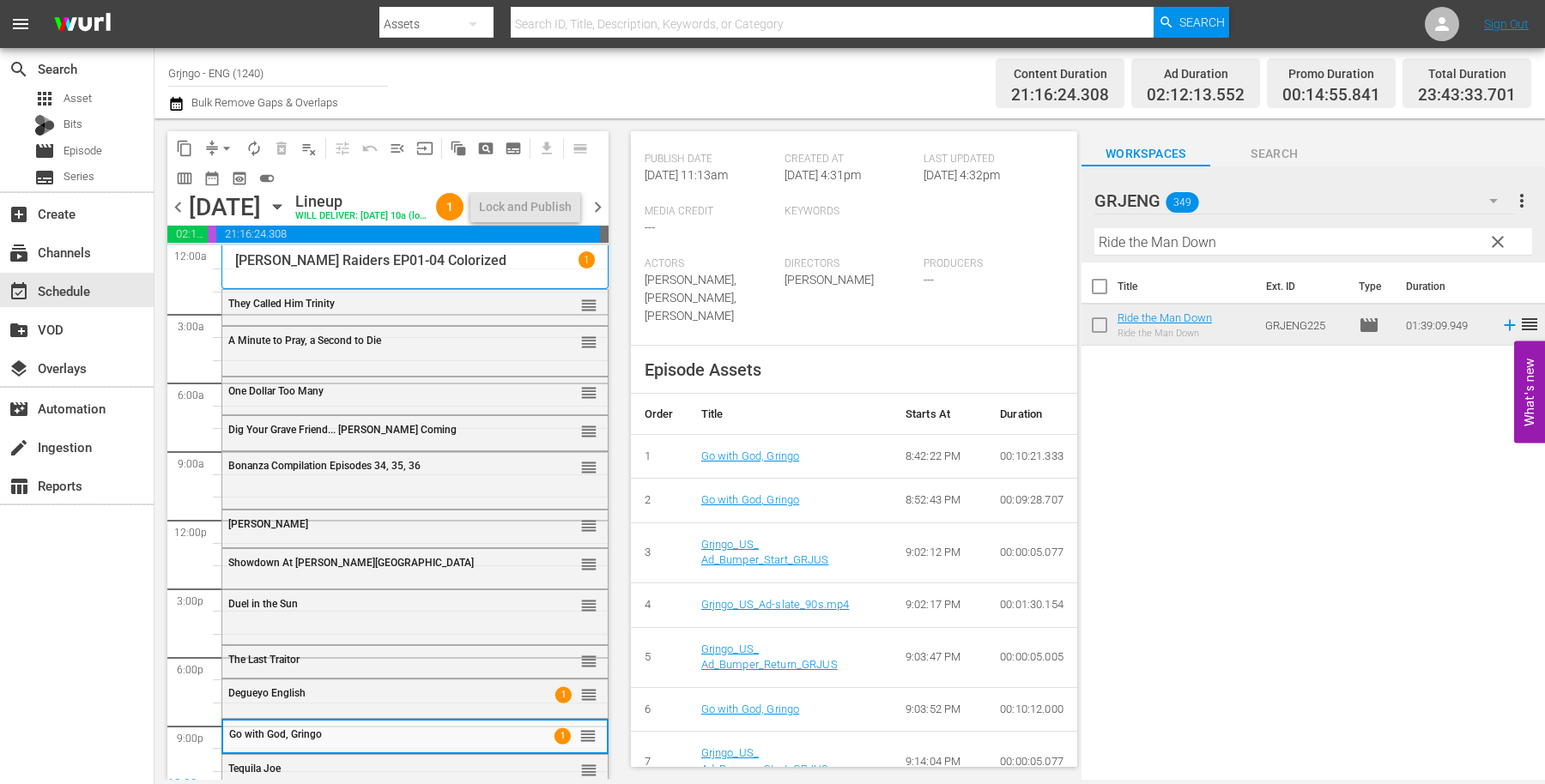
click at [598, 218] on span "chevron_right" at bounding box center [597, 207] width 21 height 21
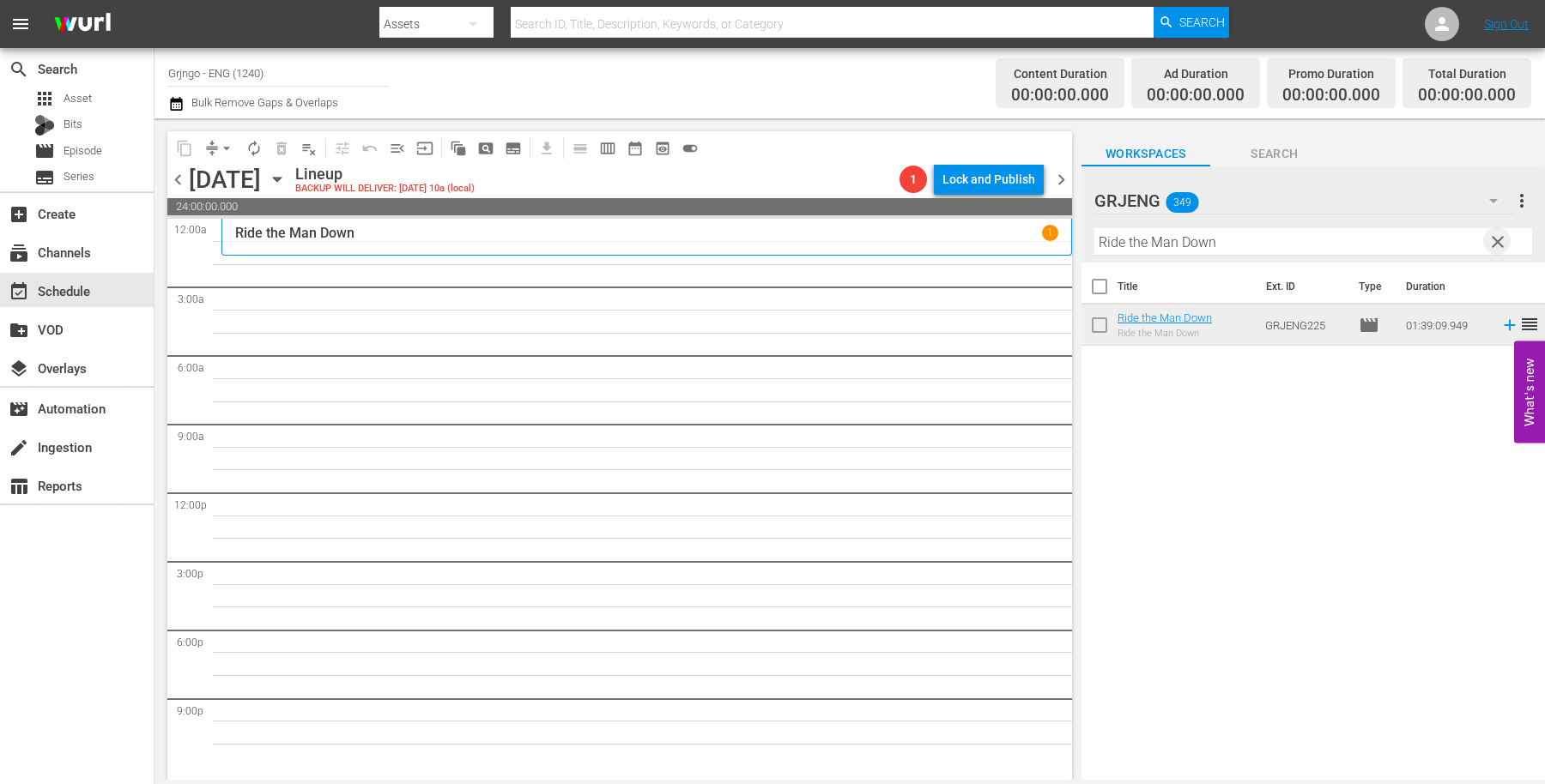
click at [1499, 237] on span "clear" at bounding box center [1498, 241] width 20 height 20
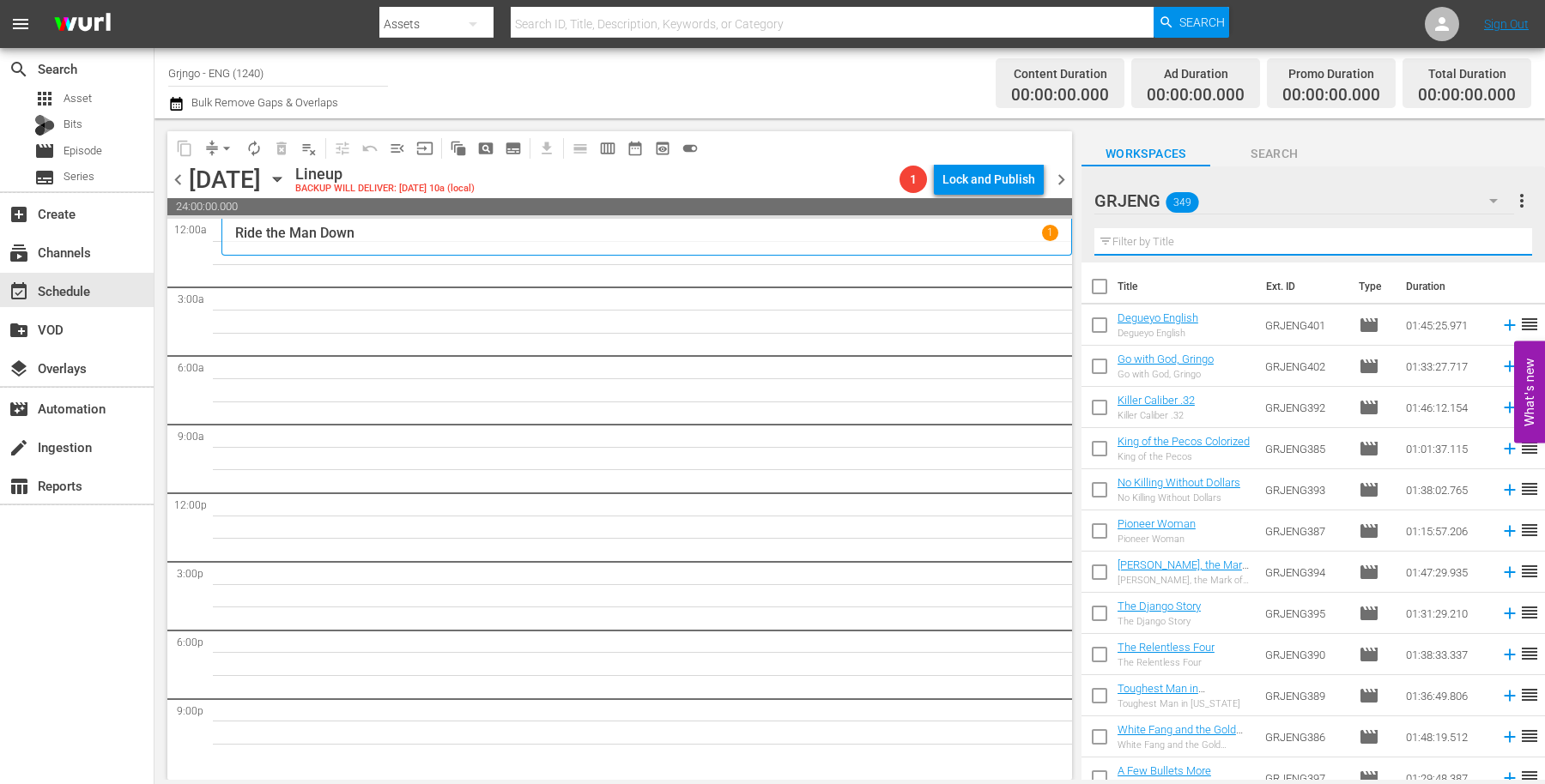
paste input "Bonanza Compilation Episodes 37, 38, 39"
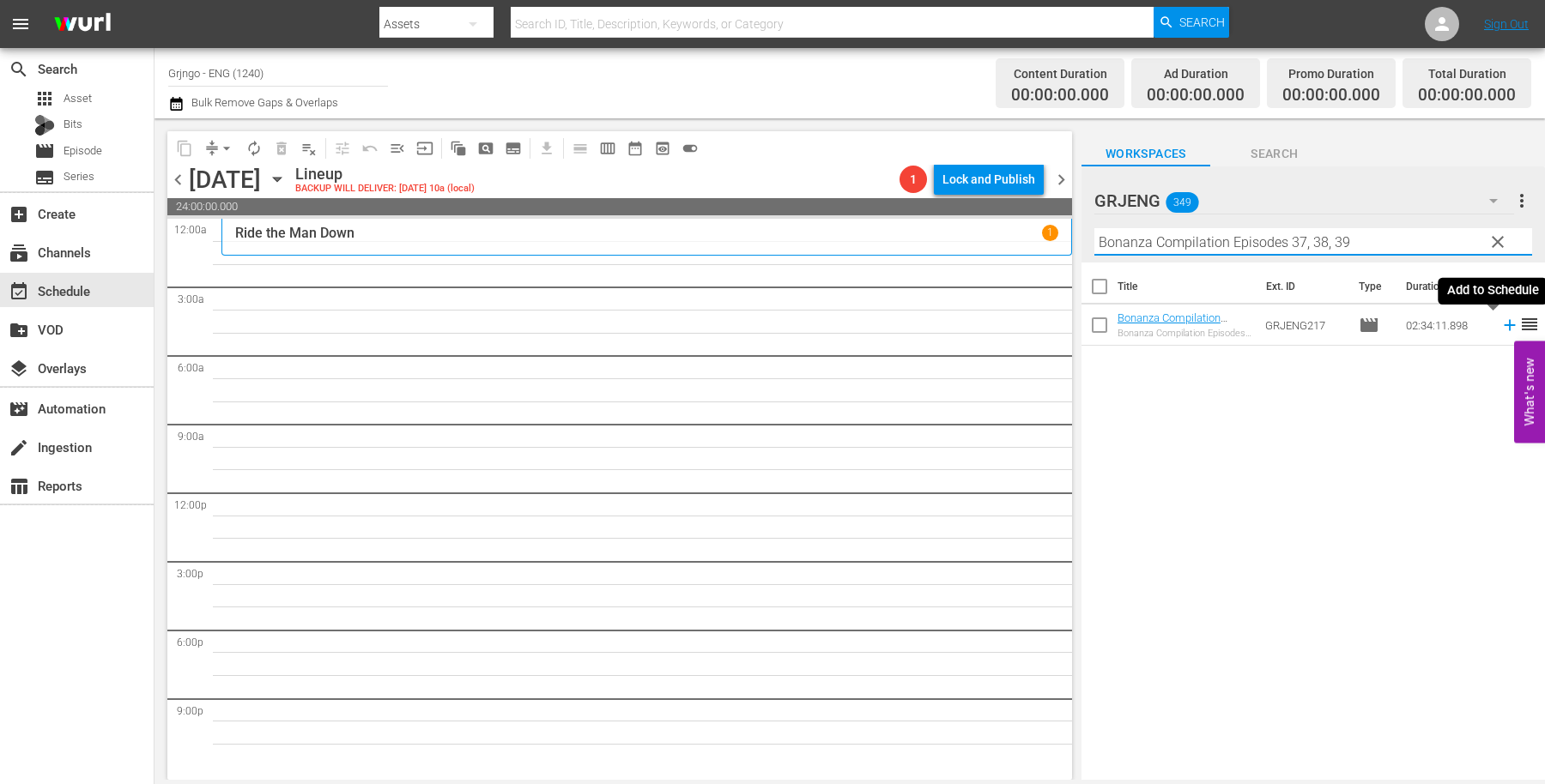
type input "Bonanza Compilation Episodes 37, 38, 39"
click at [1500, 322] on icon at bounding box center [1509, 325] width 18 height 18
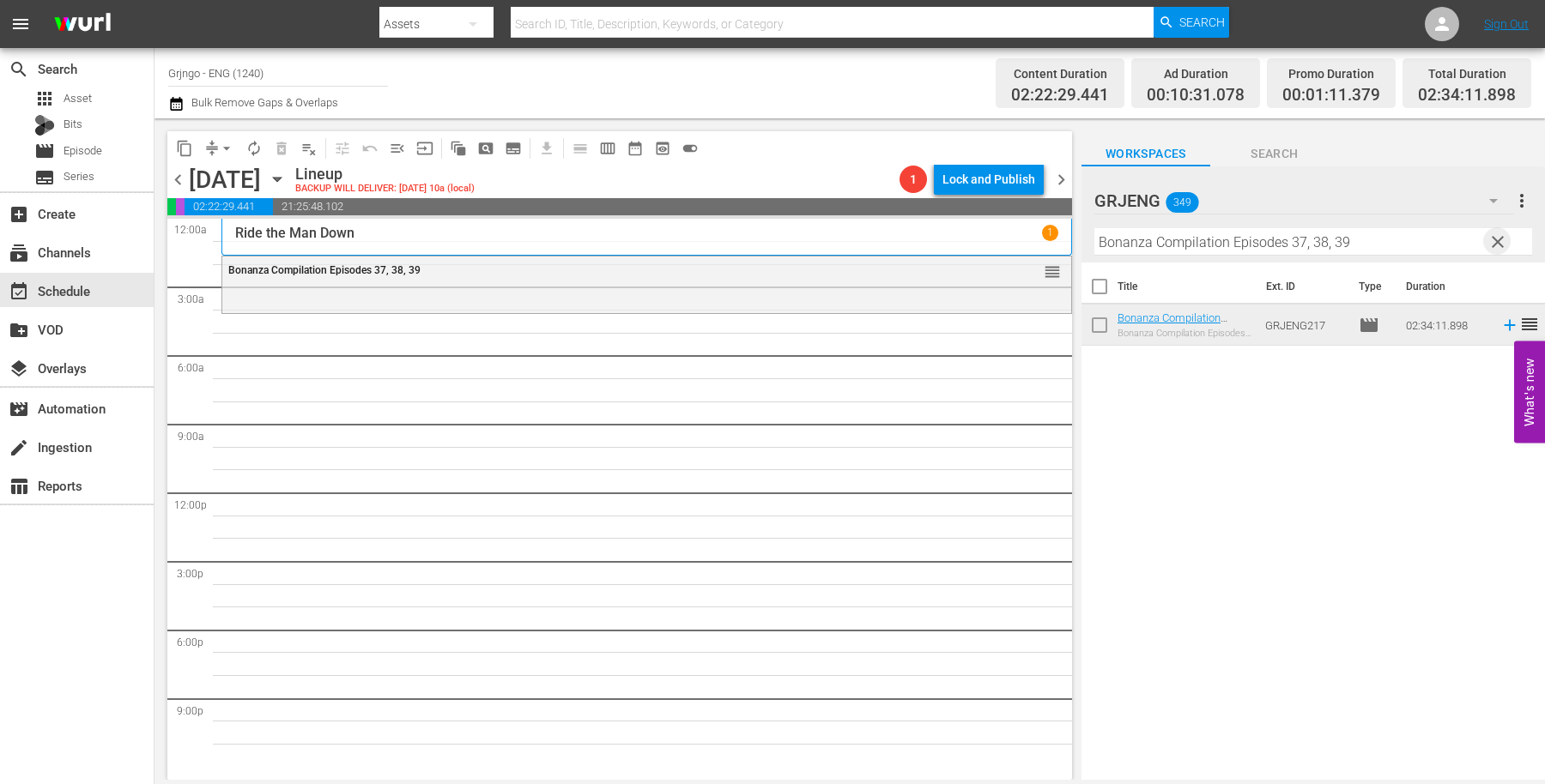
click at [1497, 234] on span "clear" at bounding box center [1498, 241] width 20 height 20
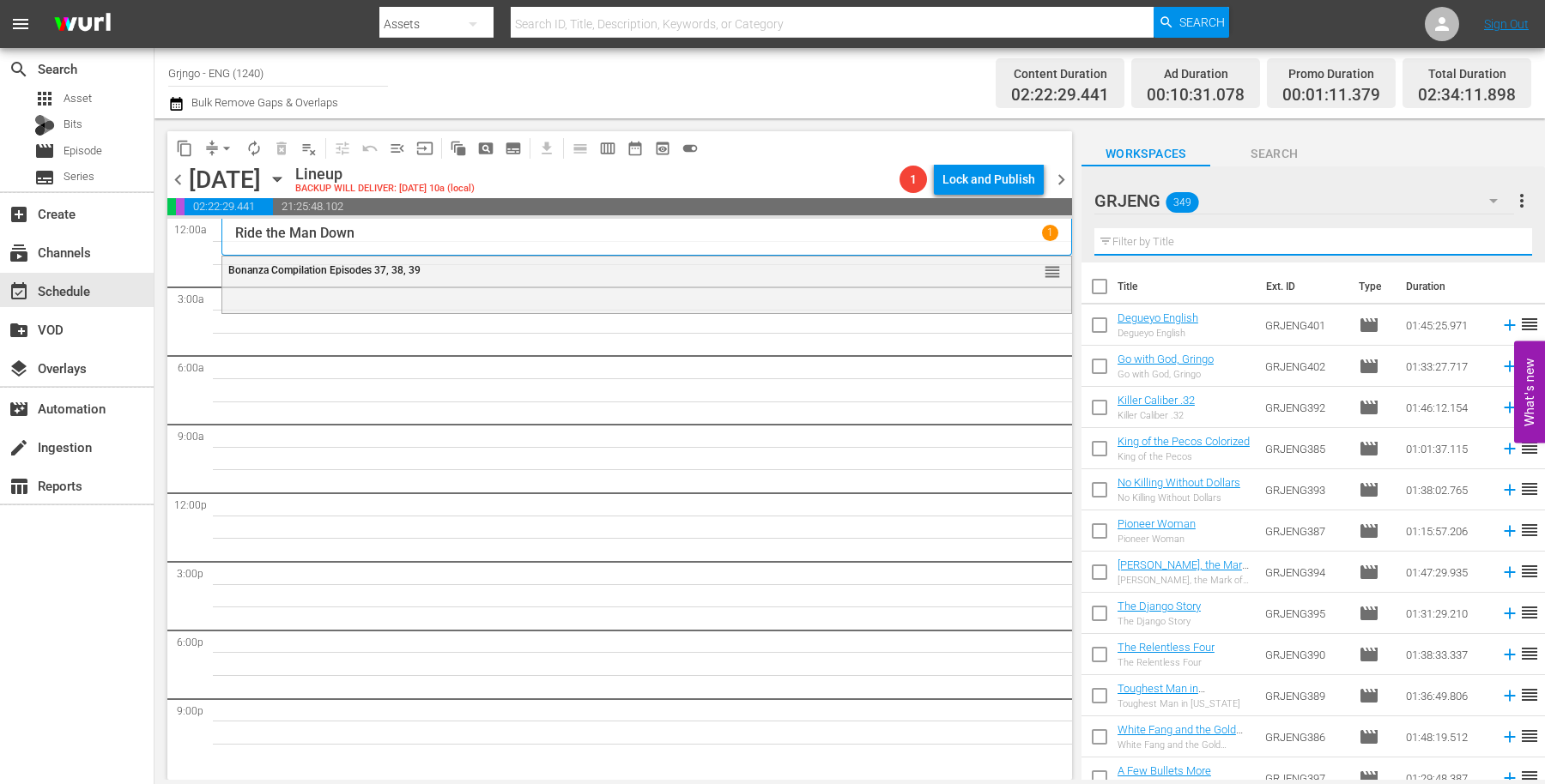
click at [1134, 243] on input "text" at bounding box center [1313, 241] width 437 height 27
paste input "Up the MacGregors"
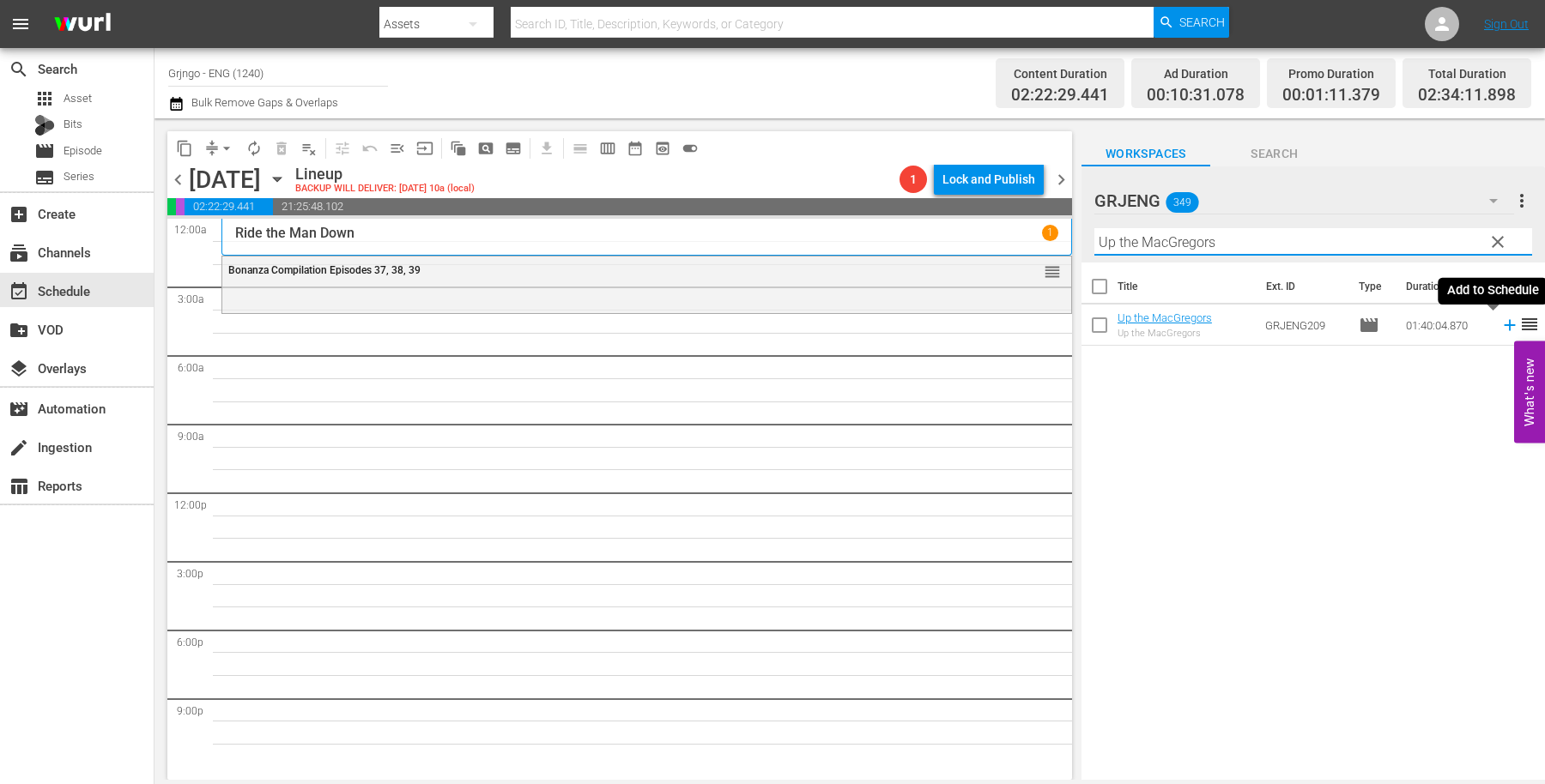
type input "Up the MacGregors"
click at [1500, 326] on icon at bounding box center [1509, 325] width 18 height 18
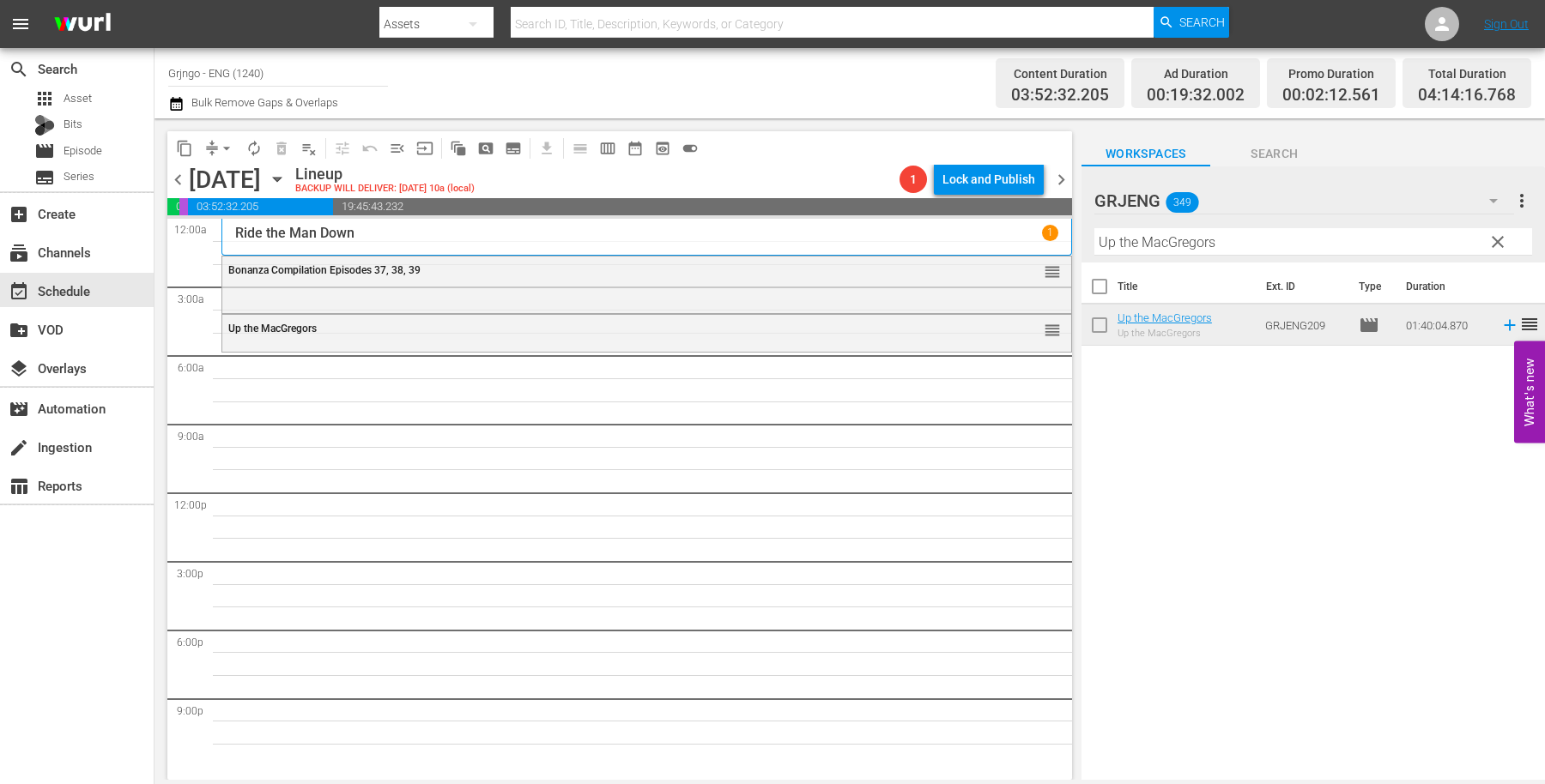
click at [1493, 245] on span "clear" at bounding box center [1498, 241] width 20 height 20
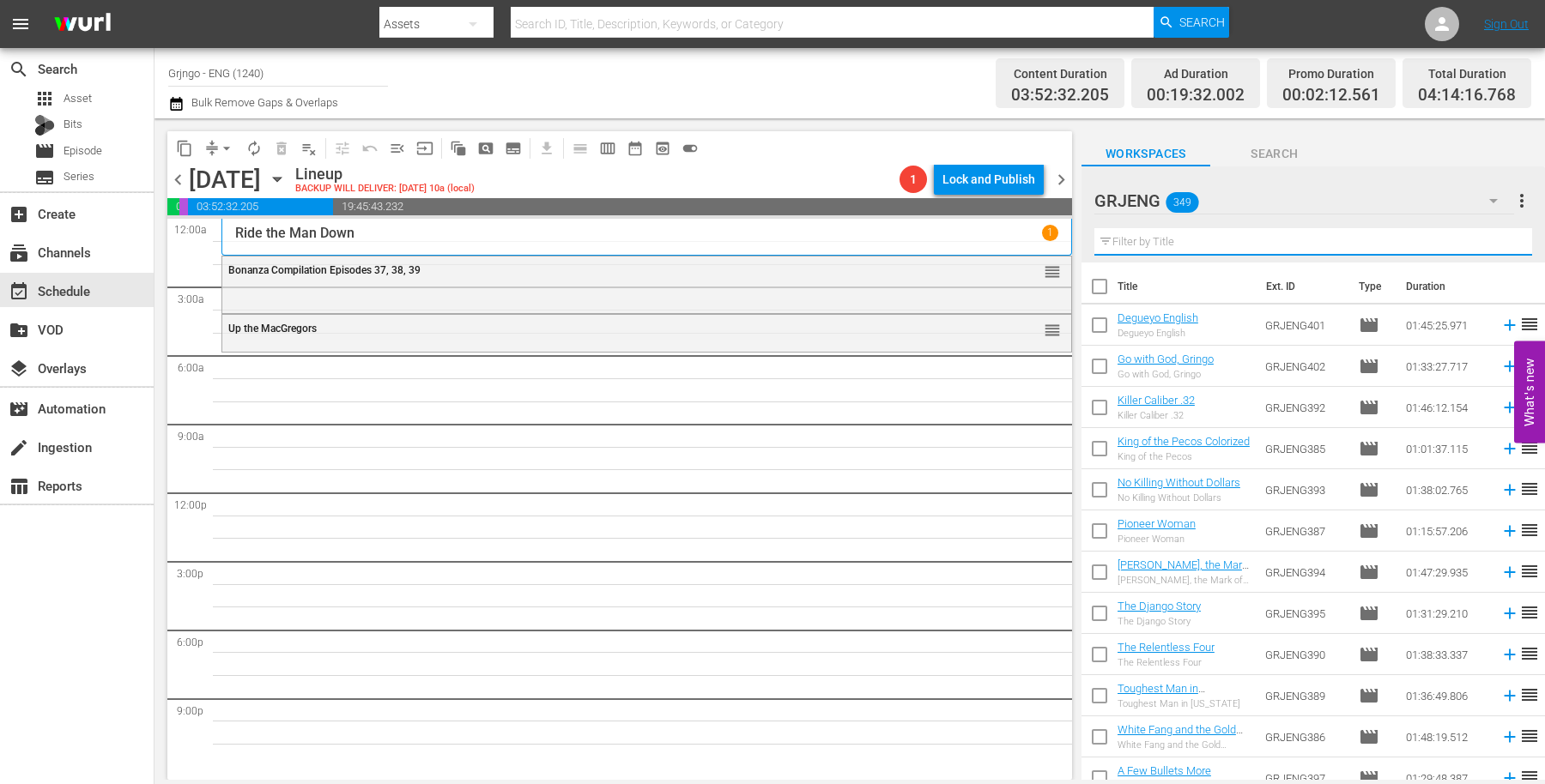
paste input "Three Bullets ... For a Long Gun"
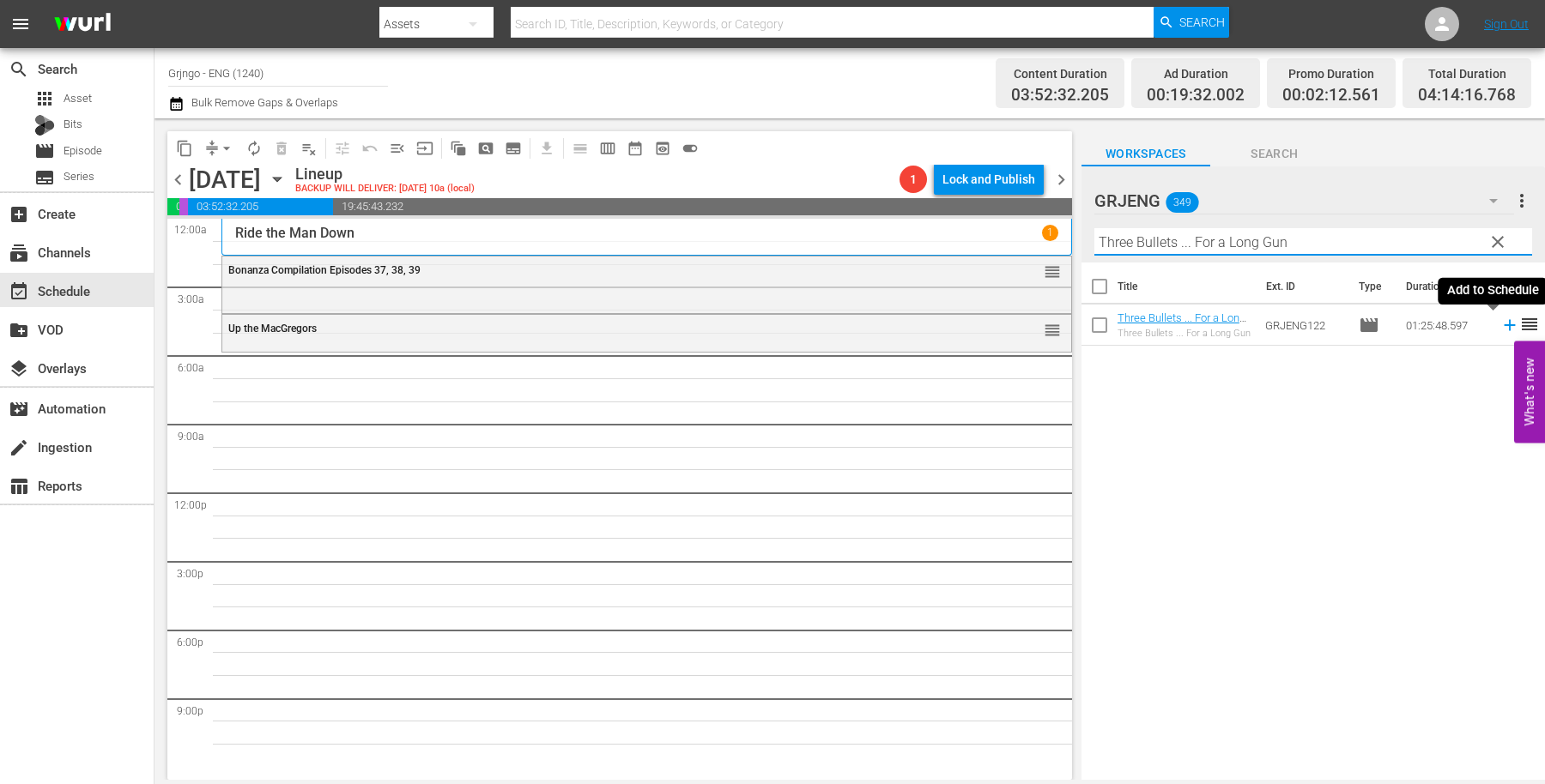
type input "Three Bullets ... For a Long Gun"
click at [1504, 322] on icon at bounding box center [1509, 326] width 11 height 11
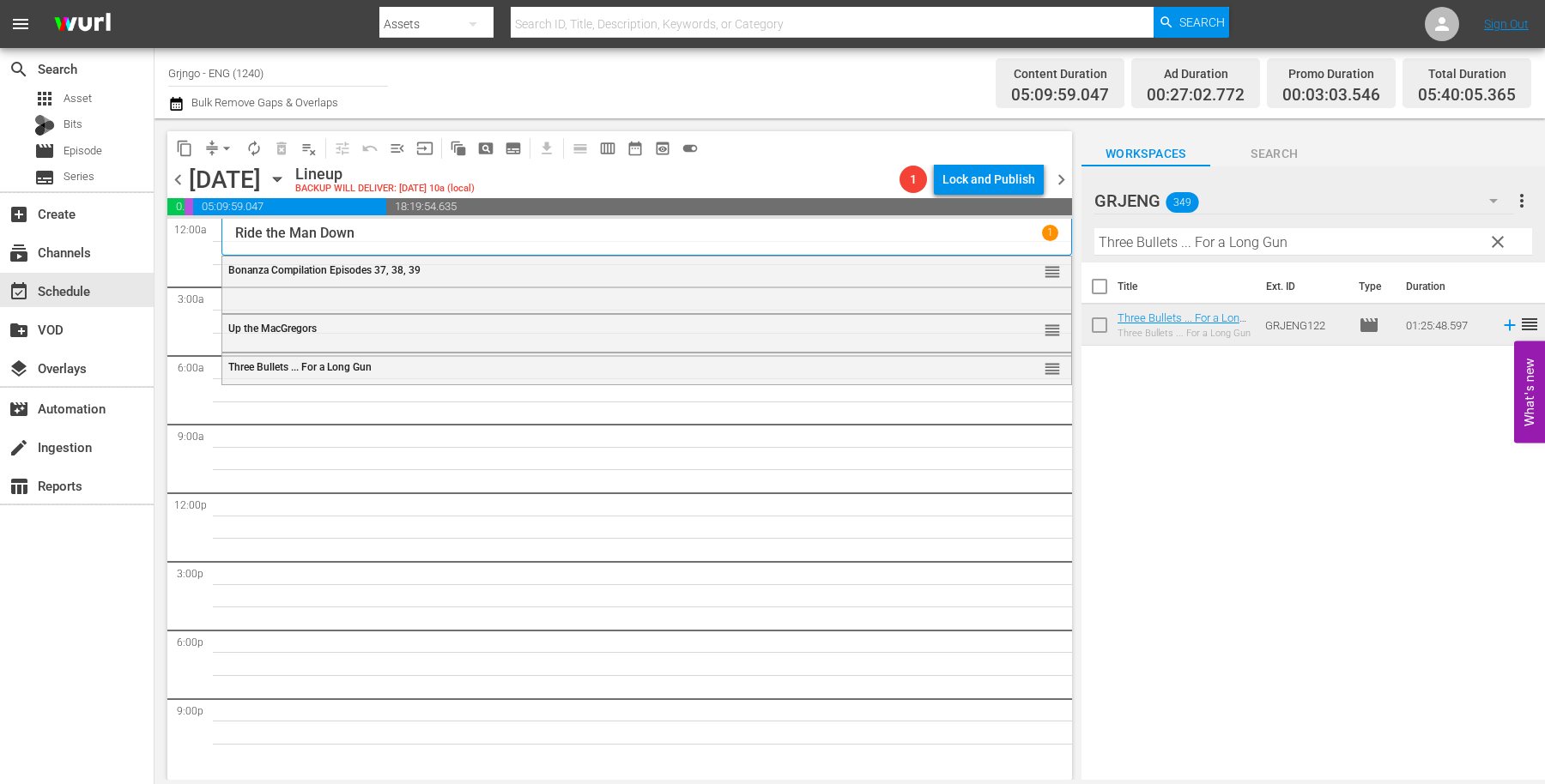
click at [1500, 241] on span "clear" at bounding box center [1498, 241] width 20 height 20
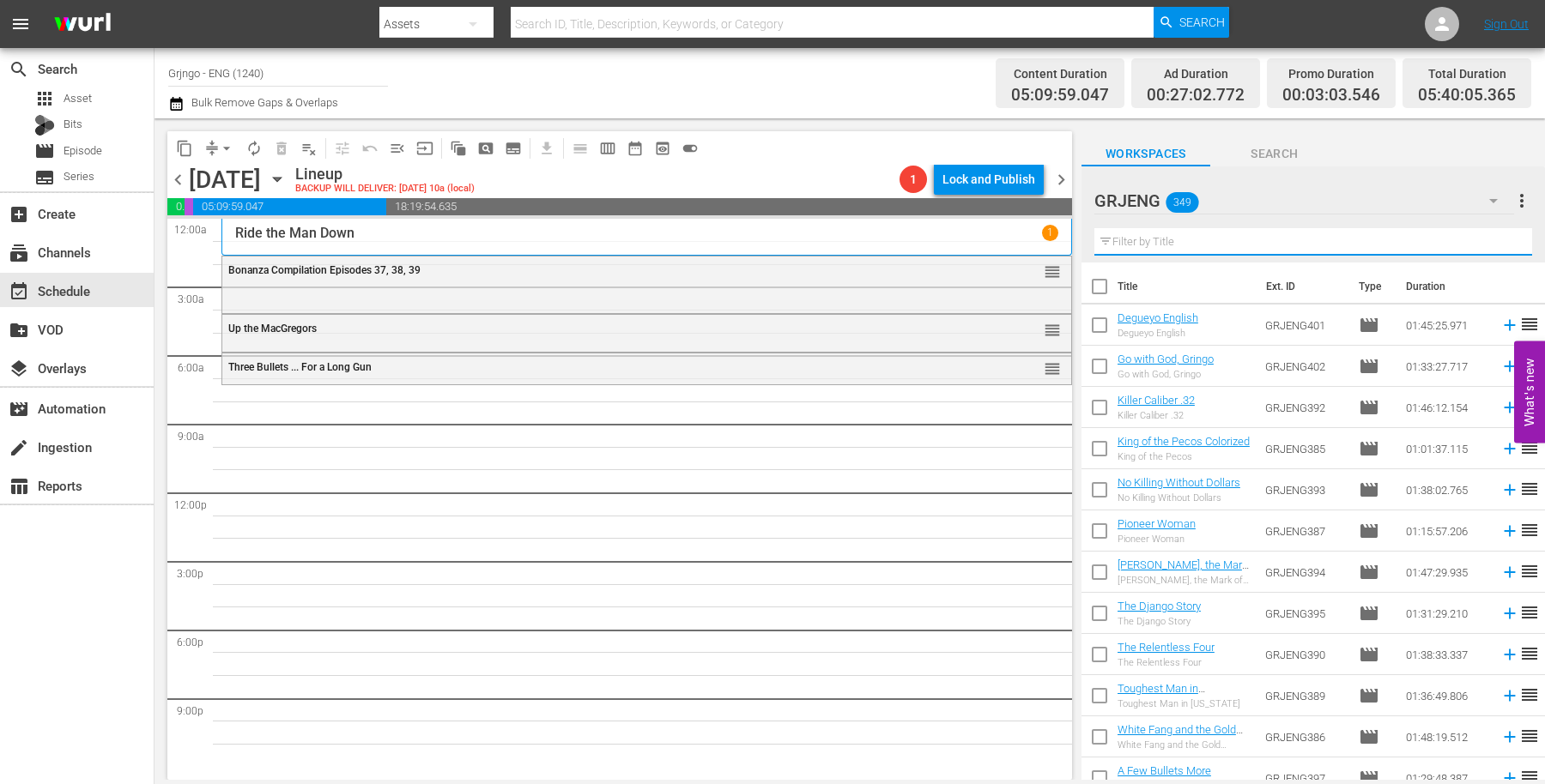
paste input "Custer of the West"
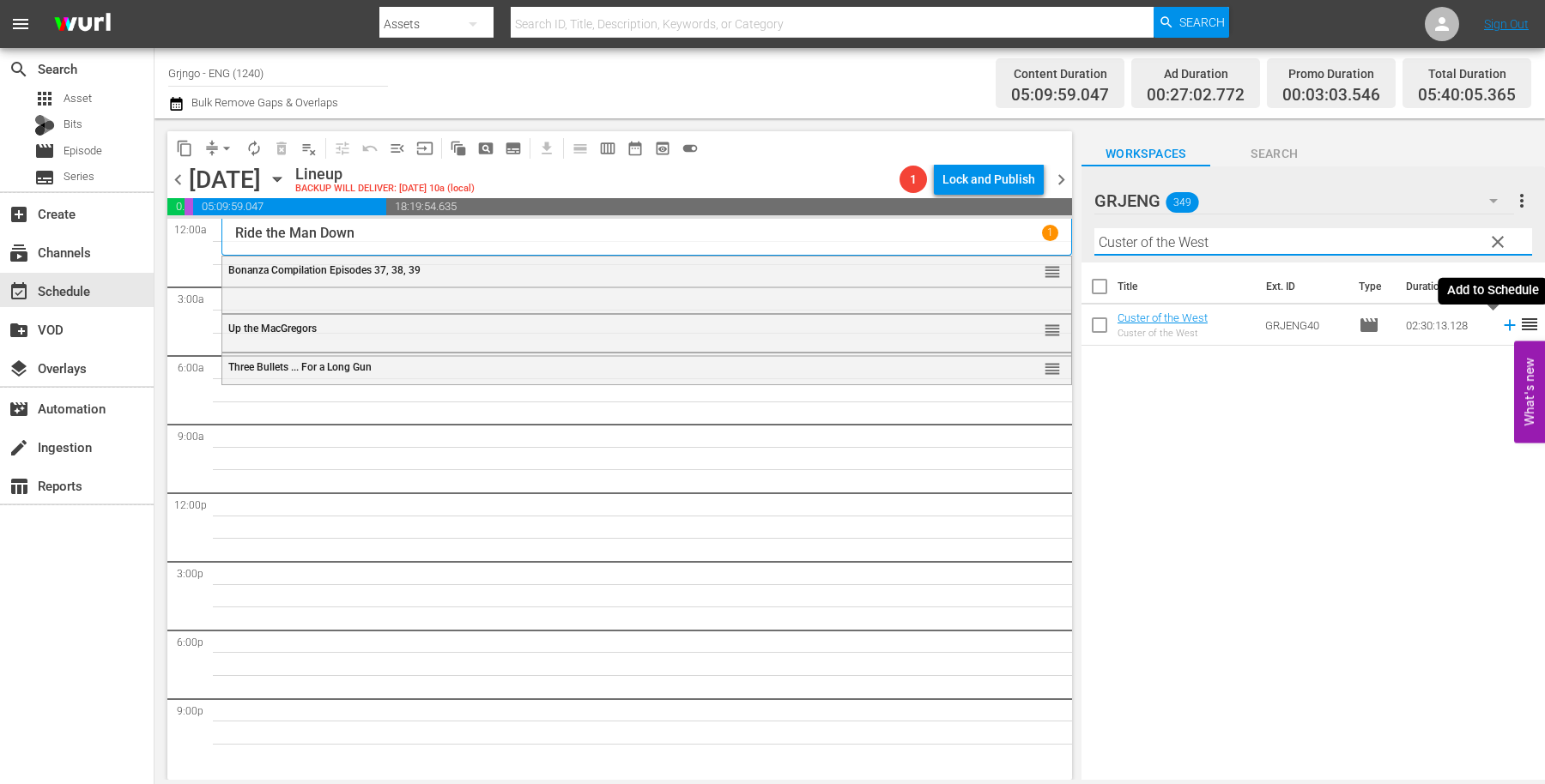
type input "Custer of the West"
click at [1500, 324] on icon at bounding box center [1509, 325] width 18 height 18
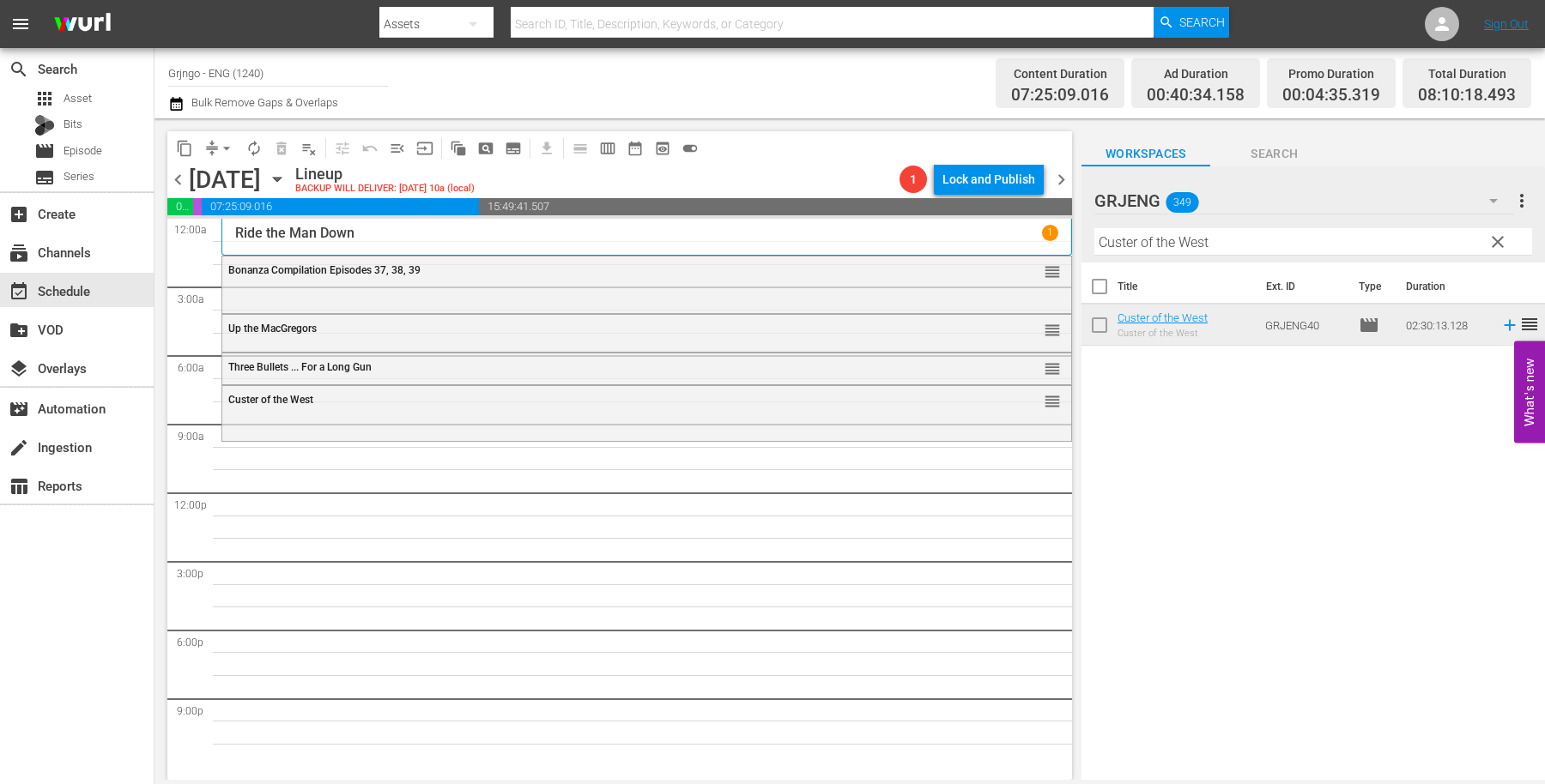
click at [1495, 234] on span "clear" at bounding box center [1498, 241] width 20 height 20
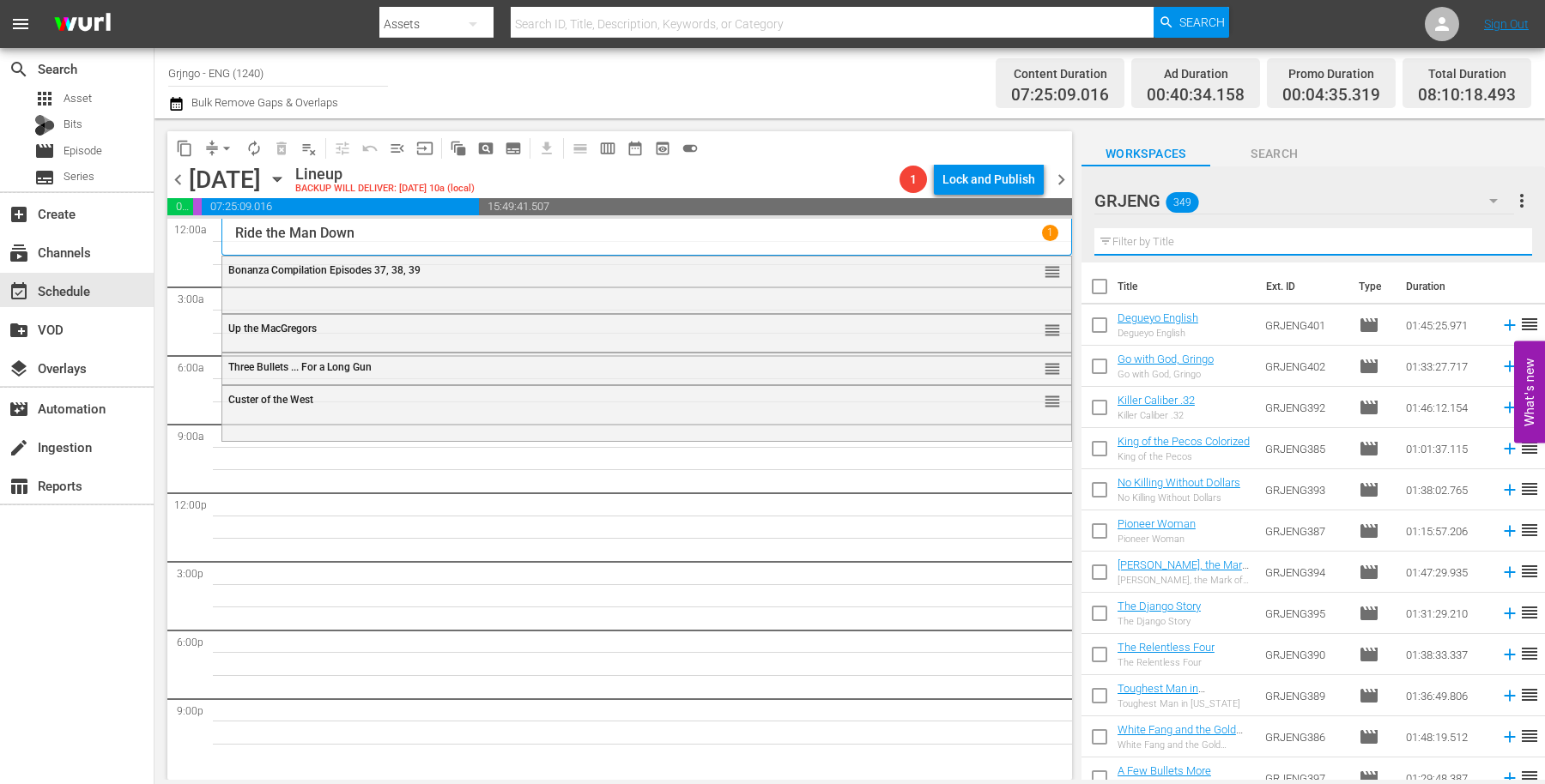
paste input "[PERSON_NAME] [PERSON_NAME]"
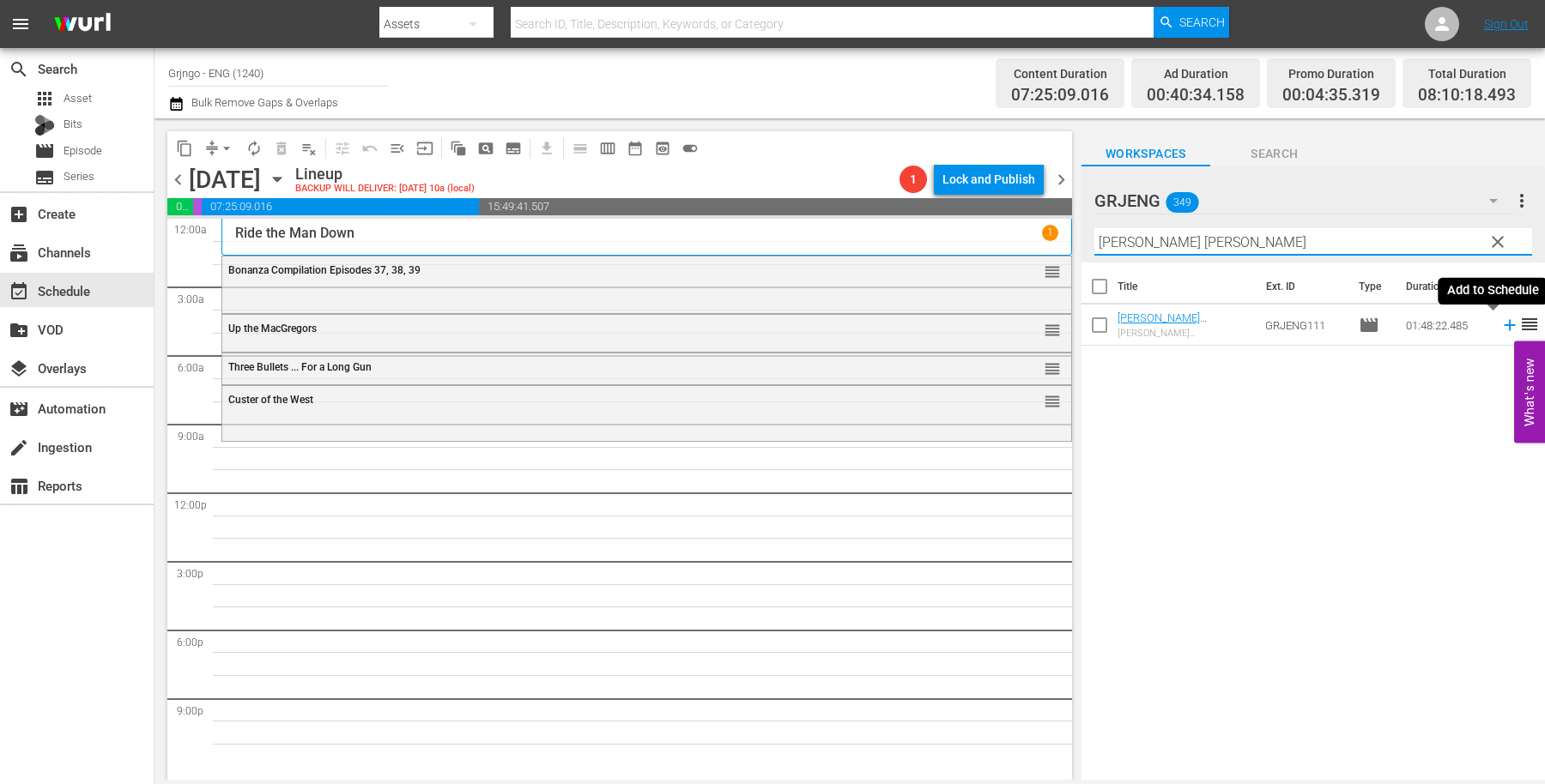
type input "[PERSON_NAME] [PERSON_NAME]"
click at [1500, 320] on icon at bounding box center [1509, 325] width 18 height 18
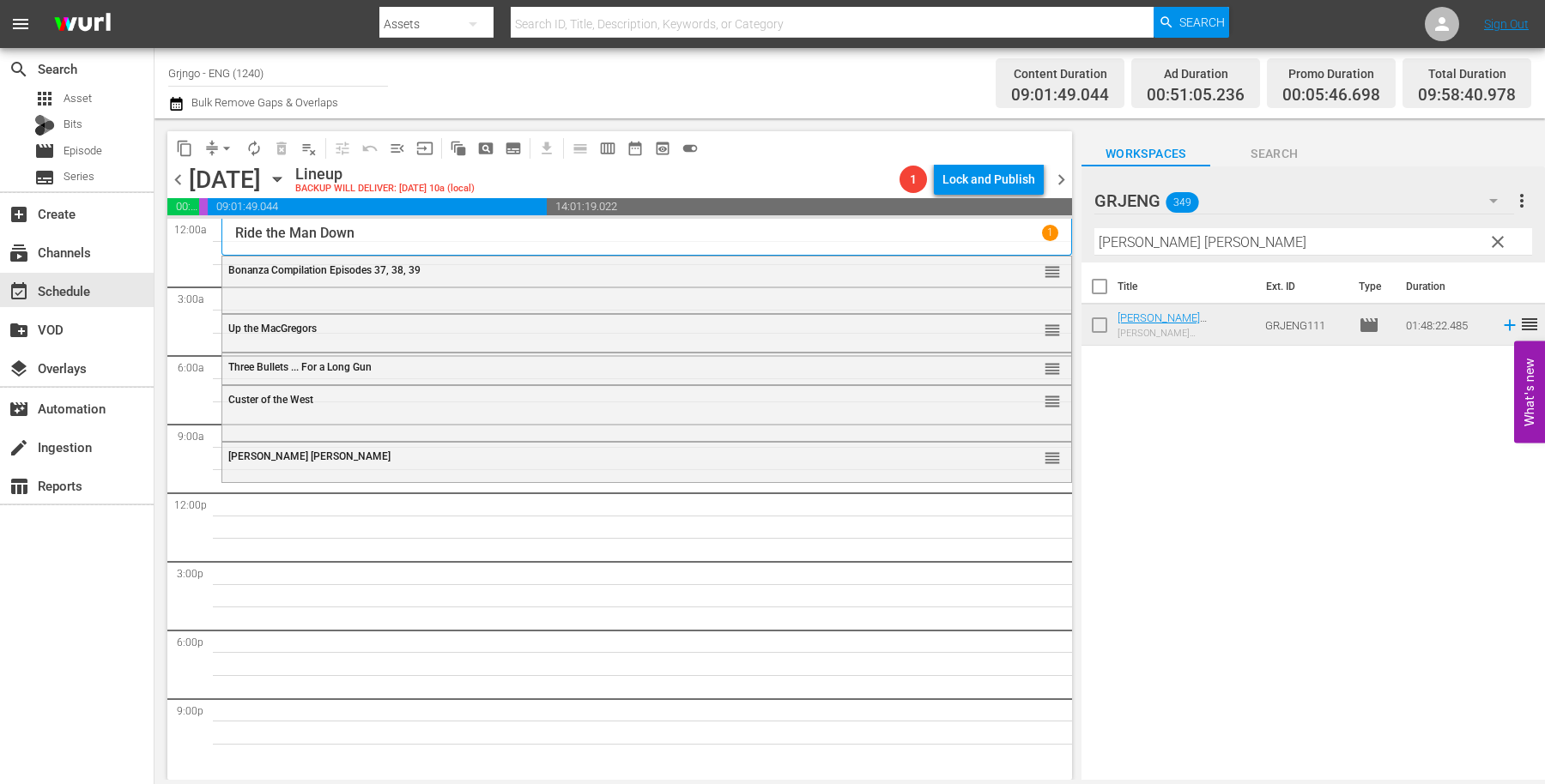
click at [1490, 237] on span "clear" at bounding box center [1498, 241] width 20 height 20
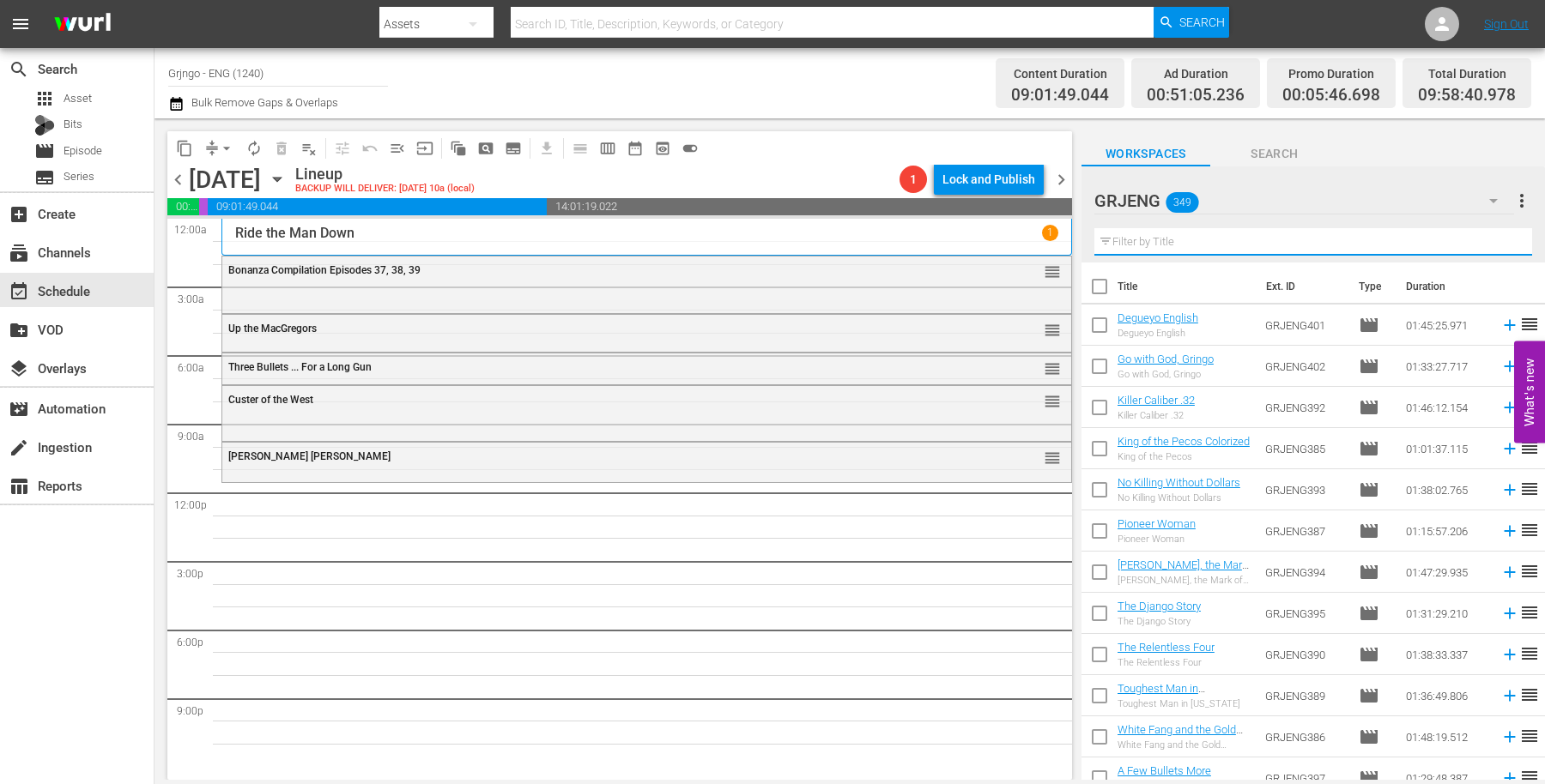
paste input "Something Big"
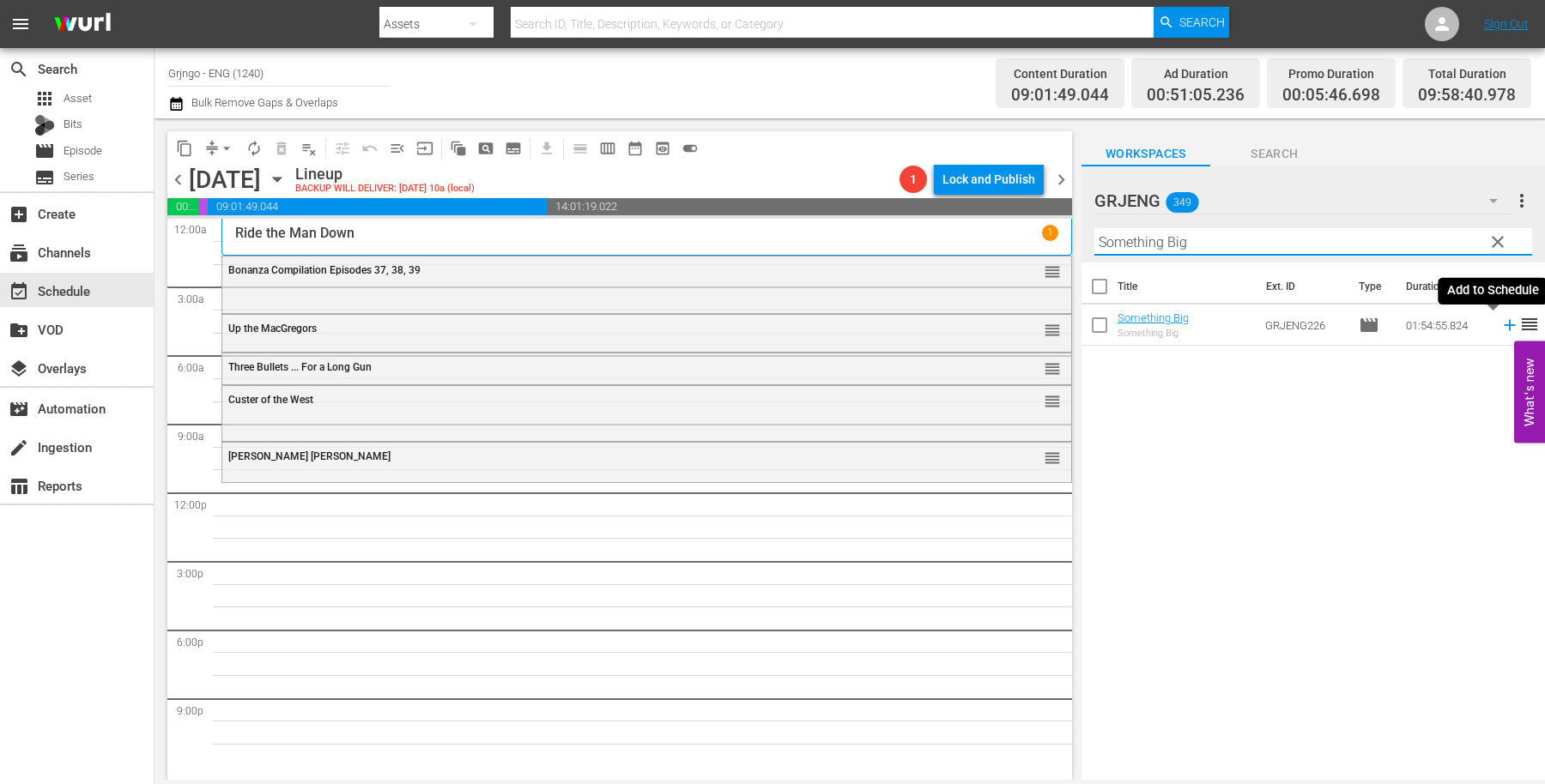
type input "Something Big"
click at [1500, 327] on icon at bounding box center [1509, 325] width 18 height 18
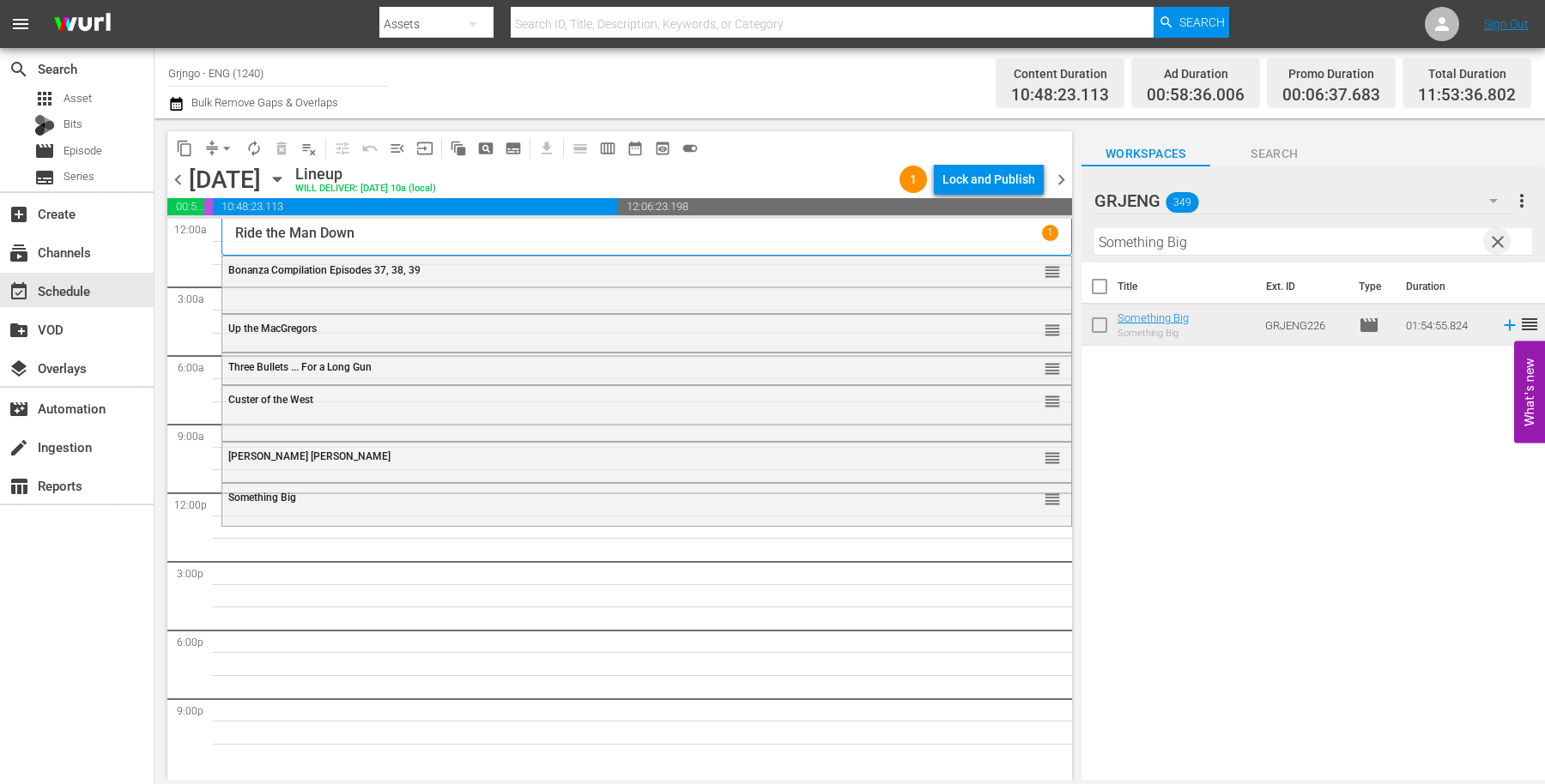
click at [1503, 241] on span "clear" at bounding box center [1498, 241] width 20 height 20
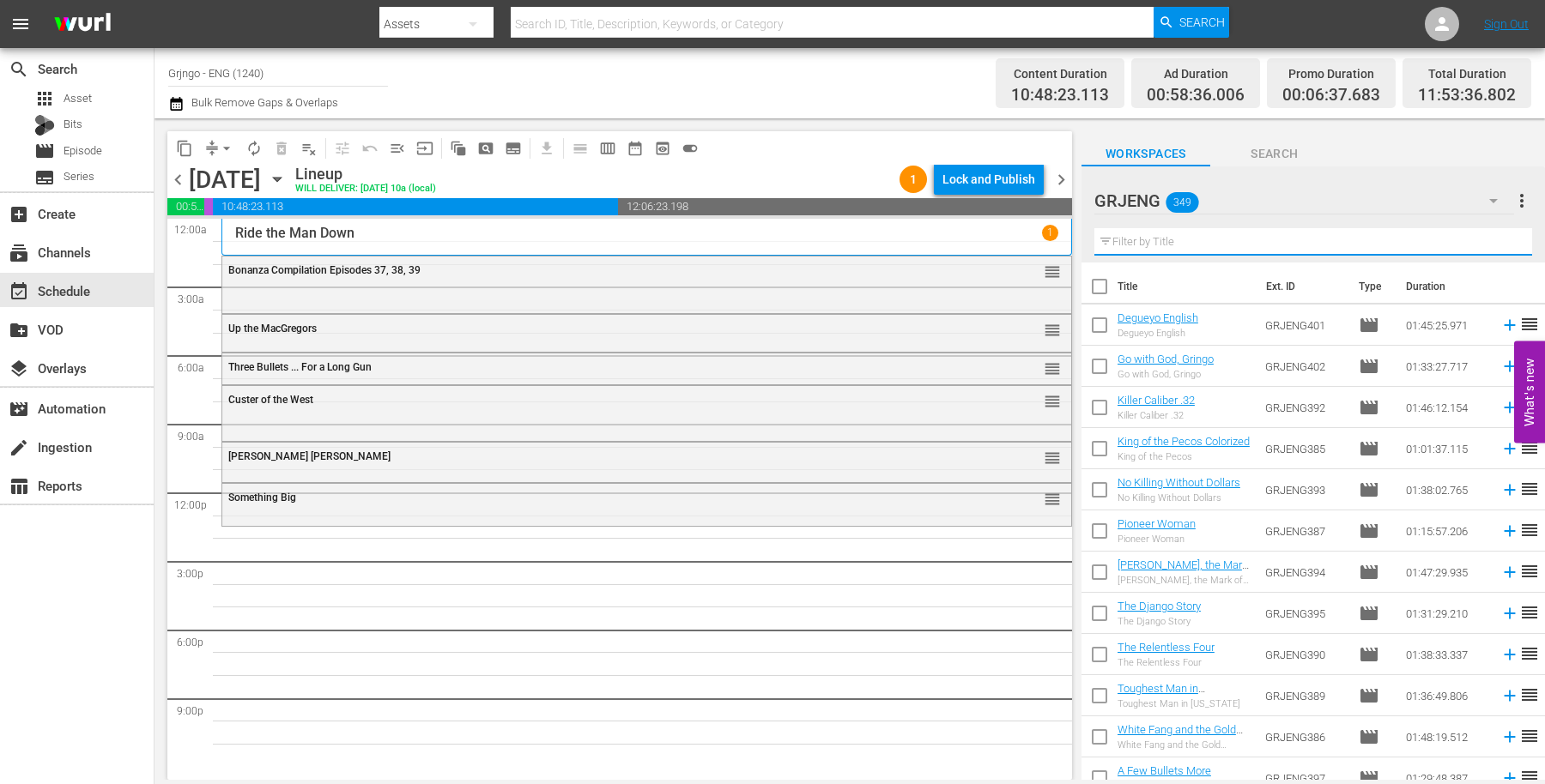
click at [1122, 243] on input "text" at bounding box center [1313, 241] width 437 height 27
paste input "Scalps"
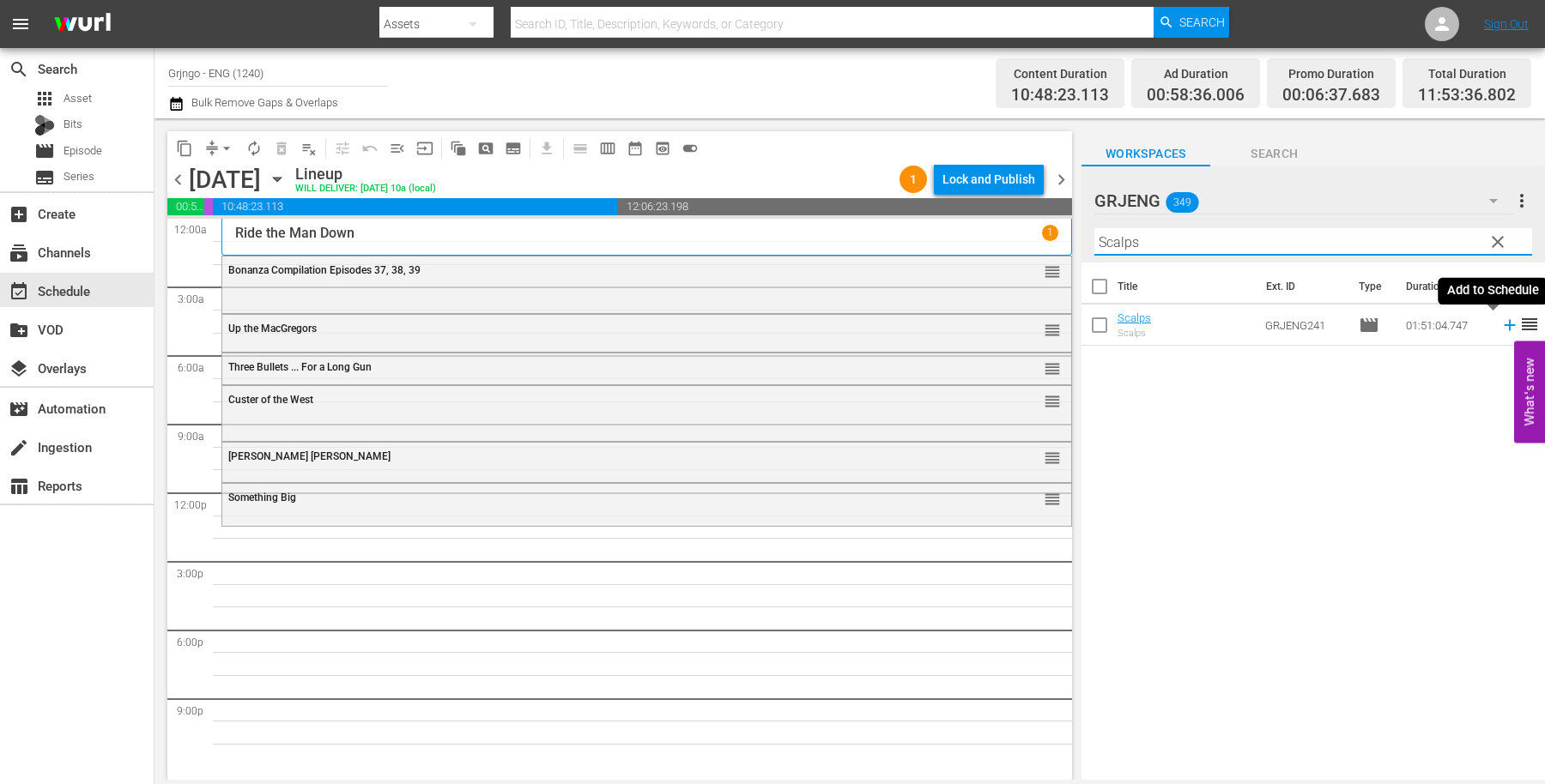
type input "Scalps"
click at [1504, 323] on icon at bounding box center [1509, 326] width 11 height 11
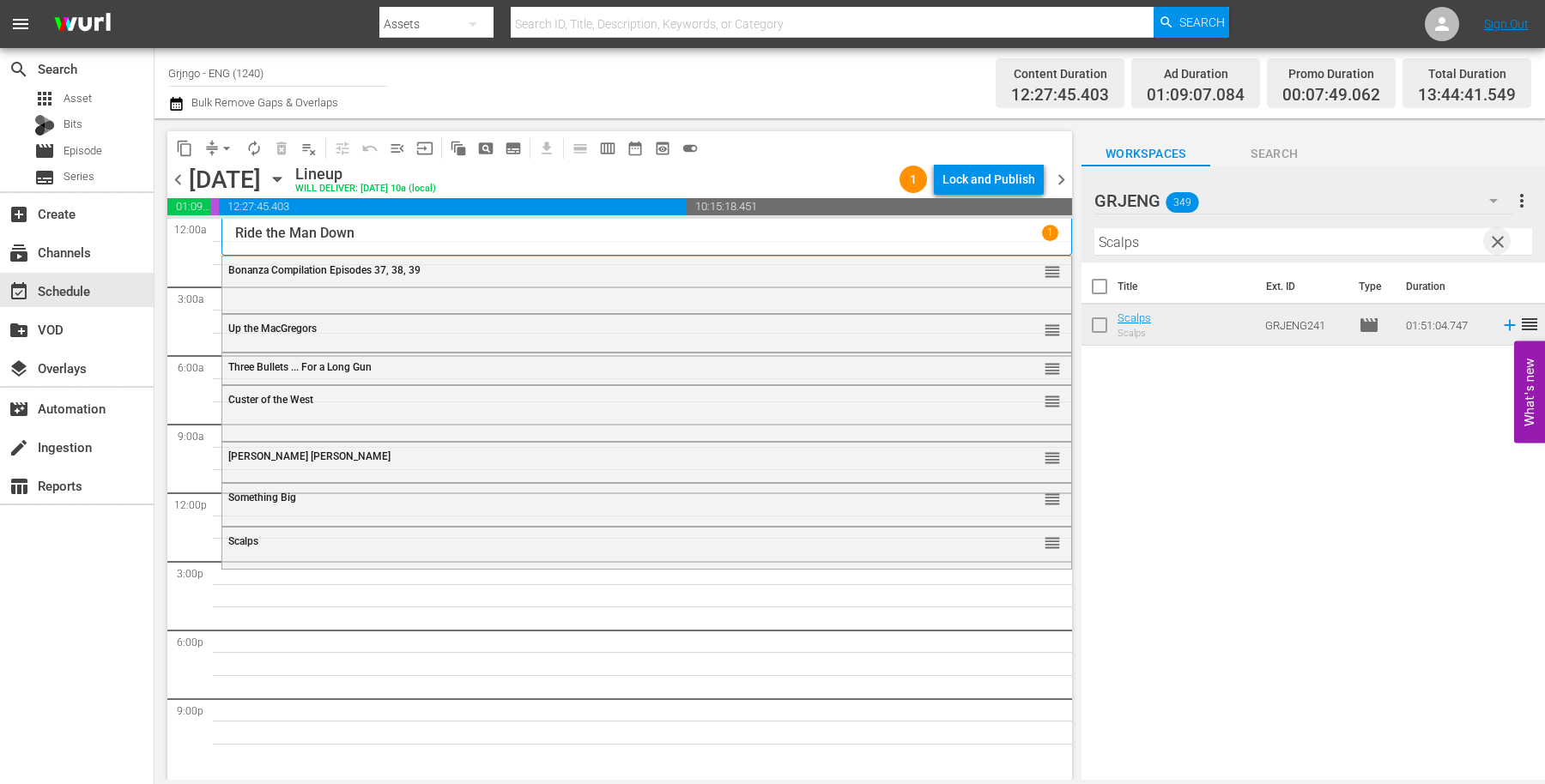
click at [1503, 239] on span "clear" at bounding box center [1498, 241] width 20 height 20
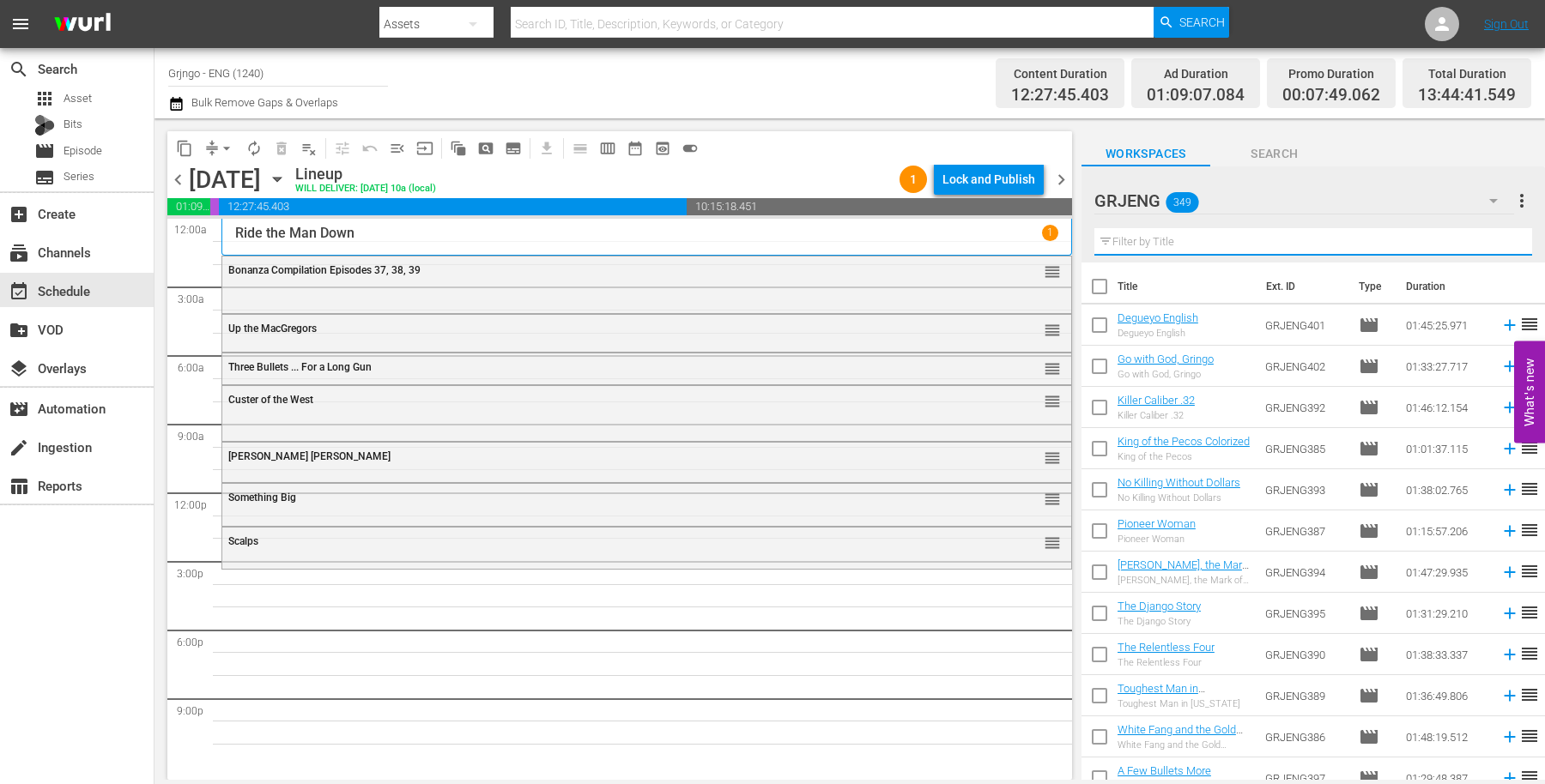
paste input "White Apache"
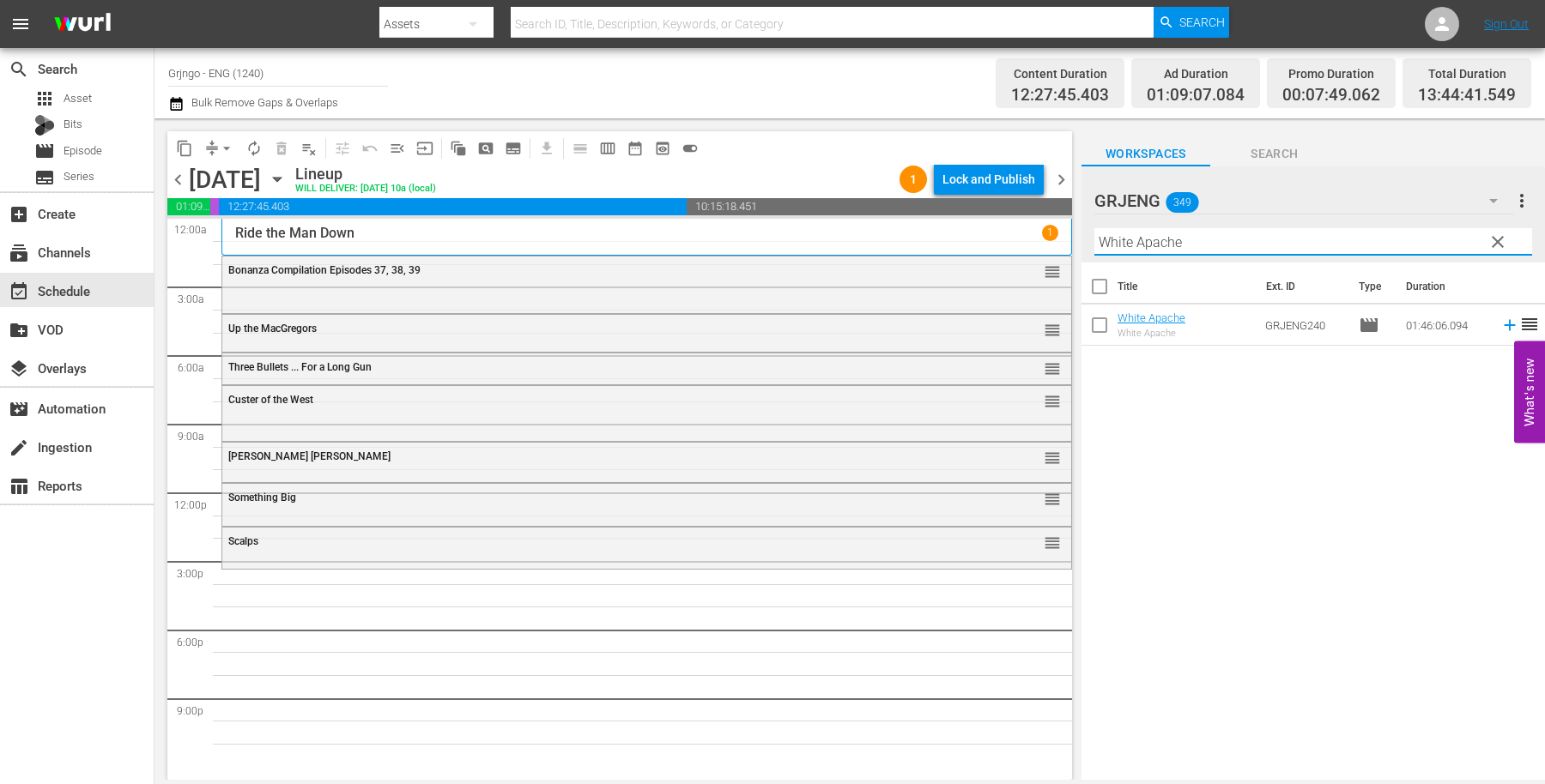
type input "White Apache"
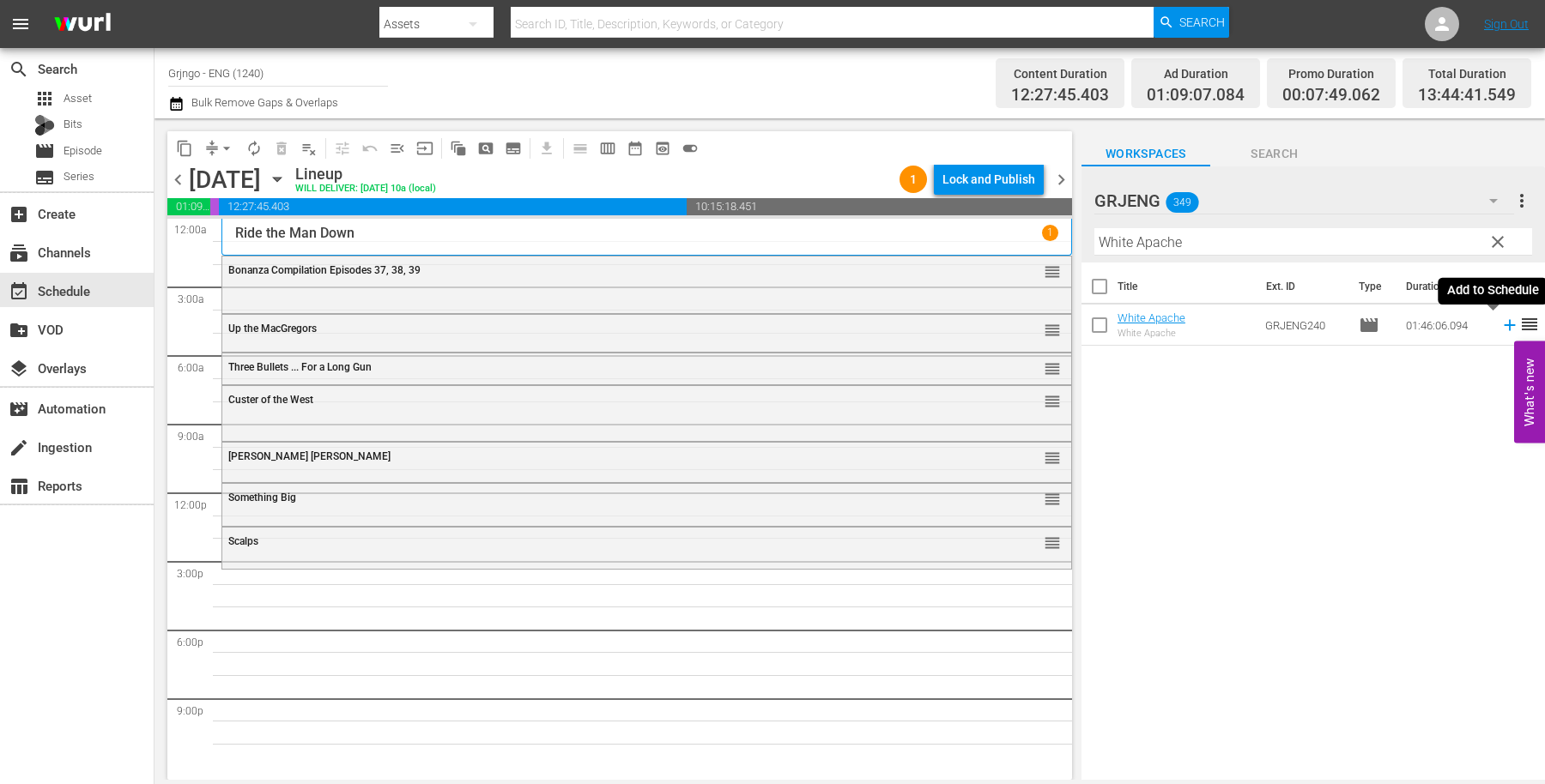
click at [1504, 324] on icon at bounding box center [1509, 326] width 11 height 11
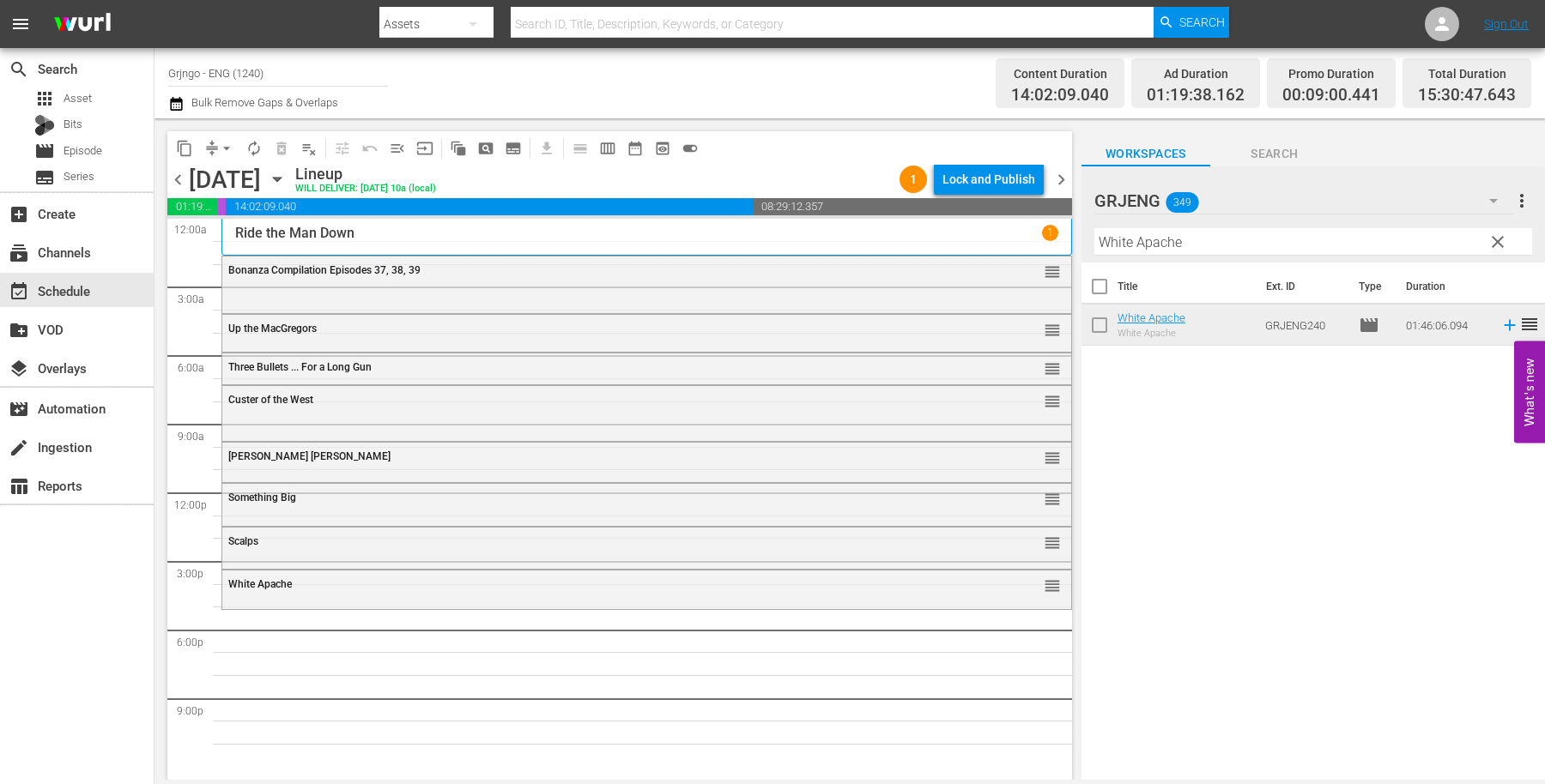
click at [1497, 241] on span "clear" at bounding box center [1498, 241] width 20 height 20
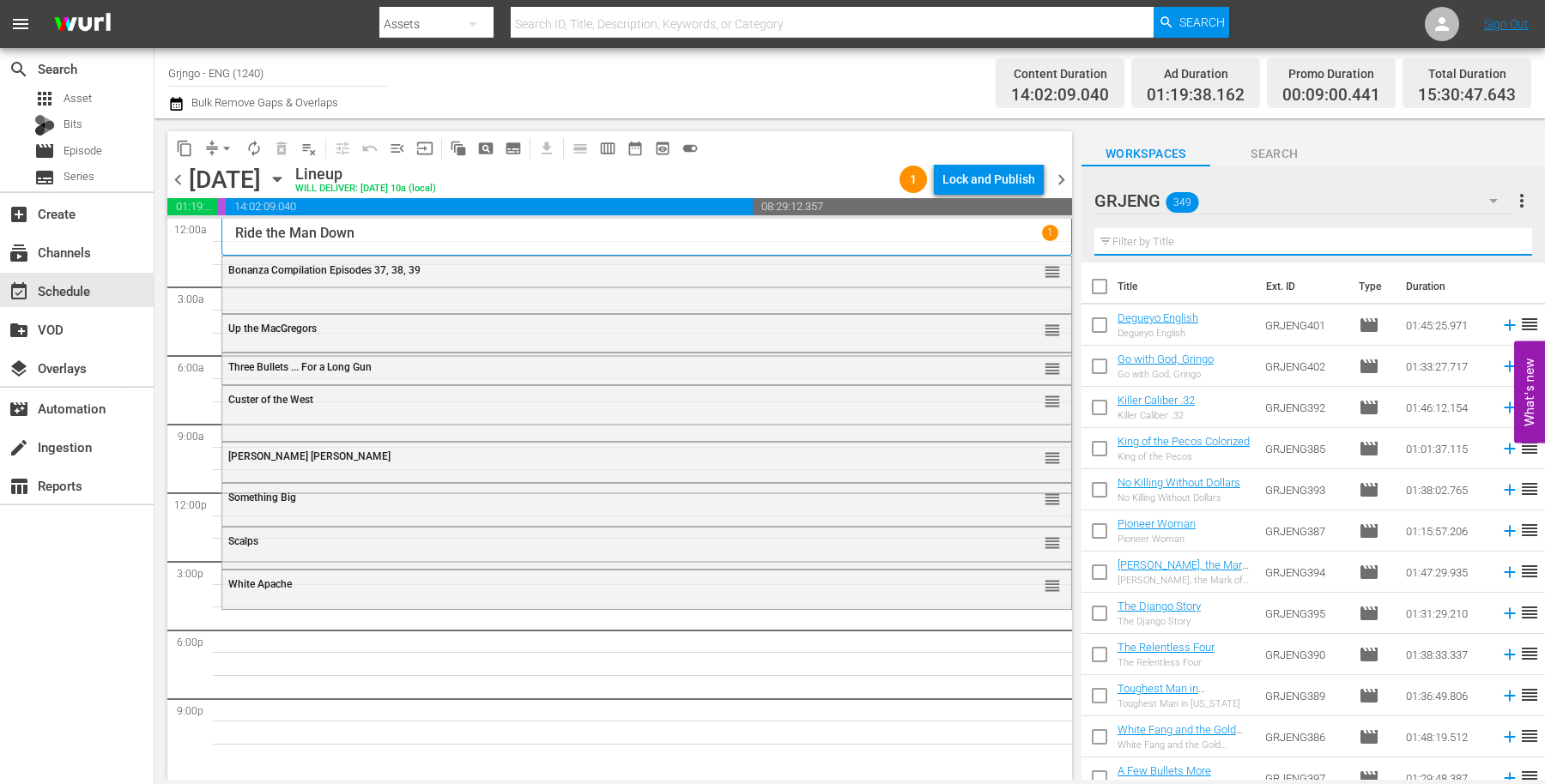
paste input "Call of the Forest"
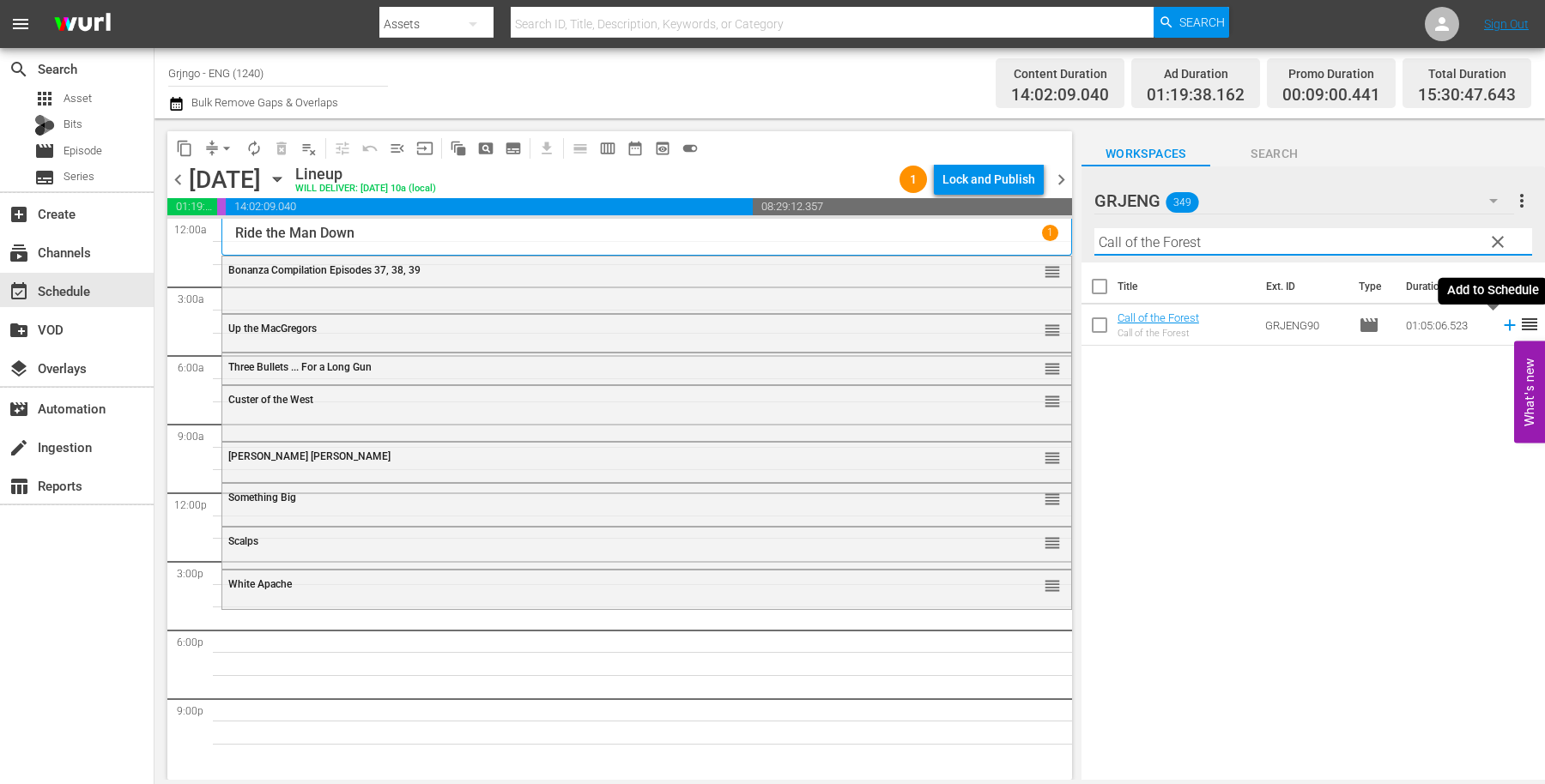
type input "Call of the Forest"
click at [1504, 324] on icon at bounding box center [1509, 326] width 11 height 11
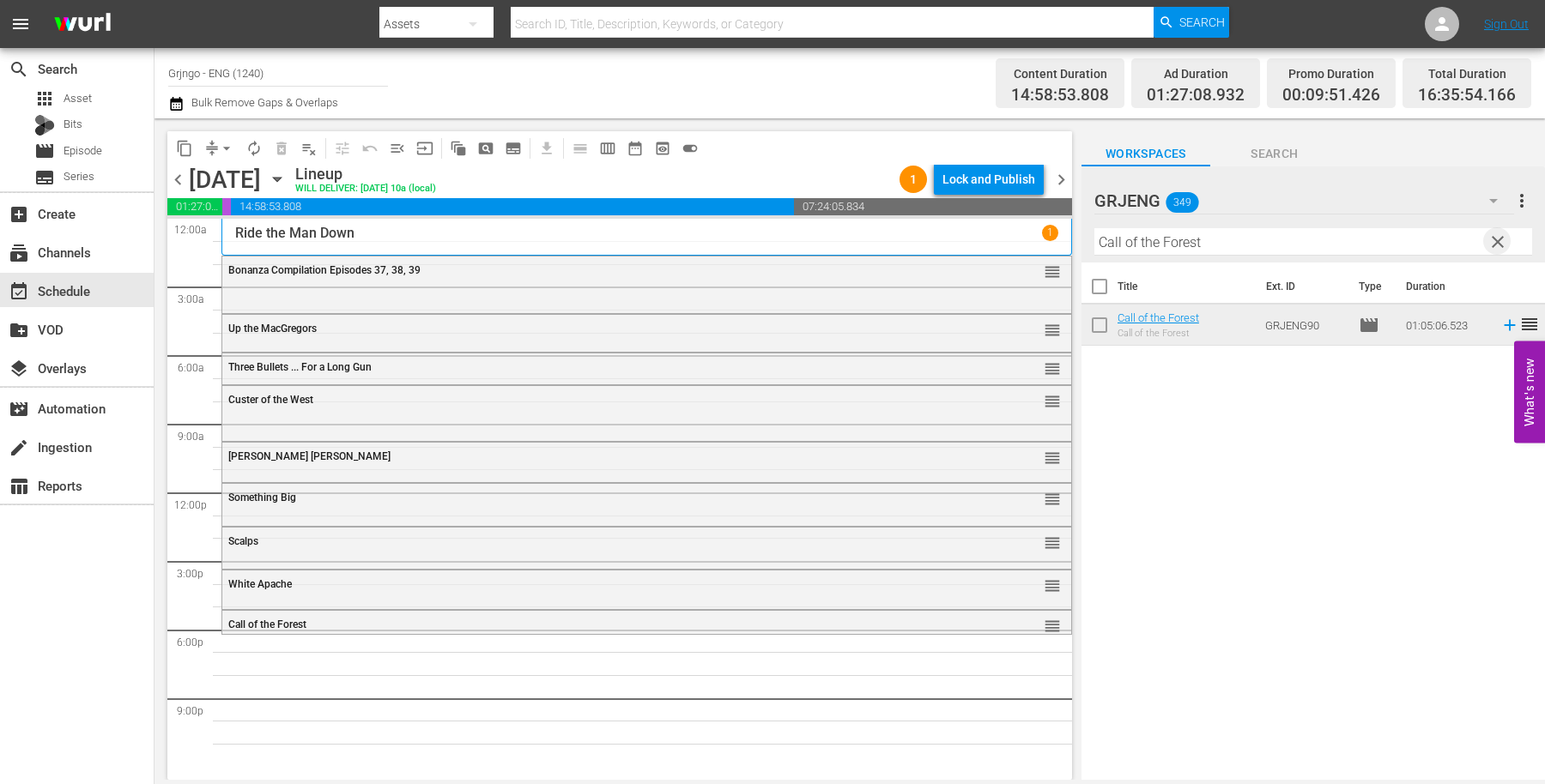
click at [1492, 245] on span "clear" at bounding box center [1498, 241] width 20 height 20
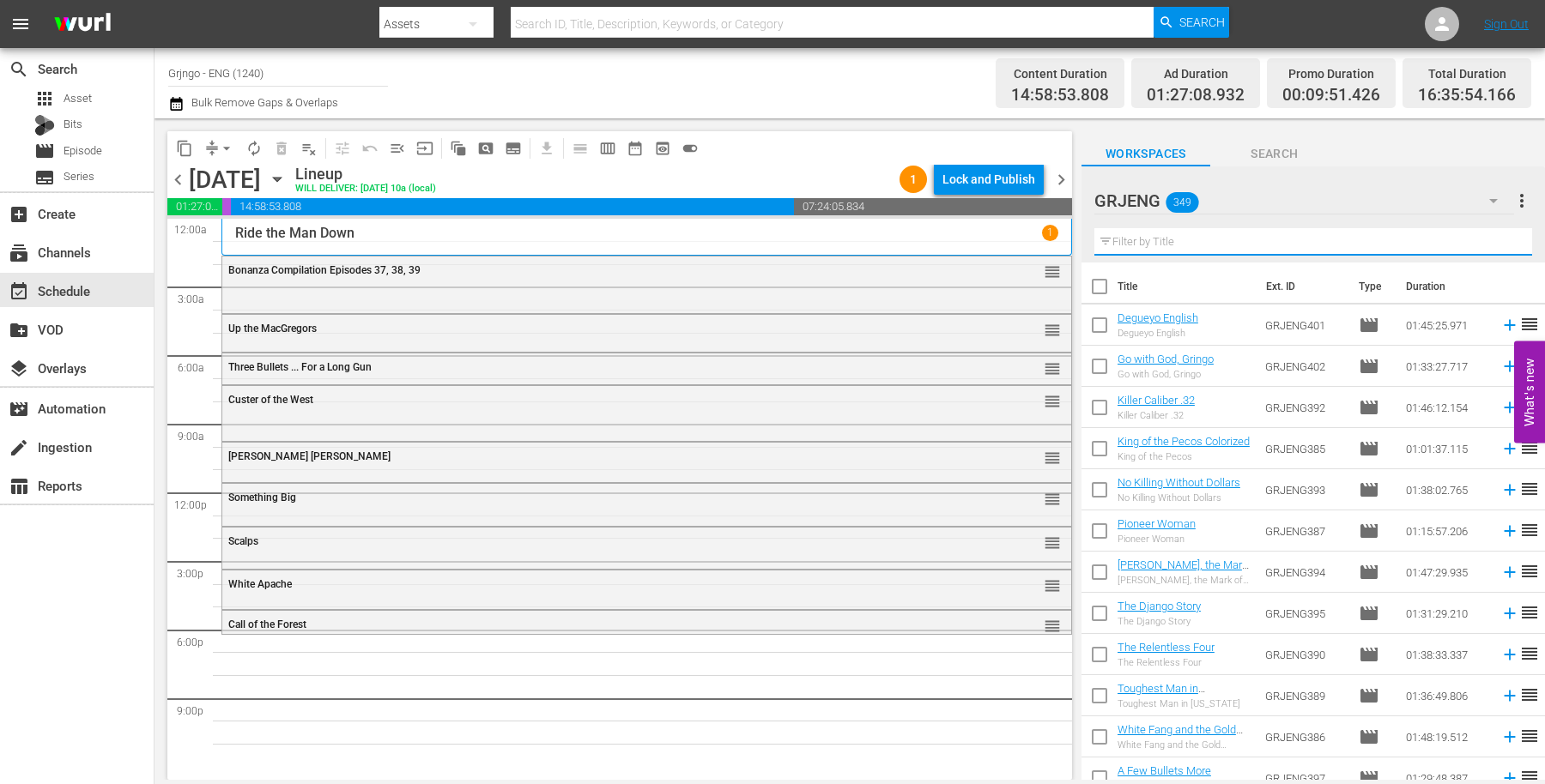
click at [1182, 245] on input "text" at bounding box center [1313, 241] width 437 height 27
paste input "Heroes of [GEOGRAPHIC_DATA]"
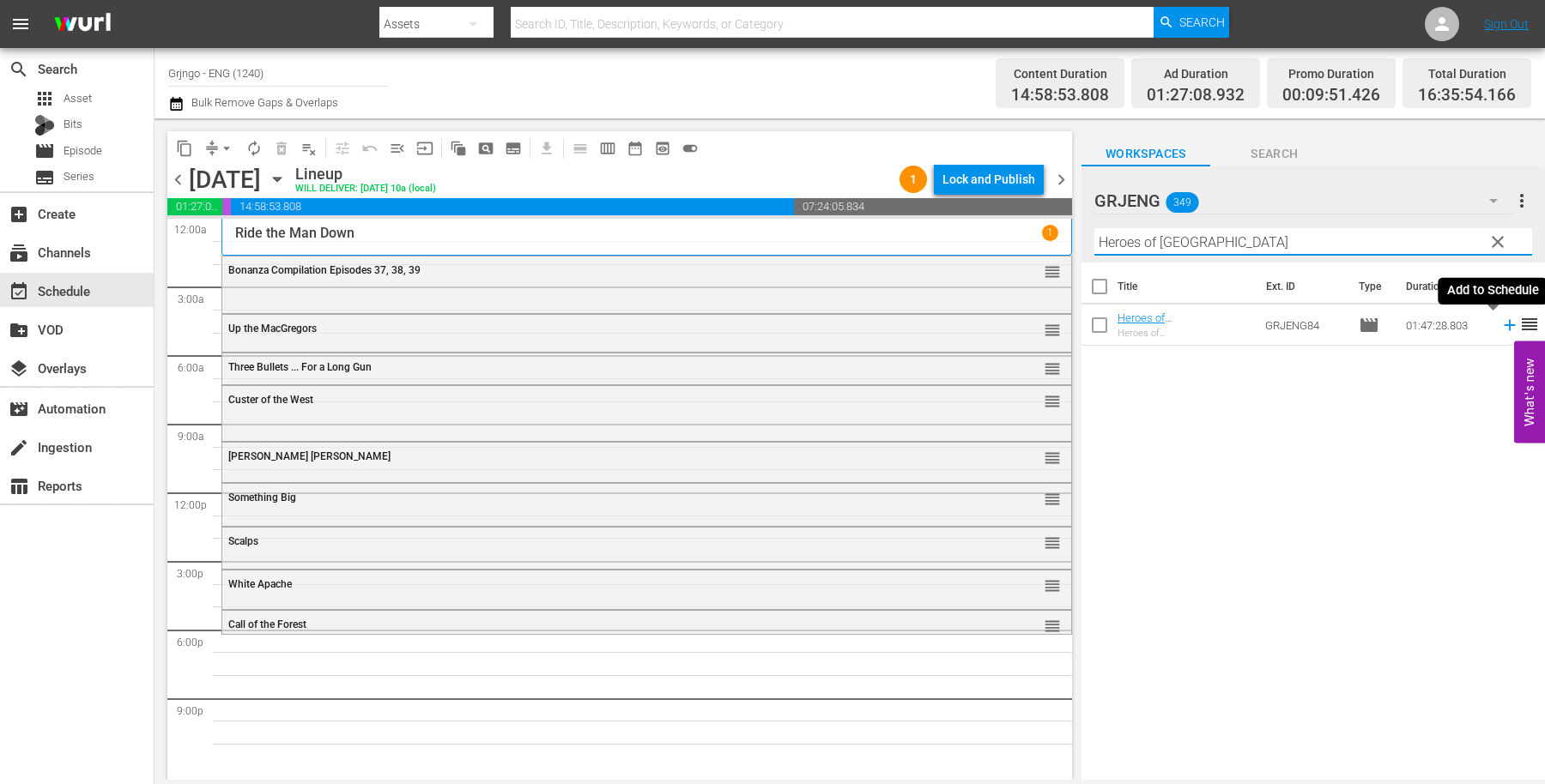
type input "Heroes of [GEOGRAPHIC_DATA]"
click at [1500, 324] on icon at bounding box center [1509, 325] width 18 height 18
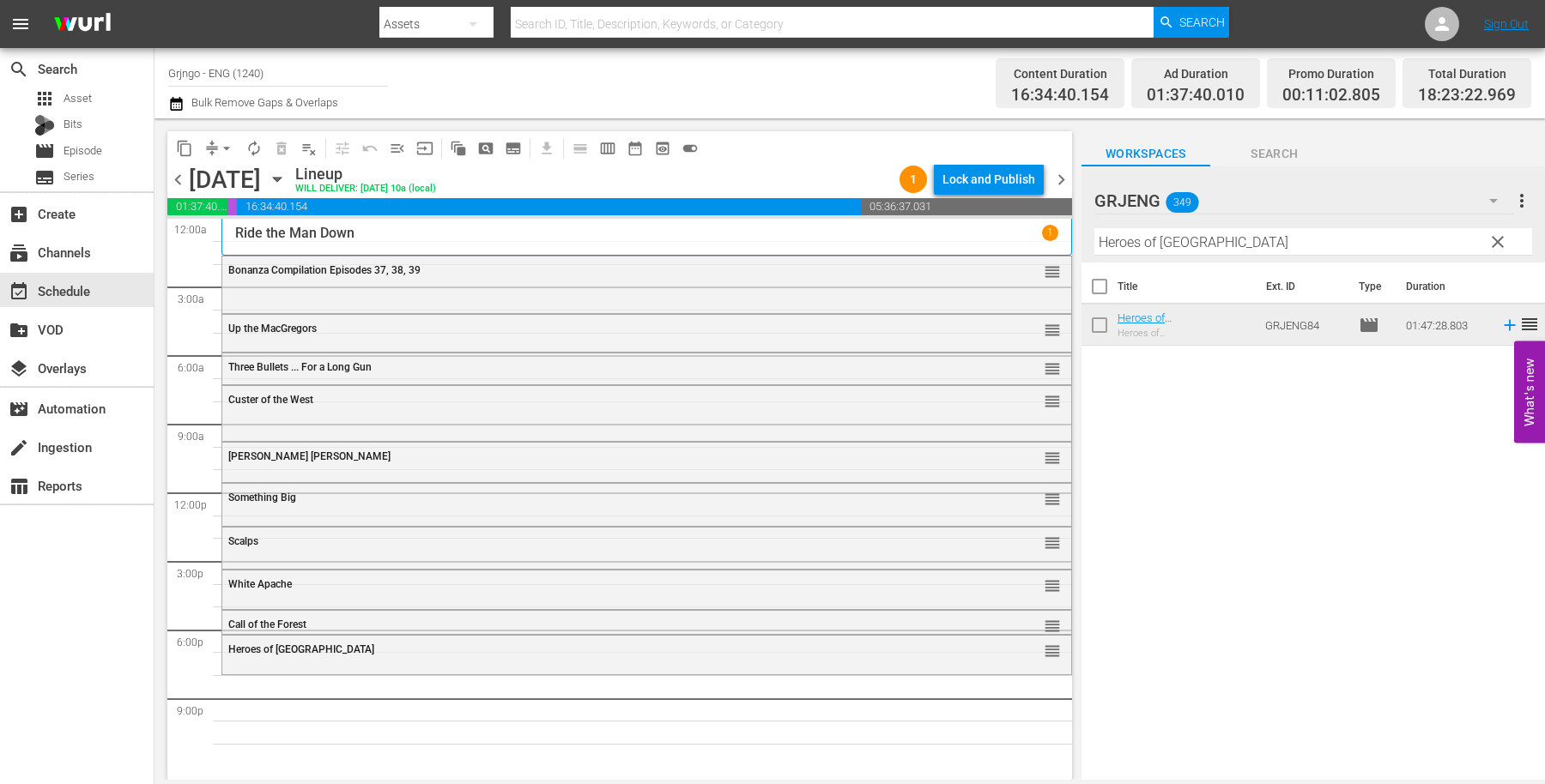
click at [1500, 239] on span "clear" at bounding box center [1498, 241] width 20 height 20
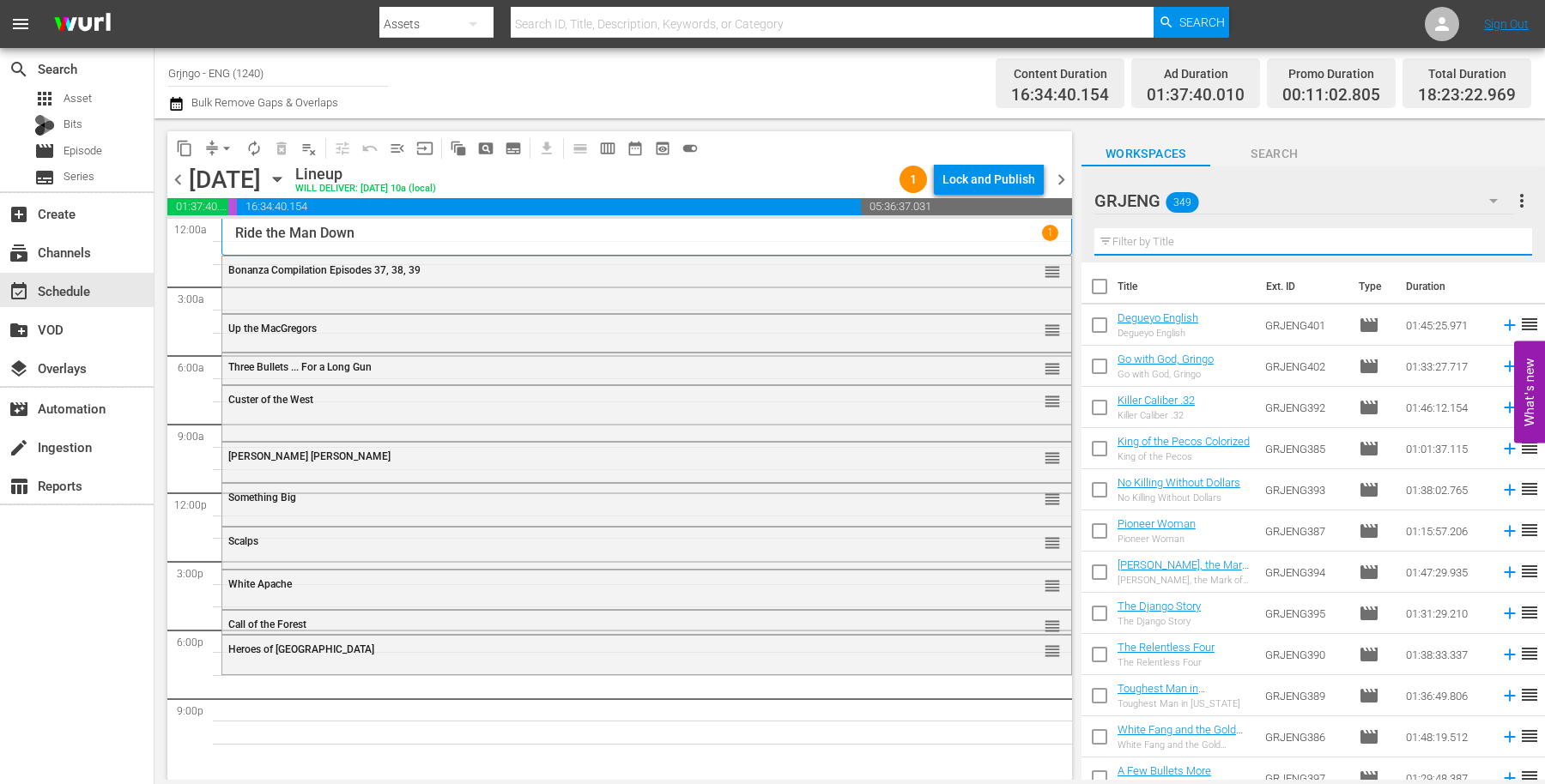
paste input "The Cry of the Black Wolves"
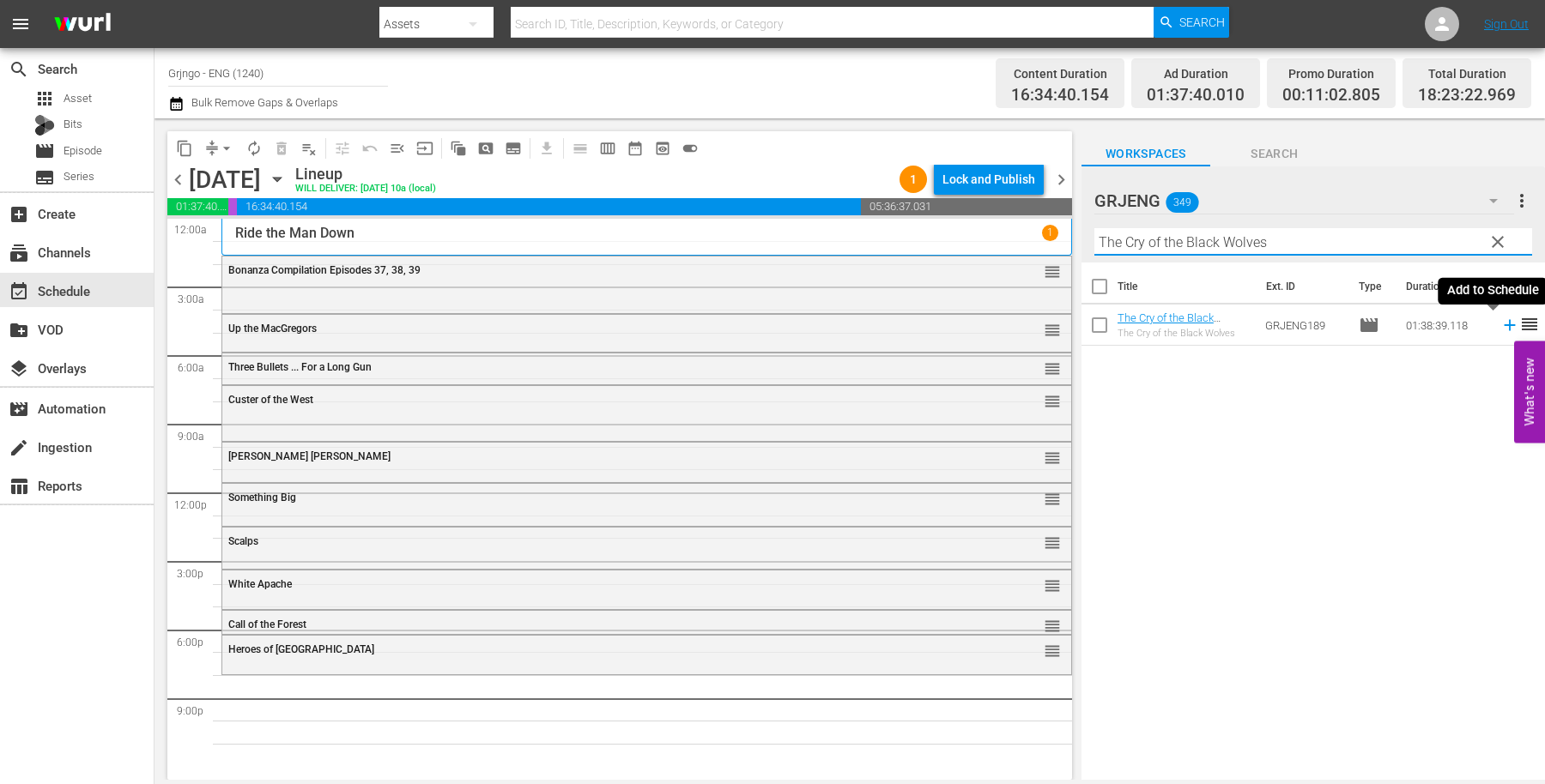
type input "The Cry of the Black Wolves"
click at [1500, 326] on icon at bounding box center [1509, 325] width 18 height 18
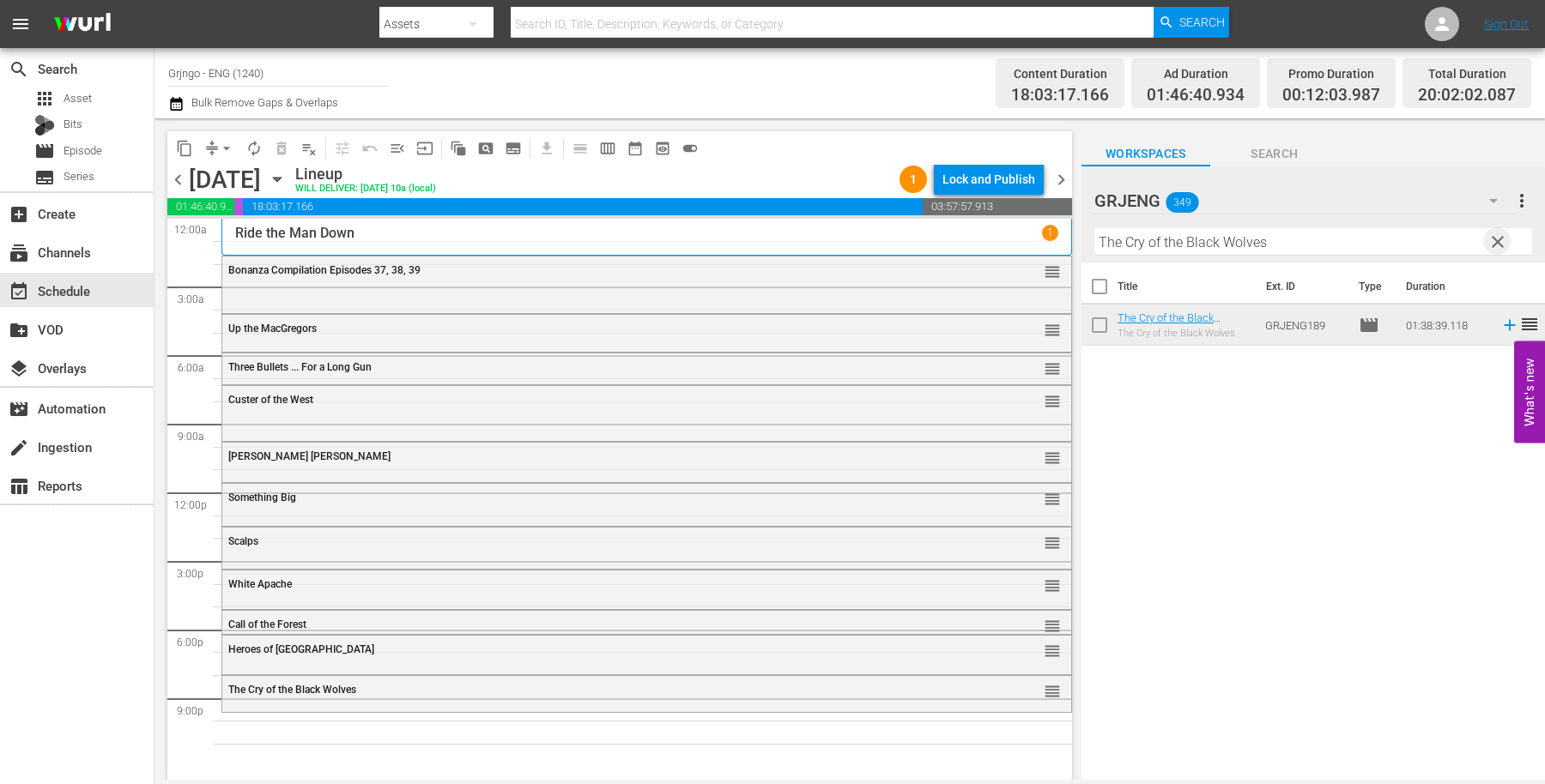
drag, startPoint x: 1491, startPoint y: 245, endPoint x: 1264, endPoint y: 243, distance: 227.0
click at [1492, 245] on span "clear" at bounding box center [1498, 241] width 20 height 20
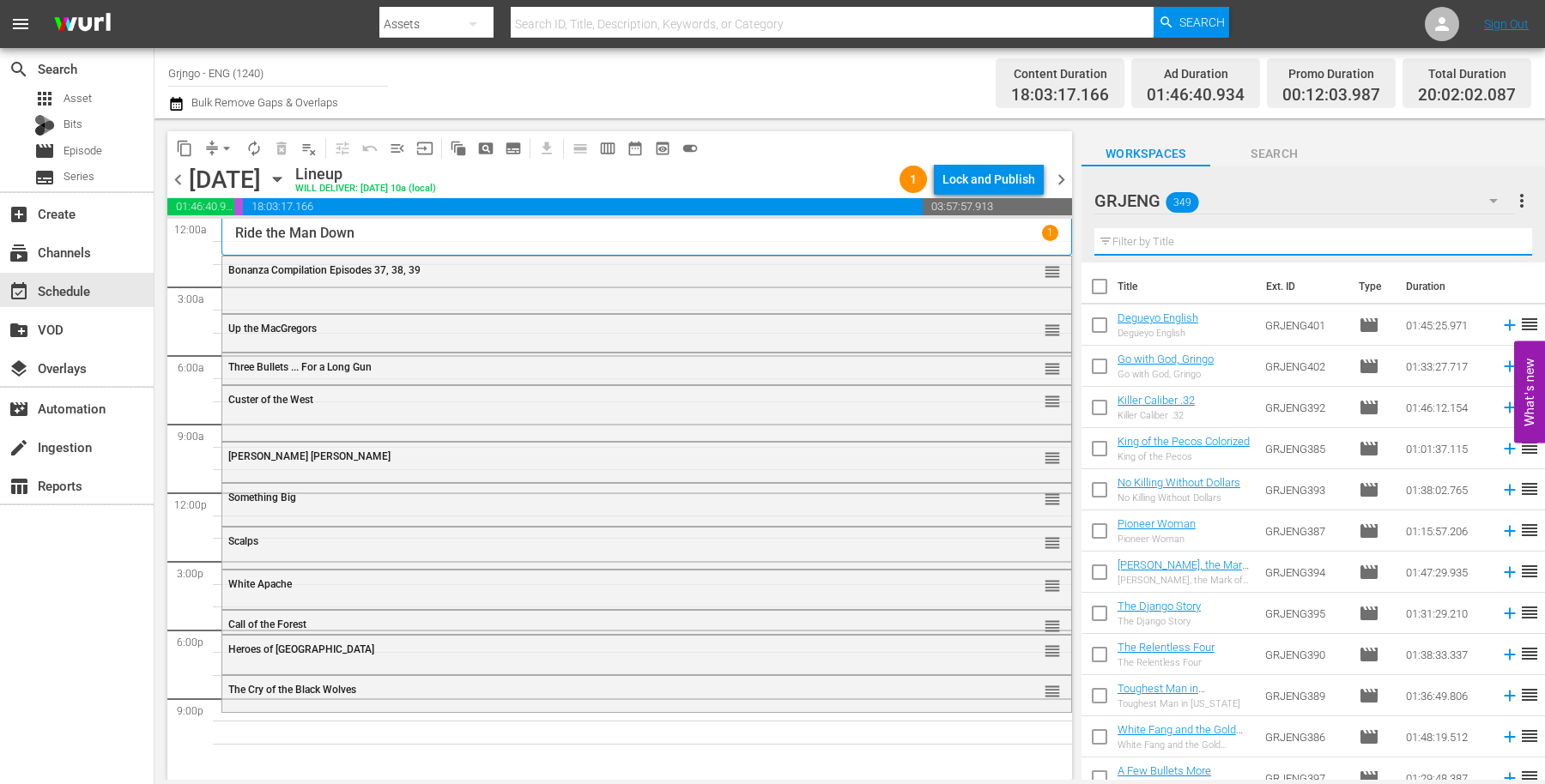
paste input "Kill [PERSON_NAME]!"
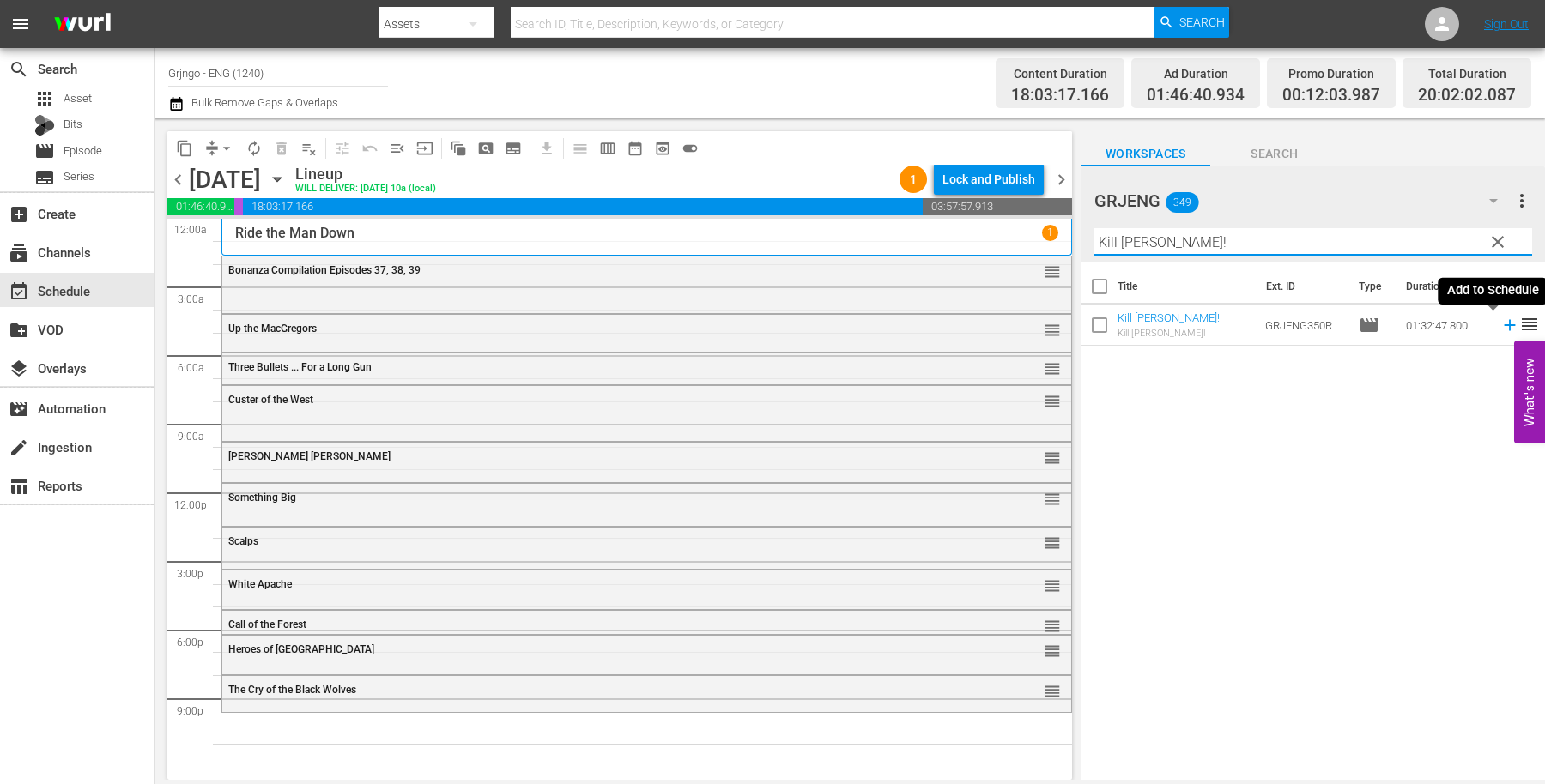
type input "Kill [PERSON_NAME]!"
click at [1500, 324] on icon at bounding box center [1509, 325] width 18 height 18
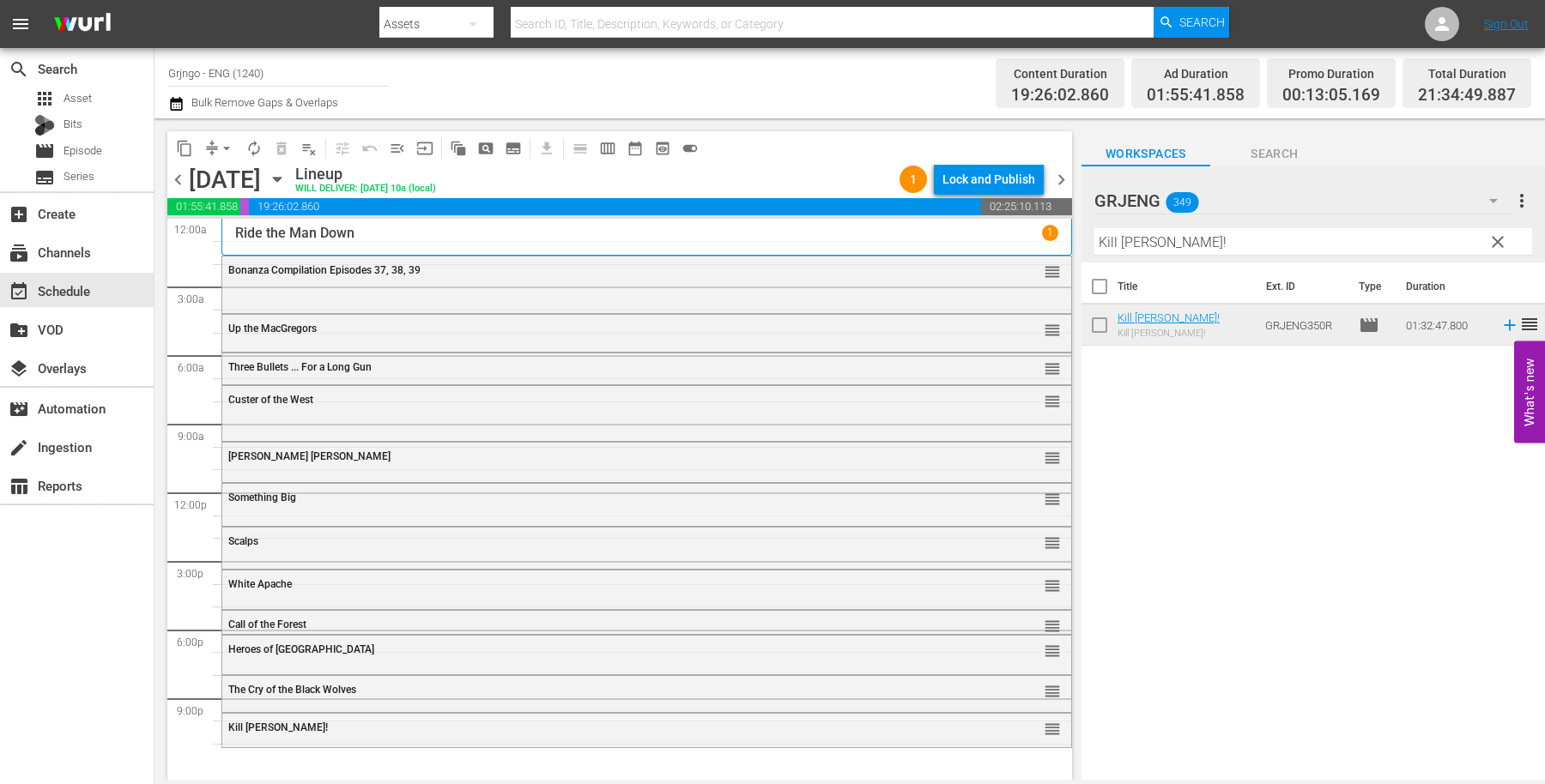
click at [1499, 241] on span "clear" at bounding box center [1498, 241] width 20 height 20
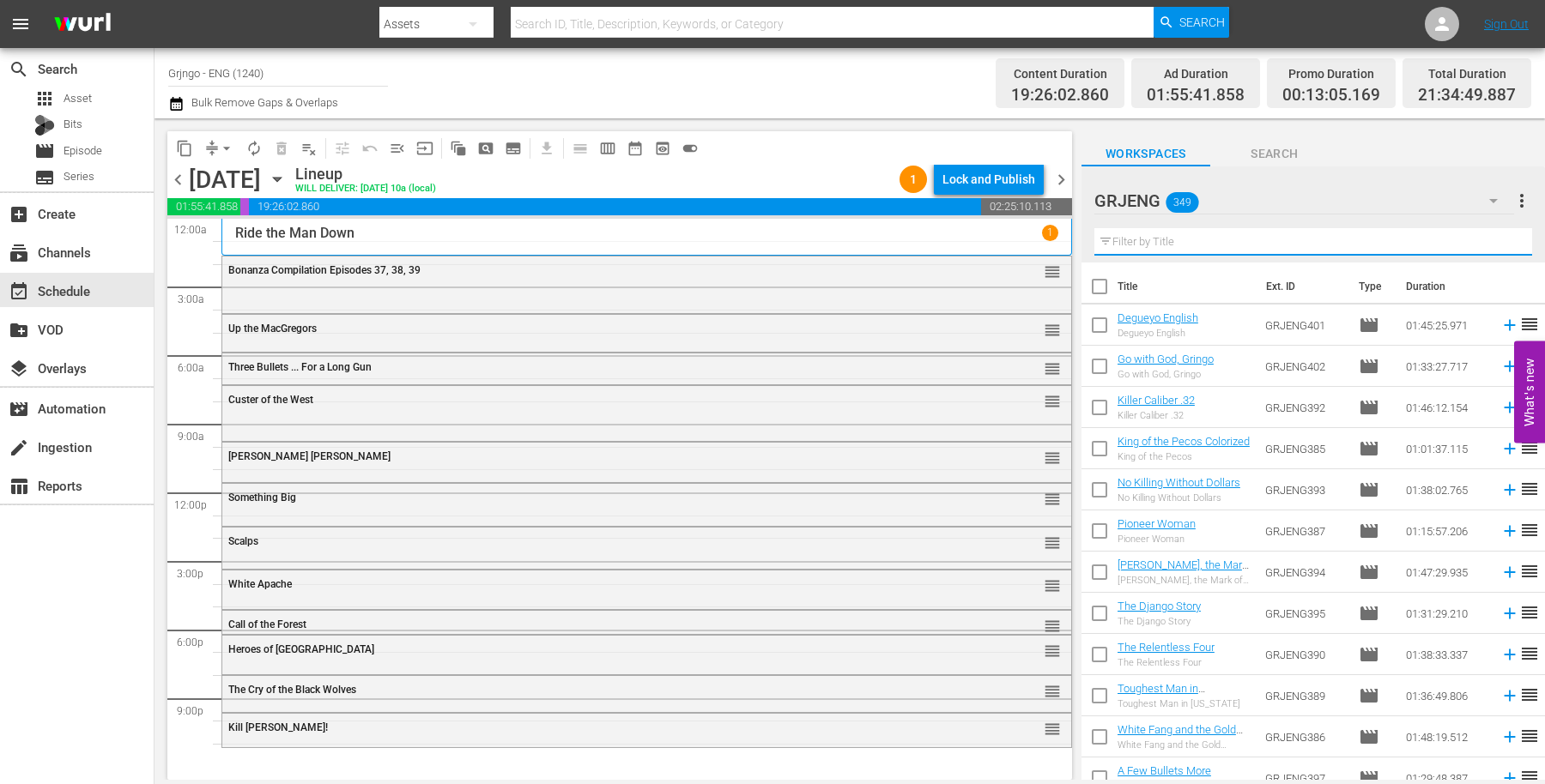
paste input "[PERSON_NAME] Raiders EP05-08 Colorized"
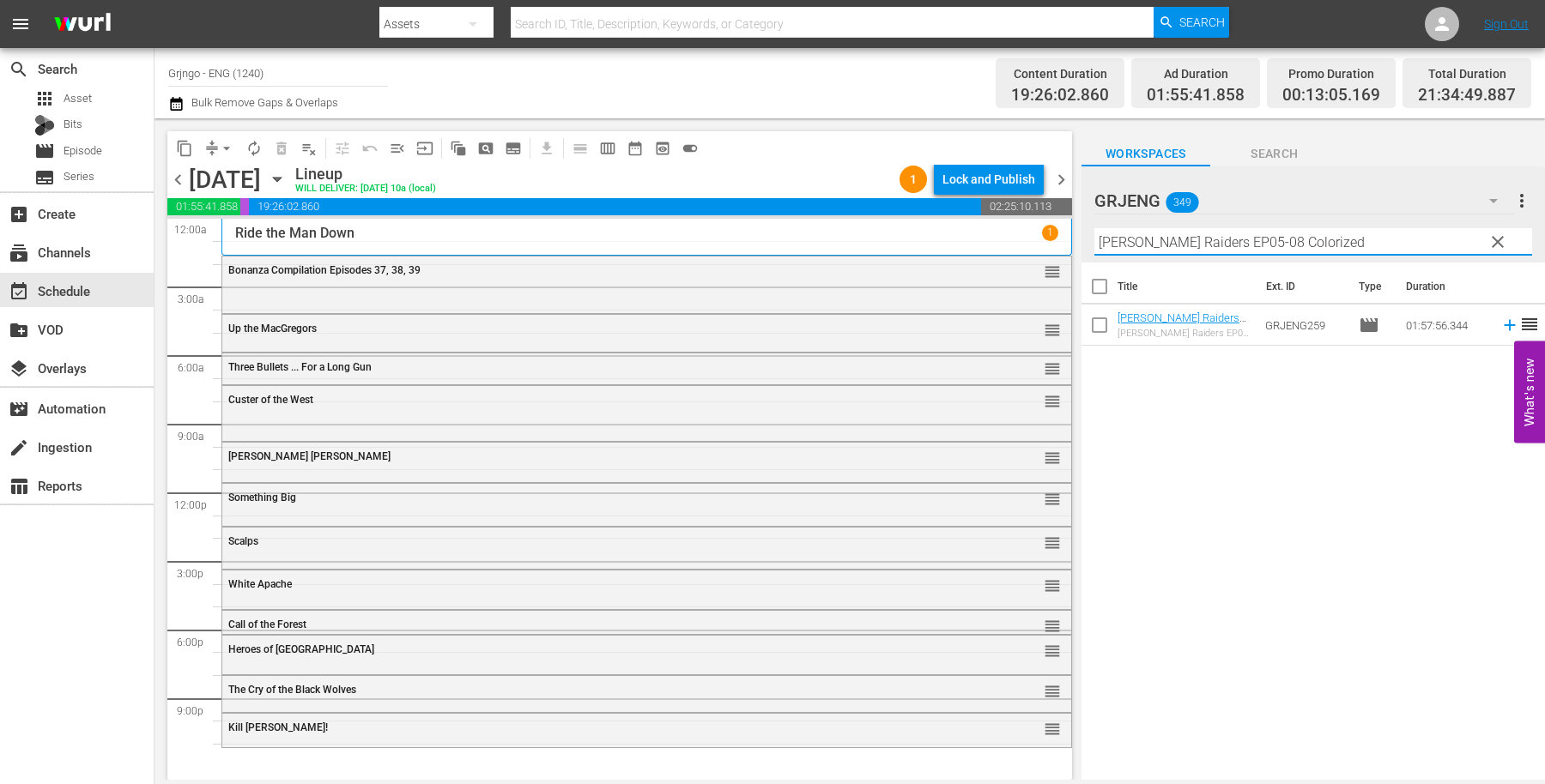
type input "[PERSON_NAME] Raiders EP05-08 Colorized"
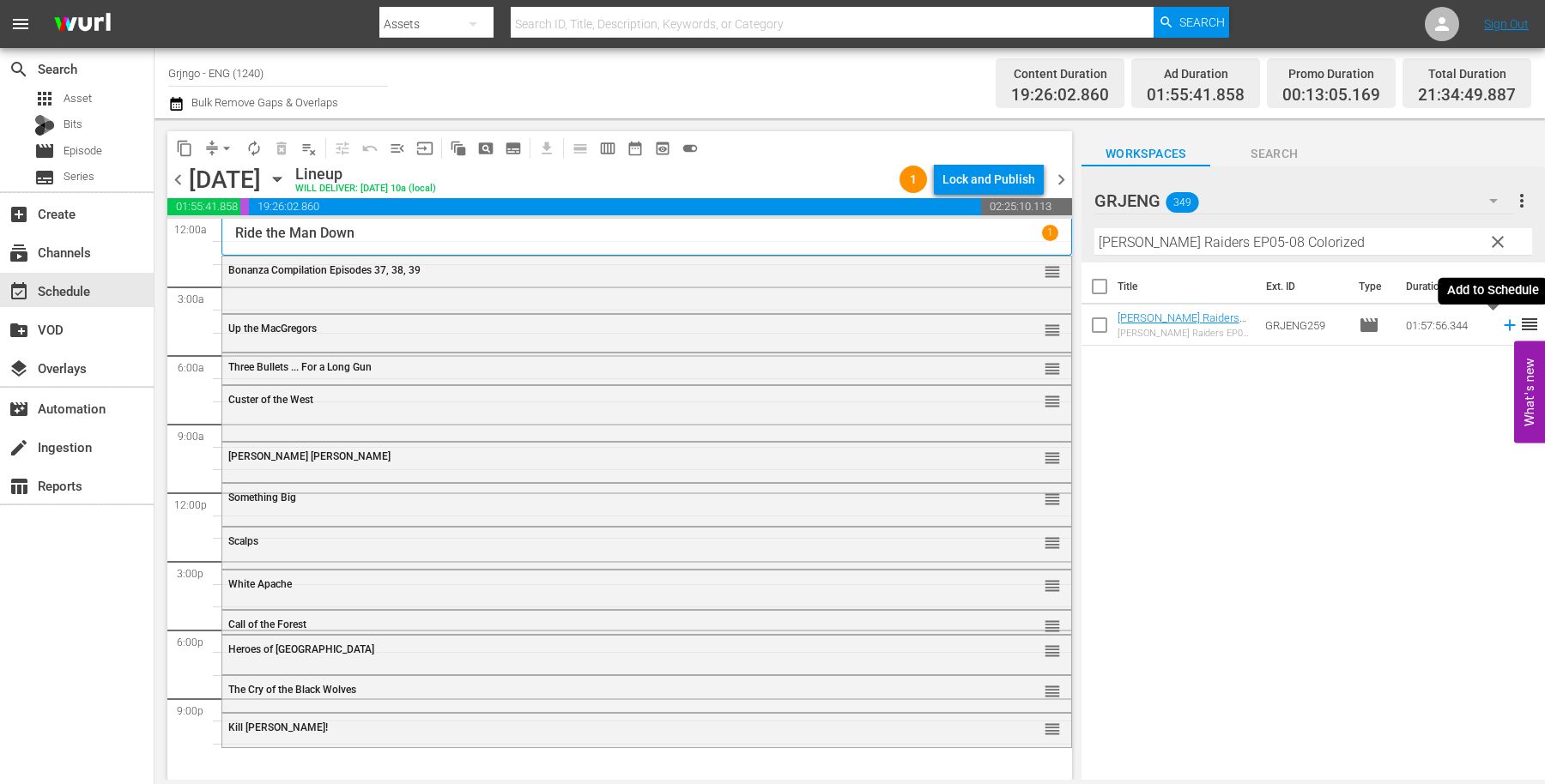
click at [1500, 323] on icon at bounding box center [1509, 325] width 18 height 18
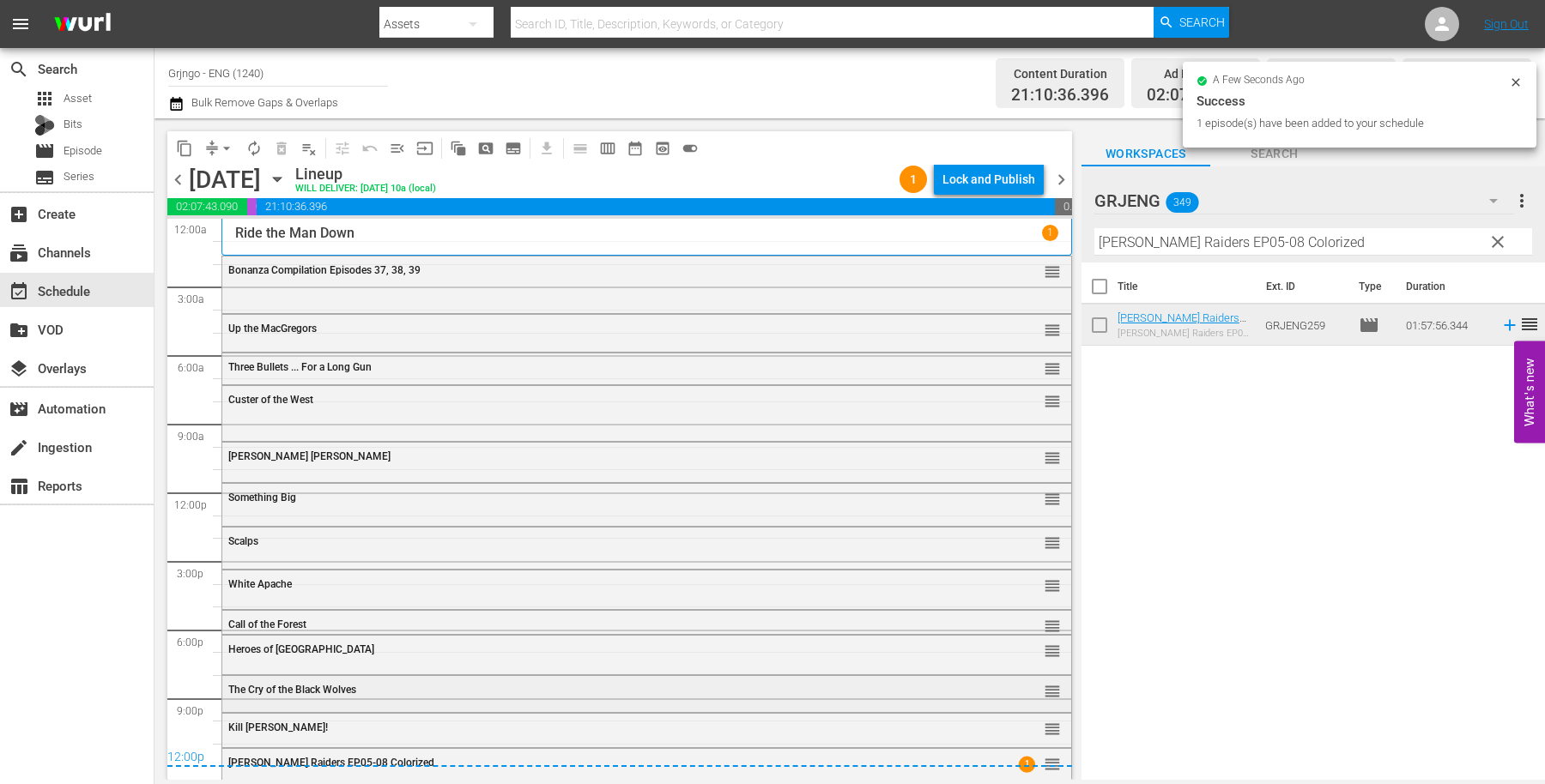
scroll to position [13, 0]
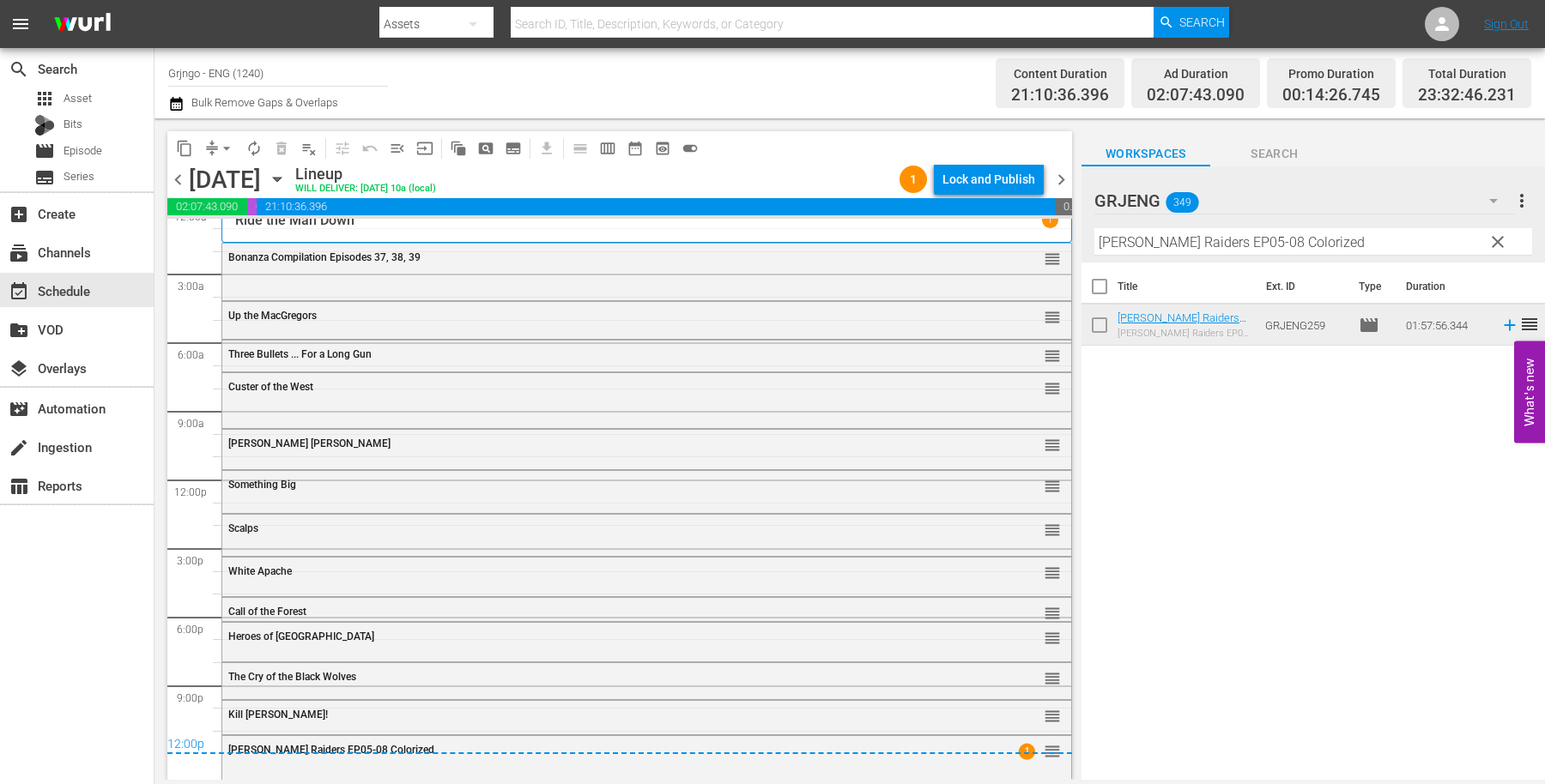
drag, startPoint x: 1487, startPoint y: 240, endPoint x: 1127, endPoint y: 4, distance: 430.5
click at [1494, 238] on span "clear" at bounding box center [1498, 241] width 20 height 20
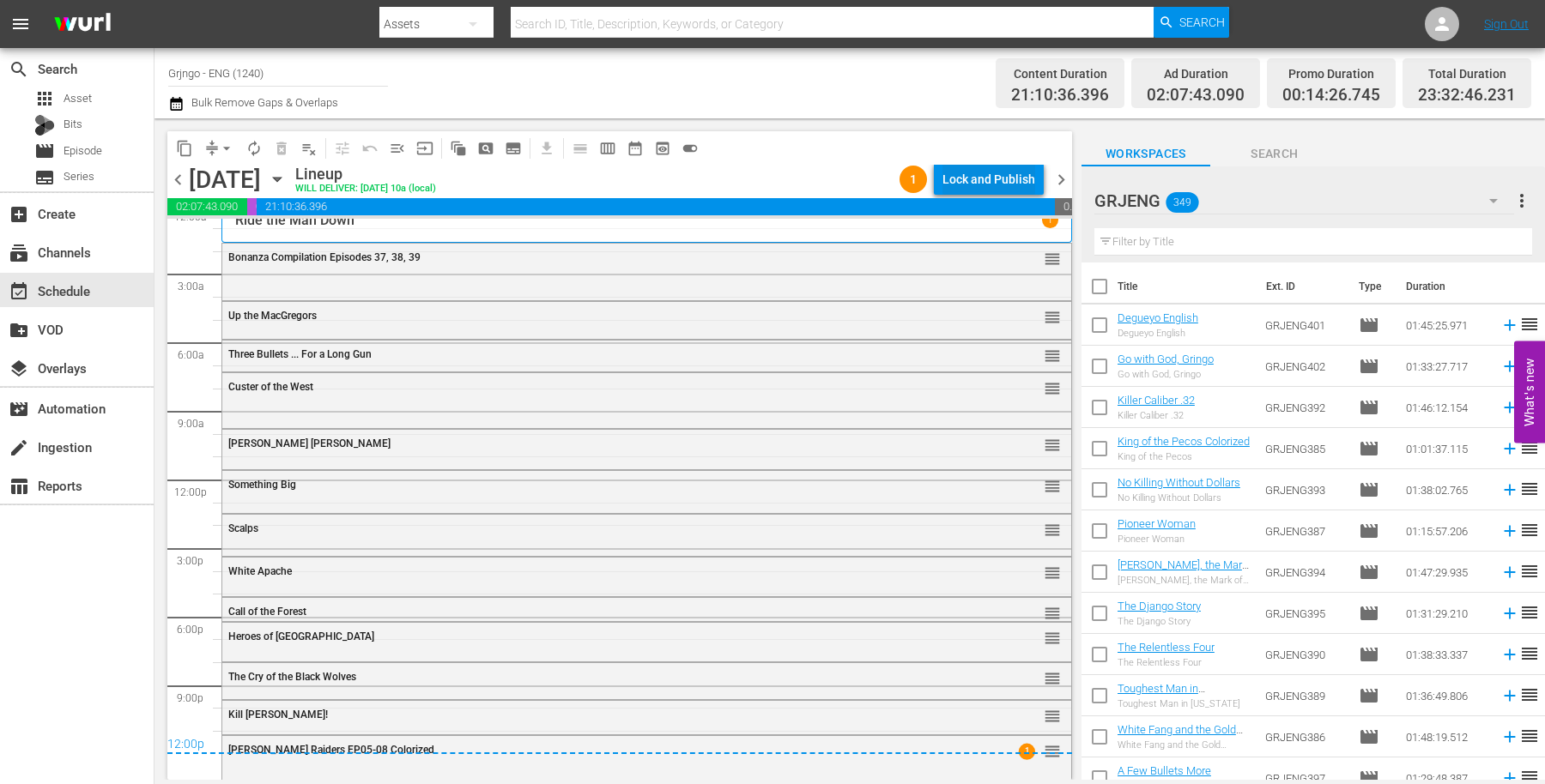
click at [1014, 183] on div "Lock and Publish" at bounding box center [989, 179] width 93 height 31
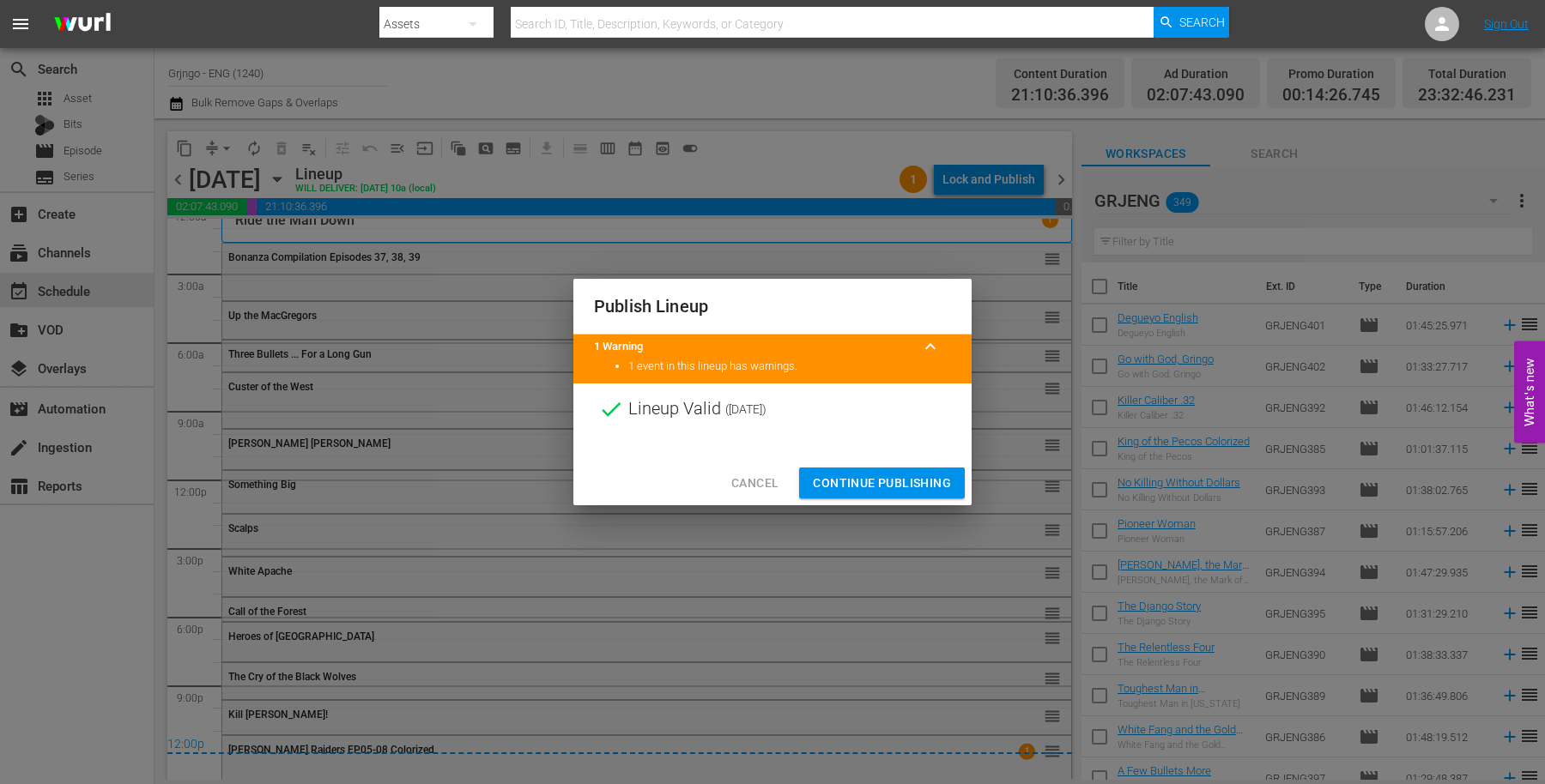
click at [888, 476] on span "Continue Publishing" at bounding box center [881, 483] width 138 height 21
